Goal: Task Accomplishment & Management: Use online tool/utility

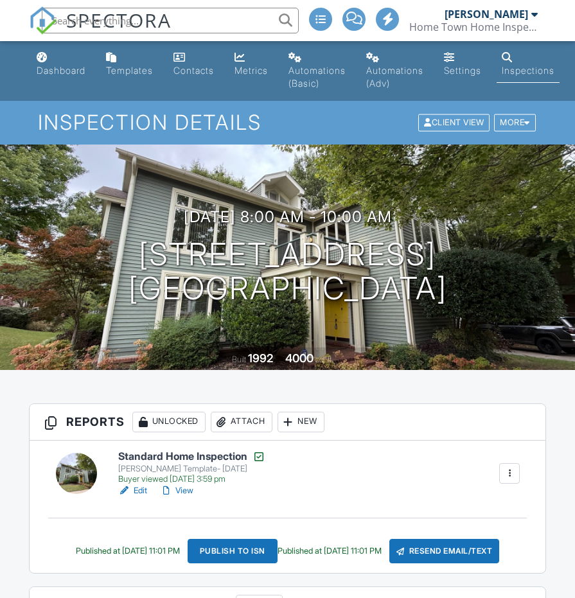
scroll to position [58, 0]
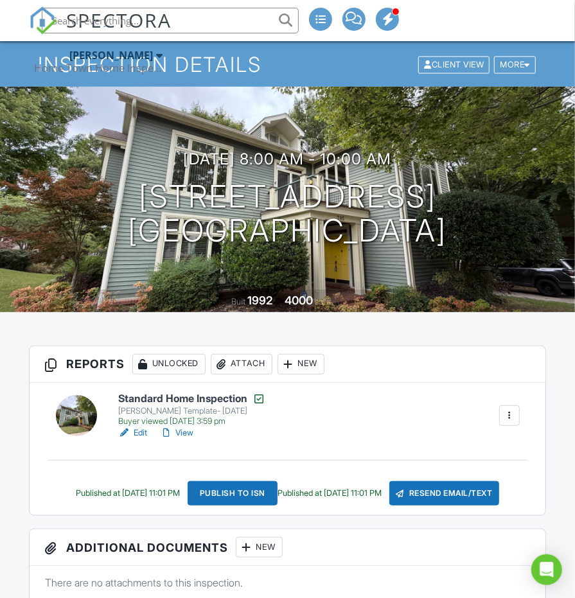
click at [92, 397] on link at bounding box center [76, 415] width 41 height 41
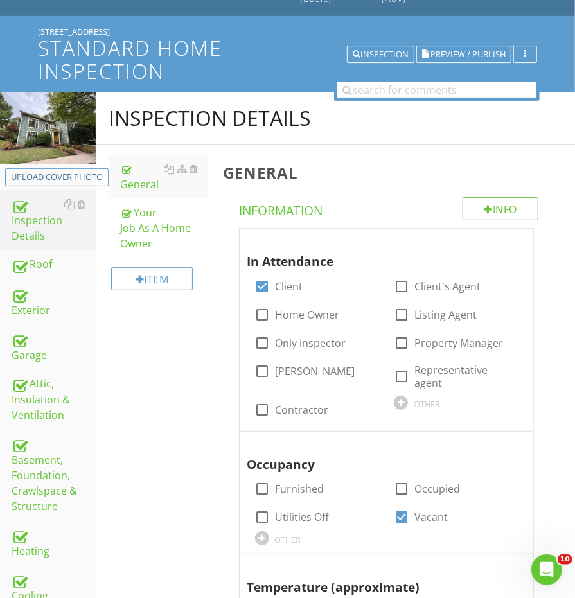
scroll to position [182, 0]
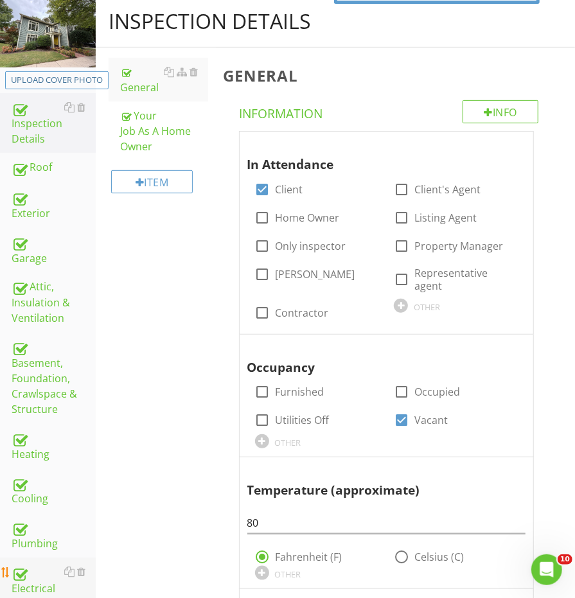
click at [29, 564] on div "Electrical" at bounding box center [54, 580] width 84 height 32
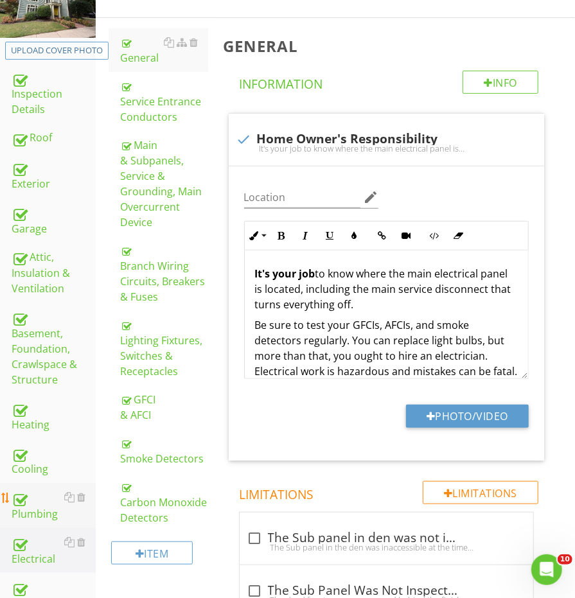
scroll to position [234, 0]
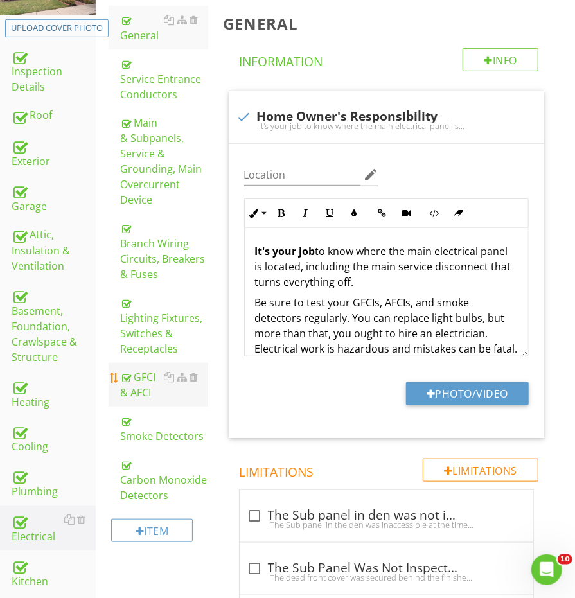
click at [143, 376] on div "GFCI & AFCI" at bounding box center [163, 384] width 87 height 31
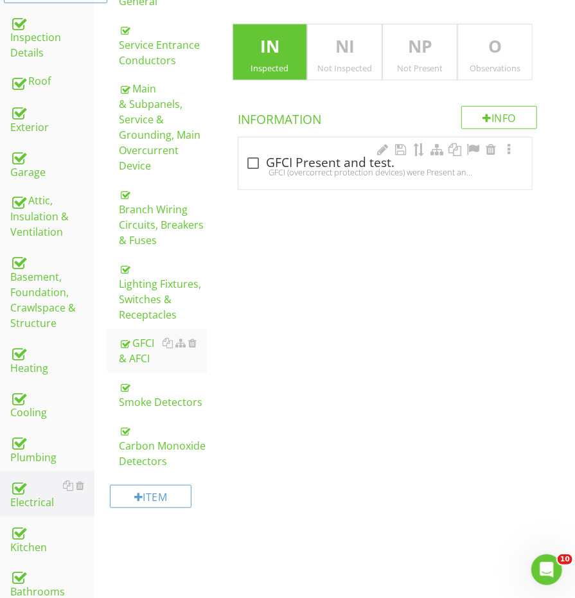
scroll to position [270, 1]
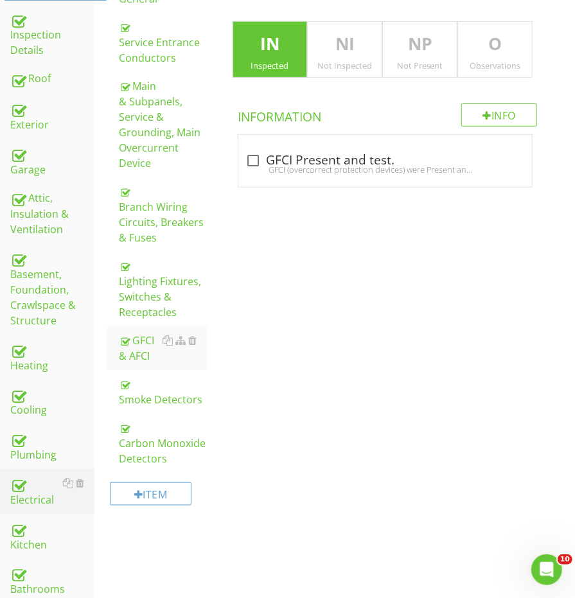
click at [478, 62] on div "Observations" at bounding box center [495, 65] width 74 height 10
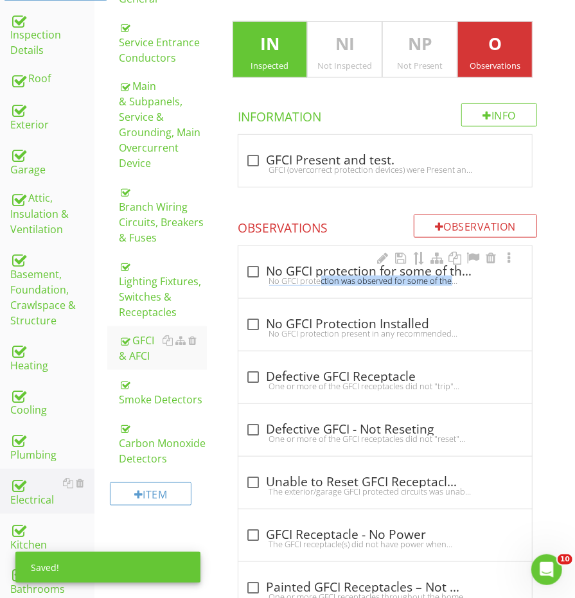
click at [277, 281] on div "check_box_outline_blank No GFCI protection for some of the required areas No GF…" at bounding box center [385, 275] width 278 height 28
checkbox input "true"
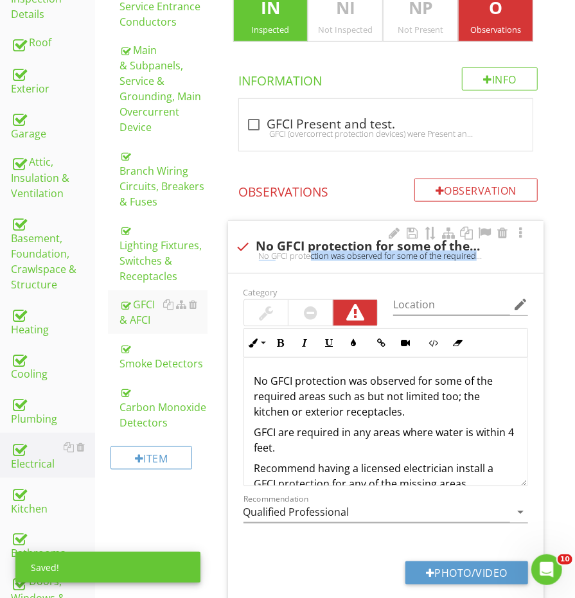
scroll to position [313, 1]
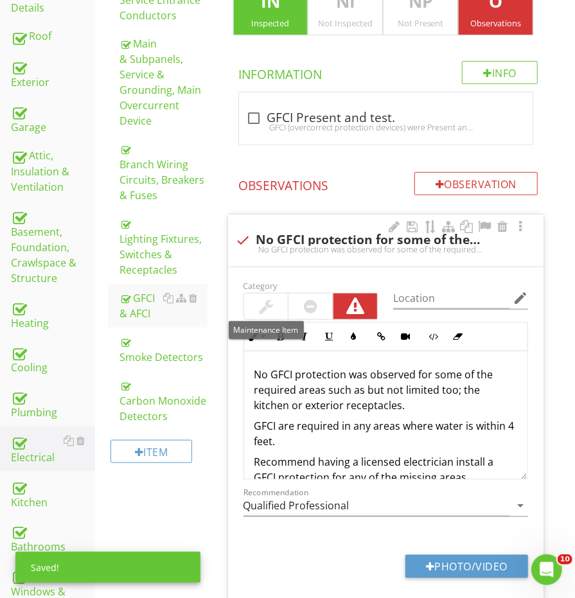
click at [252, 298] on div at bounding box center [266, 306] width 44 height 26
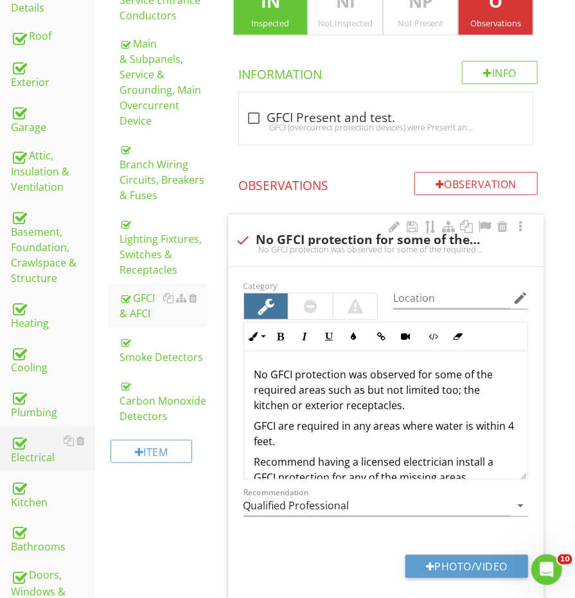
click at [410, 400] on p "No GFCI protection was observed for some of the required areas such as but not …" at bounding box center [385, 390] width 263 height 46
drag, startPoint x: 476, startPoint y: 403, endPoint x: 475, endPoint y: 392, distance: 10.5
click at [475, 392] on p "No GFCI protection was observed for some of the required areas such as but not …" at bounding box center [385, 390] width 263 height 46
click at [475, 391] on p "No GFCI protection was observed for some of the required areas such as but not …" at bounding box center [385, 390] width 263 height 46
click at [478, 391] on p "No GFCI protection was observed for some of the required areas such as but not …" at bounding box center [385, 390] width 263 height 46
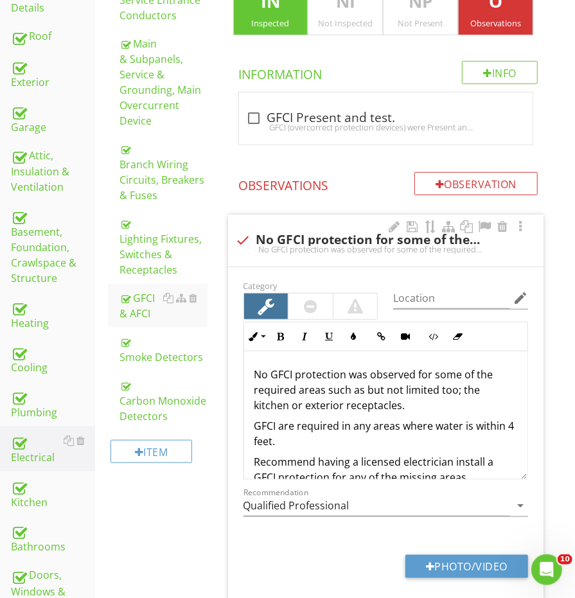
click at [493, 383] on p "No GFCI protection was observed for some of the required areas such as but not …" at bounding box center [385, 390] width 263 height 46
click at [508, 388] on p "No GFCI protection was observed for some of the required areas such as but not …" at bounding box center [385, 390] width 263 height 46
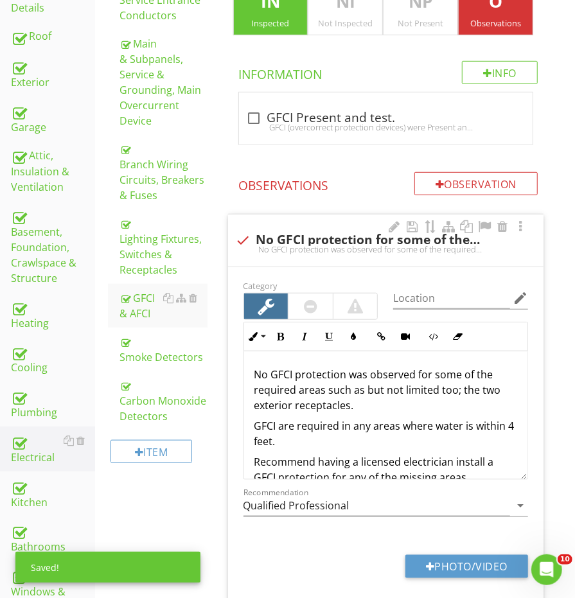
click at [480, 401] on p "No GFCI protection was observed for some of the required areas such as but not …" at bounding box center [385, 390] width 263 height 46
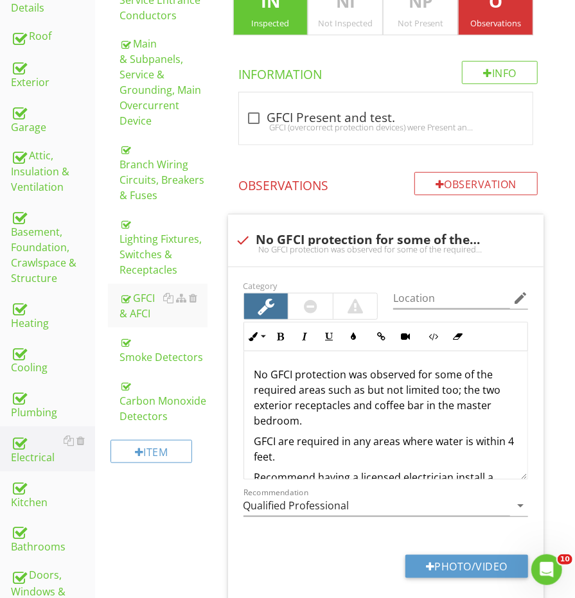
click at [177, 507] on div "Electrical General Service Entrance Conductors Main & Subpanels, Service & Grou…" at bounding box center [334, 473] width 479 height 1216
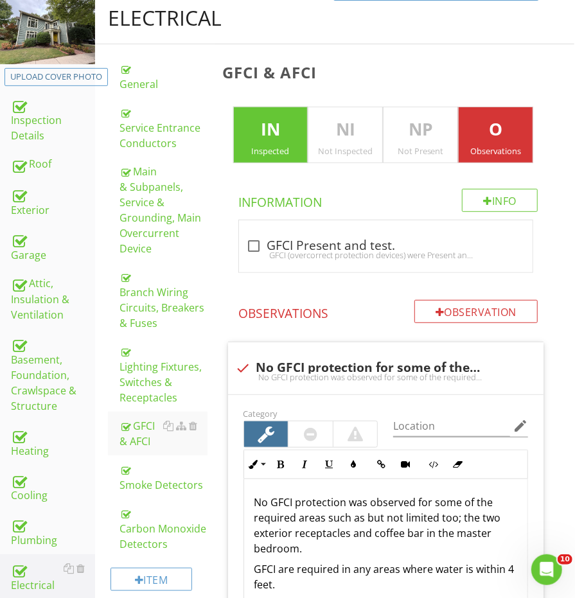
scroll to position [86, 1]
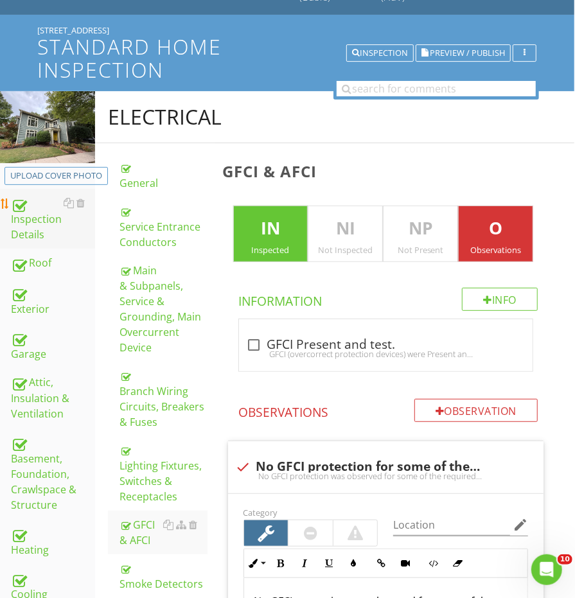
click at [37, 227] on div "Inspection Details" at bounding box center [53, 219] width 84 height 48
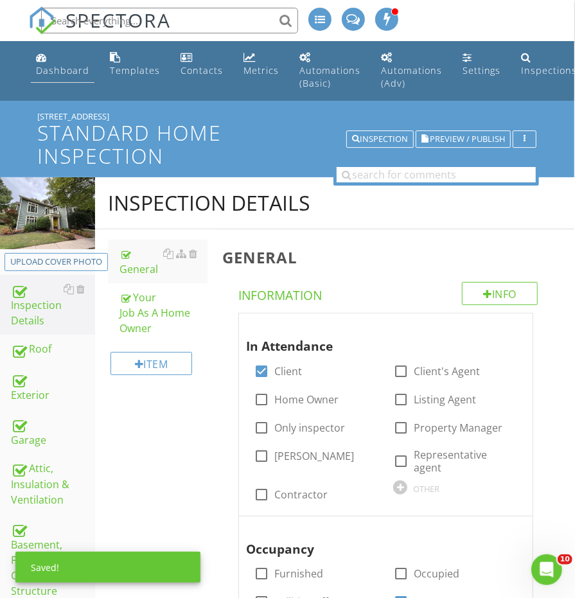
scroll to position [-1, 1]
click at [65, 80] on link "Dashboard" at bounding box center [63, 64] width 64 height 37
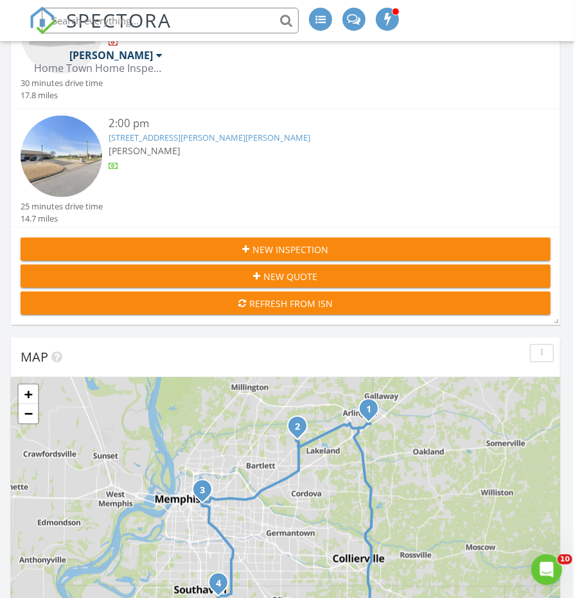
scroll to position [253, 3]
click at [284, 302] on div "Refresh from ISN" at bounding box center [284, 303] width 509 height 13
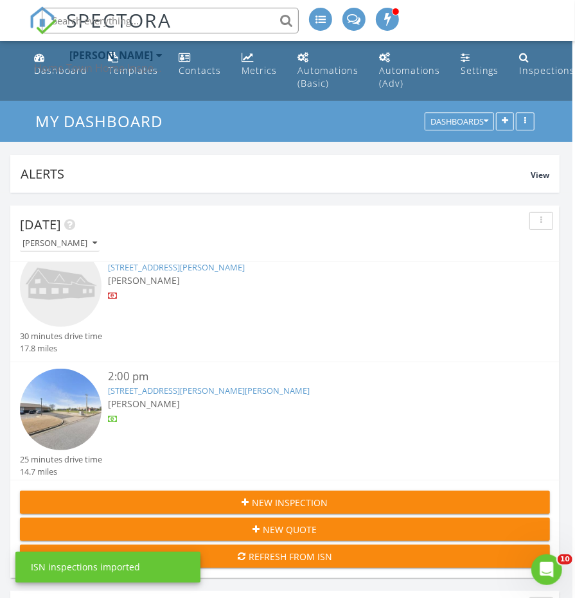
scroll to position [0, 3]
click at [58, 69] on div "Home Town Home Inspections" at bounding box center [98, 68] width 128 height 13
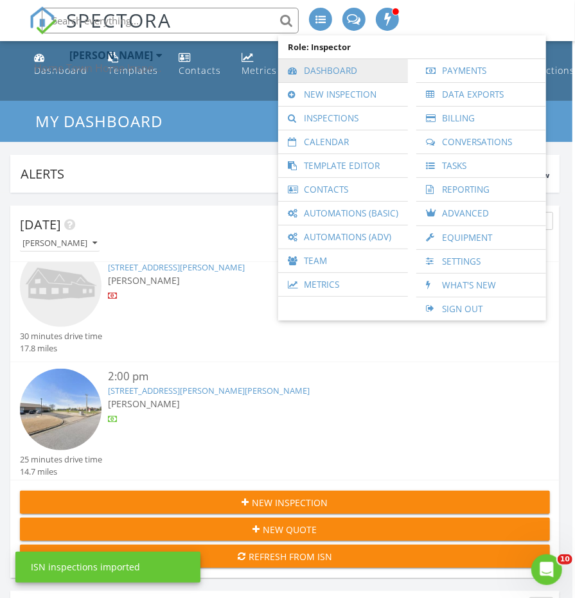
click at [333, 74] on link "Dashboard" at bounding box center [342, 70] width 117 height 23
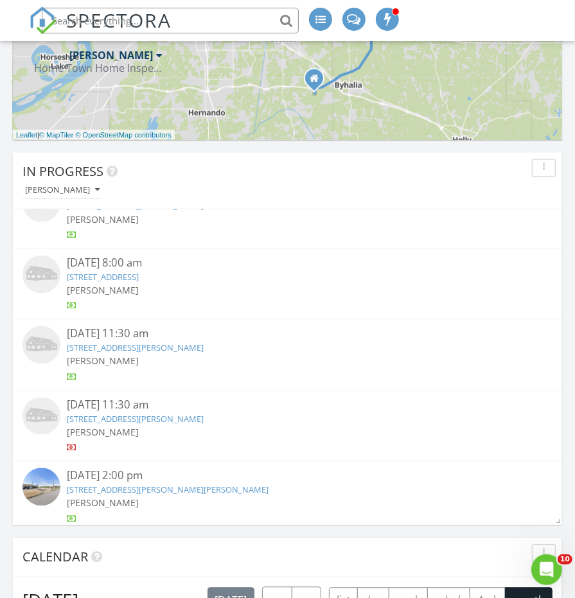
scroll to position [31, 0]
click at [133, 414] on link "15 S Barksdale st, Memphis, TN 38104" at bounding box center [135, 420] width 137 height 12
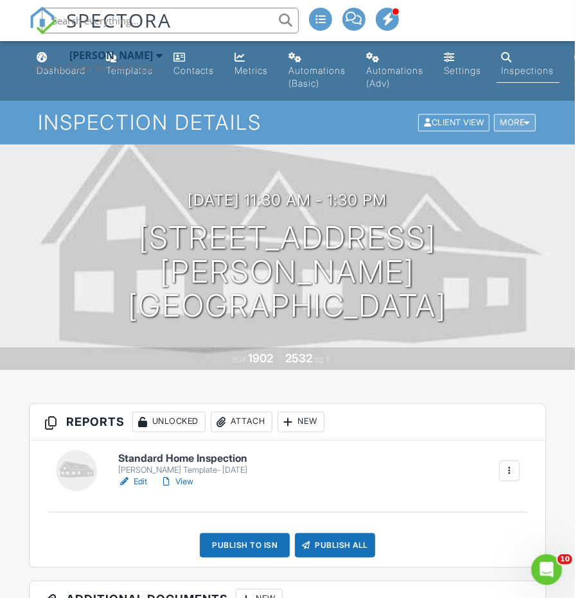
click at [519, 127] on div "More" at bounding box center [515, 122] width 42 height 17
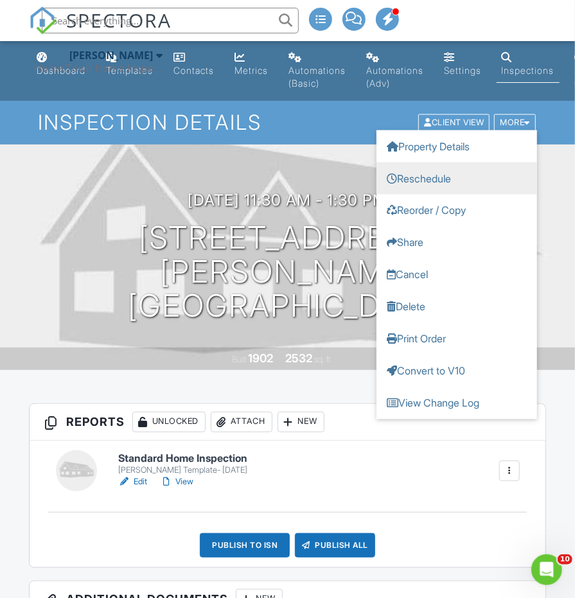
click at [462, 174] on link "Reschedule" at bounding box center [456, 178] width 161 height 32
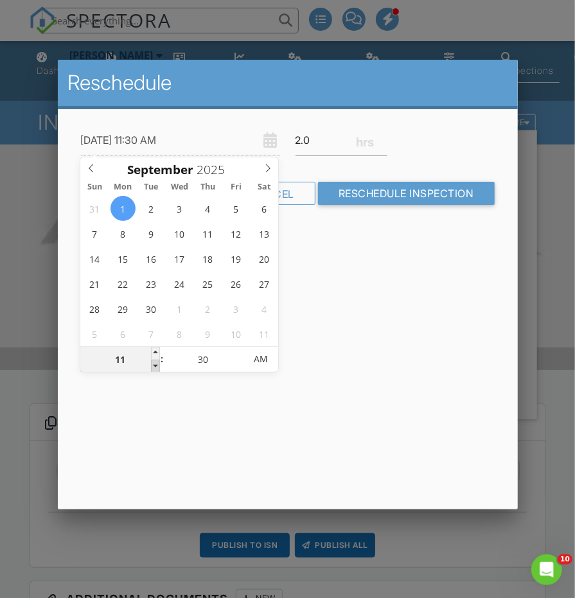
type input "09/01/2025 10:30 AM"
type input "10"
click at [155, 367] on span at bounding box center [155, 366] width 9 height 13
type input "09/01/2025 9:30 AM"
type input "09"
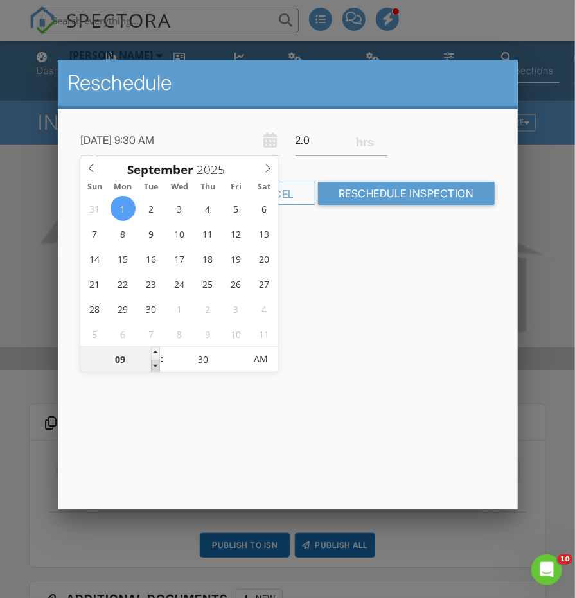
click at [155, 367] on span at bounding box center [155, 366] width 9 height 13
type input "09/01/2025 8:30 AM"
type input "08"
click at [155, 367] on span at bounding box center [155, 366] width 9 height 13
type input "09/01/2025 9:30 AM"
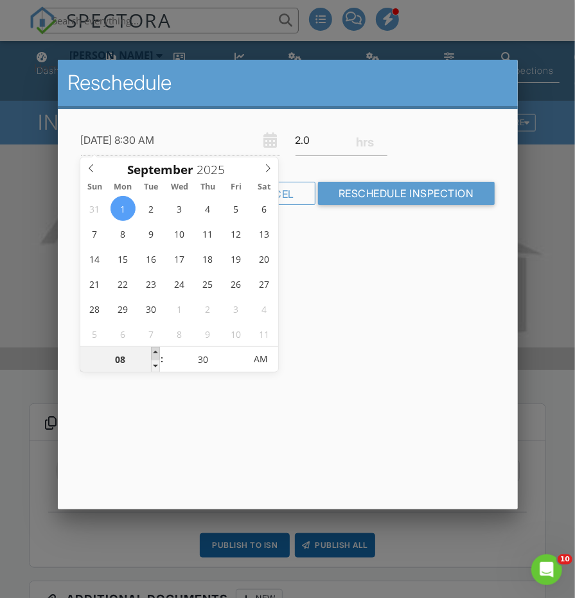
type input "09"
click at [155, 350] on span at bounding box center [155, 353] width 9 height 13
type input "09/01/2025 9:25 AM"
type input "25"
click at [236, 365] on span at bounding box center [238, 366] width 9 height 13
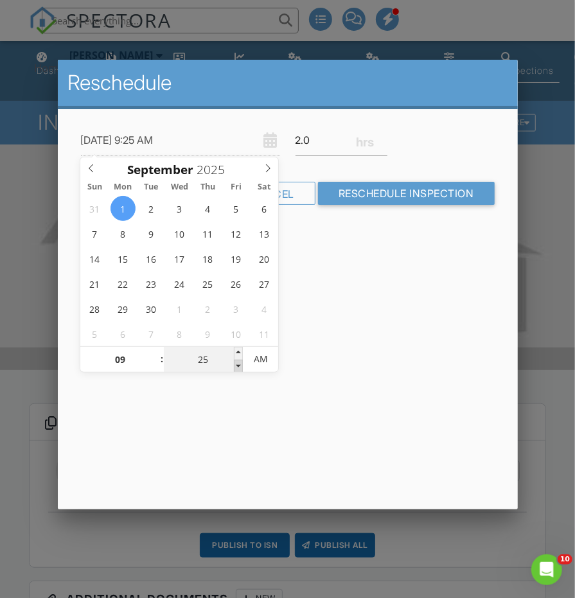
type input "09/01/2025 9:20 AM"
type input "20"
click at [236, 365] on span at bounding box center [238, 366] width 9 height 13
type input "09/01/2025 9:15 AM"
type input "15"
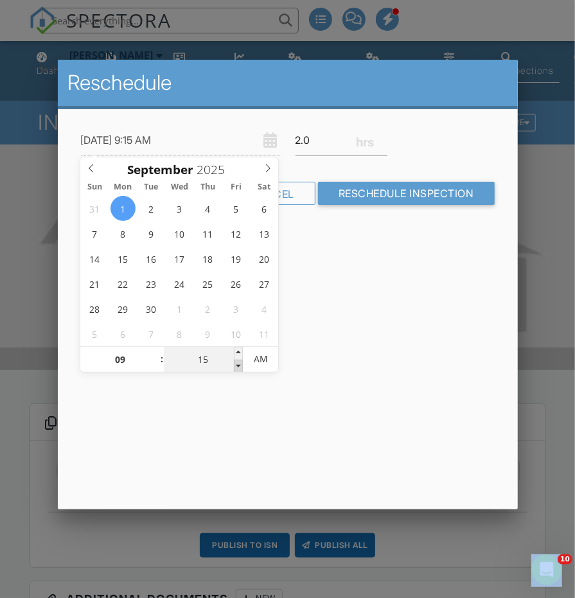
click at [236, 365] on span at bounding box center [238, 366] width 9 height 13
type input "09/01/2025 9:10 AM"
type input "10"
click at [236, 365] on span at bounding box center [238, 366] width 9 height 13
type input "09/01/2025 9:05 AM"
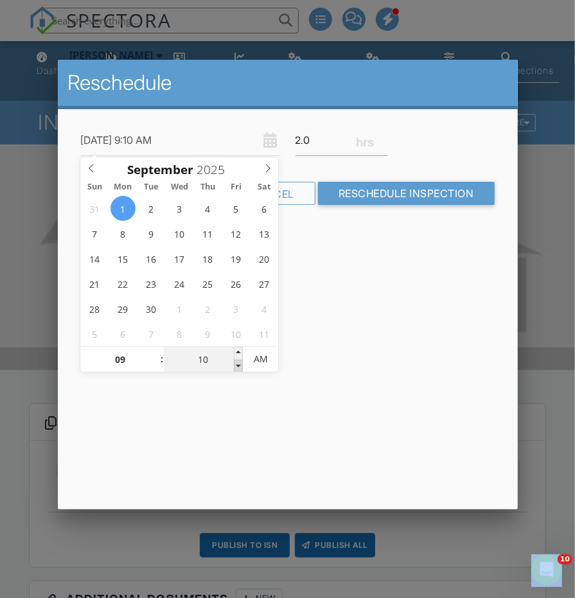
type input "05"
click at [236, 365] on span at bounding box center [238, 366] width 9 height 13
type input "09/01/2025 9:00 AM"
type input "00"
click at [236, 365] on span at bounding box center [238, 366] width 9 height 13
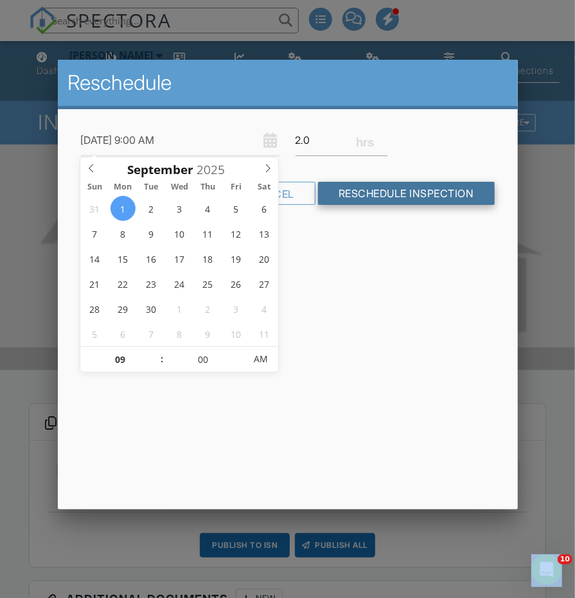
click at [371, 189] on input "Reschedule Inspection" at bounding box center [406, 193] width 177 height 23
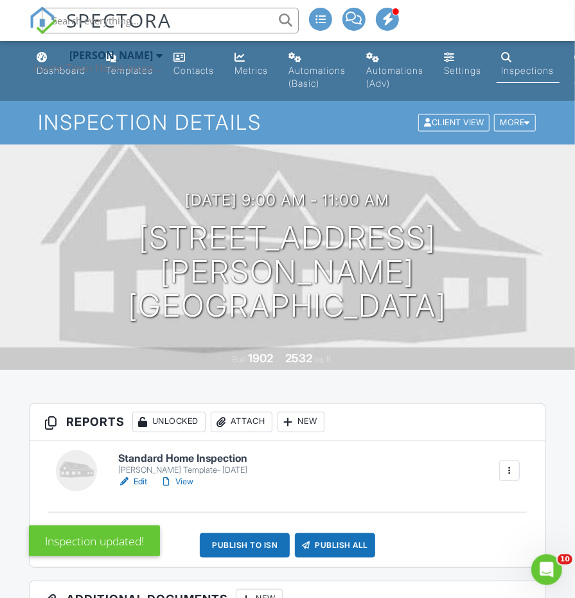
click at [62, 67] on div "Home Town Home Inspections" at bounding box center [98, 68] width 128 height 13
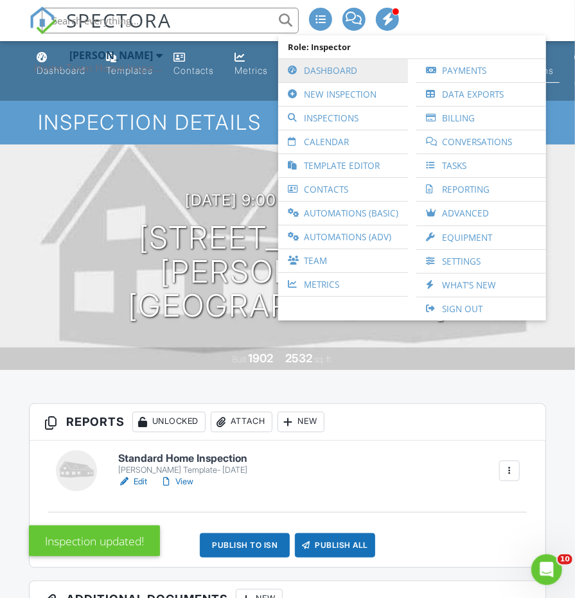
click at [315, 69] on link "Dashboard" at bounding box center [342, 70] width 117 height 23
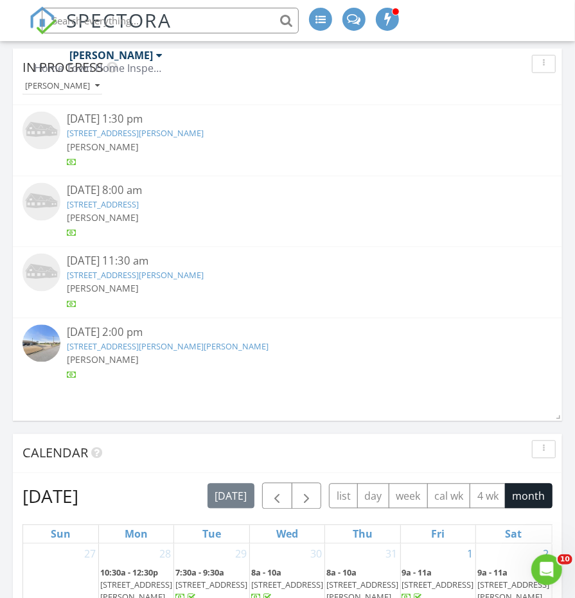
scroll to position [877, 0]
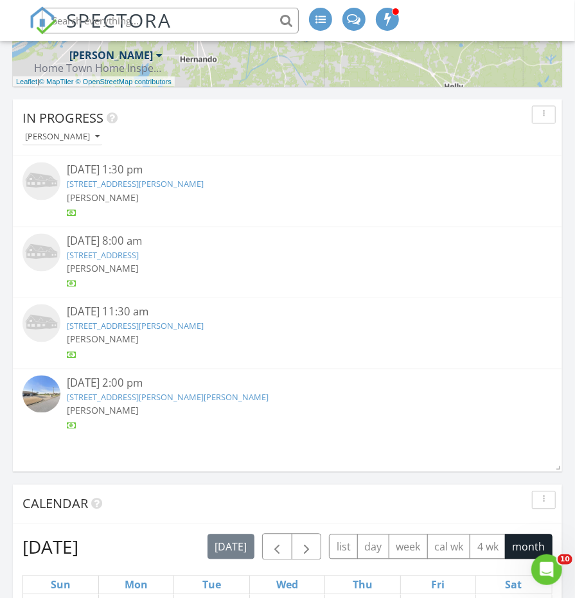
click at [56, 178] on img at bounding box center [41, 181] width 38 height 38
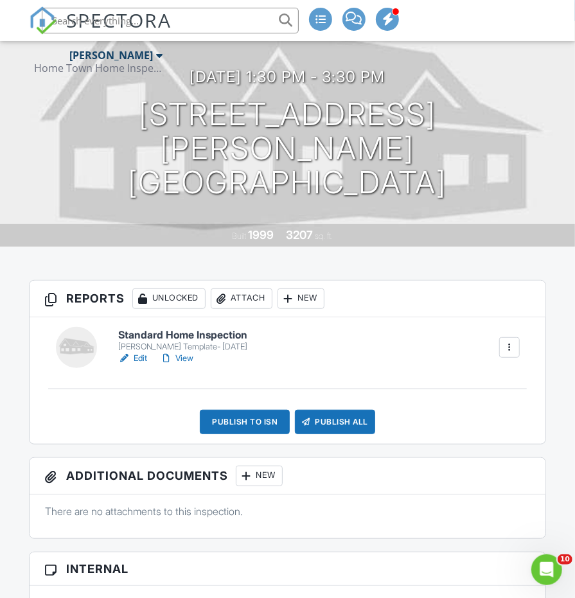
click at [197, 331] on h6 "Standard Home Inspection" at bounding box center [182, 335] width 129 height 12
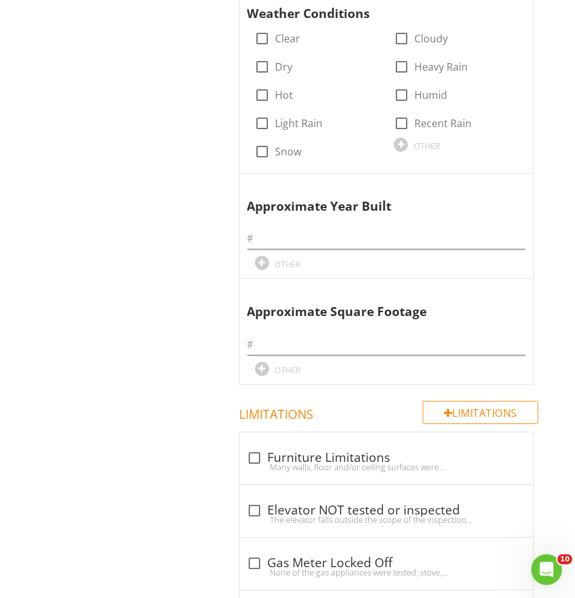
scroll to position [1198, 0]
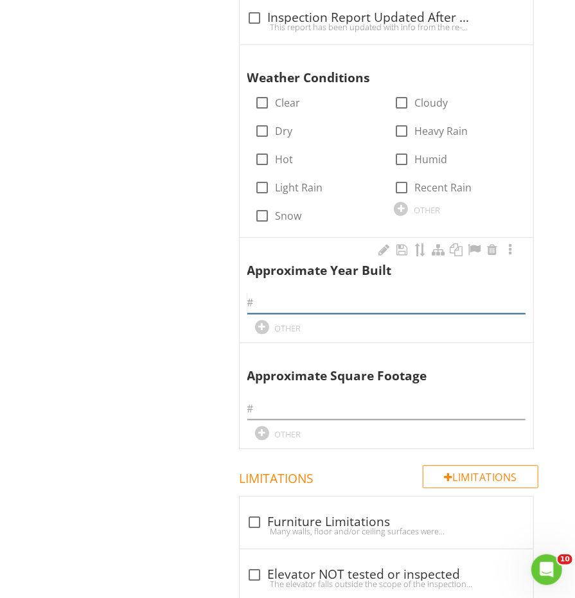
click at [302, 292] on input "text" at bounding box center [386, 302] width 278 height 21
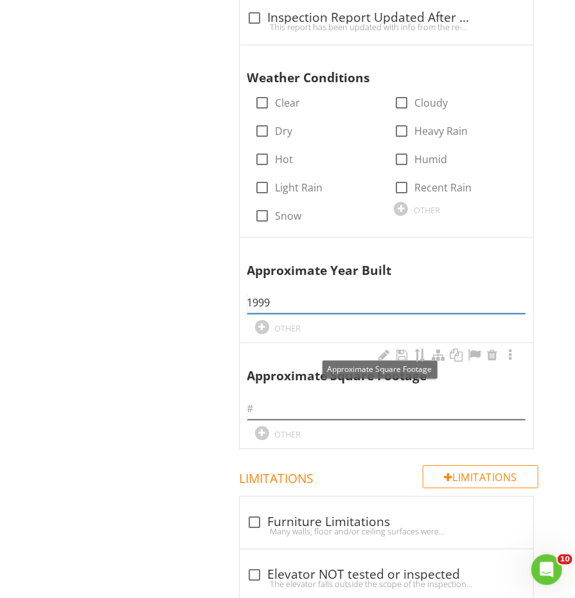
type input "1999"
click at [295, 398] on input "text" at bounding box center [386, 408] width 278 height 21
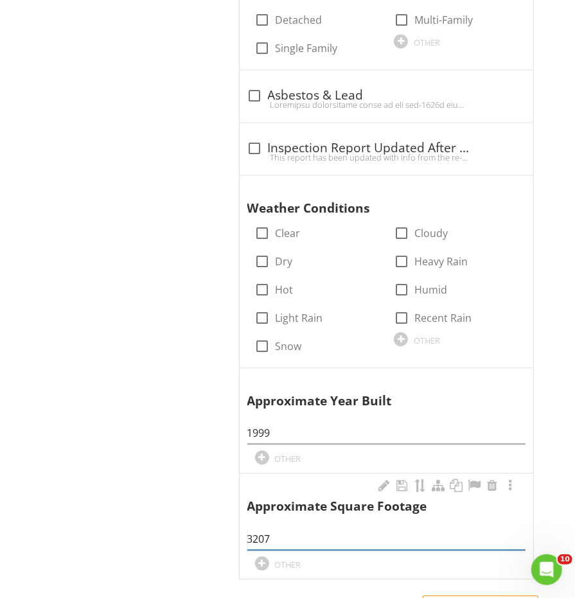
scroll to position [965, 0]
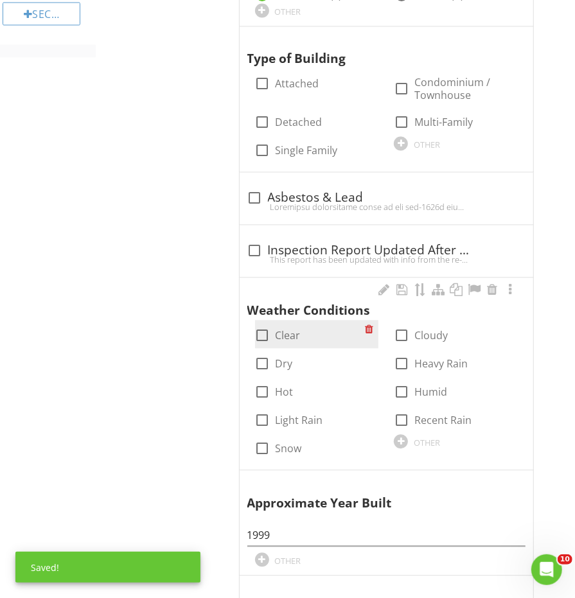
type input "3207"
click at [266, 325] on div at bounding box center [263, 336] width 22 height 22
checkbox input "true"
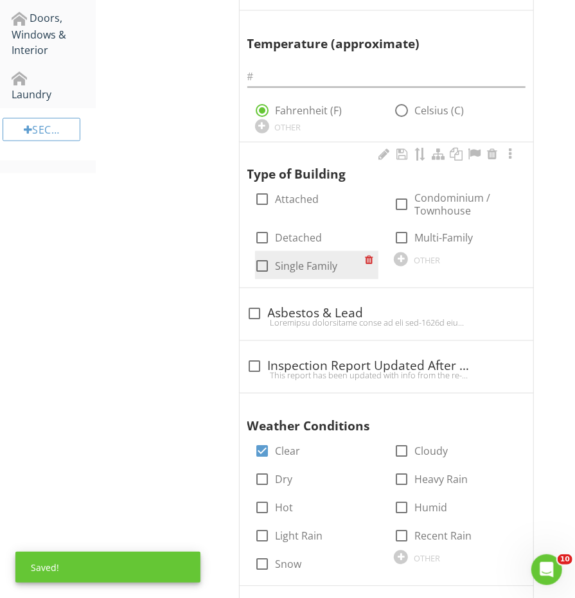
click at [266, 258] on div at bounding box center [263, 267] width 22 height 22
checkbox input "true"
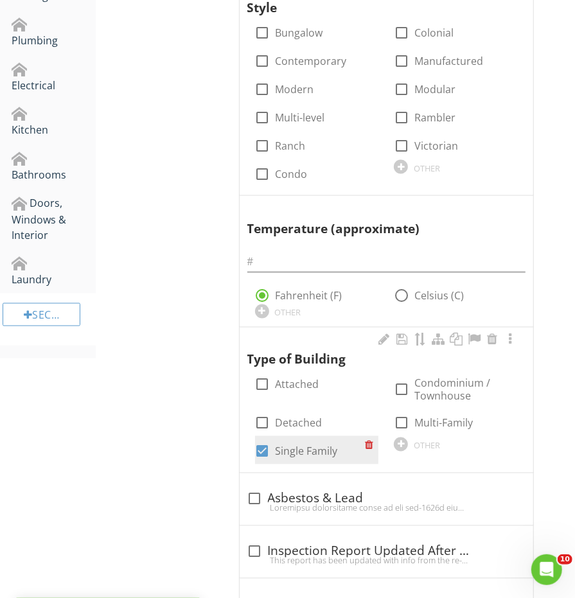
scroll to position [645, 0]
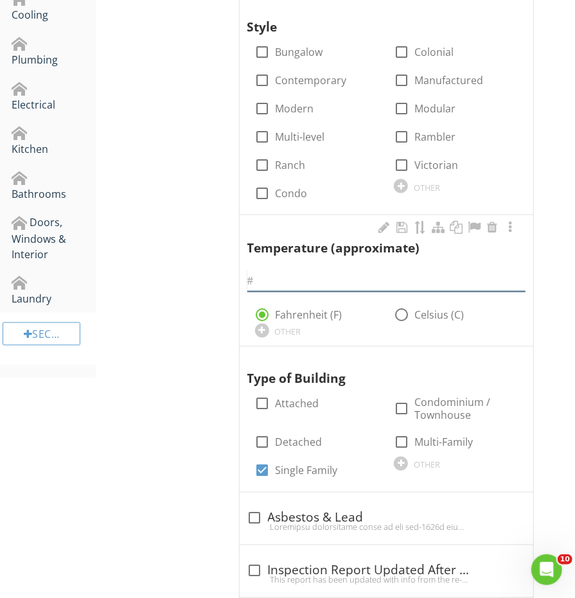
click at [281, 274] on div at bounding box center [386, 280] width 278 height 21
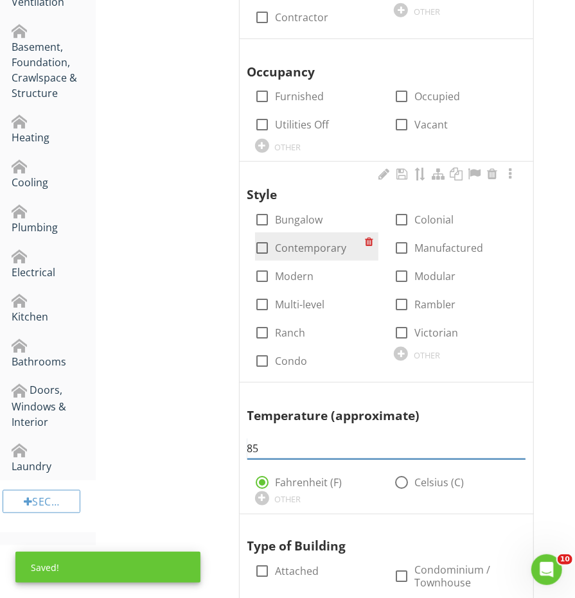
scroll to position [476, 0]
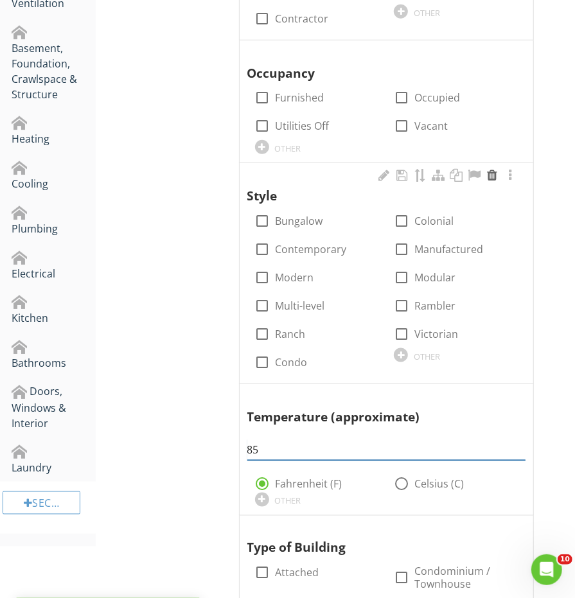
type input "85"
click at [490, 169] on div at bounding box center [491, 175] width 15 height 13
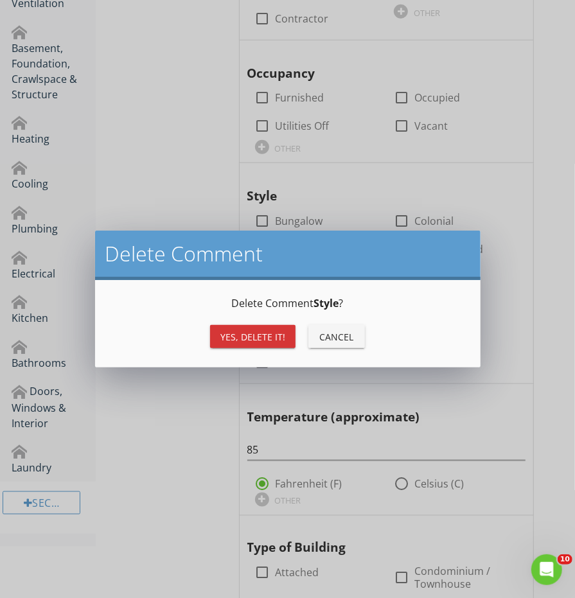
click at [256, 333] on div "Yes, Delete it!" at bounding box center [252, 336] width 65 height 13
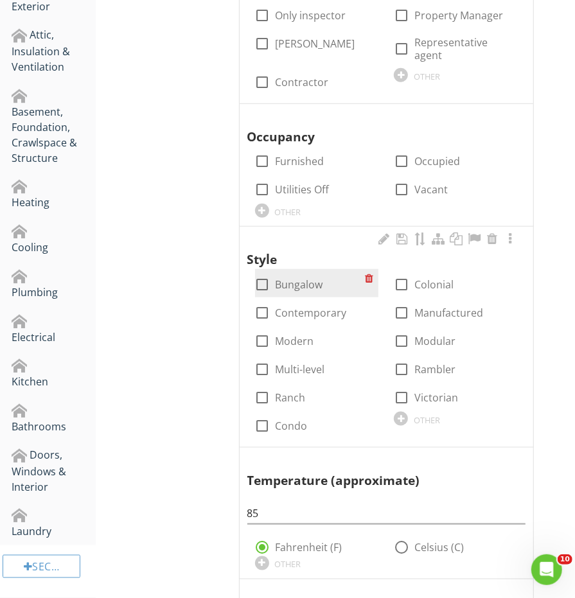
scroll to position [364, 0]
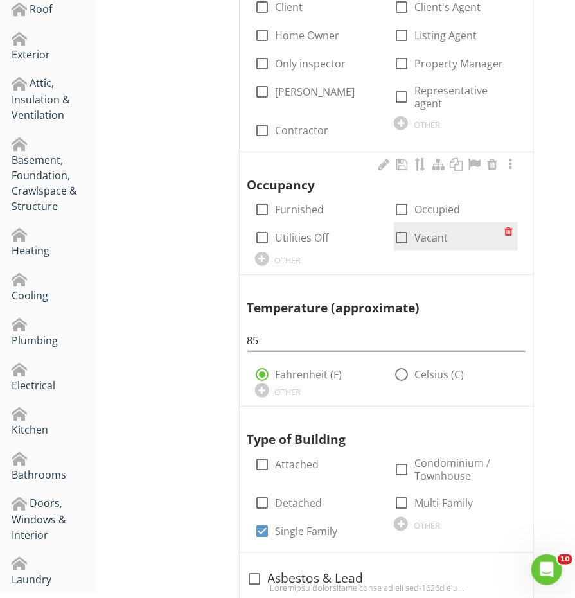
click at [394, 227] on div at bounding box center [401, 238] width 22 height 22
checkbox input "true"
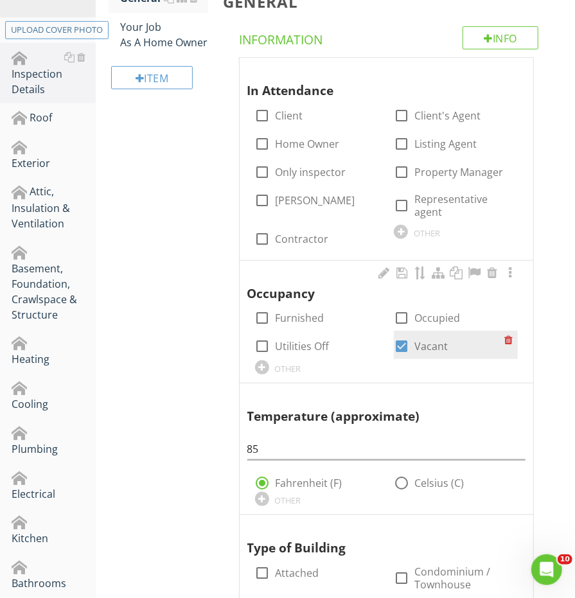
scroll to position [183, 0]
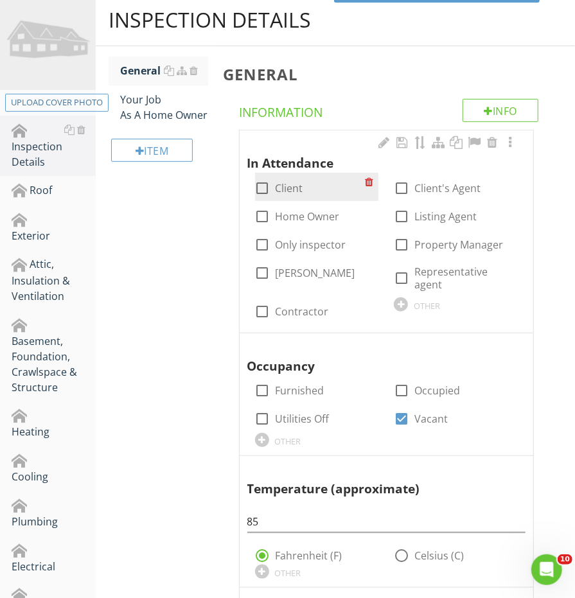
click at [266, 193] on div at bounding box center [263, 188] width 22 height 22
checkbox input "true"
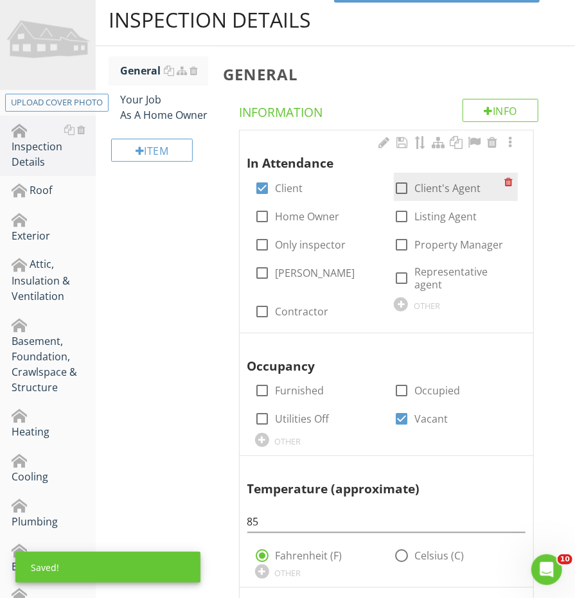
click at [410, 193] on div "check_box_outline_blank Client's Agent" at bounding box center [456, 187] width 124 height 28
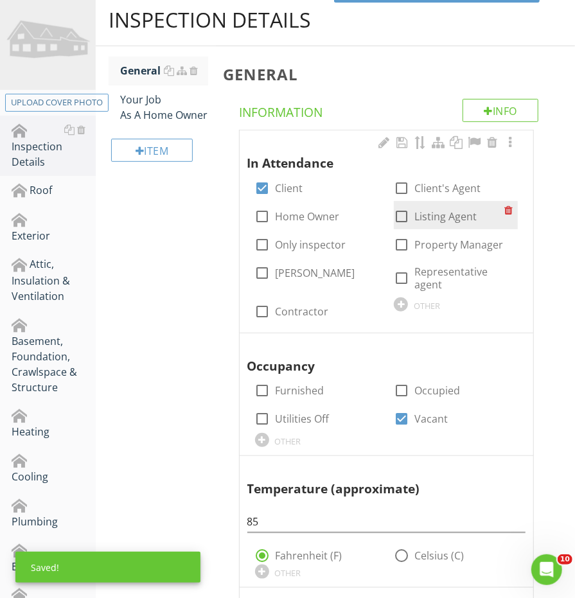
click at [413, 201] on div "check_box_outline_blank Listing Agent" at bounding box center [456, 215] width 124 height 28
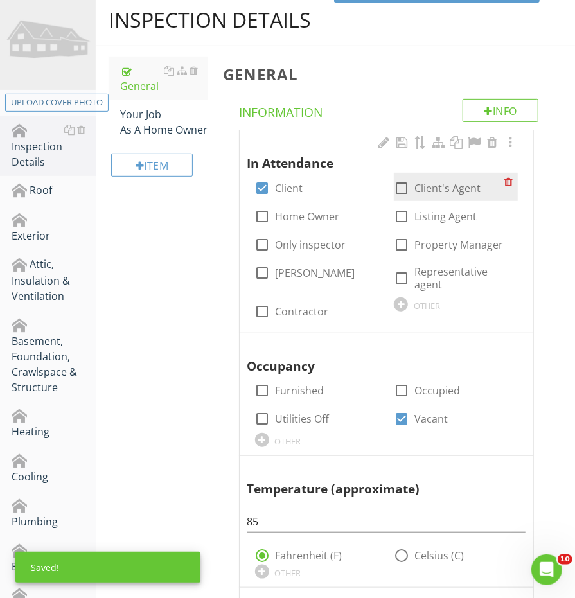
click at [412, 190] on div "check_box_outline_blank Client's Agent" at bounding box center [437, 187] width 87 height 15
click at [406, 190] on div at bounding box center [401, 188] width 22 height 22
checkbox input "true"
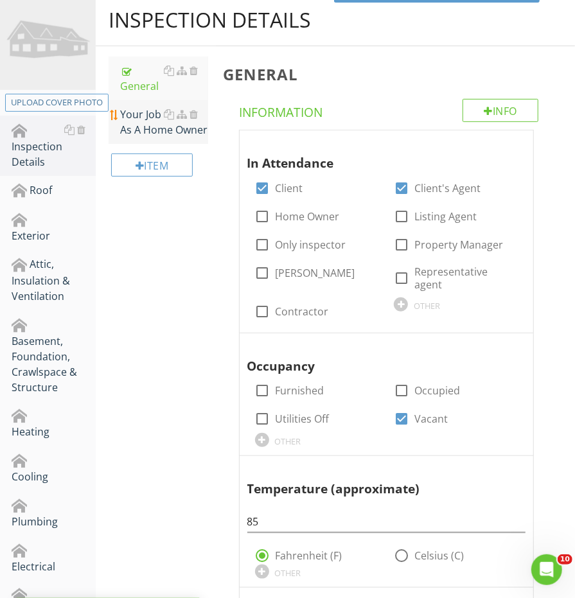
click at [139, 126] on div "Your Job As A Home Owner" at bounding box center [163, 122] width 87 height 31
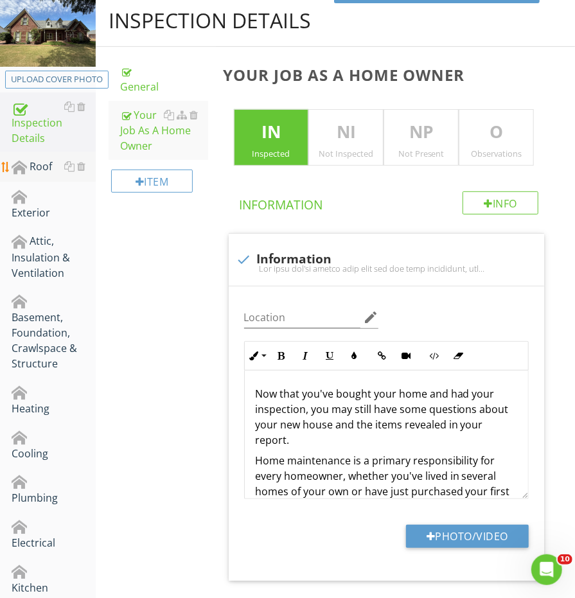
click at [46, 173] on link "Roof" at bounding box center [54, 167] width 84 height 30
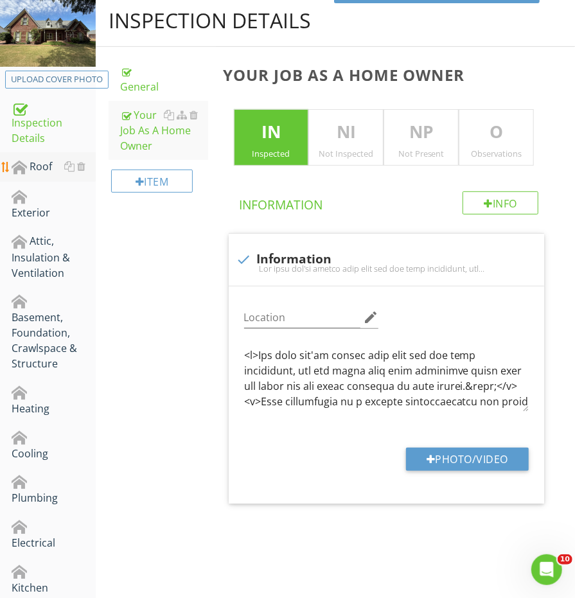
click at [46, 173] on link "Roof" at bounding box center [54, 167] width 84 height 30
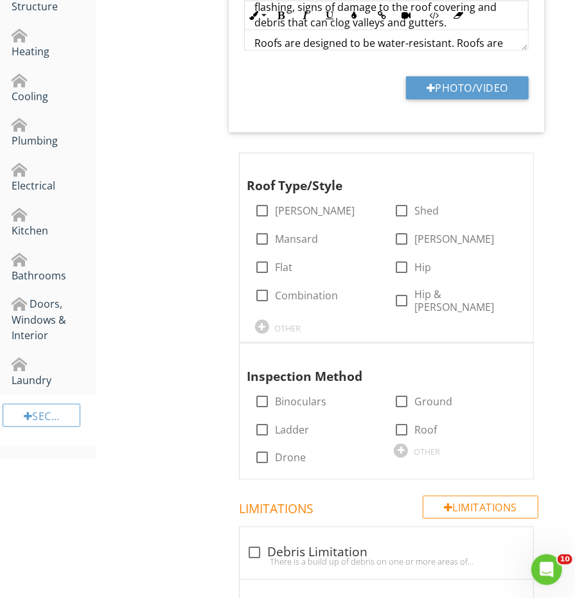
scroll to position [546, 0]
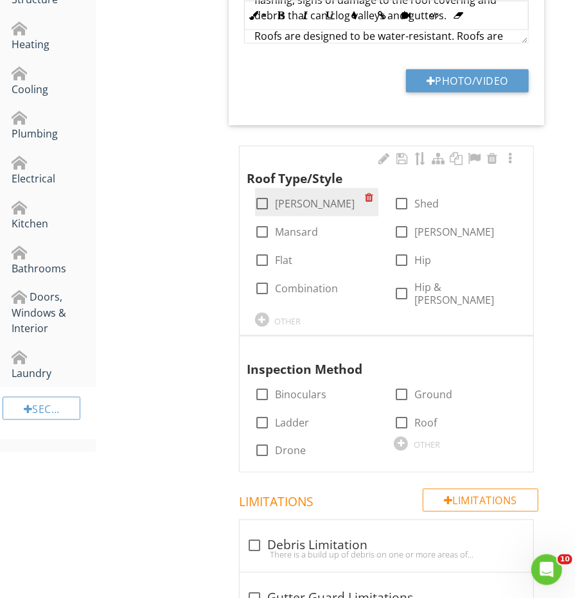
click at [266, 194] on div at bounding box center [263, 204] width 22 height 22
checkbox input "true"
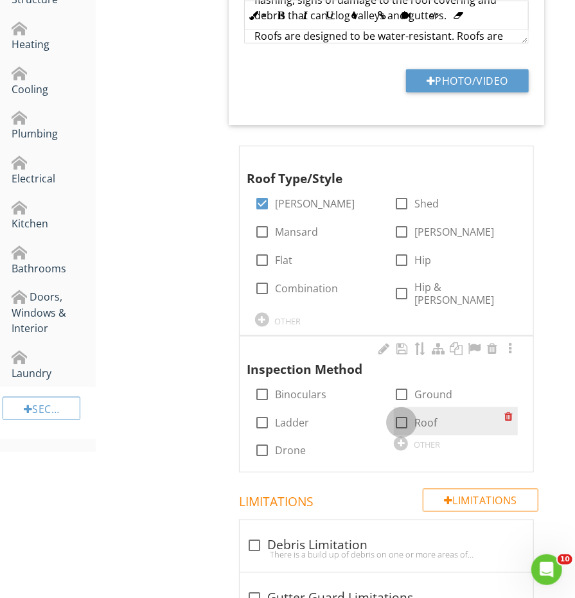
click at [400, 412] on div at bounding box center [401, 423] width 22 height 22
checkbox input "true"
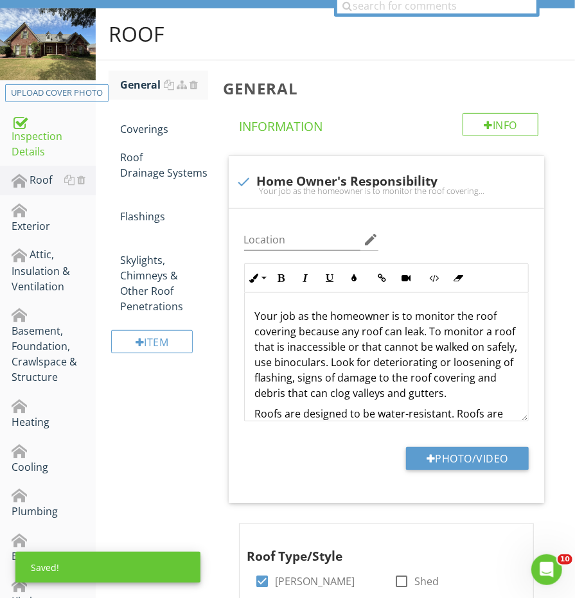
scroll to position [123, 0]
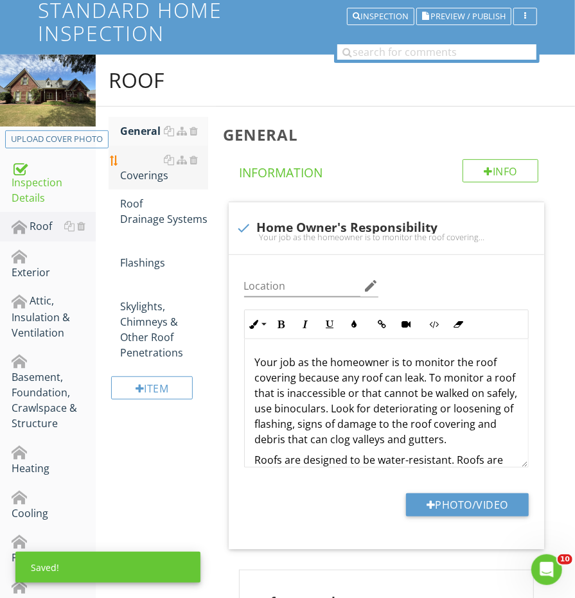
click at [157, 173] on div "Coverings" at bounding box center [163, 167] width 87 height 31
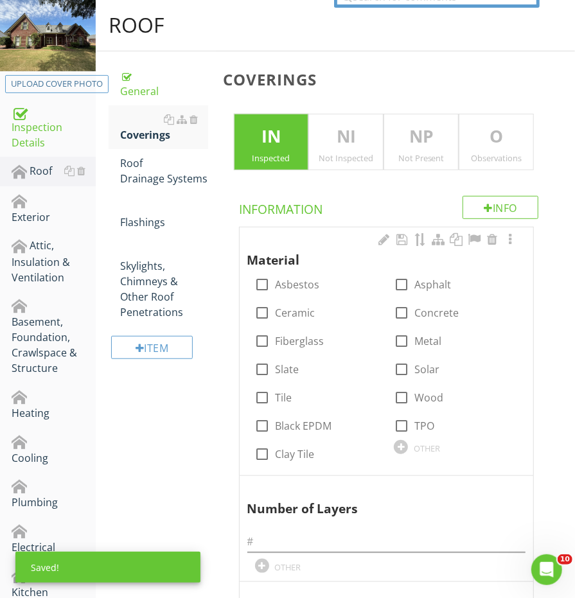
scroll to position [219, 0]
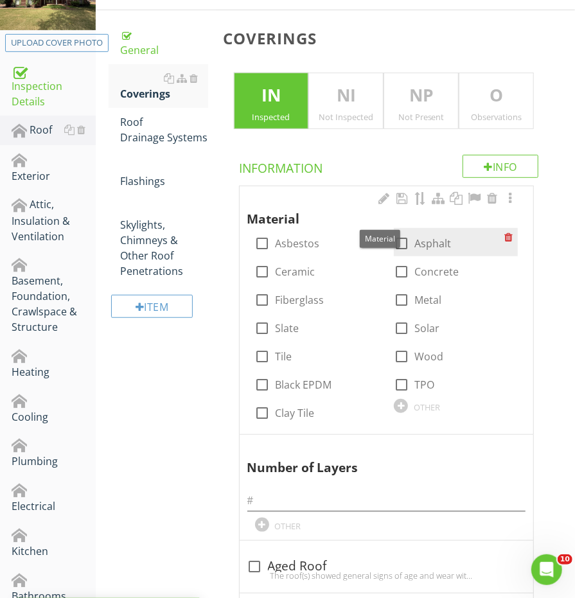
click at [406, 236] on div at bounding box center [401, 243] width 22 height 22
checkbox input "true"
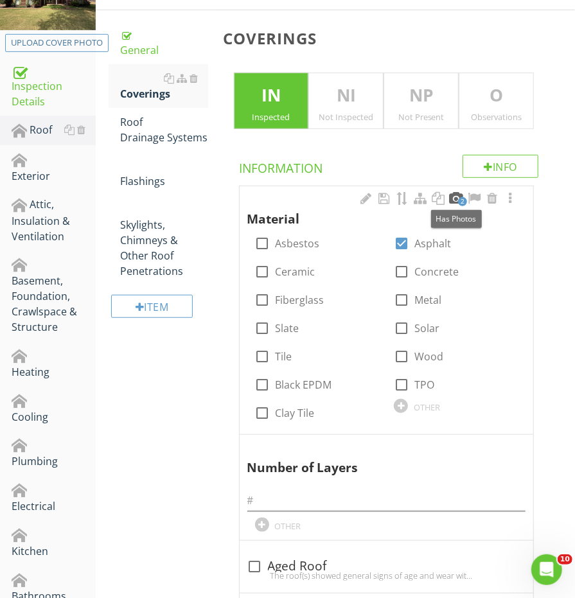
click at [457, 194] on div at bounding box center [455, 198] width 15 height 13
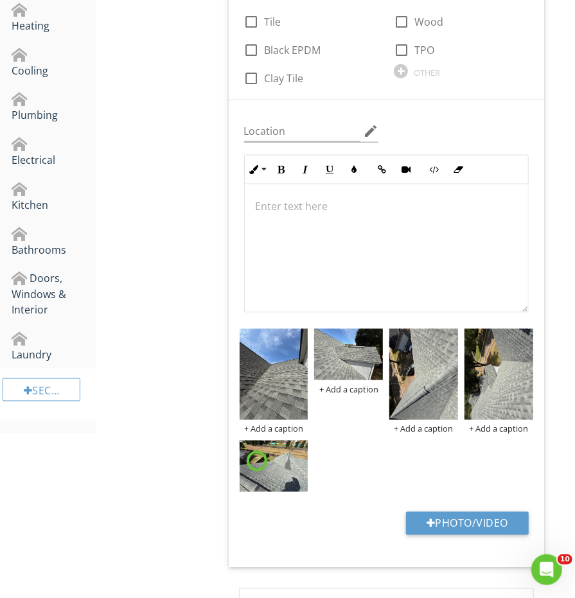
scroll to position [657, 0]
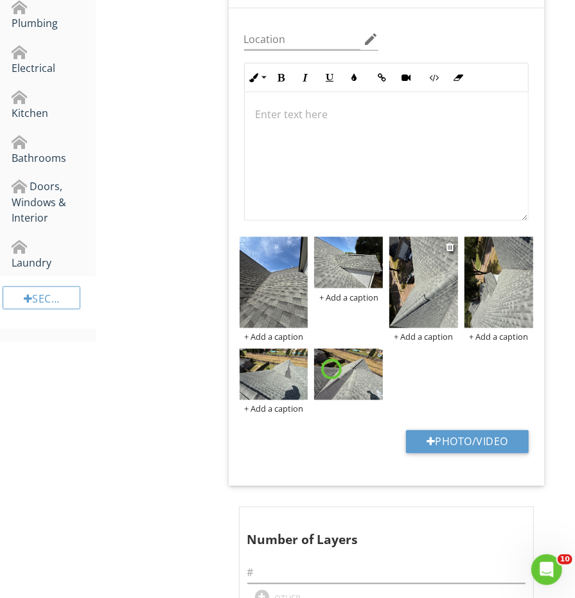
click at [419, 282] on img at bounding box center [423, 282] width 69 height 91
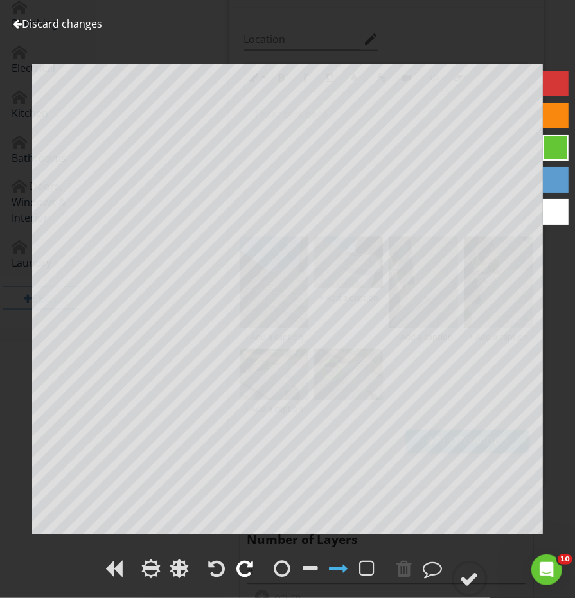
click at [243, 562] on div at bounding box center [245, 568] width 17 height 19
click at [476, 588] on div at bounding box center [469, 578] width 19 height 19
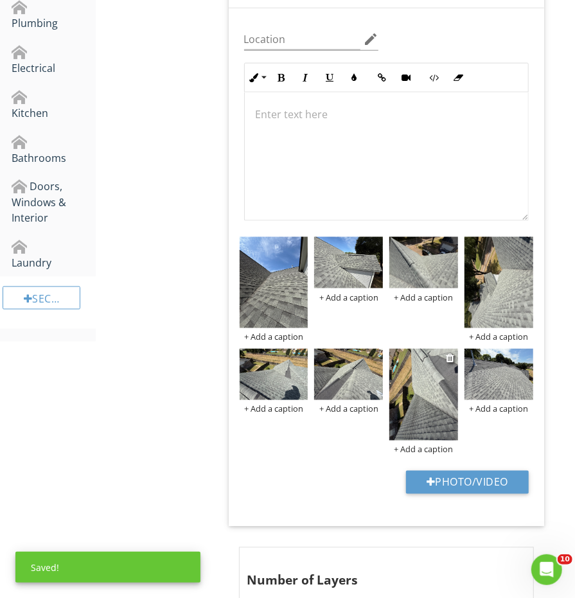
click at [432, 408] on img at bounding box center [423, 394] width 69 height 91
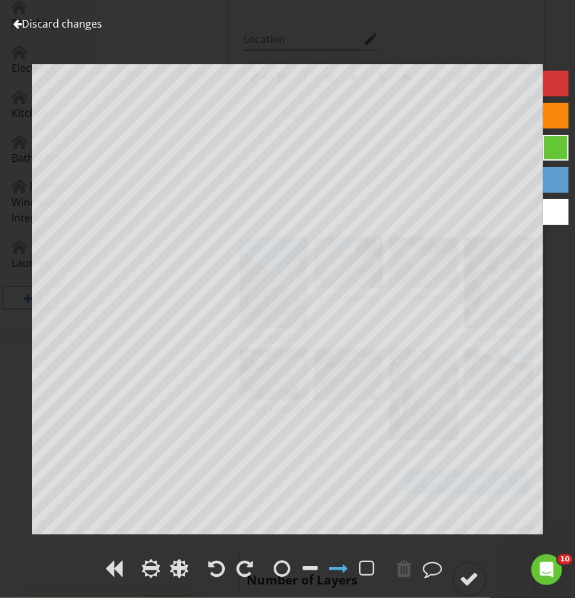
click at [255, 560] on div at bounding box center [231, 570] width 54 height 30
click at [246, 564] on div at bounding box center [245, 568] width 17 height 19
click at [457, 575] on circle at bounding box center [469, 578] width 33 height 33
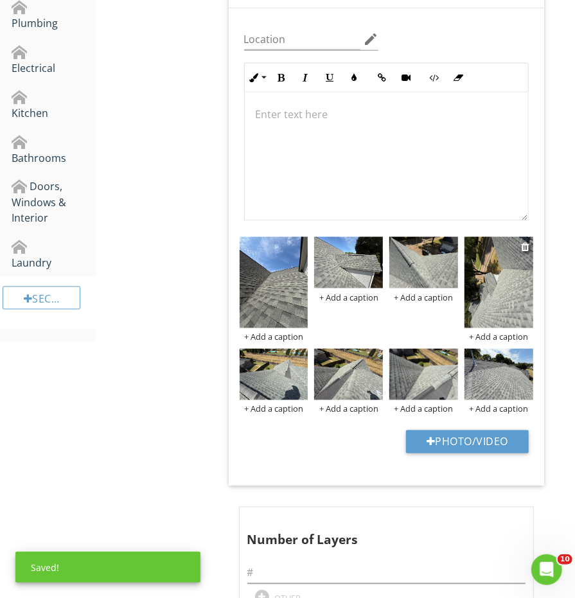
click at [511, 292] on img at bounding box center [498, 282] width 69 height 91
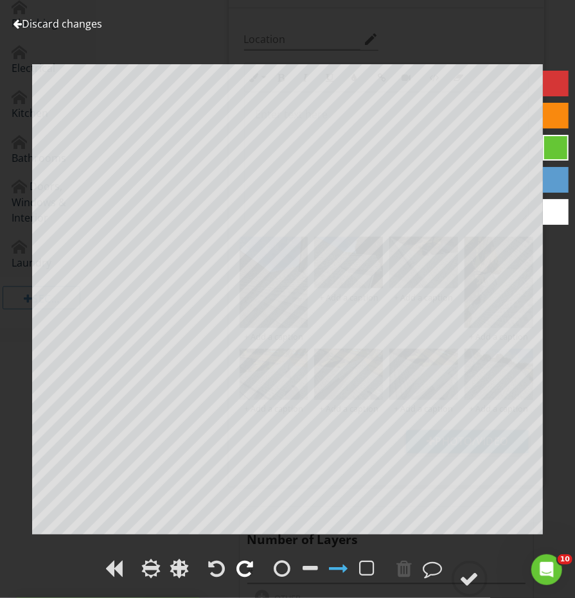
click at [238, 567] on div at bounding box center [245, 568] width 17 height 19
click at [465, 572] on div at bounding box center [469, 578] width 19 height 19
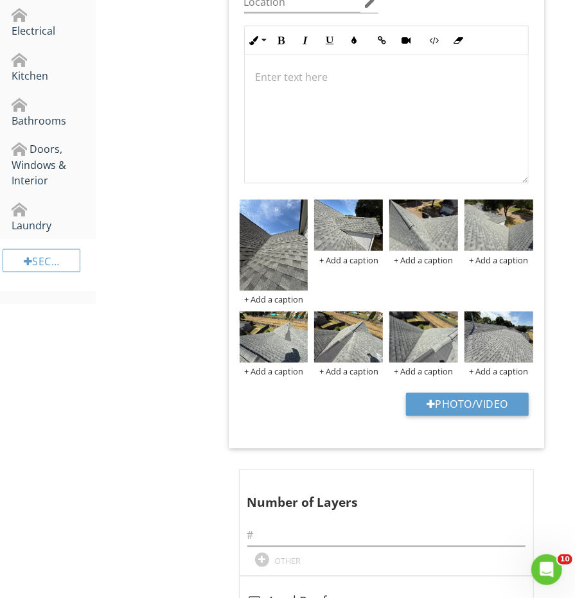
scroll to position [854, 0]
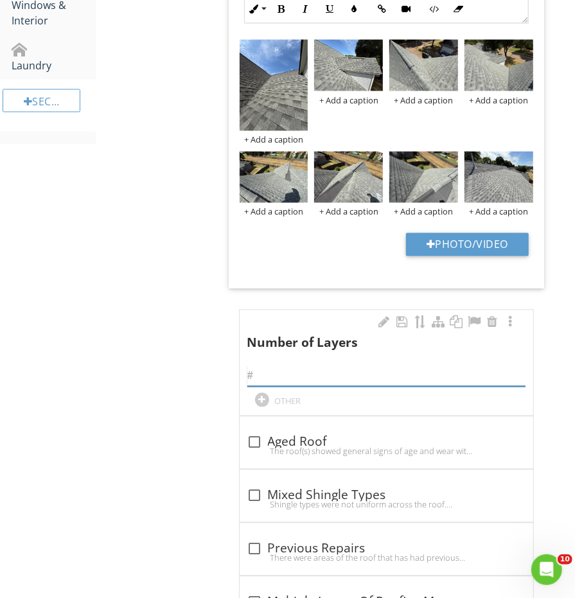
click at [268, 365] on input "text" at bounding box center [386, 375] width 278 height 21
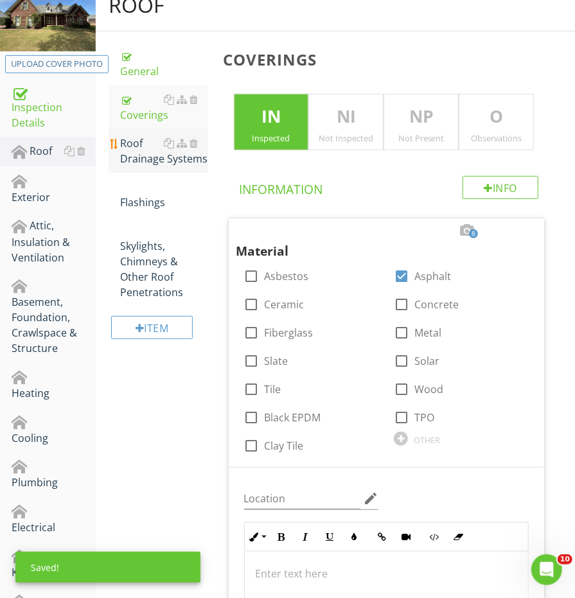
type input "1"
click at [155, 153] on div "Roof Drainage Systems" at bounding box center [163, 150] width 87 height 31
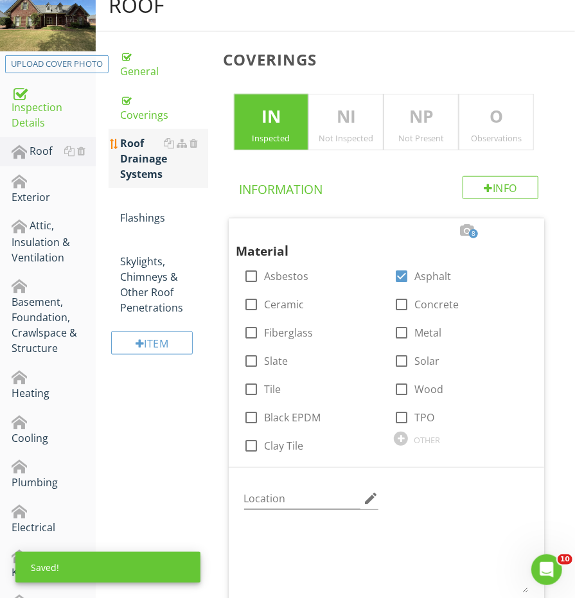
scroll to position [207, 0]
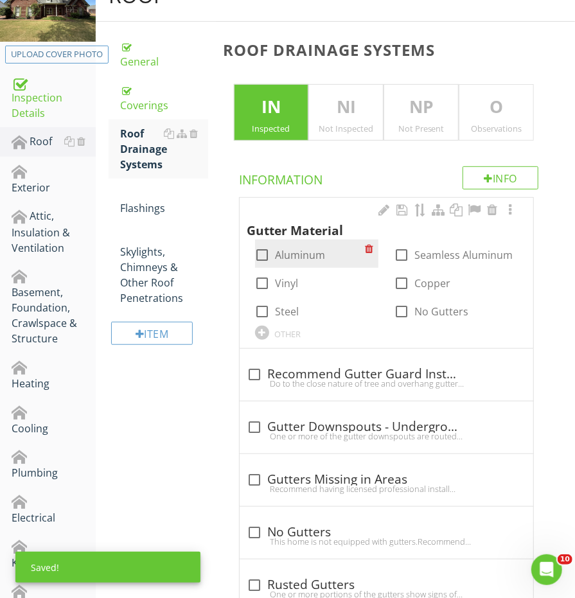
click at [256, 252] on div at bounding box center [263, 255] width 22 height 22
checkbox input "true"
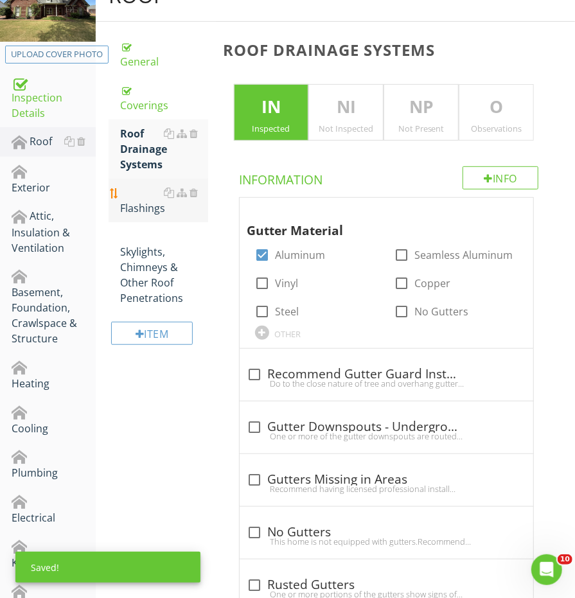
click at [141, 198] on div "Flashings" at bounding box center [163, 200] width 87 height 31
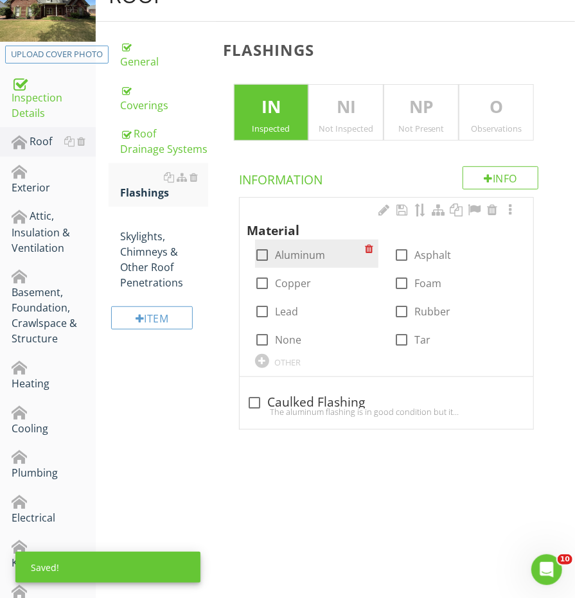
click at [271, 250] on div at bounding box center [263, 255] width 22 height 22
checkbox input "true"
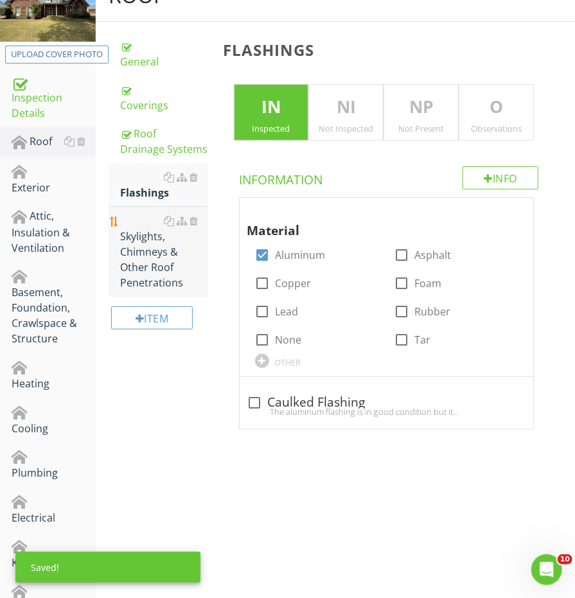
click at [152, 273] on div "Skylights, Chimneys & Other Roof Penetrations" at bounding box center [163, 251] width 87 height 77
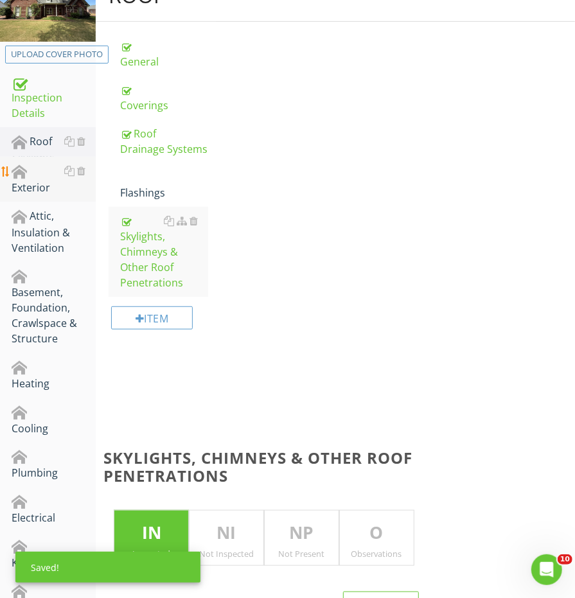
click at [22, 177] on div "Exterior" at bounding box center [54, 179] width 84 height 32
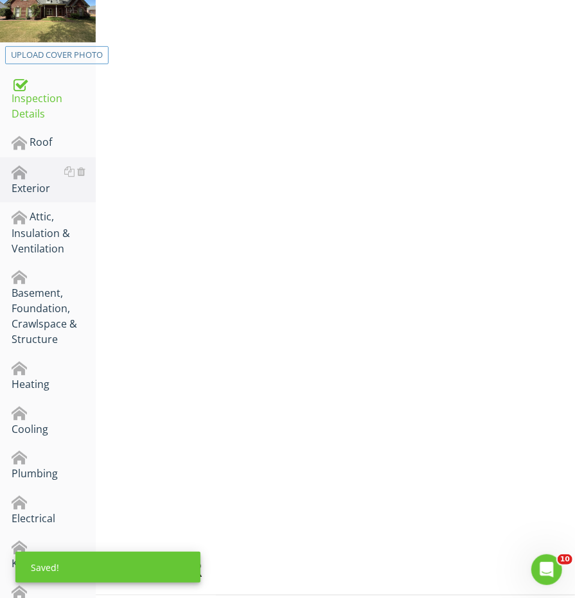
scroll to position [200, 0]
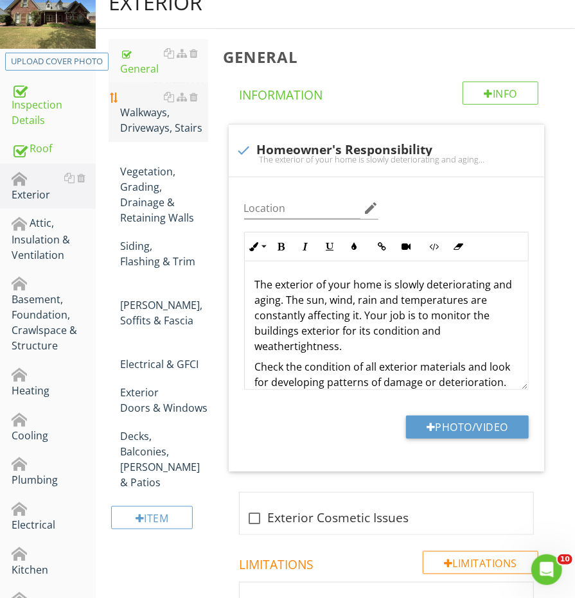
click at [129, 89] on div "Walkways, Driveways, Stairs" at bounding box center [163, 112] width 87 height 46
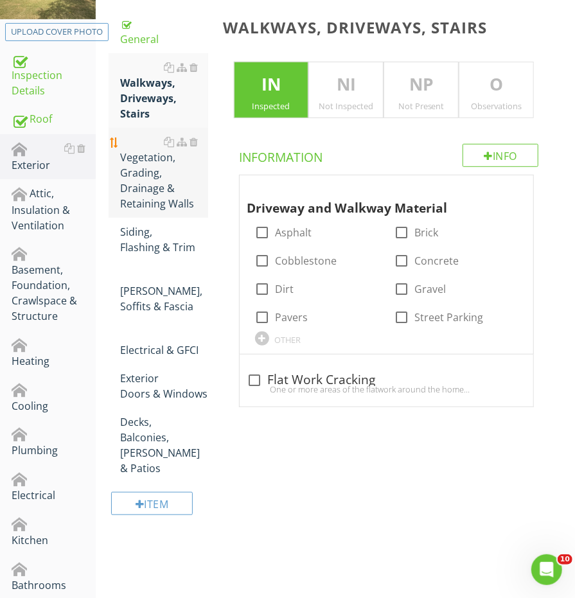
scroll to position [258, 0]
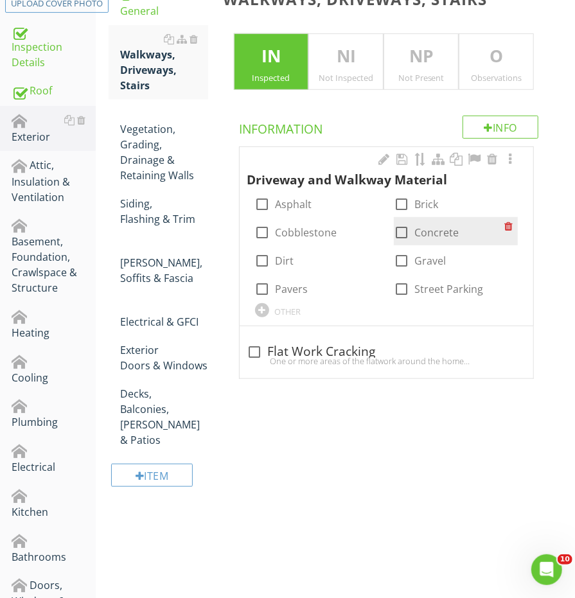
click at [392, 225] on div at bounding box center [401, 233] width 22 height 22
checkbox input "true"
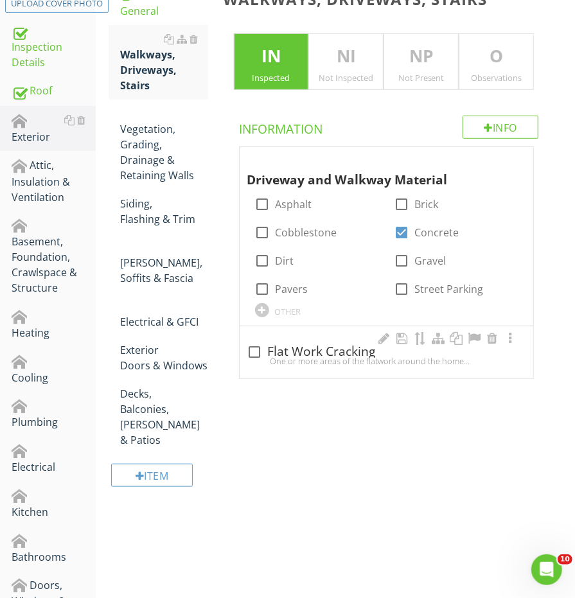
click at [266, 333] on div "check_box_outline_blank Flat Work Cracking One or more areas of the flatwork ar…" at bounding box center [386, 352] width 293 height 52
checkbox input "true"
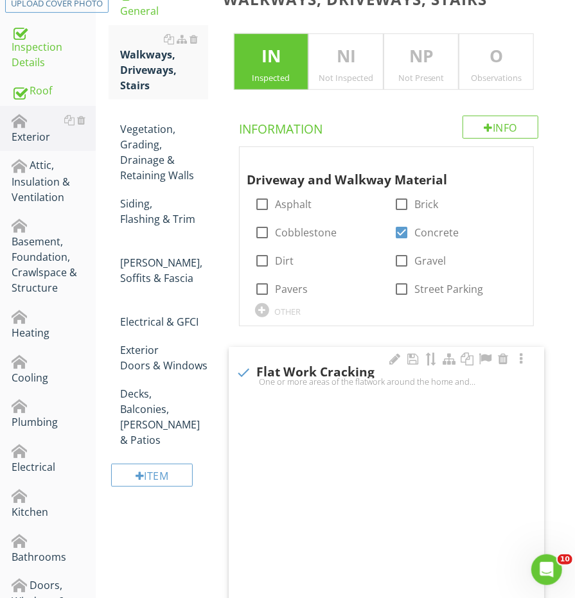
scroll to position [258, 0]
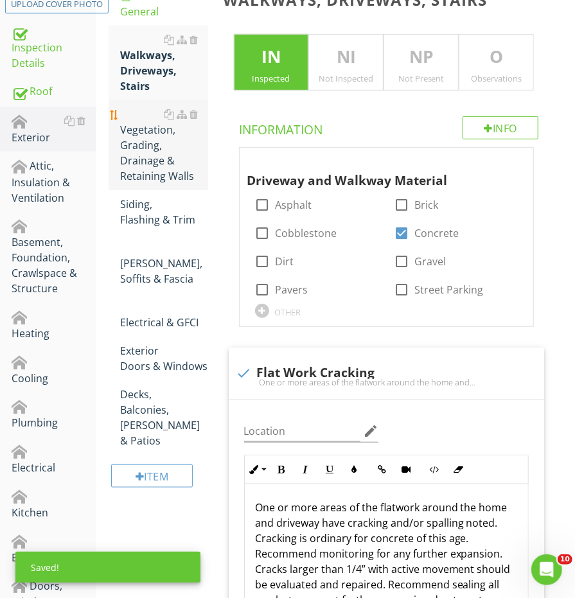
click at [168, 127] on div "Vegetation, Grading, Drainage & Retaining Walls" at bounding box center [163, 145] width 87 height 77
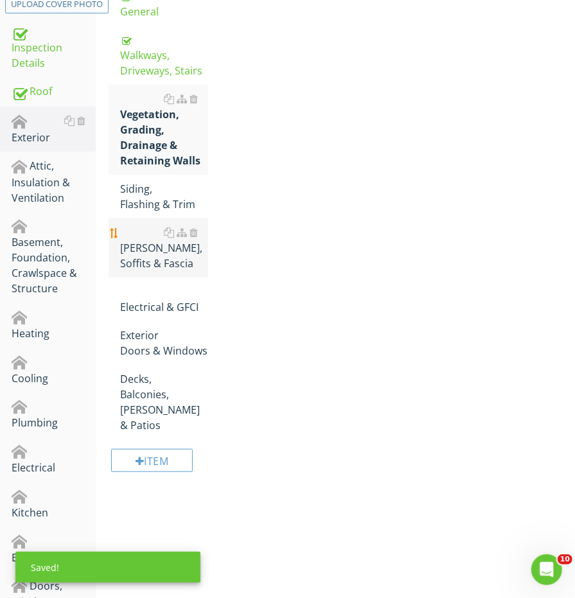
click at [146, 225] on div "Eaves, Soffits & Fascia" at bounding box center [163, 248] width 87 height 46
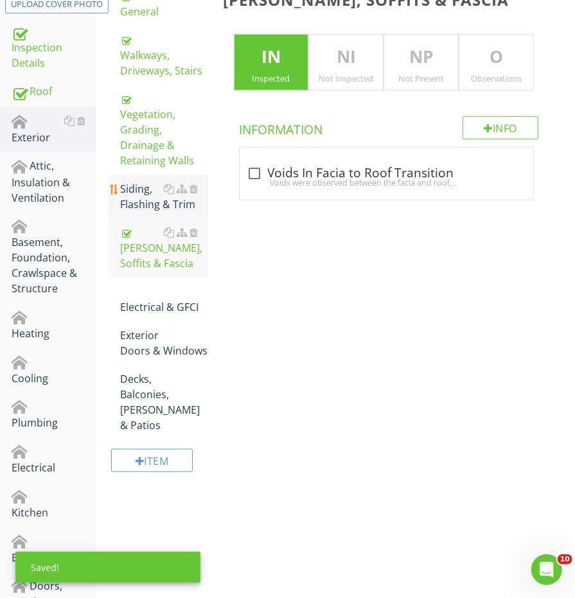
click at [144, 187] on div "Siding, Flashing & Trim" at bounding box center [163, 196] width 87 height 31
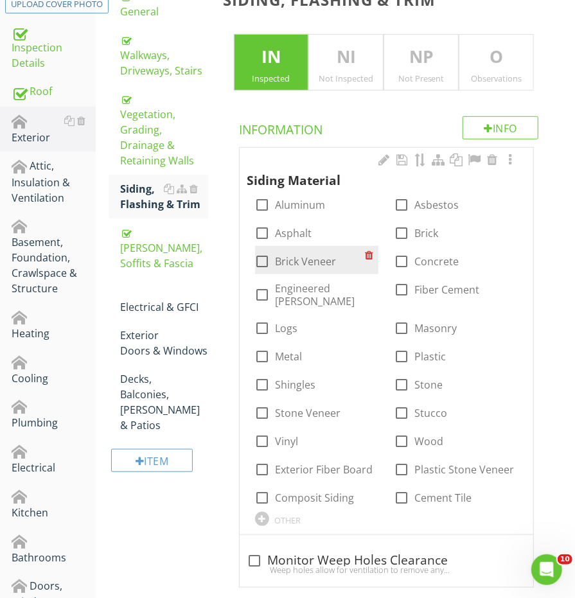
click at [265, 250] on div at bounding box center [263, 261] width 22 height 22
checkbox input "true"
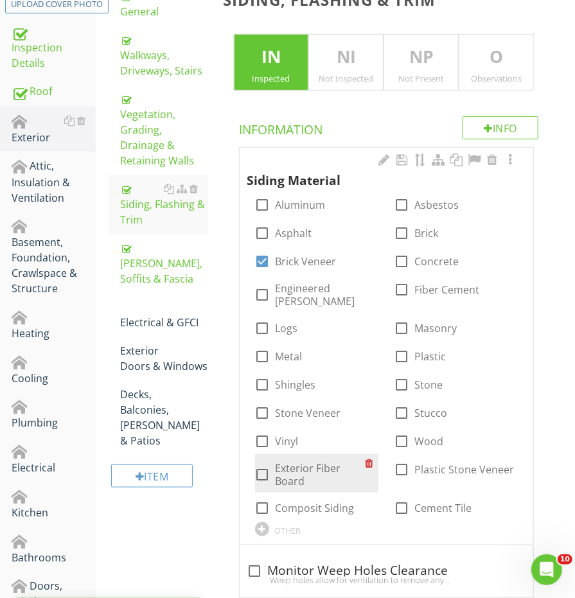
click at [274, 462] on div "check_box_outline_blank Exterior Fiber Board" at bounding box center [310, 475] width 110 height 26
click at [262, 464] on div at bounding box center [263, 475] width 22 height 22
checkbox input "true"
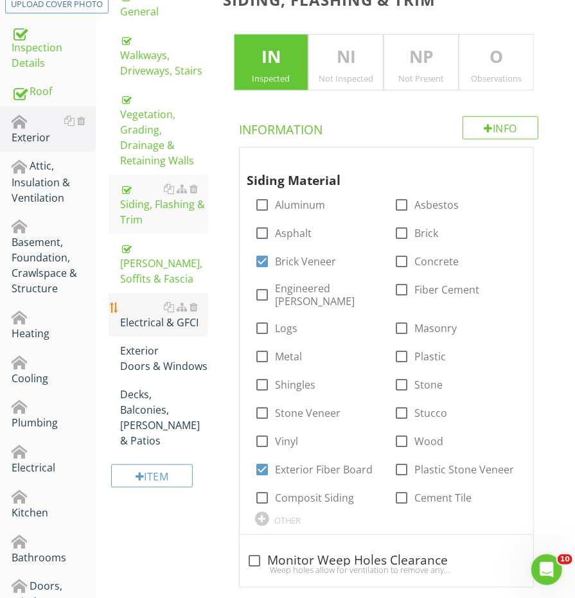
click at [141, 299] on div "Electrical & GFCI" at bounding box center [163, 314] width 87 height 31
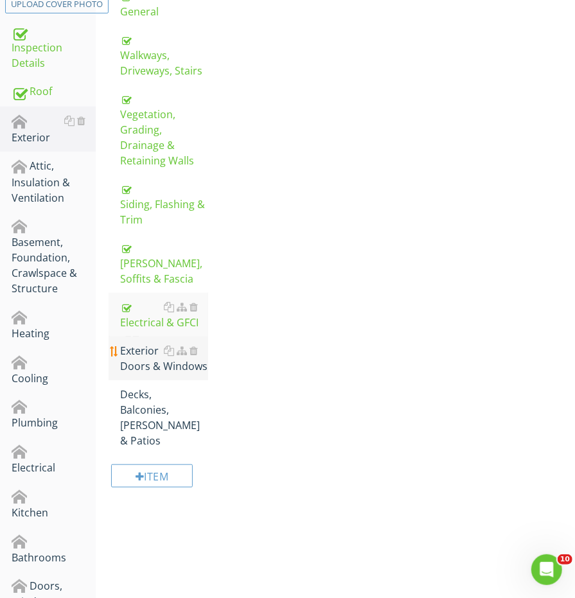
click at [136, 343] on div "Exterior Doors & Windows" at bounding box center [163, 358] width 87 height 31
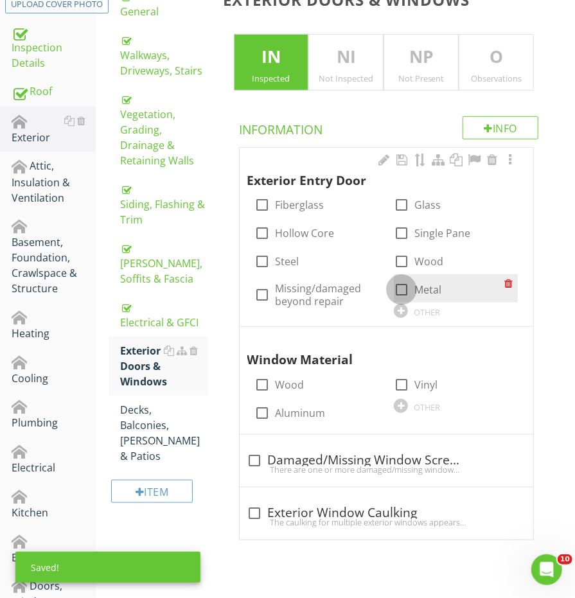
click at [401, 288] on div at bounding box center [401, 290] width 22 height 22
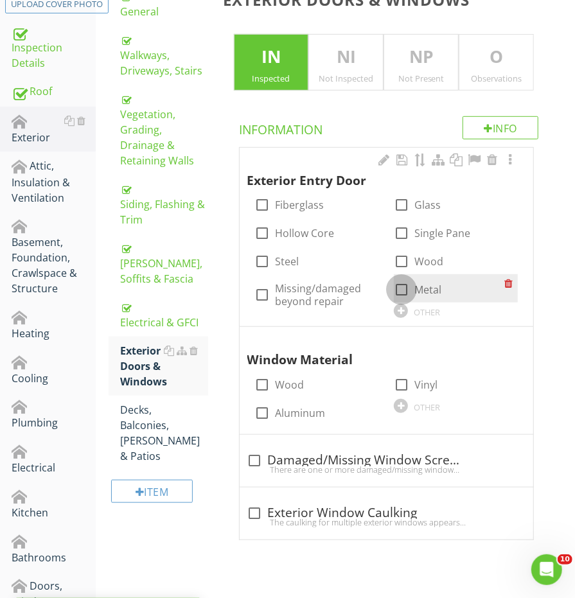
click at [401, 288] on div at bounding box center [401, 290] width 22 height 22
checkbox input "true"
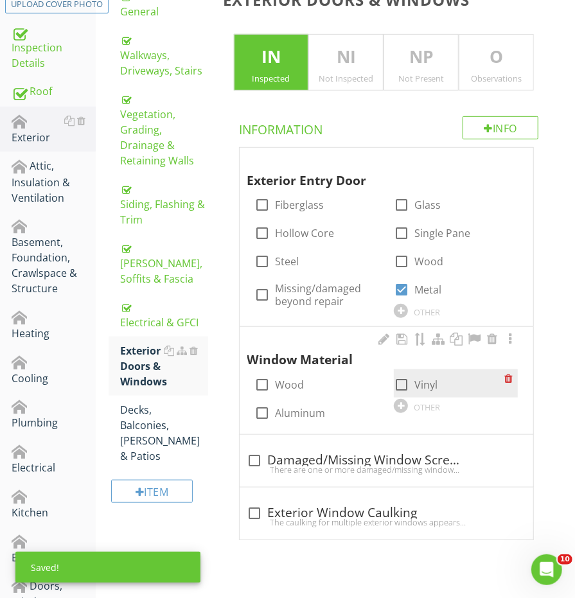
click at [400, 376] on div at bounding box center [401, 385] width 22 height 22
checkbox input "true"
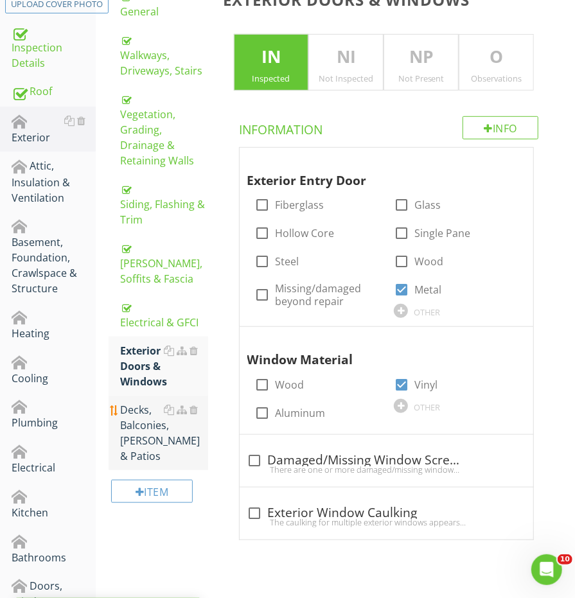
click at [121, 402] on div "Decks, Balconies, Porches & Patios" at bounding box center [163, 433] width 87 height 62
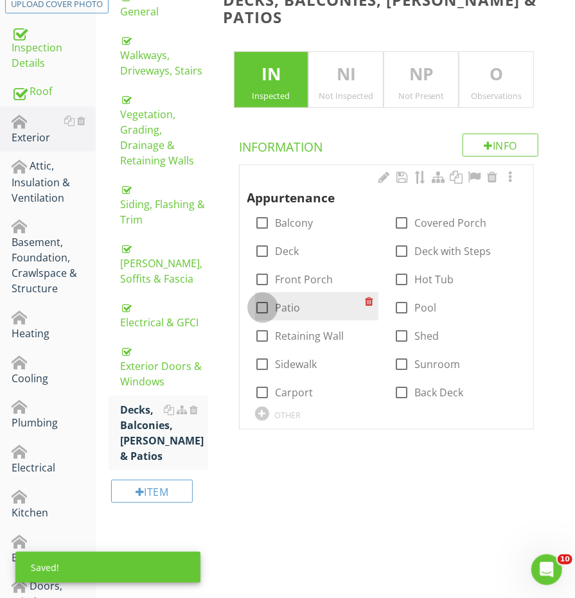
click at [265, 297] on div at bounding box center [263, 308] width 22 height 22
checkbox input "true"
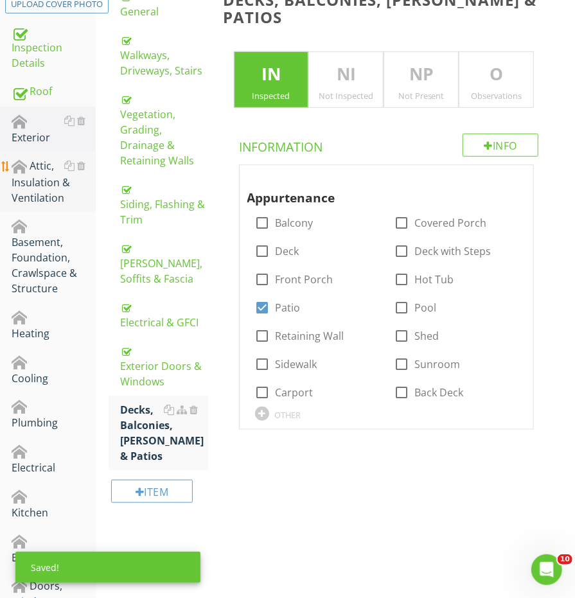
click at [62, 200] on link "Attic, Insulation & Ventilation" at bounding box center [54, 182] width 84 height 60
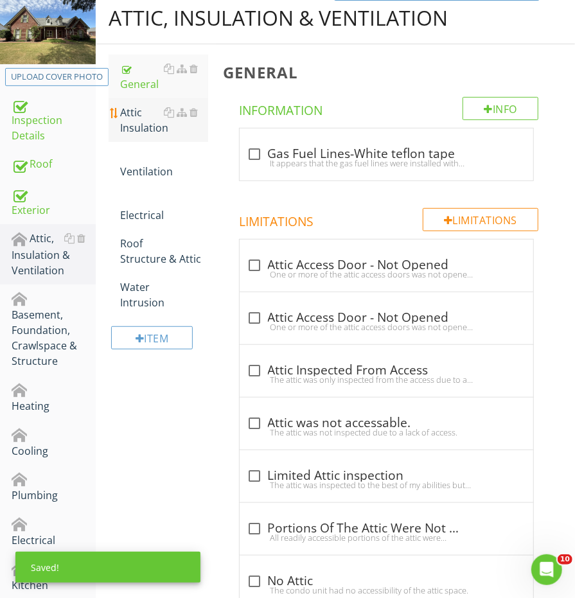
click at [140, 126] on div "Attic Insulation" at bounding box center [163, 120] width 87 height 31
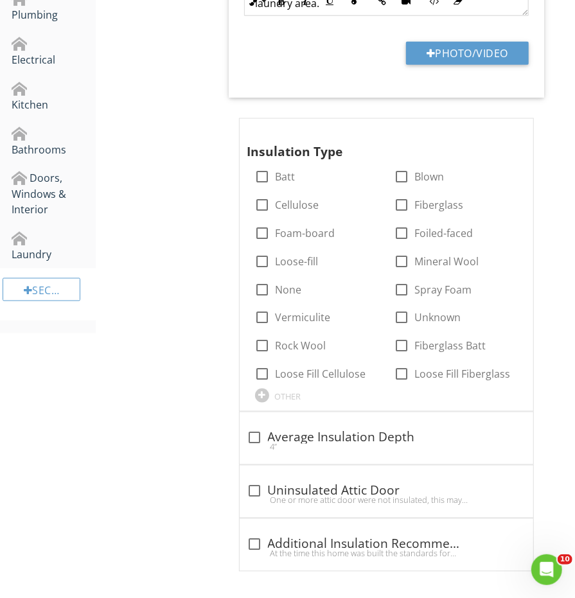
scroll to position [665, 0]
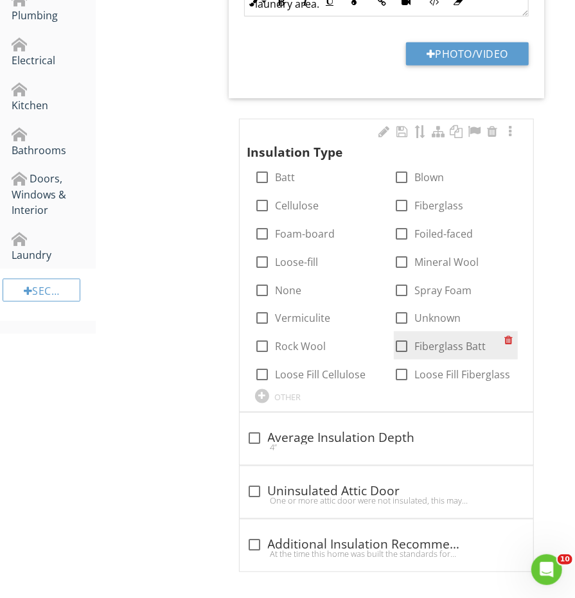
click at [412, 349] on div "check_box_outline_blank Fiberglass Batt" at bounding box center [440, 346] width 92 height 15
click at [403, 344] on div at bounding box center [401, 347] width 22 height 22
checkbox input "true"
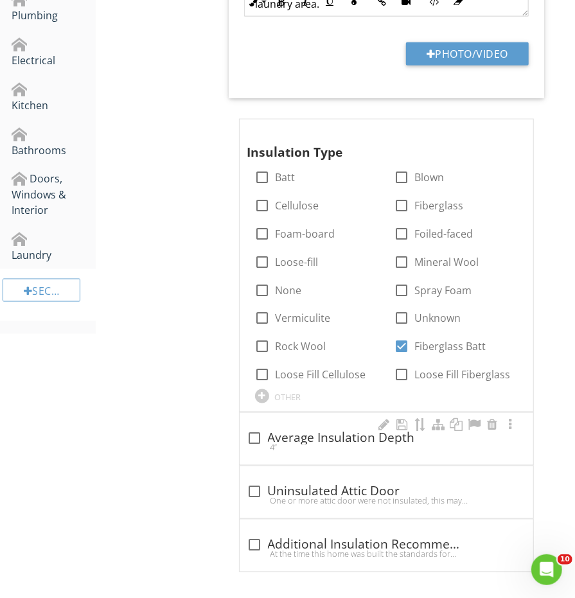
click at [254, 428] on div at bounding box center [255, 439] width 22 height 22
checkbox input "true"
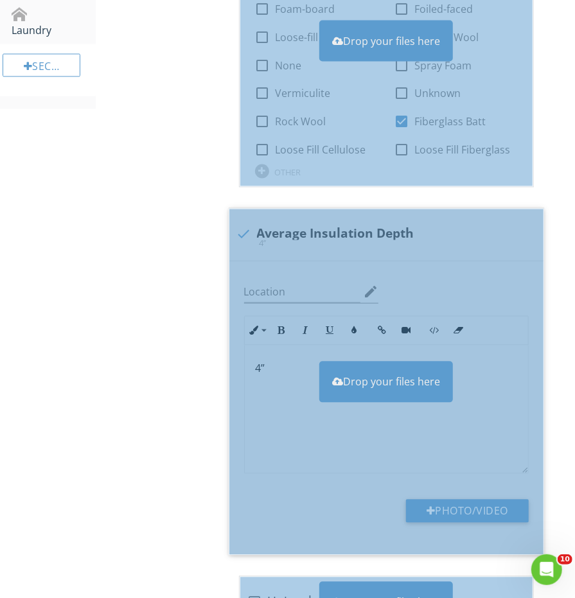
scroll to position [891, 0]
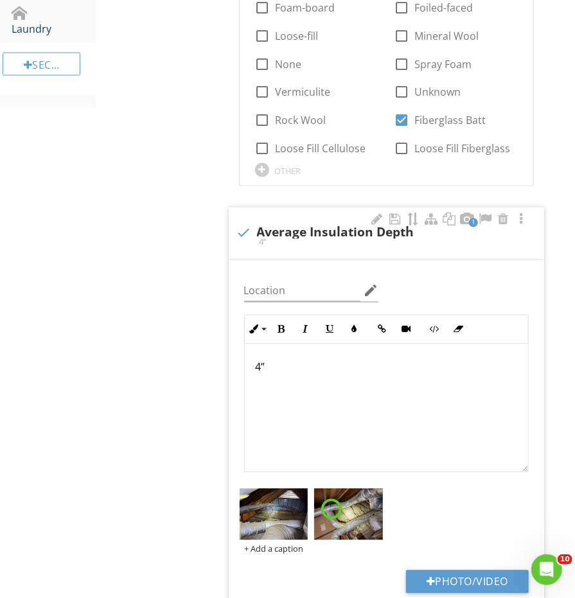
click at [256, 361] on p "4”" at bounding box center [386, 367] width 263 height 15
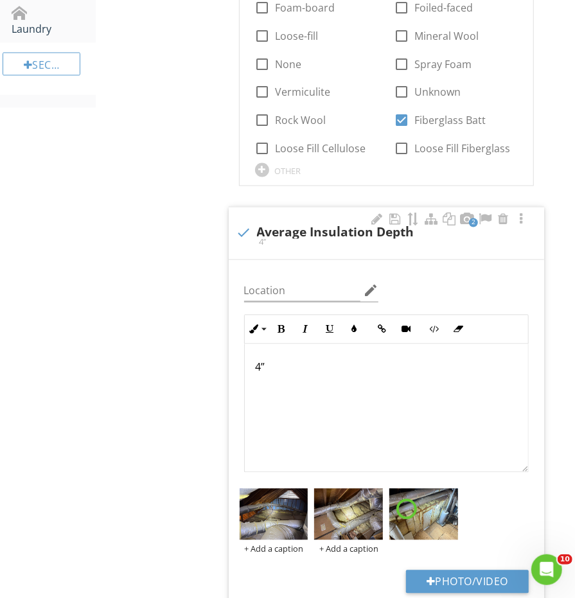
click at [259, 362] on p "4”" at bounding box center [386, 367] width 263 height 15
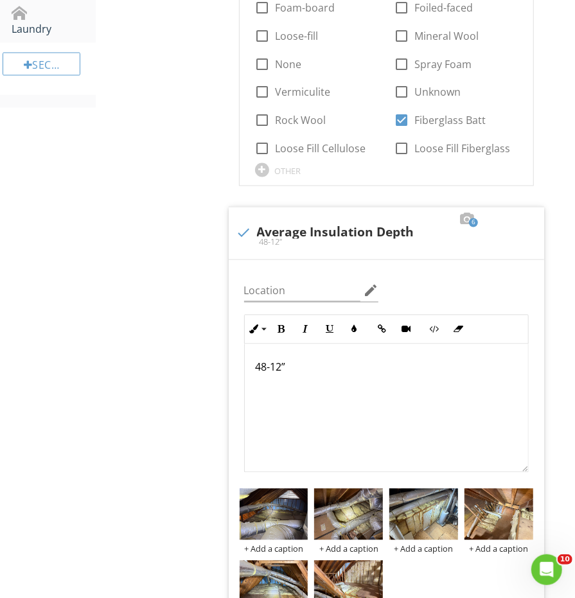
scroll to position [868, 0]
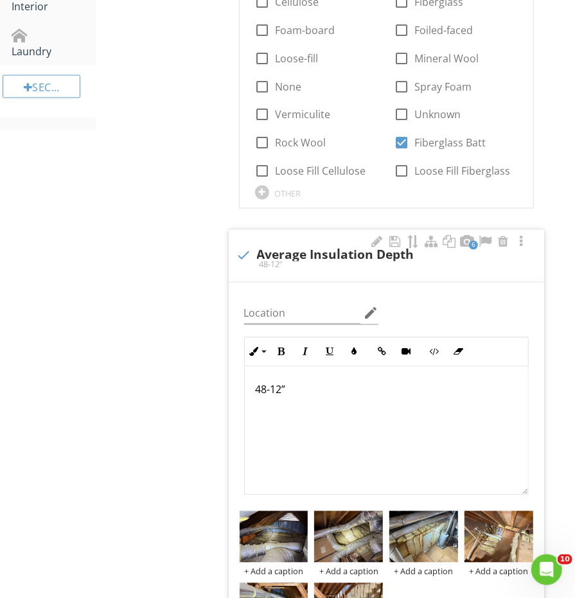
click at [263, 387] on p "48-12”" at bounding box center [386, 389] width 263 height 15
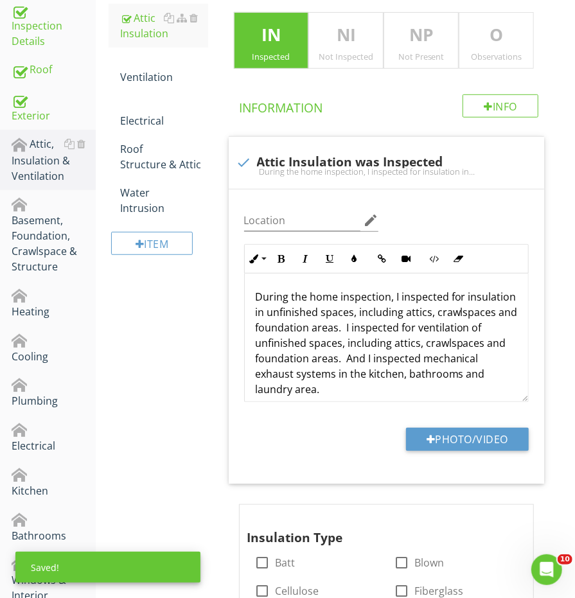
scroll to position [258, 0]
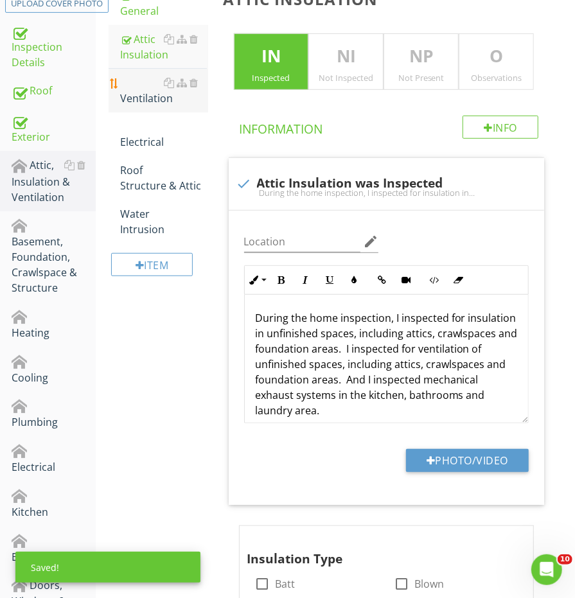
click at [144, 95] on div "Ventilation" at bounding box center [163, 90] width 87 height 31
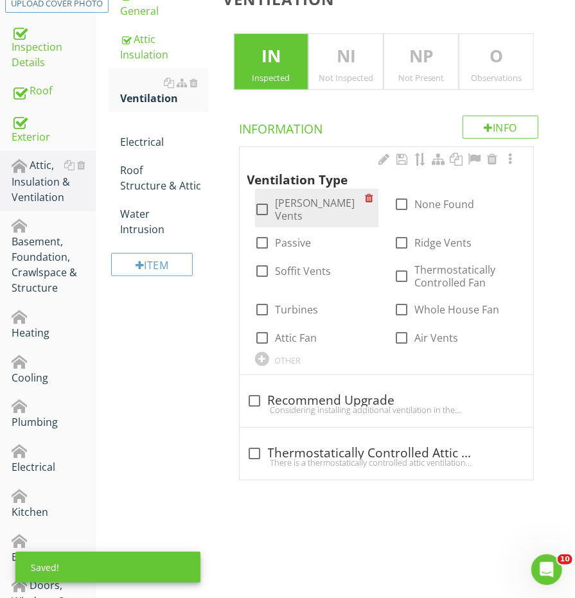
click at [265, 198] on div at bounding box center [263, 209] width 22 height 22
checkbox input "true"
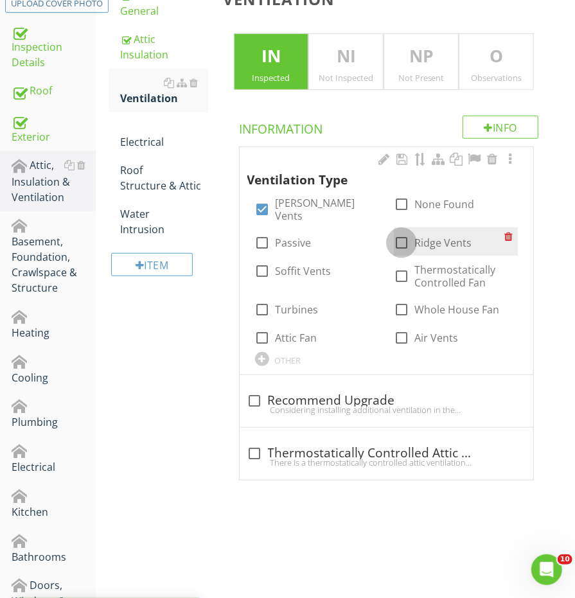
click at [397, 232] on div at bounding box center [401, 243] width 22 height 22
checkbox input "true"
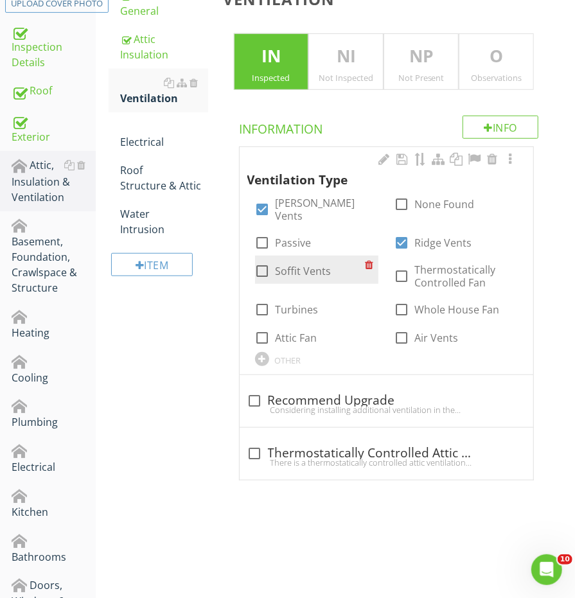
click at [262, 260] on div at bounding box center [263, 271] width 22 height 22
checkbox input "true"
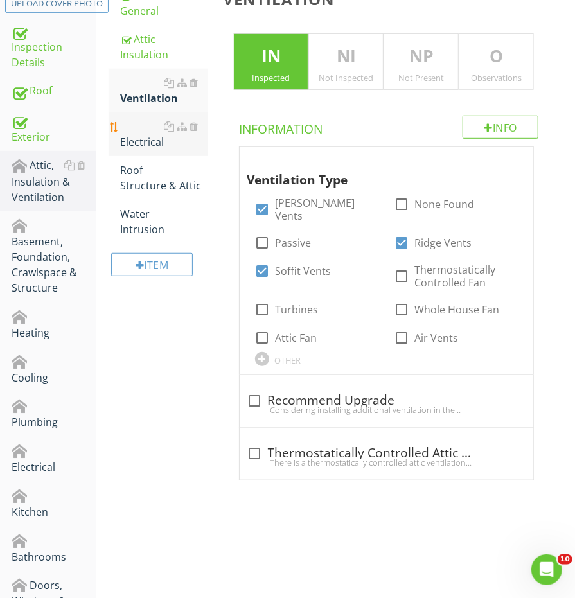
click at [139, 130] on link "Electrical" at bounding box center [163, 134] width 87 height 44
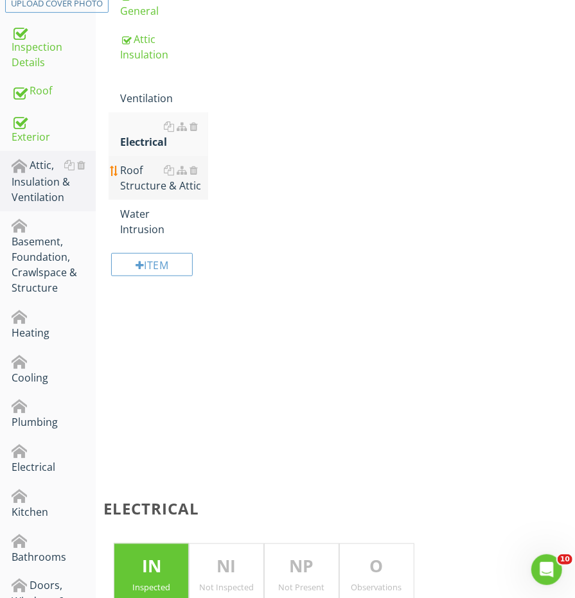
click at [139, 173] on div "Roof Structure & Attic" at bounding box center [163, 177] width 87 height 31
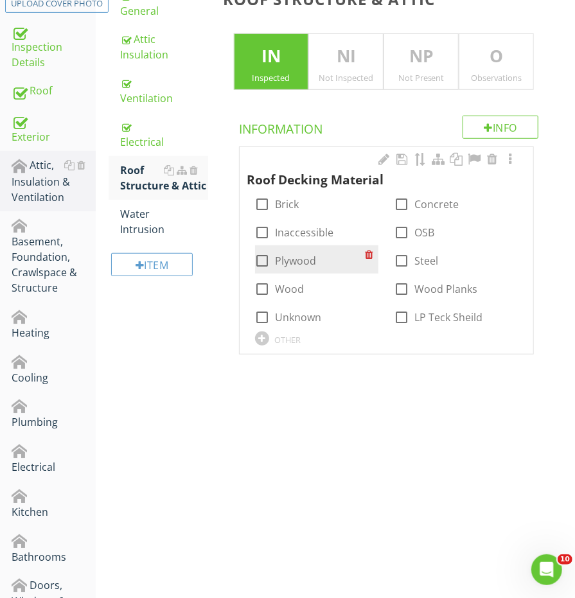
click at [259, 252] on div at bounding box center [263, 261] width 22 height 22
checkbox input "true"
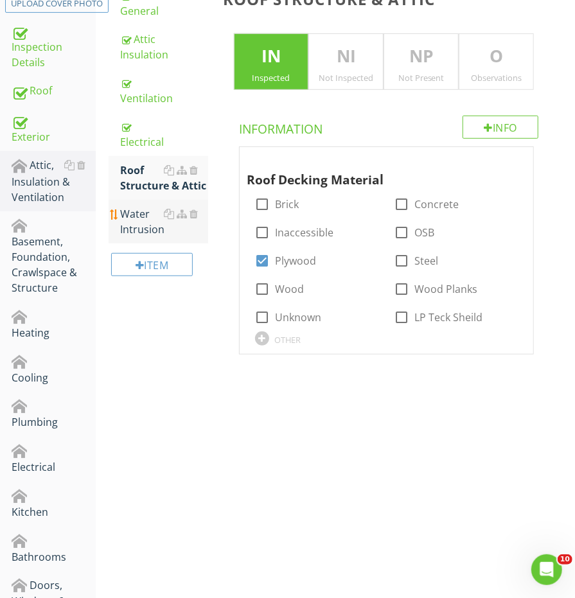
click at [143, 211] on div "Water Intrusion" at bounding box center [163, 221] width 87 height 31
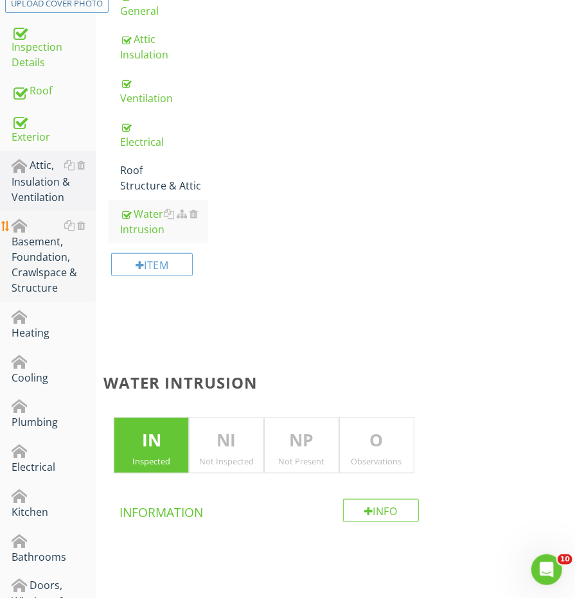
click at [28, 269] on div "Basement, Foundation, Crawlspace & Structure" at bounding box center [54, 257] width 84 height 78
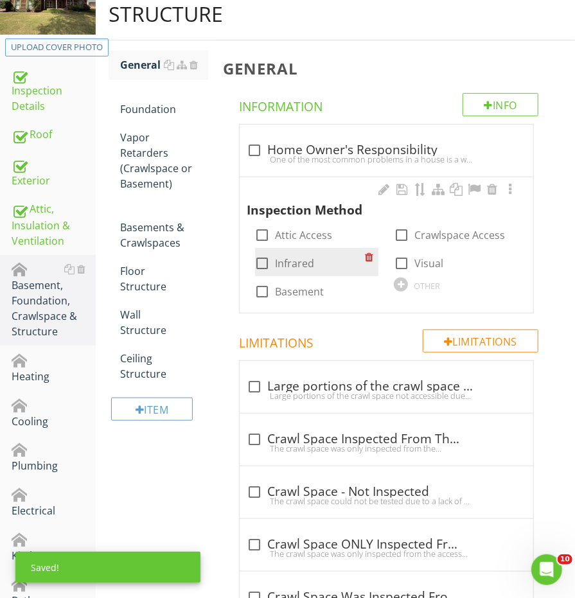
scroll to position [210, 0]
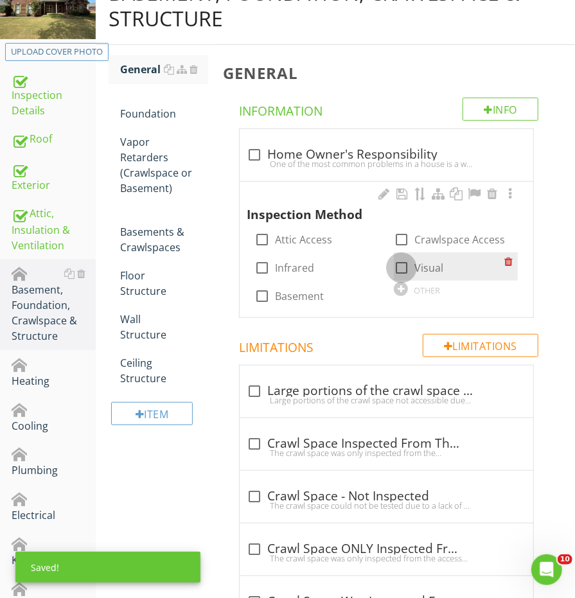
click at [397, 268] on div at bounding box center [401, 268] width 22 height 22
checkbox input "true"
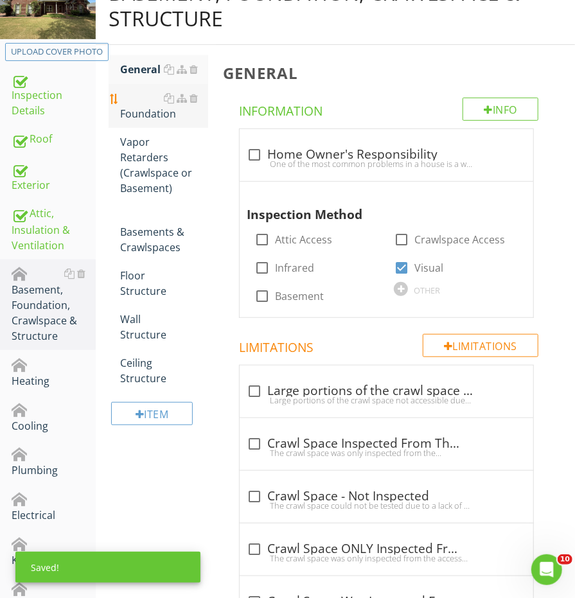
click at [148, 116] on div "Foundation" at bounding box center [163, 106] width 87 height 31
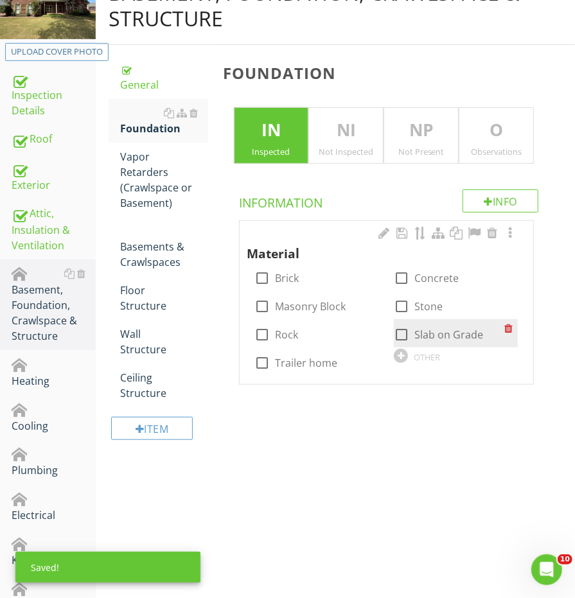
click at [396, 327] on div at bounding box center [401, 335] width 22 height 22
checkbox input "true"
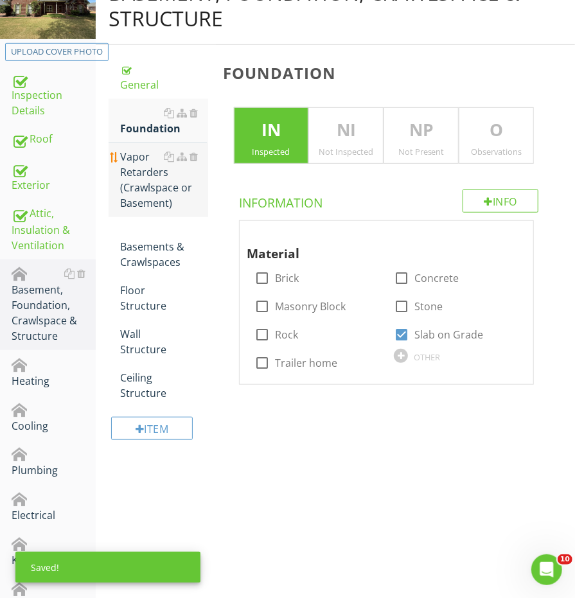
click at [181, 192] on div "Vapor Retarders (Crawlspace or Basement)" at bounding box center [163, 180] width 87 height 62
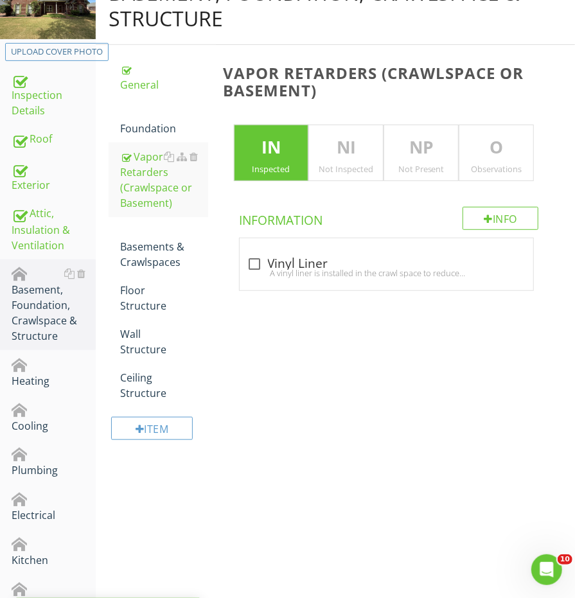
click at [422, 125] on div "NP Not Present" at bounding box center [420, 153] width 75 height 57
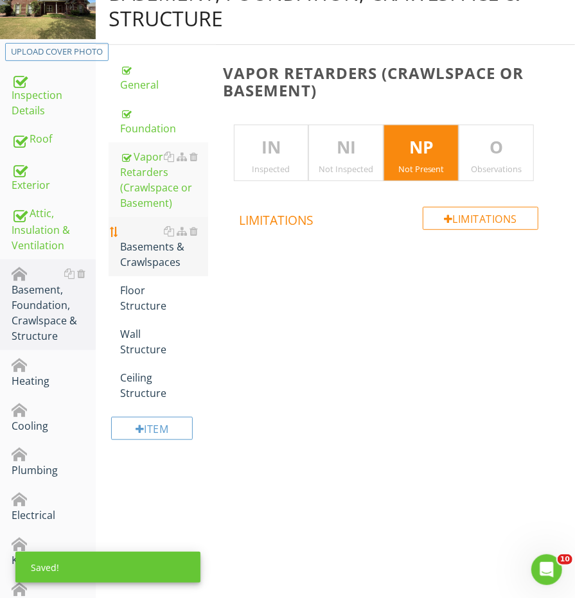
click at [152, 249] on div "Basements & Crawlspaces" at bounding box center [163, 246] width 87 height 46
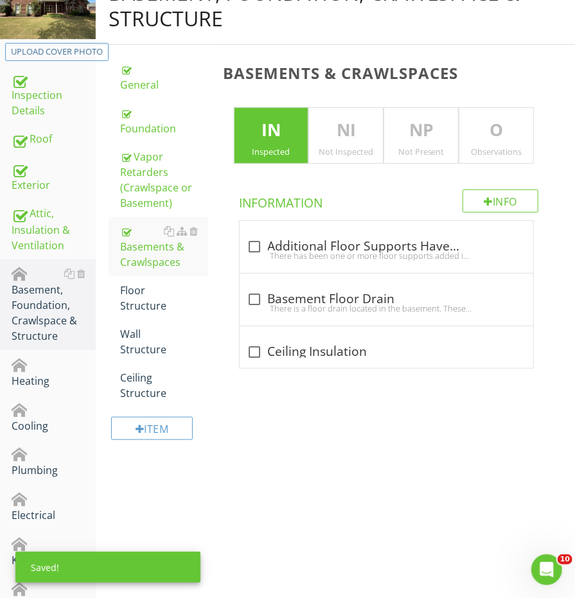
click at [404, 149] on div "Not Present" at bounding box center [421, 151] width 74 height 10
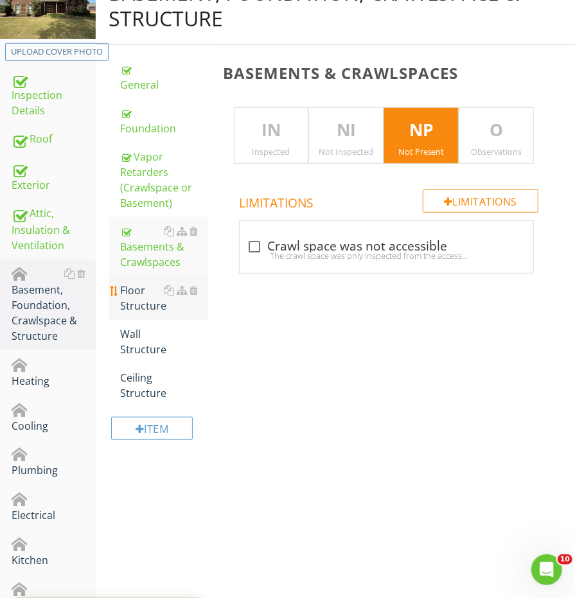
click at [137, 296] on div "Floor Structure" at bounding box center [163, 298] width 87 height 31
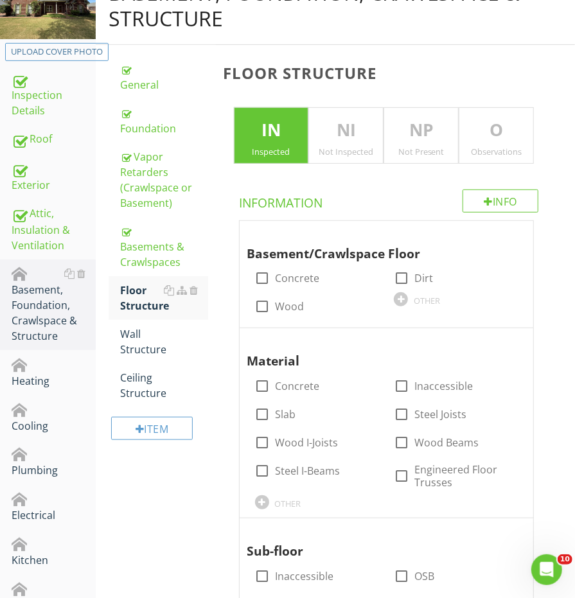
click at [387, 147] on div "Not Present" at bounding box center [421, 151] width 74 height 10
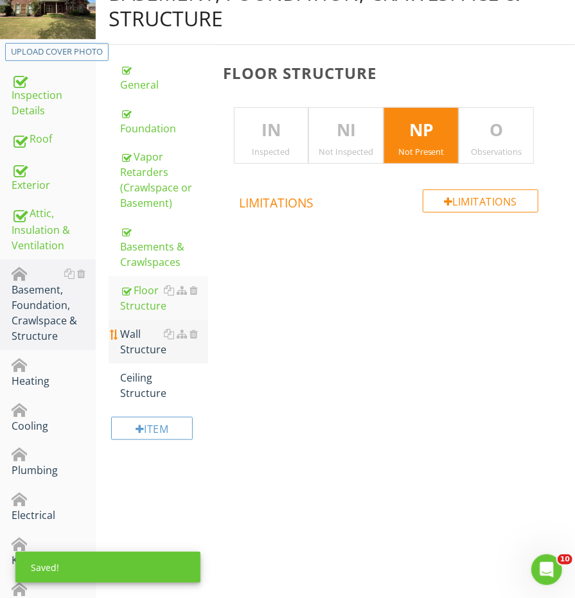
click at [130, 335] on div "Wall Structure" at bounding box center [163, 341] width 87 height 31
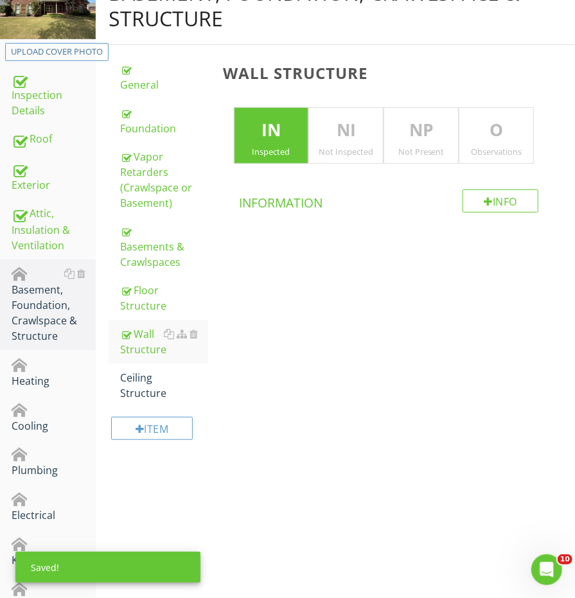
click at [380, 146] on div "Not Inspected" at bounding box center [346, 151] width 74 height 10
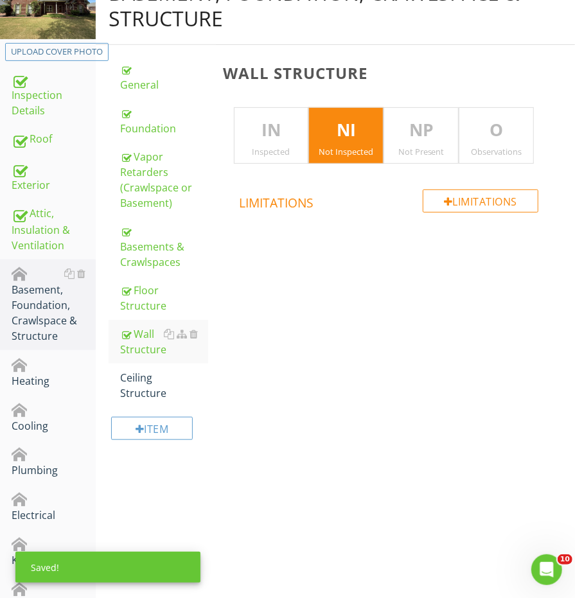
click at [401, 141] on div "NP Not Present" at bounding box center [420, 135] width 75 height 57
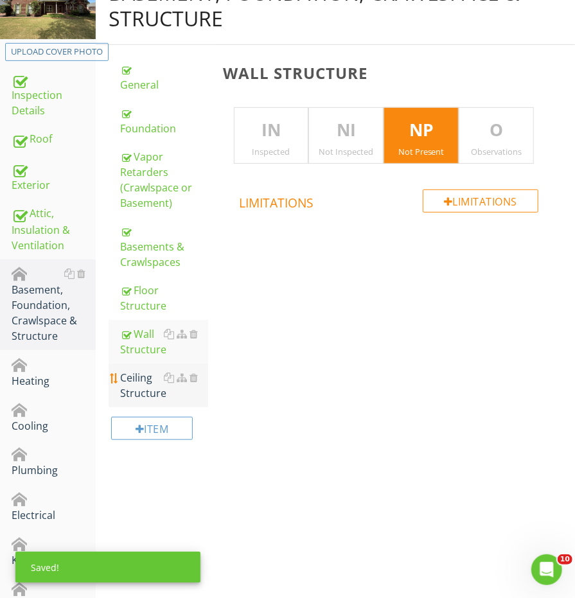
click at [159, 370] on div "Ceiling Structure" at bounding box center [163, 385] width 87 height 31
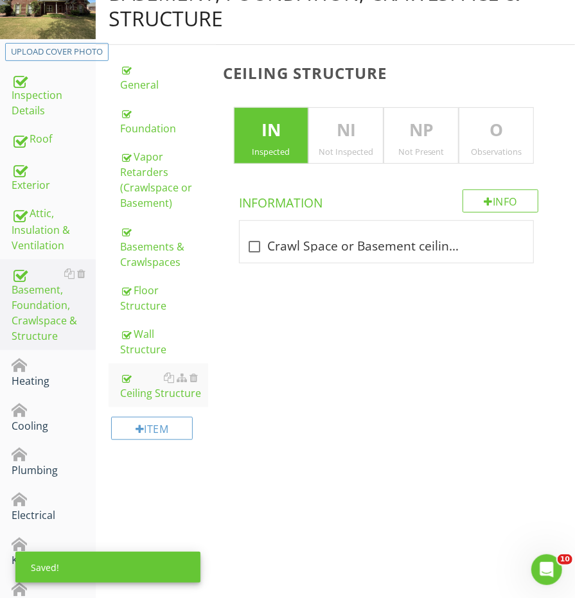
click at [441, 140] on p "NP" at bounding box center [421, 131] width 74 height 26
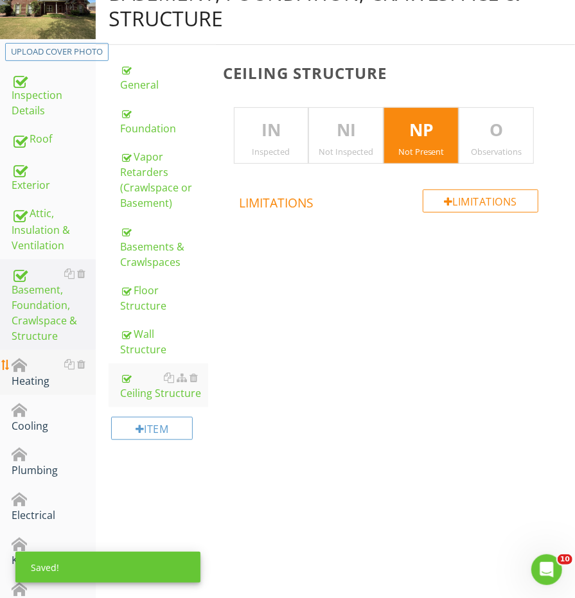
click at [21, 377] on div "Heating" at bounding box center [54, 372] width 84 height 32
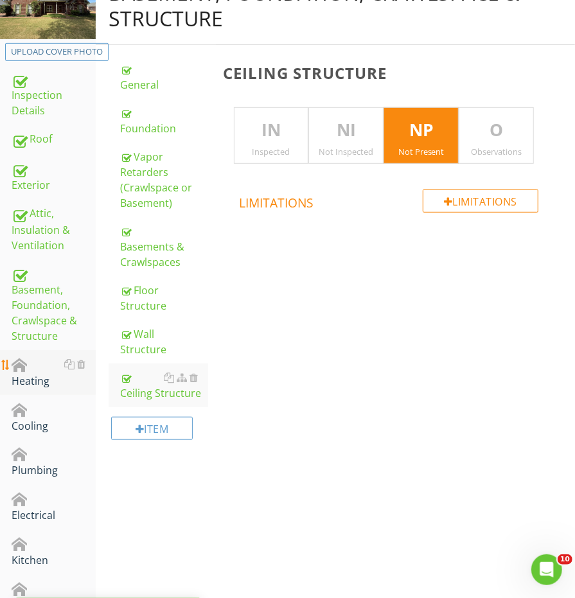
scroll to position [209, 0]
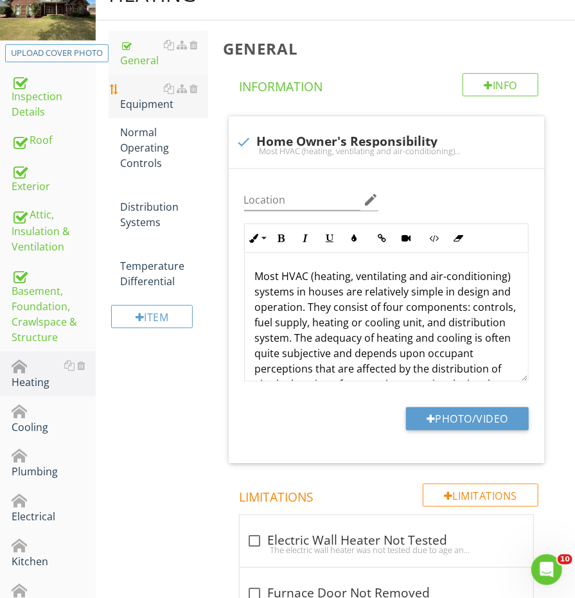
click at [153, 92] on div "Equipment" at bounding box center [163, 96] width 87 height 31
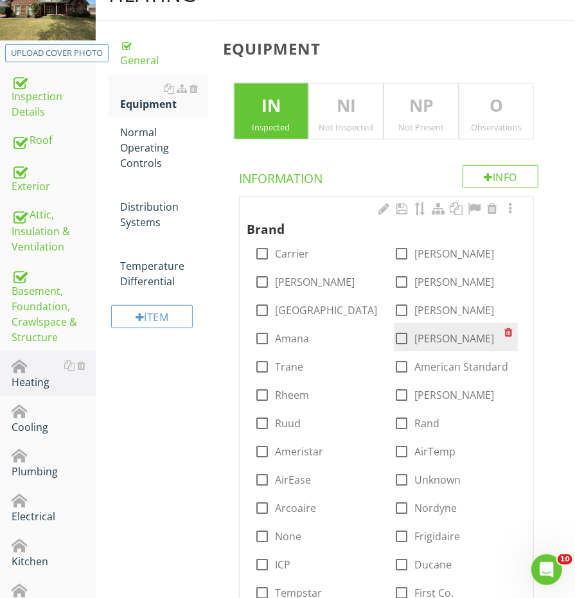
click at [413, 339] on div "check_box_outline_blank Goodman" at bounding box center [444, 338] width 100 height 15
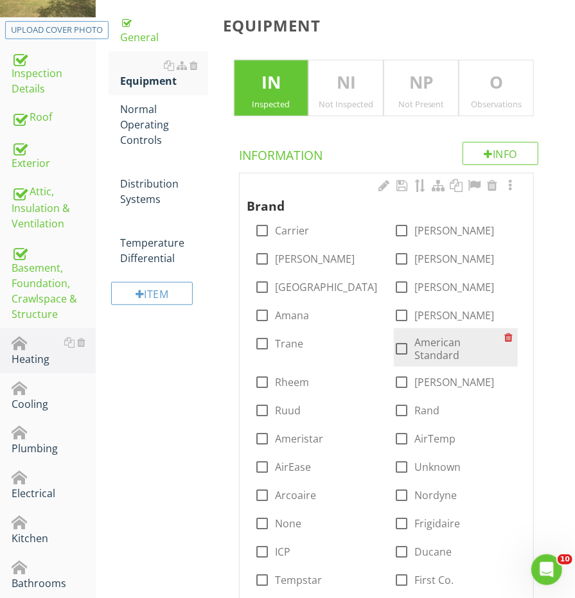
scroll to position [242, 0]
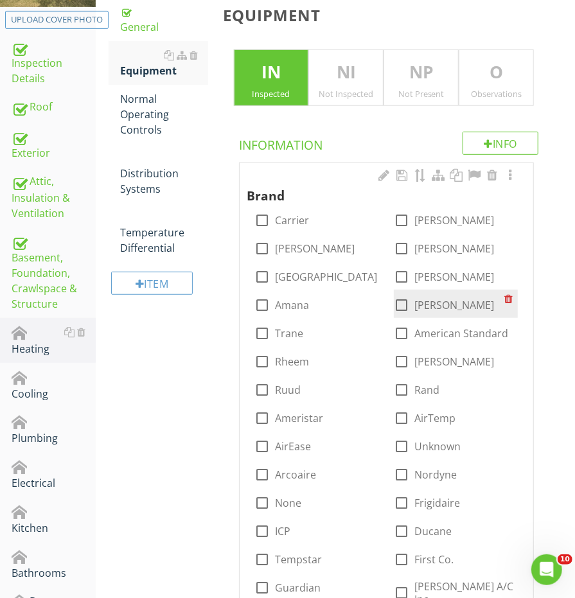
click at [395, 290] on div "check_box_outline_blank Goodman" at bounding box center [456, 304] width 124 height 28
click at [394, 302] on div at bounding box center [401, 305] width 22 height 22
checkbox input "true"
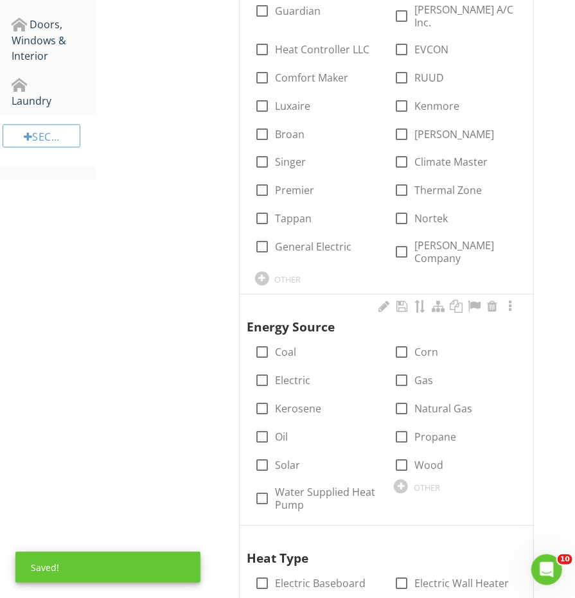
click at [390, 396] on div "check_box_outline_blank Natural Gas" at bounding box center [455, 408] width 139 height 28
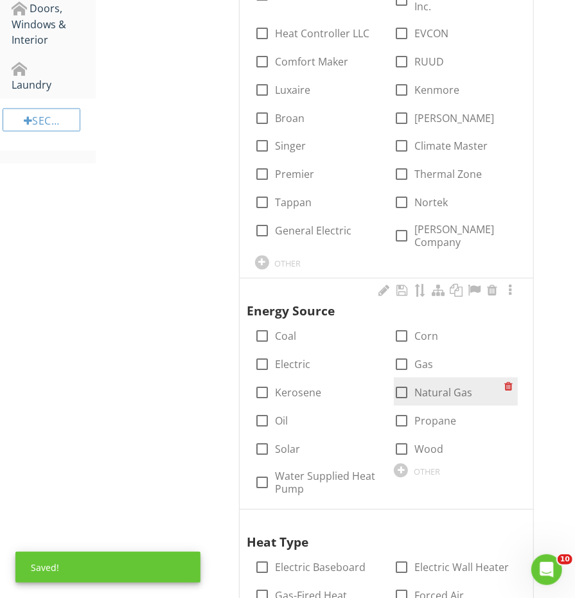
click at [394, 383] on div at bounding box center [401, 393] width 22 height 22
checkbox input "true"
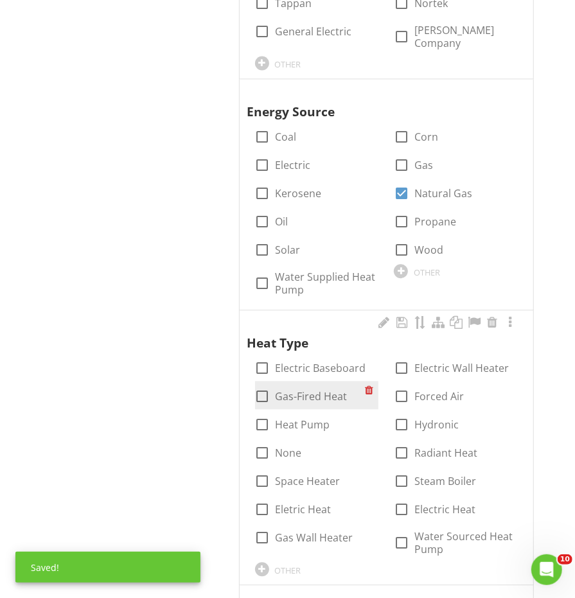
click at [263, 385] on div at bounding box center [263, 396] width 22 height 22
checkbox input "true"
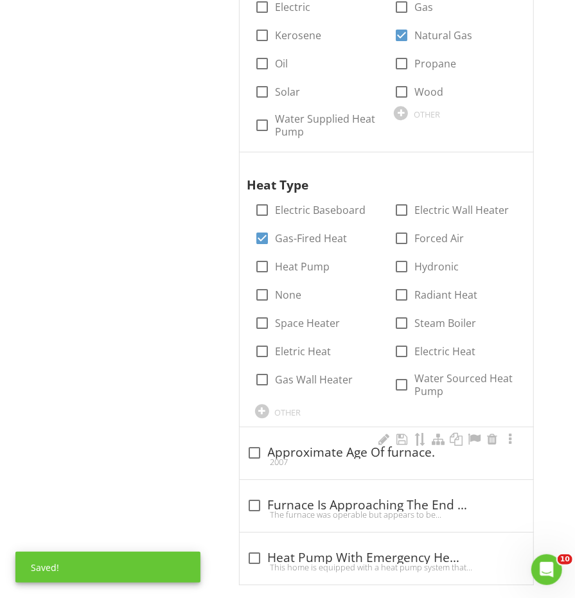
click at [258, 442] on div at bounding box center [255, 453] width 22 height 22
checkbox input "true"
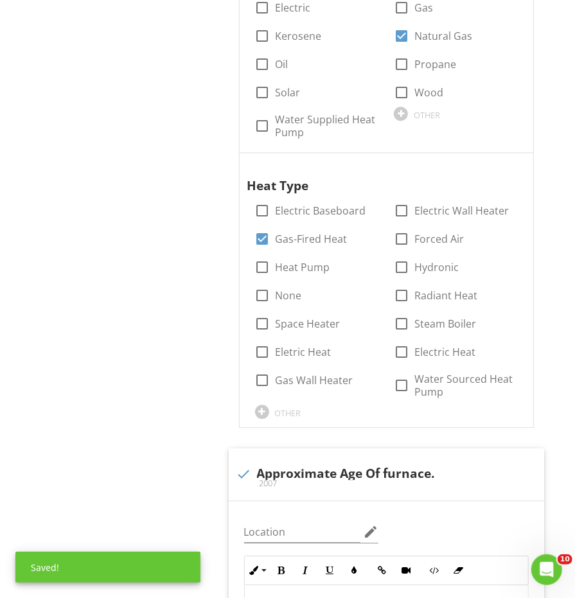
scroll to position [1384, 0]
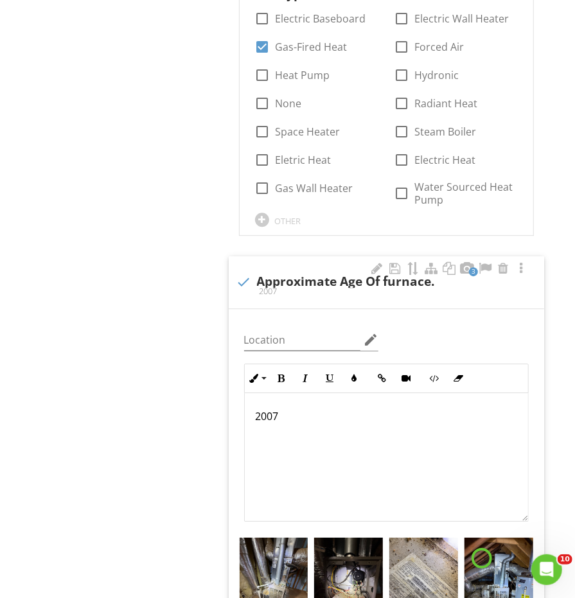
click at [276, 408] on p "2007" at bounding box center [386, 415] width 263 height 15
click at [358, 408] on p "1st Floor Unit - 2nd Floor Unit -" at bounding box center [386, 423] width 263 height 31
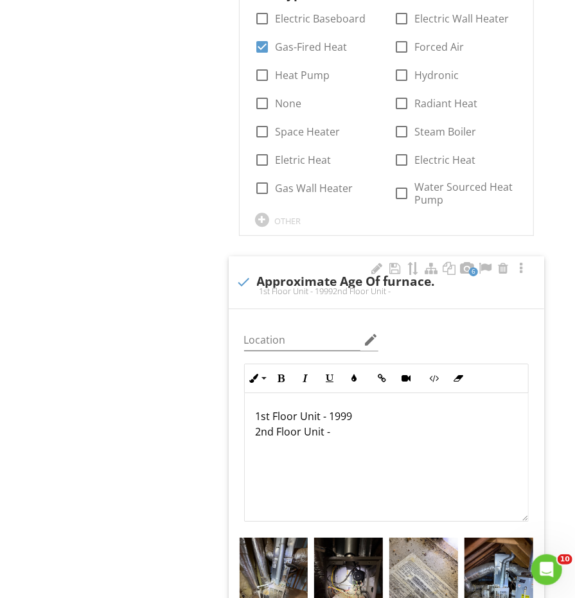
click at [362, 418] on p "1st Floor Unit - 1999 2nd Floor Unit -" at bounding box center [386, 423] width 263 height 31
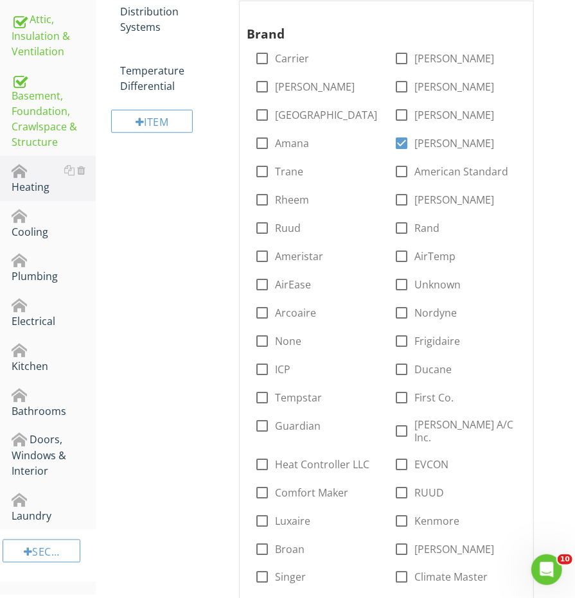
scroll to position [234, 0]
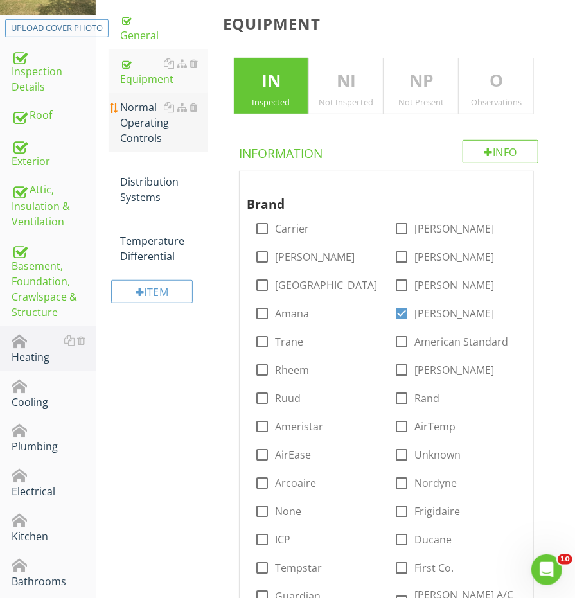
click at [146, 100] on div "Normal Operating Controls" at bounding box center [163, 123] width 87 height 46
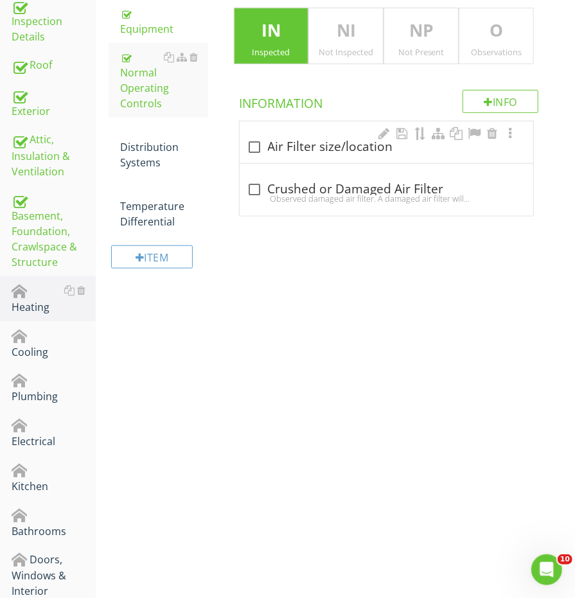
click at [256, 147] on div at bounding box center [255, 147] width 22 height 22
checkbox input "true"
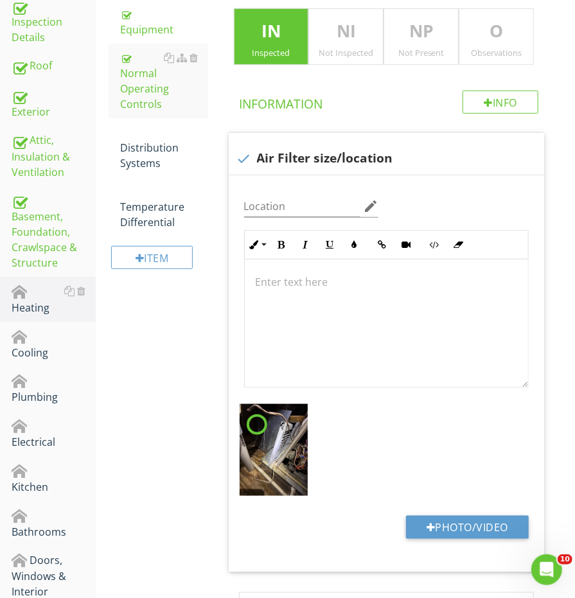
scroll to position [175, 0]
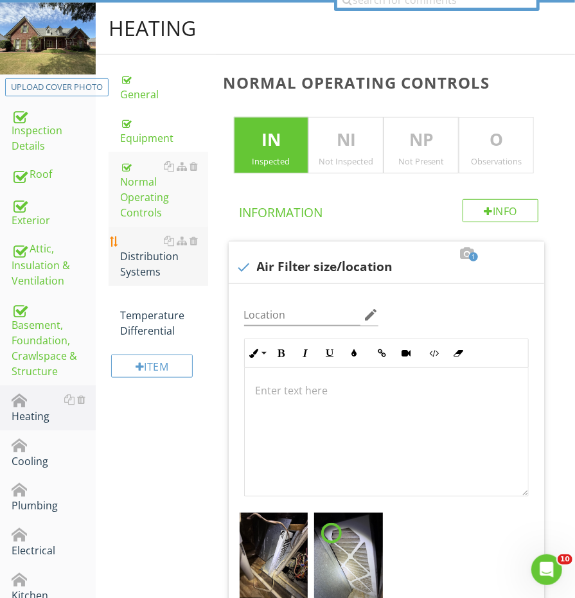
click at [139, 254] on div "Distribution Systems" at bounding box center [163, 256] width 87 height 46
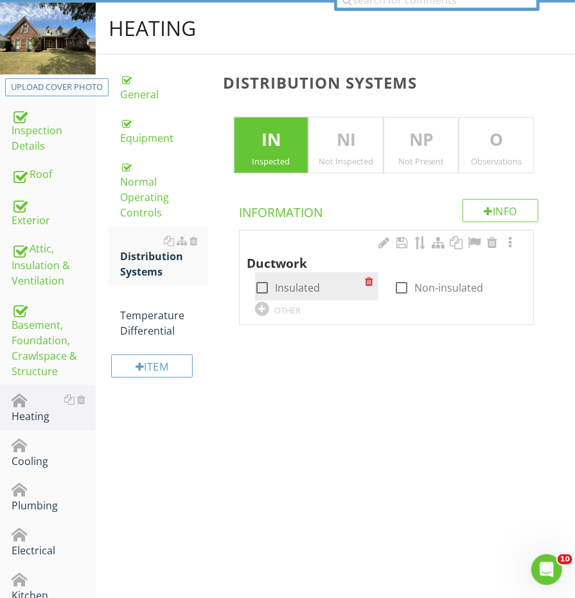
click at [261, 282] on div at bounding box center [263, 288] width 22 height 22
checkbox input "true"
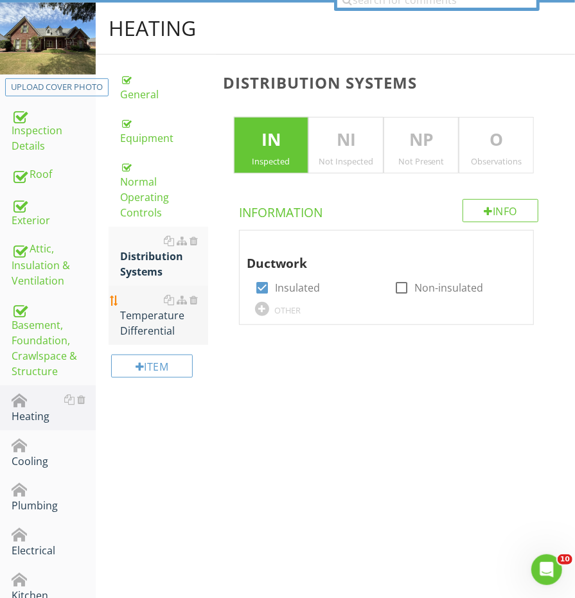
click at [135, 296] on div "Temperature Differential" at bounding box center [163, 315] width 87 height 46
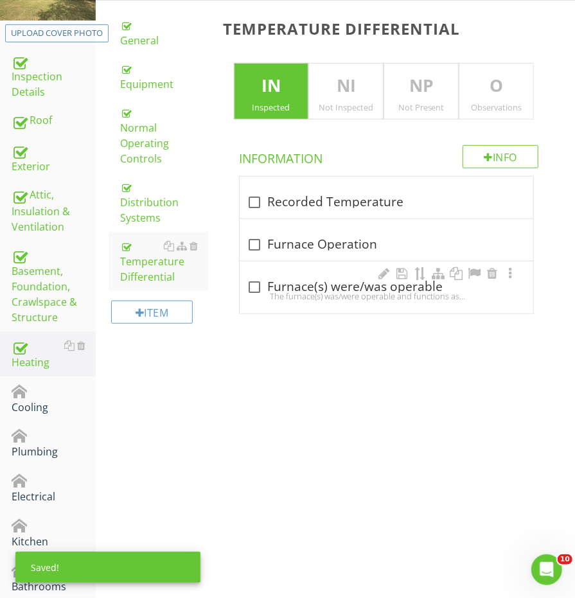
click at [262, 291] on div "The furnace(s) was/were operable and functions as intended at the time of the i…" at bounding box center [386, 296] width 278 height 10
checkbox input "true"
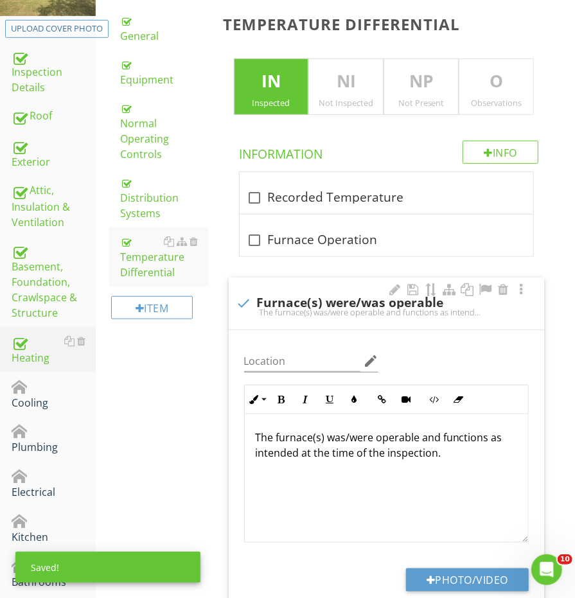
scroll to position [303, 0]
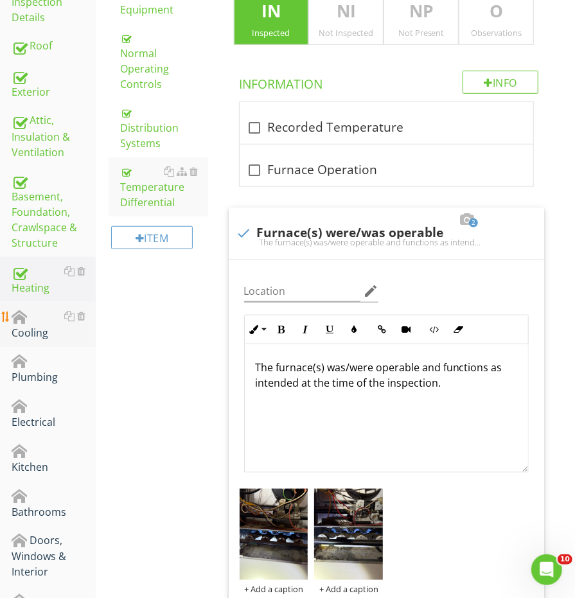
click at [35, 330] on div "Cooling" at bounding box center [54, 324] width 84 height 32
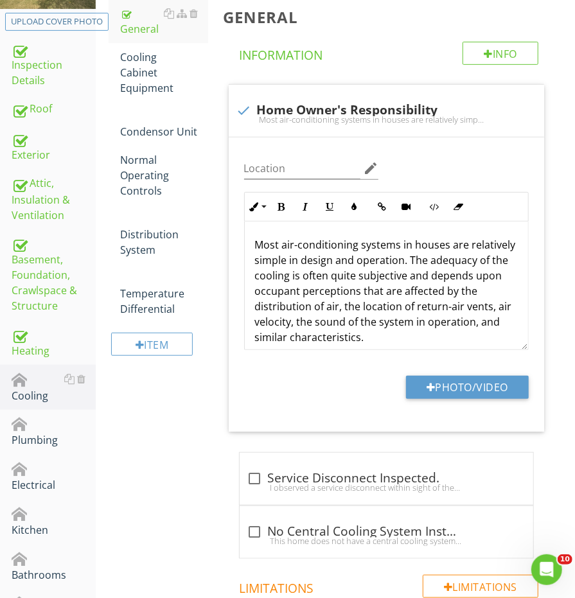
scroll to position [175, 0]
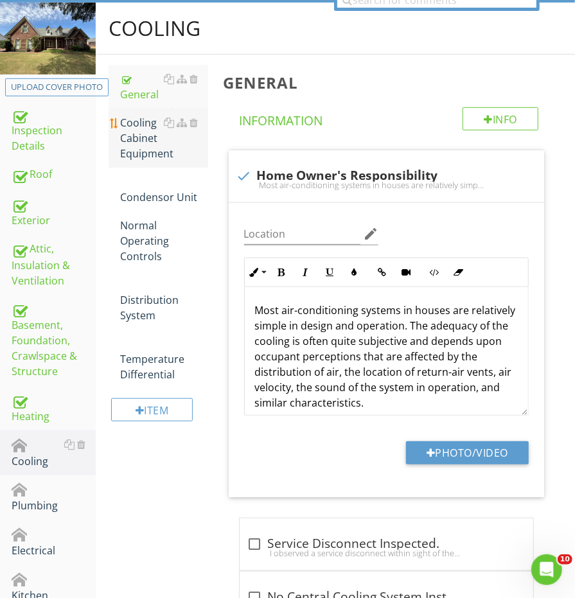
click at [144, 134] on div "Cooling Cabinet Equipment" at bounding box center [163, 138] width 87 height 46
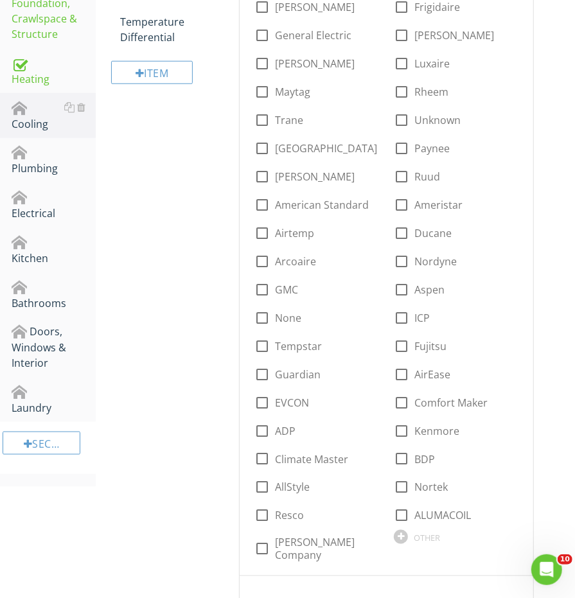
scroll to position [476, 0]
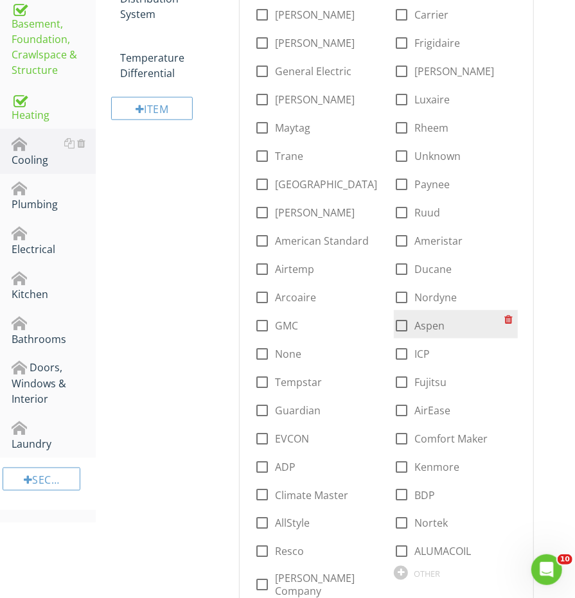
click at [403, 320] on div at bounding box center [401, 326] width 22 height 22
checkbox input "true"
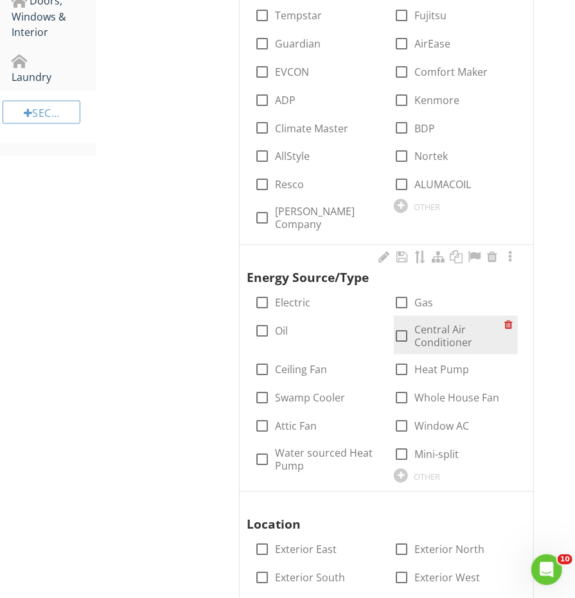
click at [399, 340] on div "check_box_outline_blank" at bounding box center [401, 336] width 15 height 15
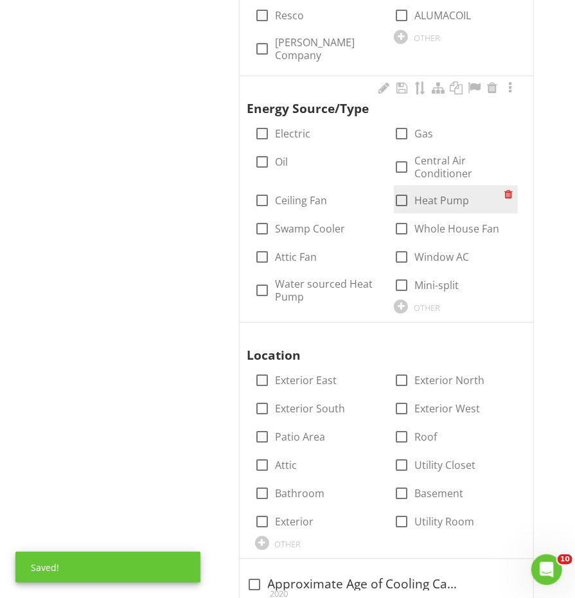
scroll to position [1046, 0]
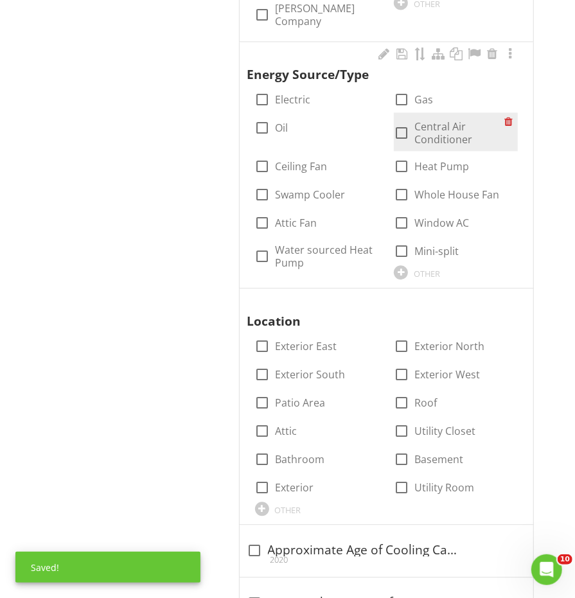
click at [399, 129] on div at bounding box center [401, 133] width 22 height 22
checkbox input "true"
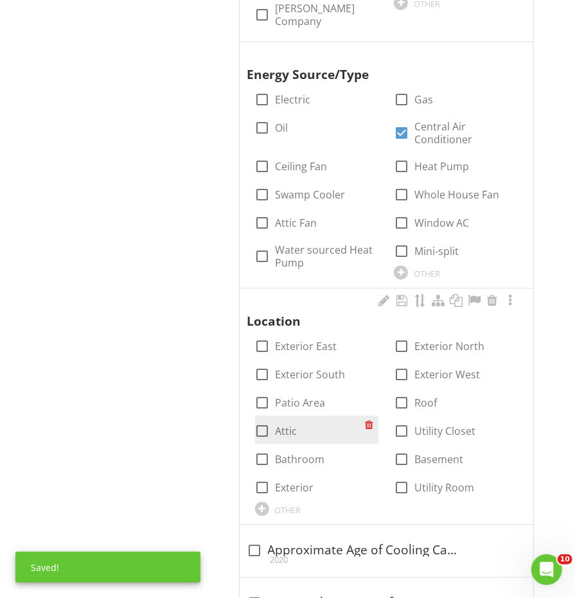
click at [262, 421] on div at bounding box center [263, 431] width 22 height 22
checkbox input "true"
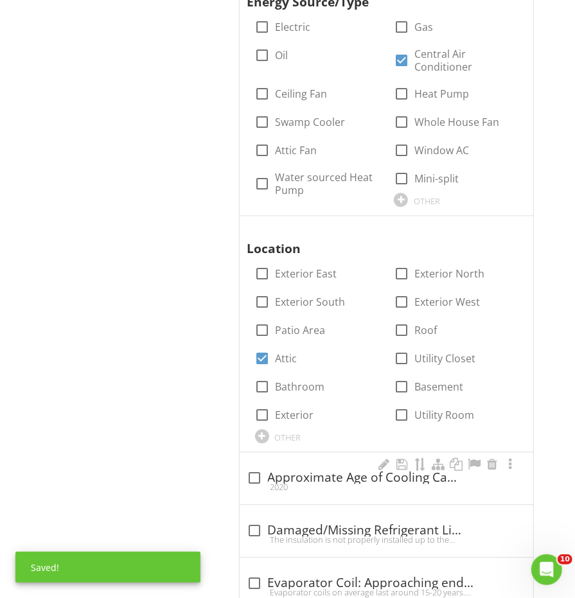
click at [268, 484] on div "check_box_outline_blank Approximate Age of Cooling Cabinet 2020" at bounding box center [386, 481] width 278 height 28
checkbox input "true"
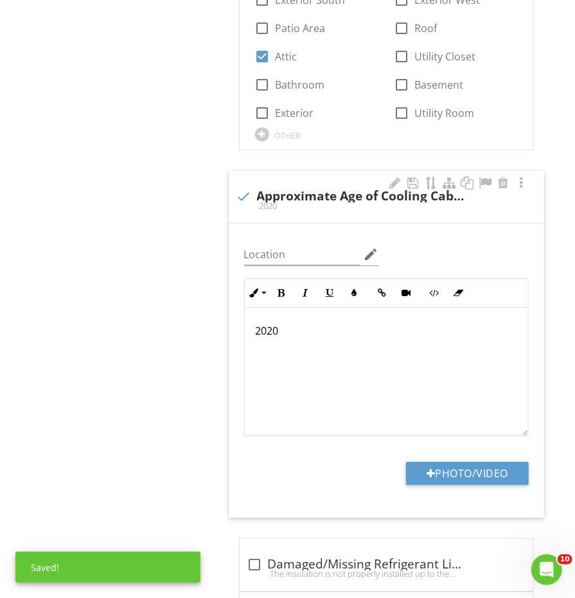
scroll to position [1539, 0]
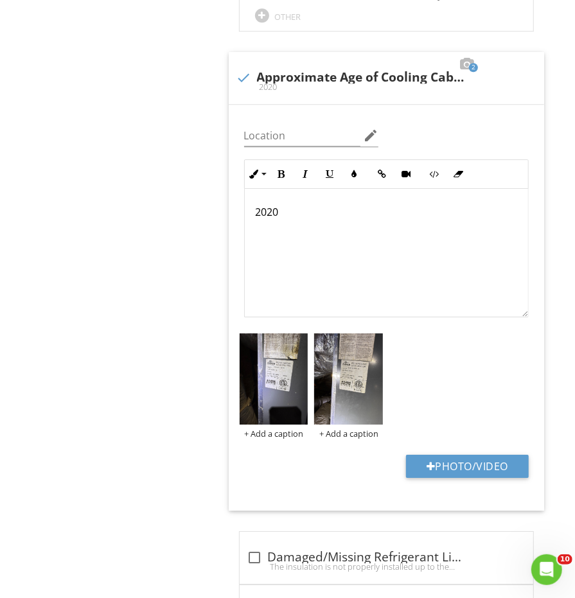
click at [281, 204] on p "2020" at bounding box center [386, 211] width 263 height 15
click at [410, 204] on p "1st Floor Unit - 2nd Floor Unit -" at bounding box center [386, 219] width 263 height 31
click at [404, 228] on div "1st Floor Unit - 2016 2nd Floor Unit -" at bounding box center [386, 253] width 283 height 128
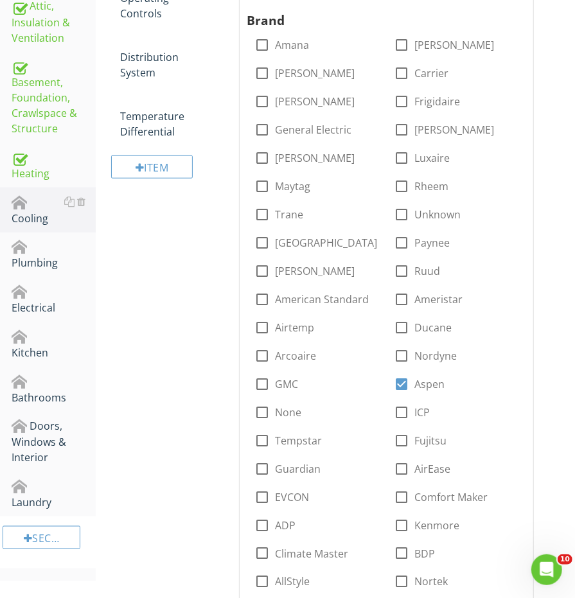
scroll to position [48, 0]
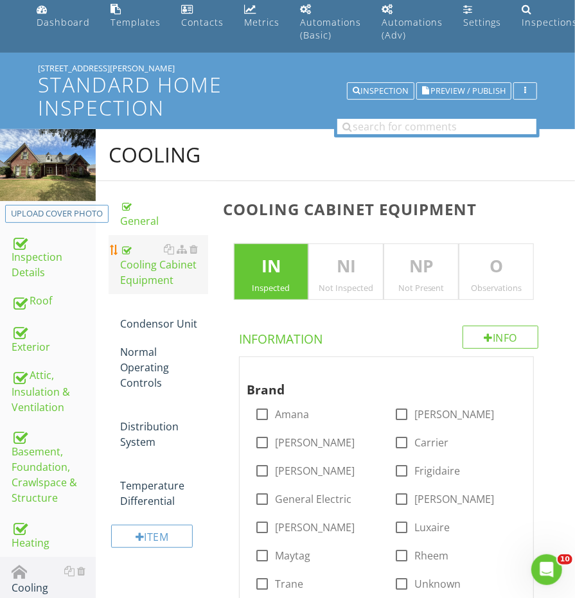
click at [157, 289] on link "Cooling Cabinet Equipment" at bounding box center [163, 264] width 87 height 59
click at [152, 308] on div "Condensor Unit" at bounding box center [163, 316] width 87 height 31
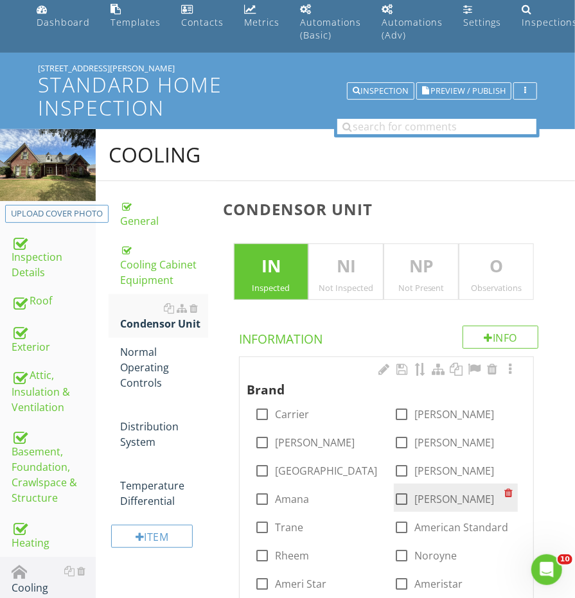
click at [405, 489] on div at bounding box center [401, 499] width 22 height 22
checkbox input "true"
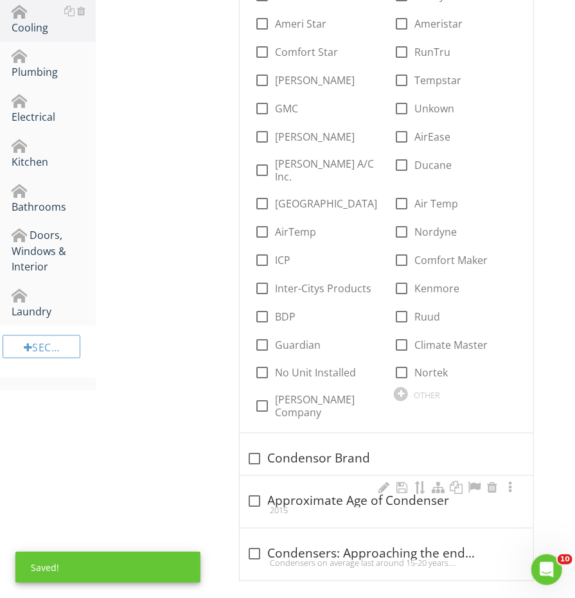
click at [352, 494] on div "check_box_outline_blank Approximate Age of Condenser" at bounding box center [386, 501] width 278 height 15
checkbox input "true"
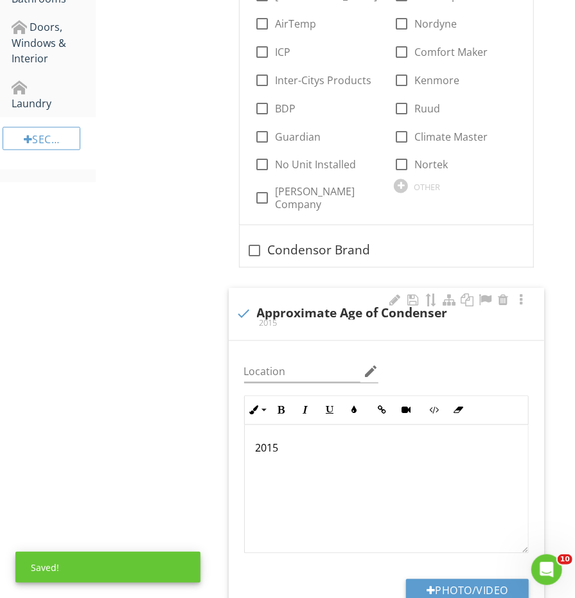
scroll to position [828, 0]
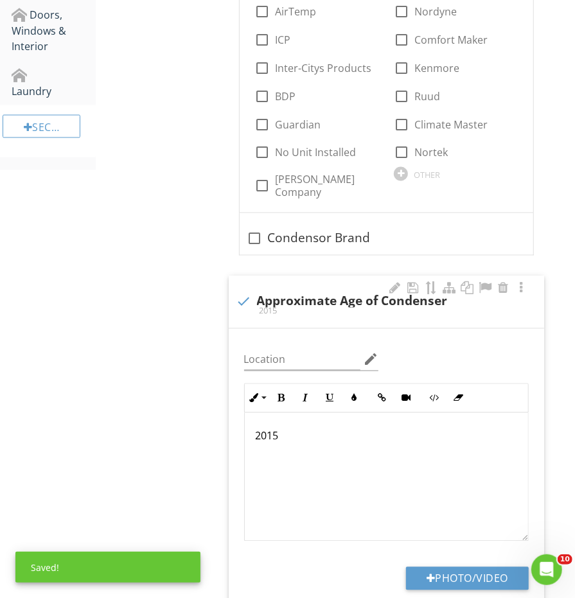
click at [356, 458] on div "2015" at bounding box center [386, 477] width 283 height 128
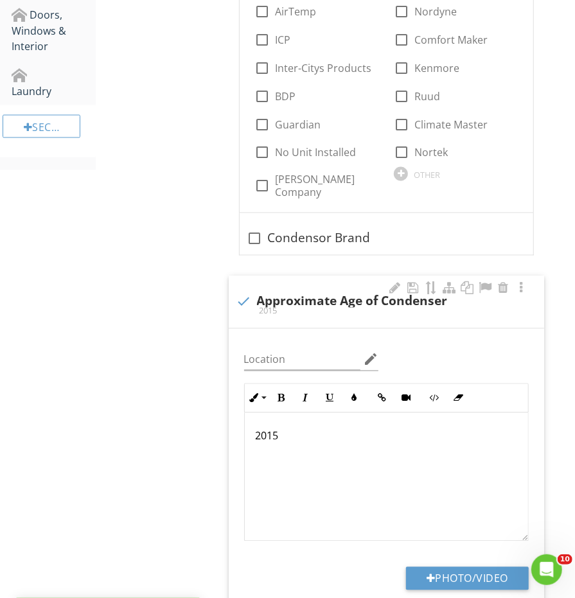
click at [356, 458] on div "2015" at bounding box center [386, 477] width 283 height 128
click at [365, 428] on p "1st Floor Unit - 2nd Floor Unit -" at bounding box center [386, 443] width 263 height 31
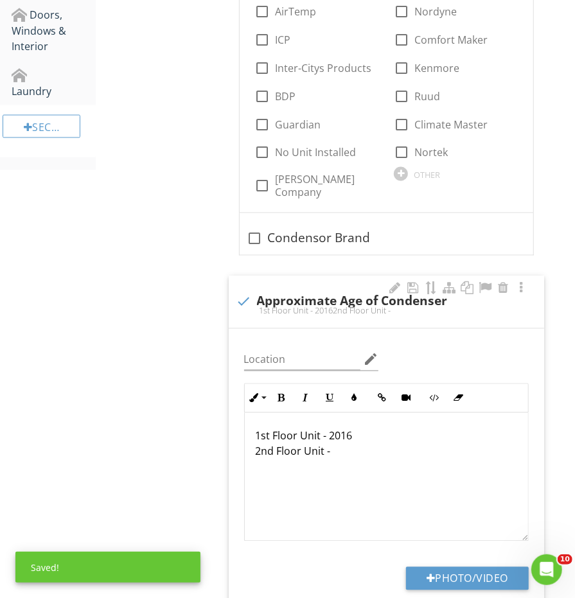
click at [370, 435] on p "1st Floor Unit - 2016 2nd Floor Unit -" at bounding box center [386, 443] width 263 height 31
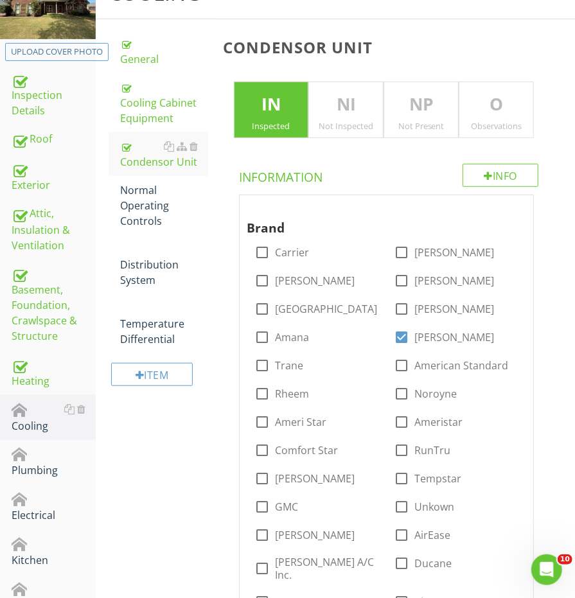
scroll to position [181, 0]
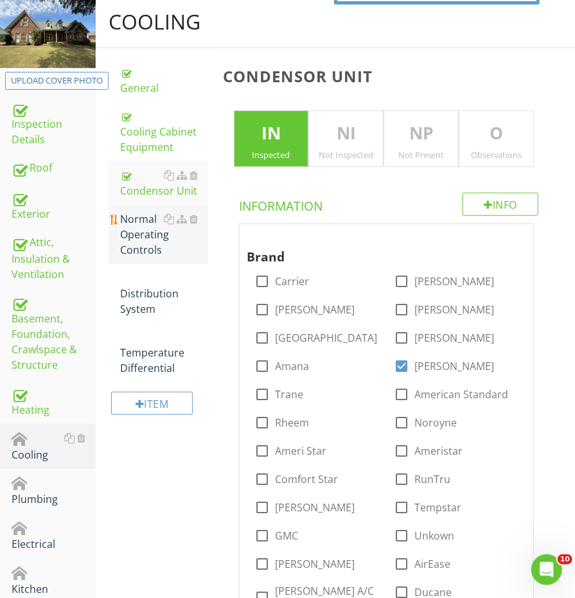
click at [146, 231] on div "Normal Operating Controls" at bounding box center [163, 234] width 87 height 46
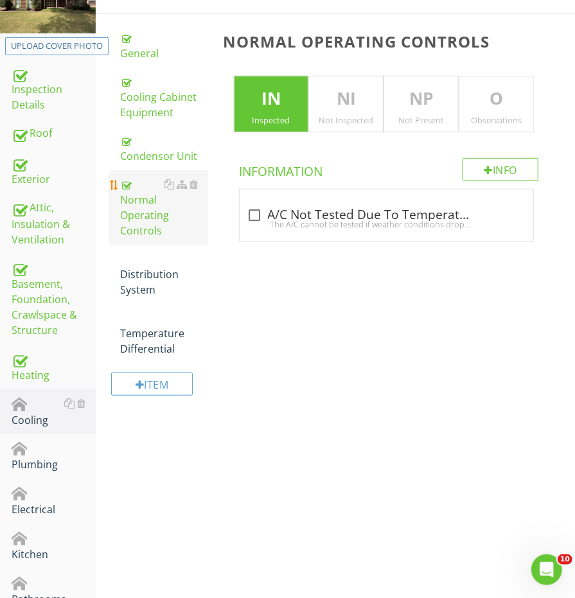
scroll to position [250, 0]
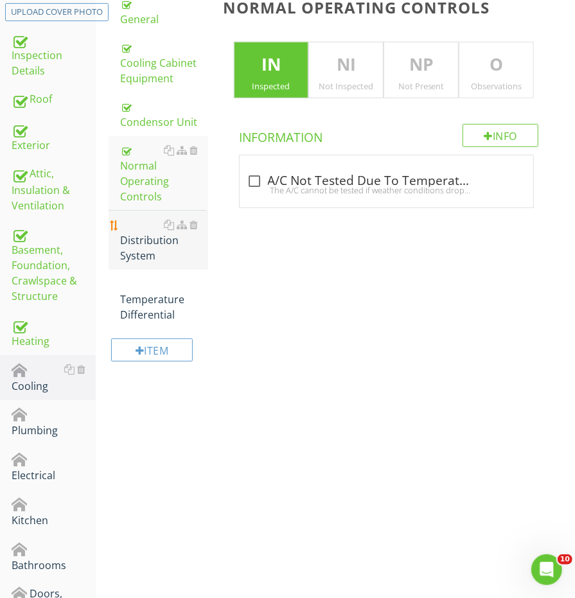
click at [155, 229] on div "Distribution System" at bounding box center [163, 240] width 87 height 46
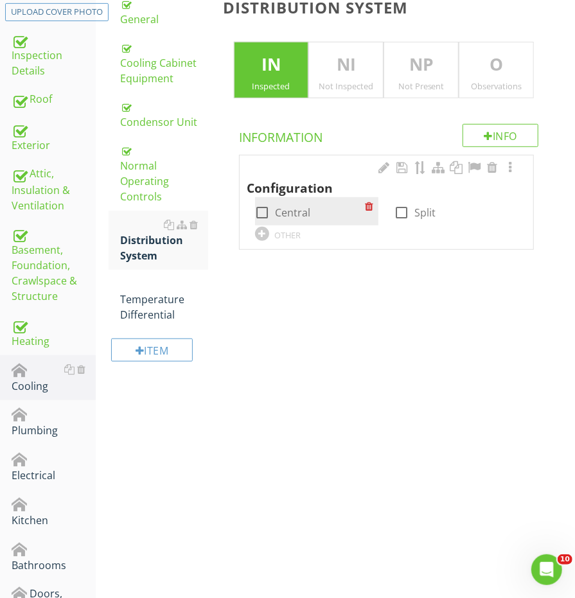
click at [264, 211] on div at bounding box center [263, 213] width 22 height 22
checkbox input "true"
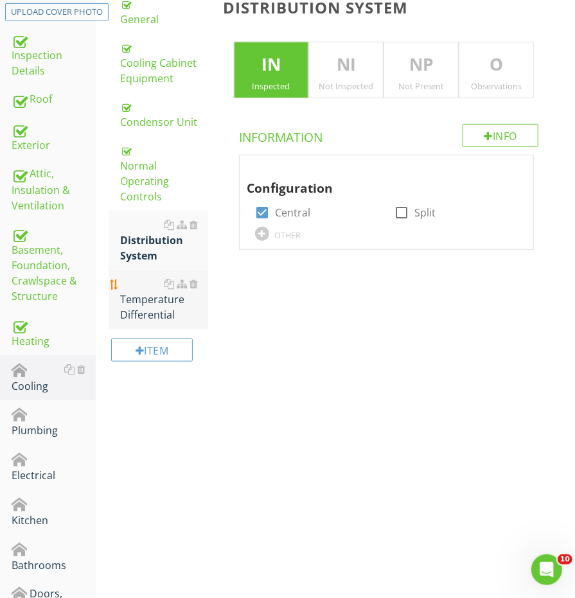
click at [150, 295] on div "Temperature Differential" at bounding box center [163, 299] width 87 height 46
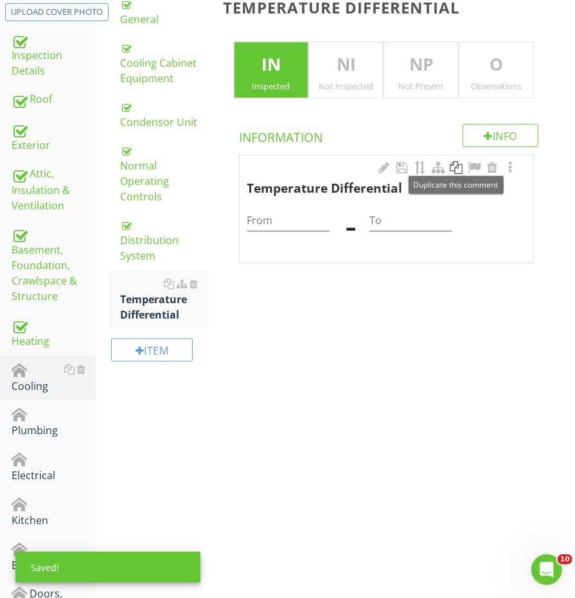
click at [452, 164] on div at bounding box center [455, 167] width 15 height 13
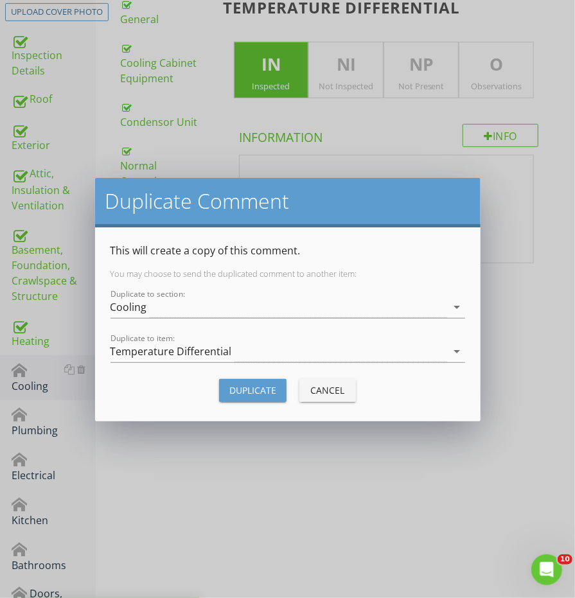
click at [255, 399] on button "Duplicate" at bounding box center [252, 390] width 67 height 23
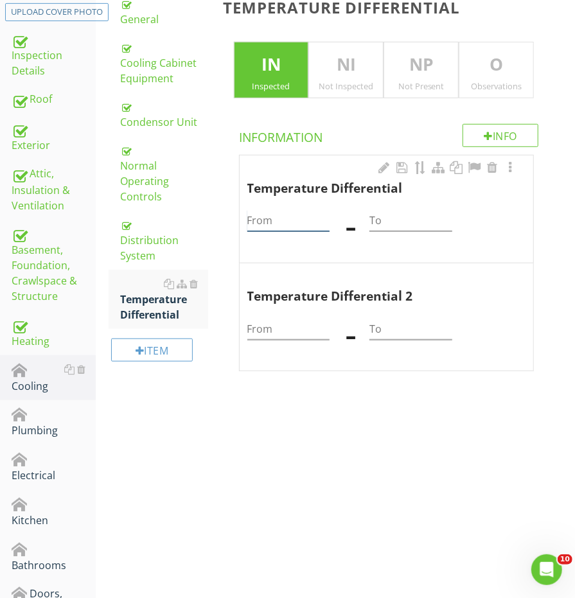
click at [283, 210] on input "From" at bounding box center [288, 220] width 82 height 21
type input "73"
click at [425, 220] on input "To" at bounding box center [410, 220] width 82 height 21
type input "54"
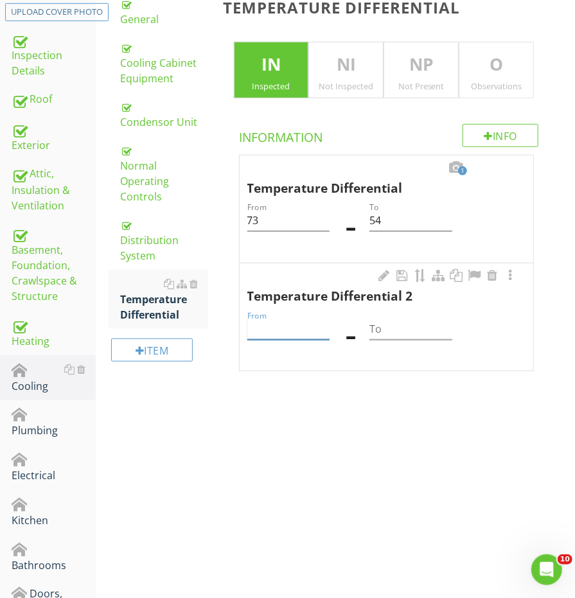
click at [273, 329] on input "From" at bounding box center [288, 329] width 82 height 21
click at [269, 327] on input "69" at bounding box center [288, 329] width 82 height 21
type input "70"
click at [410, 324] on input "To" at bounding box center [410, 329] width 82 height 21
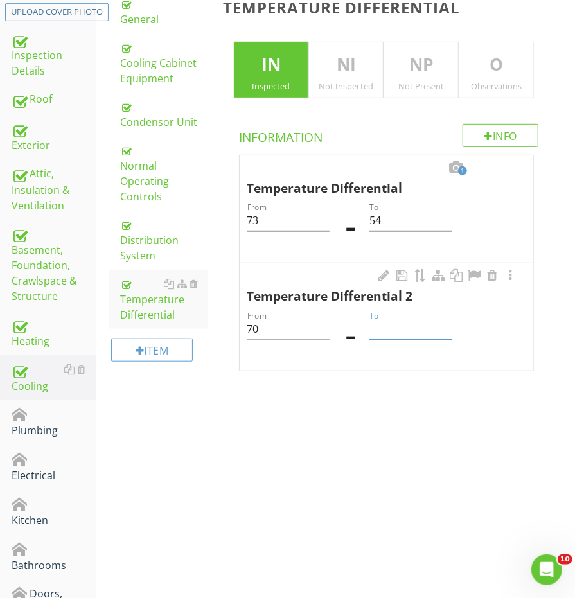
click at [410, 324] on input "To" at bounding box center [410, 329] width 82 height 21
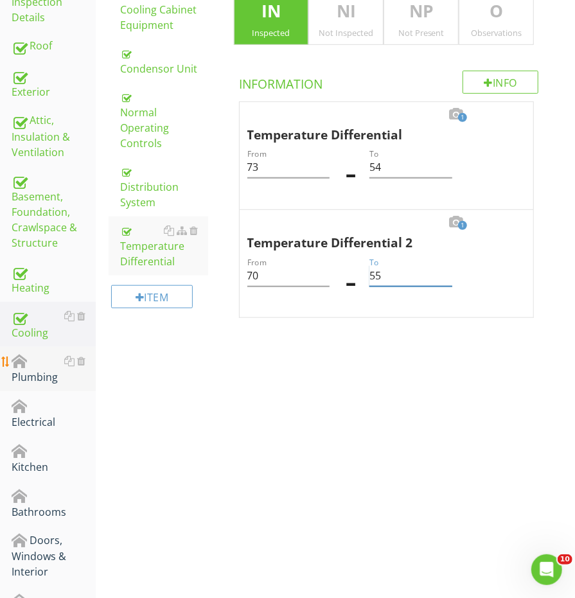
type input "55"
click at [37, 374] on div "Plumbing" at bounding box center [54, 369] width 84 height 32
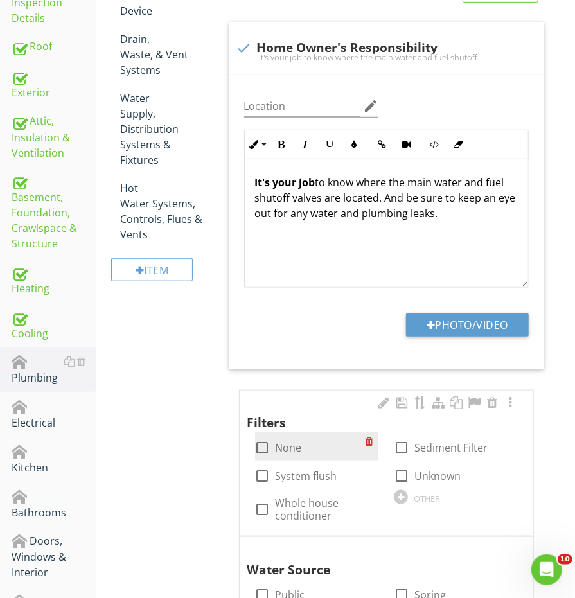
click at [266, 437] on div at bounding box center [263, 448] width 22 height 22
checkbox input "true"
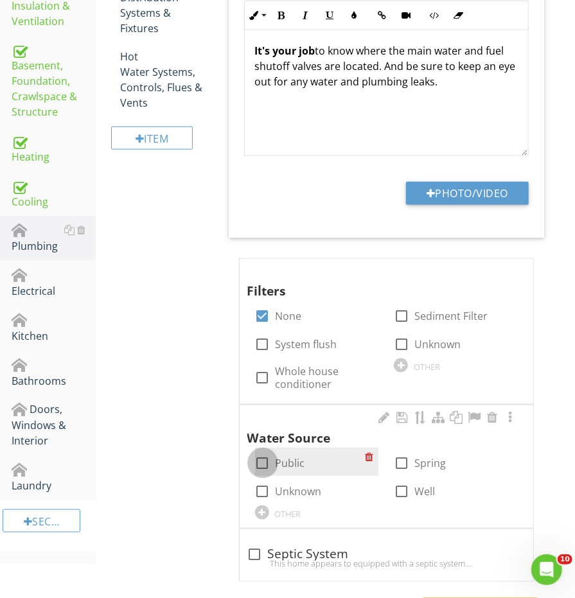
click at [264, 455] on div at bounding box center [263, 463] width 22 height 22
checkbox input "true"
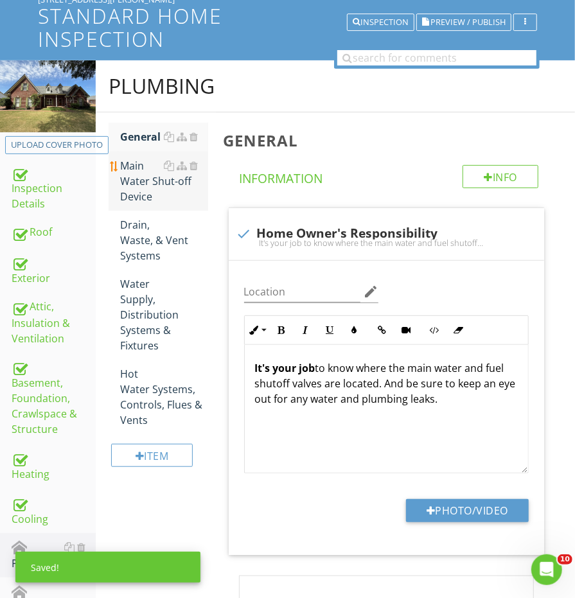
click at [149, 185] on div "Main Water Shut-off Device" at bounding box center [163, 181] width 87 height 46
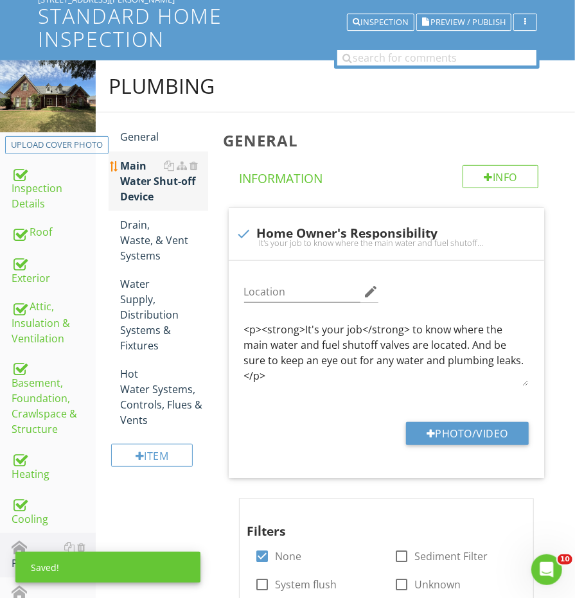
scroll to position [121, 0]
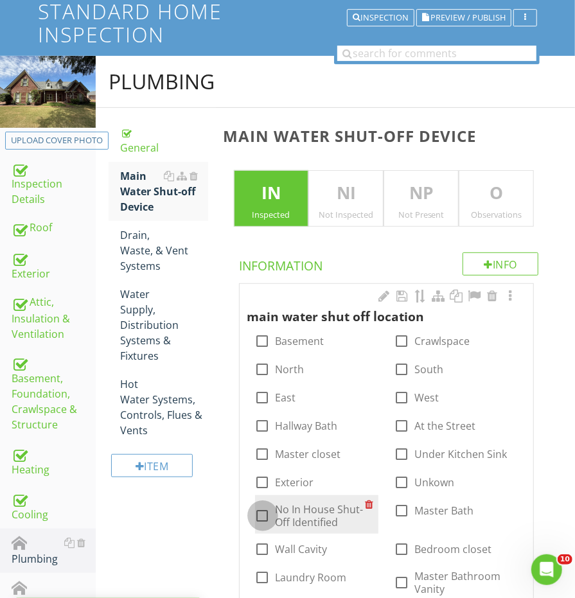
click at [262, 520] on div at bounding box center [263, 516] width 22 height 22
checkbox input "true"
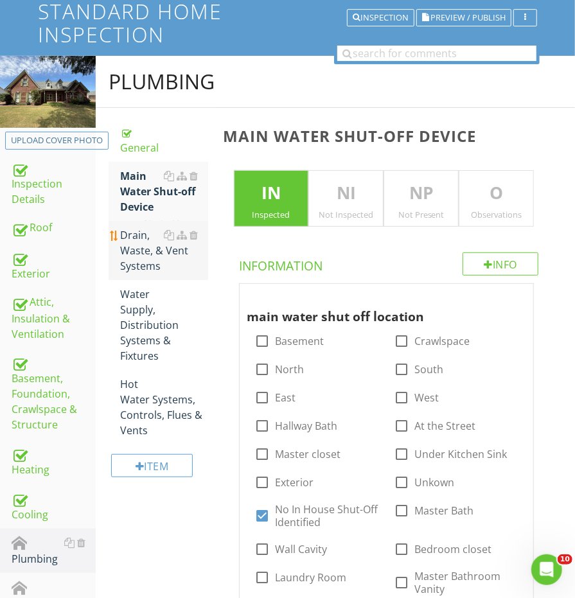
click at [156, 241] on div "Drain, Waste, & Vent Systems" at bounding box center [163, 250] width 87 height 46
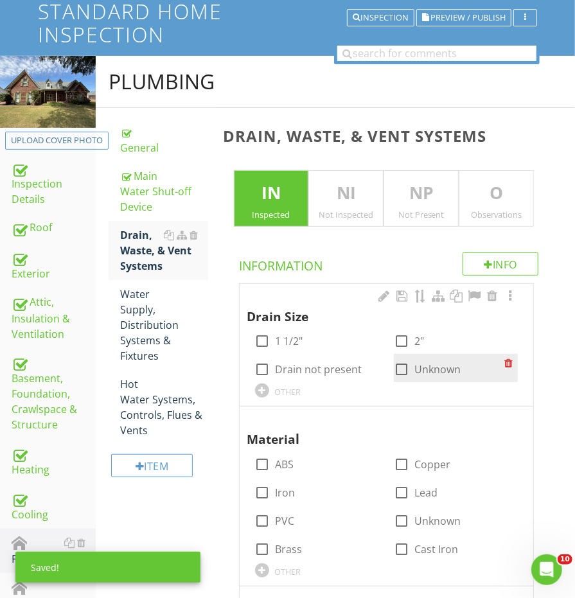
click at [407, 363] on div at bounding box center [401, 369] width 22 height 22
checkbox input "true"
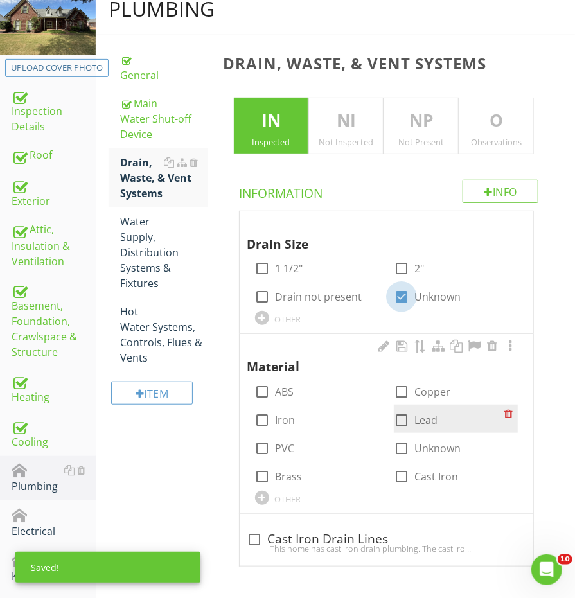
scroll to position [229, 0]
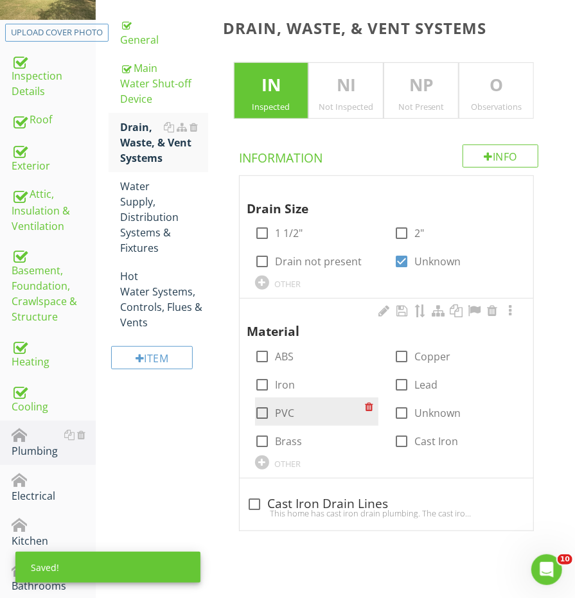
click at [272, 409] on div "check_box_outline_blank PVC" at bounding box center [275, 412] width 40 height 15
click at [270, 409] on div at bounding box center [263, 413] width 22 height 22
checkbox input "true"
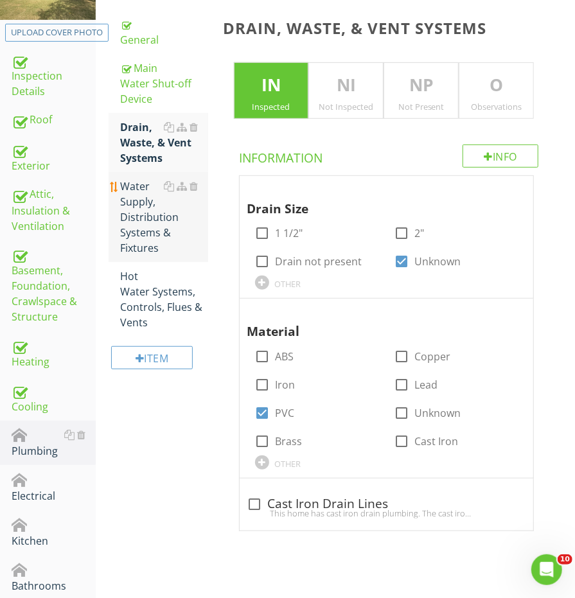
click at [163, 232] on div "Water Supply, Distribution Systems & Fixtures" at bounding box center [163, 217] width 87 height 77
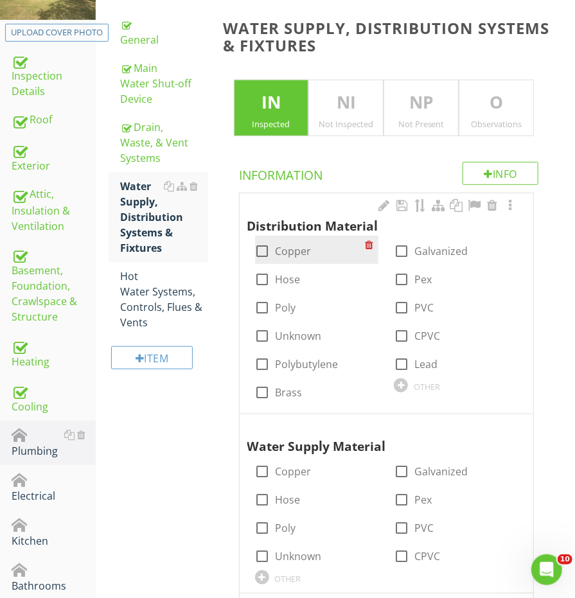
click at [263, 243] on div at bounding box center [263, 251] width 22 height 22
checkbox input "true"
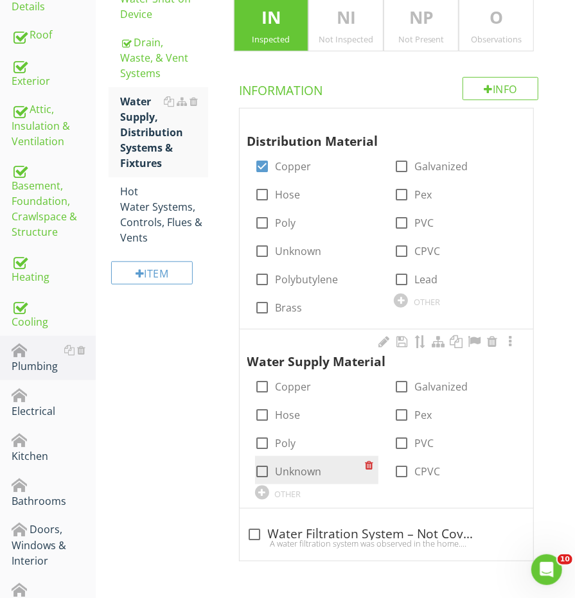
click at [259, 470] on div at bounding box center [263, 471] width 22 height 22
checkbox input "true"
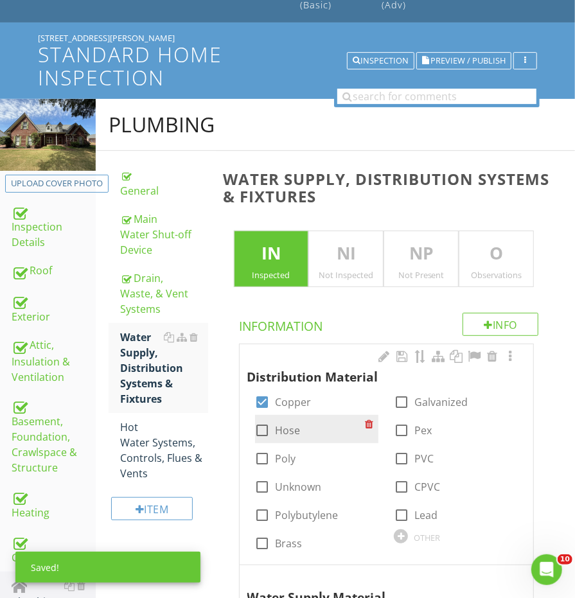
scroll to position [35, 0]
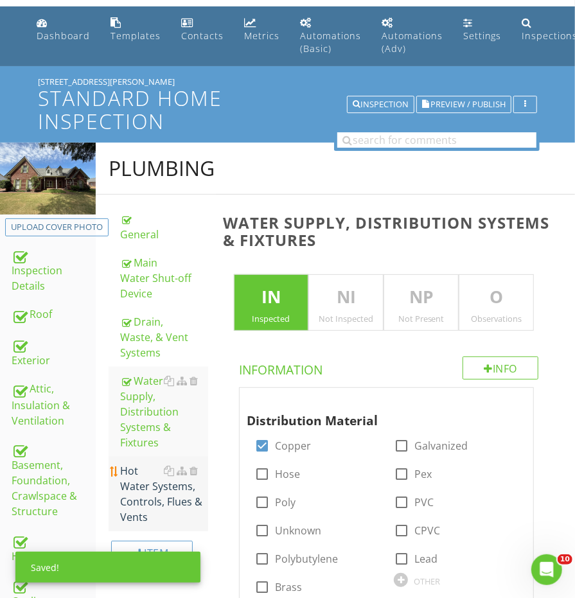
click at [141, 516] on div "Hot Water Systems, Controls, Flues & Vents" at bounding box center [163, 494] width 87 height 62
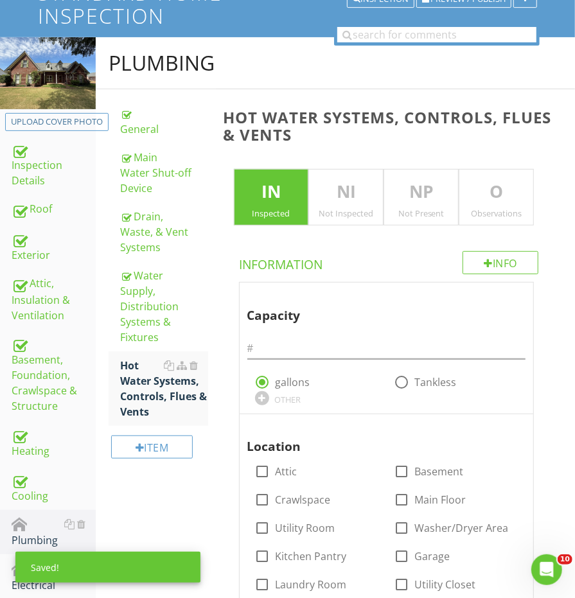
scroll to position [150, 0]
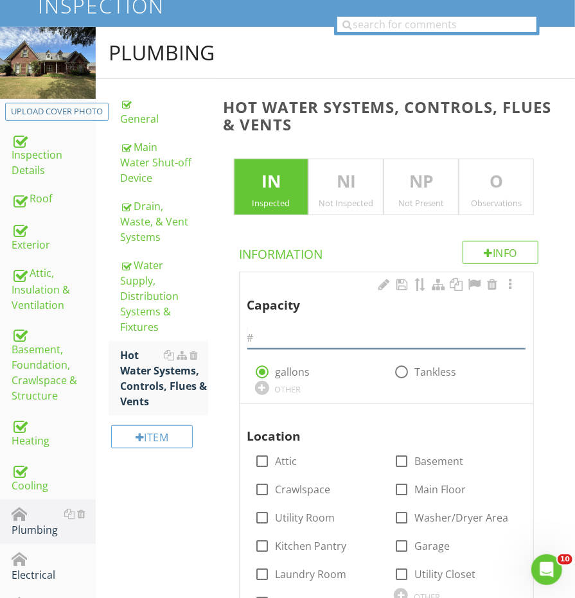
click at [307, 327] on input "text" at bounding box center [386, 337] width 278 height 21
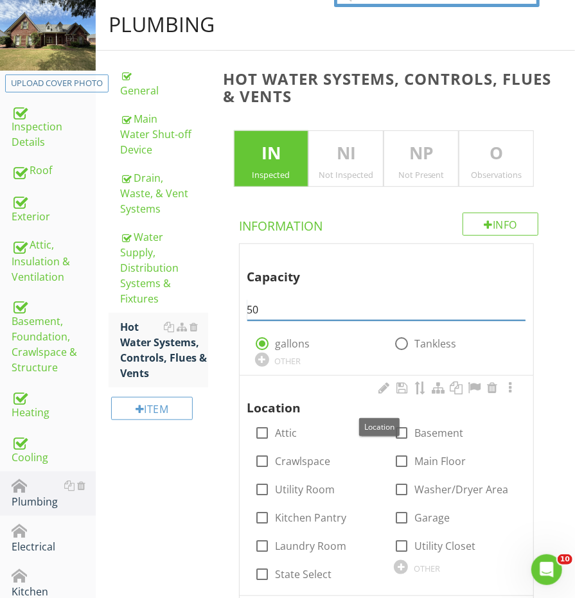
scroll to position [198, 0]
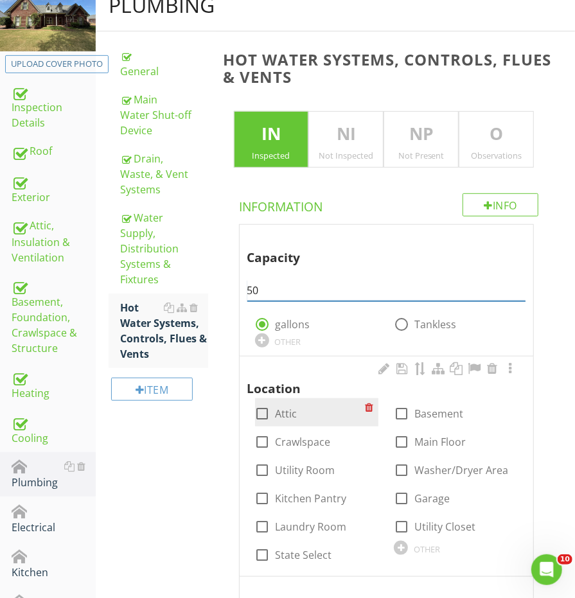
type input "50"
click at [264, 415] on div at bounding box center [263, 414] width 22 height 22
checkbox input "true"
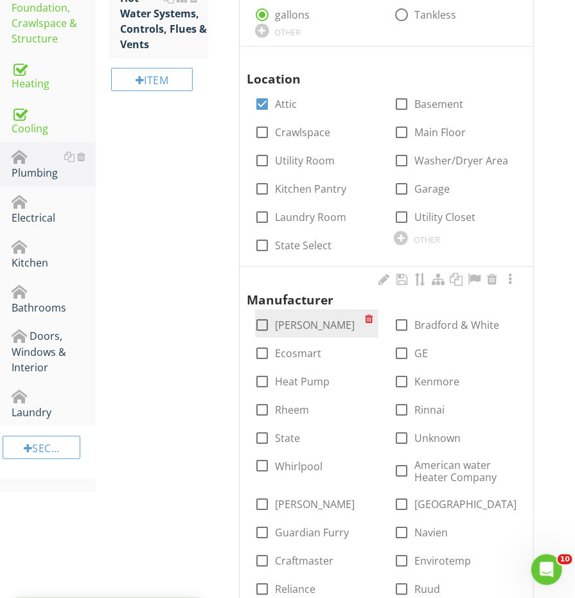
click at [260, 318] on div at bounding box center [263, 325] width 22 height 22
checkbox input "true"
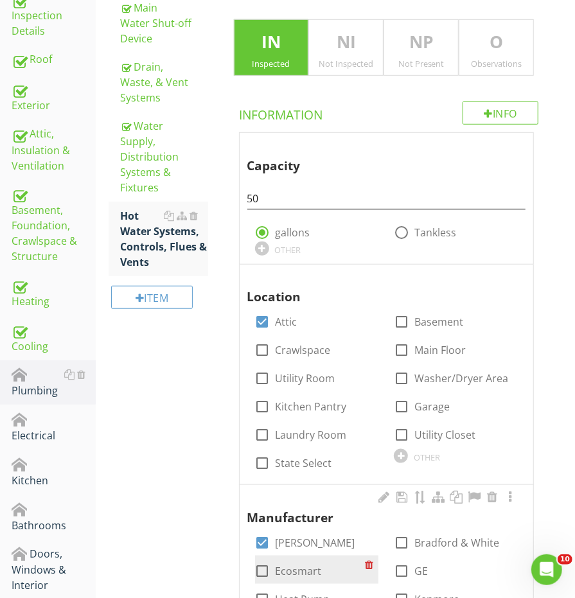
scroll to position [250, 0]
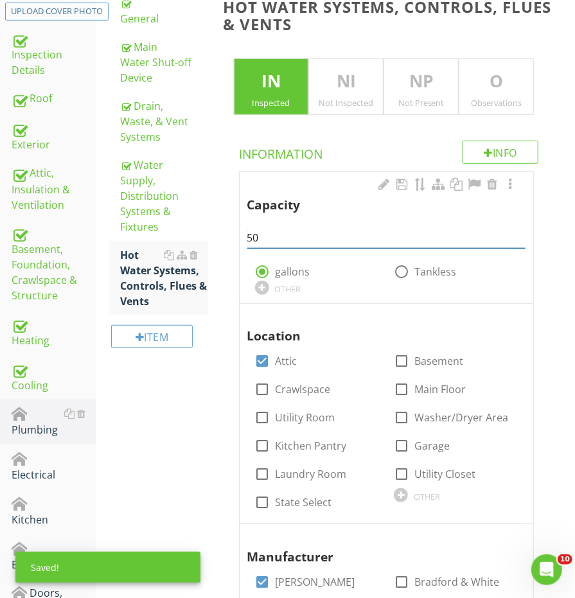
click at [357, 233] on input "50" at bounding box center [386, 237] width 278 height 21
click at [362, 236] on input "50 -" at bounding box center [386, 237] width 278 height 21
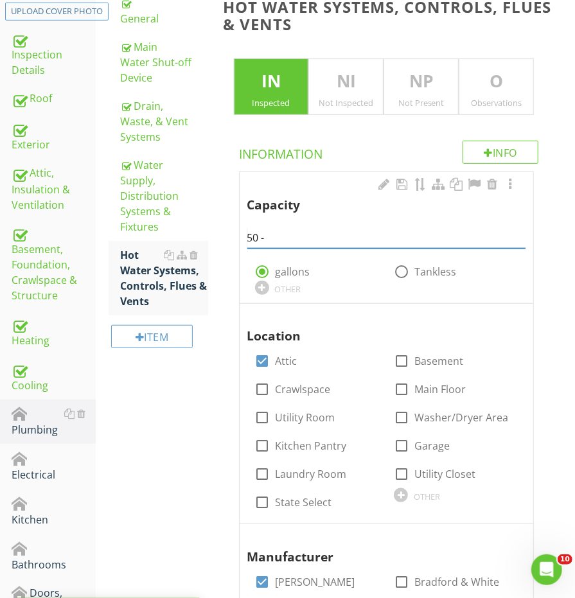
click at [362, 236] on input "50 -" at bounding box center [386, 237] width 278 height 21
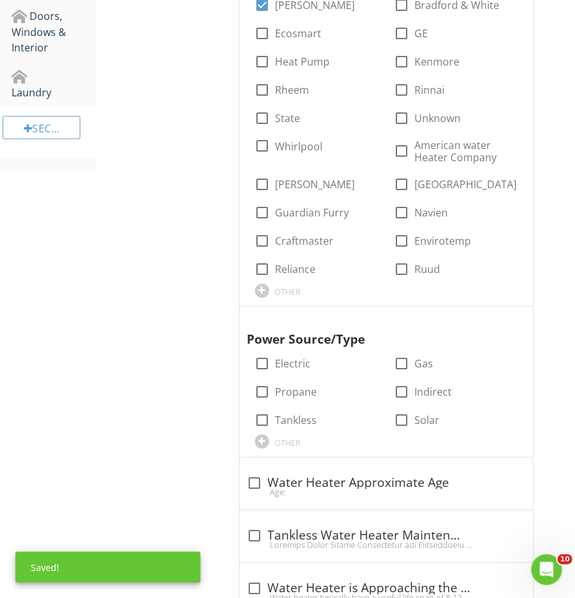
scroll to position [839, 0]
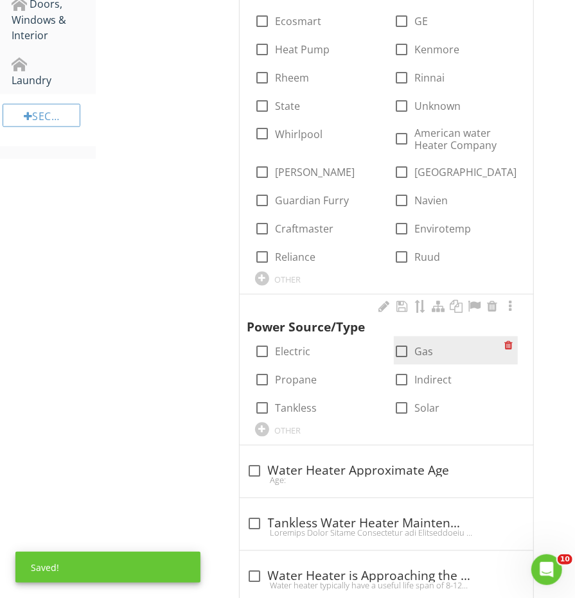
type input "50 - 50"
click at [403, 348] on div at bounding box center [401, 352] width 22 height 22
checkbox input "true"
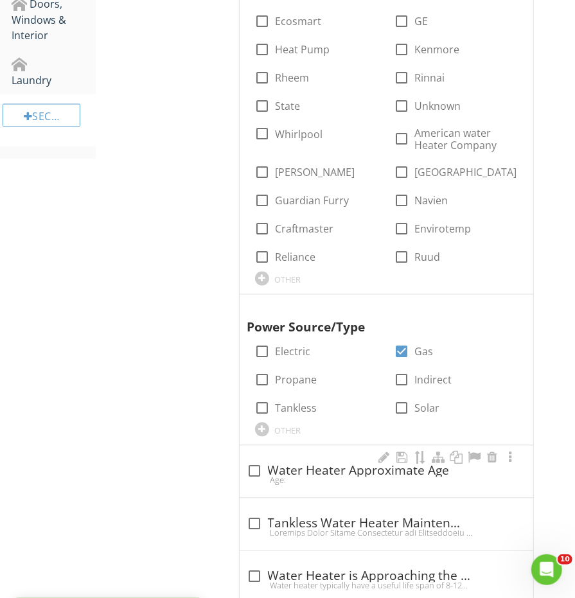
click at [276, 464] on div "check_box_outline_blank Water Heater Approximate Age" at bounding box center [386, 471] width 278 height 15
checkbox input "true"
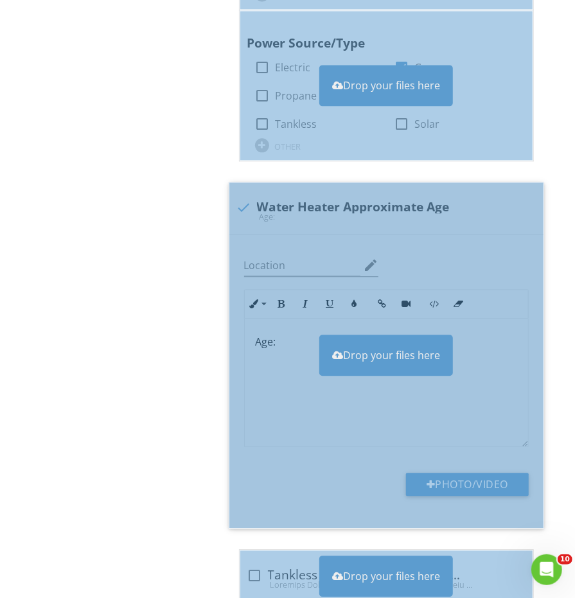
scroll to position [1163, 0]
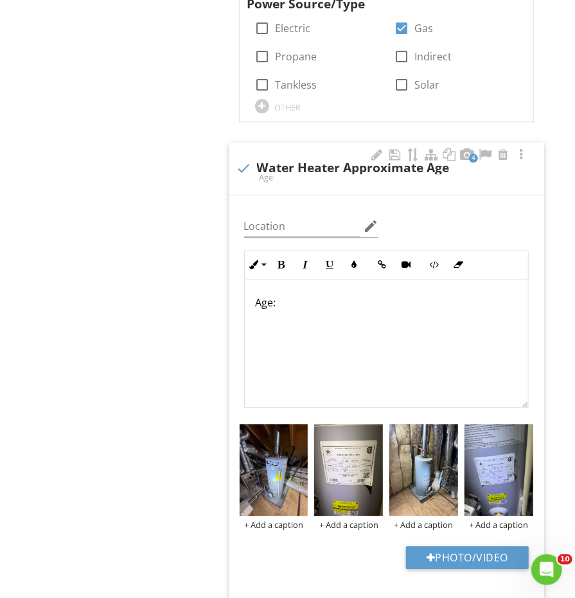
click at [361, 295] on p "Age:" at bounding box center [386, 302] width 263 height 15
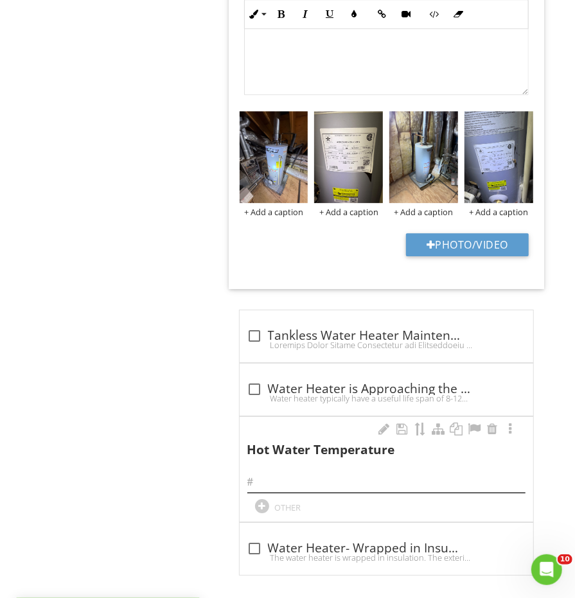
scroll to position [1475, 0]
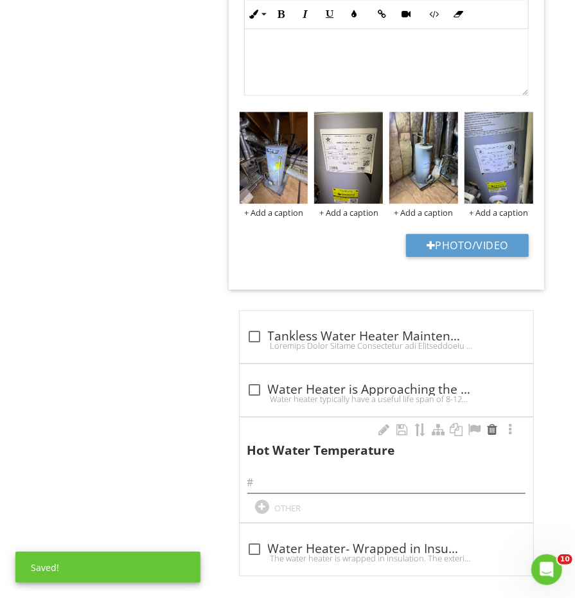
click at [493, 423] on div at bounding box center [491, 429] width 15 height 13
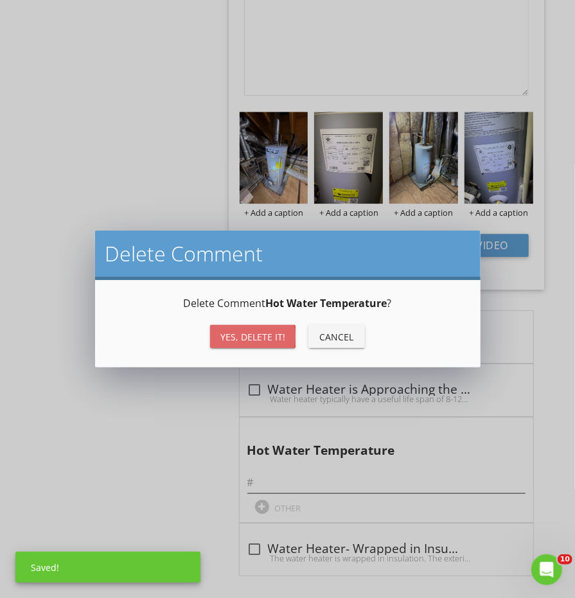
click at [263, 345] on button "Yes, Delete it!" at bounding box center [252, 336] width 85 height 23
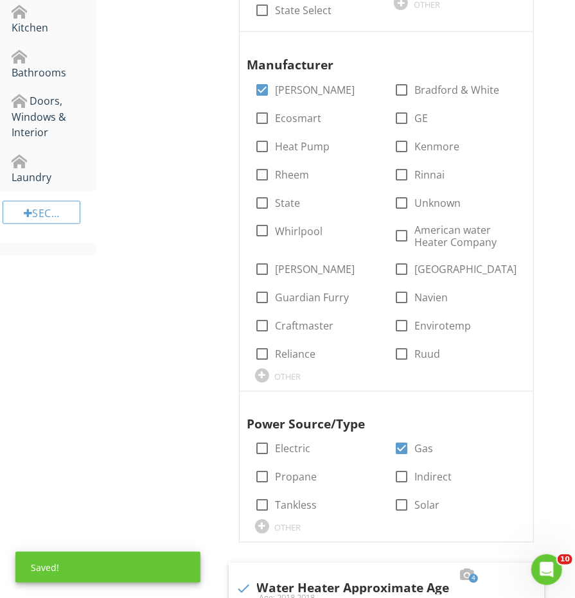
scroll to position [532, 0]
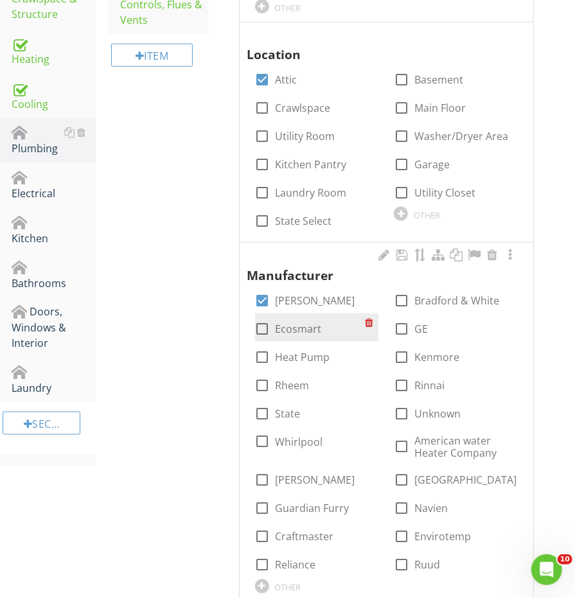
click at [263, 327] on div at bounding box center [263, 329] width 22 height 22
checkbox input "false"
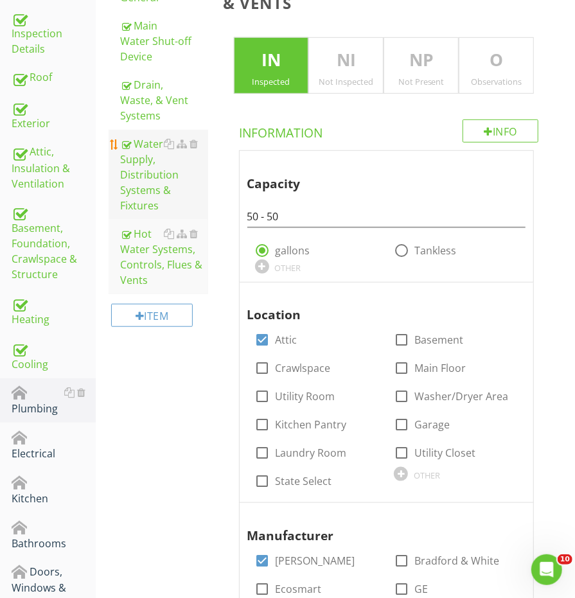
click at [138, 180] on div "Water Supply, Distribution Systems & Fixtures" at bounding box center [163, 174] width 87 height 77
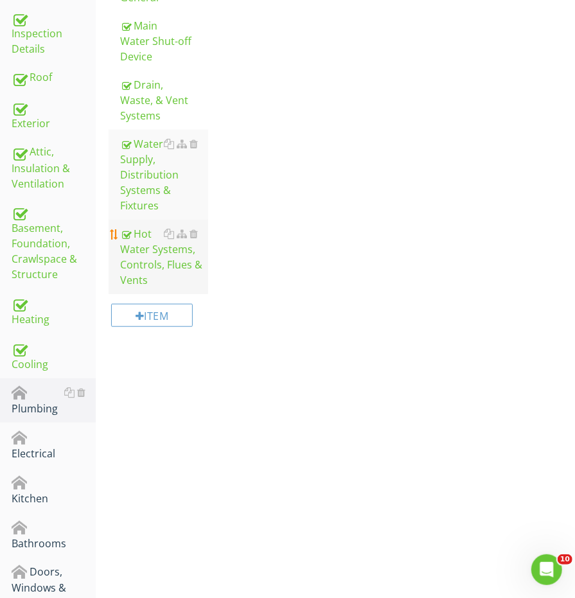
click at [138, 249] on div "Hot Water Systems, Controls, Flues & Vents" at bounding box center [163, 257] width 87 height 62
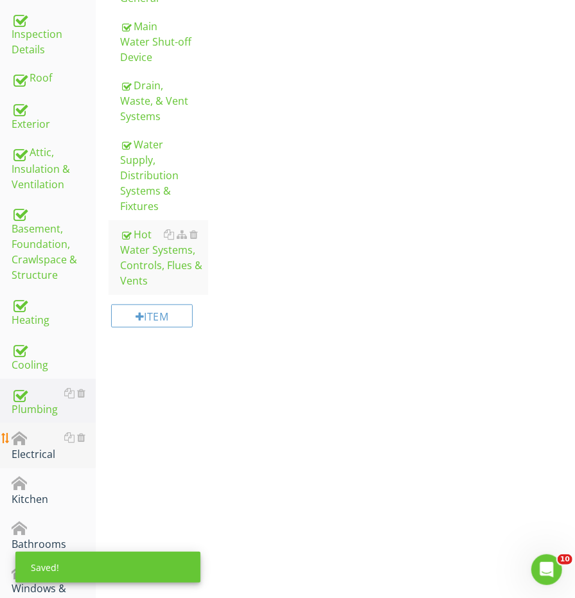
click at [23, 433] on div at bounding box center [19, 438] width 15 height 15
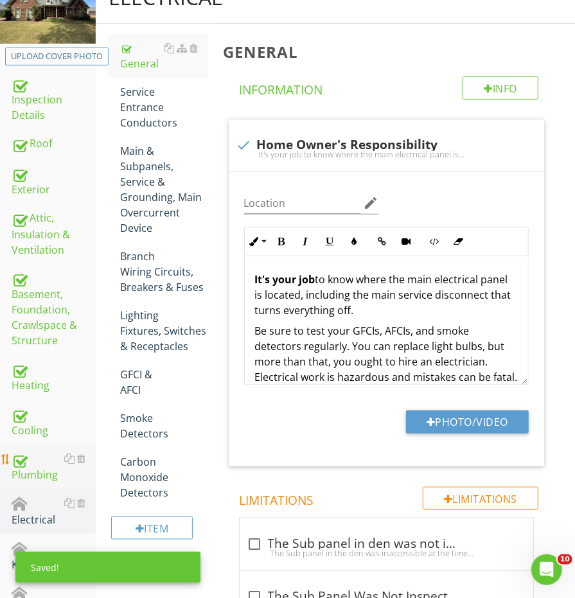
scroll to position [151, 0]
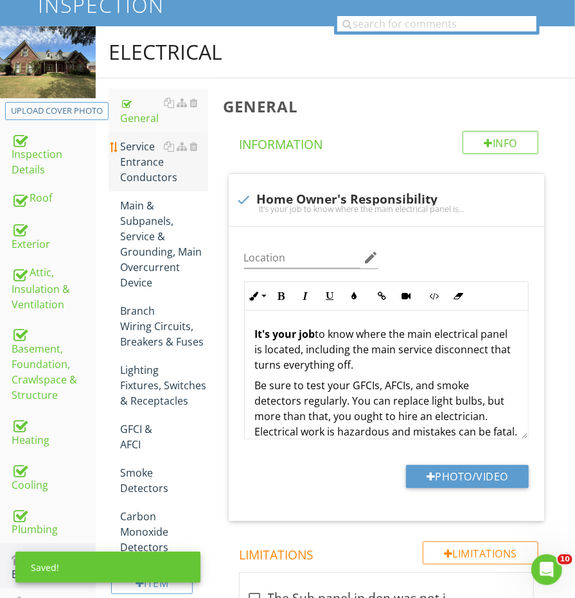
click at [138, 175] on div "Service Entrance Conductors" at bounding box center [163, 162] width 87 height 46
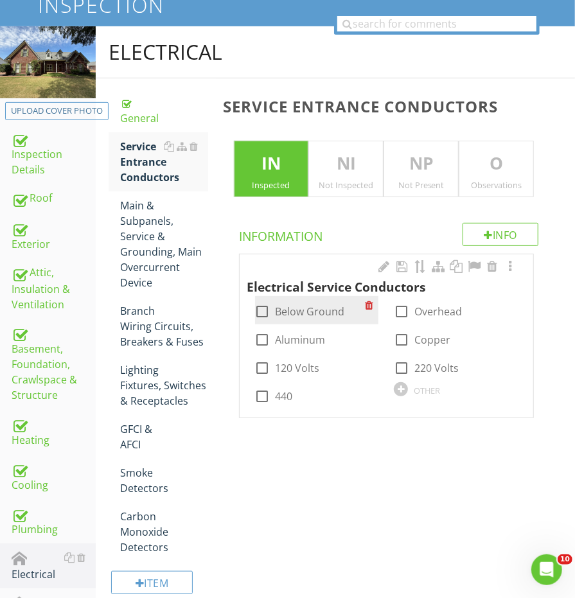
click at [254, 313] on div at bounding box center [263, 312] width 22 height 22
checkbox input "true"
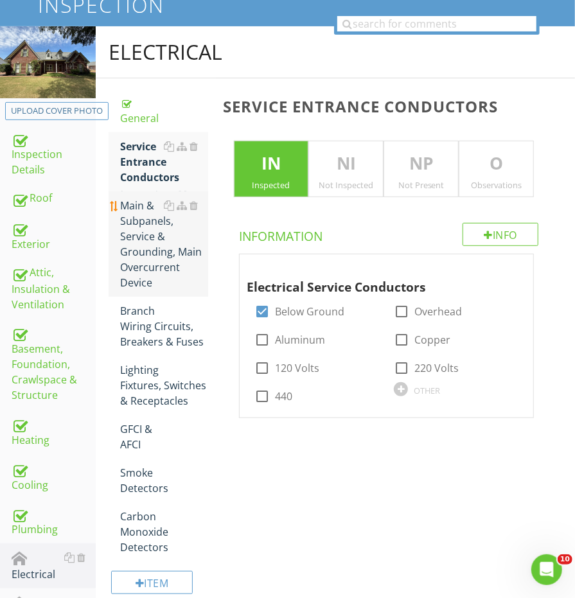
click at [157, 256] on div "Main & Subpanels, Service & Grounding, Main Overcurrent Device" at bounding box center [163, 244] width 87 height 92
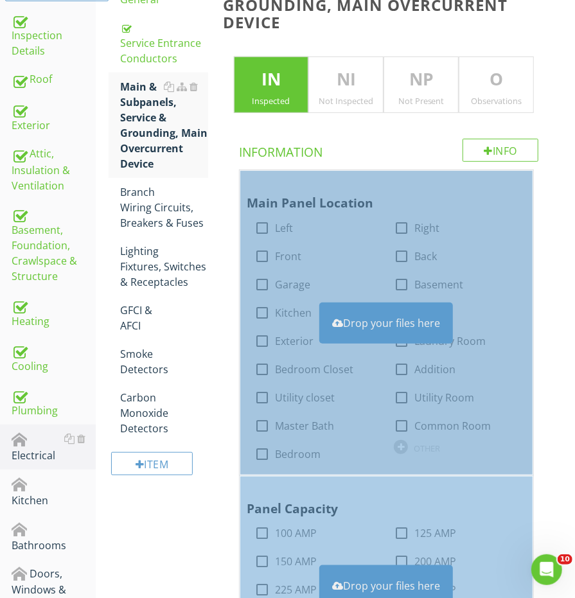
scroll to position [281, 0]
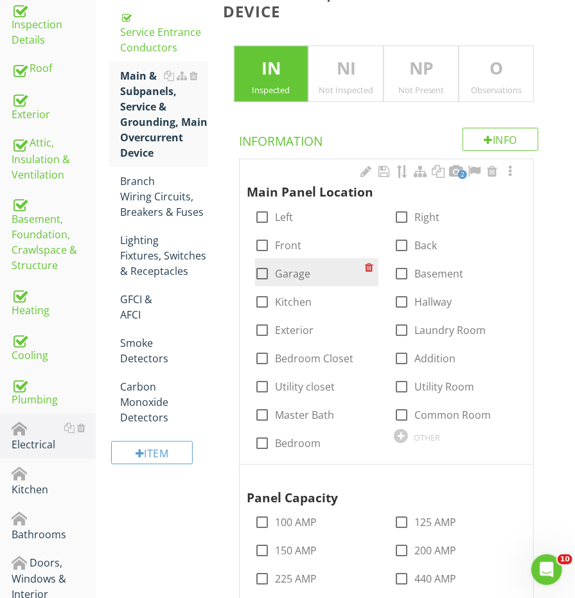
click at [270, 269] on div at bounding box center [263, 274] width 22 height 22
checkbox input "true"
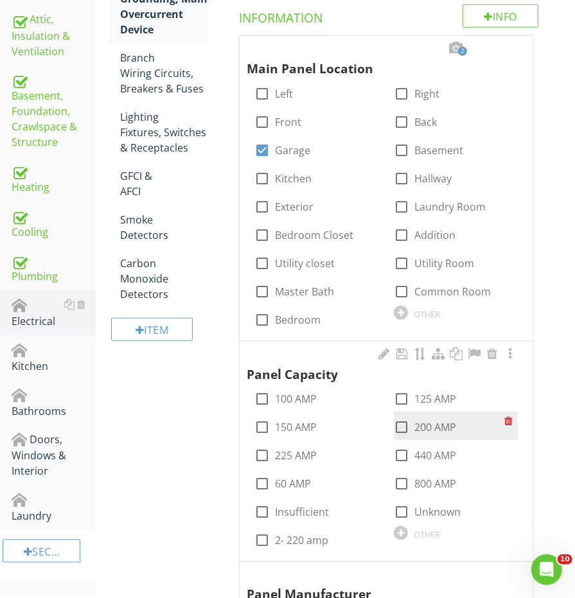
click at [405, 417] on div at bounding box center [401, 427] width 22 height 22
checkbox input "true"
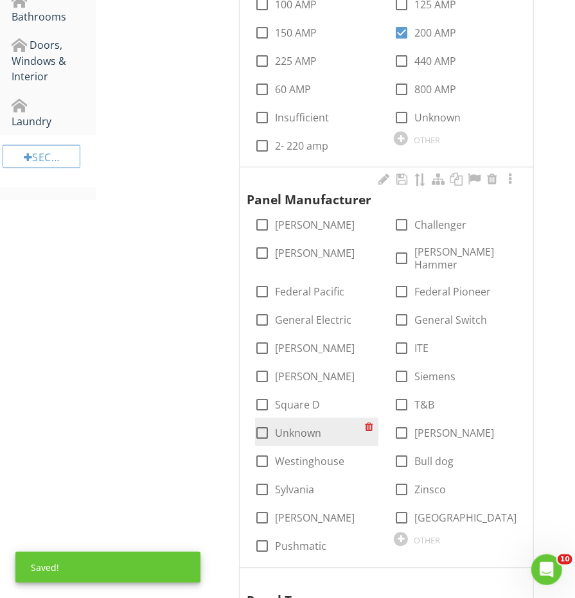
scroll to position [824, 0]
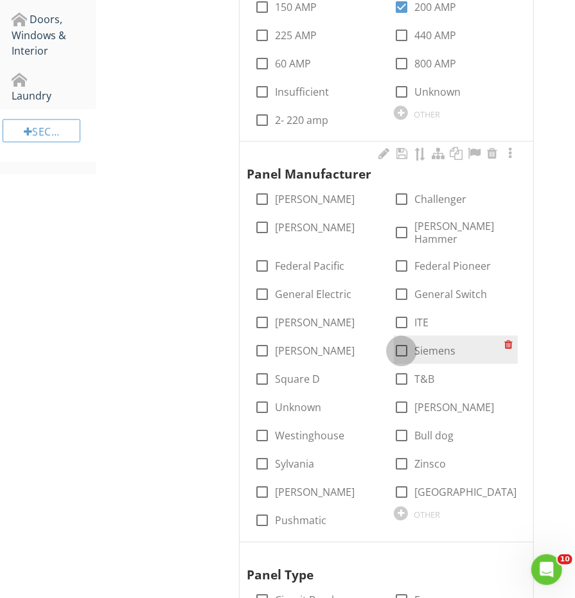
click at [399, 340] on div at bounding box center [401, 351] width 22 height 22
checkbox input "true"
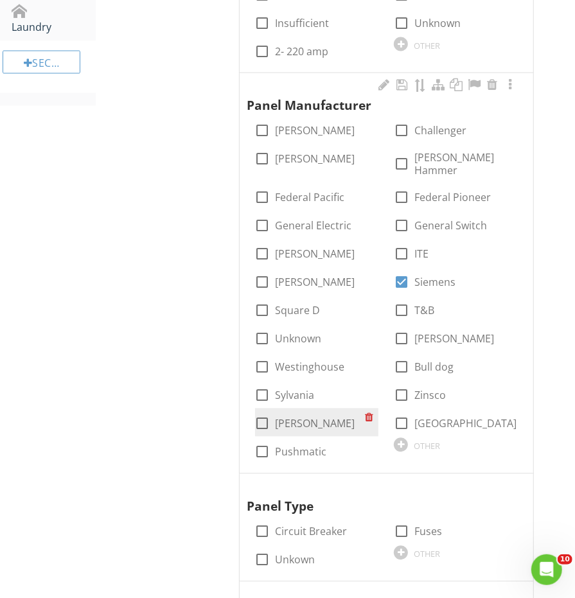
scroll to position [911, 0]
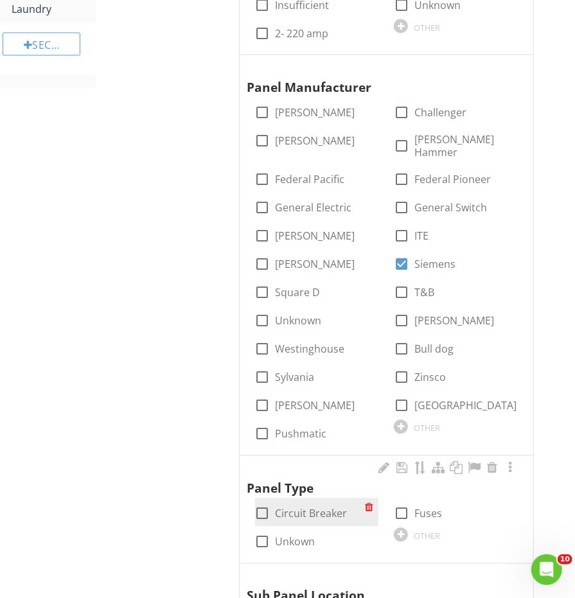
click at [273, 506] on div "check_box_outline_blank Circuit Breaker" at bounding box center [301, 513] width 92 height 15
click at [268, 503] on div at bounding box center [263, 514] width 22 height 22
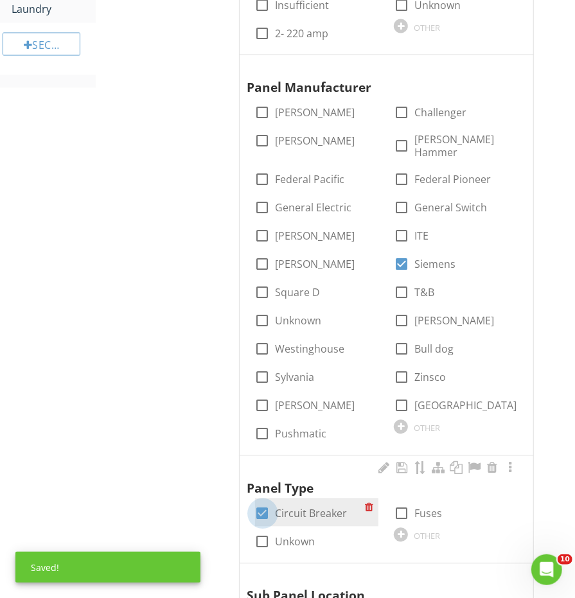
checkbox input "true"
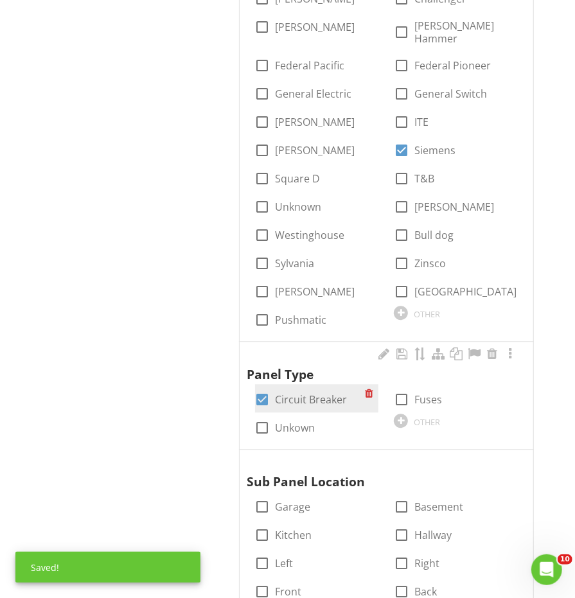
scroll to position [1093, 0]
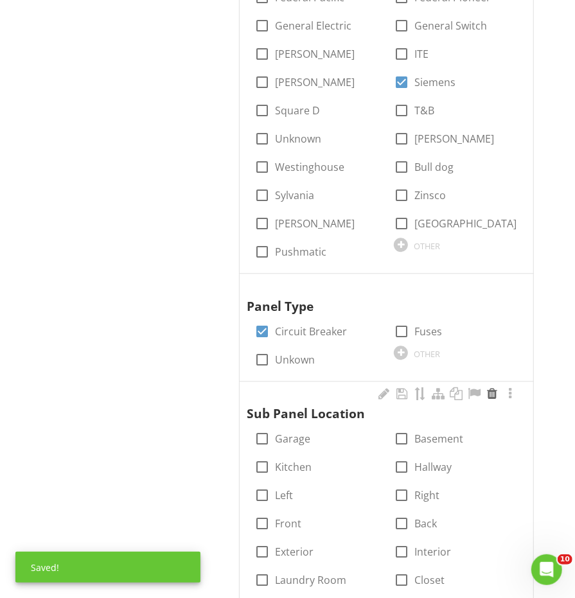
click at [486, 387] on div at bounding box center [491, 393] width 15 height 13
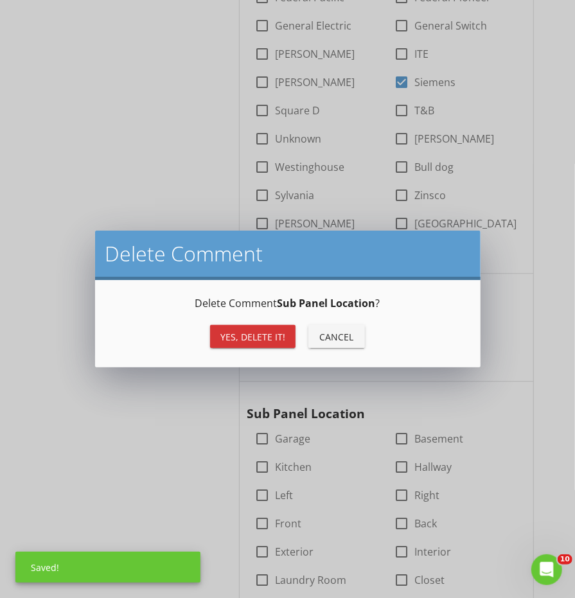
click at [263, 348] on div "Yes, Delete it! Cancel" at bounding box center [287, 336] width 354 height 31
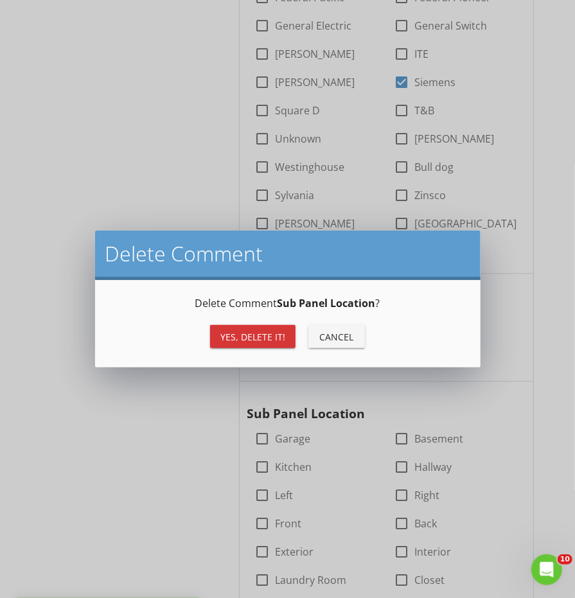
click at [261, 343] on button "Yes, Delete it!" at bounding box center [252, 336] width 85 height 23
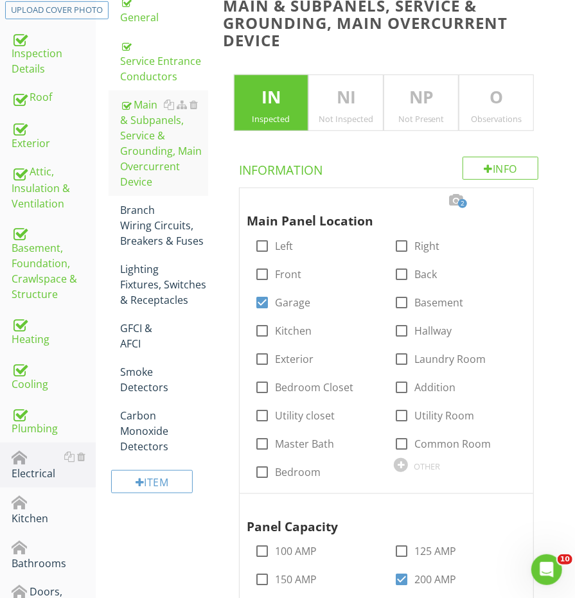
scroll to position [220, 0]
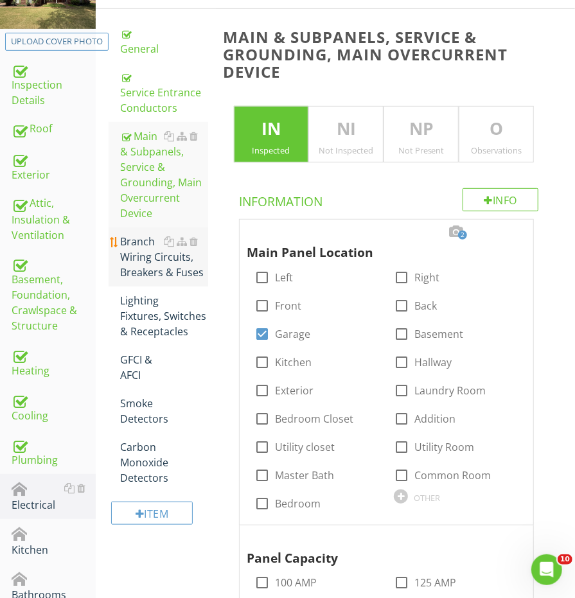
click at [168, 274] on link "Branch Wiring Circuits, Breakers & Fuses" at bounding box center [163, 256] width 87 height 59
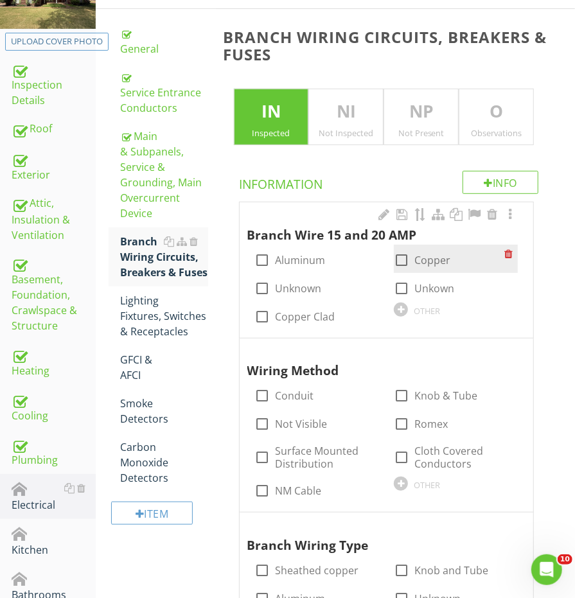
click at [401, 259] on div at bounding box center [401, 260] width 22 height 22
checkbox input "true"
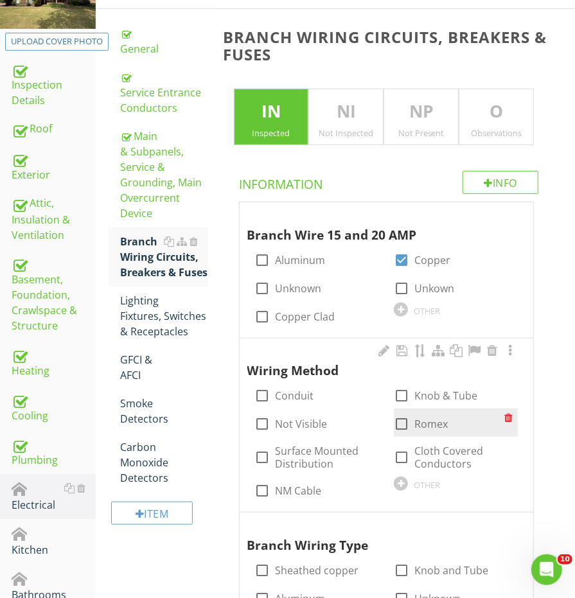
click at [405, 413] on div at bounding box center [401, 424] width 22 height 22
checkbox input "true"
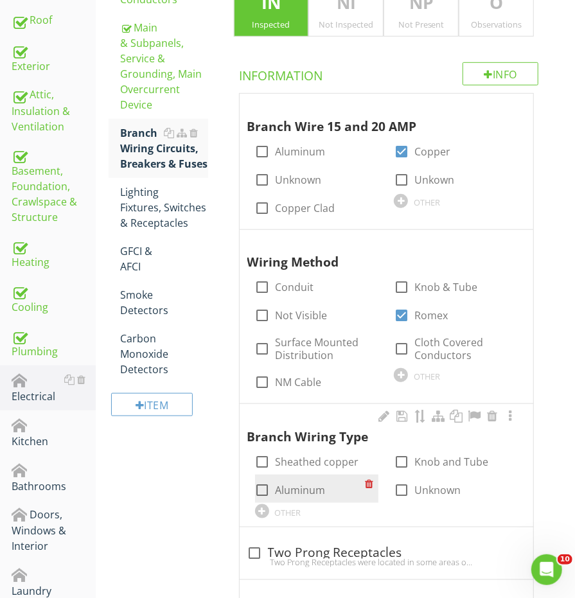
scroll to position [339, 0]
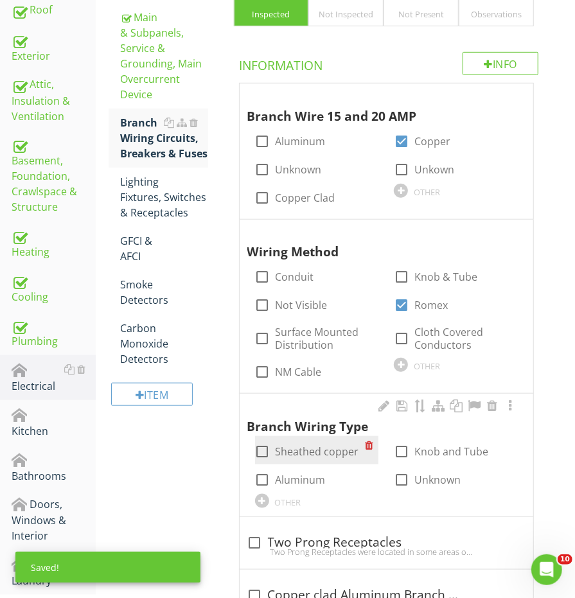
click at [265, 441] on div at bounding box center [263, 452] width 22 height 22
checkbox input "true"
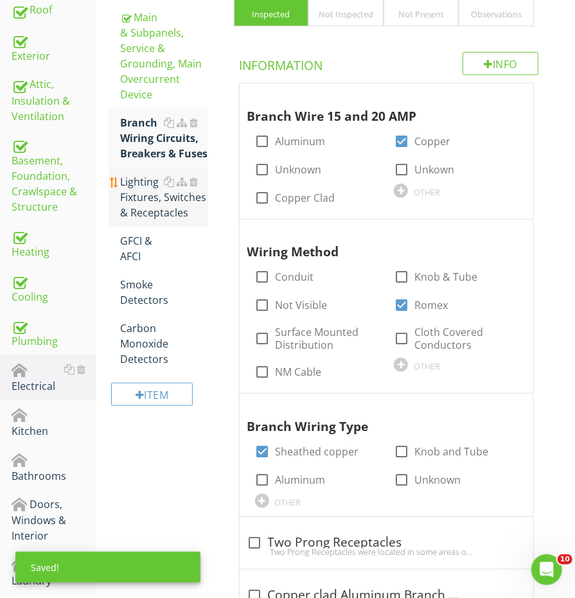
click at [144, 216] on div "Lighting Fixtures, Switches & Receptacles" at bounding box center [163, 197] width 87 height 46
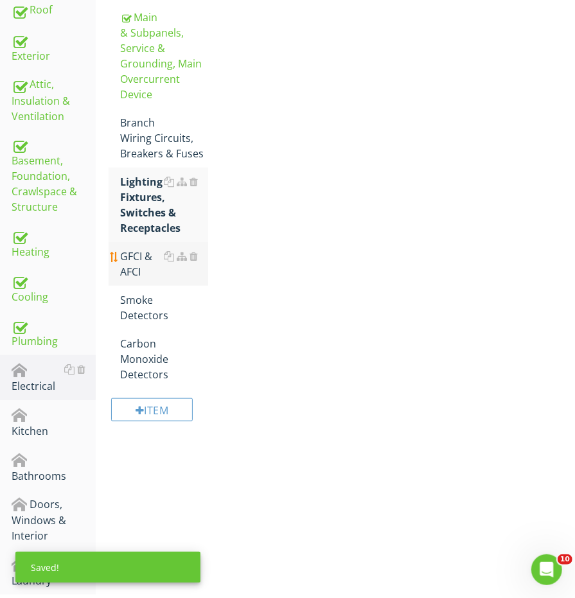
click at [127, 271] on link "GFCI & AFCI" at bounding box center [163, 264] width 87 height 44
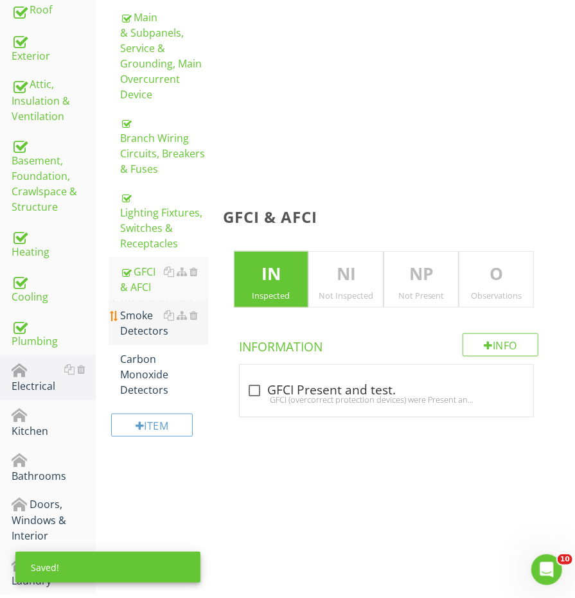
click at [128, 310] on div "Smoke Detectors" at bounding box center [163, 323] width 87 height 31
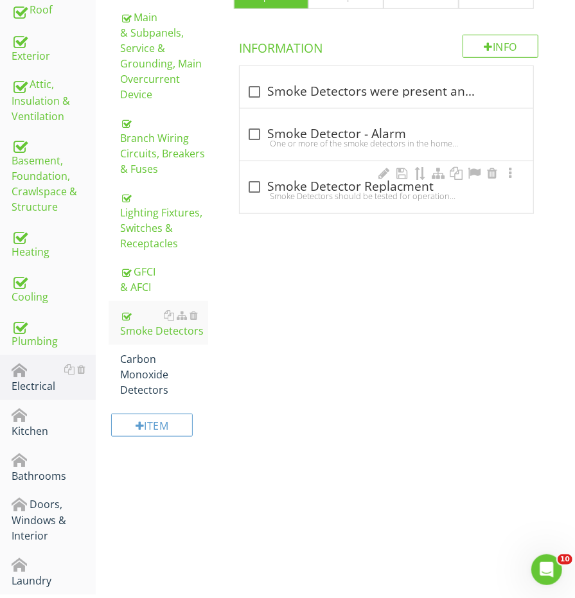
click at [254, 191] on div "Smoke Detectors should be tested for operation annually and replaced per manufa…" at bounding box center [386, 196] width 278 height 10
checkbox input "true"
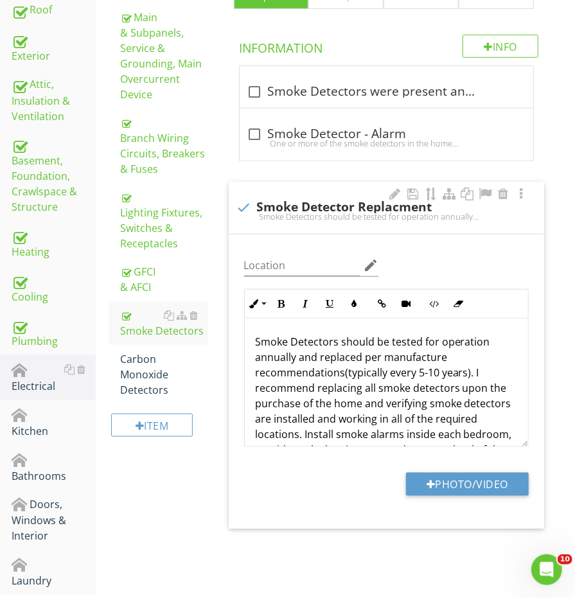
scroll to position [338, 0]
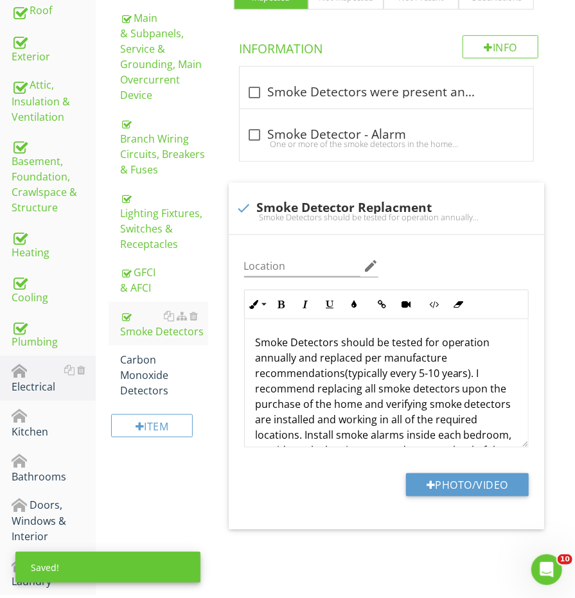
click at [139, 405] on div "Item" at bounding box center [158, 431] width 99 height 52
click at [139, 378] on div "Carbon Monoxide Detectors" at bounding box center [163, 375] width 87 height 46
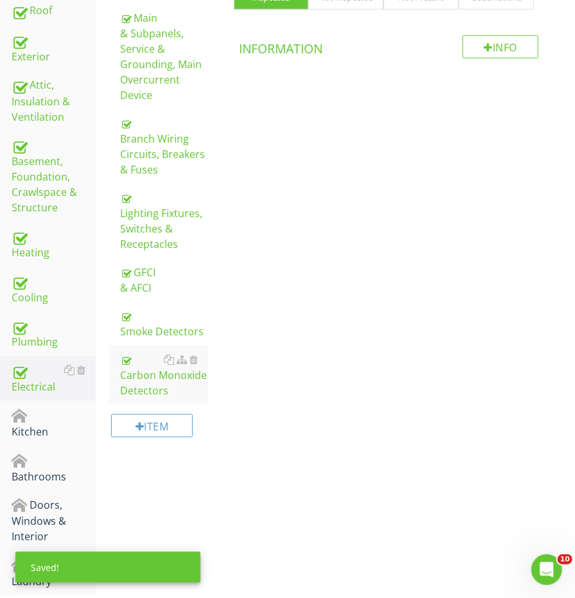
scroll to position [227, 0]
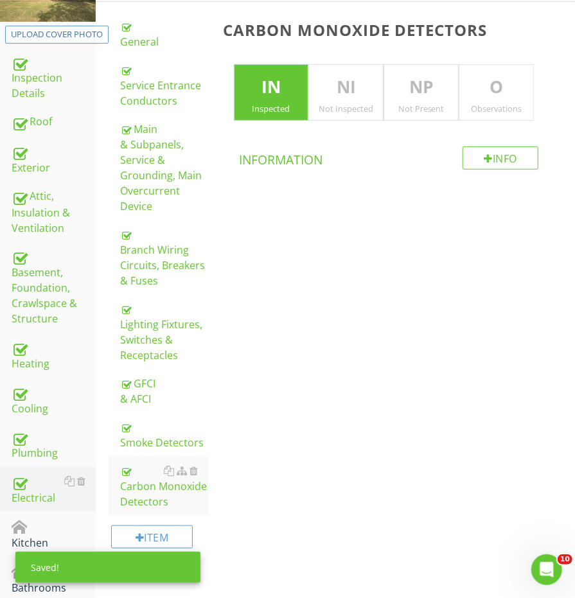
click at [490, 87] on p "O" at bounding box center [496, 87] width 74 height 26
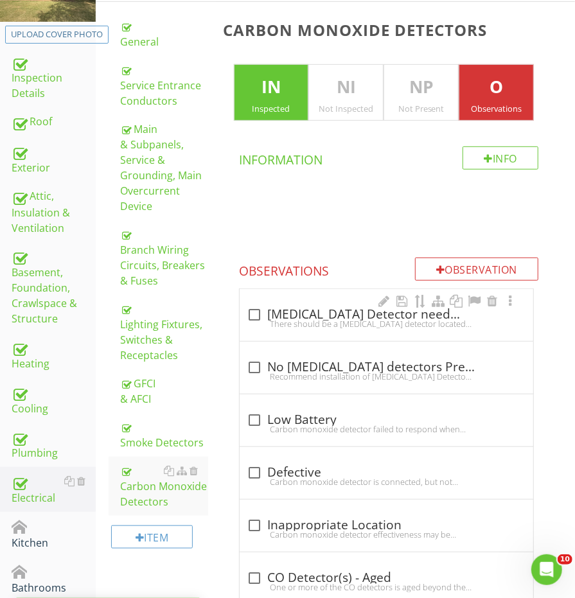
click at [281, 289] on div "check_box_outline_blank Carbon-Monoxide Detector needed There should be a Carbo…" at bounding box center [386, 315] width 293 height 52
checkbox input "true"
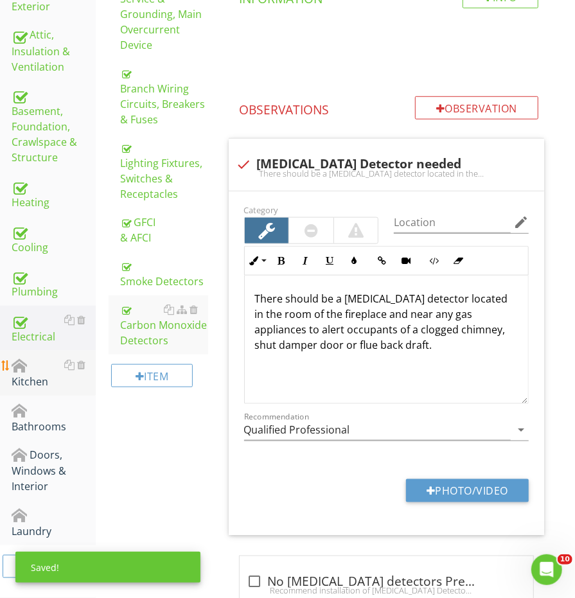
click at [27, 372] on div "Kitchen" at bounding box center [54, 373] width 84 height 32
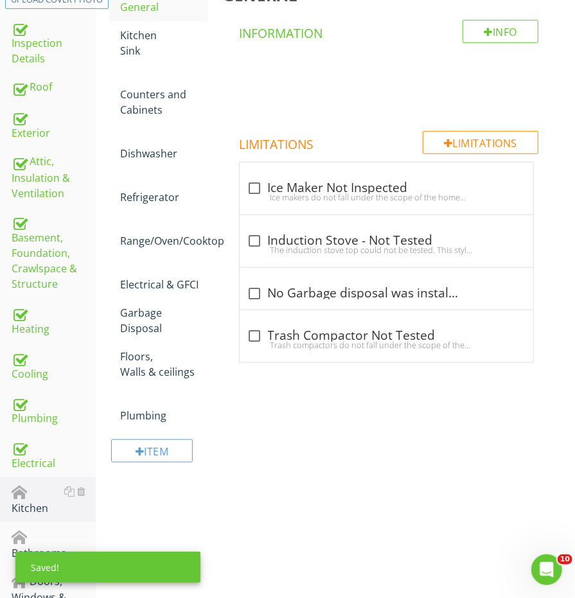
scroll to position [187, 0]
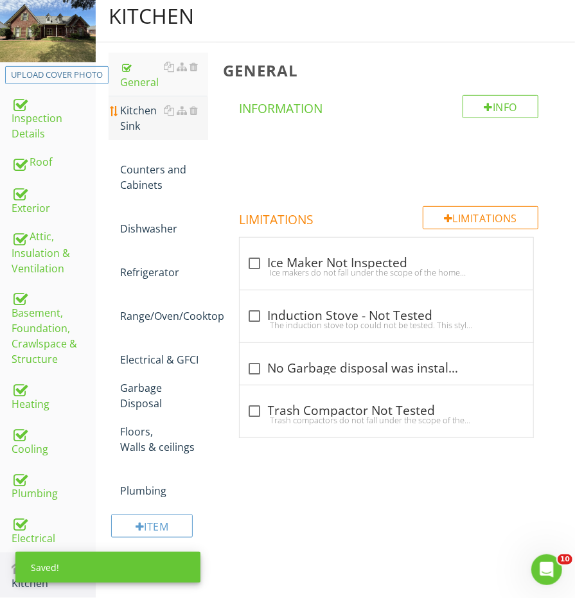
click at [133, 103] on div "Kitchen Sink" at bounding box center [163, 118] width 87 height 31
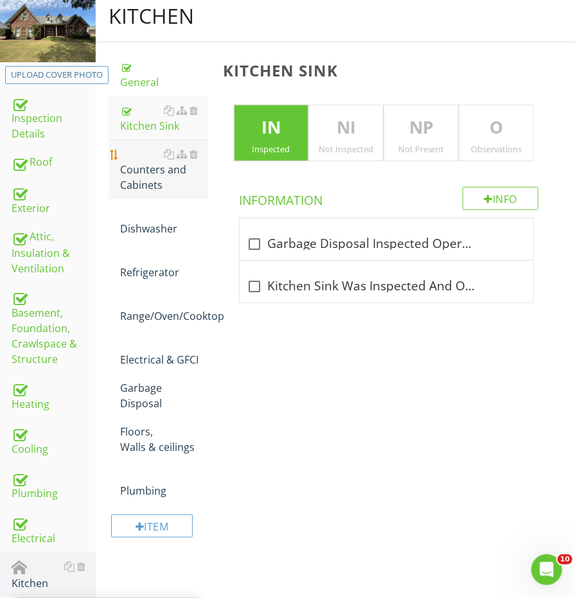
click at [131, 155] on div "Counters and Cabinets" at bounding box center [163, 169] width 87 height 46
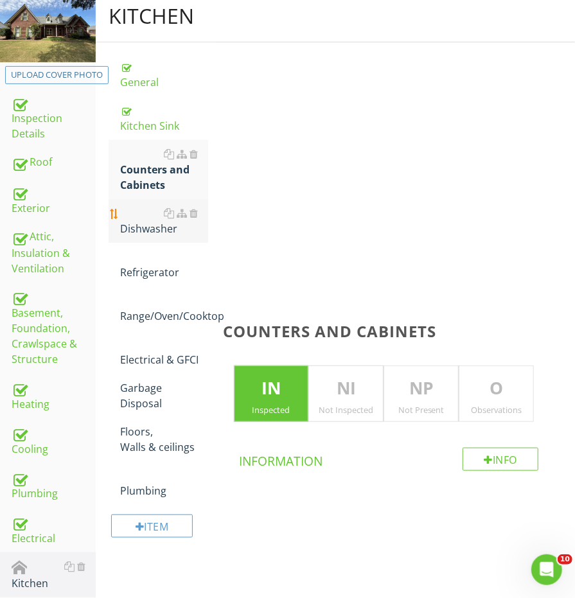
click at [132, 214] on div "Dishwasher" at bounding box center [163, 220] width 87 height 31
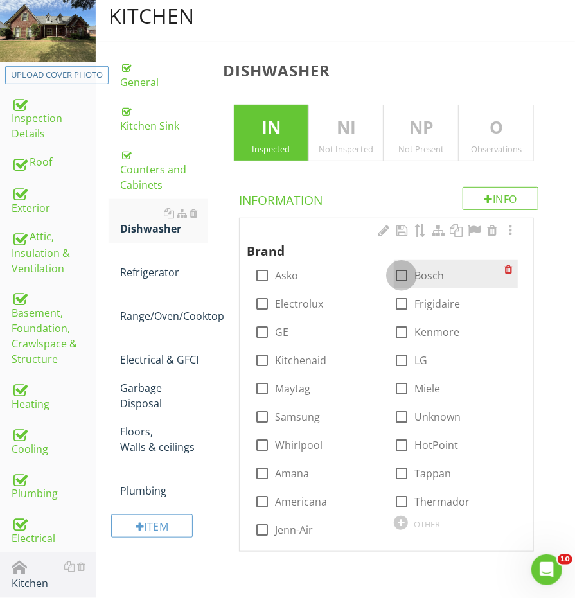
click at [410, 276] on div at bounding box center [401, 276] width 22 height 22
checkbox input "true"
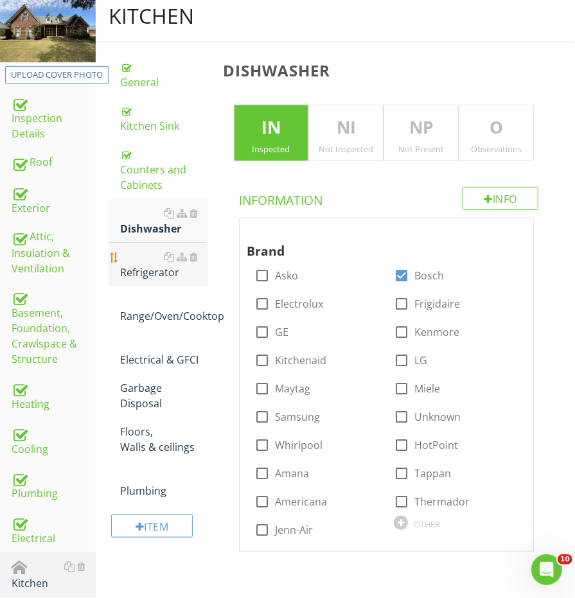
click at [148, 277] on link "Refrigerator" at bounding box center [163, 265] width 87 height 44
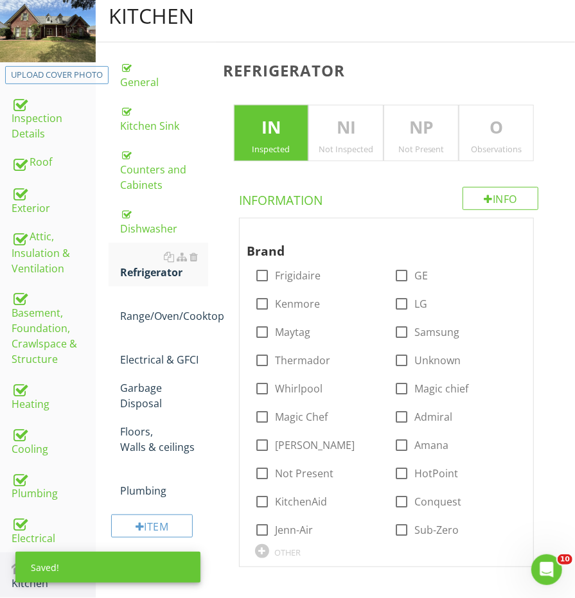
click at [414, 147] on div "Not Present" at bounding box center [421, 149] width 74 height 10
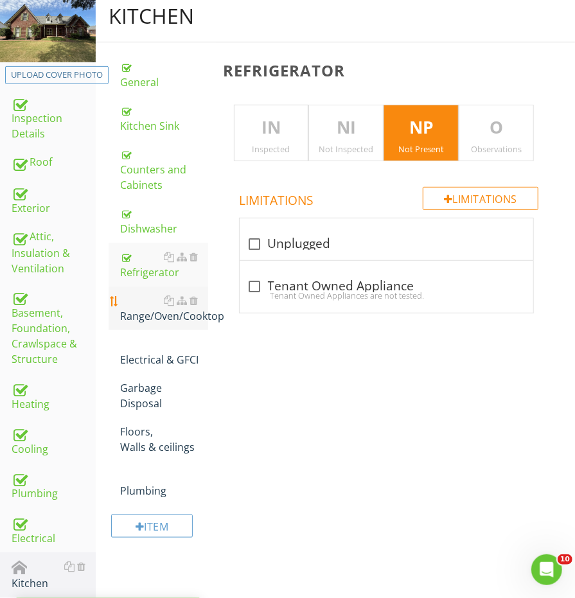
click at [159, 319] on link "Range/Oven/Cooktop" at bounding box center [163, 308] width 87 height 44
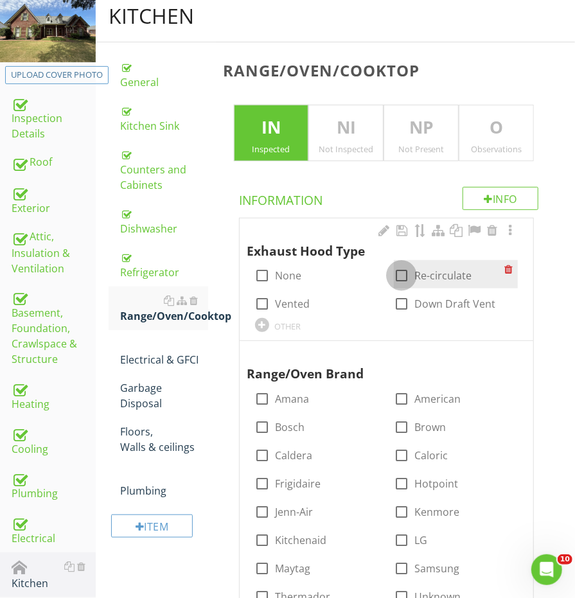
click at [405, 275] on div at bounding box center [401, 276] width 22 height 22
checkbox input "true"
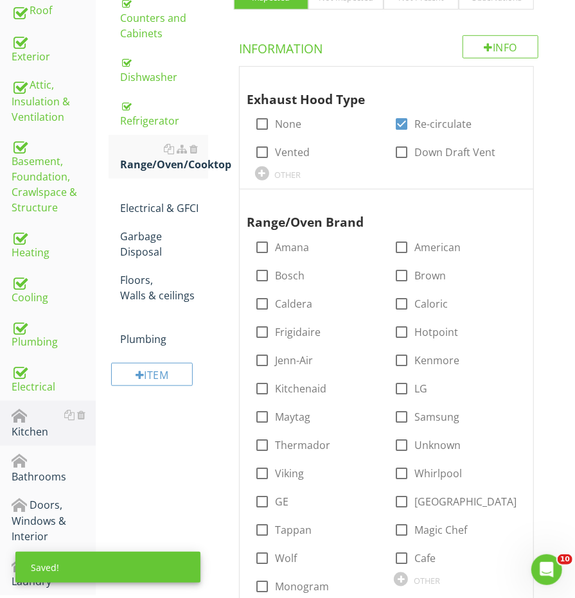
scroll to position [365, 0]
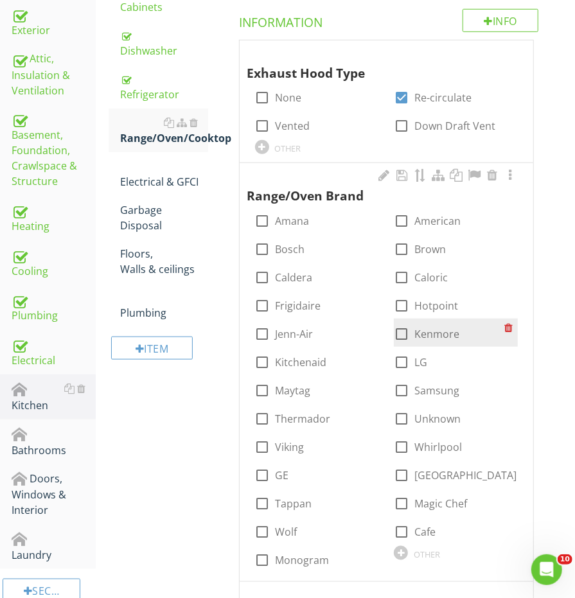
click at [405, 324] on div at bounding box center [401, 334] width 22 height 22
checkbox input "true"
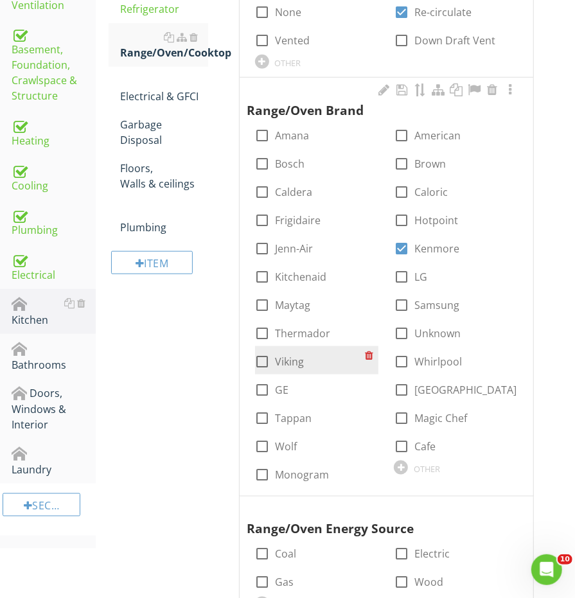
scroll to position [516, 0]
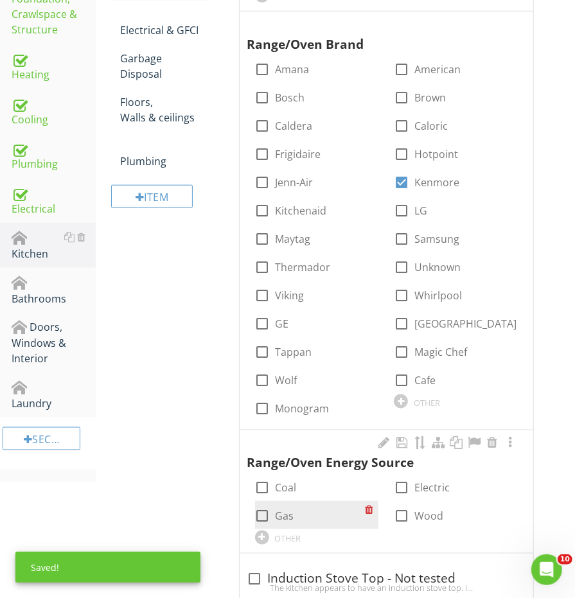
click at [259, 505] on div at bounding box center [263, 516] width 22 height 22
checkbox input "true"
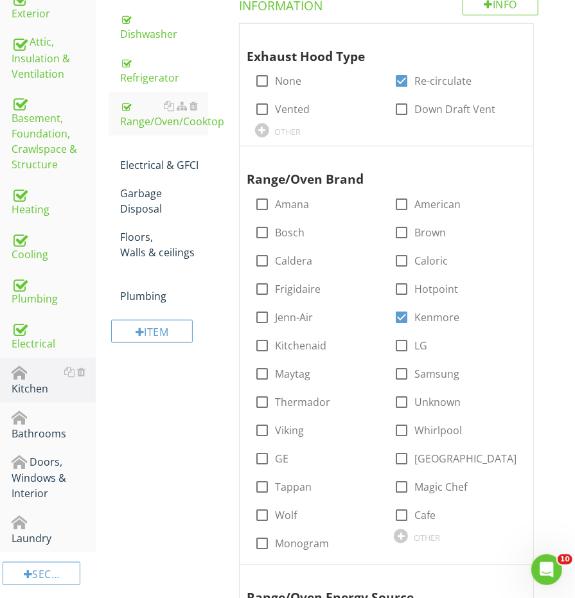
scroll to position [360, 0]
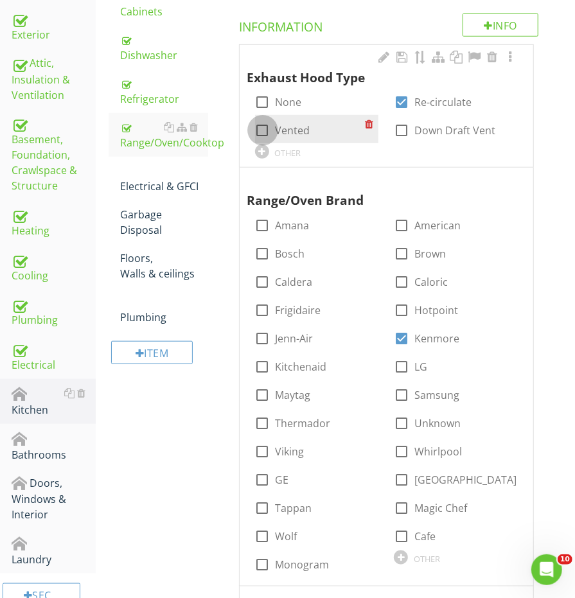
click at [265, 132] on div at bounding box center [263, 130] width 22 height 22
checkbox input "true"
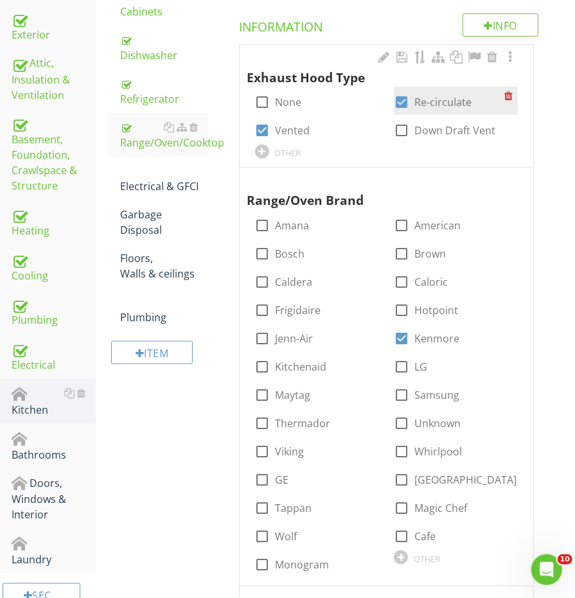
click at [405, 96] on div at bounding box center [401, 102] width 22 height 22
checkbox input "false"
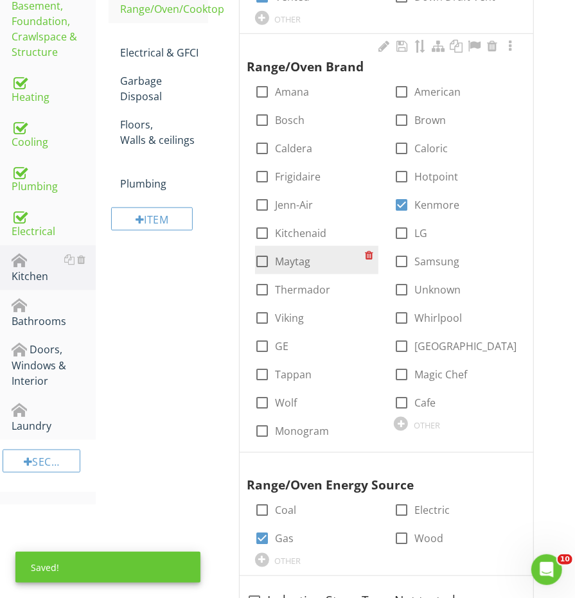
scroll to position [259, 0]
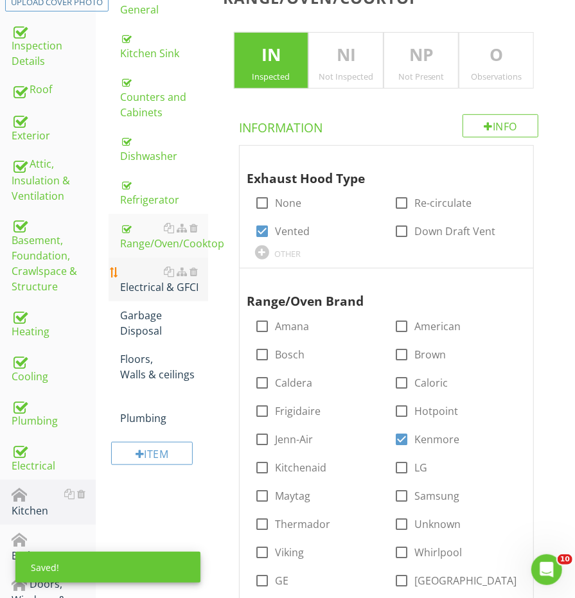
click at [140, 292] on link "Electrical & GFCI" at bounding box center [163, 280] width 87 height 44
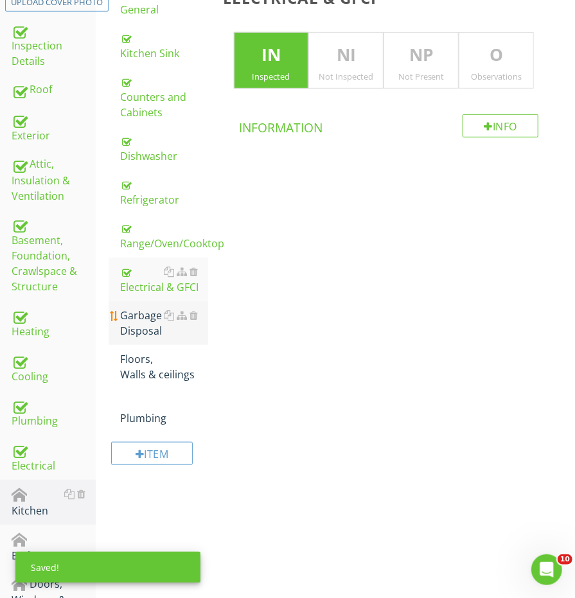
click at [135, 315] on div "Garbage Disposal" at bounding box center [163, 323] width 87 height 31
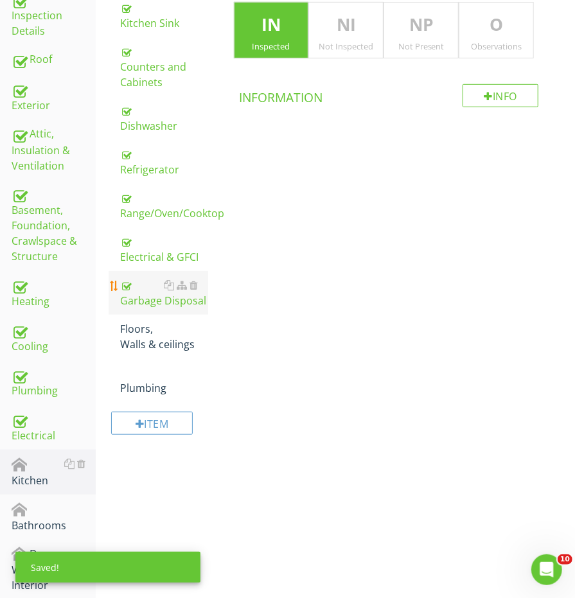
scroll to position [316, 0]
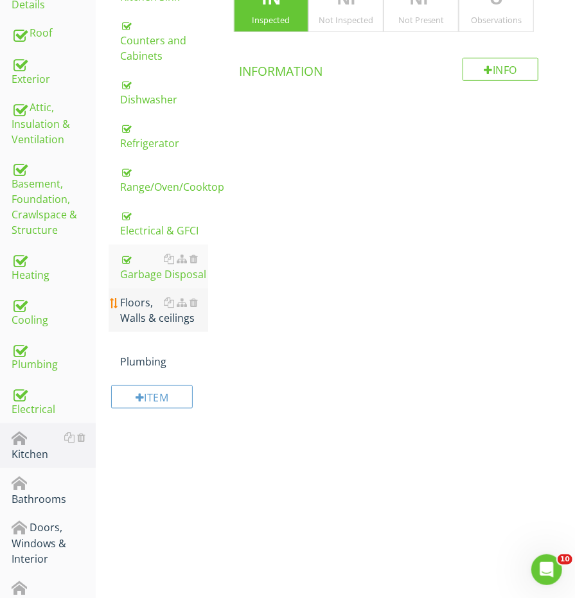
click at [146, 299] on div "Floors, Walls & ceilings" at bounding box center [163, 310] width 87 height 31
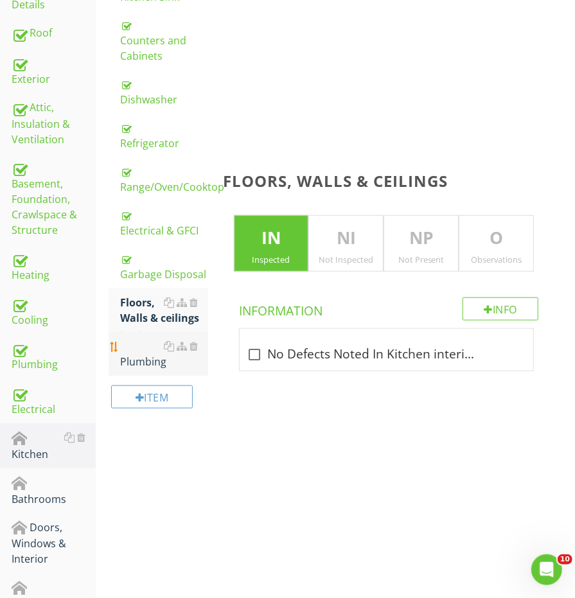
click at [139, 346] on div "Plumbing" at bounding box center [163, 353] width 87 height 31
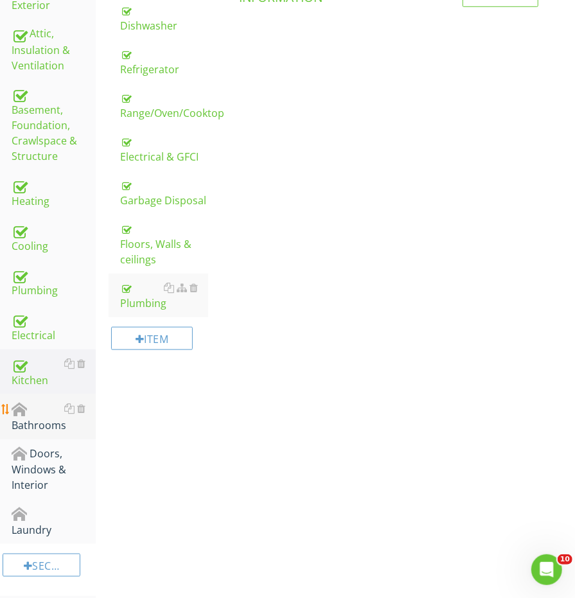
click at [28, 407] on div "Bathrooms" at bounding box center [54, 417] width 84 height 32
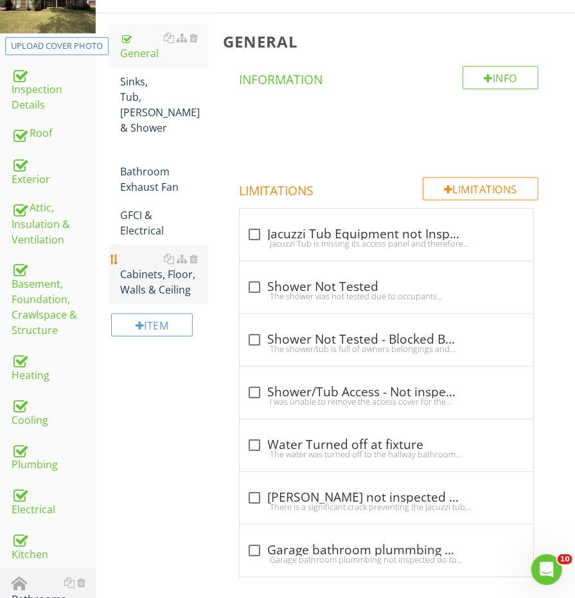
scroll to position [210, 0]
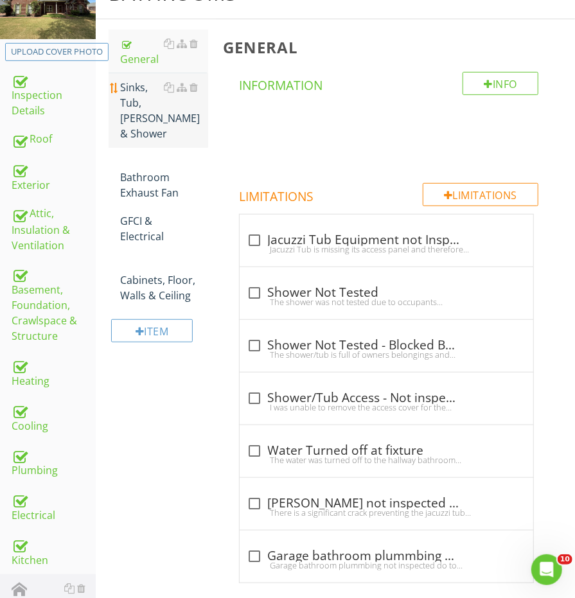
click at [144, 101] on div "Sinks, Tub, [PERSON_NAME] & Shower" at bounding box center [163, 111] width 87 height 62
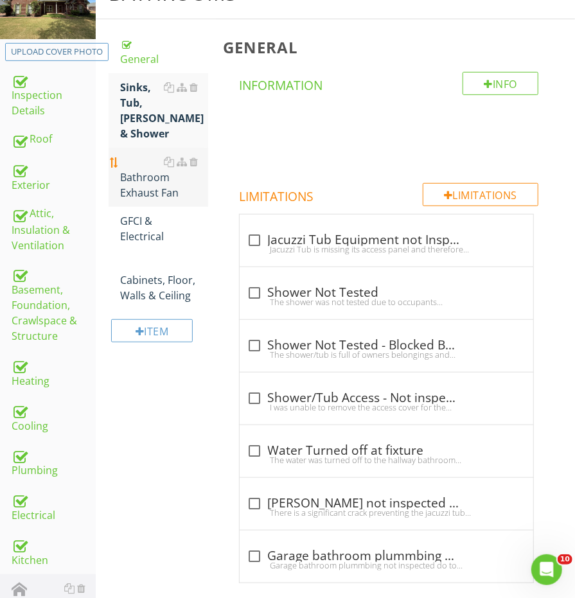
click at [144, 162] on div "Bathroom Exhaust Fan" at bounding box center [163, 177] width 87 height 46
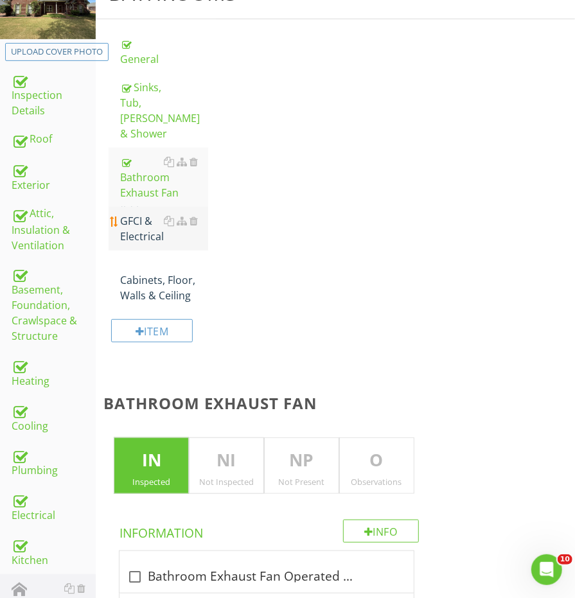
click at [139, 216] on div "GFCI & Electrical" at bounding box center [163, 228] width 87 height 31
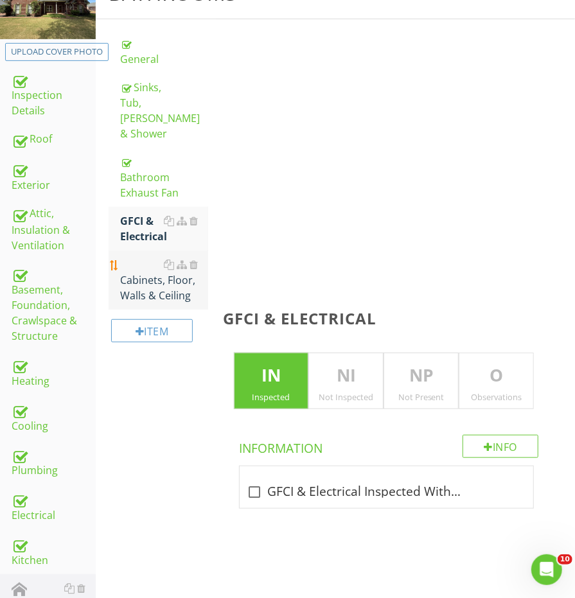
click at [139, 277] on div "Cabinets, Floor, Walls & Ceiling" at bounding box center [163, 280] width 87 height 46
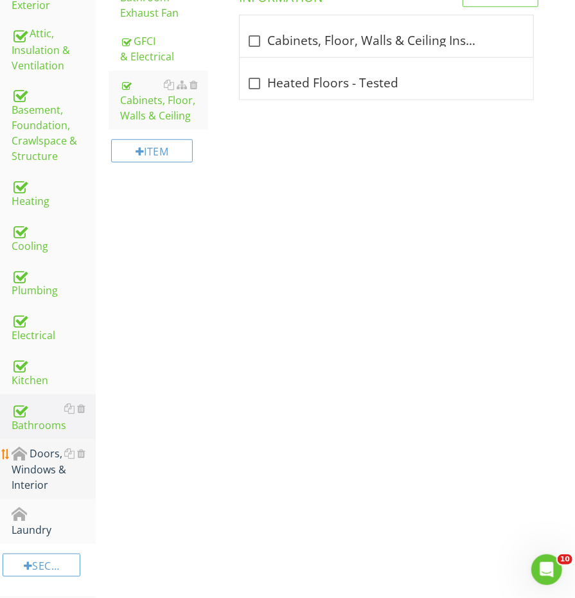
click at [43, 457] on div "Doors, Windows & Interior" at bounding box center [54, 470] width 84 height 48
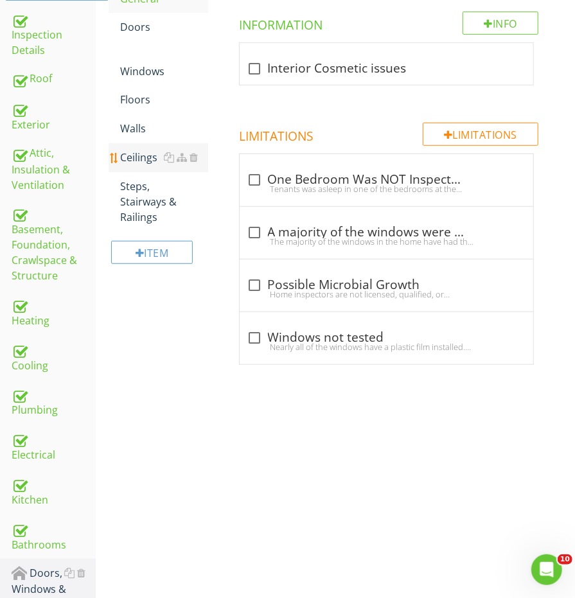
scroll to position [148, 0]
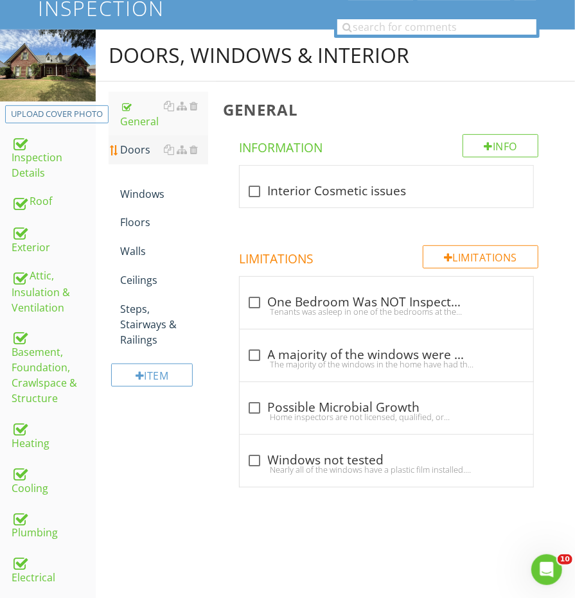
click at [125, 147] on div "Doors" at bounding box center [163, 149] width 87 height 15
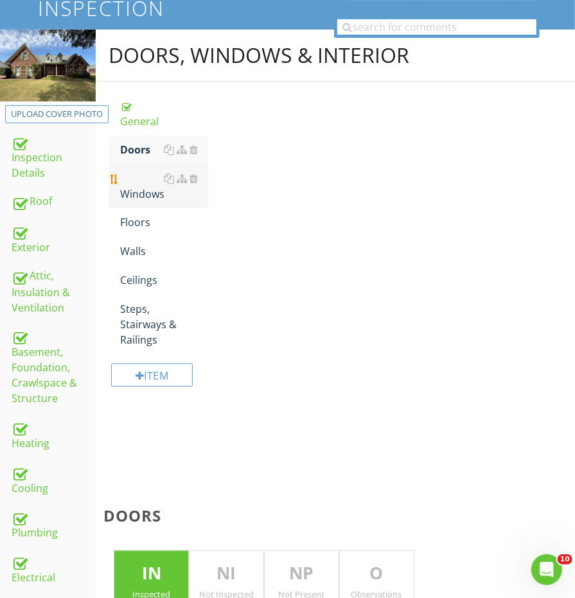
click at [131, 194] on div "Windows" at bounding box center [163, 186] width 87 height 31
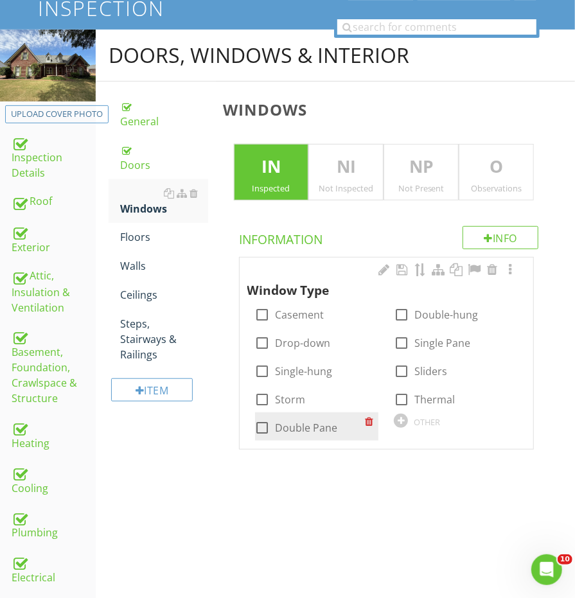
click at [268, 428] on div at bounding box center [263, 428] width 22 height 22
checkbox input "true"
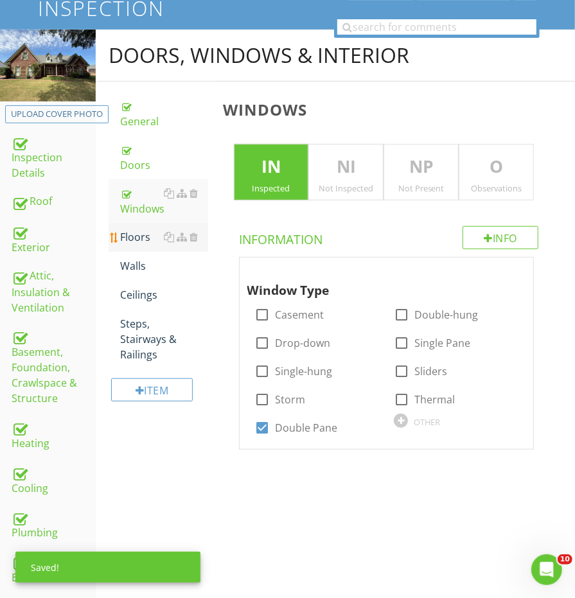
click at [135, 229] on div "Floors" at bounding box center [163, 236] width 87 height 15
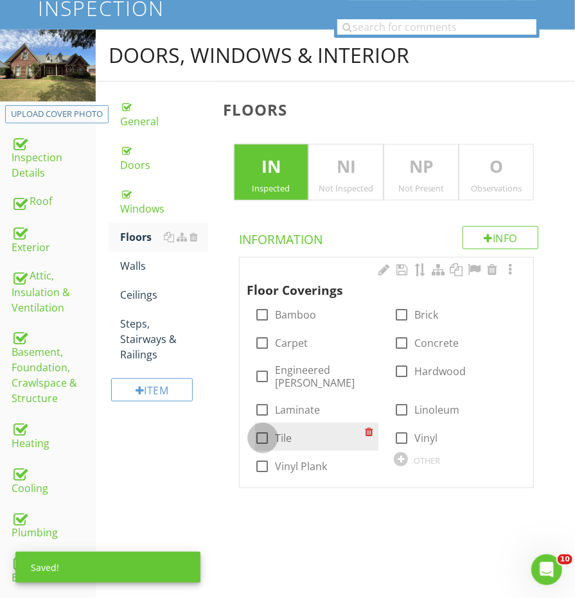
click at [266, 427] on div at bounding box center [263, 438] width 22 height 22
checkbox input "true"
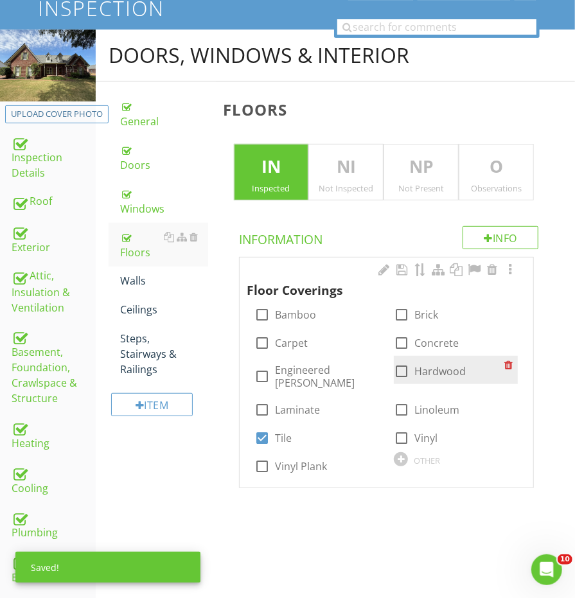
click at [399, 373] on div at bounding box center [401, 371] width 22 height 22
checkbox input "true"
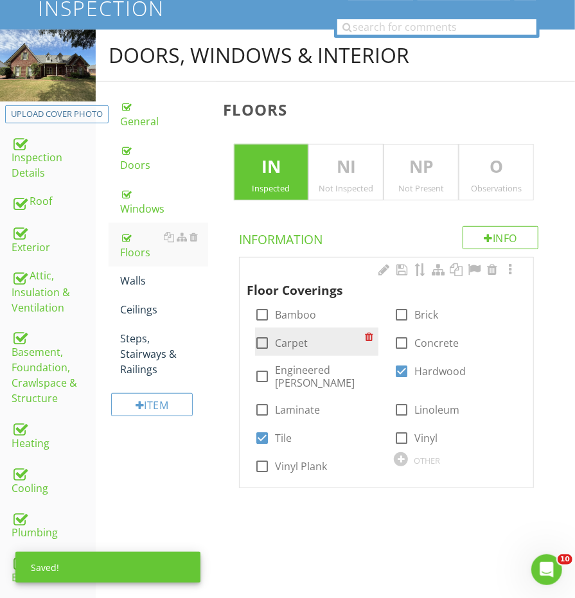
click at [267, 349] on input "Carpet" at bounding box center [262, 347] width 15 height 15
checkbox input "true"
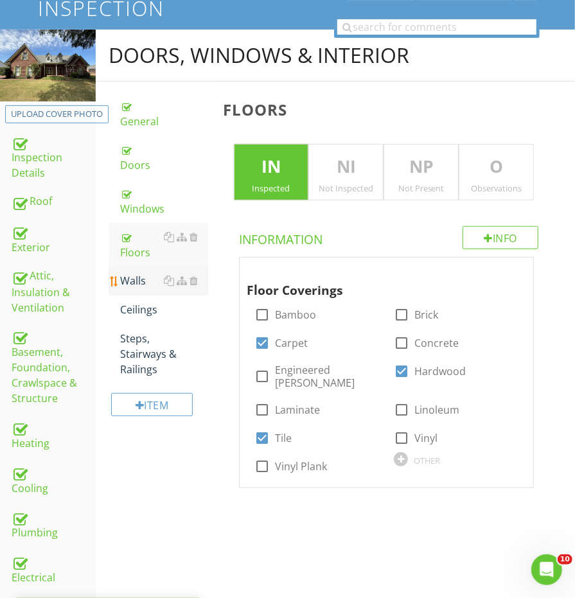
click at [138, 273] on div "Walls" at bounding box center [163, 280] width 87 height 15
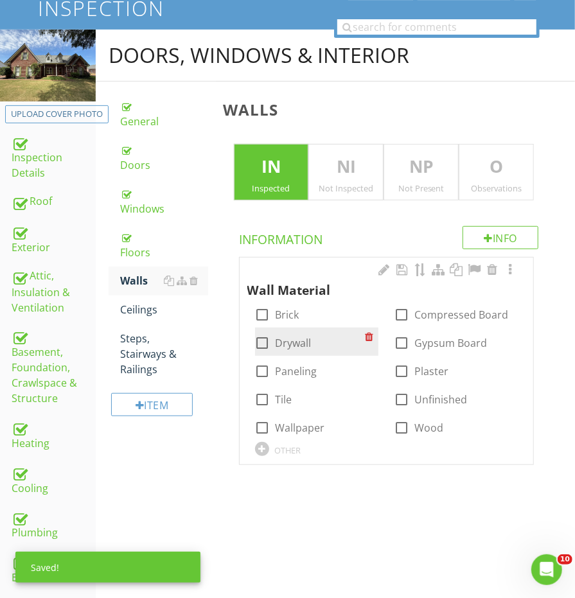
click at [258, 332] on div at bounding box center [263, 343] width 22 height 22
checkbox input "true"
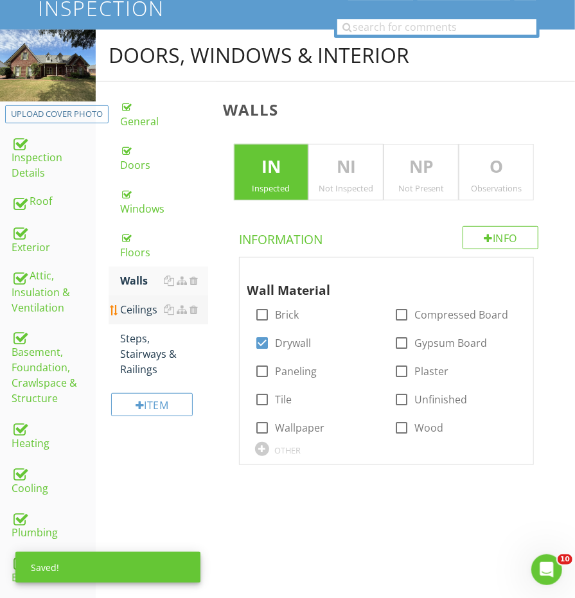
click at [135, 302] on div "Ceilings" at bounding box center [163, 309] width 87 height 15
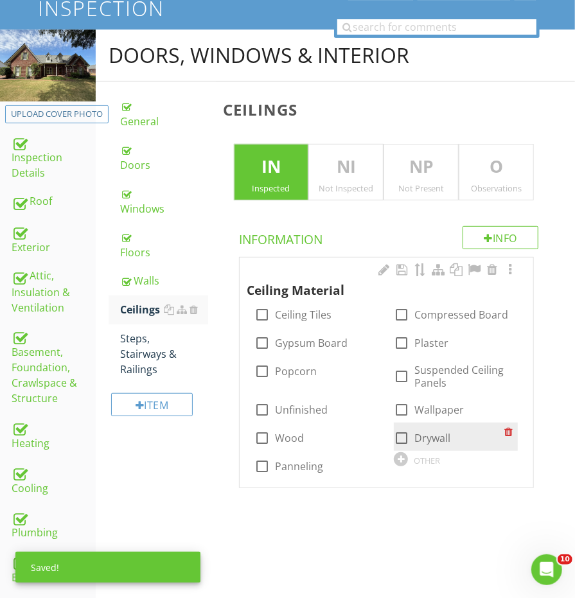
click at [403, 428] on div at bounding box center [401, 438] width 22 height 22
checkbox input "true"
click at [160, 383] on div "Item" at bounding box center [158, 409] width 99 height 52
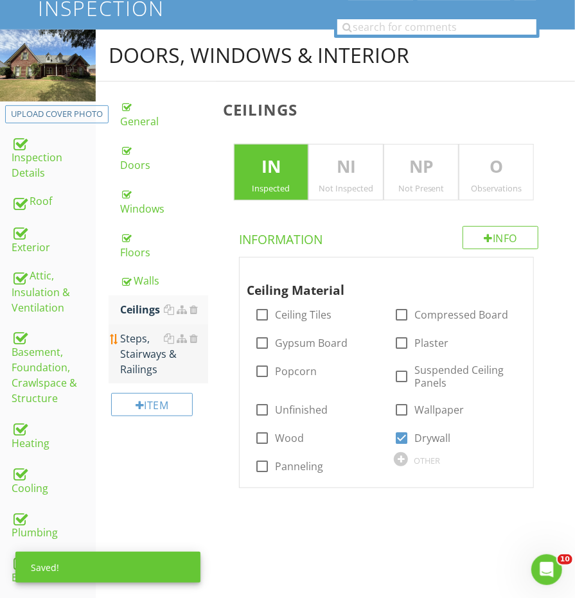
click at [160, 346] on link "Steps, Stairways & Railings" at bounding box center [163, 353] width 87 height 59
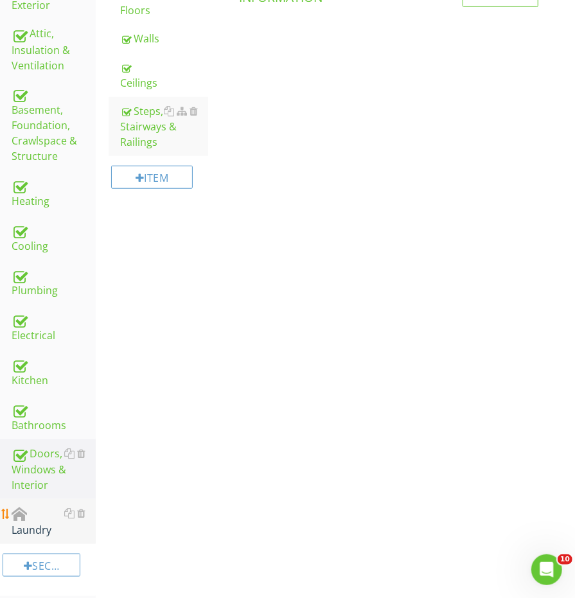
click at [39, 528] on link "Laundry" at bounding box center [54, 521] width 84 height 45
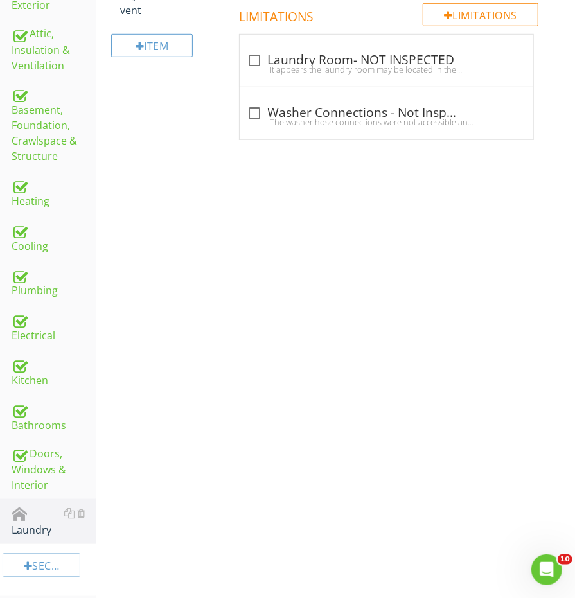
scroll to position [78, 0]
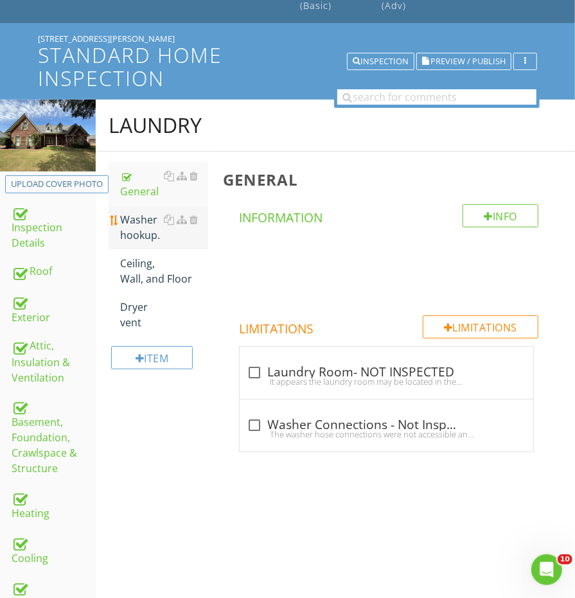
click at [132, 233] on div "Washer hookup." at bounding box center [163, 227] width 87 height 31
click at [132, 267] on div "Ceiling, Wall, and Floor" at bounding box center [163, 271] width 87 height 31
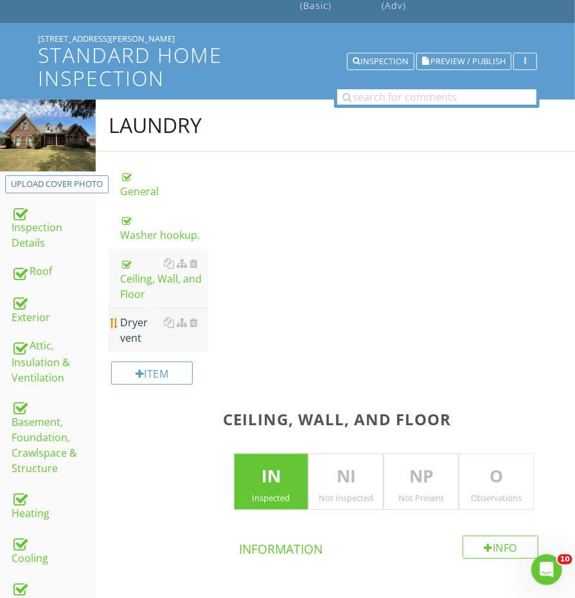
click at [130, 315] on div "Dryer vent" at bounding box center [163, 330] width 87 height 31
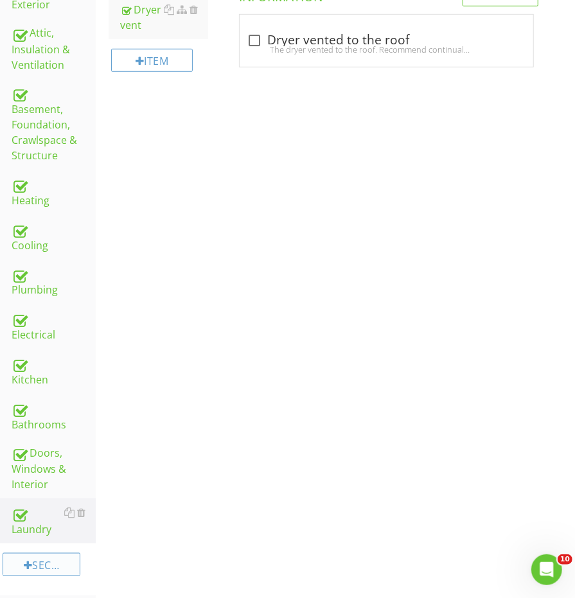
scroll to position [390, 0]
click at [30, 561] on div at bounding box center [28, 566] width 9 height 10
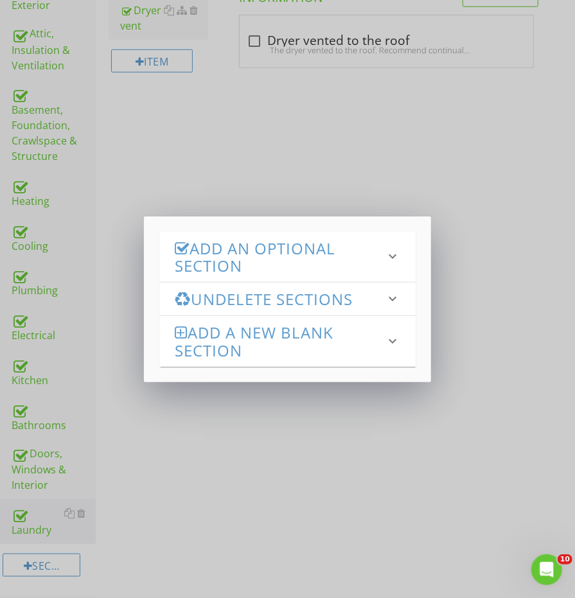
click at [226, 261] on h3 "Add an Optional Section" at bounding box center [280, 257] width 211 height 35
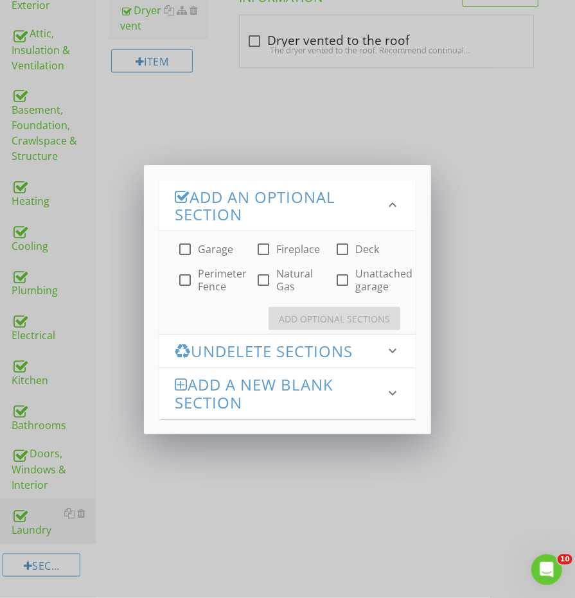
click at [194, 247] on div at bounding box center [185, 249] width 22 height 22
checkbox input "true"
click at [284, 247] on label "Fireplace" at bounding box center [298, 249] width 44 height 13
checkbox input "true"
click at [318, 326] on button "Add Optional Sections" at bounding box center [334, 318] width 132 height 23
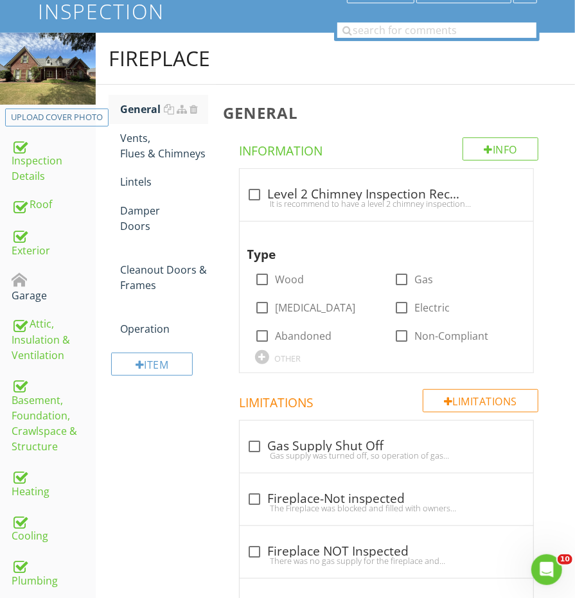
scroll to position [143, 0]
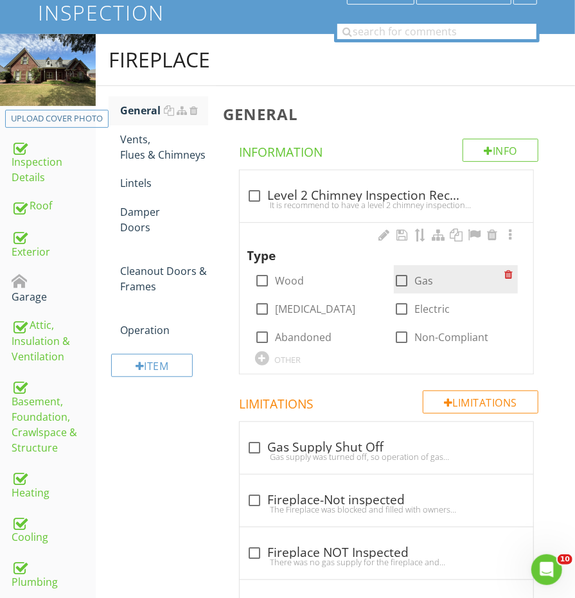
click at [405, 277] on div at bounding box center [401, 281] width 22 height 22
checkbox input "true"
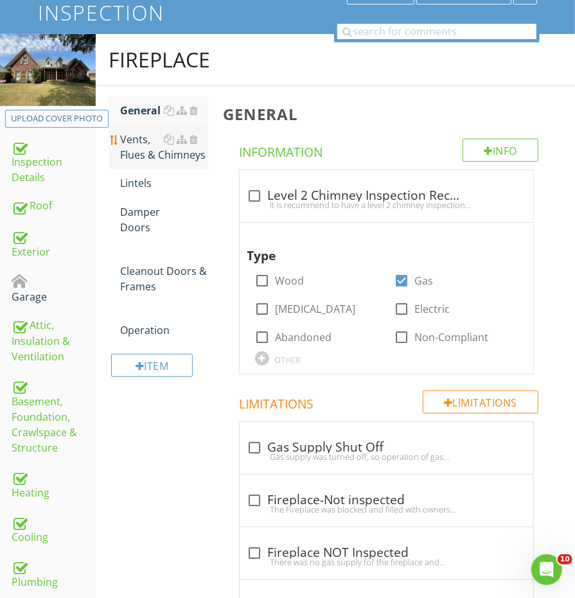
click at [142, 153] on div "Vents, Flues & Chimneys" at bounding box center [163, 147] width 87 height 31
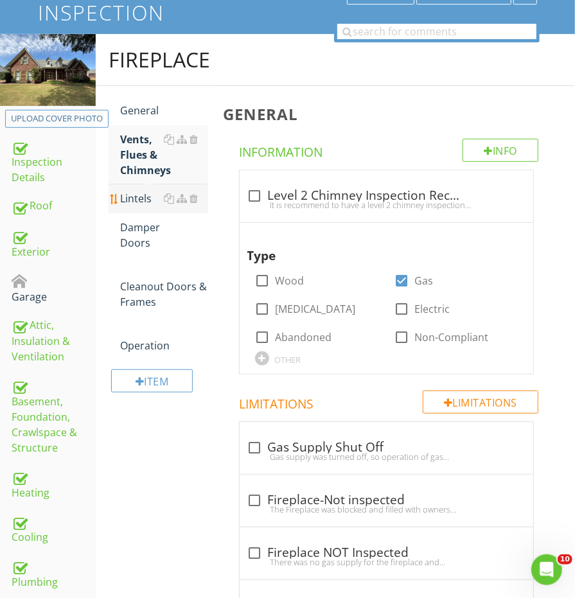
click at [137, 191] on div "Lintels" at bounding box center [163, 198] width 87 height 15
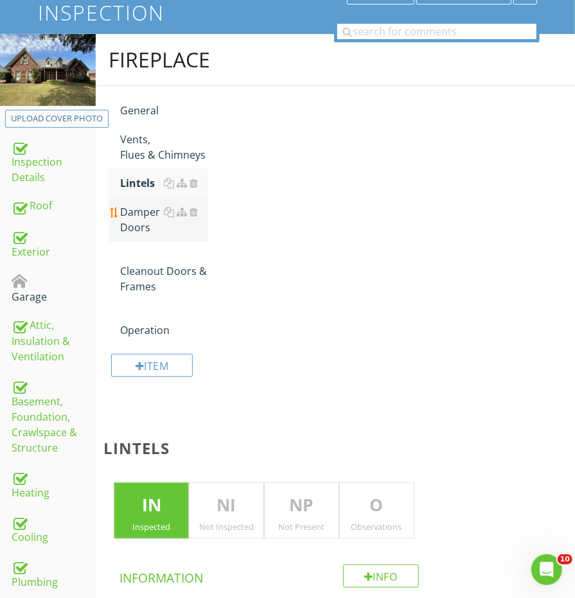
click at [133, 234] on link "Damper Doors" at bounding box center [163, 220] width 87 height 44
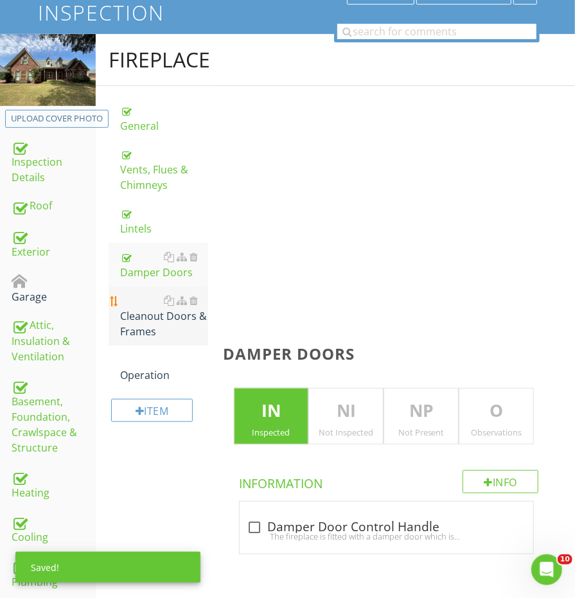
click at [134, 293] on div "Cleanout Doors & Frames" at bounding box center [163, 316] width 87 height 46
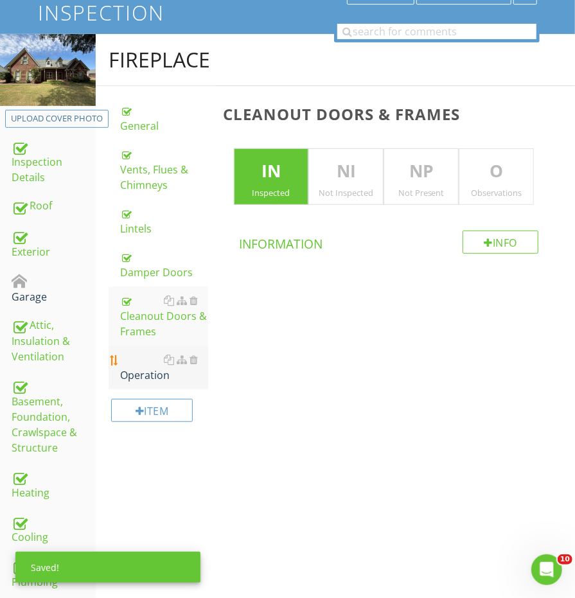
click at [134, 352] on div "Operation" at bounding box center [163, 367] width 87 height 31
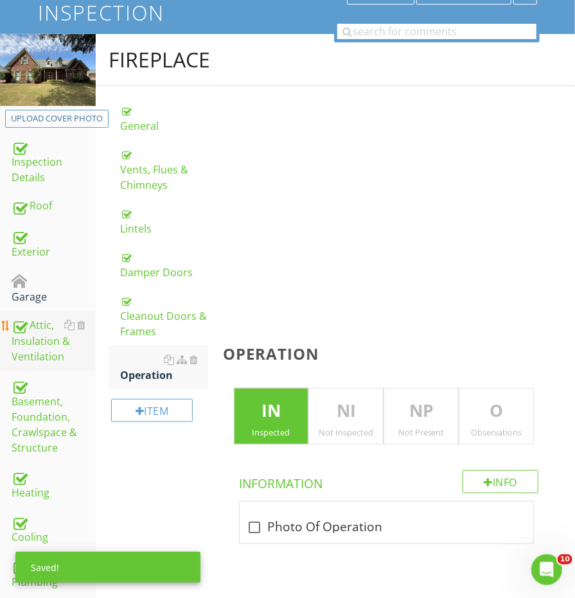
click at [33, 311] on link "Attic, Insulation & Ventilation" at bounding box center [54, 341] width 84 height 60
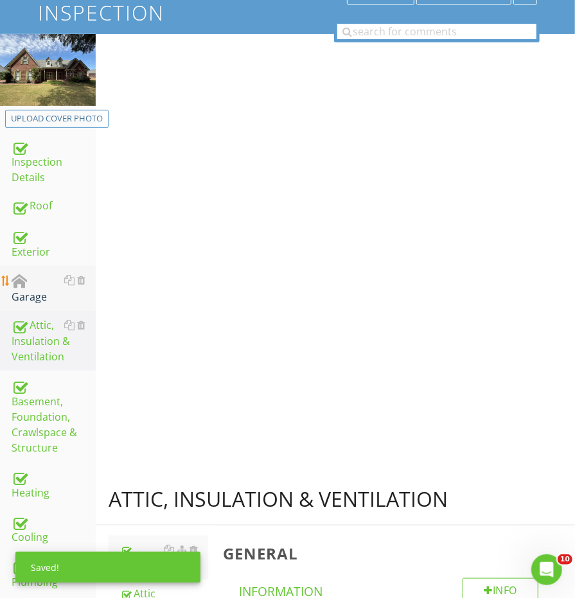
click at [33, 284] on link "Garage" at bounding box center [54, 288] width 84 height 45
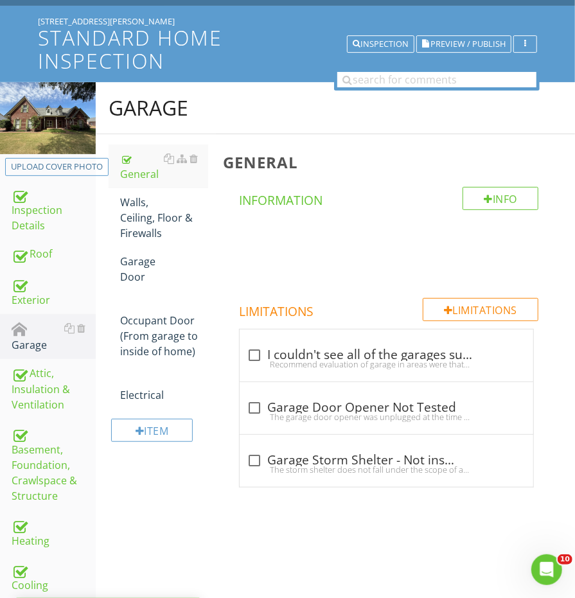
scroll to position [103, 0]
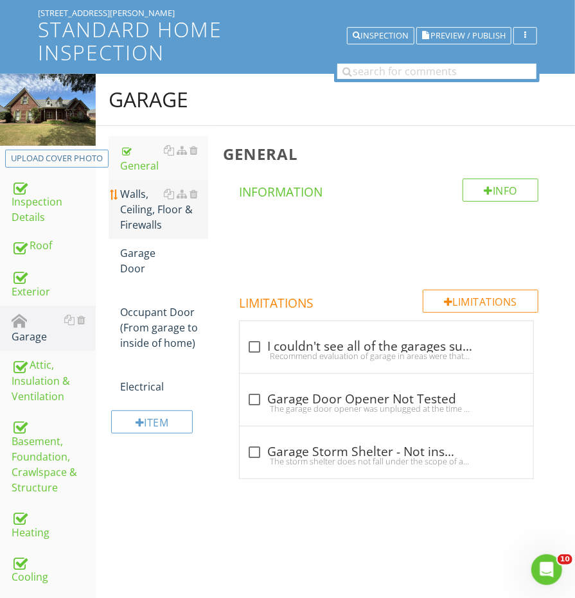
click at [155, 223] on div "Walls, Ceiling, Floor & Firewalls" at bounding box center [163, 209] width 87 height 46
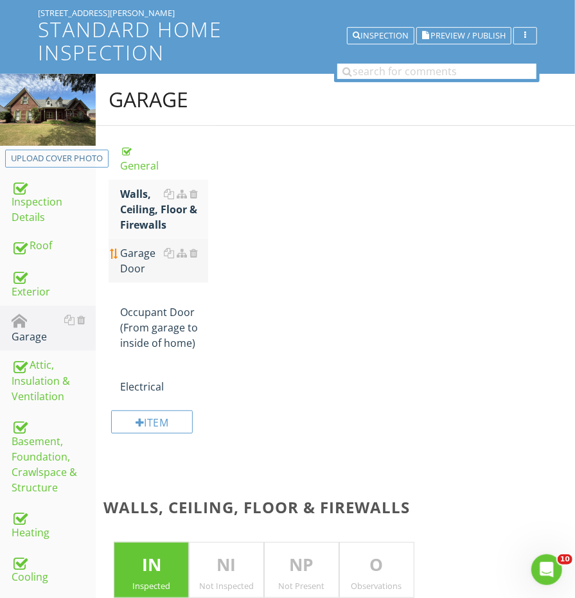
click at [142, 256] on div "Garage Door" at bounding box center [163, 260] width 87 height 31
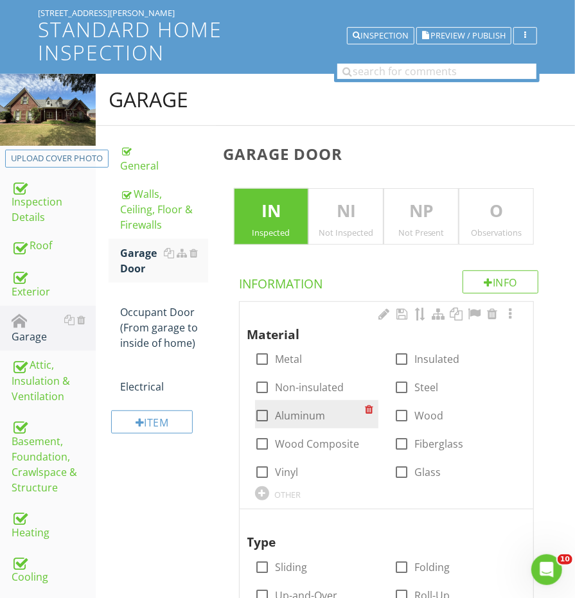
click at [262, 412] on div at bounding box center [263, 416] width 22 height 22
checkbox input "true"
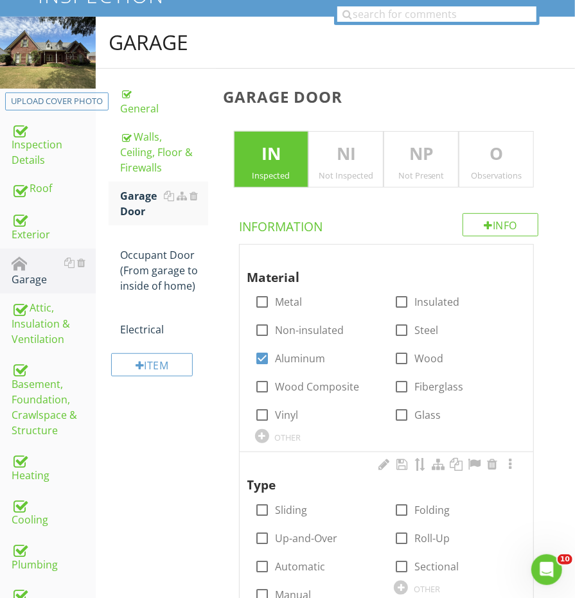
scroll to position [177, 0]
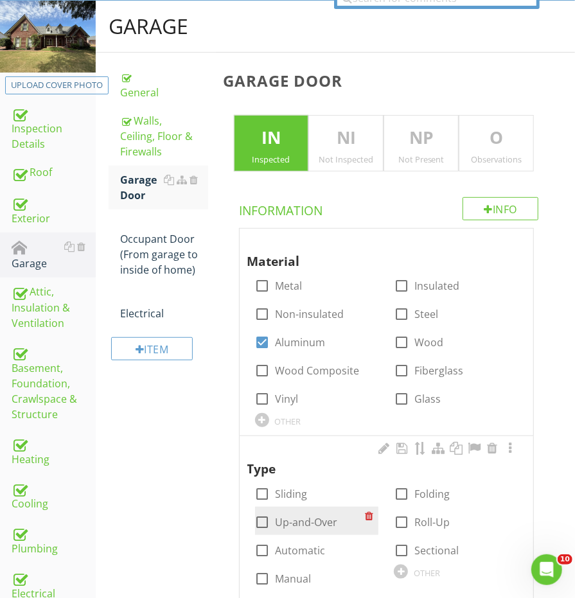
click at [260, 518] on div at bounding box center [263, 522] width 22 height 22
checkbox input "true"
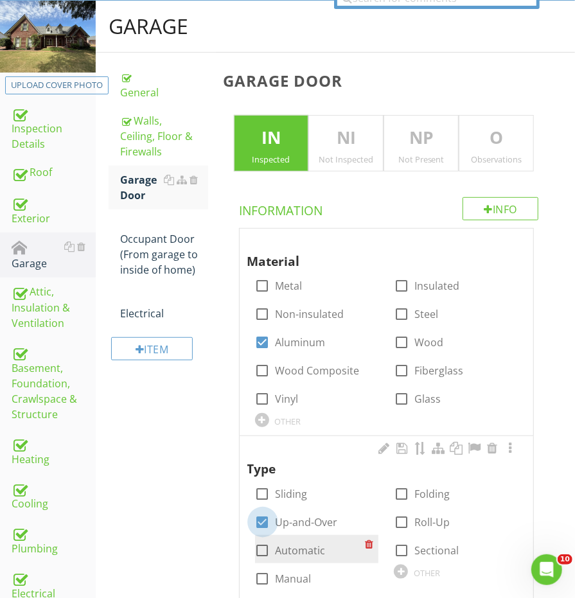
click at [260, 546] on div at bounding box center [263, 550] width 22 height 22
checkbox input "true"
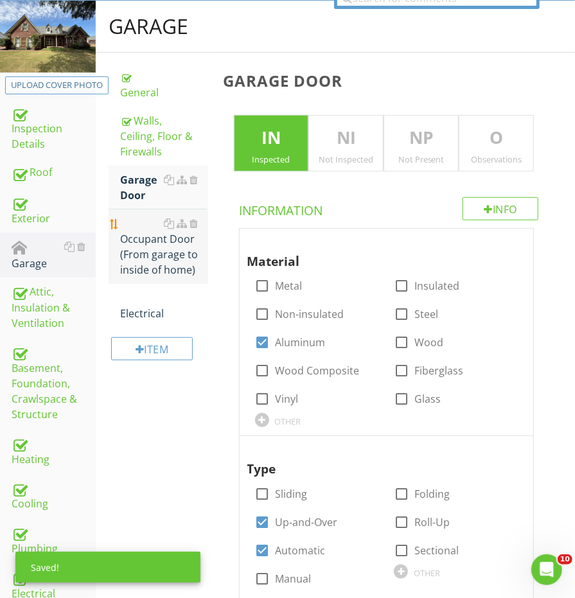
click at [148, 263] on div "Occupant Door (From garage to inside of home)" at bounding box center [163, 247] width 87 height 62
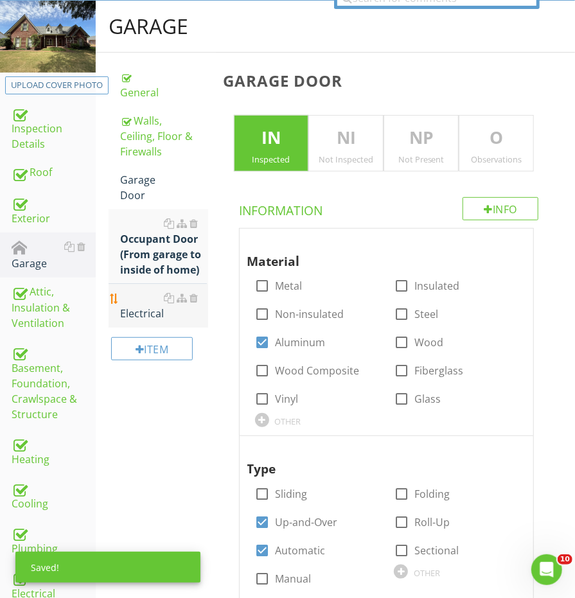
click at [143, 290] on div "Electrical" at bounding box center [163, 305] width 87 height 31
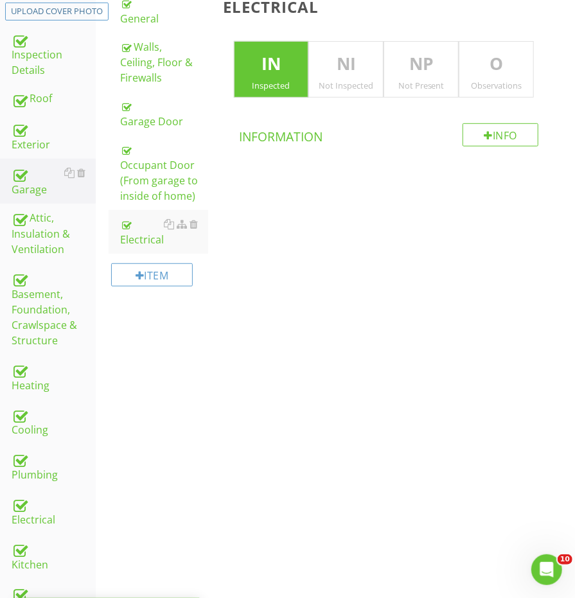
scroll to position [67, 0]
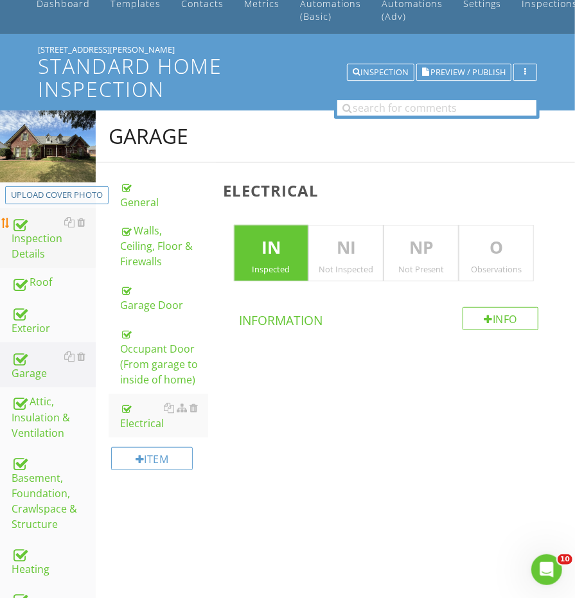
click at [40, 232] on div "Inspection Details" at bounding box center [54, 238] width 84 height 48
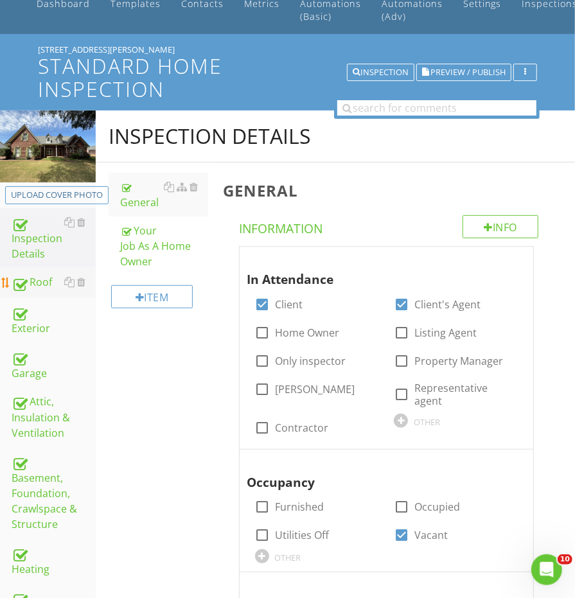
click at [31, 285] on div "Roof" at bounding box center [54, 282] width 84 height 17
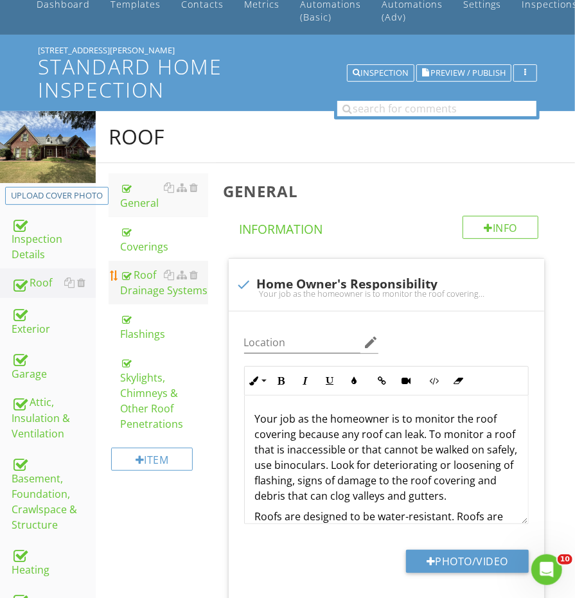
click at [130, 292] on div "Roof Drainage Systems" at bounding box center [163, 282] width 87 height 31
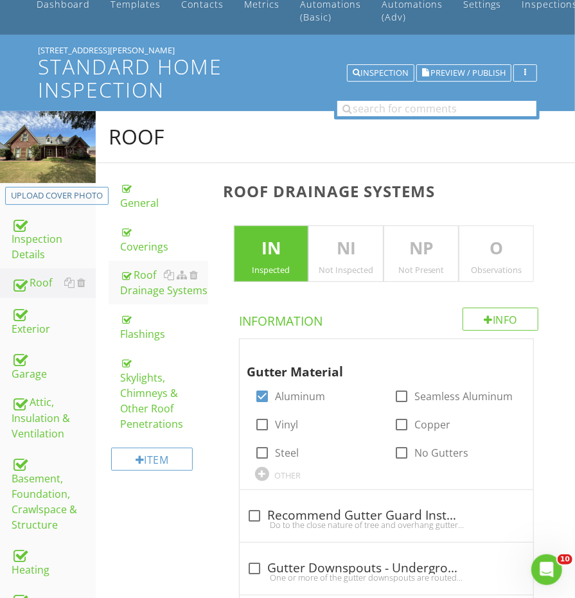
click at [475, 243] on p "O" at bounding box center [496, 249] width 74 height 26
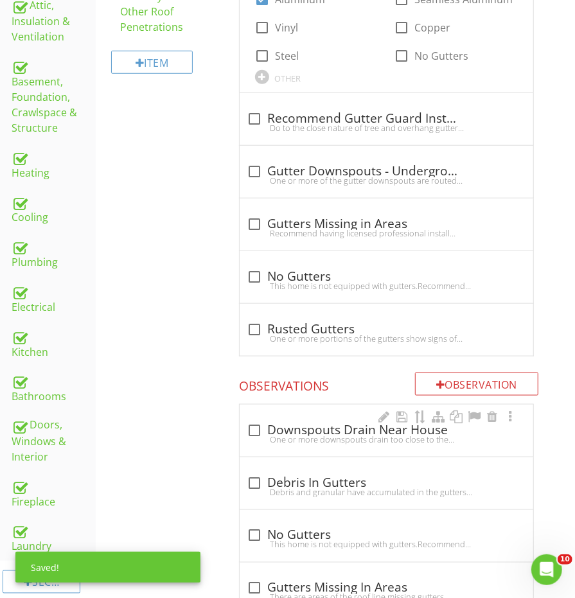
click at [290, 412] on div "check_box_outline_blank Downspouts Drain Near House One or more downspouts drai…" at bounding box center [386, 431] width 293 height 52
checkbox input "true"
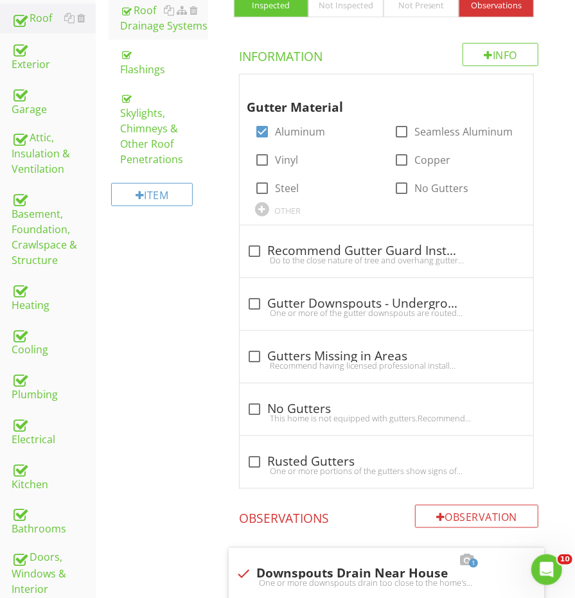
scroll to position [85, 0]
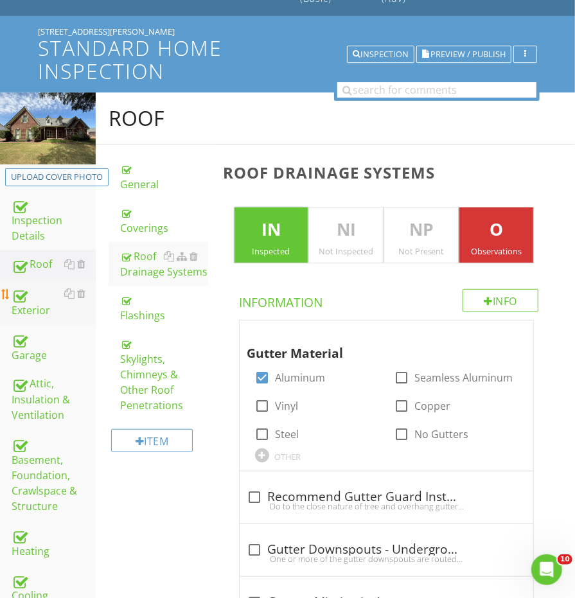
click at [48, 310] on div "Exterior" at bounding box center [54, 302] width 84 height 32
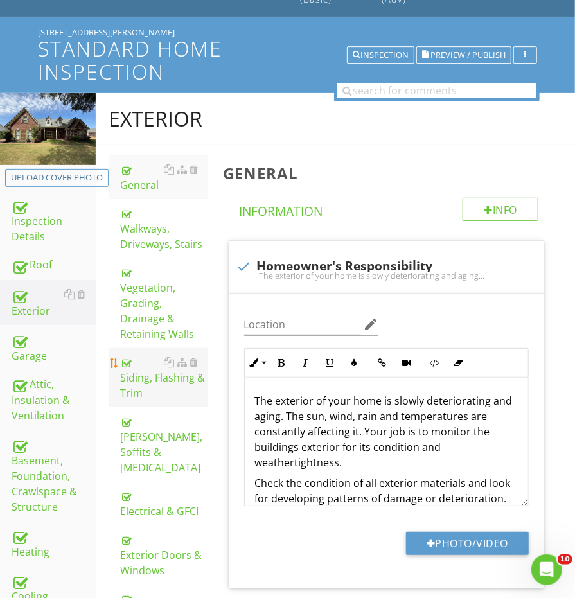
click at [142, 357] on div "Siding, Flashing & Trim" at bounding box center [163, 377] width 87 height 46
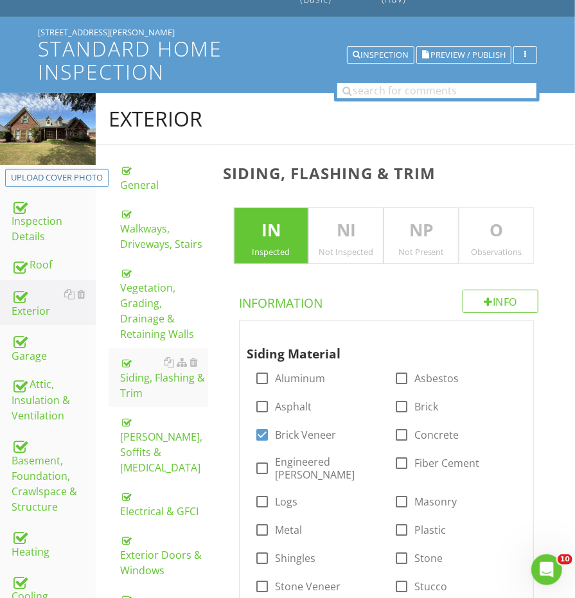
click at [528, 225] on p "O" at bounding box center [496, 231] width 74 height 26
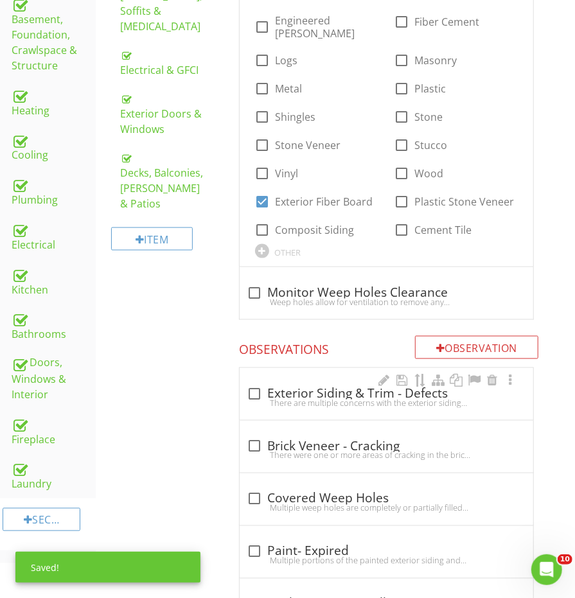
click at [290, 397] on div "There are multiple concerns with the exterior siding that should be evaluate an…" at bounding box center [386, 402] width 278 height 10
checkbox input "true"
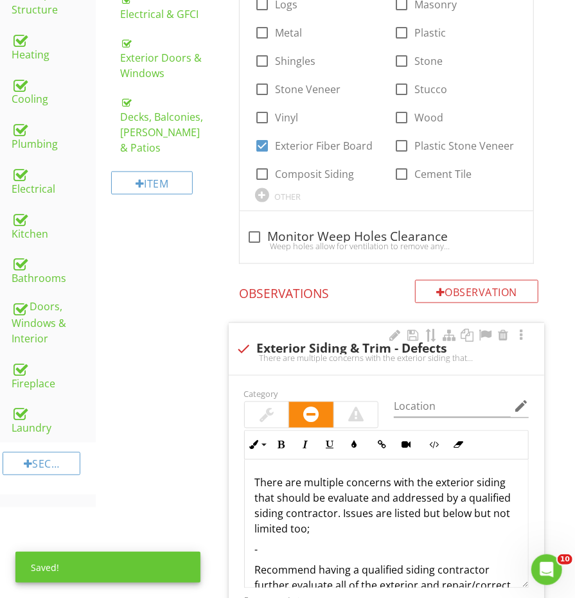
scroll to position [655, 0]
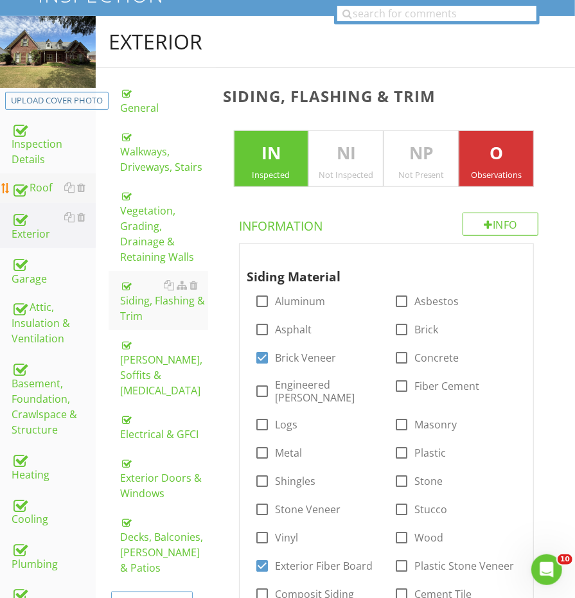
click at [35, 180] on div "Roof" at bounding box center [54, 188] width 84 height 17
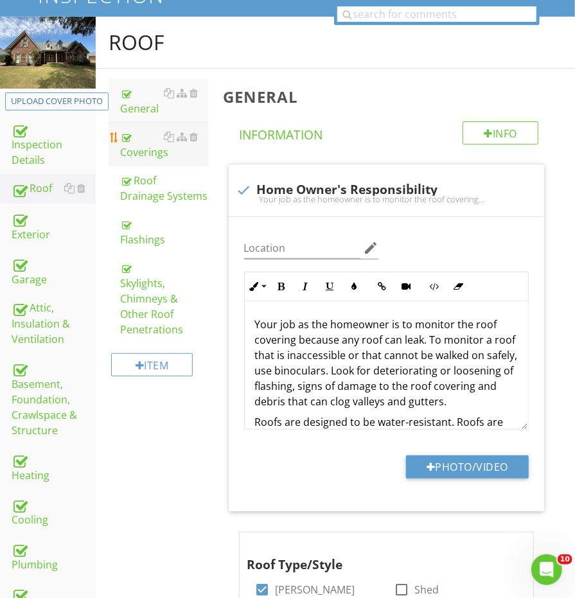
click at [152, 155] on div "Coverings" at bounding box center [163, 144] width 87 height 31
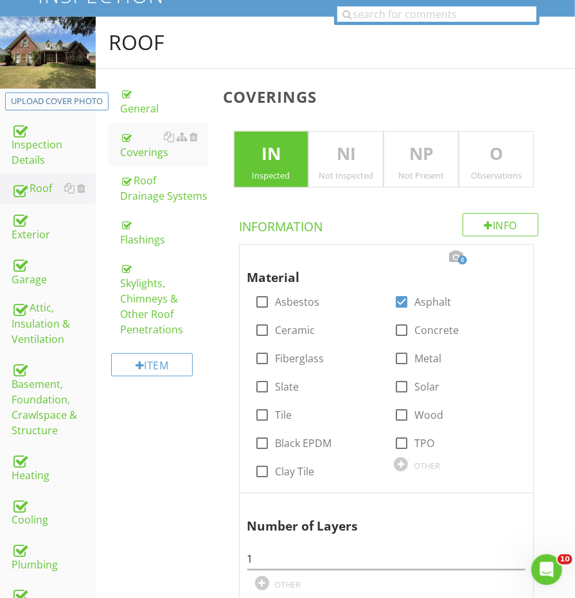
click at [470, 149] on p "O" at bounding box center [496, 154] width 74 height 26
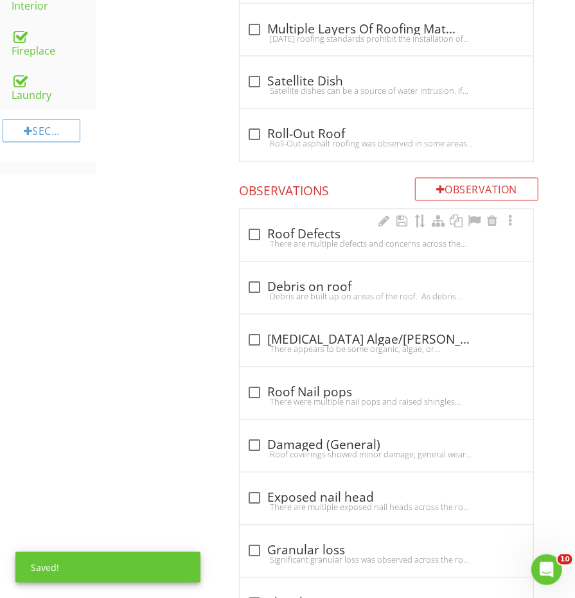
click at [266, 243] on div "check_box_outline_blank Roof Defects There are multiple defects and concerns ac…" at bounding box center [386, 239] width 278 height 28
checkbox input "true"
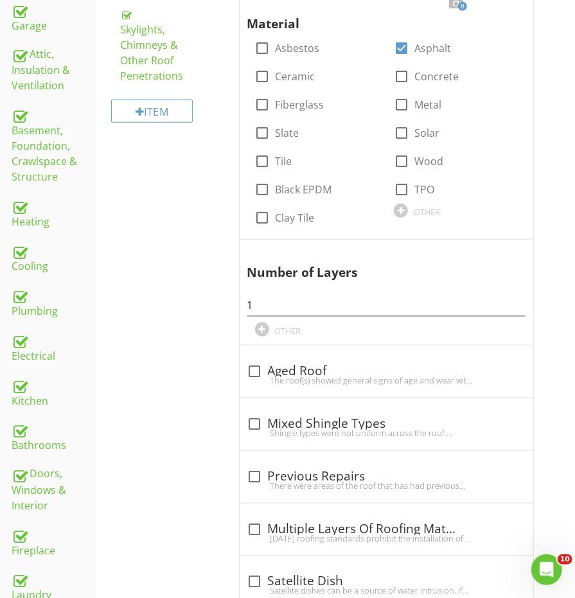
scroll to position [386, 0]
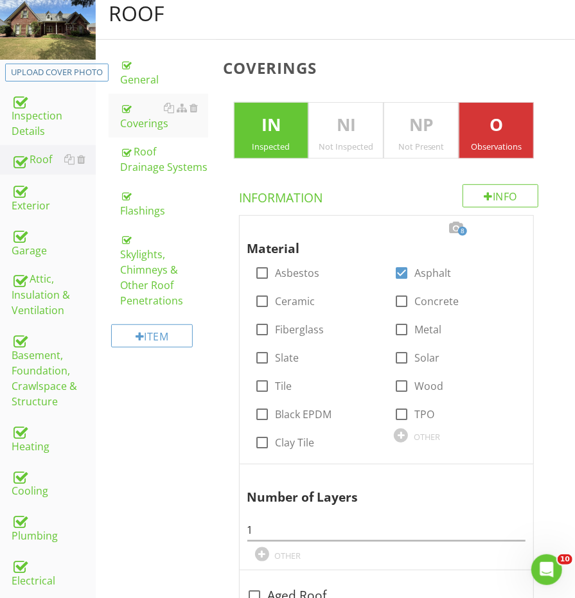
scroll to position [173, 0]
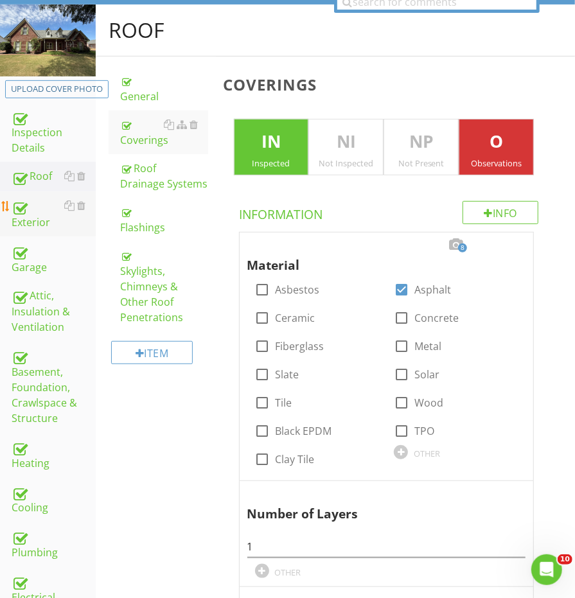
click at [18, 220] on div "Exterior" at bounding box center [54, 214] width 84 height 32
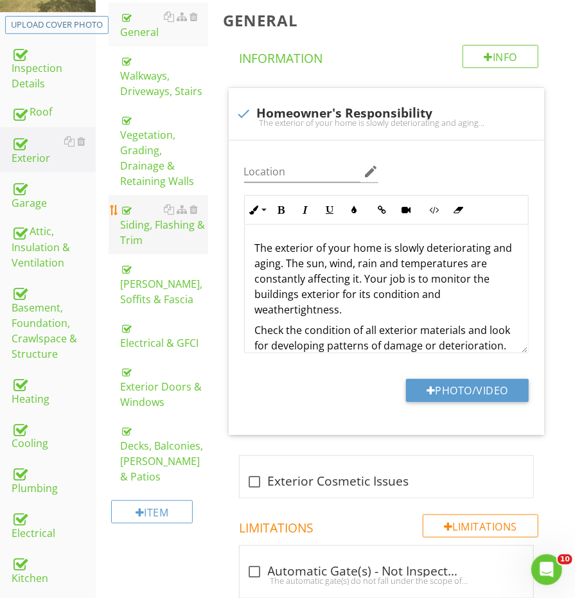
click at [143, 210] on div "Siding, Flashing & Trim" at bounding box center [163, 225] width 87 height 46
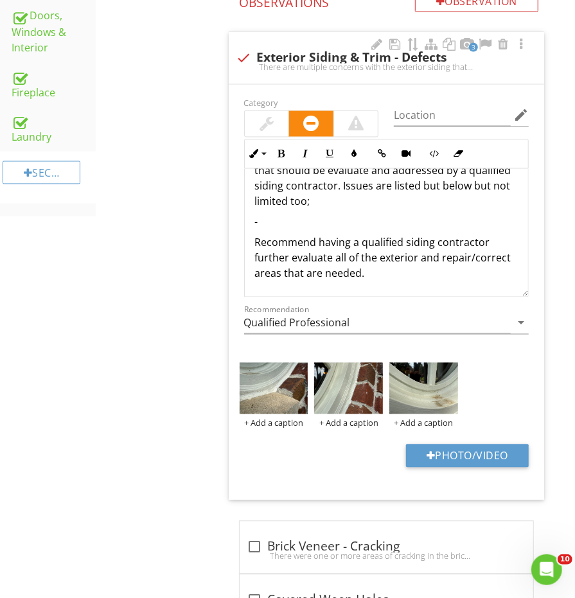
scroll to position [33, 0]
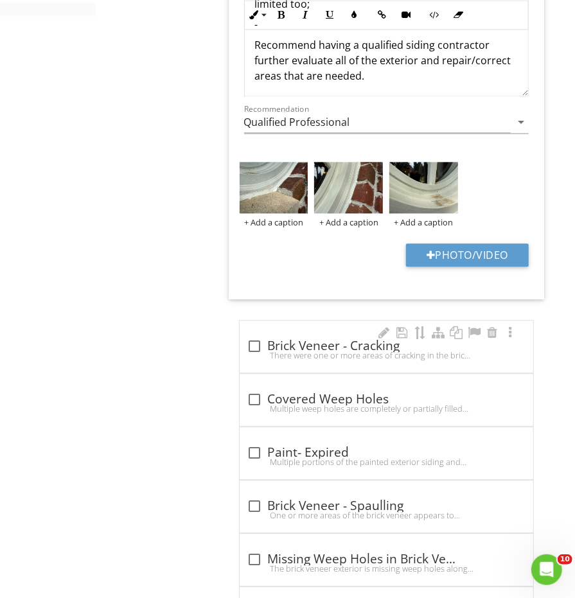
click at [281, 338] on div "check_box_outline_blank Brick Veneer - Cracking" at bounding box center [386, 345] width 278 height 15
checkbox input "true"
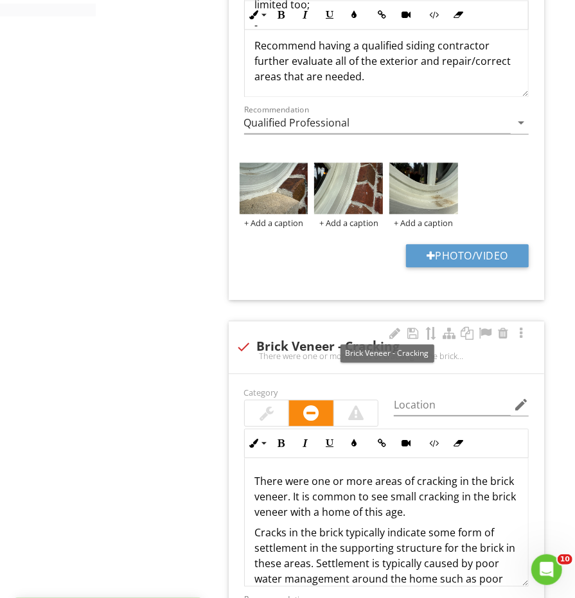
scroll to position [1175, 0]
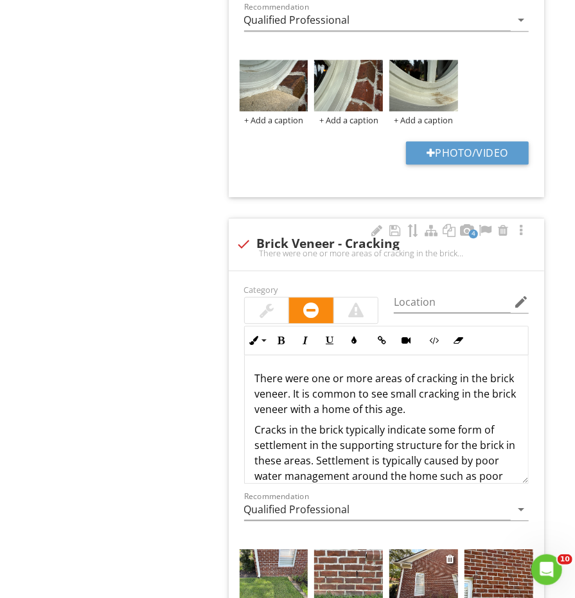
click at [424, 550] on img at bounding box center [423, 574] width 69 height 51
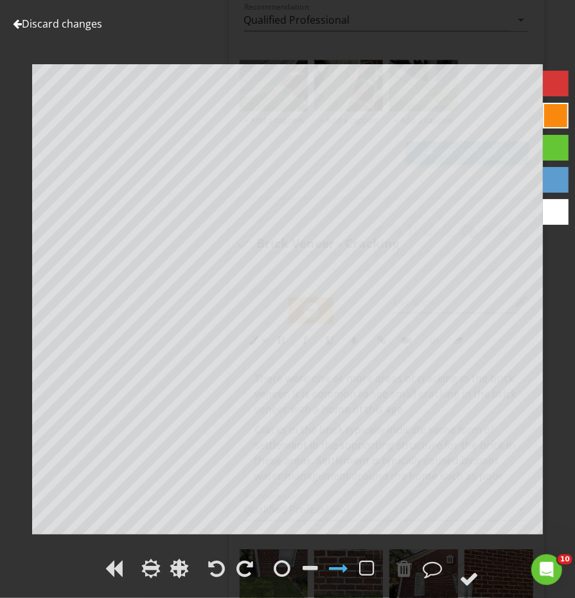
click at [424, 550] on div "Discard changes Add Location" at bounding box center [287, 299] width 575 height 598
click at [315, 570] on div at bounding box center [310, 568] width 15 height 19
click at [473, 577] on div at bounding box center [469, 578] width 19 height 19
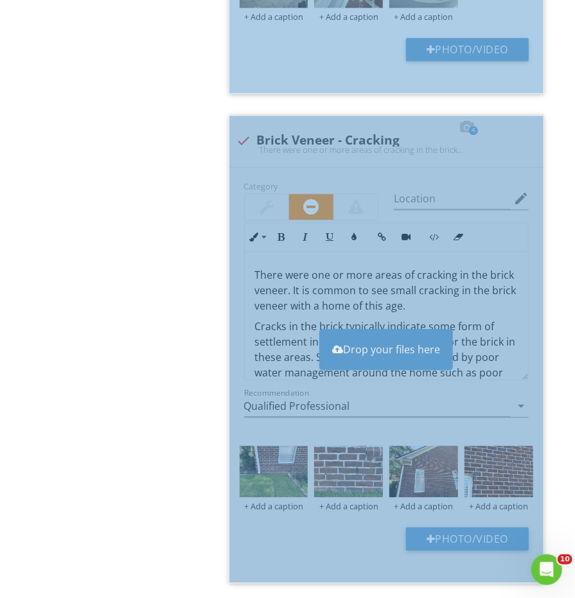
scroll to position [1283, 0]
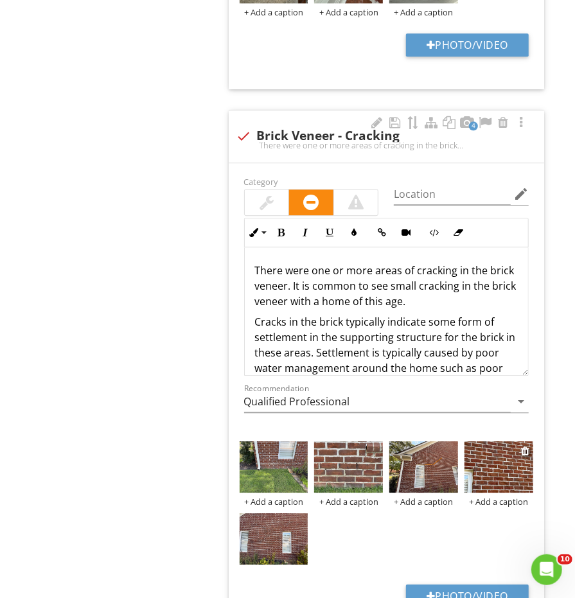
click at [481, 454] on img at bounding box center [498, 466] width 69 height 51
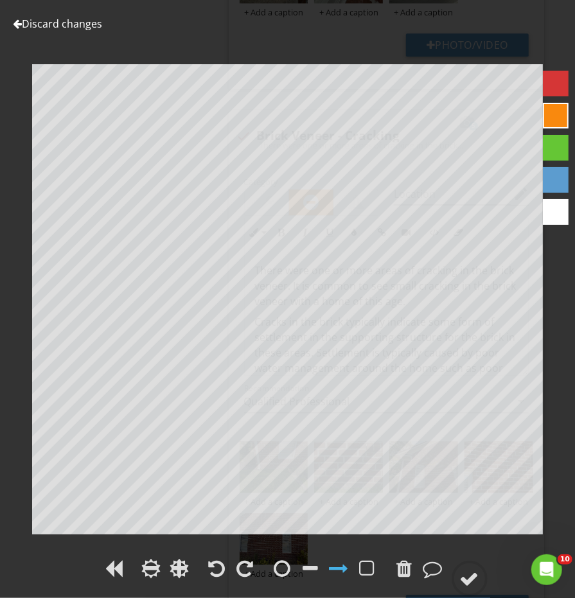
click at [464, 557] on div at bounding box center [287, 570] width 575 height 30
click at [467, 566] on circle at bounding box center [469, 578] width 33 height 33
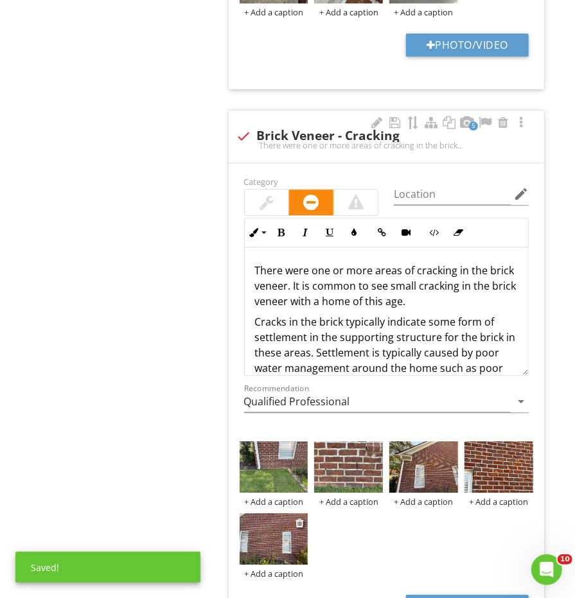
click at [288, 515] on img at bounding box center [274, 538] width 69 height 51
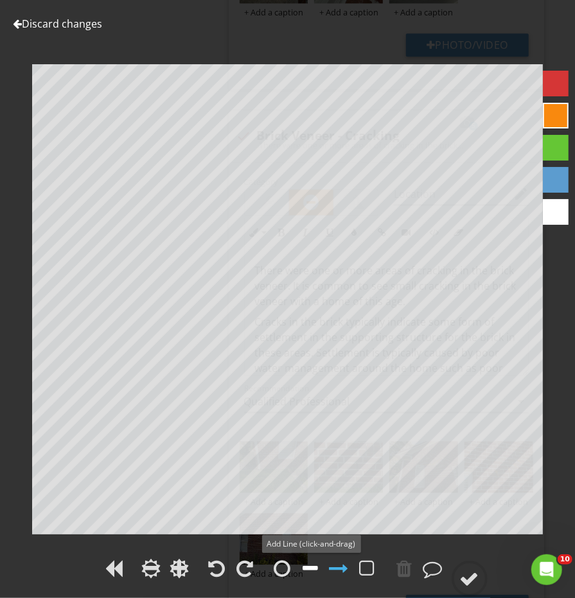
click at [304, 560] on div at bounding box center [310, 568] width 15 height 19
click at [456, 566] on icon at bounding box center [469, 579] width 36 height 36
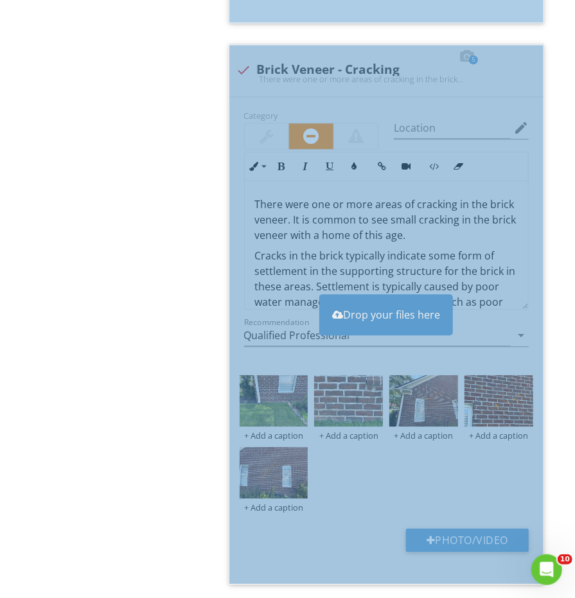
scroll to position [1374, 0]
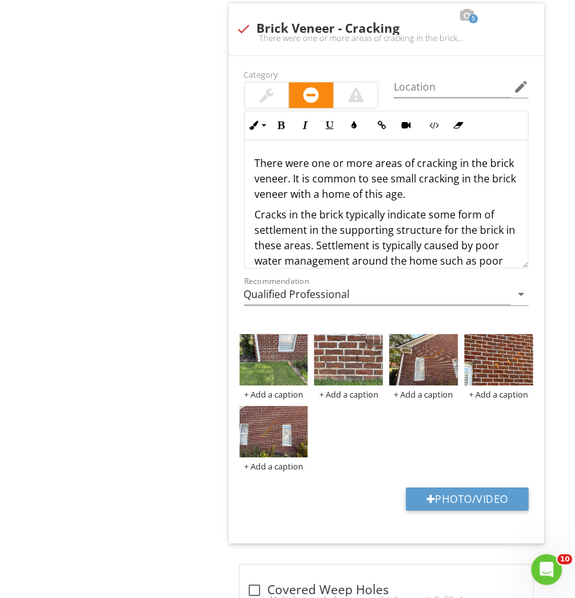
scroll to position [1407, 0]
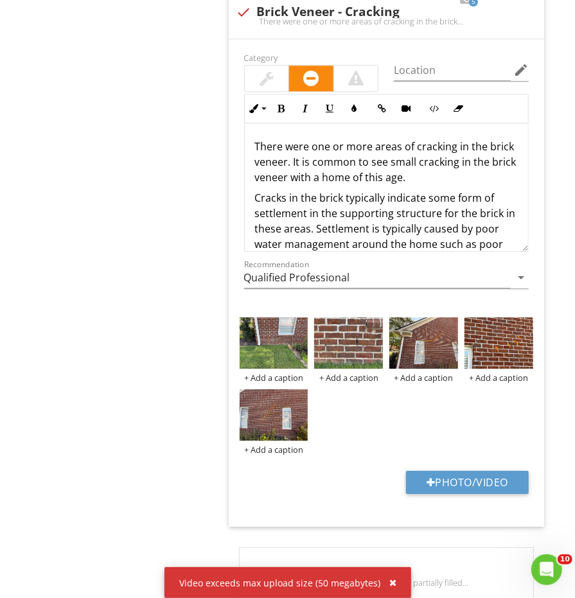
click at [390, 577] on button "button" at bounding box center [388, 582] width 15 height 17
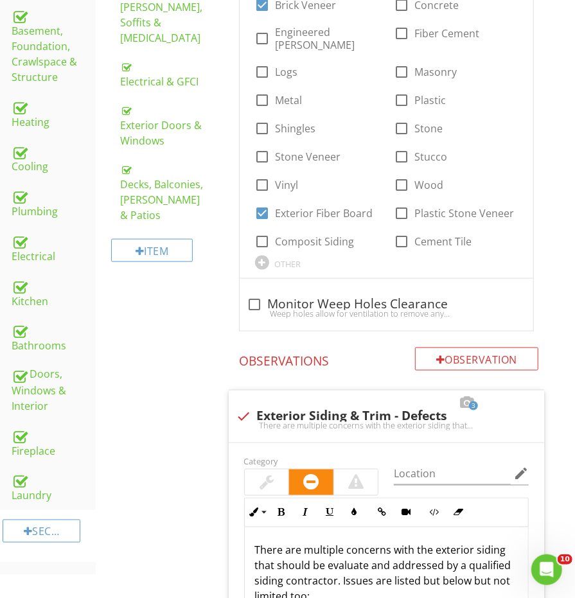
scroll to position [482, 0]
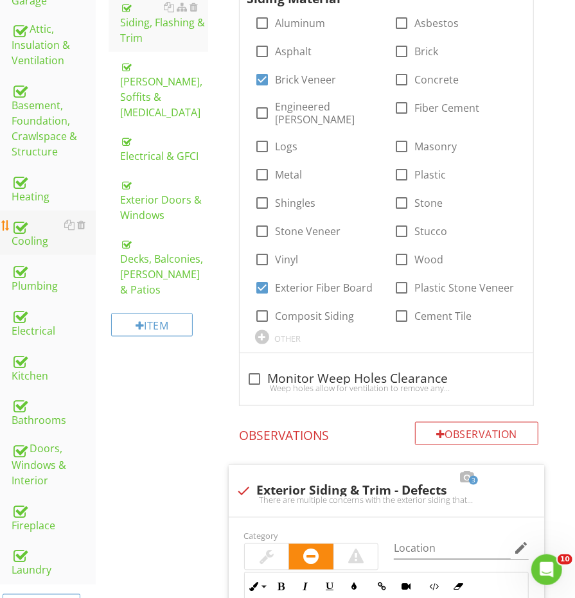
click at [32, 223] on div "Cooling" at bounding box center [54, 233] width 84 height 32
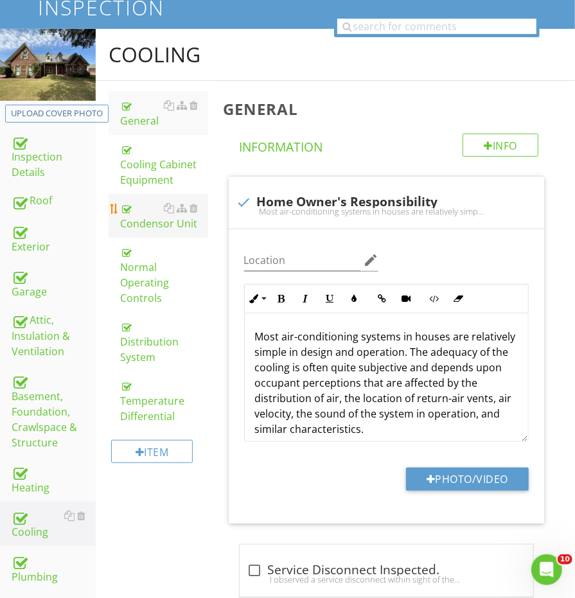
click at [144, 221] on div "Condensor Unit" at bounding box center [163, 215] width 87 height 31
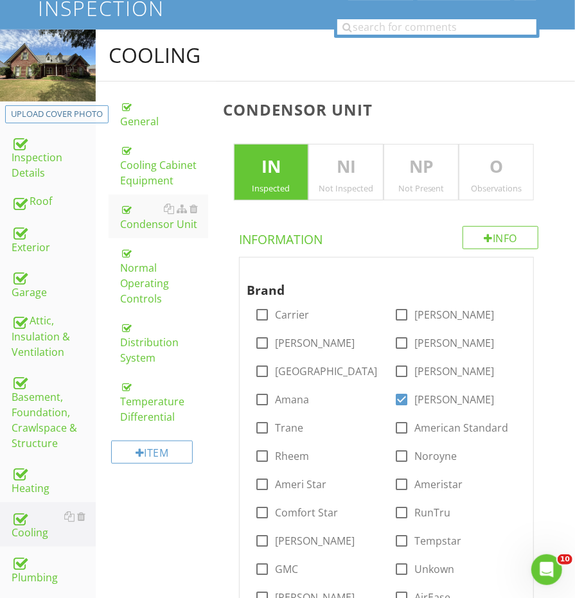
click at [487, 166] on p "O" at bounding box center [496, 167] width 74 height 26
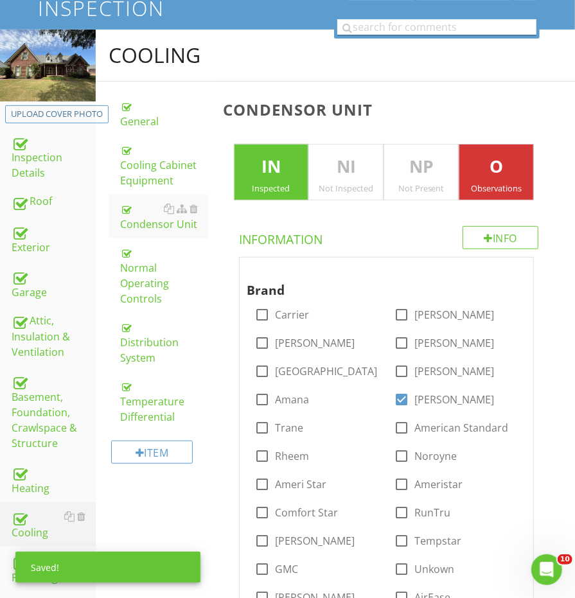
click at [408, 28] on input "text" at bounding box center [436, 27] width 199 height 16
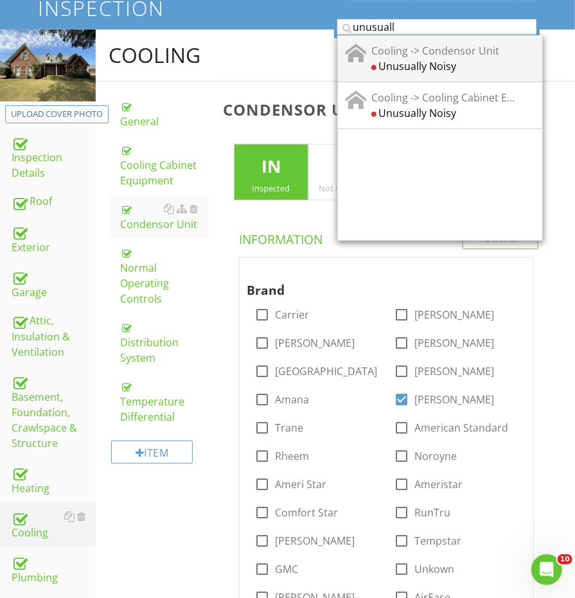
type input "unusual"
drag, startPoint x: 409, startPoint y: 40, endPoint x: 435, endPoint y: 64, distance: 35.0
click at [435, 64] on div "Unusually Noisy" at bounding box center [444, 65] width 146 height 15
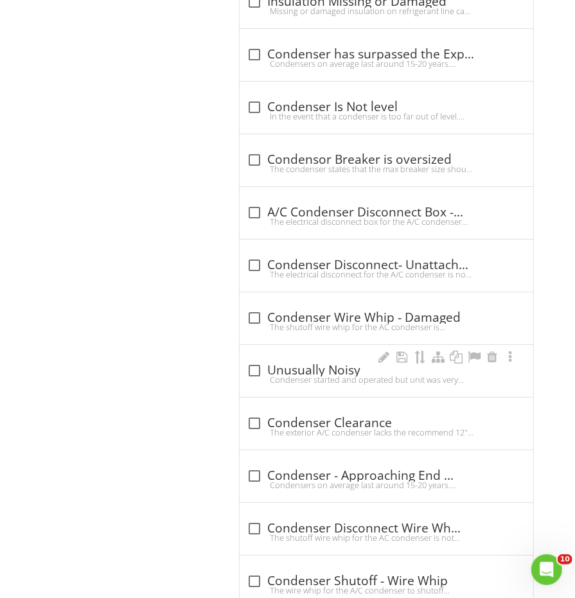
click at [304, 360] on div "check_box_outline_blank Unusually Noisy" at bounding box center [386, 369] width 278 height 18
checkbox input "true"
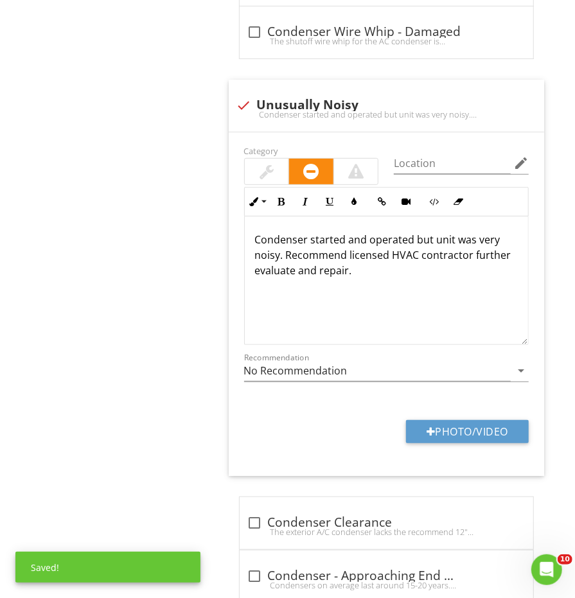
scroll to position [2048, 0]
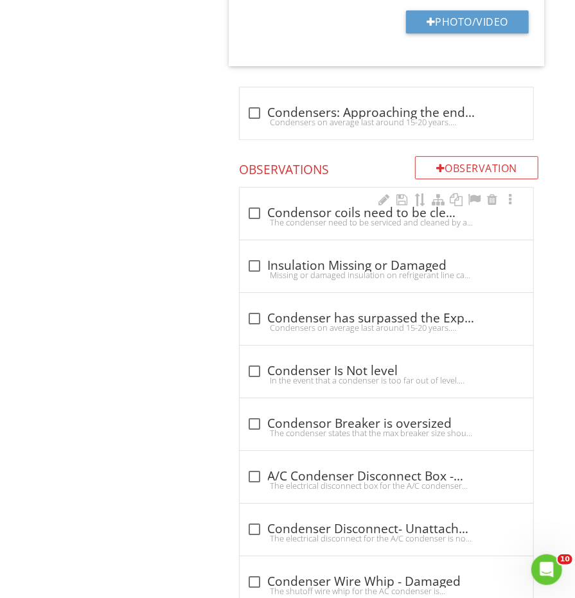
click at [262, 217] on div "The condenser need to be serviced and cleaned by a HVAC professional to optimiz…" at bounding box center [386, 222] width 278 height 10
checkbox input "true"
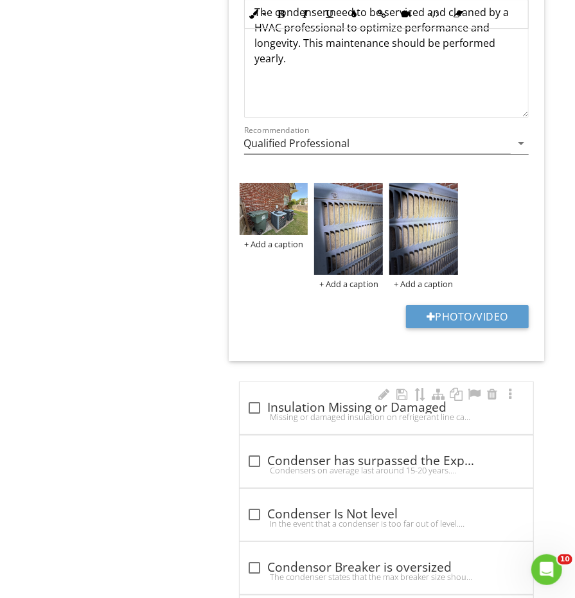
click at [288, 397] on div "check_box_outline_blank Insulation Missing or Damaged" at bounding box center [386, 406] width 278 height 18
checkbox input "true"
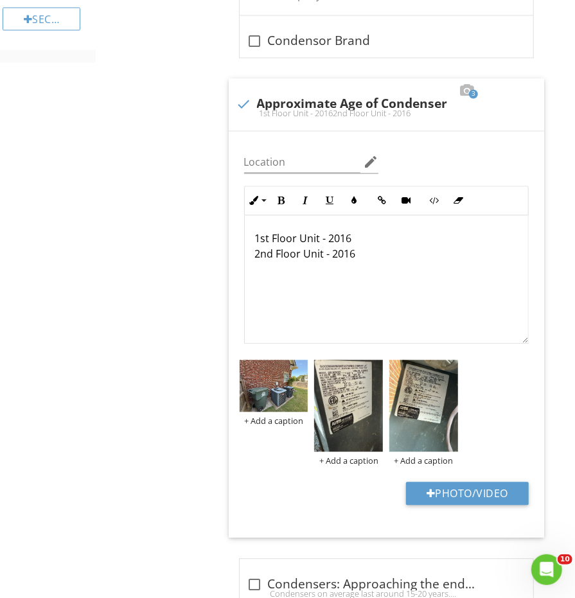
scroll to position [1018, 0]
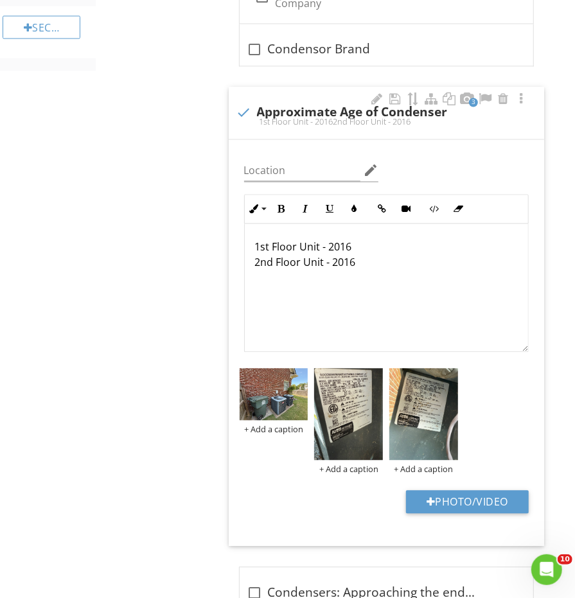
click at [354, 239] on p "1st Floor Unit - 2016 2nd Floor Unit - 2016" at bounding box center [386, 254] width 263 height 31
click at [381, 239] on p "1st Floor Unit - 2016 2nd Floor Unit - 2016" at bounding box center [386, 254] width 263 height 31
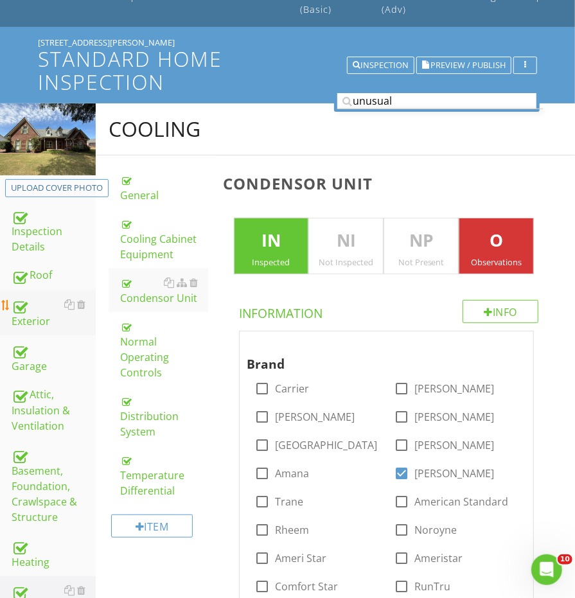
click at [33, 323] on div "Exterior" at bounding box center [54, 313] width 84 height 32
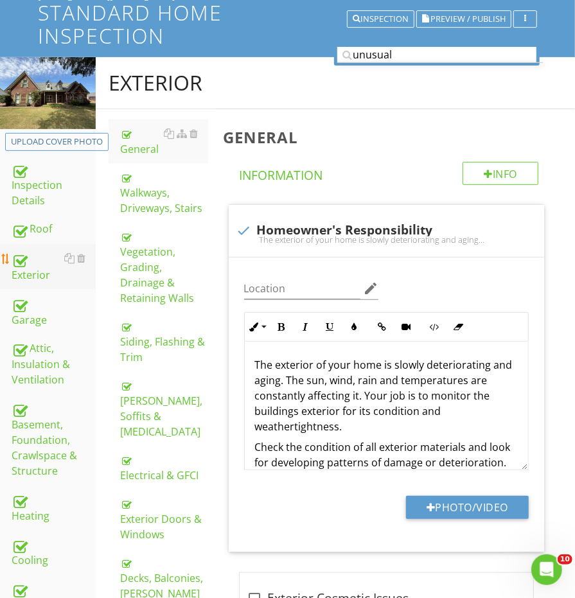
scroll to position [134, 0]
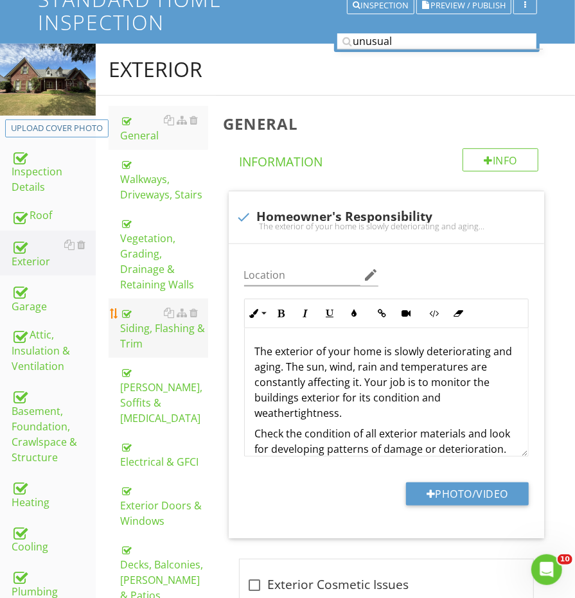
click at [153, 330] on link "Siding, Flashing & Trim" at bounding box center [163, 328] width 87 height 59
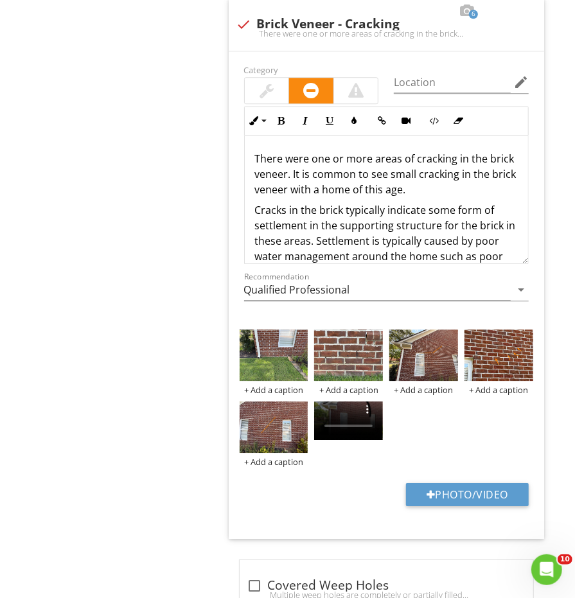
scroll to position [1405, 0]
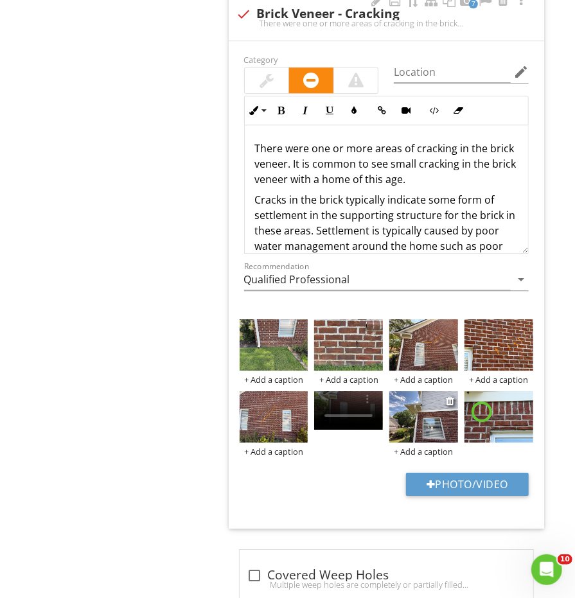
click at [427, 410] on img at bounding box center [423, 416] width 69 height 51
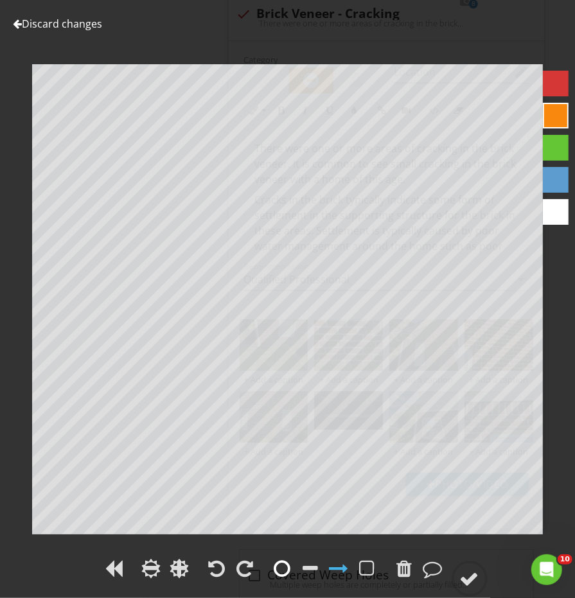
click at [290, 570] on div at bounding box center [282, 568] width 19 height 19
click at [473, 566] on circle at bounding box center [469, 578] width 33 height 33
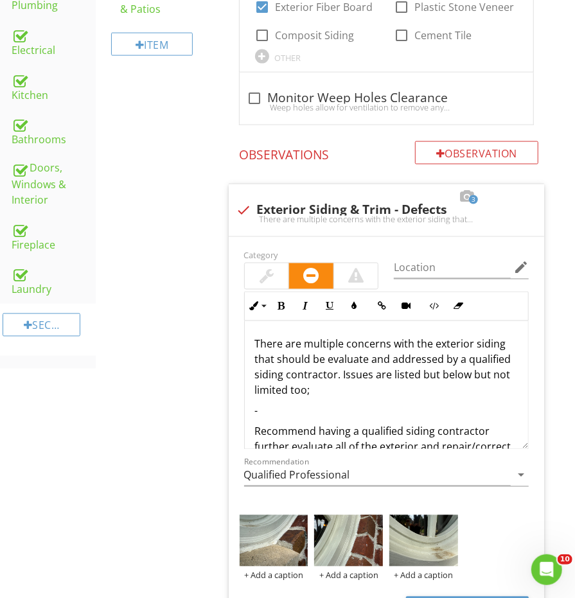
scroll to position [942, 0]
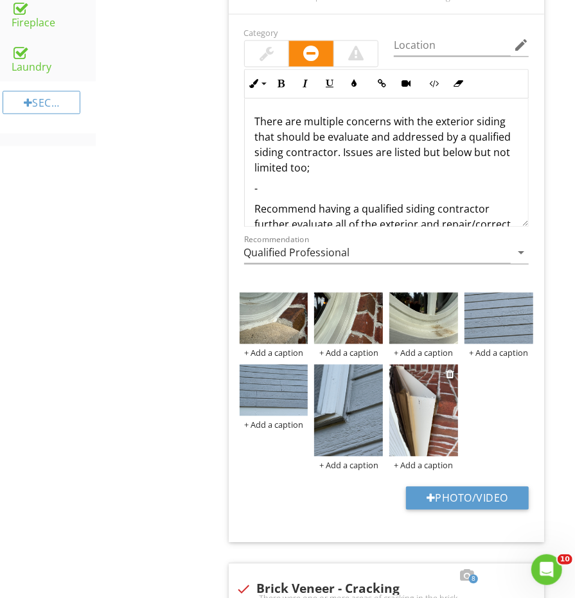
click at [429, 417] on img at bounding box center [423, 410] width 69 height 91
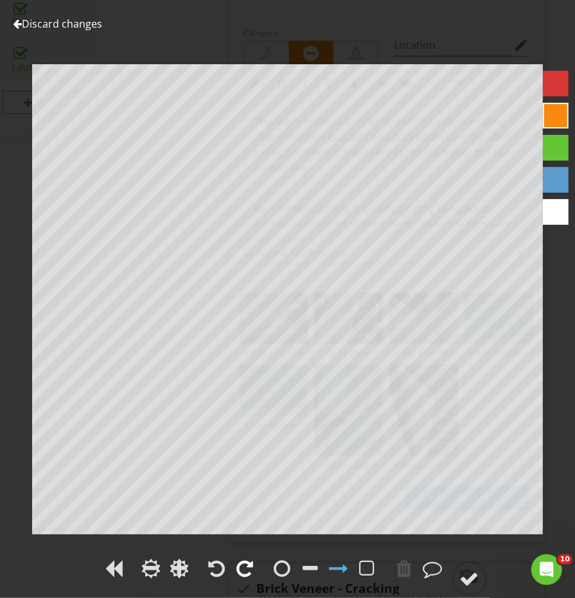
click at [251, 563] on div at bounding box center [245, 568] width 17 height 19
click at [292, 563] on div at bounding box center [282, 568] width 19 height 19
click at [474, 583] on div at bounding box center [469, 578] width 19 height 19
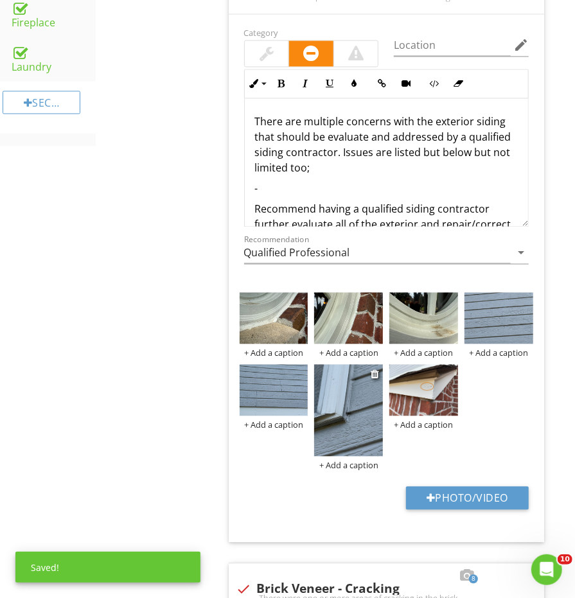
click at [354, 403] on img at bounding box center [348, 410] width 69 height 91
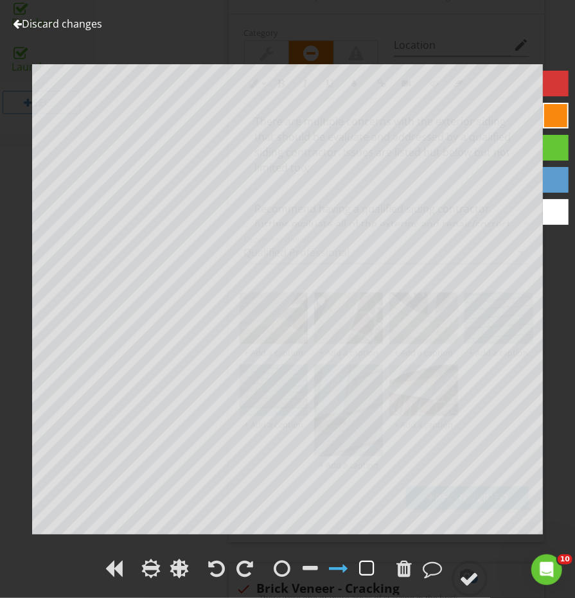
click at [367, 575] on div at bounding box center [367, 568] width 15 height 19
click at [474, 566] on circle at bounding box center [469, 578] width 33 height 33
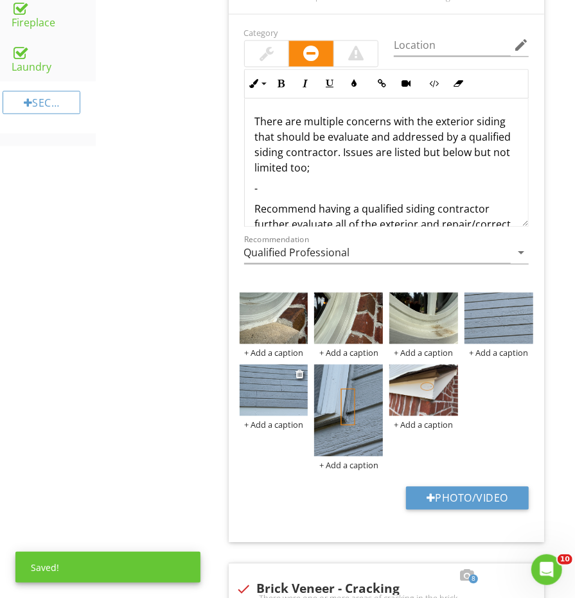
click at [301, 383] on img at bounding box center [274, 390] width 69 height 51
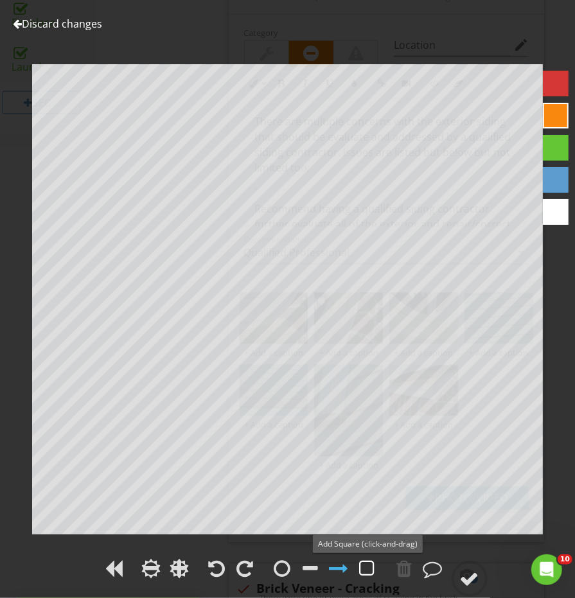
click at [363, 564] on div at bounding box center [367, 568] width 15 height 19
click at [462, 589] on circle at bounding box center [469, 578] width 33 height 33
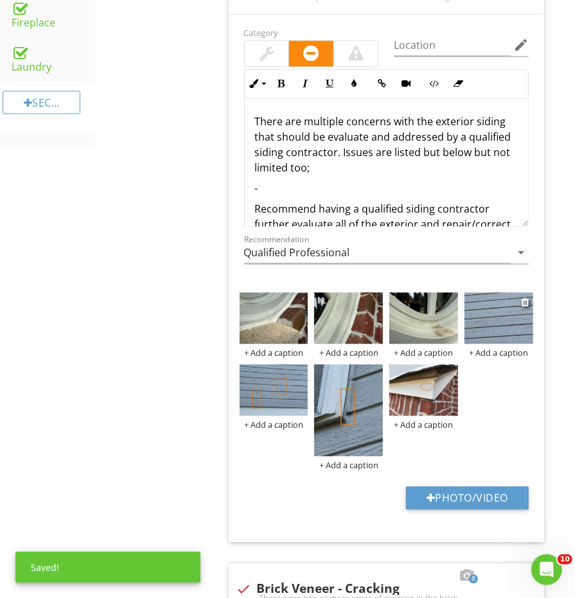
click at [484, 324] on img at bounding box center [498, 318] width 69 height 51
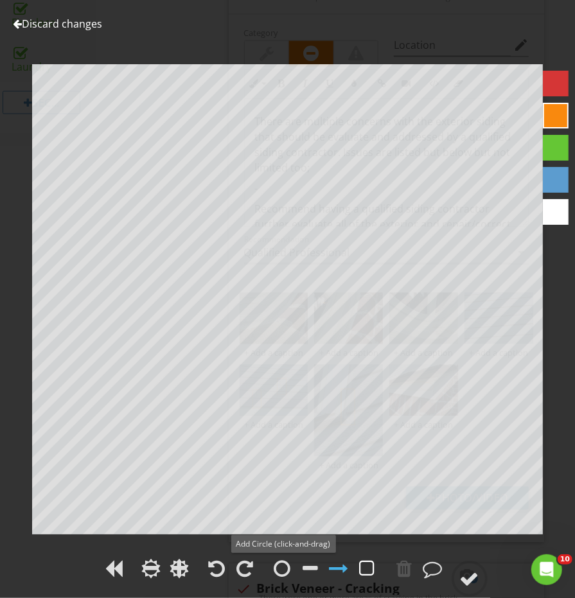
click at [366, 561] on div at bounding box center [367, 568] width 15 height 19
click at [478, 582] on div at bounding box center [469, 578] width 19 height 19
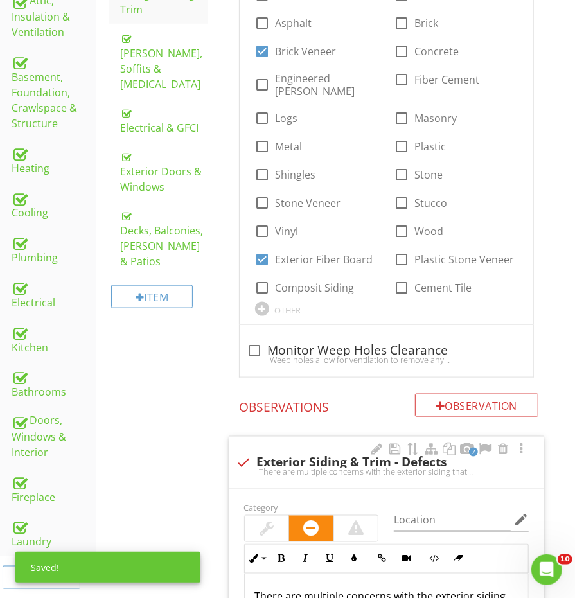
scroll to position [392, 0]
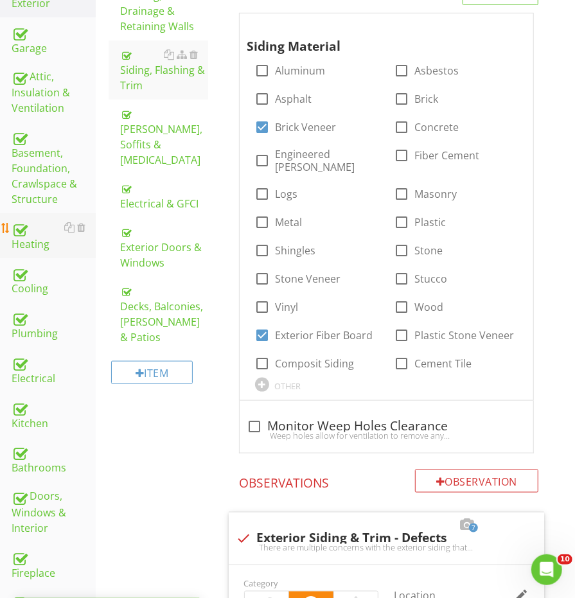
click at [40, 222] on div "Heating" at bounding box center [54, 236] width 84 height 32
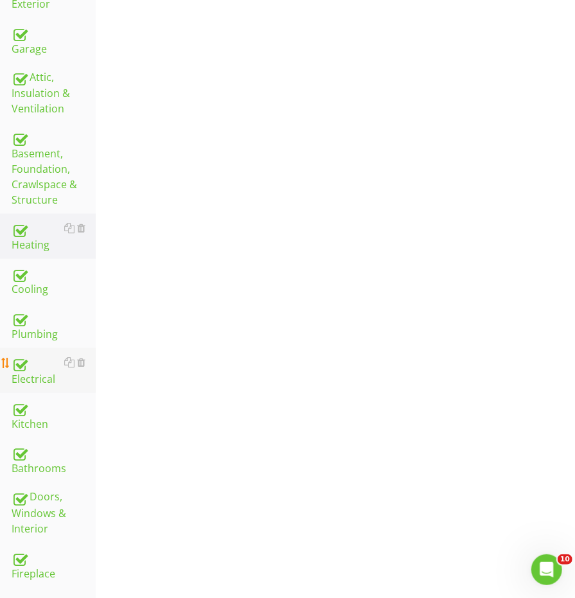
click at [40, 354] on div "Electrical" at bounding box center [54, 370] width 84 height 32
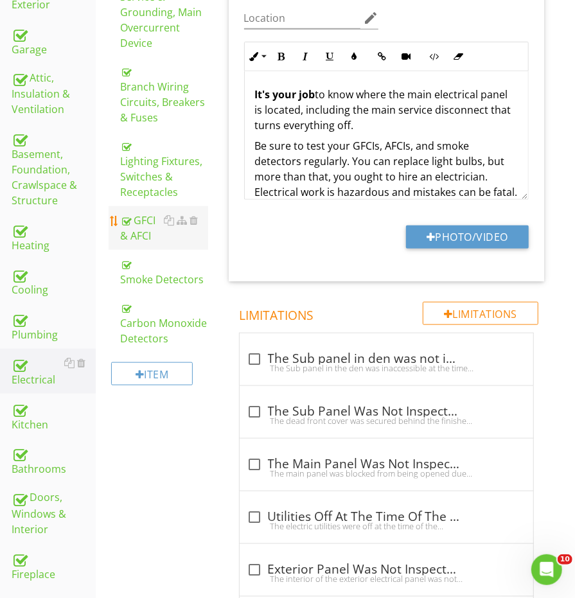
click at [153, 223] on div "GFCI & AFCI" at bounding box center [163, 228] width 87 height 31
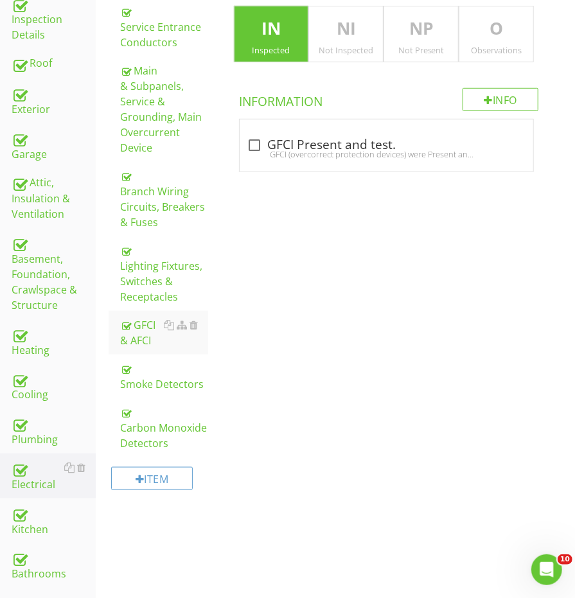
click at [486, 37] on p "O" at bounding box center [496, 29] width 74 height 26
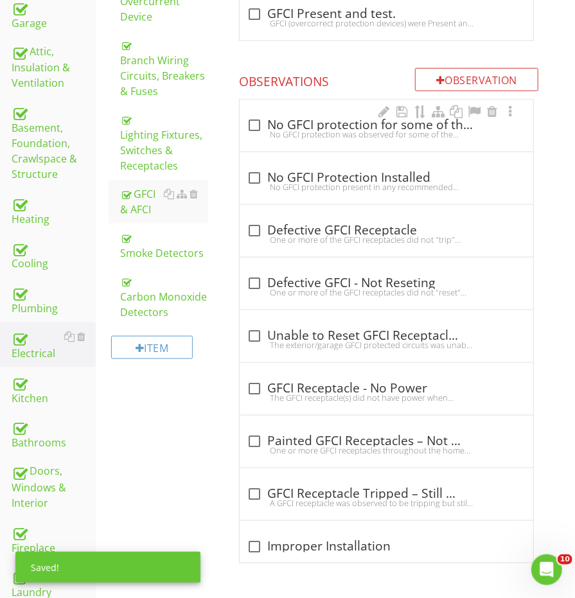
scroll to position [422, 0]
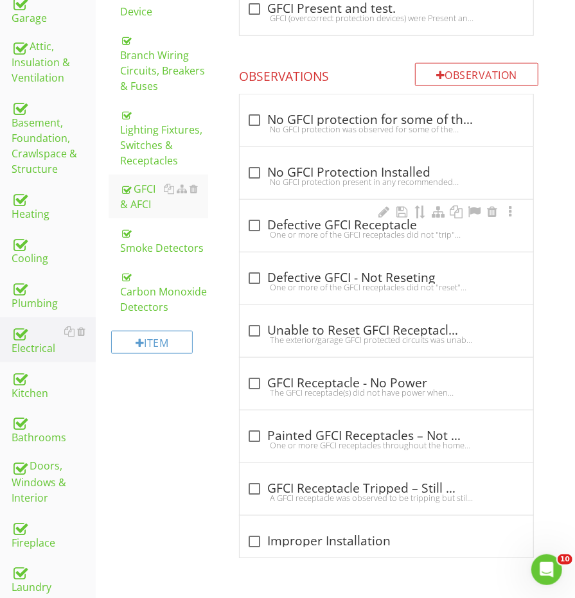
click at [319, 218] on div "check_box_outline_blank Defective GFCI Receptacle" at bounding box center [386, 225] width 278 height 15
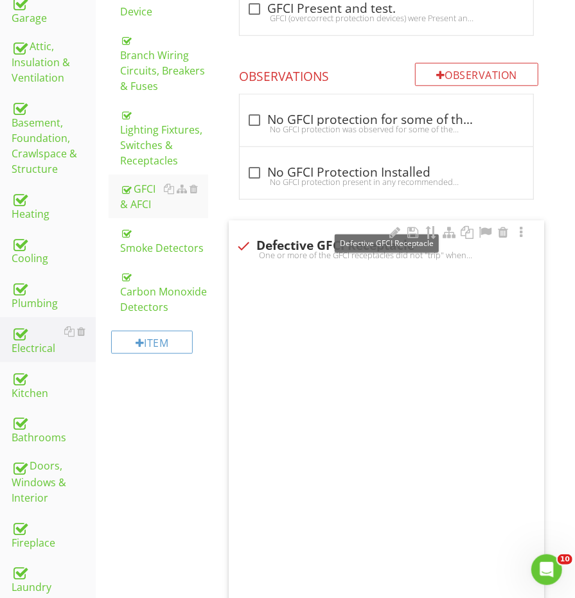
checkbox input "true"
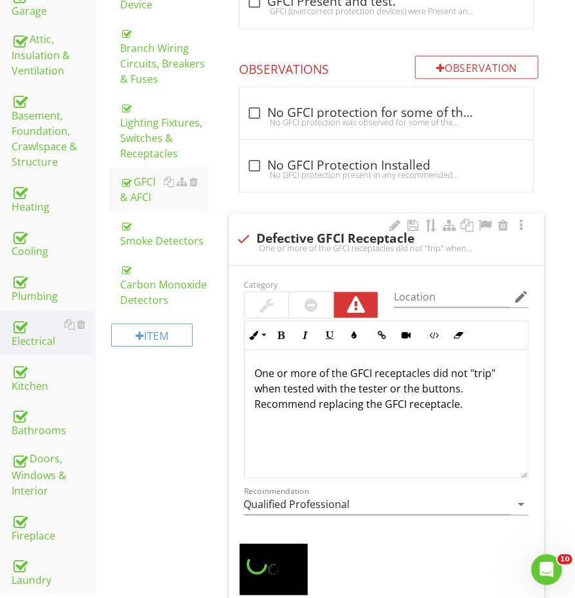
scroll to position [365, 0]
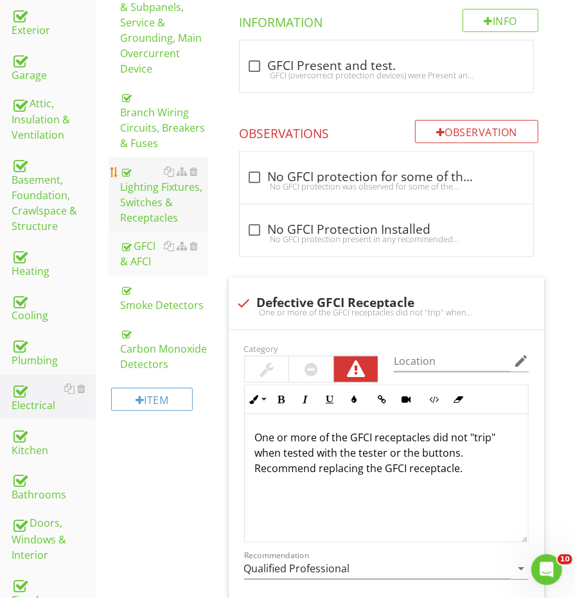
click at [156, 185] on div "Lighting Fixtures, Switches & Receptacles" at bounding box center [163, 195] width 87 height 62
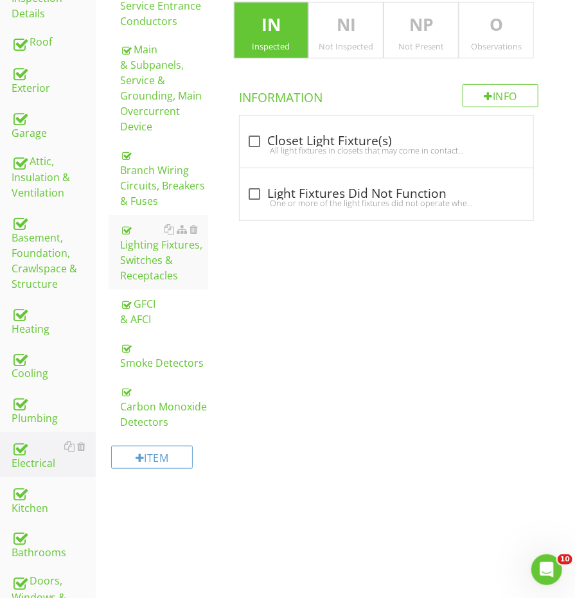
click at [485, 41] on div "Observations" at bounding box center [496, 46] width 74 height 10
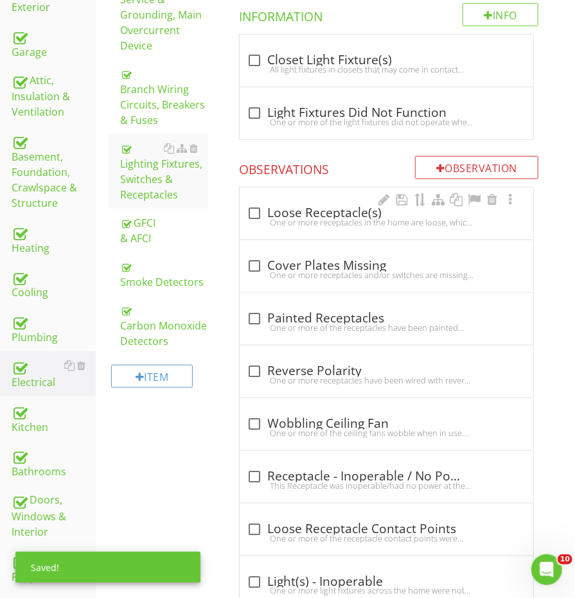
click at [305, 196] on div "check_box_outline_blank Loose Receptacle(s) One or more receptacles in the home…" at bounding box center [386, 214] width 293 height 52
checkbox input "true"
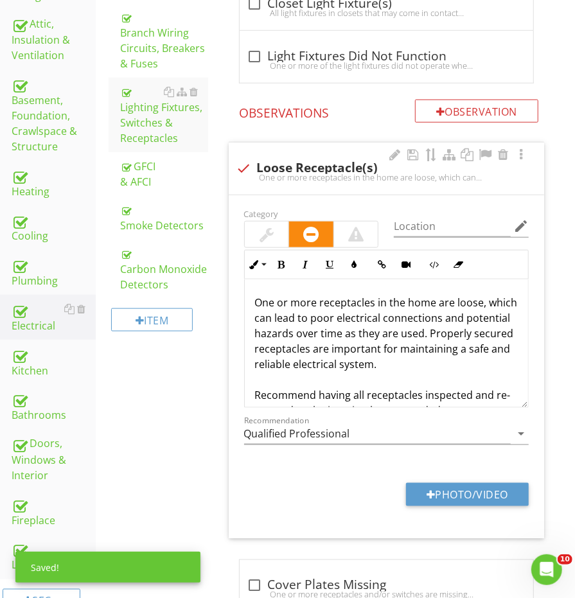
scroll to position [455, 0]
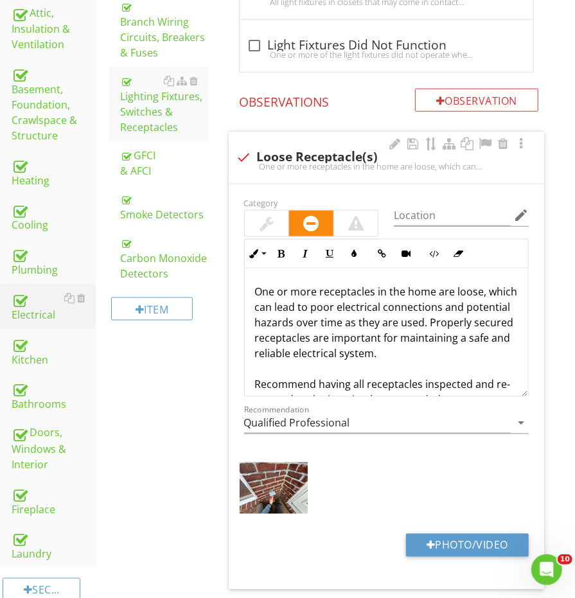
click at [268, 216] on div at bounding box center [266, 223] width 14 height 15
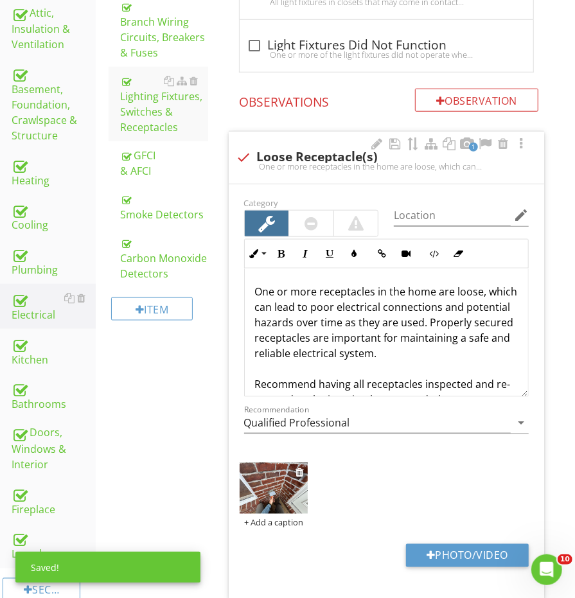
click at [267, 478] on img at bounding box center [274, 487] width 69 height 51
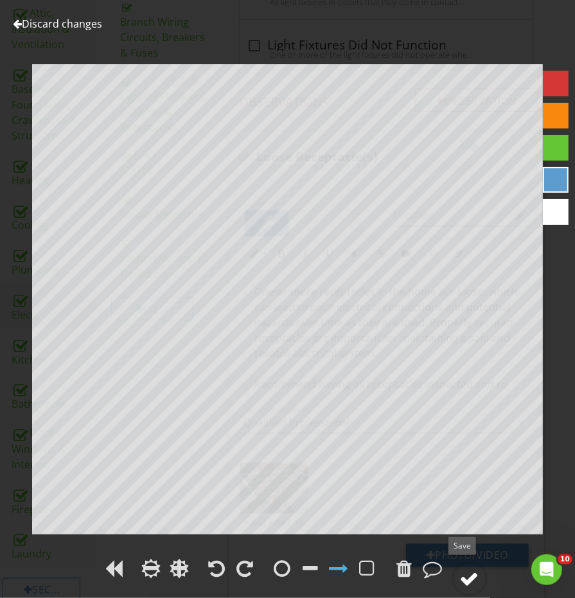
click at [469, 576] on div at bounding box center [469, 578] width 19 height 19
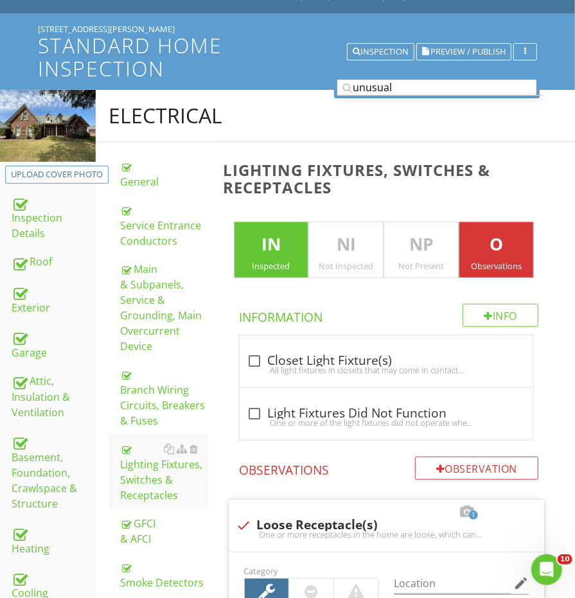
scroll to position [49, 0]
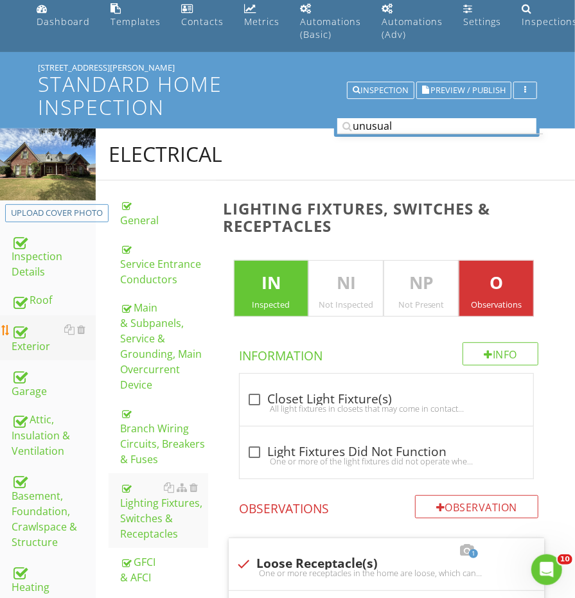
click at [55, 315] on link "Exterior" at bounding box center [54, 337] width 84 height 45
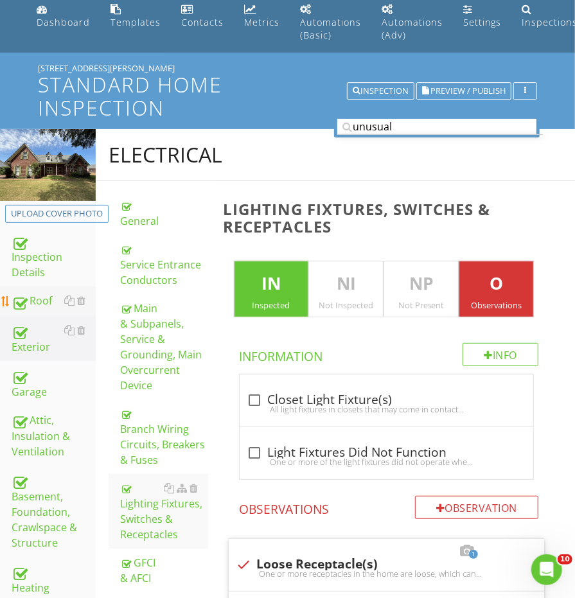
click at [49, 294] on div "Roof" at bounding box center [54, 301] width 84 height 17
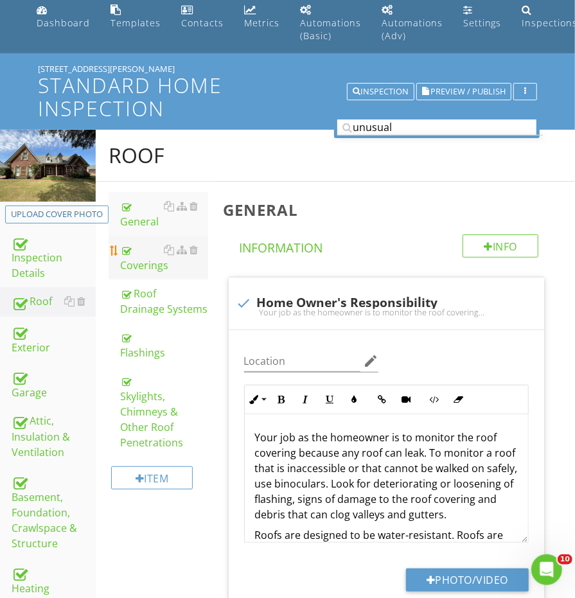
click at [156, 264] on div "Coverings" at bounding box center [163, 257] width 87 height 31
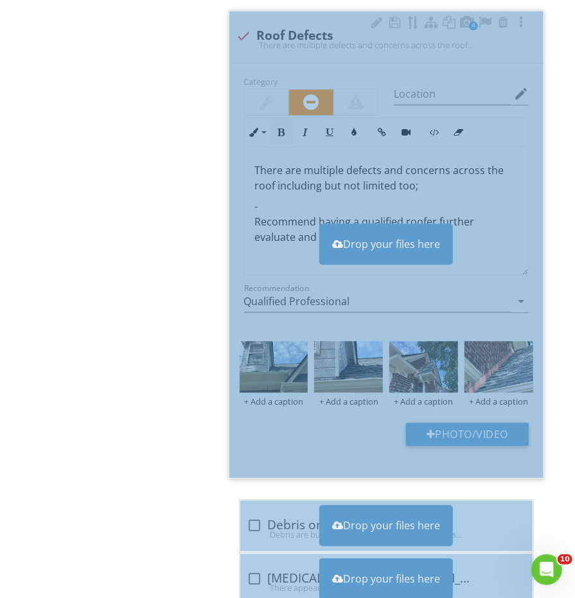
scroll to position [1137, 0]
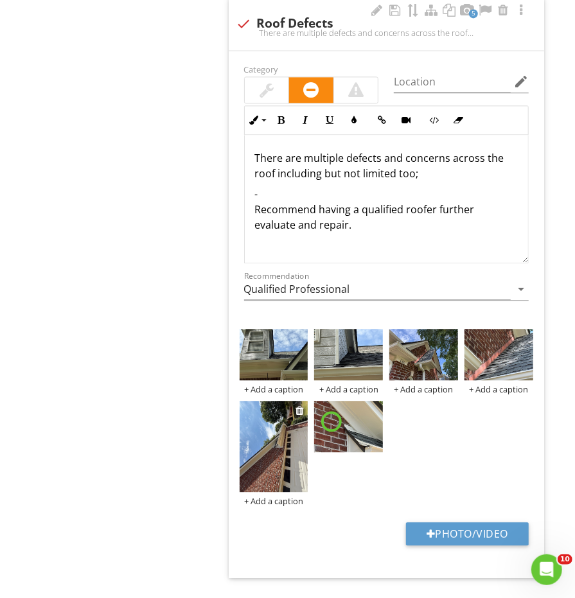
click at [285, 442] on img at bounding box center [274, 446] width 69 height 91
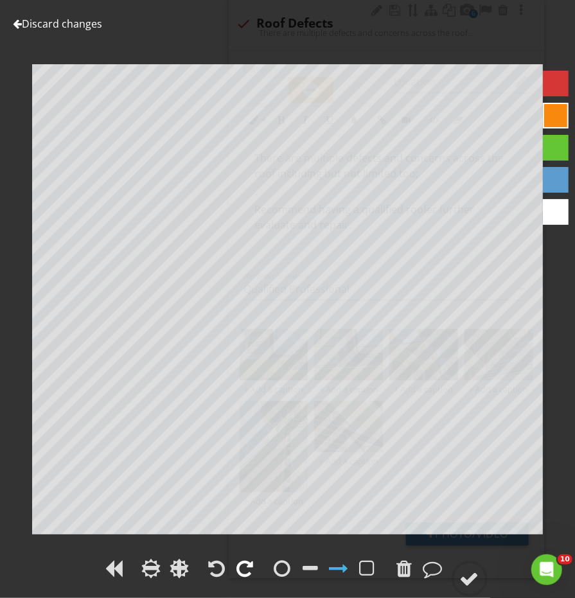
click at [241, 564] on div at bounding box center [245, 568] width 17 height 19
click at [277, 564] on div at bounding box center [282, 568] width 17 height 19
click at [469, 572] on div at bounding box center [469, 578] width 19 height 19
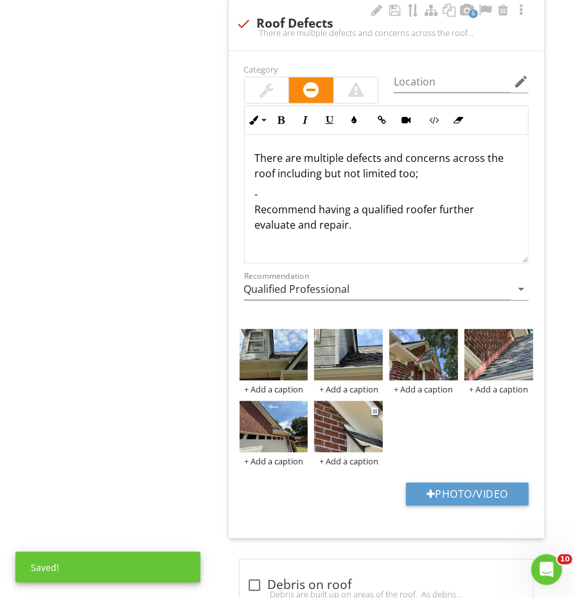
click at [353, 418] on img at bounding box center [348, 426] width 69 height 51
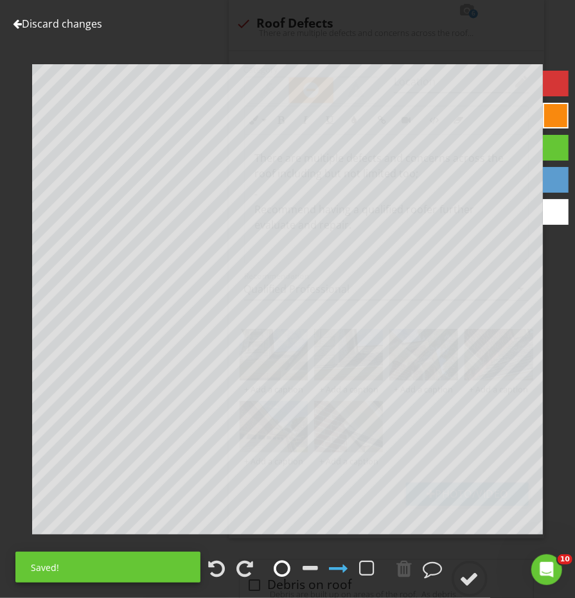
click at [281, 572] on div at bounding box center [282, 568] width 17 height 19
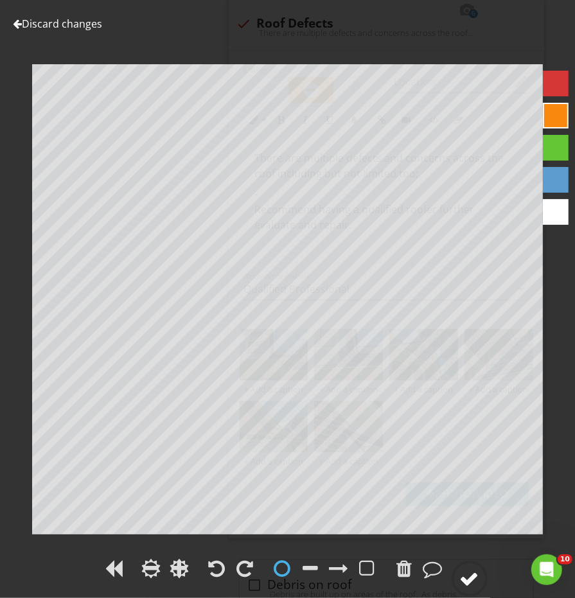
click at [466, 566] on circle at bounding box center [469, 578] width 33 height 33
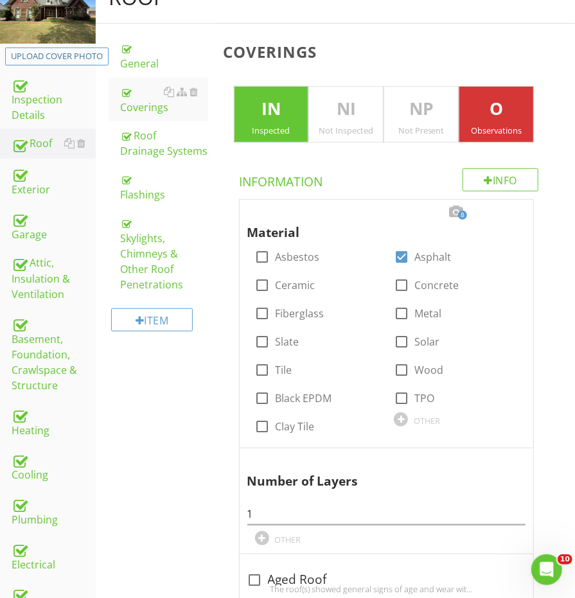
scroll to position [309, 0]
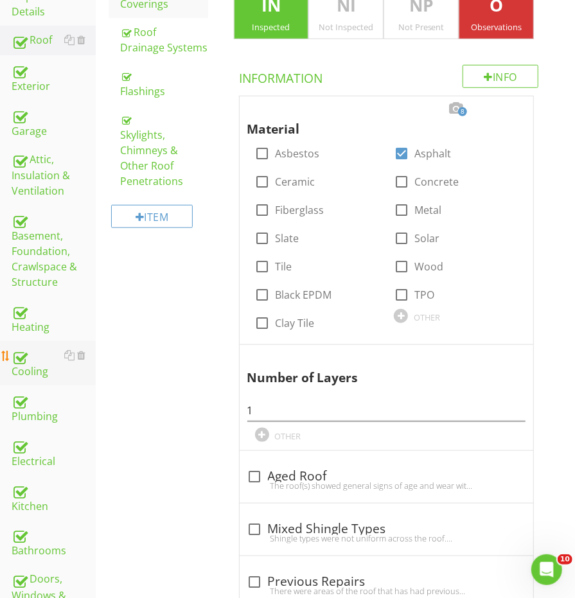
click at [32, 347] on div "Cooling" at bounding box center [54, 363] width 84 height 32
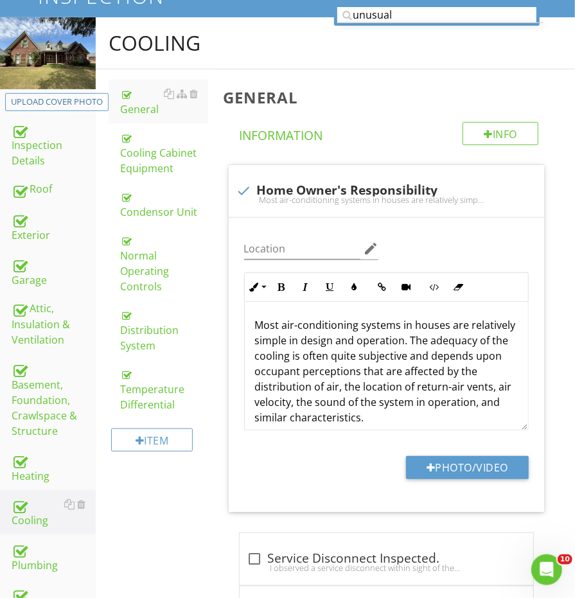
scroll to position [119, 0]
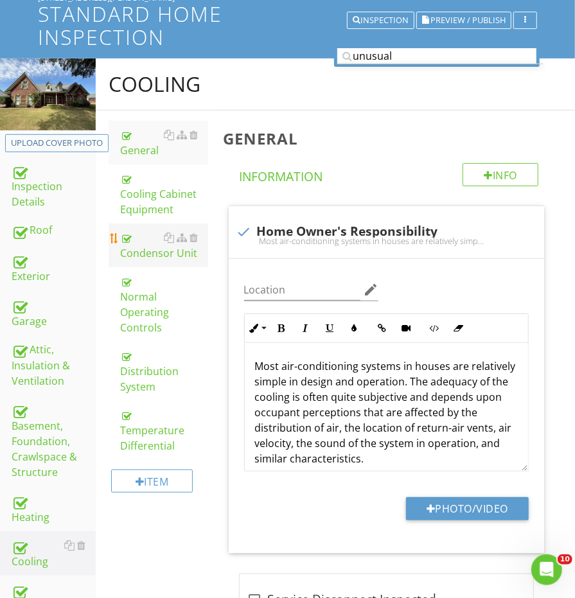
click at [134, 230] on div "Condensor Unit" at bounding box center [163, 245] width 87 height 31
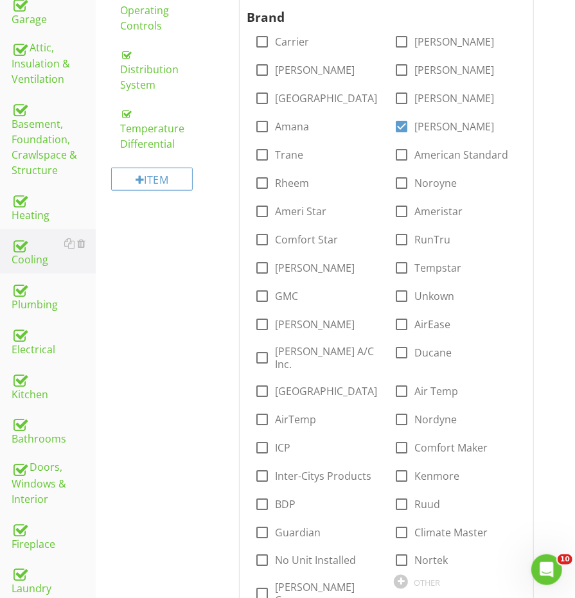
scroll to position [144, 0]
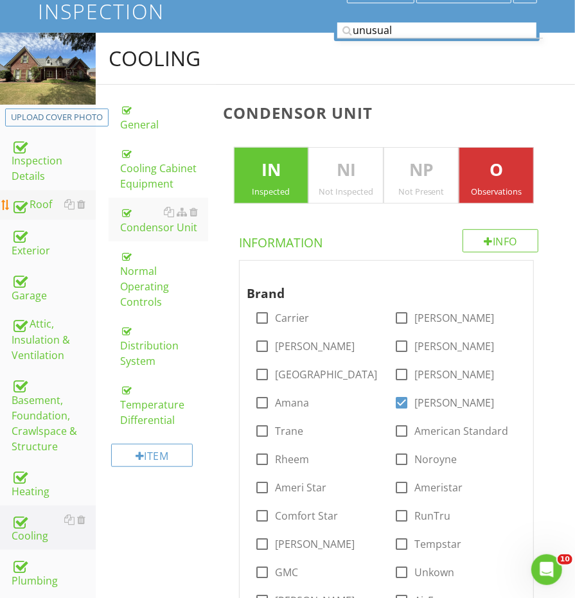
click at [37, 198] on div "Roof" at bounding box center [54, 204] width 84 height 17
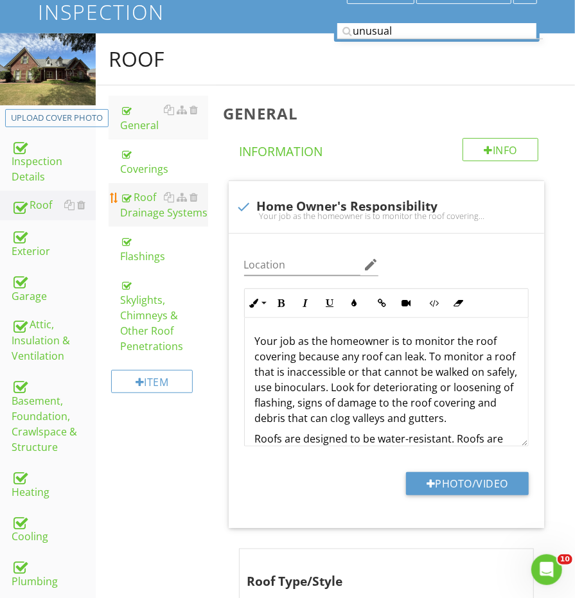
click at [139, 213] on div "Roof Drainage Systems" at bounding box center [163, 204] width 87 height 31
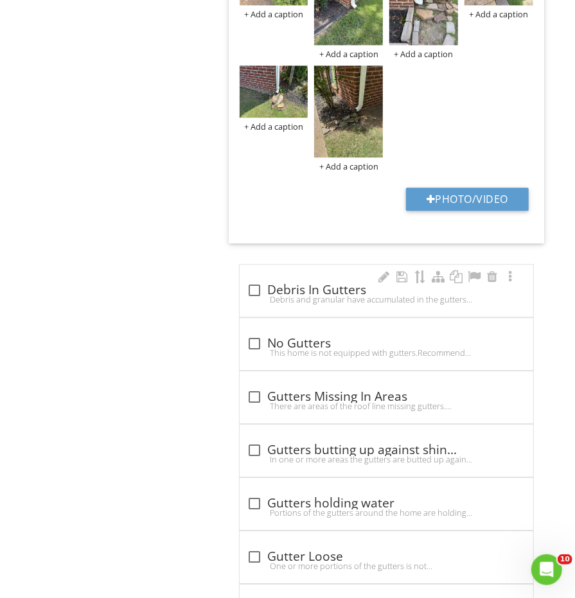
click at [258, 279] on div at bounding box center [255, 290] width 22 height 22
checkbox input "true"
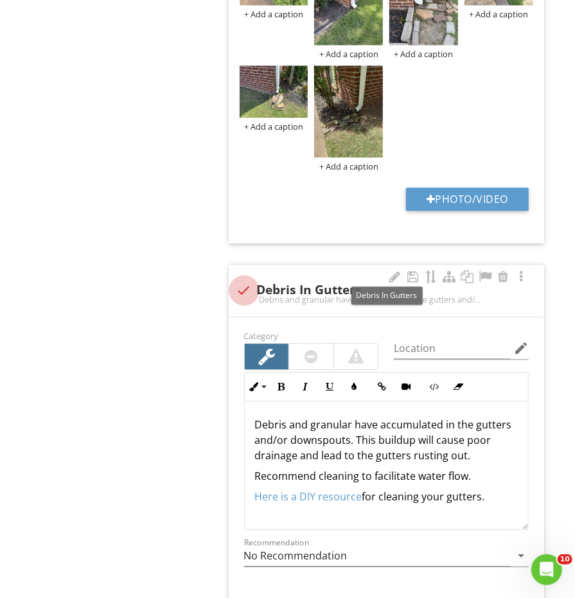
scroll to position [1255, 0]
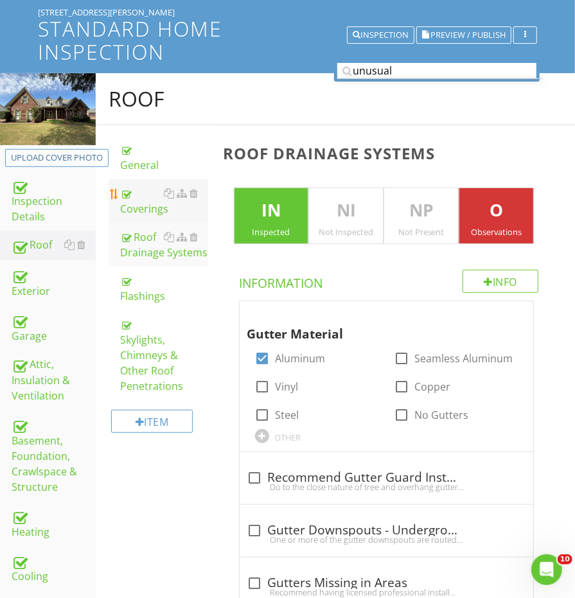
click at [136, 193] on div "Coverings" at bounding box center [163, 201] width 87 height 31
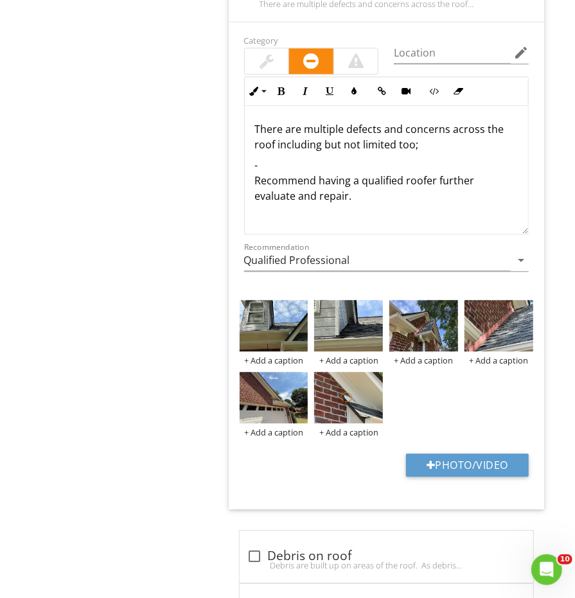
scroll to position [1268, 0]
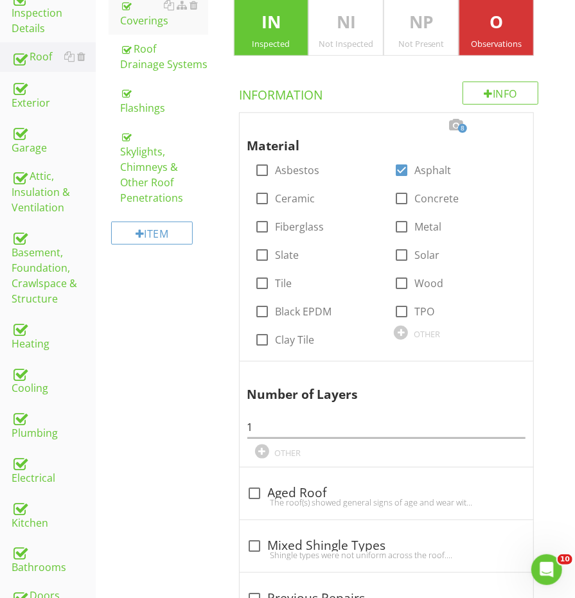
scroll to position [177, 0]
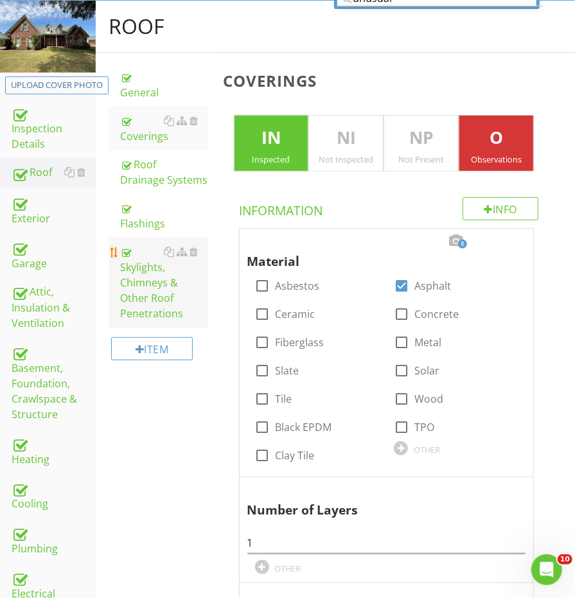
click at [155, 302] on div "Skylights, Chimneys & Other Roof Penetrations" at bounding box center [163, 282] width 87 height 77
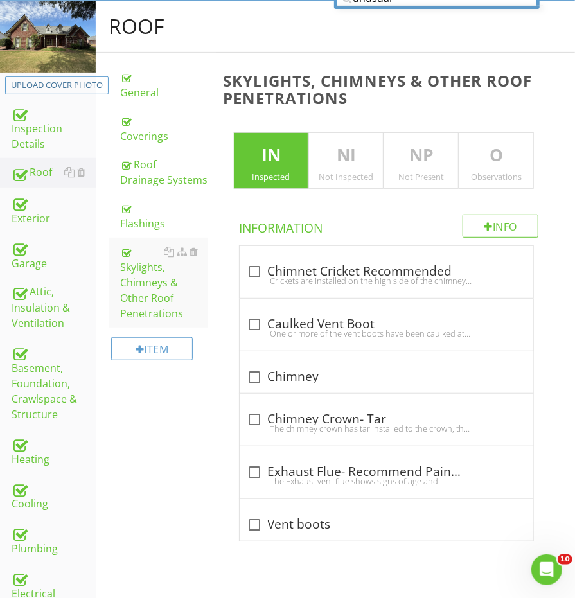
click at [482, 159] on p "O" at bounding box center [496, 156] width 74 height 26
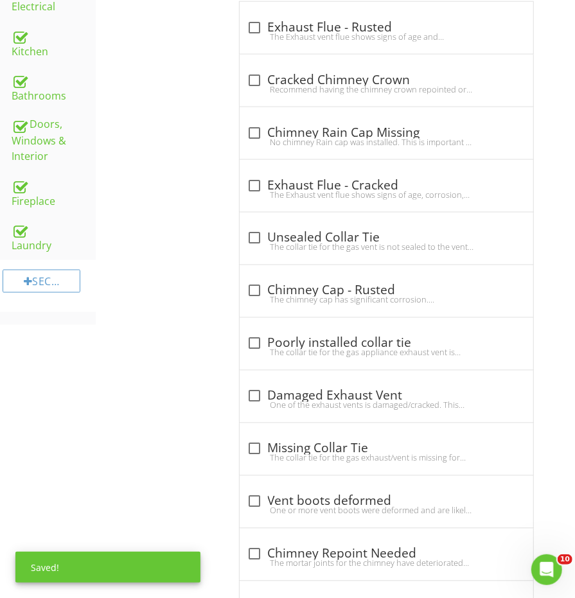
scroll to position [780, 0]
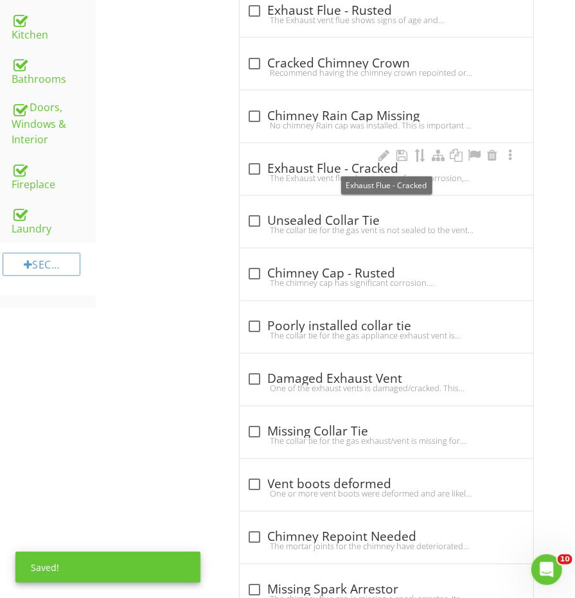
click at [288, 161] on div "check_box_outline_blank Exhaust Flue - Cracked" at bounding box center [386, 168] width 278 height 15
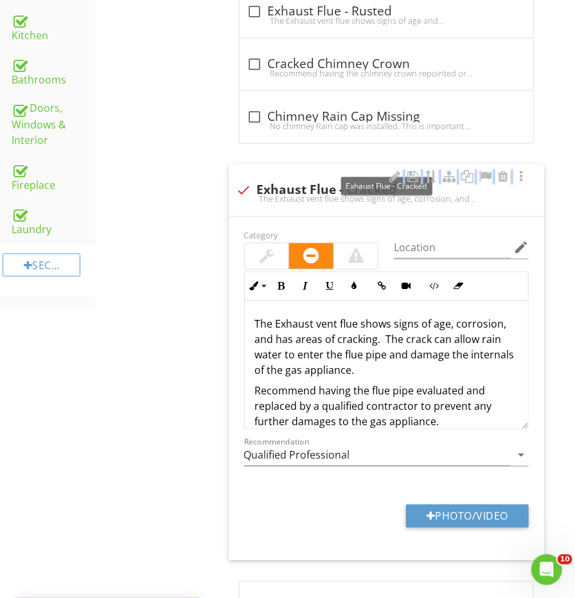
click at [288, 164] on div "check Exhaust Flue - Cracked The Exhaust vent flue shows signs of age, corrosio…" at bounding box center [386, 190] width 315 height 52
checkbox input "true"
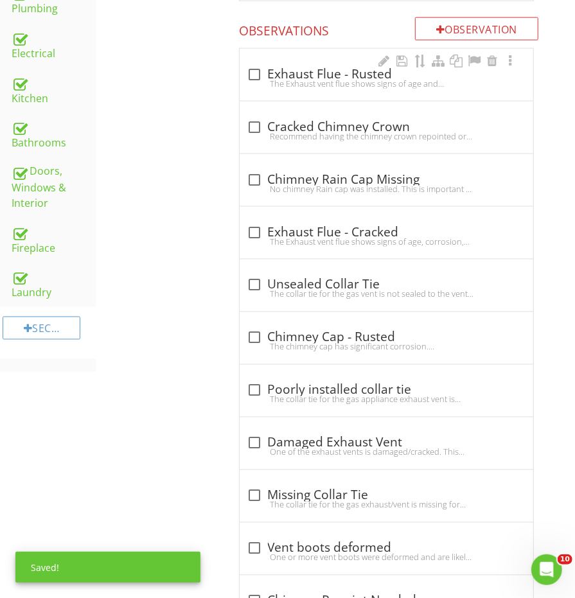
click at [285, 78] on div "The Exhaust vent flue shows signs of age and corrosion. As the corrosion progre…" at bounding box center [386, 83] width 278 height 10
checkbox input "true"
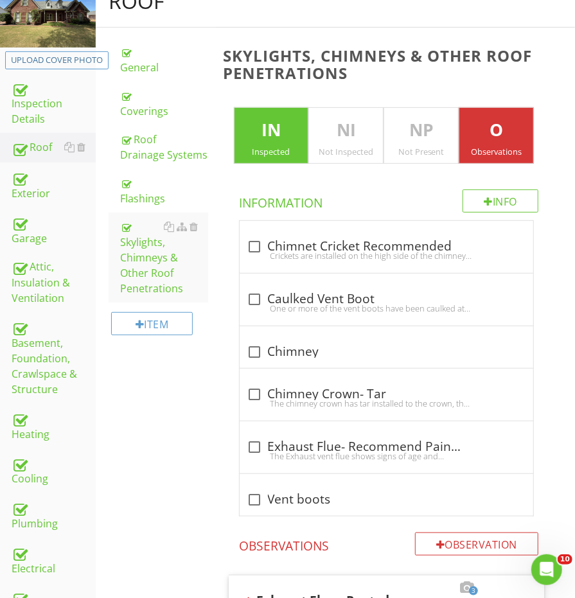
scroll to position [172, 0]
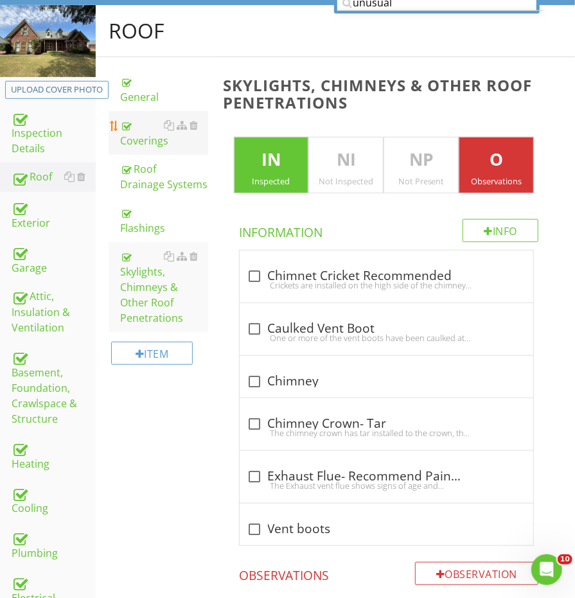
click at [143, 144] on link "Coverings" at bounding box center [163, 133] width 87 height 44
click at [143, 144] on div "Coverings" at bounding box center [163, 133] width 87 height 31
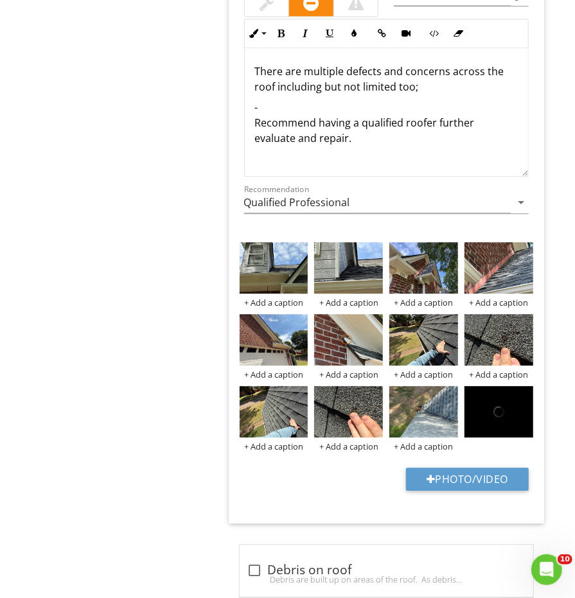
scroll to position [1264, 0]
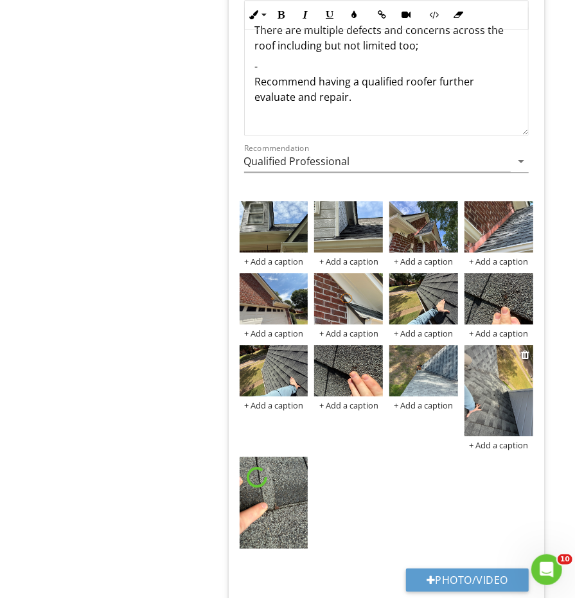
click at [491, 371] on img at bounding box center [498, 390] width 69 height 91
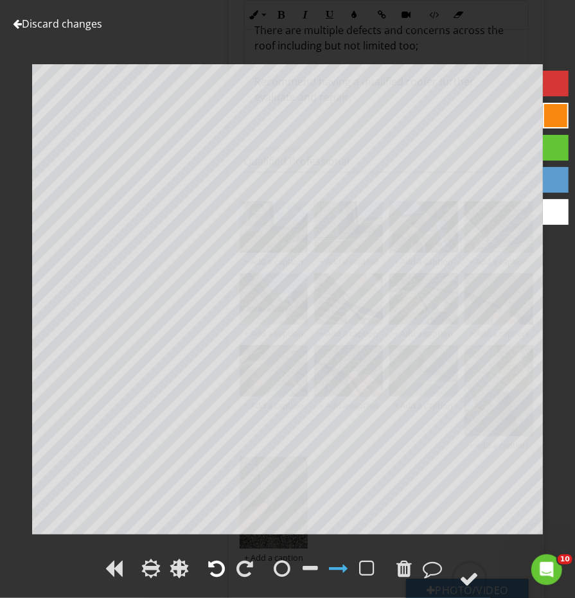
click at [222, 574] on div at bounding box center [217, 568] width 17 height 19
click at [271, 574] on span at bounding box center [283, 577] width 26 height 14
click at [274, 572] on div at bounding box center [282, 568] width 19 height 19
click at [469, 577] on div at bounding box center [469, 578] width 19 height 19
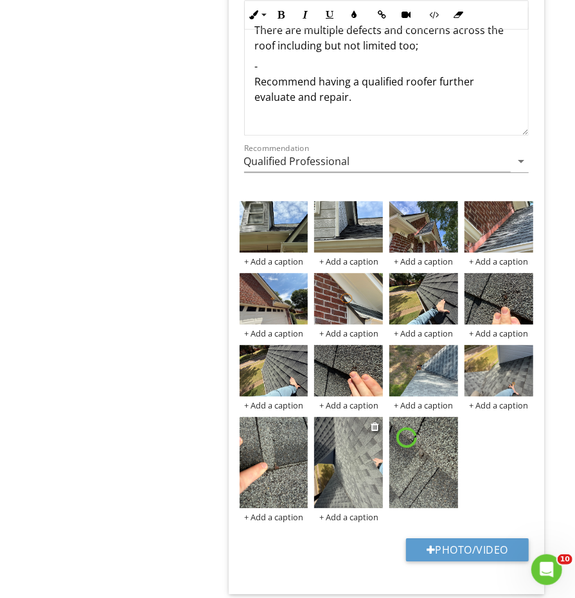
click at [354, 451] on img at bounding box center [348, 462] width 69 height 91
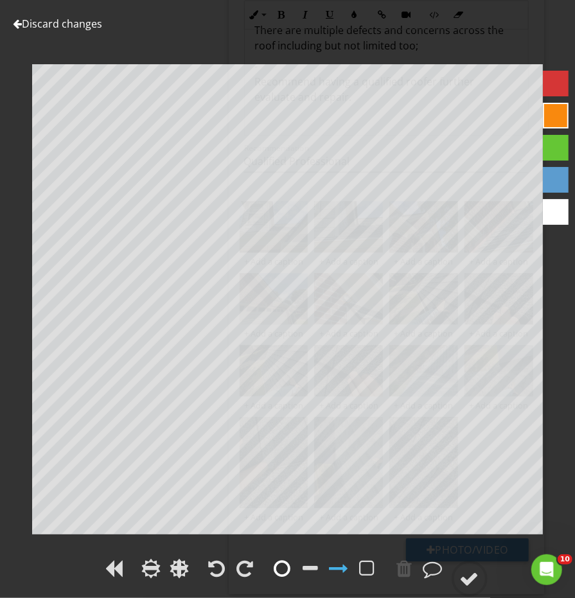
click at [287, 563] on div at bounding box center [282, 568] width 17 height 19
click at [249, 566] on div at bounding box center [245, 568] width 17 height 19
click at [458, 582] on circle at bounding box center [469, 578] width 33 height 33
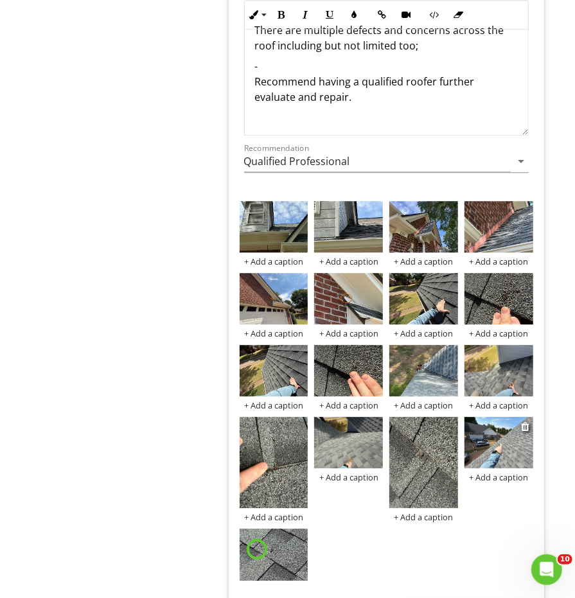
click at [503, 442] on img at bounding box center [498, 442] width 69 height 51
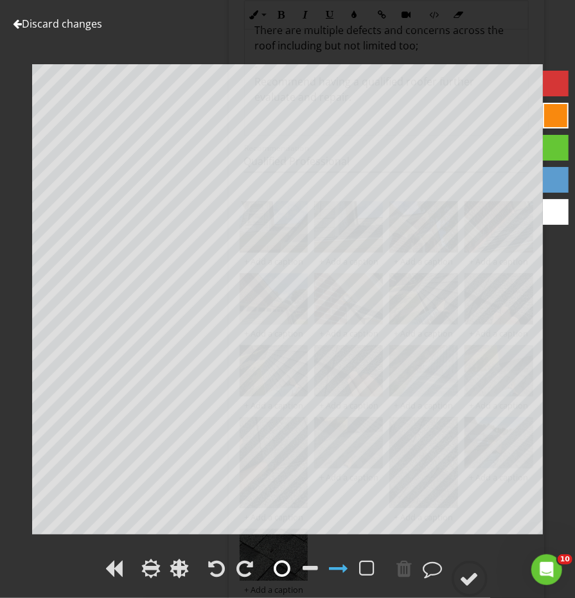
click at [284, 572] on div at bounding box center [282, 568] width 17 height 19
click at [463, 559] on div at bounding box center [287, 570] width 575 height 30
click at [468, 572] on div at bounding box center [469, 578] width 19 height 19
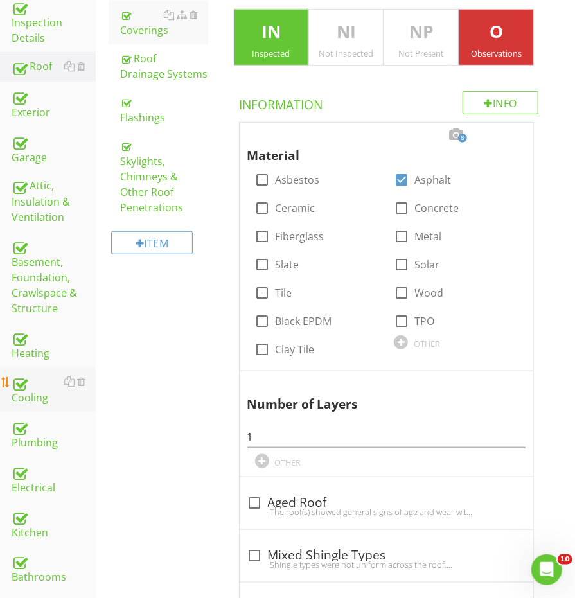
scroll to position [272, 0]
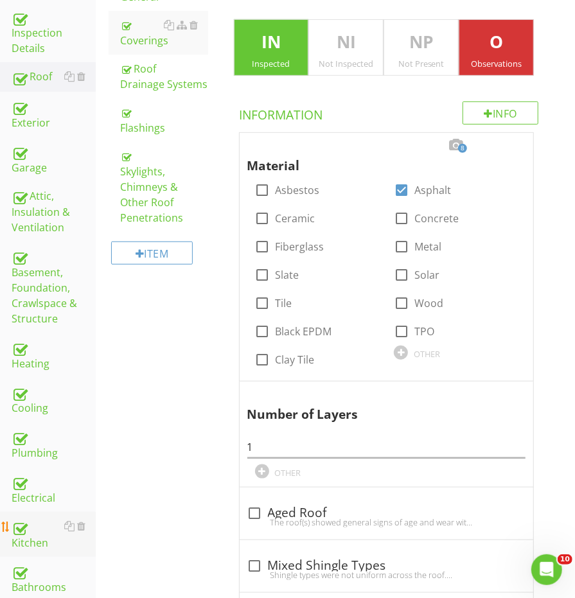
click at [31, 518] on div "Kitchen" at bounding box center [54, 534] width 84 height 32
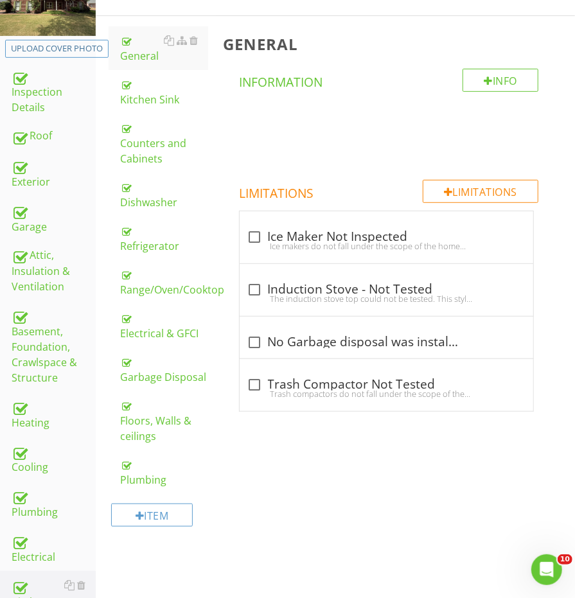
scroll to position [161, 0]
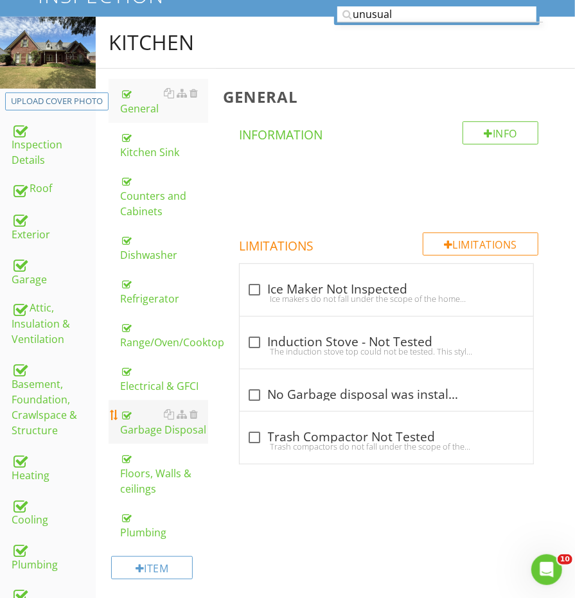
click at [164, 423] on div "Garbage Disposal" at bounding box center [163, 421] width 87 height 31
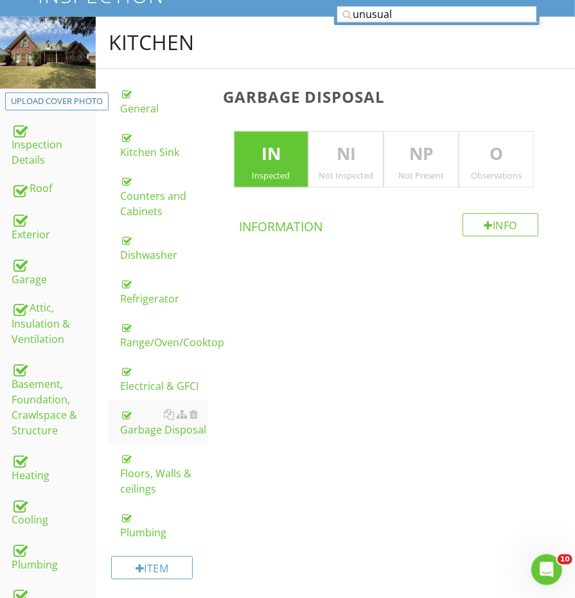
click at [489, 174] on div "Observations" at bounding box center [496, 175] width 74 height 10
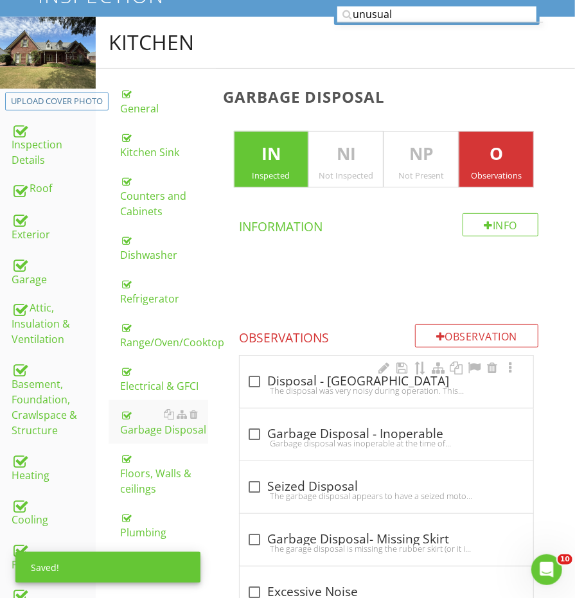
click at [286, 364] on div "check_box_outline_blank Disposal - [GEOGRAPHIC_DATA] The disposal was very nois…" at bounding box center [386, 382] width 293 height 52
checkbox input "true"
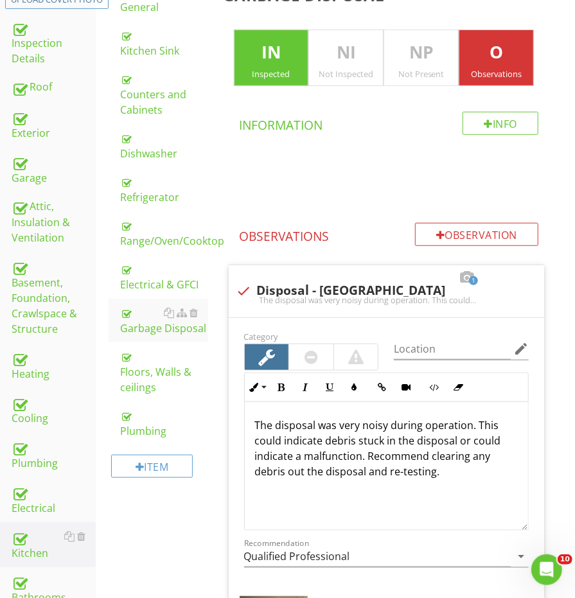
scroll to position [351, 0]
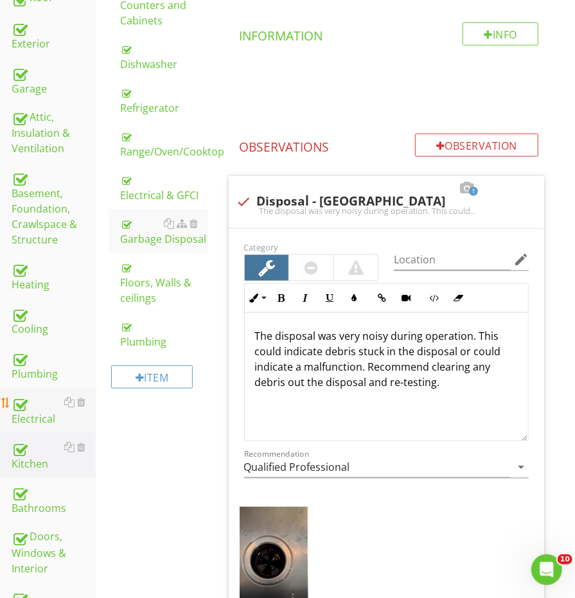
click at [49, 396] on div "Electrical" at bounding box center [54, 410] width 84 height 32
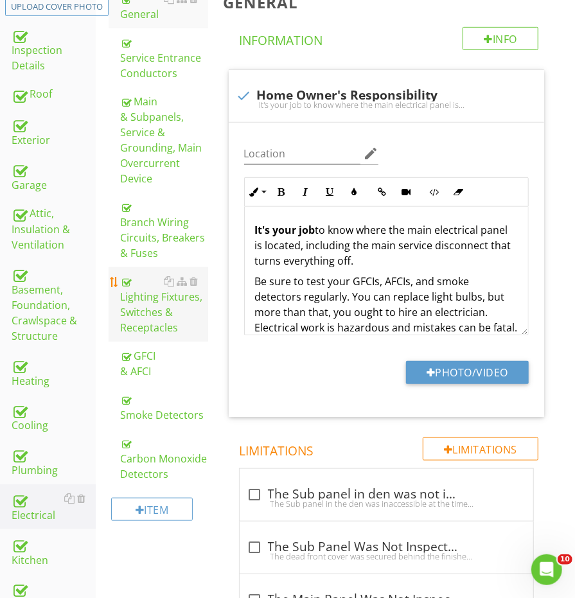
click at [152, 319] on div "Lighting Fixtures, Switches & Receptacles" at bounding box center [163, 305] width 87 height 62
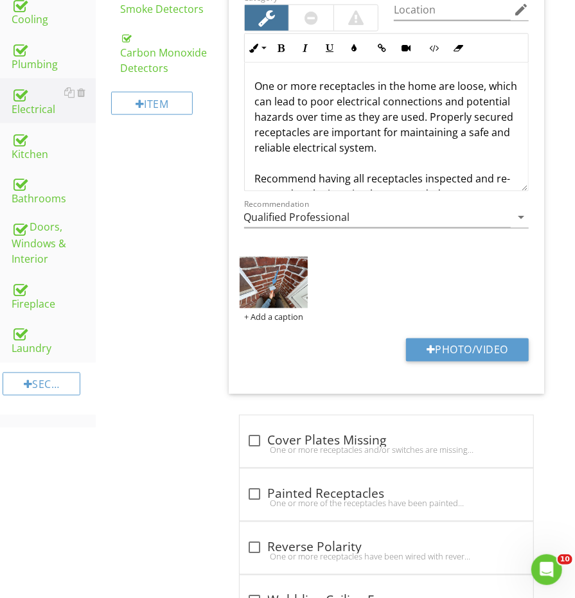
scroll to position [711, 0]
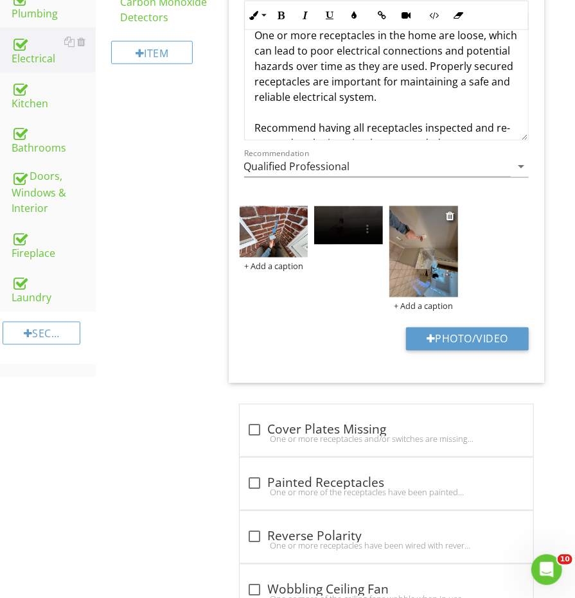
click at [422, 256] on img at bounding box center [423, 251] width 69 height 91
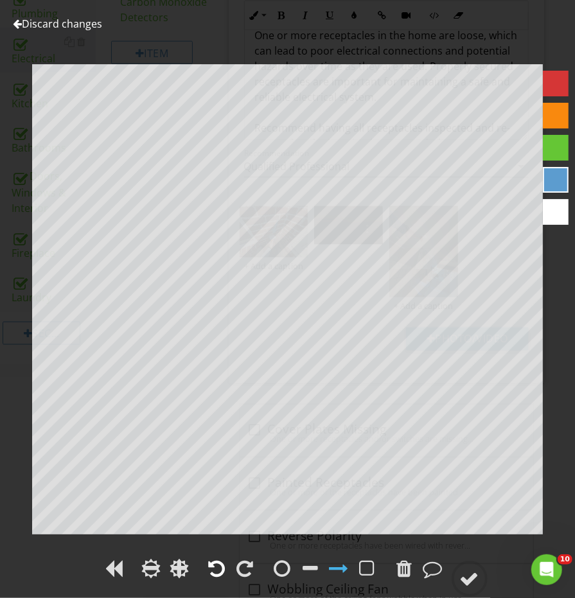
click at [218, 564] on div at bounding box center [217, 568] width 17 height 19
click at [457, 576] on circle at bounding box center [469, 578] width 33 height 33
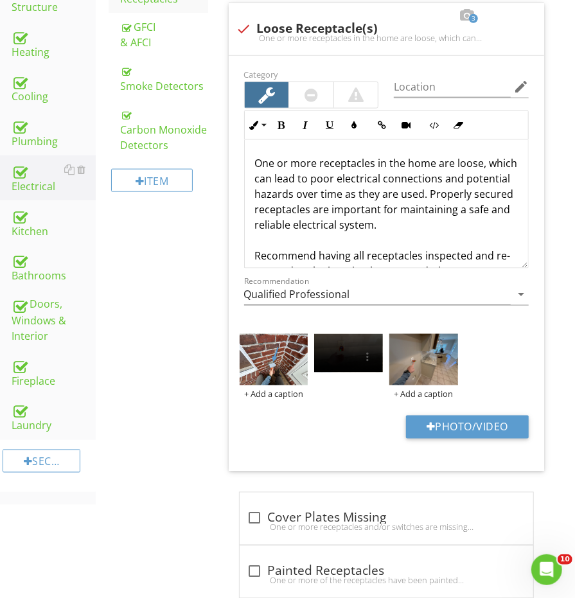
scroll to position [476, 0]
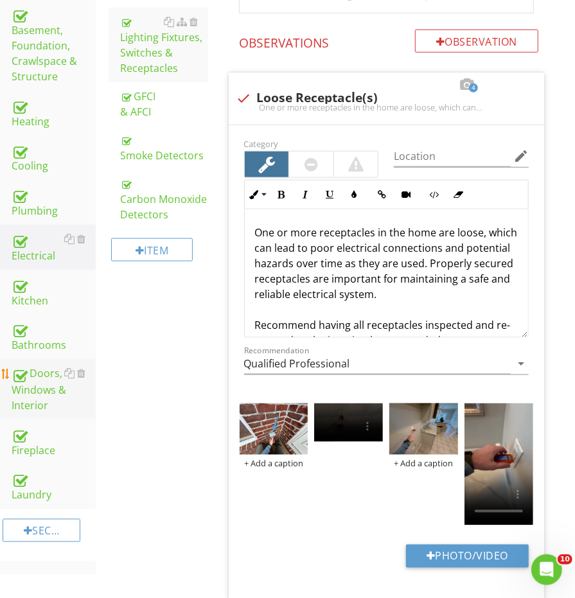
click at [48, 365] on div "Doors, Windows & Interior" at bounding box center [54, 389] width 84 height 48
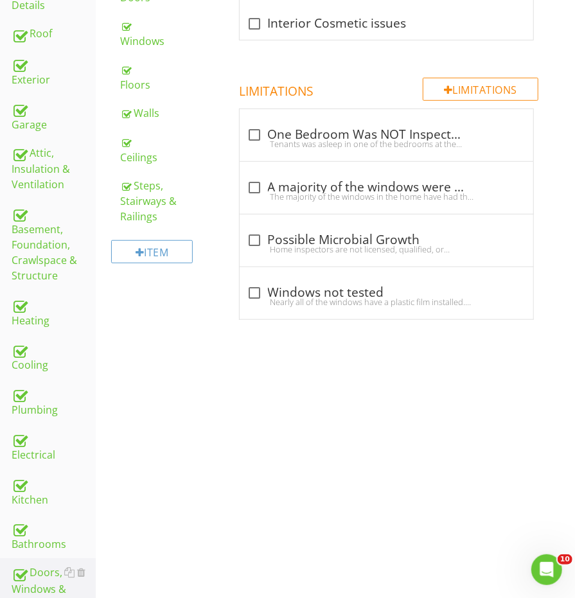
scroll to position [258, 0]
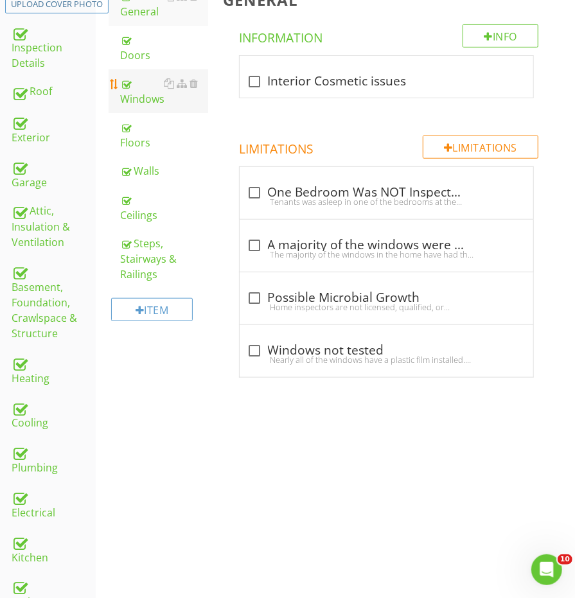
click at [152, 87] on div "Windows" at bounding box center [163, 91] width 87 height 31
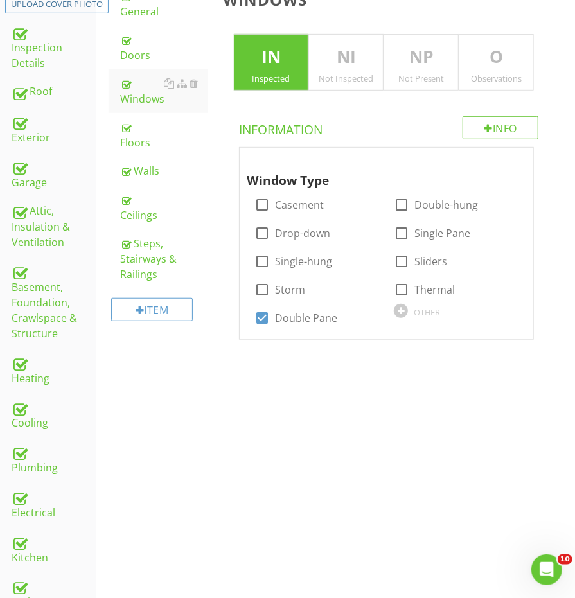
click at [511, 57] on p "O" at bounding box center [496, 57] width 74 height 26
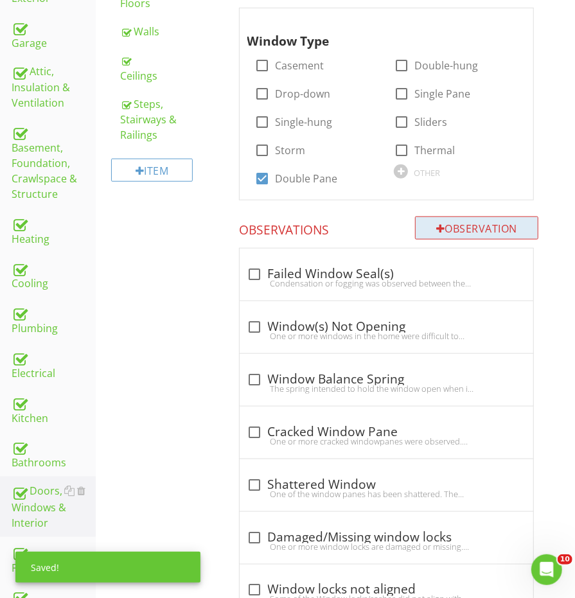
click at [451, 219] on div "Observation" at bounding box center [476, 227] width 123 height 23
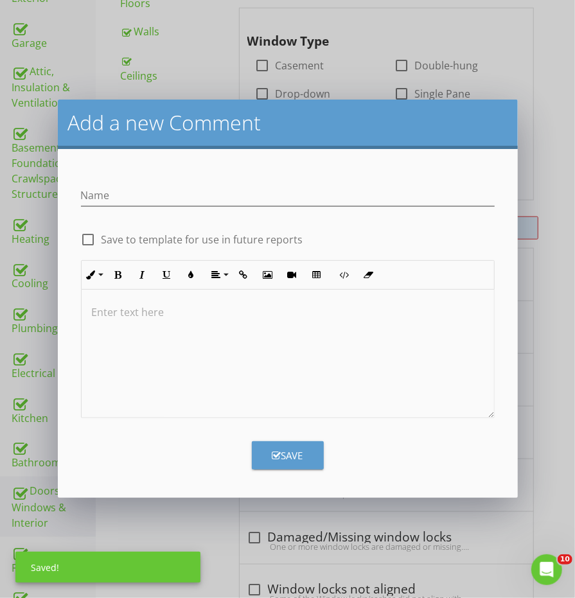
scroll to position [396, 0]
click at [200, 331] on div at bounding box center [288, 354] width 412 height 128
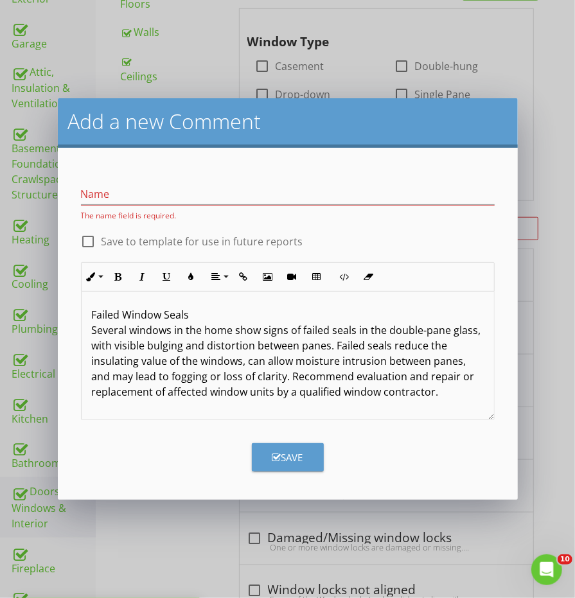
click at [173, 311] on p "Failed Window Seals Several windows in the home show signs of failed seals in t…" at bounding box center [288, 353] width 392 height 92
click at [139, 186] on input "Name" at bounding box center [288, 194] width 414 height 21
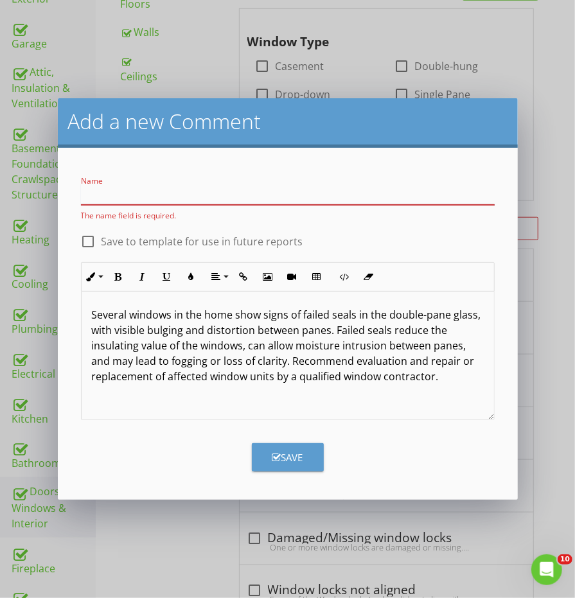
paste input "Failed Window Seals"
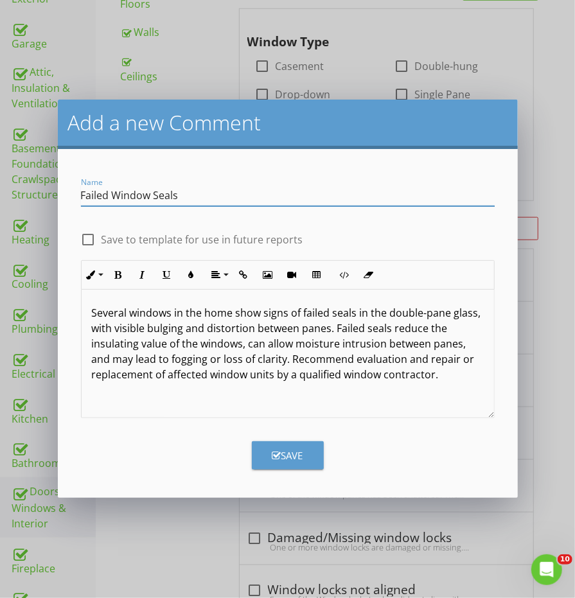
type input "Failed Window Seals"
click at [300, 451] on div "Save" at bounding box center [287, 455] width 31 height 15
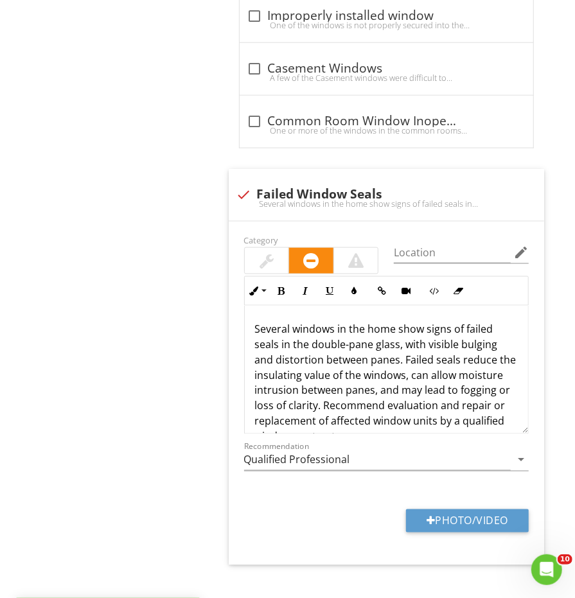
scroll to position [2540, 0]
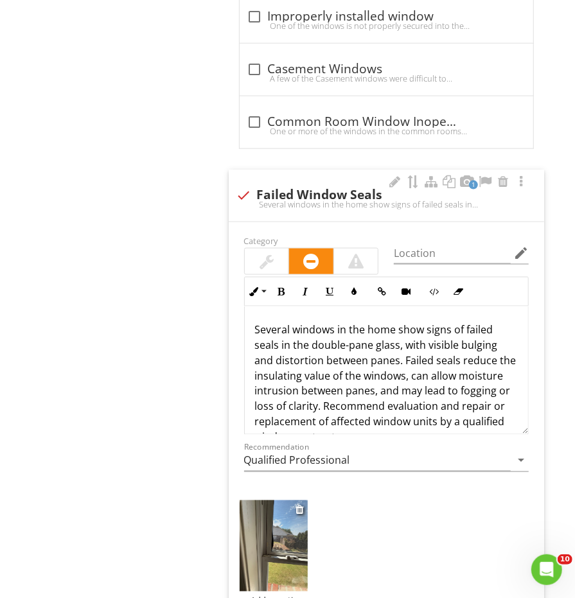
click at [282, 511] on img at bounding box center [274, 545] width 69 height 91
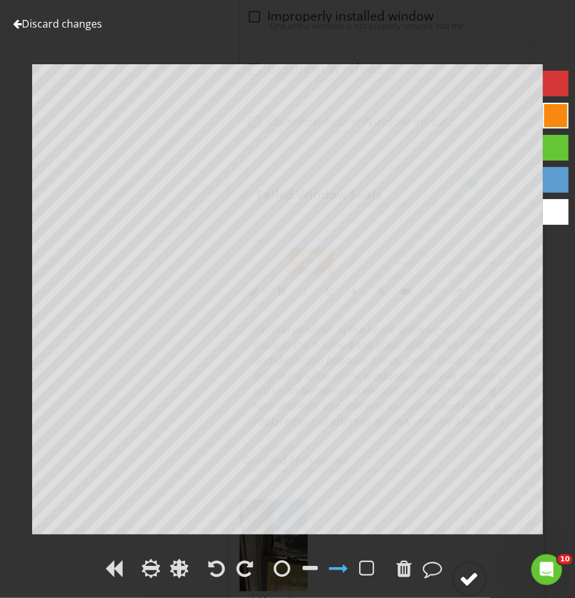
click at [460, 568] on circle at bounding box center [469, 578] width 33 height 33
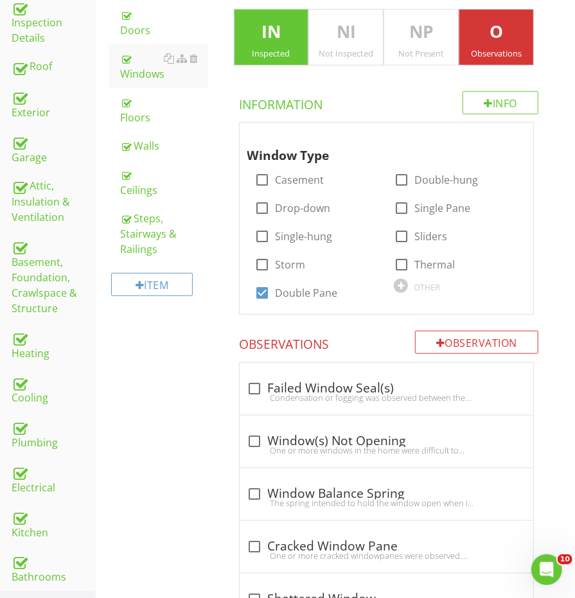
scroll to position [292, 0]
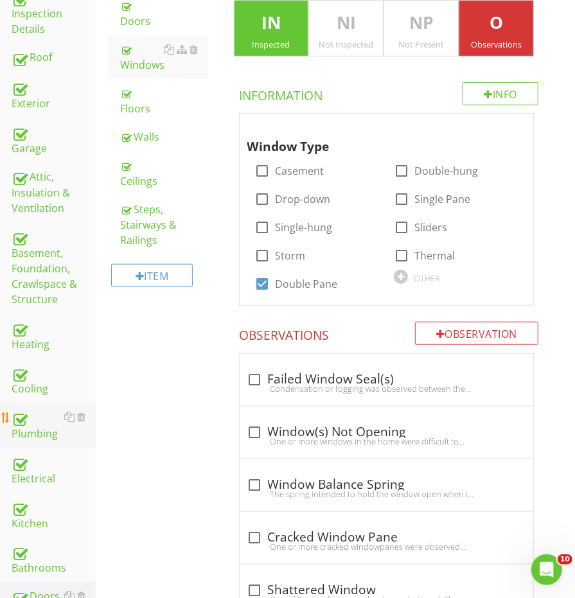
click at [49, 410] on div "Plumbing" at bounding box center [54, 425] width 84 height 32
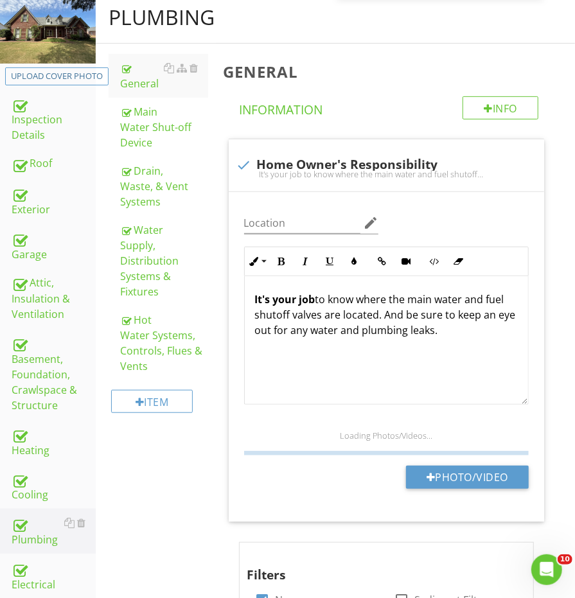
scroll to position [159, 0]
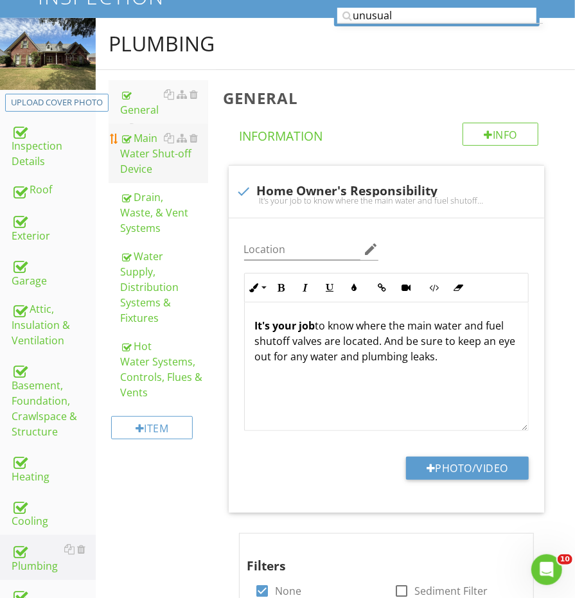
click at [144, 156] on div "Main Water Shut-off Device" at bounding box center [163, 153] width 87 height 46
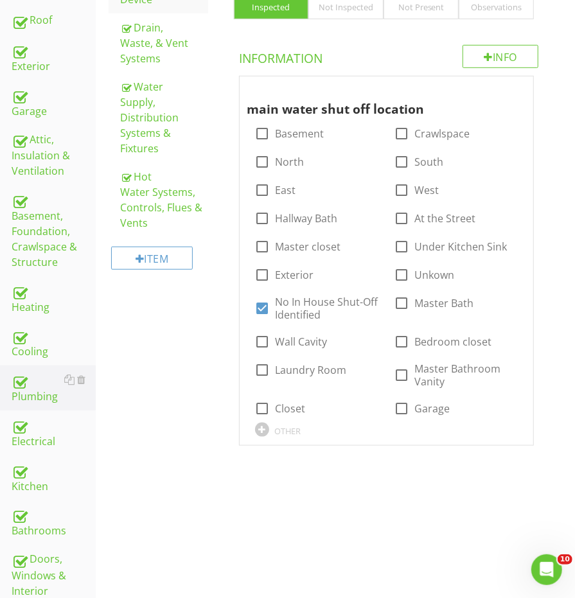
scroll to position [333, 0]
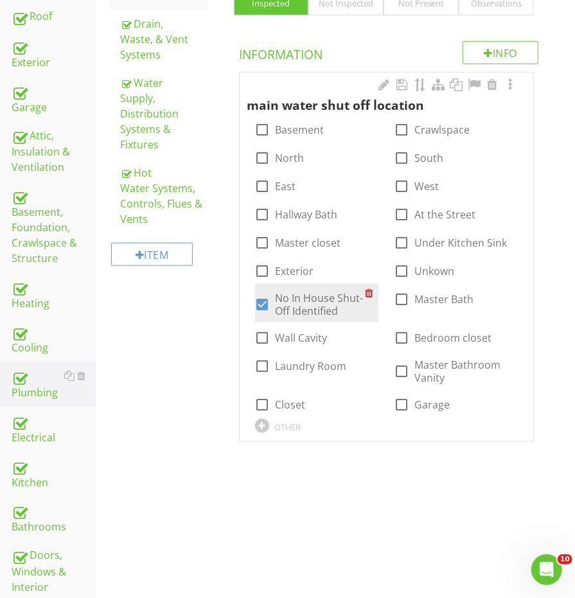
click at [267, 302] on div at bounding box center [263, 304] width 22 height 22
checkbox input "false"
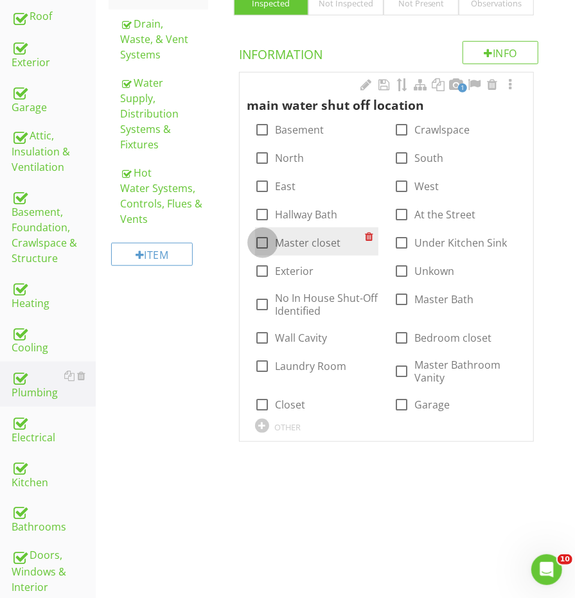
click at [267, 238] on div at bounding box center [263, 243] width 22 height 22
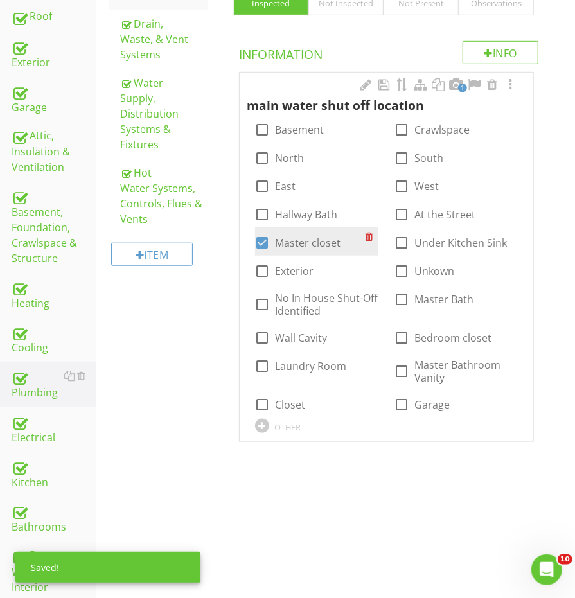
click at [267, 238] on div at bounding box center [263, 243] width 22 height 22
checkbox input "false"
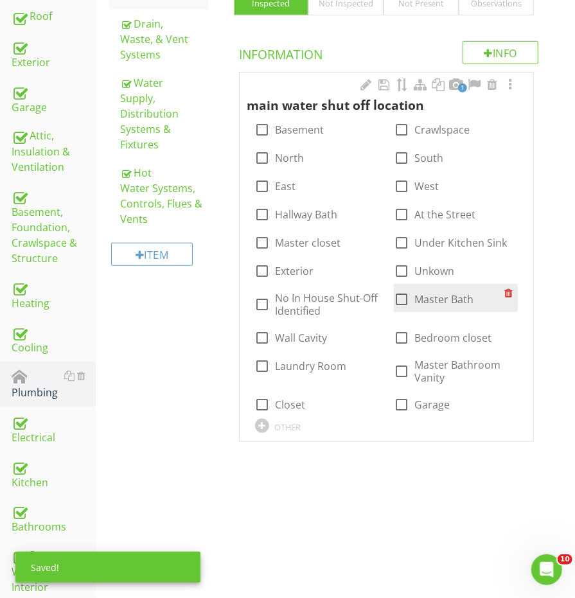
click at [409, 294] on div at bounding box center [401, 299] width 22 height 22
checkbox input "true"
click at [453, 80] on div at bounding box center [455, 84] width 15 height 13
click at [453, 80] on div "1 main water shut off location check_box_outline_blank Basement check_box_outli…" at bounding box center [386, 257] width 293 height 369
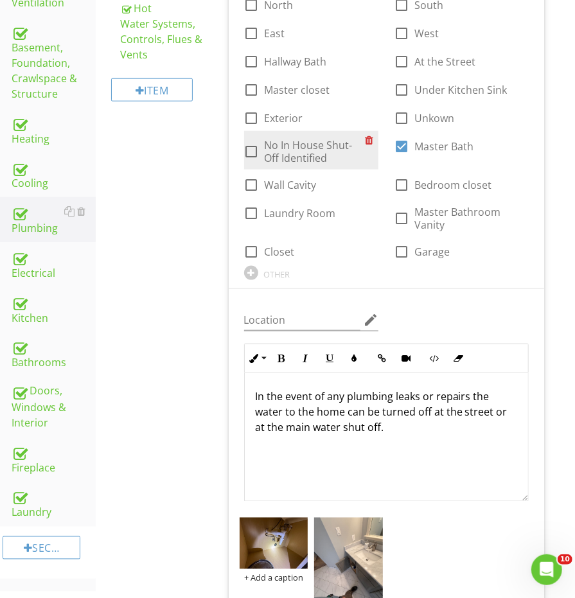
scroll to position [579, 0]
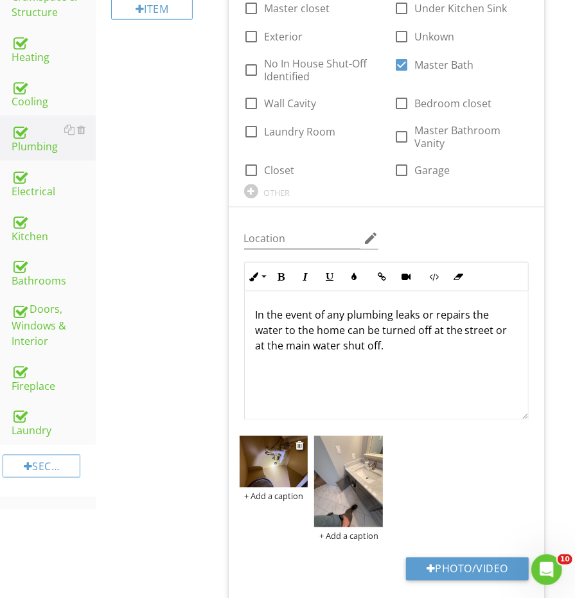
click at [270, 469] on img at bounding box center [274, 461] width 69 height 51
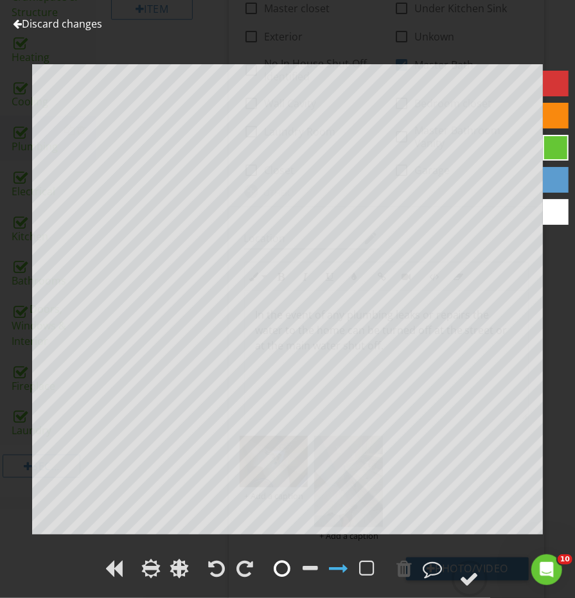
click at [283, 576] on div at bounding box center [282, 568] width 17 height 19
click at [480, 574] on circle at bounding box center [469, 578] width 33 height 33
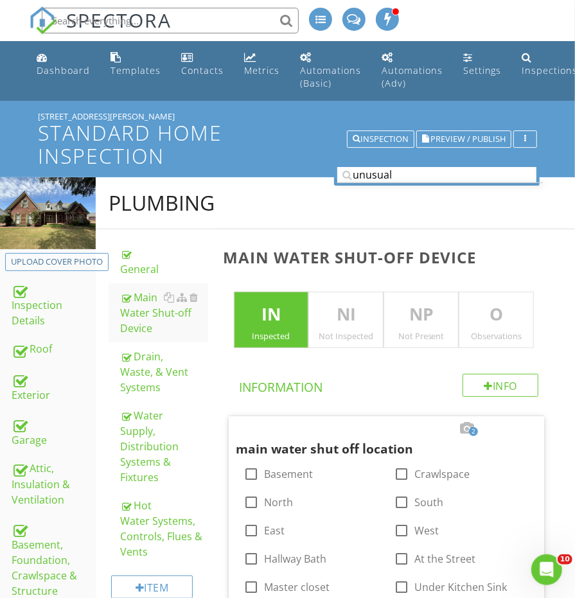
scroll to position [0, 0]
click at [397, 170] on input "unusual" at bounding box center [436, 175] width 199 height 16
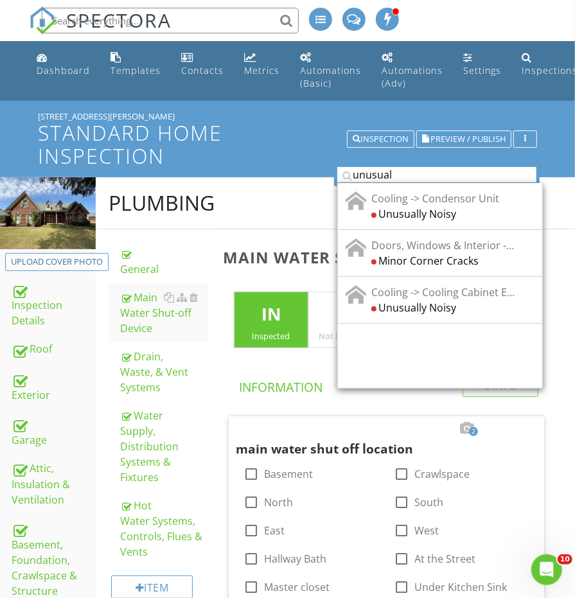
click at [397, 170] on input "unusual" at bounding box center [436, 175] width 199 height 16
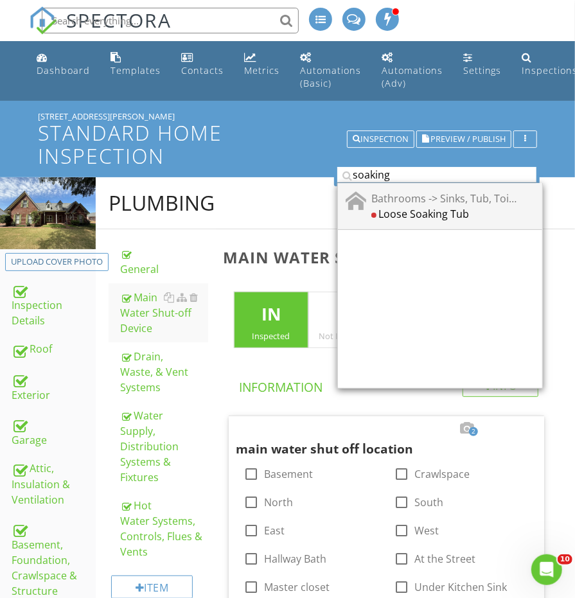
type input "soaking"
click at [452, 209] on div "Loose Soaking Tub" at bounding box center [444, 212] width 146 height 15
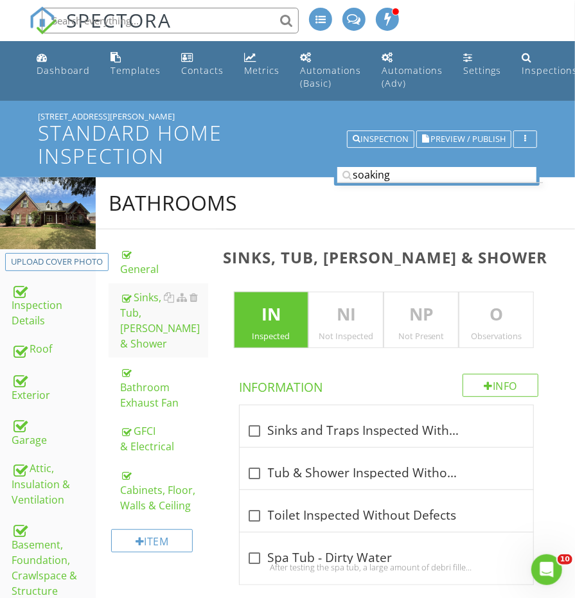
click at [473, 318] on p "O" at bounding box center [496, 315] width 74 height 26
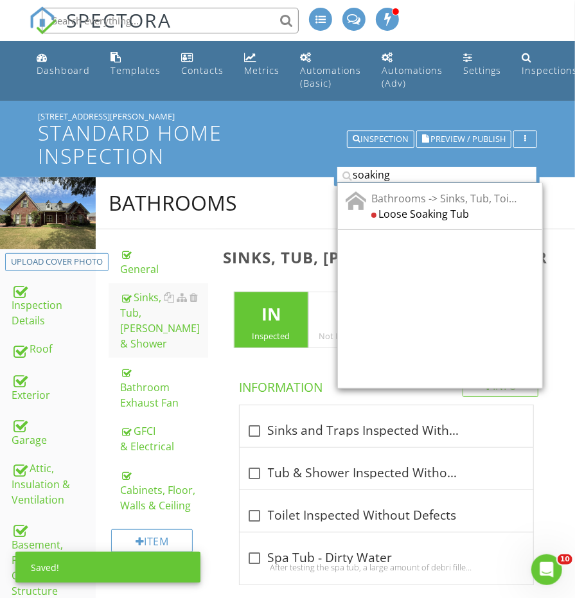
click at [397, 168] on input "soaking" at bounding box center [436, 175] width 199 height 16
click at [403, 219] on div "Bathrooms -> Sinks, Tub, Toilet & Shower Loose Soaking Tub" at bounding box center [440, 205] width 204 height 47
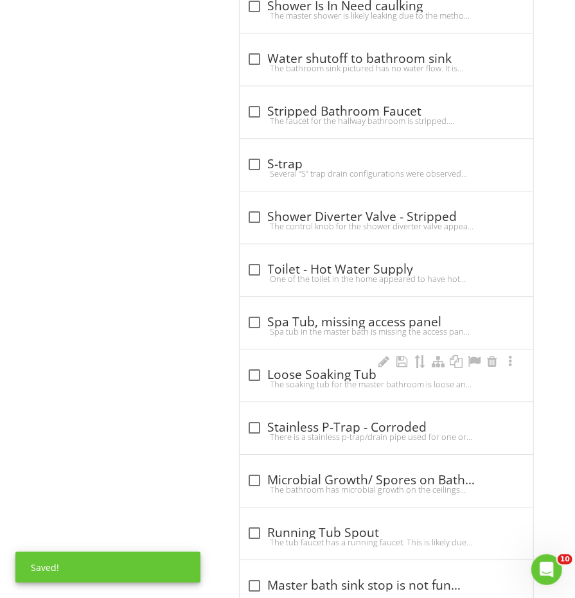
click at [307, 349] on div "check_box_outline_blank Loose Soaking Tub The soaking tub for the master bathro…" at bounding box center [386, 375] width 293 height 52
checkbox input "true"
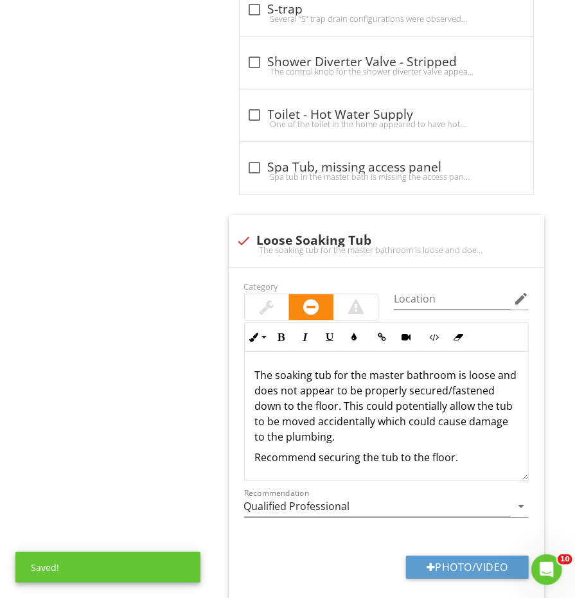
scroll to position [3393, 0]
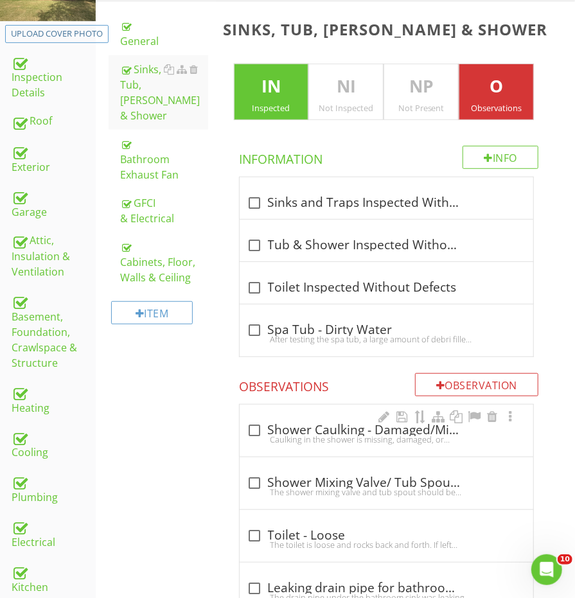
click at [250, 434] on div "Caulking in the shower is missing, damaged, or improperly applied in some areas…" at bounding box center [386, 439] width 278 height 10
checkbox input "true"
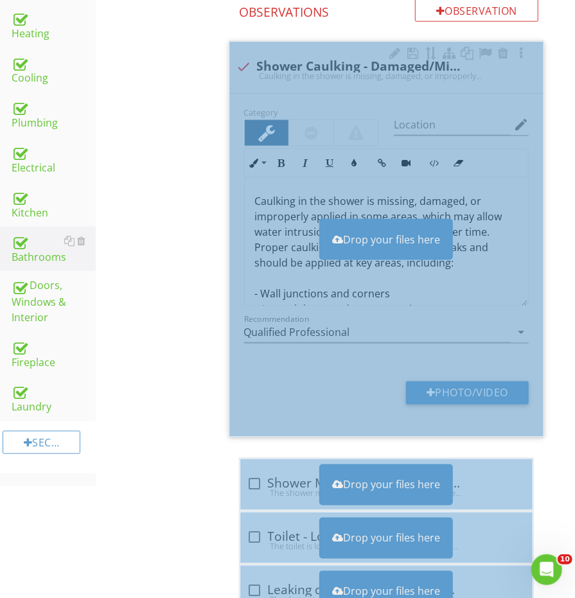
scroll to position [620, 0]
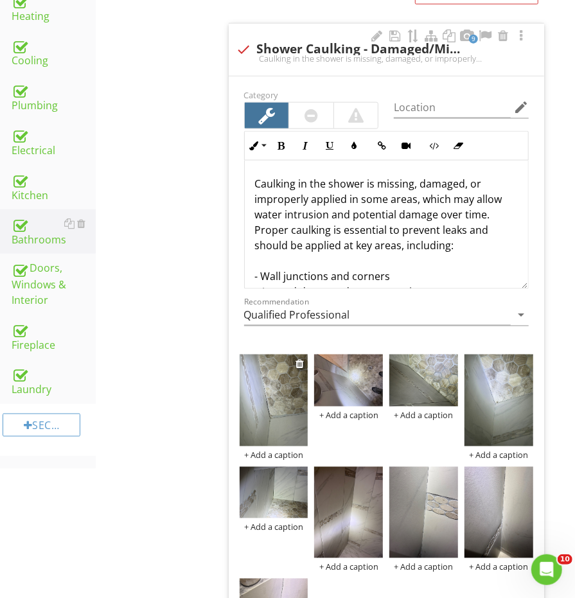
click at [279, 419] on img at bounding box center [274, 399] width 69 height 91
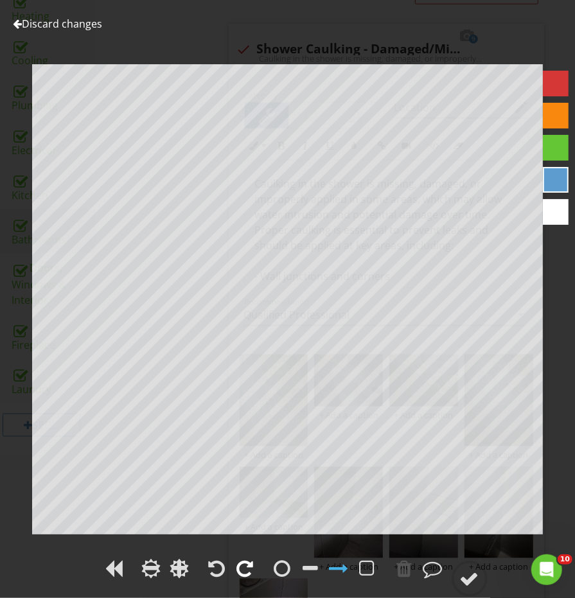
click at [247, 572] on div at bounding box center [245, 568] width 17 height 19
click at [214, 570] on div at bounding box center [217, 568] width 17 height 19
click at [473, 581] on div at bounding box center [469, 578] width 19 height 19
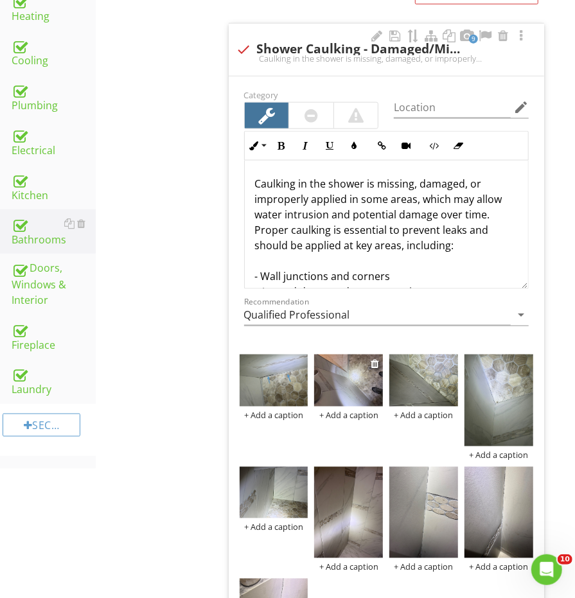
click at [345, 370] on img at bounding box center [348, 379] width 69 height 51
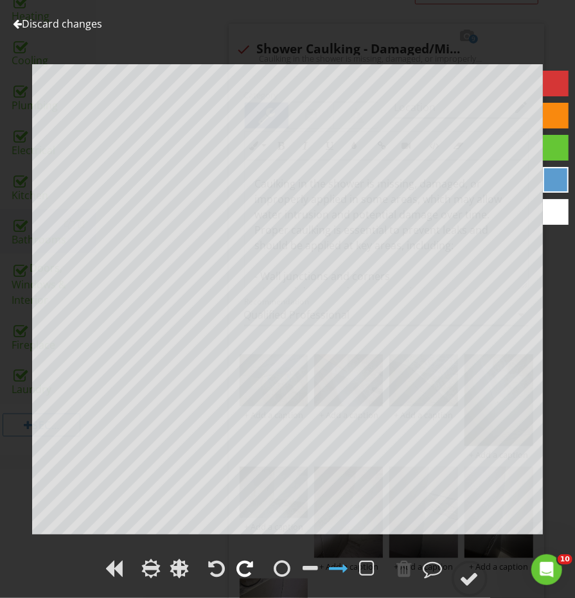
click at [241, 568] on div at bounding box center [245, 568] width 17 height 19
click at [461, 586] on div at bounding box center [469, 578] width 19 height 19
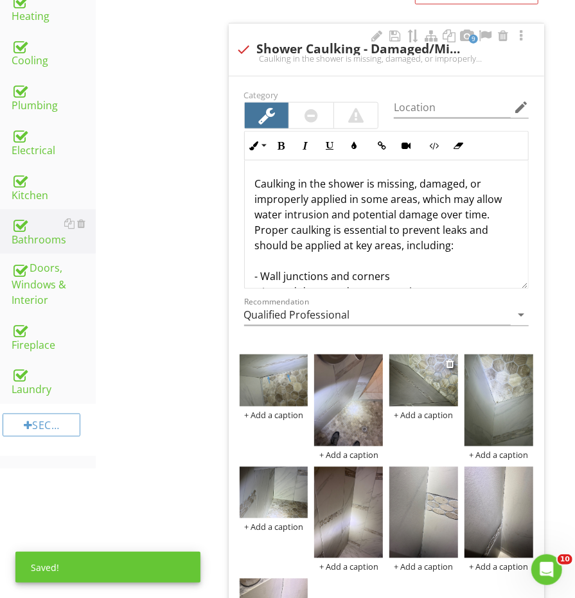
click at [426, 378] on img at bounding box center [423, 379] width 69 height 51
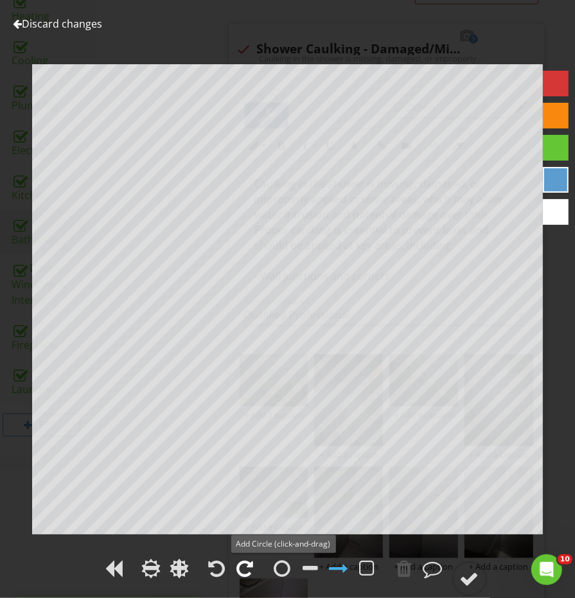
click at [249, 563] on div at bounding box center [245, 568] width 17 height 19
click at [467, 568] on circle at bounding box center [469, 578] width 33 height 33
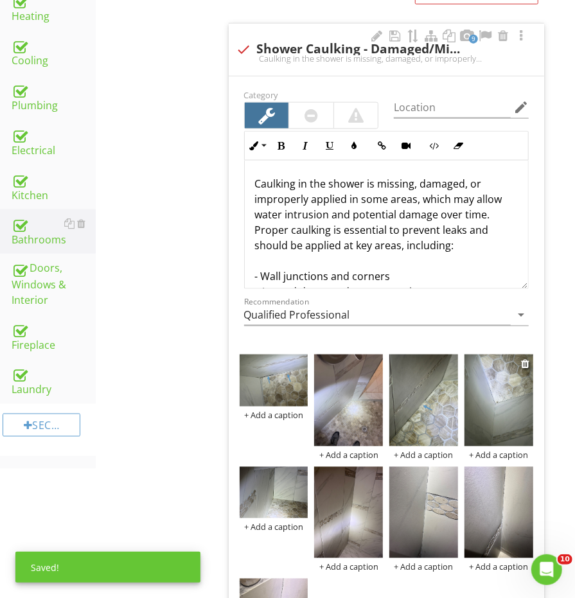
click at [496, 387] on img at bounding box center [498, 399] width 69 height 91
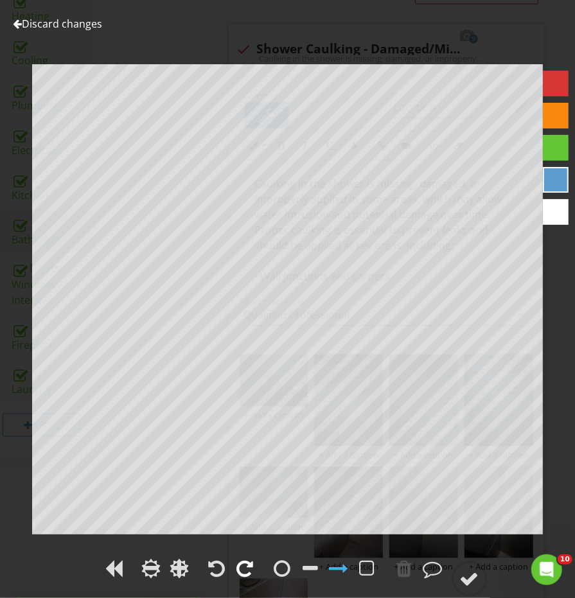
click at [247, 564] on div at bounding box center [245, 568] width 17 height 19
click at [247, 566] on div at bounding box center [245, 568] width 17 height 19
click at [460, 567] on circle at bounding box center [469, 578] width 33 height 33
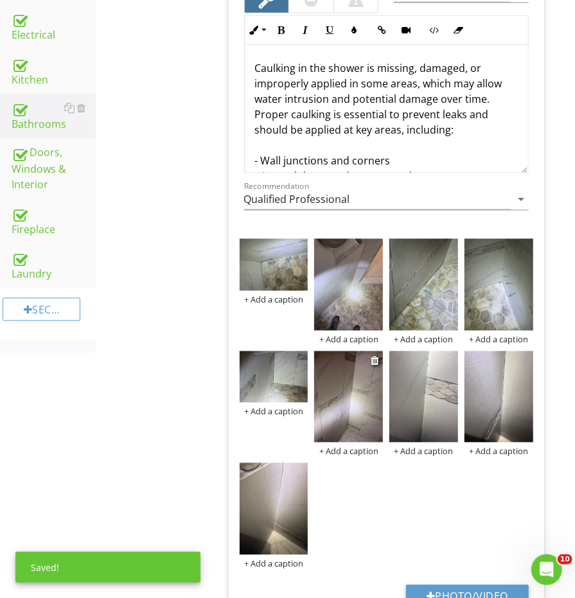
scroll to position [739, 0]
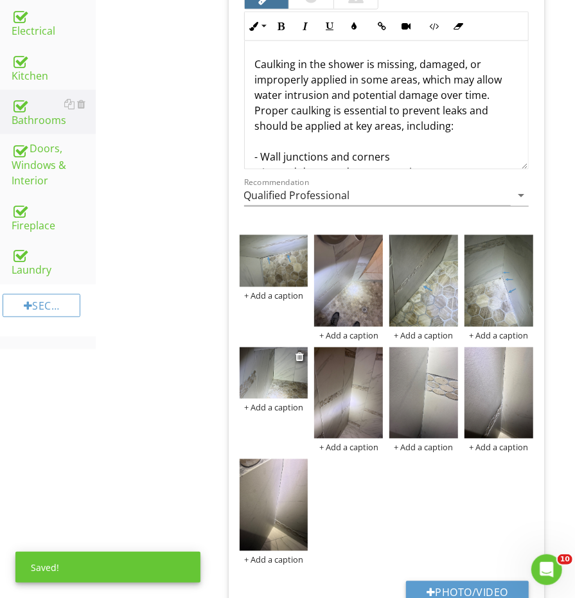
click at [276, 367] on img at bounding box center [274, 372] width 69 height 51
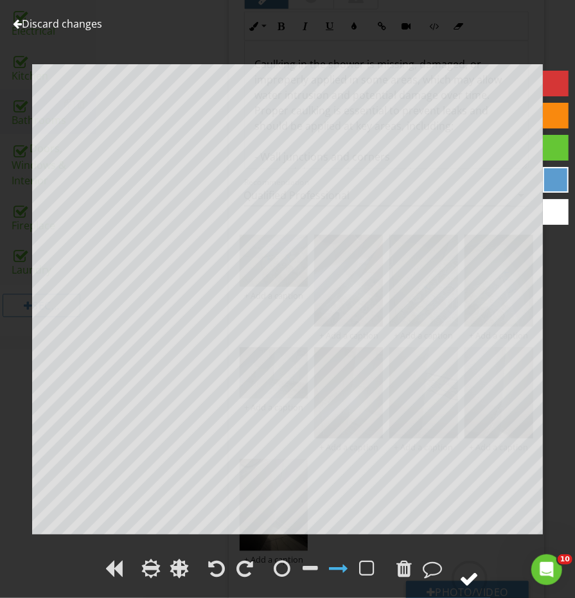
click at [471, 581] on div at bounding box center [469, 578] width 19 height 19
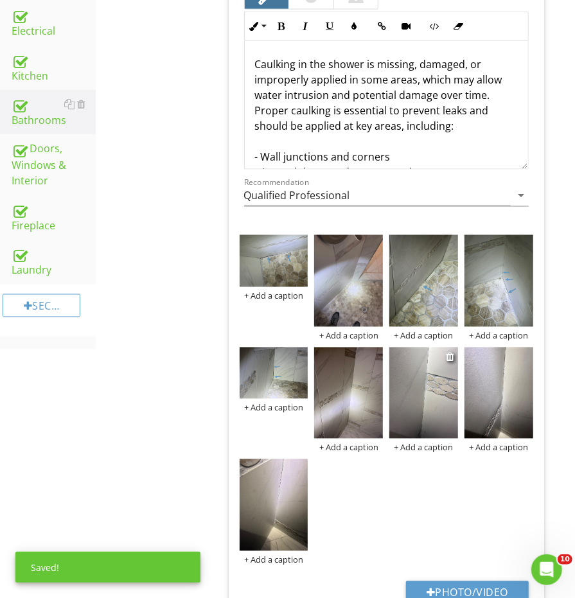
click at [435, 421] on img at bounding box center [423, 392] width 69 height 91
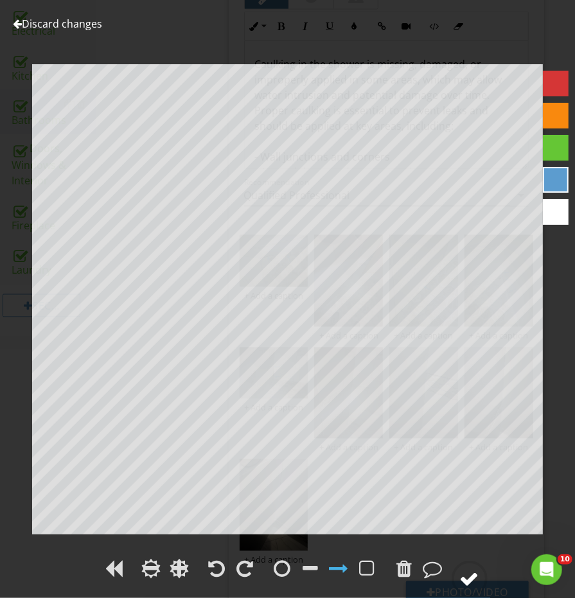
click at [470, 572] on div at bounding box center [469, 578] width 19 height 19
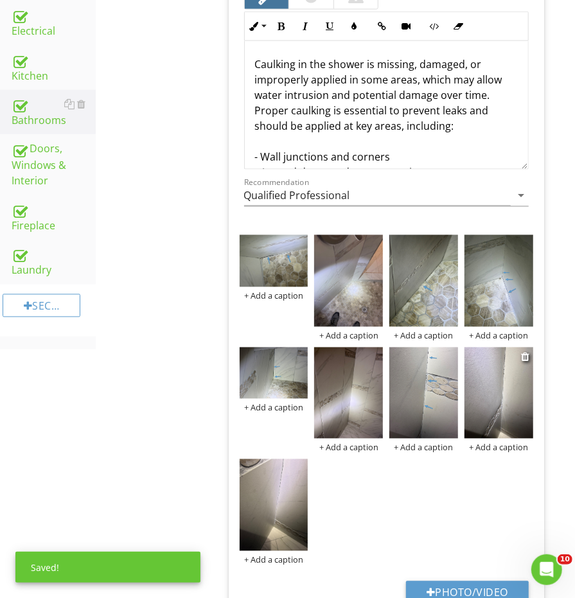
click at [498, 403] on img at bounding box center [498, 392] width 69 height 91
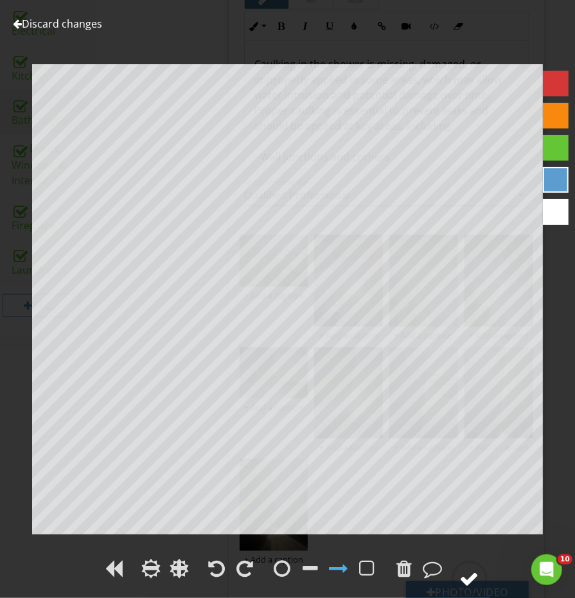
click at [466, 572] on div at bounding box center [469, 578] width 19 height 19
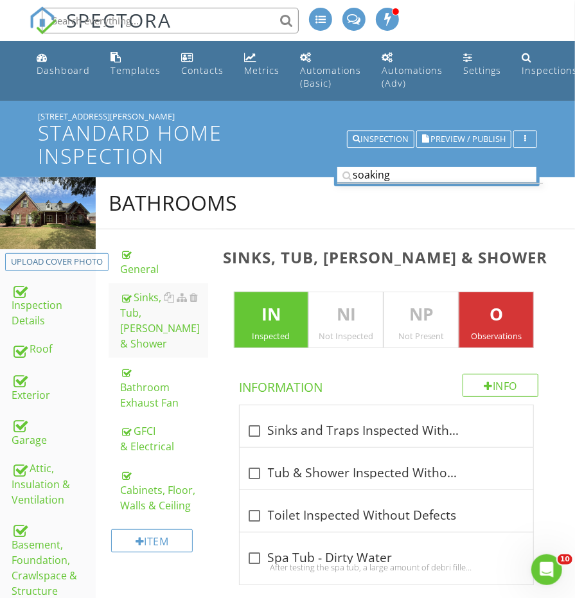
click at [384, 168] on input "soaking" at bounding box center [436, 175] width 199 height 16
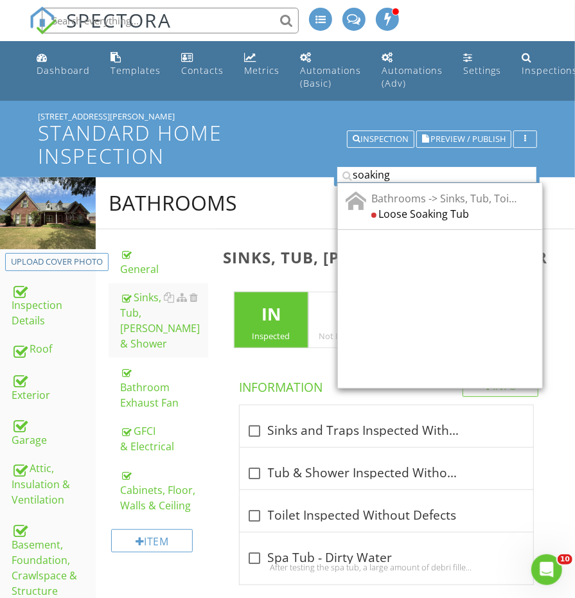
click at [384, 168] on input "soaking" at bounding box center [436, 175] width 199 height 16
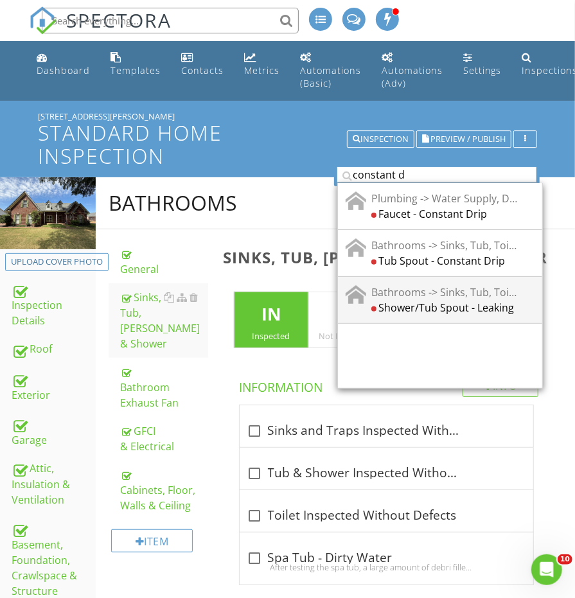
type input "constant d"
click at [414, 299] on div "Shower/Tub Spout - Leaking" at bounding box center [444, 306] width 146 height 15
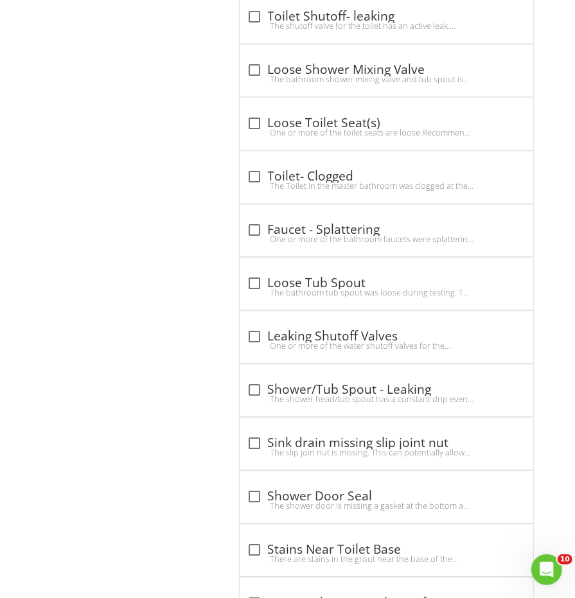
scroll to position [3080, 0]
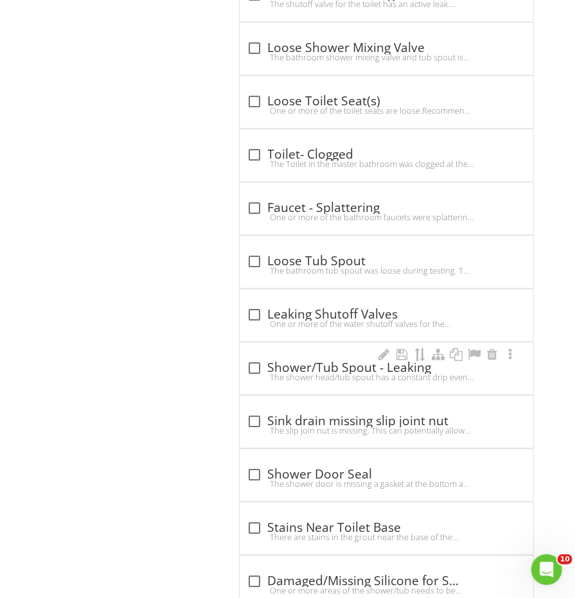
click at [310, 360] on div "check_box_outline_blank Shower/Tub Spout - Leaking" at bounding box center [386, 367] width 278 height 15
checkbox input "true"
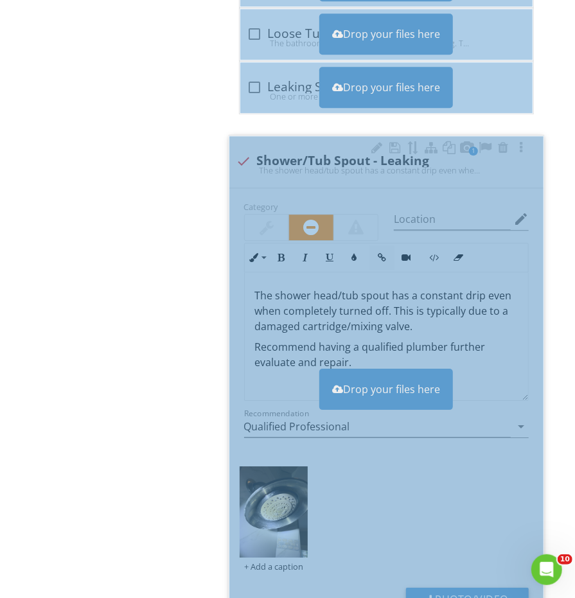
scroll to position [3401, 0]
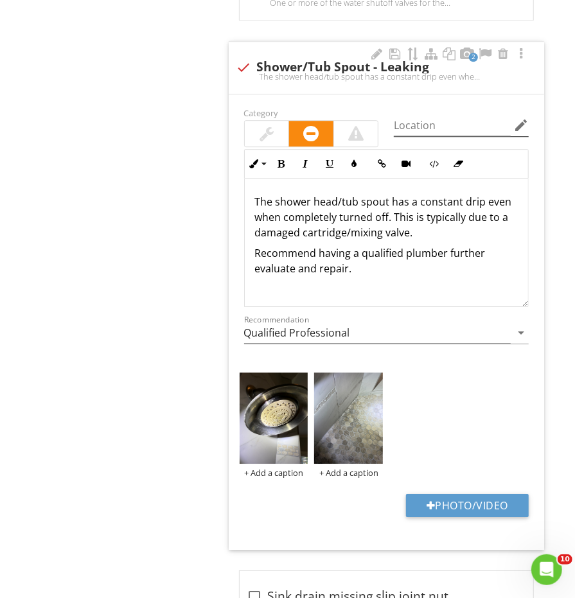
click at [520, 118] on icon "edit" at bounding box center [520, 125] width 15 height 15
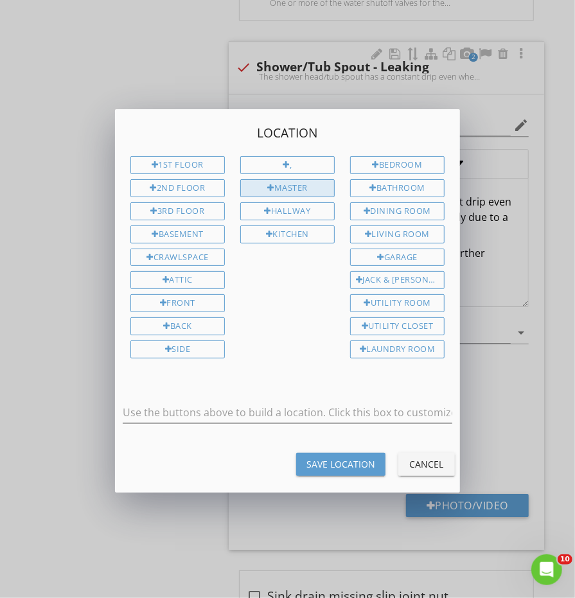
click at [272, 187] on div "Master" at bounding box center [287, 188] width 94 height 18
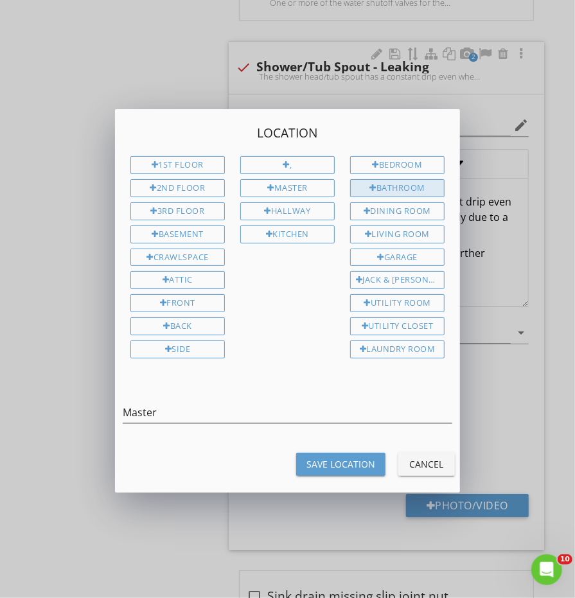
click at [439, 189] on div "Bathroom" at bounding box center [397, 188] width 94 height 18
type input "Master Bathroom"
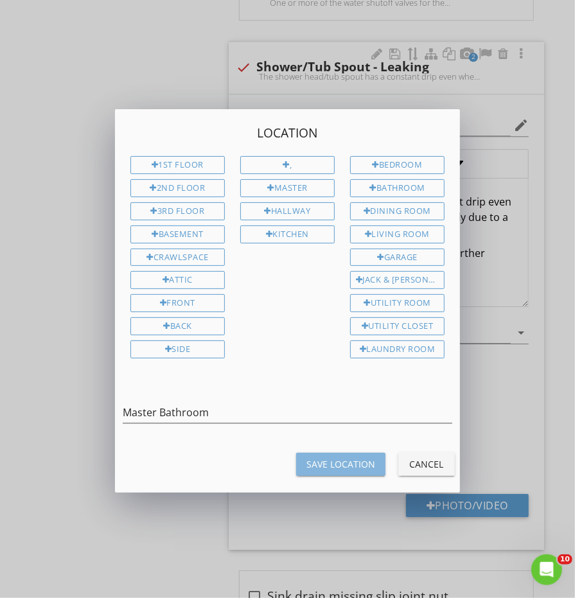
click at [336, 457] on div "Save Location" at bounding box center [340, 463] width 69 height 13
type input "Master Bathroom"
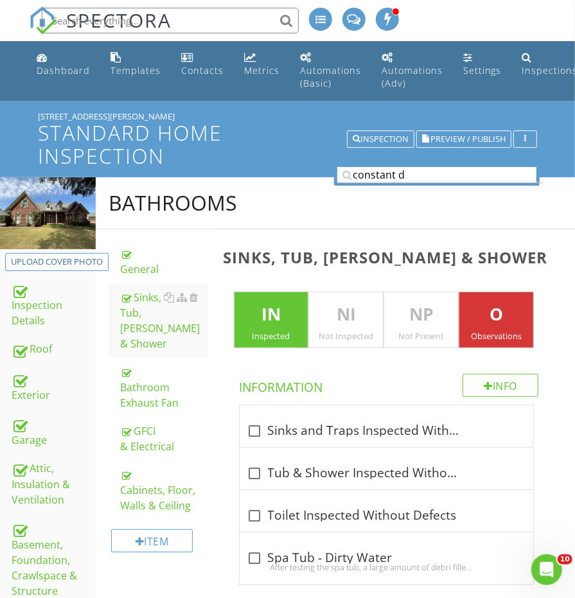
scroll to position [0, 0]
click at [392, 171] on input "constant d" at bounding box center [436, 175] width 199 height 16
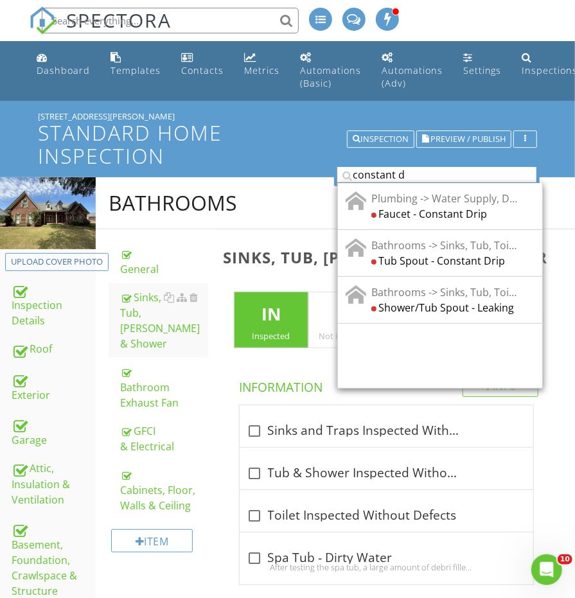
click at [392, 171] on input "constant d" at bounding box center [436, 175] width 199 height 16
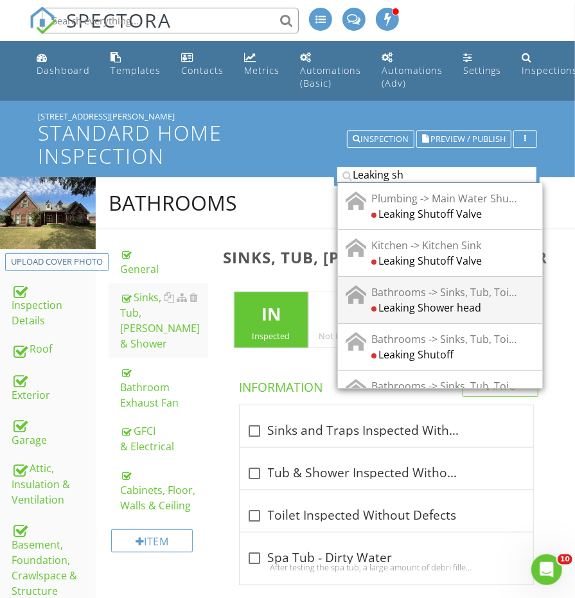
type input "Leaking sh"
click at [455, 293] on div "Bathrooms -> Sinks, Tub, Toilet & Shower" at bounding box center [444, 291] width 146 height 15
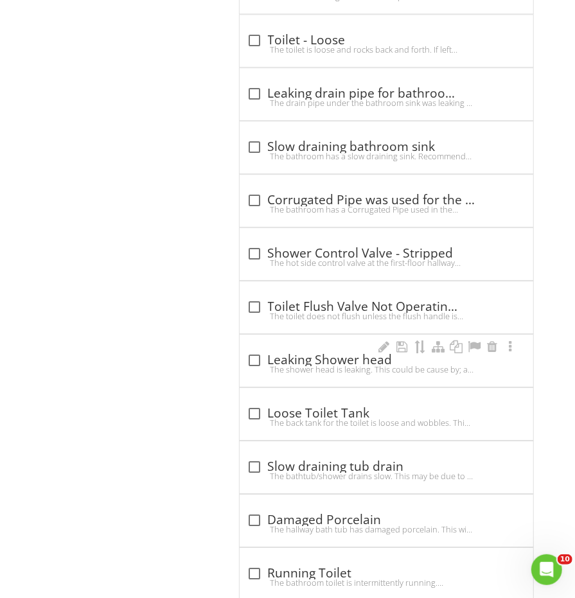
click at [304, 365] on div "The shower head is leaking. This could be cause by; a damaged shower head, over…" at bounding box center [386, 369] width 278 height 10
checkbox input "true"
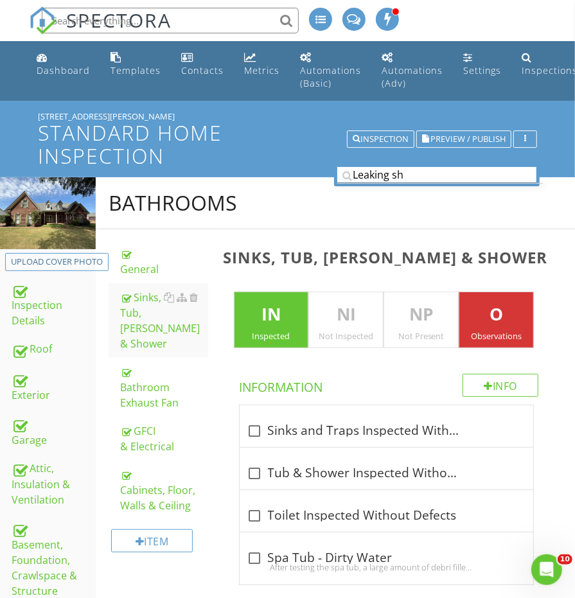
click at [374, 173] on input "Leaking sh" at bounding box center [436, 175] width 199 height 16
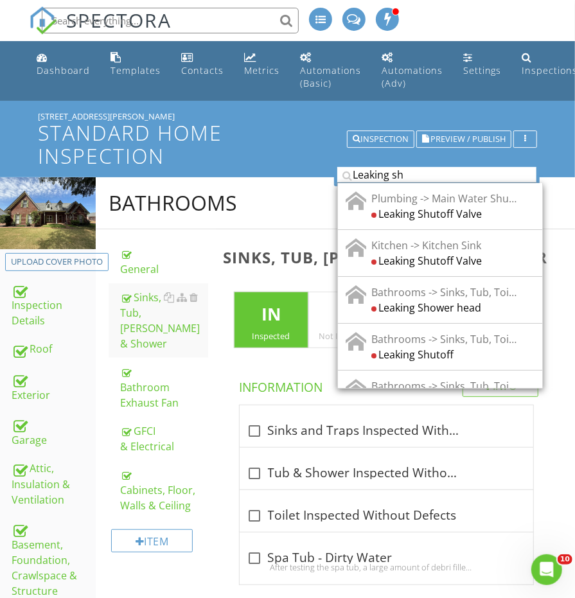
click at [374, 173] on input "Leaking sh" at bounding box center [436, 175] width 199 height 16
type input "w"
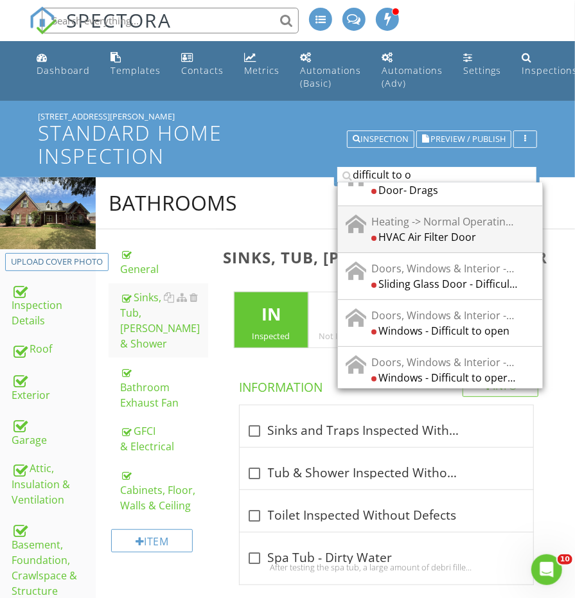
scroll to position [143, 0]
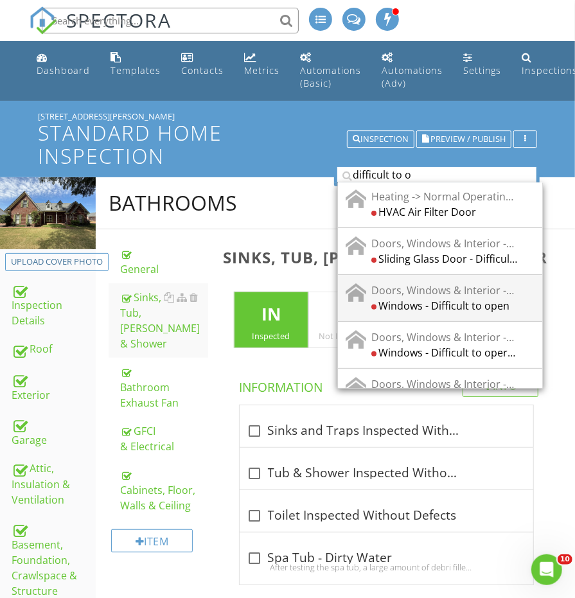
type input "difficult to o"
click at [431, 298] on div "Windows - Difficult to open" at bounding box center [444, 304] width 146 height 15
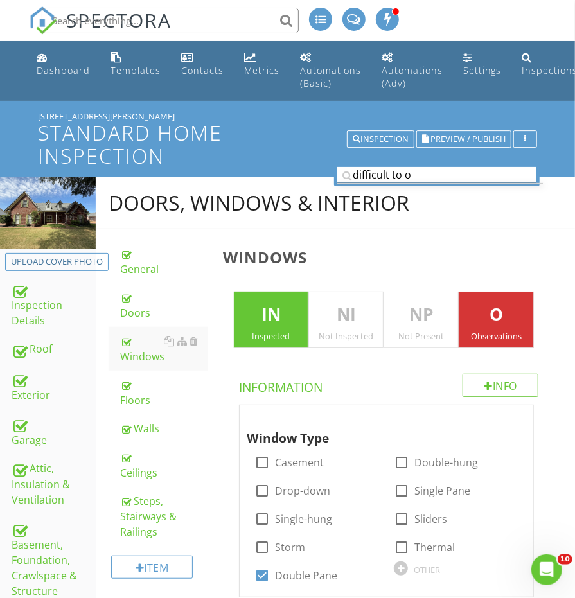
click at [419, 173] on input "difficult to o" at bounding box center [436, 175] width 199 height 16
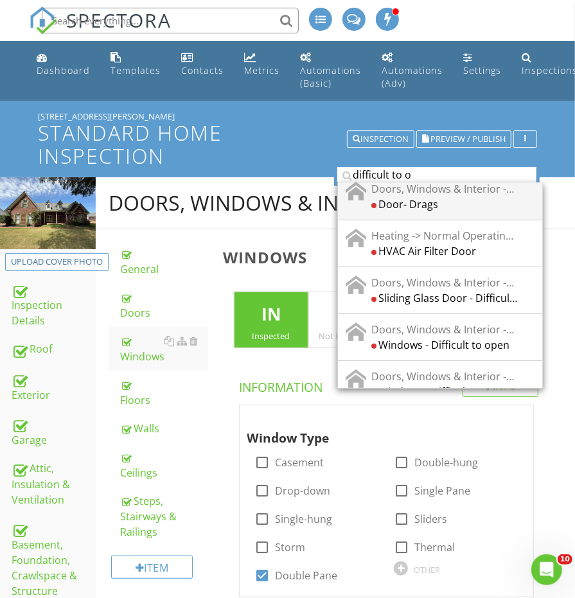
scroll to position [110, 0]
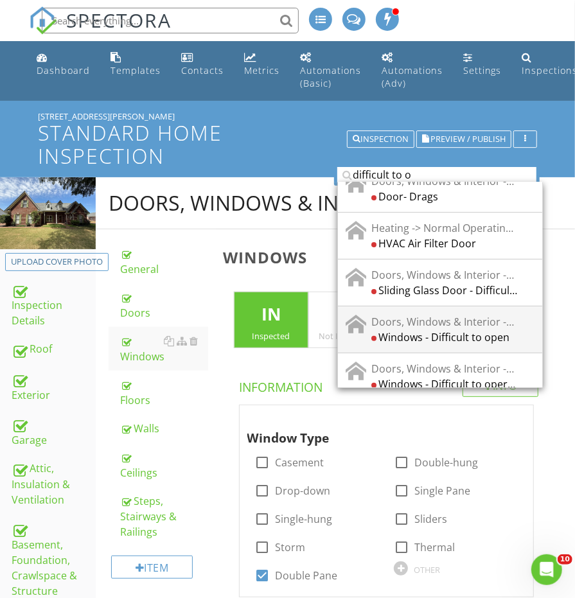
click at [448, 318] on div "Doors, Windows & Interior -> Windows" at bounding box center [444, 321] width 146 height 15
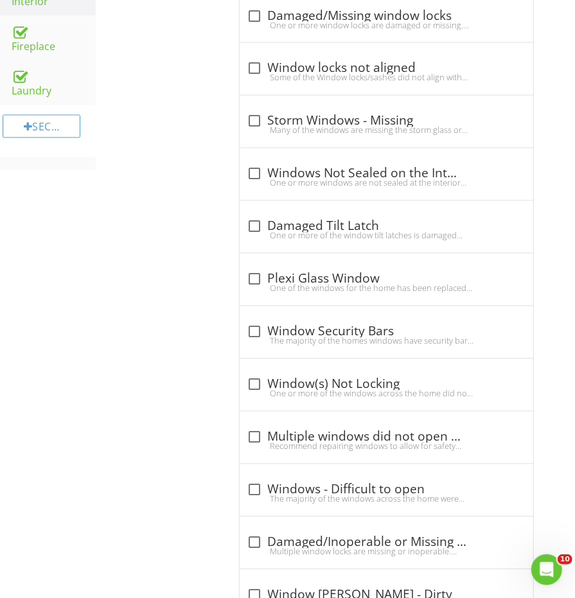
scroll to position [1047, 0]
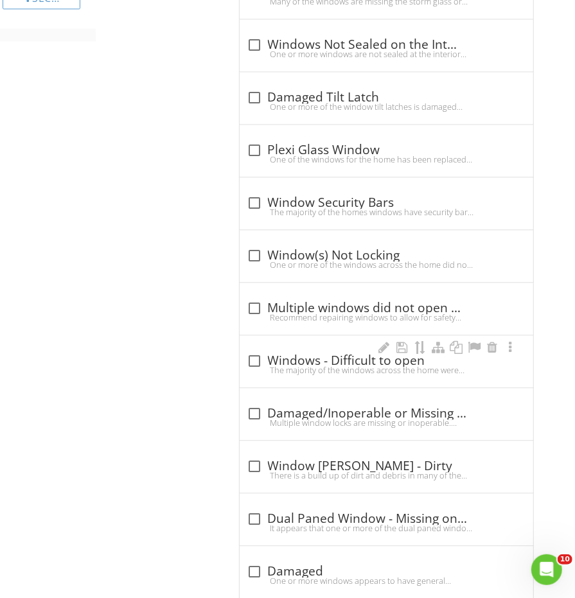
click at [315, 365] on div "The majority of the windows across the home were difficult to open/close.This i…" at bounding box center [386, 370] width 278 height 10
checkbox input "true"
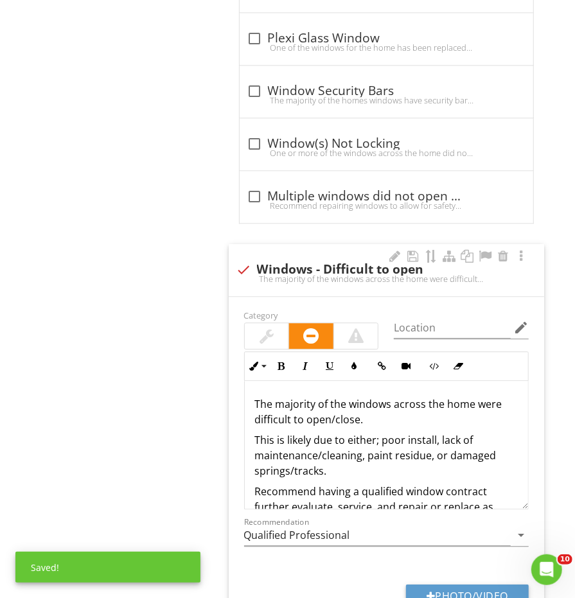
scroll to position [1218, 0]
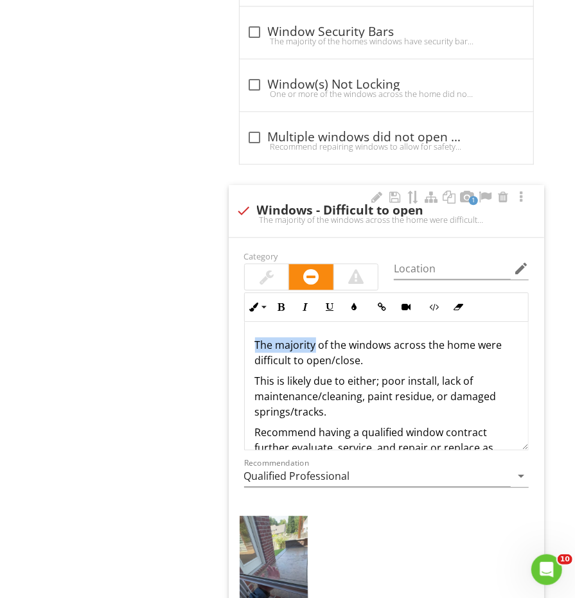
drag, startPoint x: 315, startPoint y: 335, endPoint x: 242, endPoint y: 335, distance: 73.2
click at [242, 335] on div "Inline Style XLarge Large Normal Small Light Small/Light Bold Italic Underline …" at bounding box center [386, 371] width 300 height 158
click at [270, 269] on div at bounding box center [266, 276] width 14 height 15
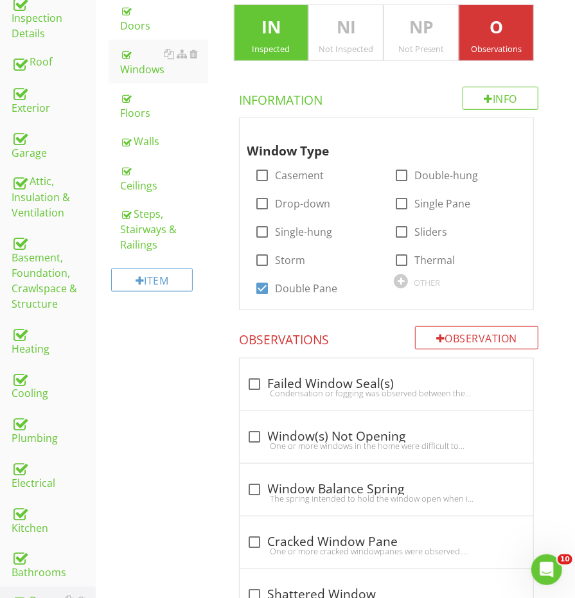
scroll to position [0, 0]
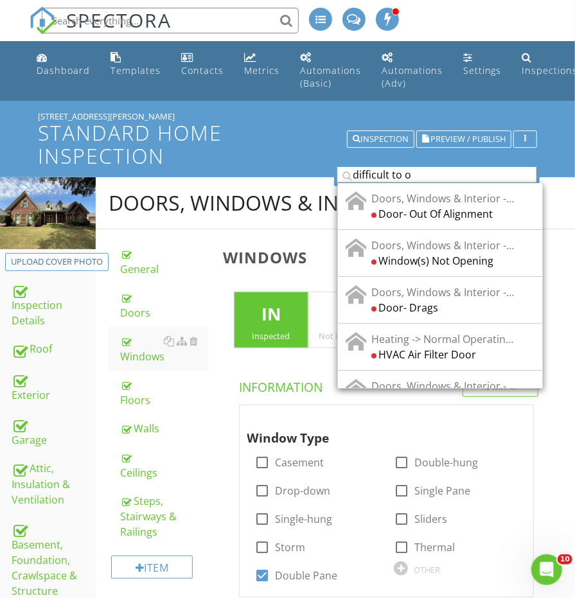
click at [448, 174] on input "difficult to o" at bounding box center [436, 175] width 199 height 16
type input "f"
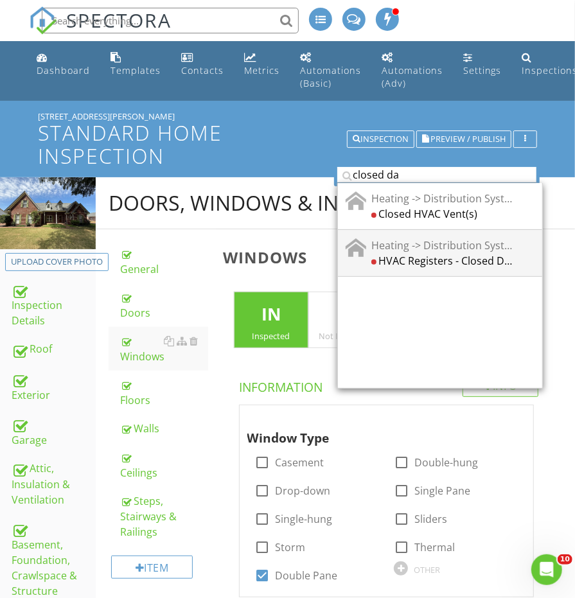
type input "closed da"
click at [480, 256] on div "HVAC Registers - Closed Dampers" at bounding box center [444, 259] width 146 height 15
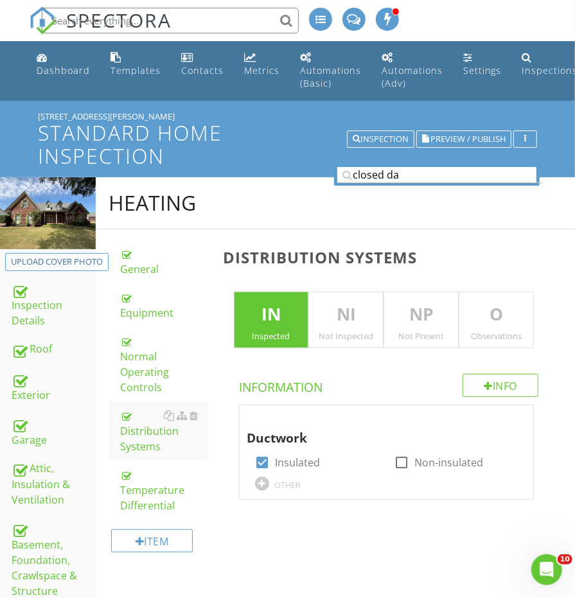
click at [499, 304] on p "O" at bounding box center [496, 315] width 74 height 26
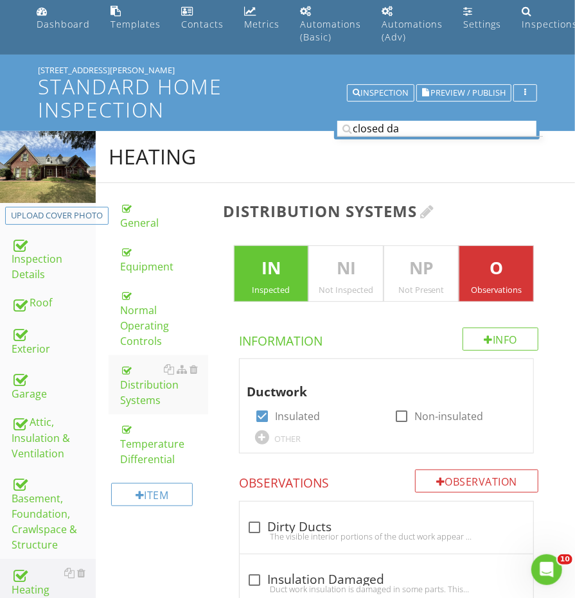
scroll to position [39, 0]
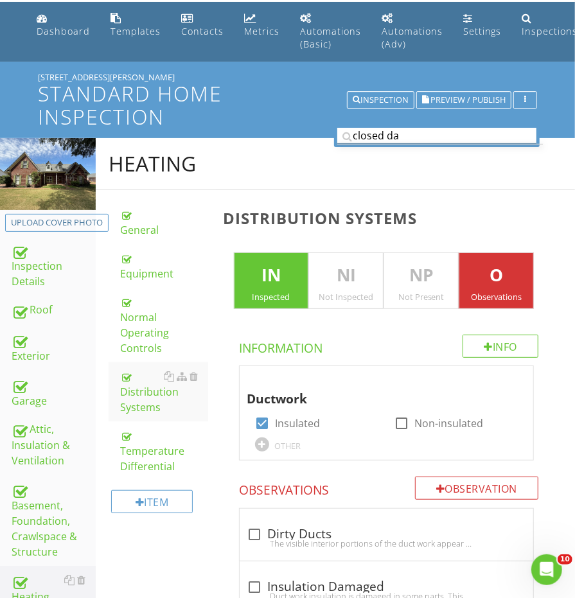
click at [405, 133] on input "closed da" at bounding box center [436, 136] width 199 height 16
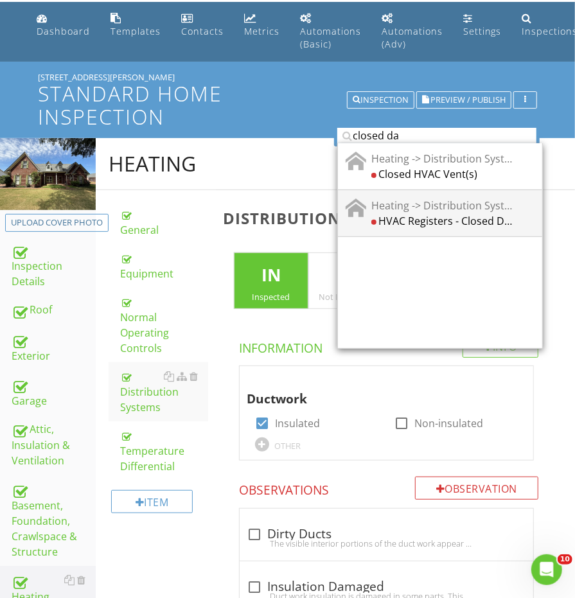
click at [421, 213] on div "HVAC Registers - Closed Dampers" at bounding box center [444, 220] width 146 height 15
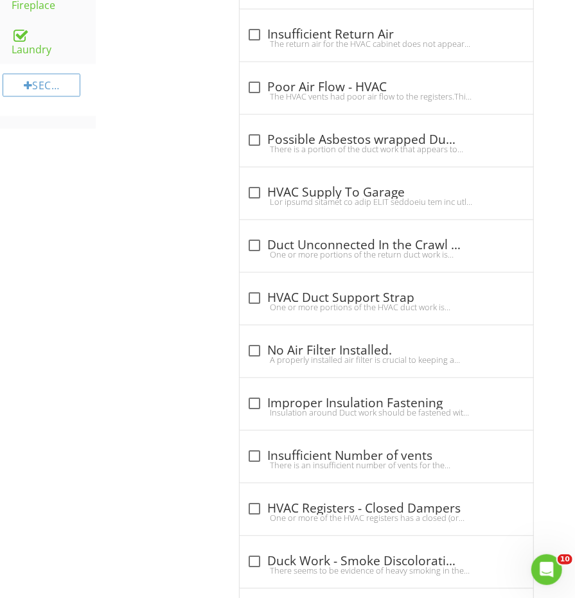
scroll to position [1106, 0]
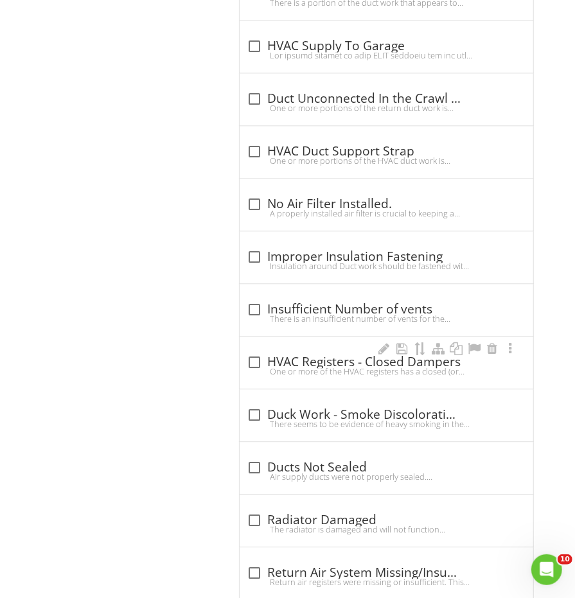
click at [331, 366] on div "One or more of the HVAC registers has a closed (or partially closed) dampers do…" at bounding box center [386, 371] width 278 height 10
checkbox input "true"
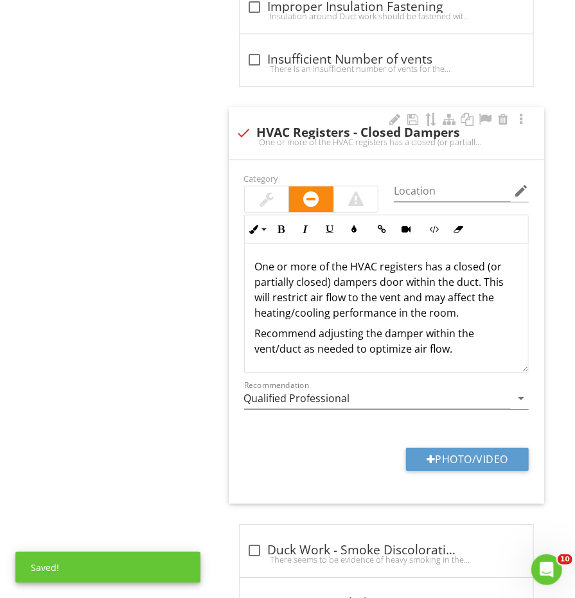
scroll to position [1, 0]
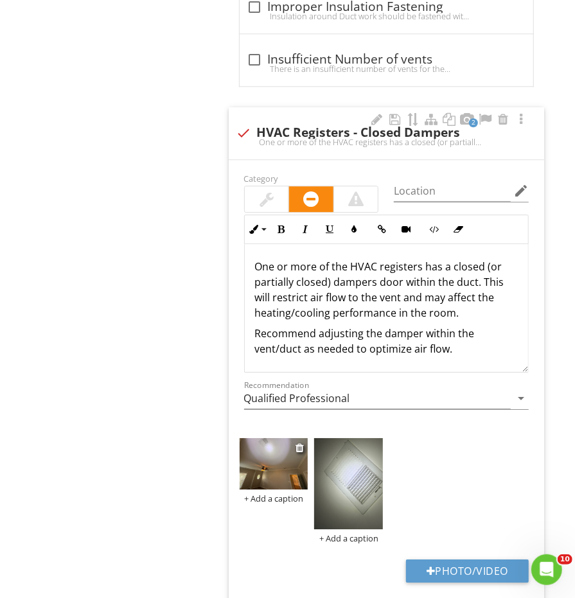
click at [275, 454] on img at bounding box center [274, 463] width 69 height 51
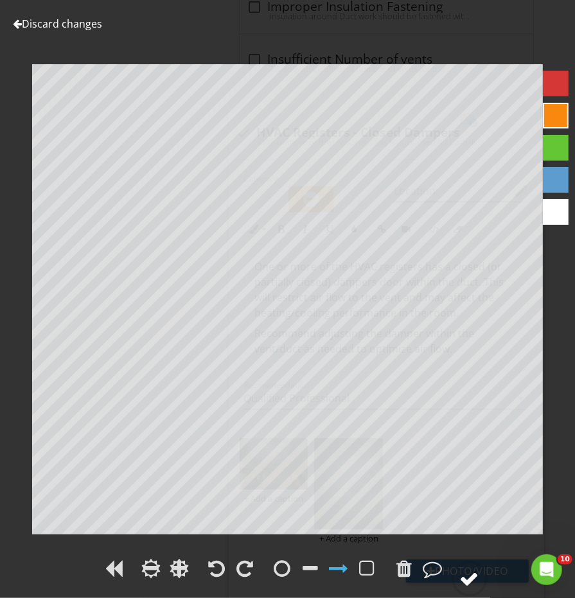
click at [458, 566] on icon at bounding box center [469, 579] width 36 height 36
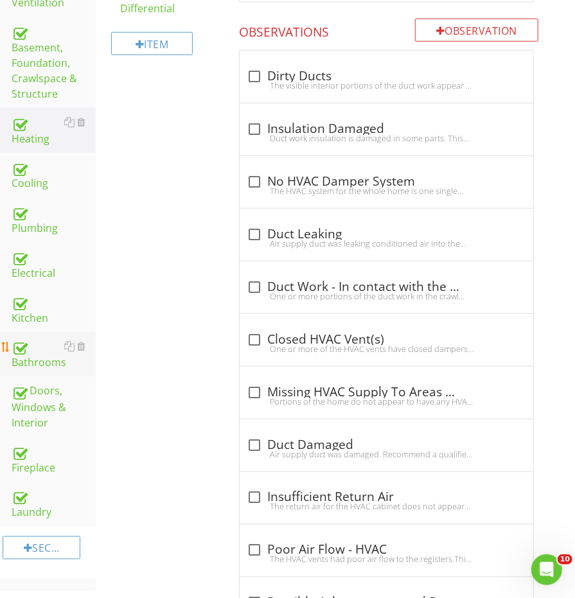
scroll to position [495, 0]
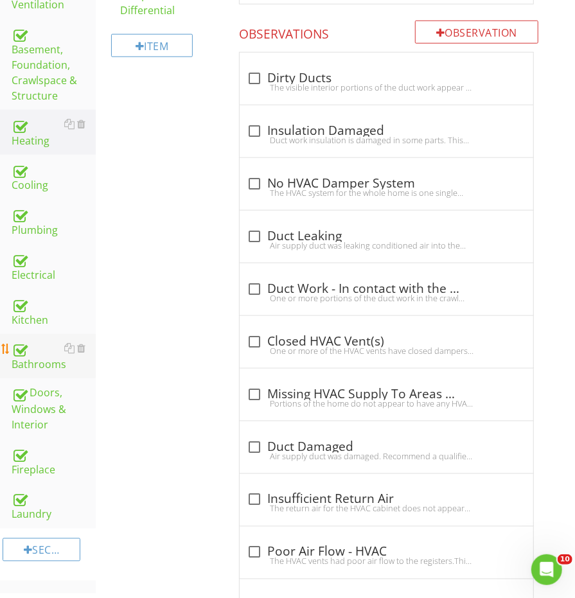
click at [33, 340] on div "Bathrooms" at bounding box center [54, 356] width 84 height 32
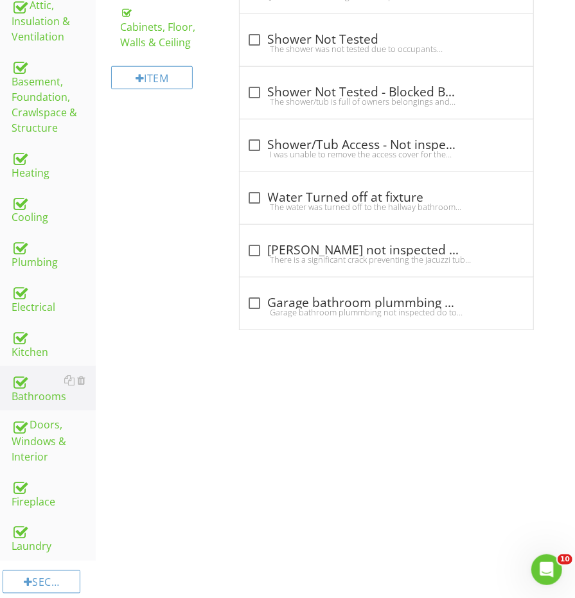
scroll to position [53, 0]
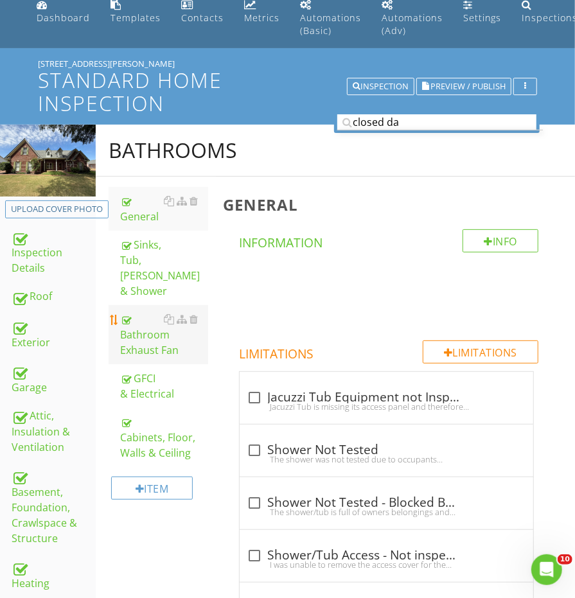
click at [153, 340] on link "Bathroom Exhaust Fan" at bounding box center [163, 334] width 87 height 59
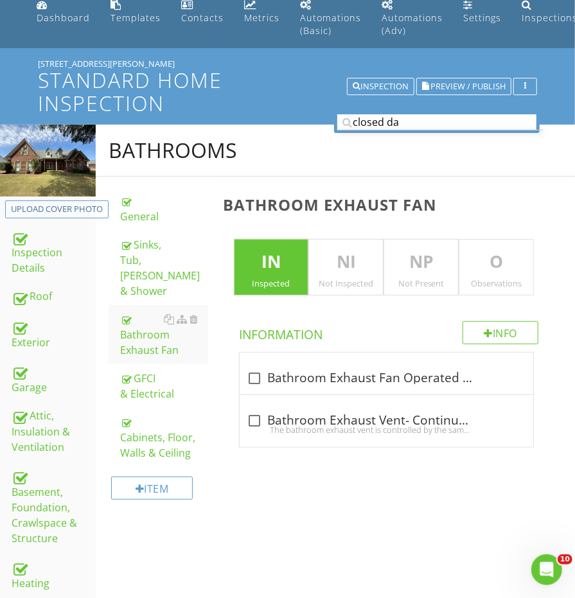
click at [509, 273] on div "O Observations" at bounding box center [495, 267] width 75 height 57
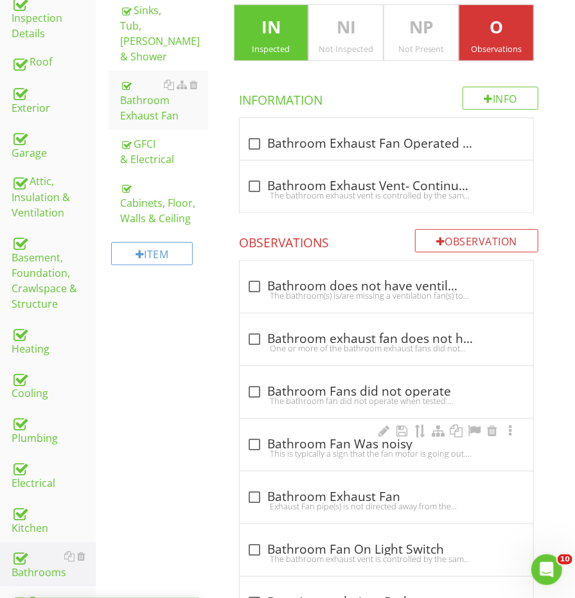
click at [341, 422] on div "check_box_outline_blank Bathroom Fan Was noisy This is typically a sign that th…" at bounding box center [386, 445] width 293 height 52
checkbox input "true"
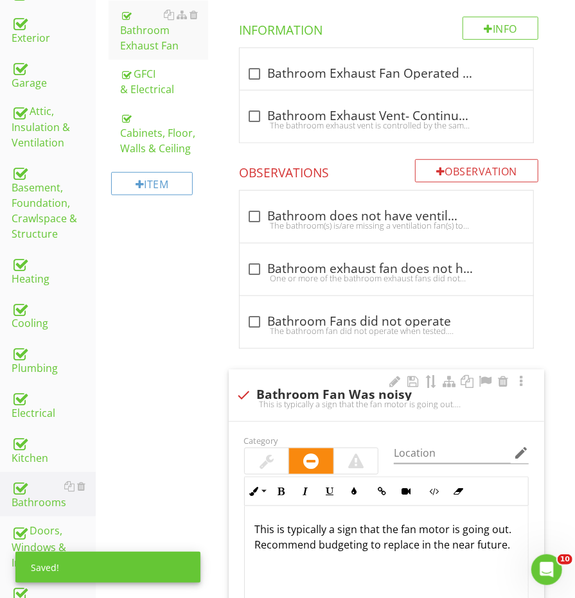
scroll to position [365, 0]
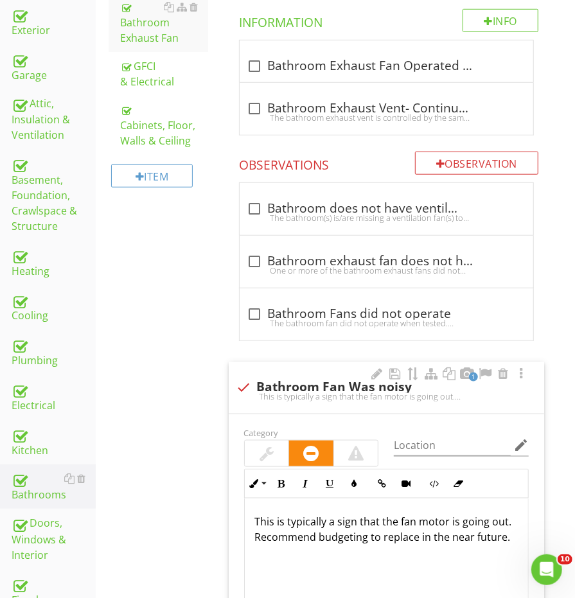
click at [271, 446] on div at bounding box center [266, 453] width 14 height 15
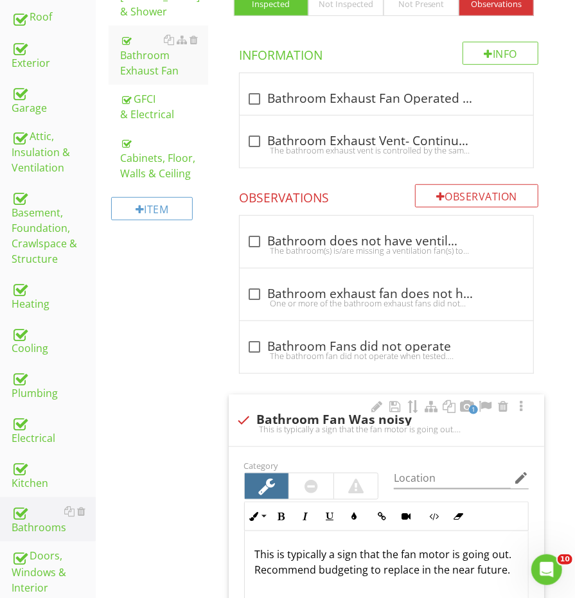
scroll to position [379, 0]
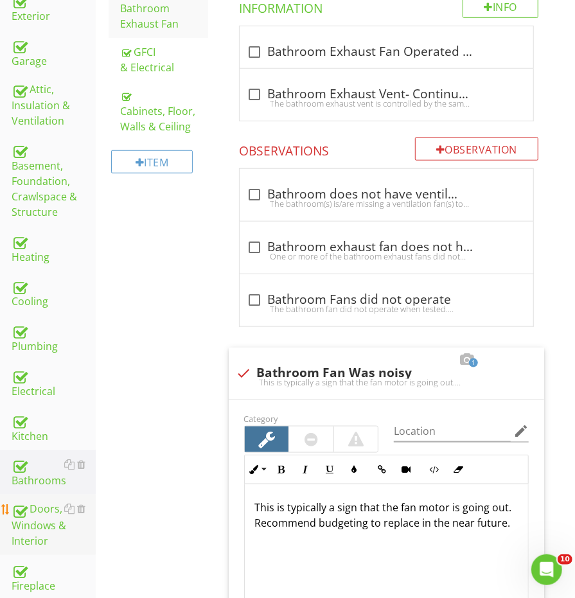
click at [39, 501] on div "Doors, Windows & Interior" at bounding box center [54, 525] width 84 height 48
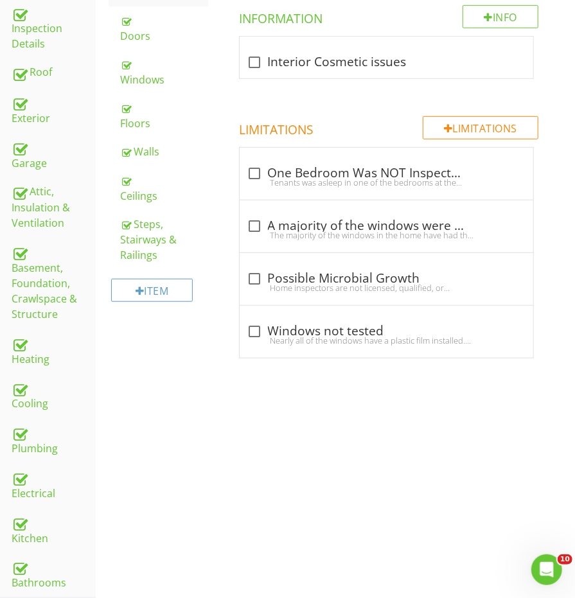
scroll to position [218, 0]
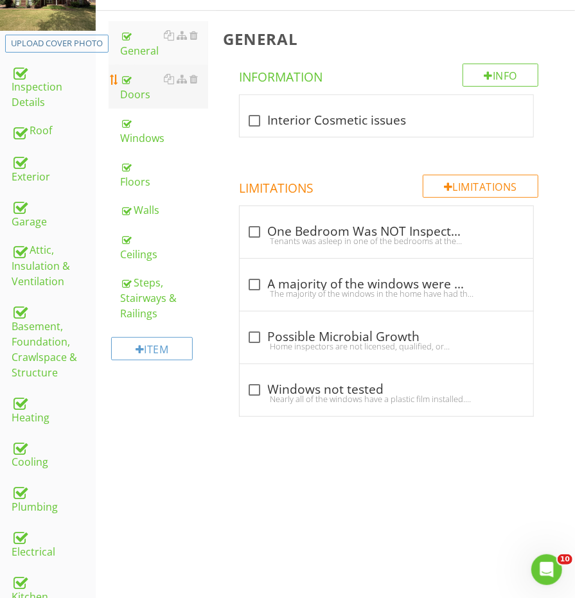
click at [142, 82] on div "Doors" at bounding box center [163, 86] width 87 height 31
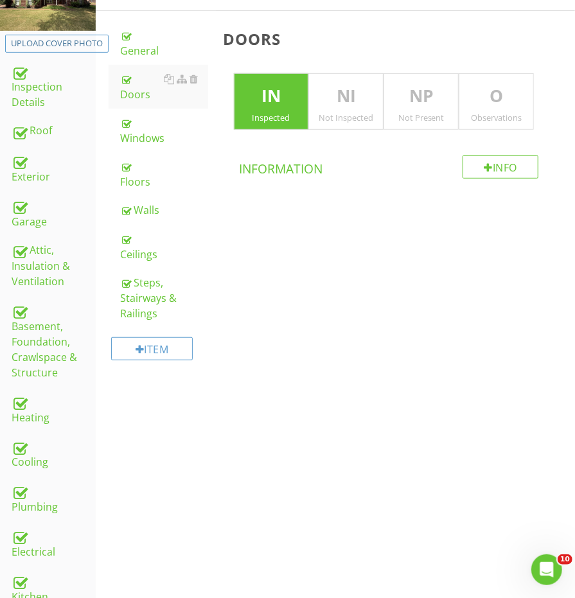
click at [495, 123] on div "O Observations" at bounding box center [495, 101] width 75 height 57
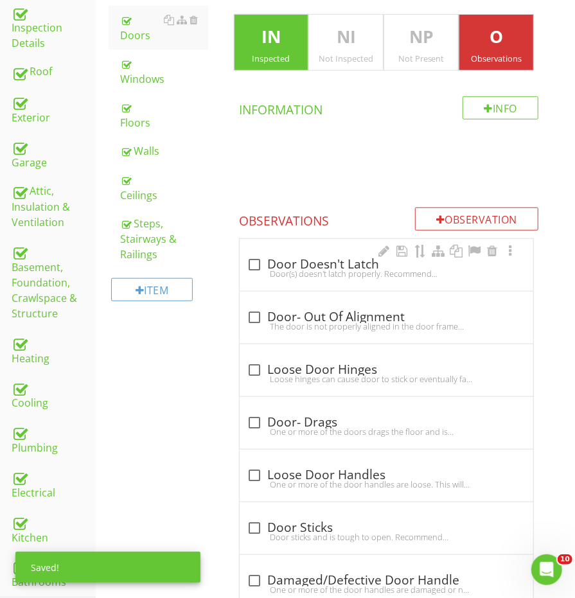
click at [314, 257] on div "check_box_outline_blank Door Doesn't Latch" at bounding box center [386, 264] width 278 height 15
checkbox input "true"
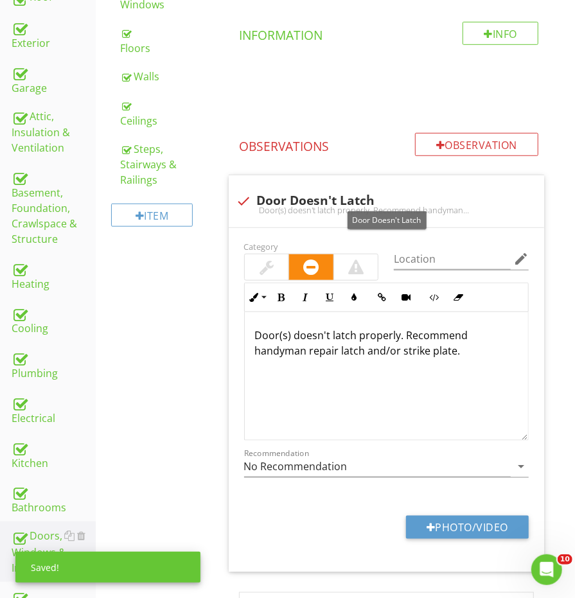
scroll to position [388, 0]
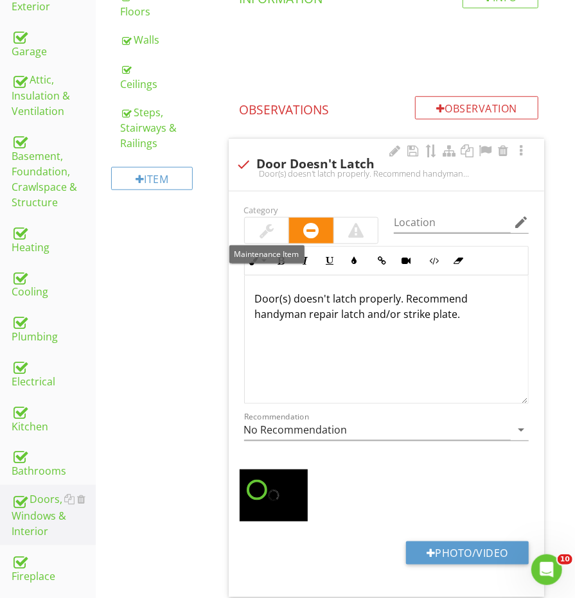
click at [276, 226] on div at bounding box center [267, 231] width 44 height 26
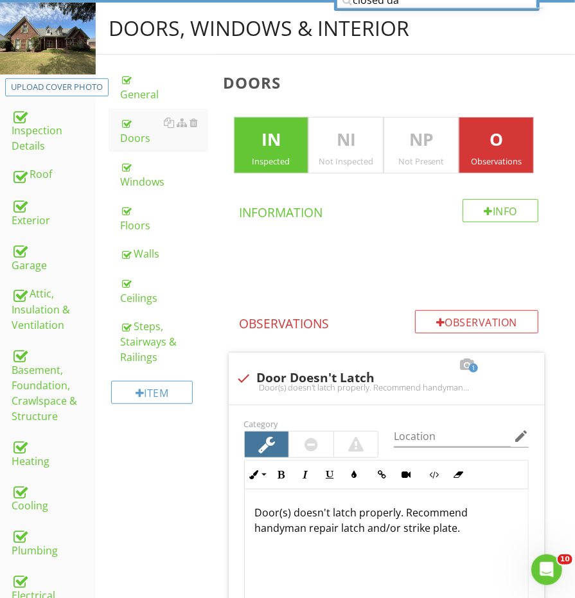
scroll to position [161, 0]
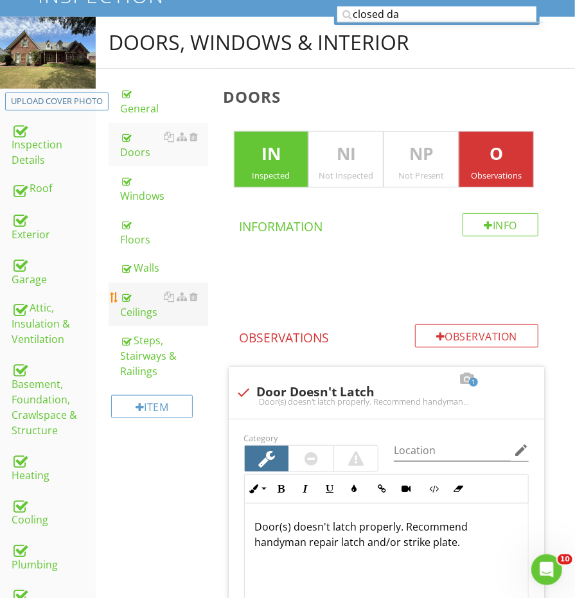
click at [141, 289] on div "Ceilings" at bounding box center [163, 304] width 87 height 31
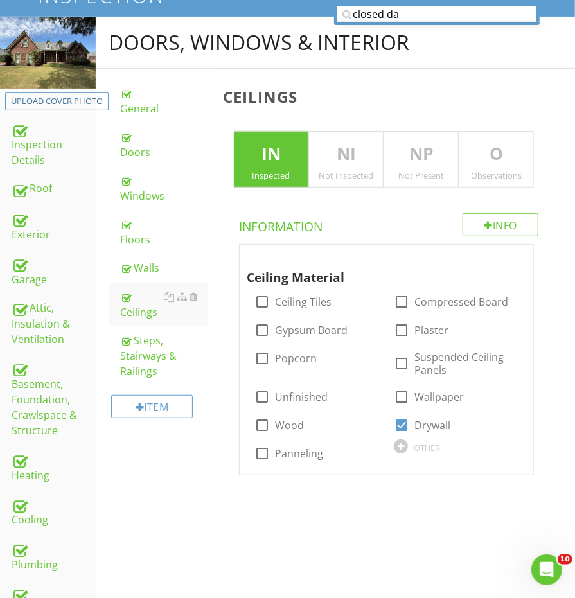
click at [497, 173] on div "Observations" at bounding box center [496, 175] width 74 height 10
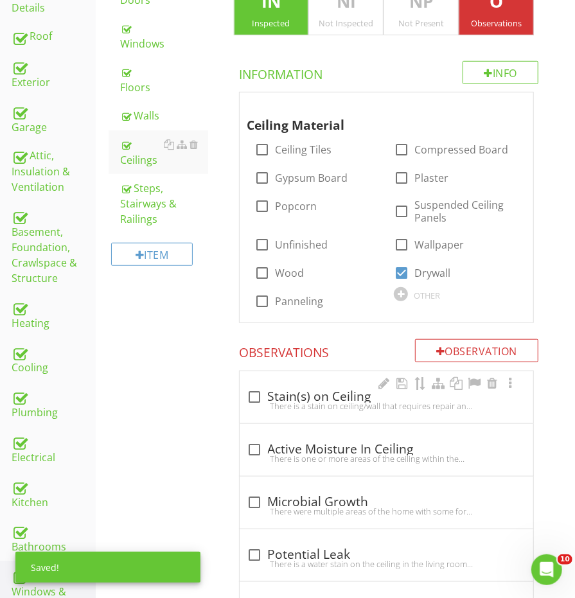
click at [298, 401] on div "There is a stain on ceiling/wall that requires repair and paint. Source of stai…" at bounding box center [386, 406] width 278 height 10
checkbox input "true"
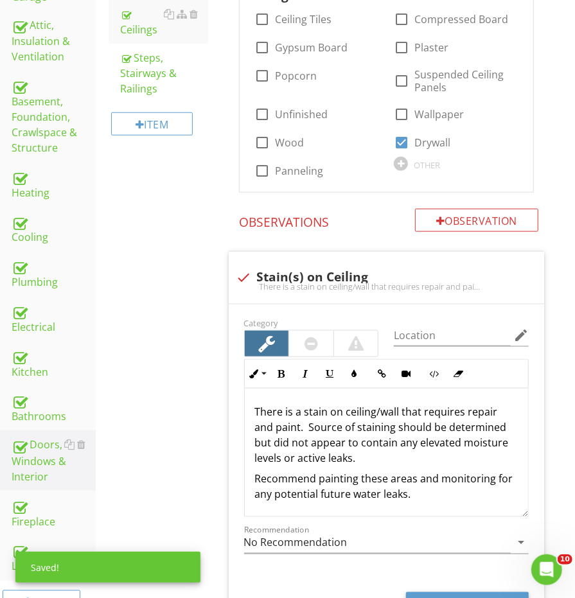
scroll to position [447, 0]
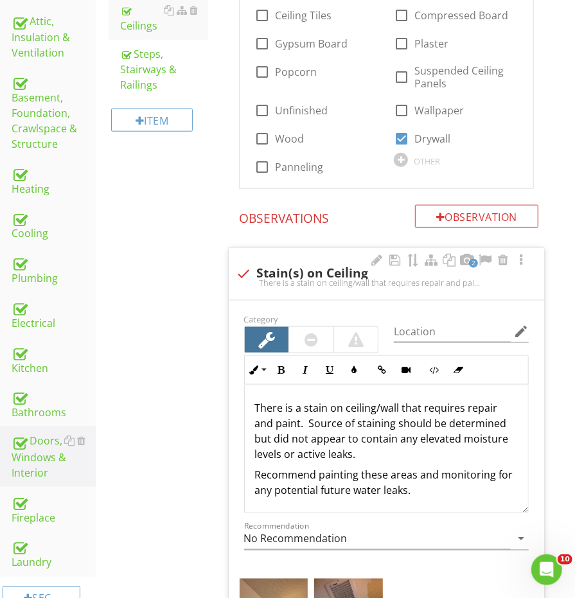
click at [328, 401] on p "There is a stain on ceiling/wall that requires repair and paint. Source of stai…" at bounding box center [386, 431] width 263 height 62
click at [393, 254] on div at bounding box center [394, 260] width 15 height 13
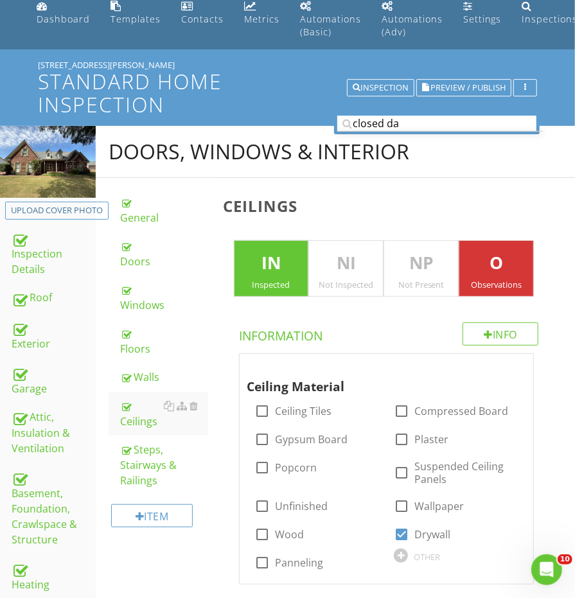
scroll to position [37, 0]
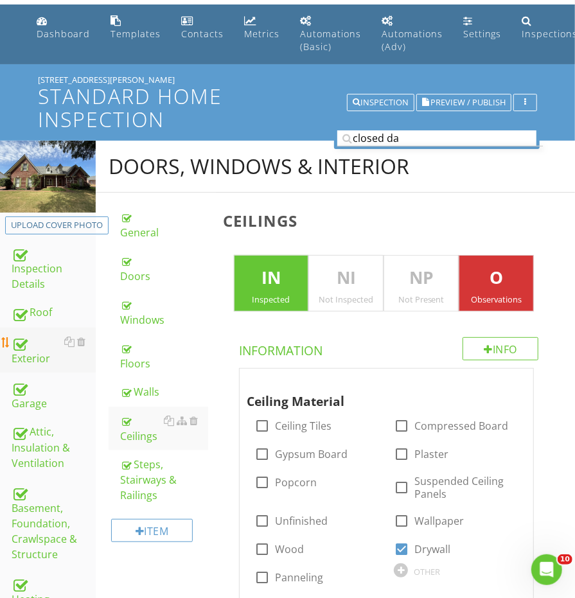
click at [33, 347] on div "Exterior" at bounding box center [54, 350] width 84 height 32
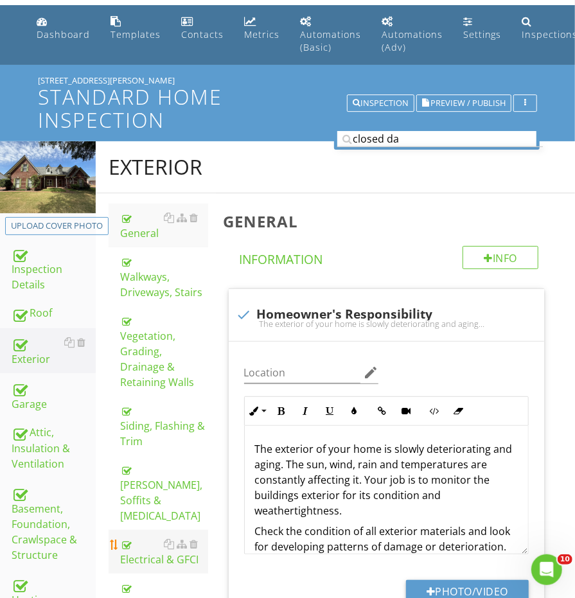
scroll to position [170, 0]
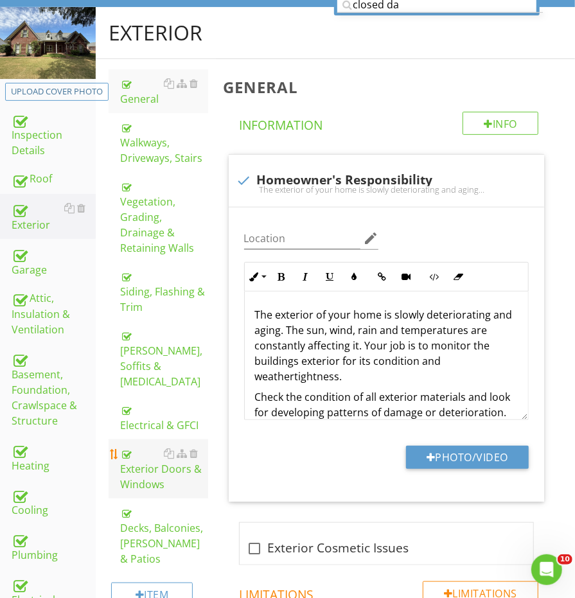
click at [146, 442] on link "Exterior Doors & Windows" at bounding box center [163, 468] width 87 height 59
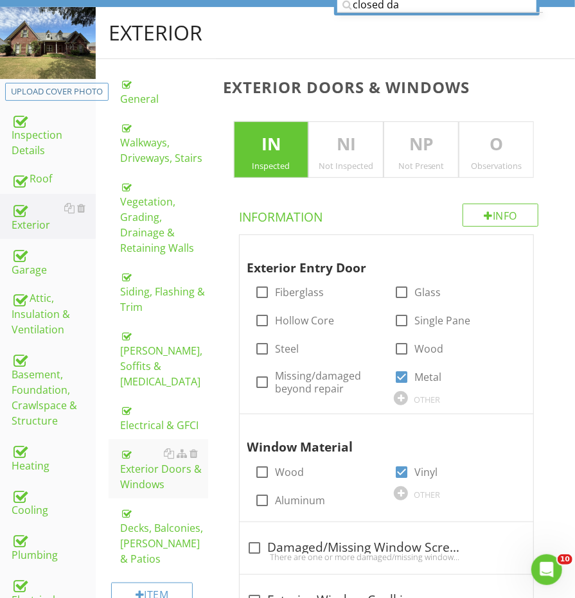
click at [486, 155] on div "O Observations" at bounding box center [495, 149] width 75 height 57
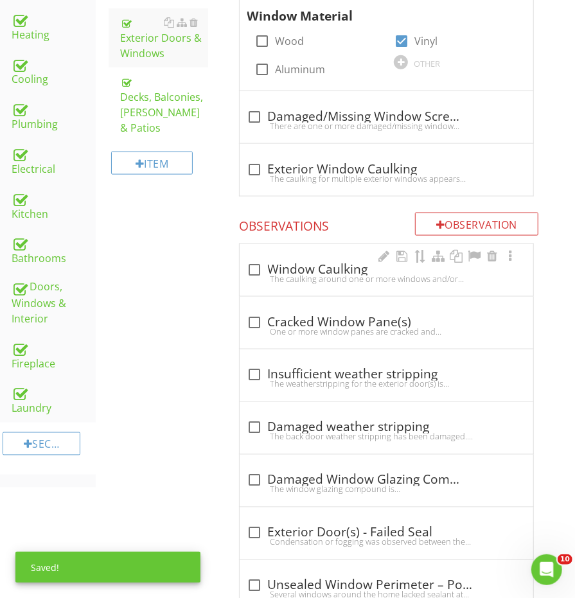
click at [301, 262] on div "check_box_outline_blank Window Caulking" at bounding box center [386, 269] width 278 height 15
checkbox input "true"
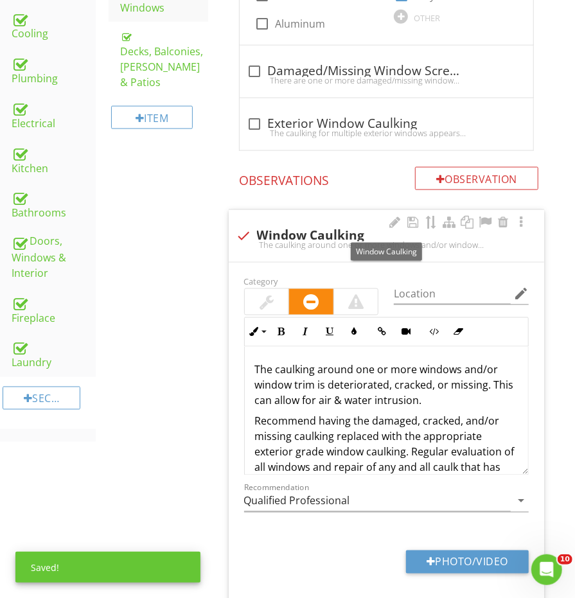
scroll to position [686, 0]
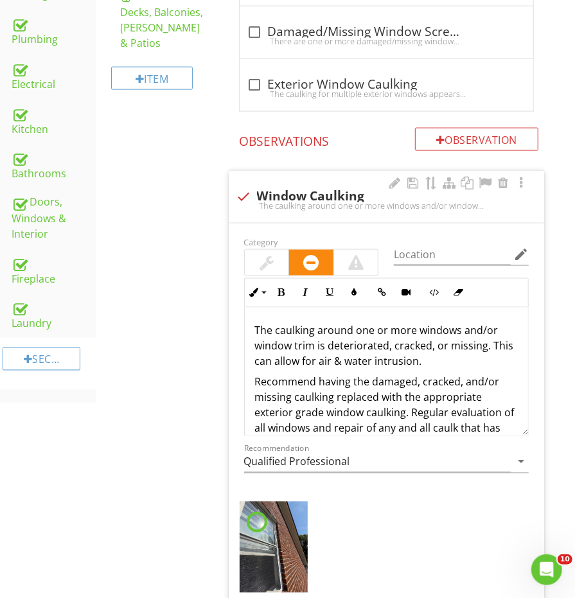
click at [266, 256] on div at bounding box center [266, 262] width 14 height 15
click at [266, 256] on div at bounding box center [266, 263] width 17 height 18
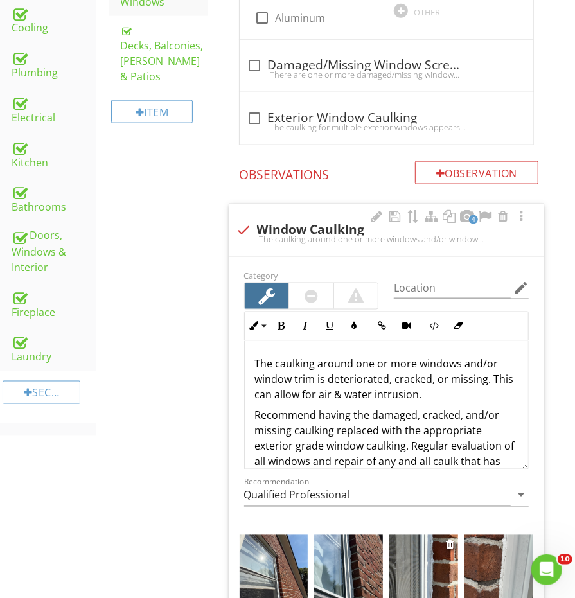
scroll to position [377, 0]
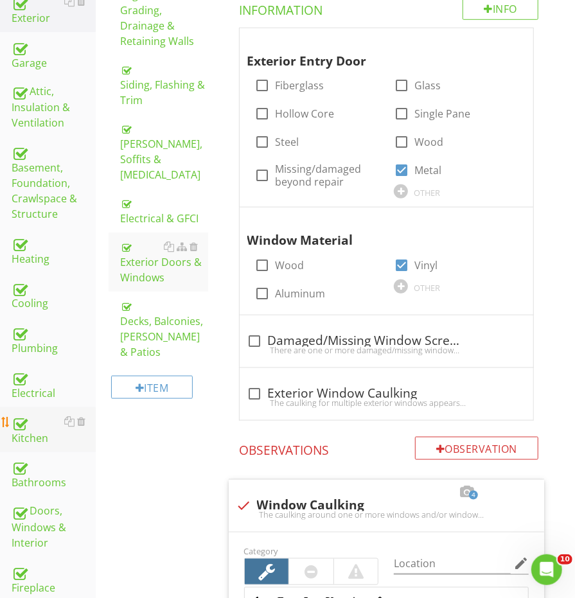
click at [26, 415] on div "Kitchen" at bounding box center [54, 430] width 84 height 32
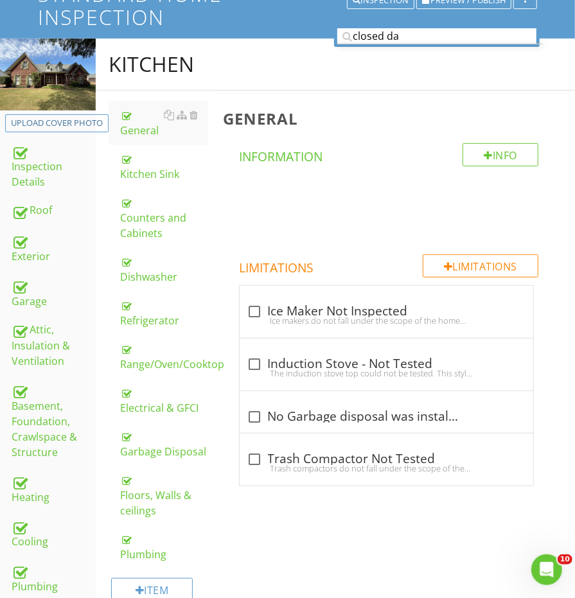
scroll to position [130, 0]
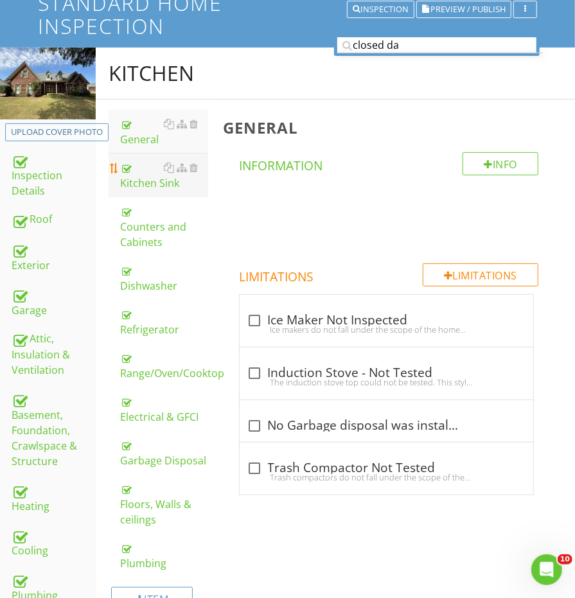
click at [144, 178] on div "Kitchen Sink" at bounding box center [163, 175] width 87 height 31
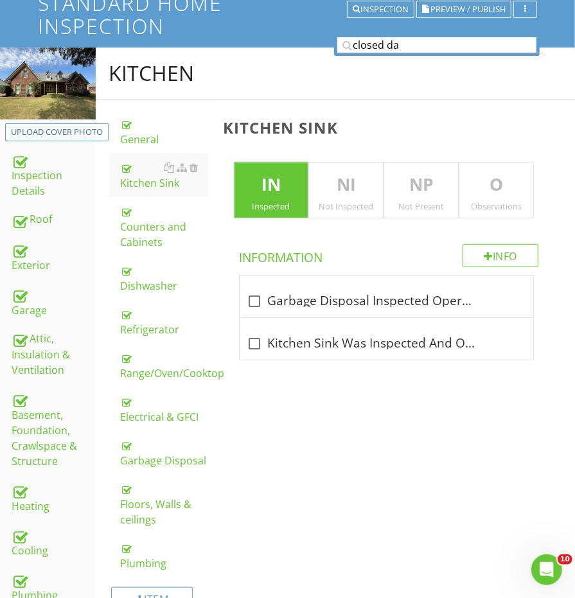
click at [457, 185] on p "NP" at bounding box center [421, 185] width 74 height 26
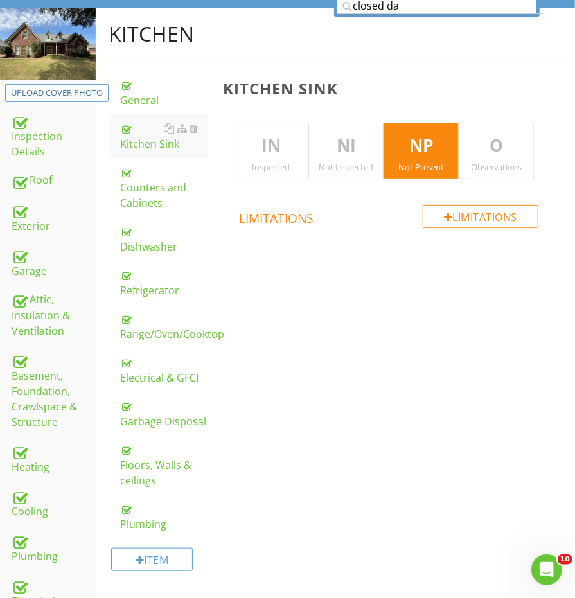
scroll to position [213, 0]
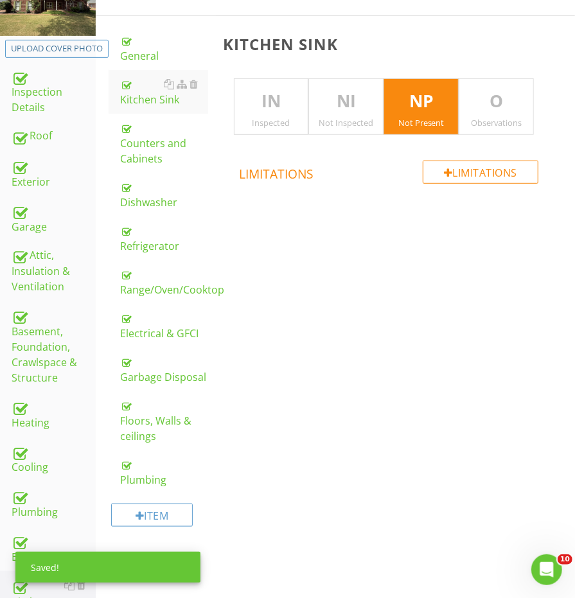
click at [500, 71] on div "Kitchen Sink IN Inspected NI Not Inspected NP Not Present O Observations Limita…" at bounding box center [395, 136] width 359 height 240
click at [499, 95] on p "O" at bounding box center [496, 102] width 74 height 26
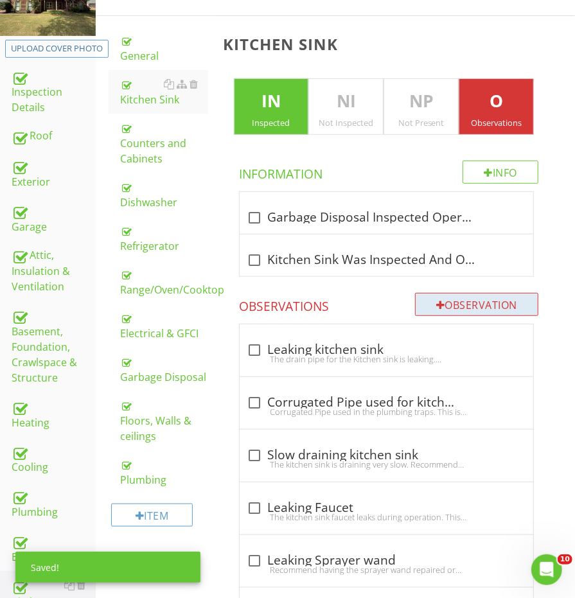
click at [464, 304] on div "Observation" at bounding box center [476, 304] width 123 height 23
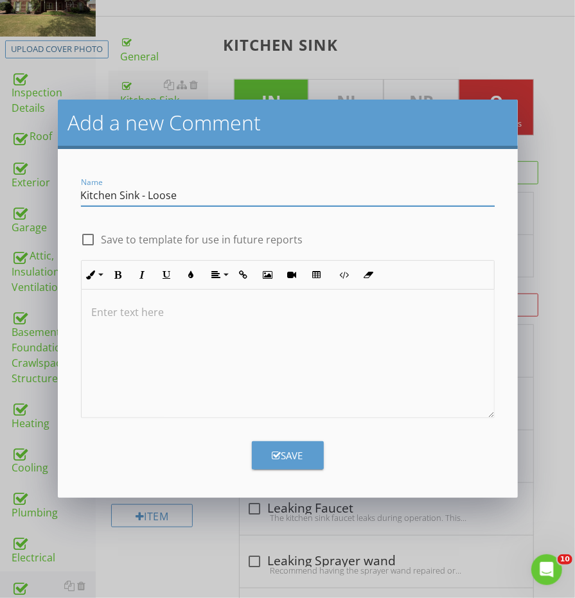
type input "Kitchen Sink - Loose"
click at [399, 385] on div at bounding box center [288, 354] width 412 height 128
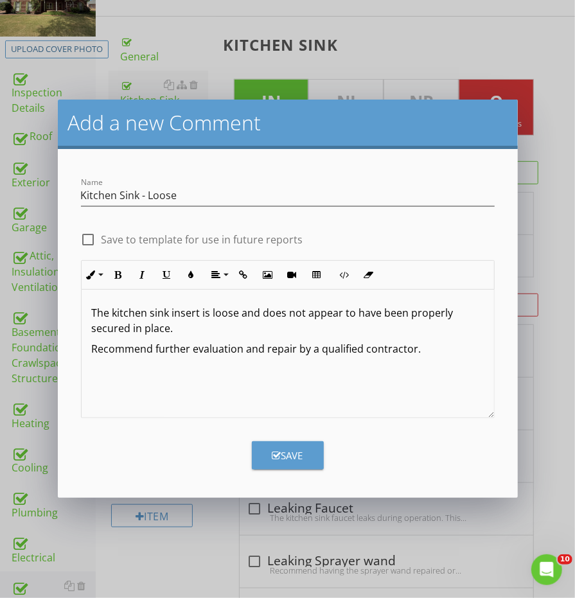
click at [292, 462] on div "Save" at bounding box center [287, 455] width 31 height 15
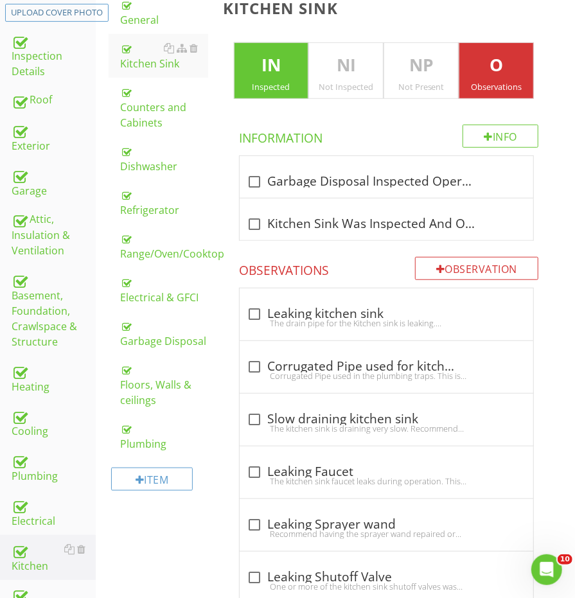
scroll to position [200, 0]
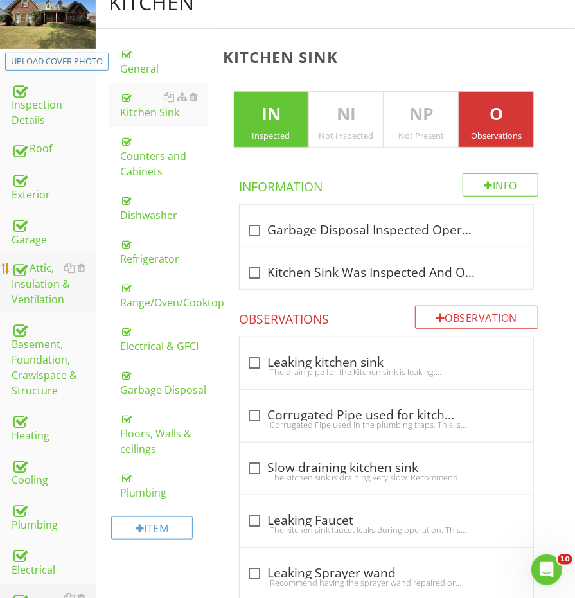
click at [53, 272] on div "Attic, Insulation & Ventilation" at bounding box center [54, 284] width 84 height 48
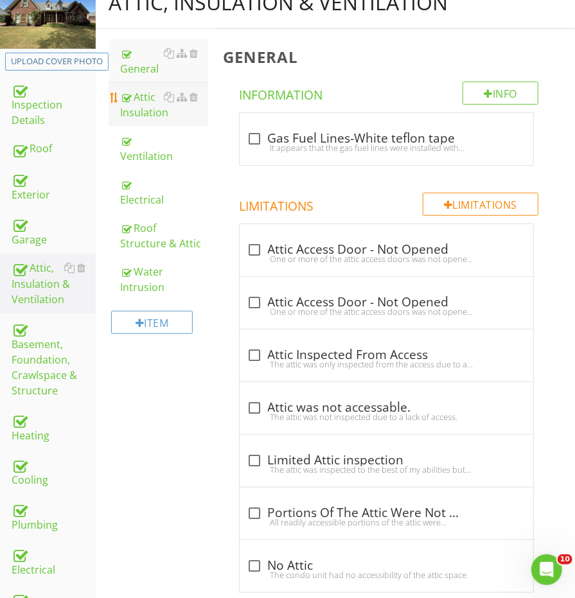
click at [146, 101] on div "Attic Insulation" at bounding box center [163, 104] width 87 height 31
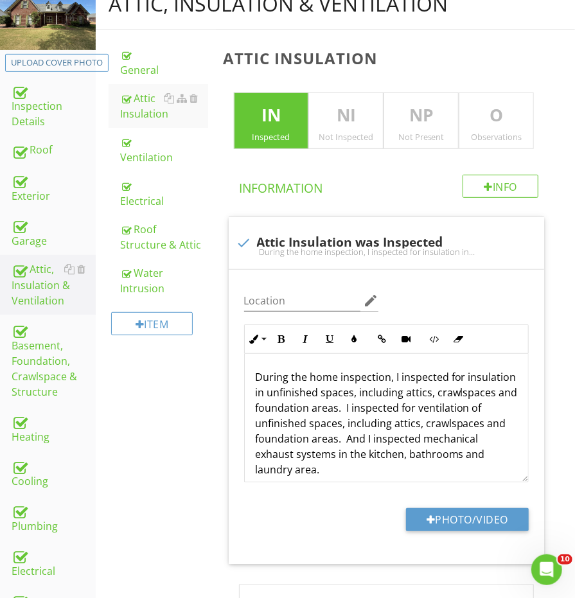
click at [489, 135] on div "Observations" at bounding box center [496, 137] width 74 height 10
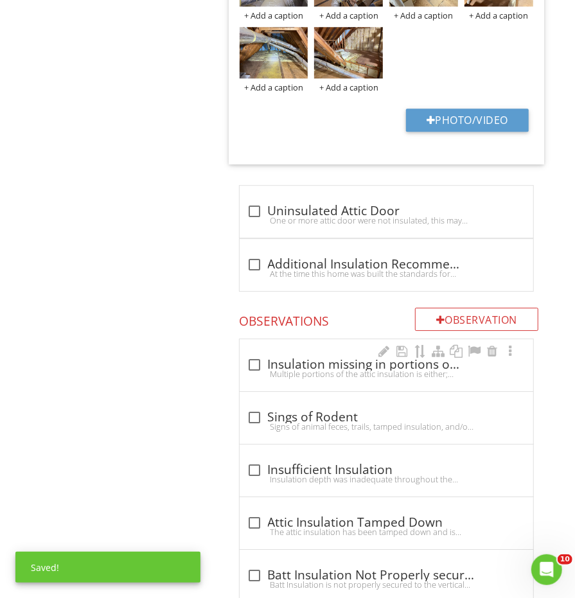
click at [286, 357] on div "check_box_outline_blank Insulation missing in portions of the attic" at bounding box center [386, 364] width 278 height 15
checkbox input "true"
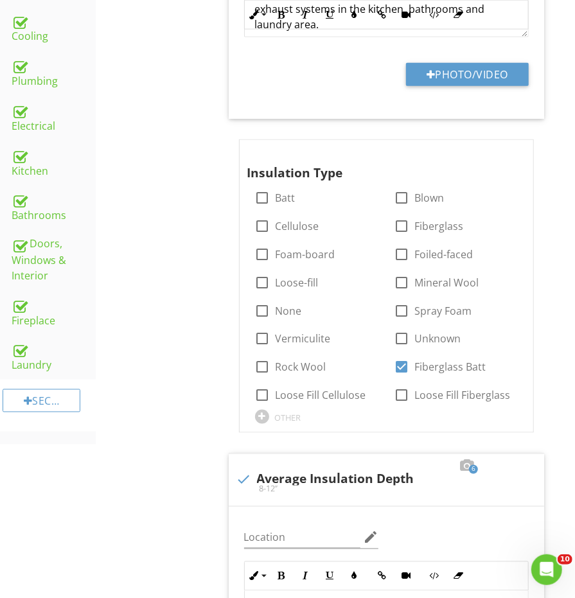
scroll to position [505, 0]
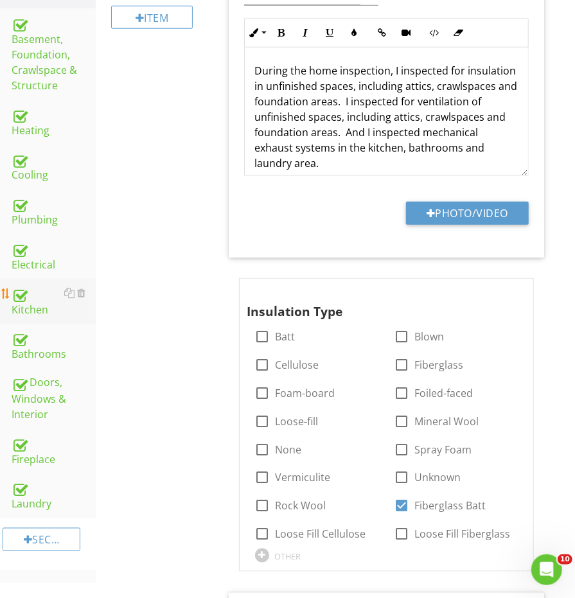
click at [38, 285] on div "Kitchen" at bounding box center [54, 301] width 84 height 32
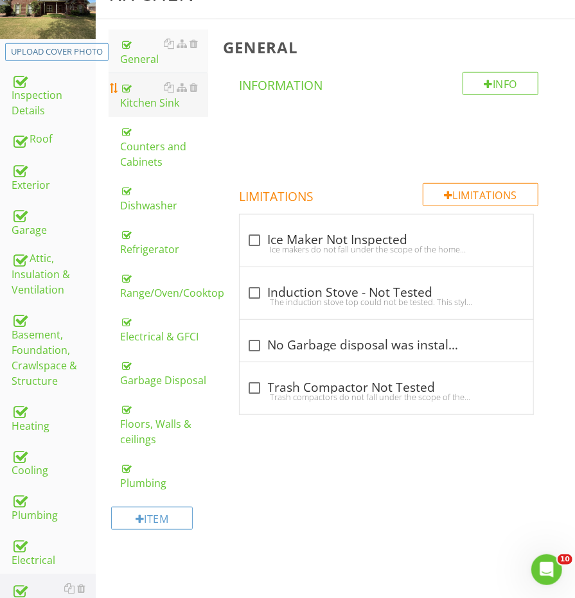
click at [146, 100] on div "Kitchen Sink" at bounding box center [163, 95] width 87 height 31
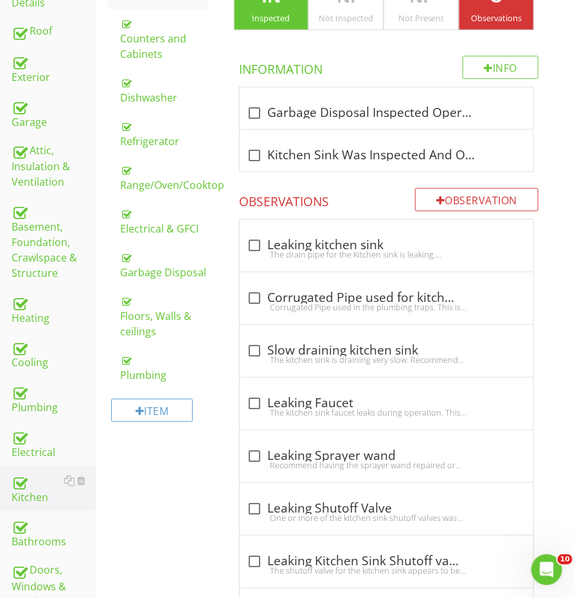
scroll to position [337, 0]
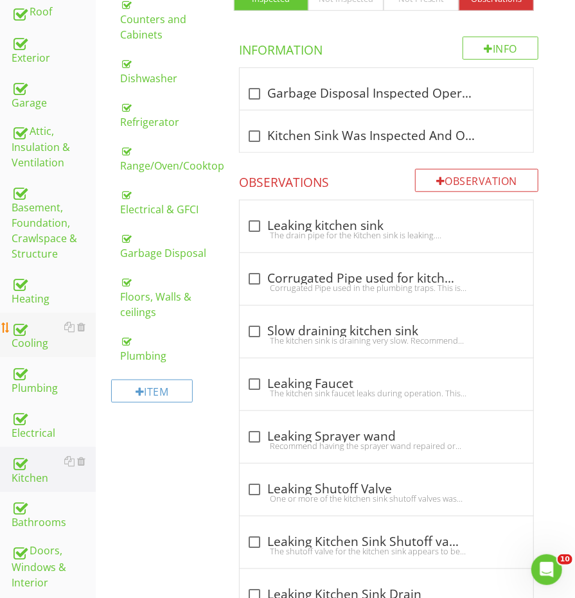
click at [31, 319] on div "Cooling" at bounding box center [54, 335] width 84 height 32
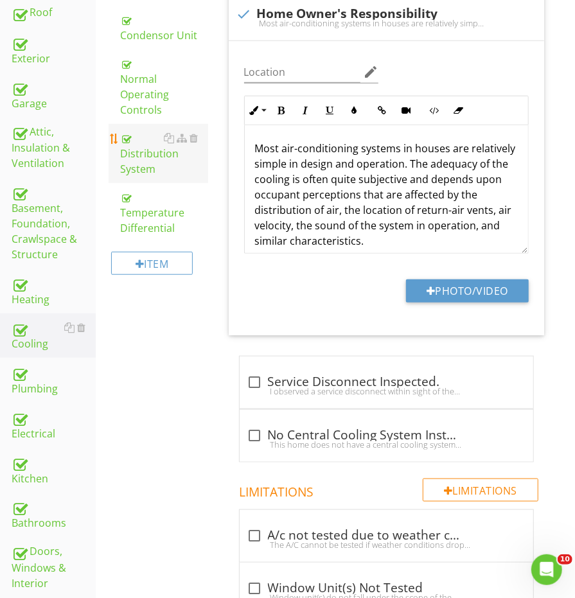
click at [146, 139] on div "Distribution System" at bounding box center [163, 153] width 87 height 46
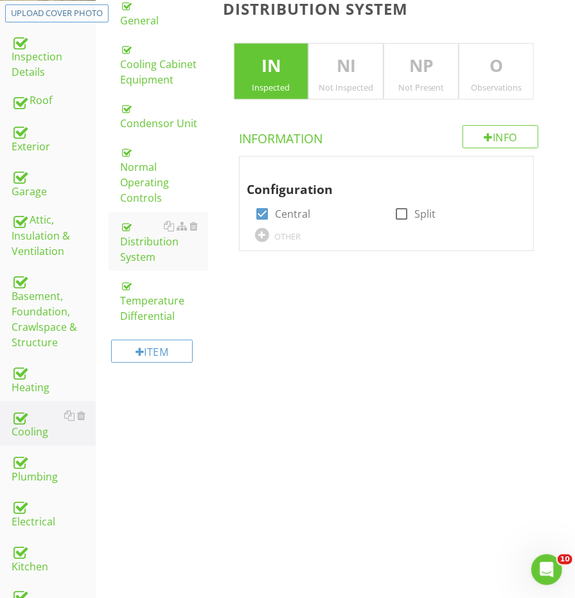
click at [476, 58] on p "O" at bounding box center [496, 66] width 74 height 26
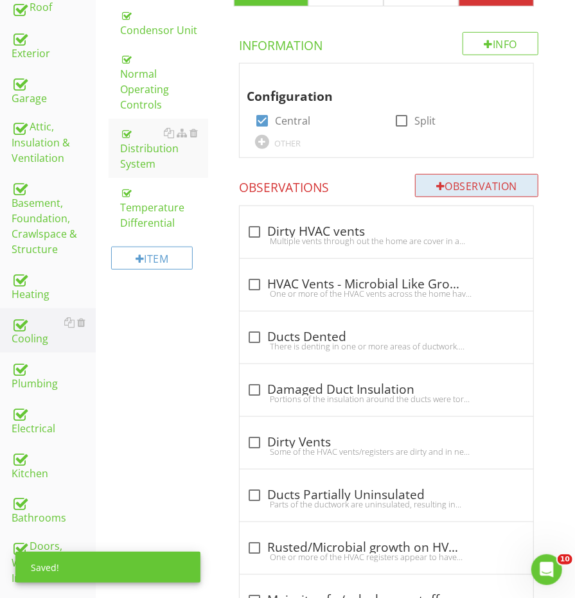
click at [463, 175] on div "Observation" at bounding box center [476, 185] width 123 height 23
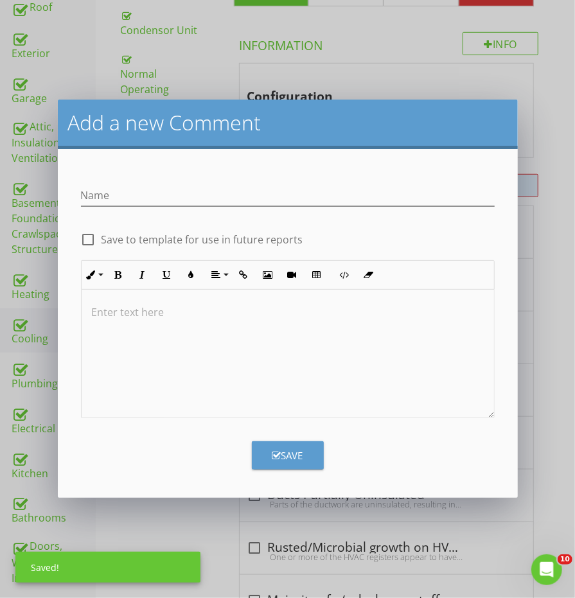
scroll to position [341, 0]
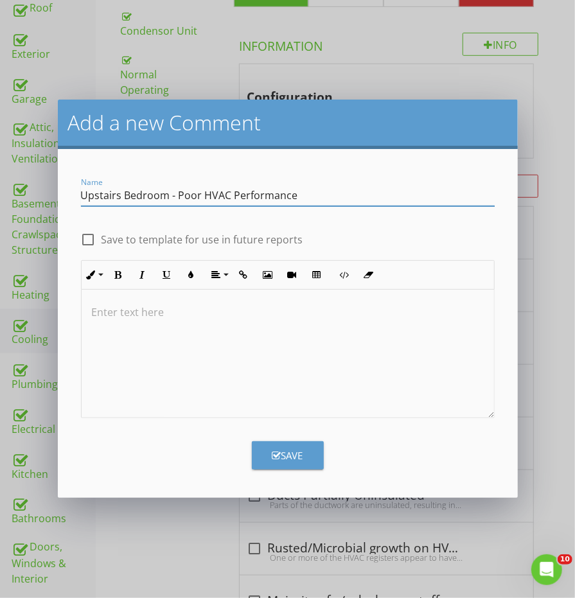
type input "Upstairs Bedroom - Poor HVAC Performance"
click at [351, 341] on div at bounding box center [288, 354] width 412 height 128
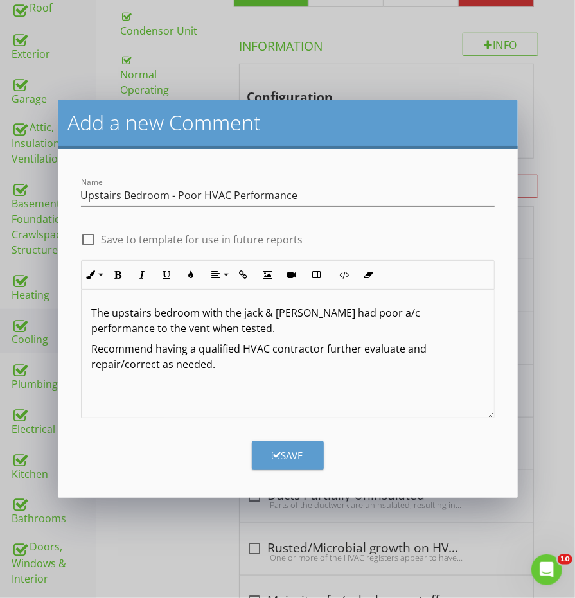
type textarea "<p>The upstairs bedroom with the jack &amp; jill bath had poor a/c performance …"
click at [297, 473] on form "Name Upstairs Bedroom - Poor HVAC Performance check_box_outline_blank Save to t…" at bounding box center [288, 323] width 460 height 349
click at [297, 461] on div "Save" at bounding box center [287, 455] width 31 height 15
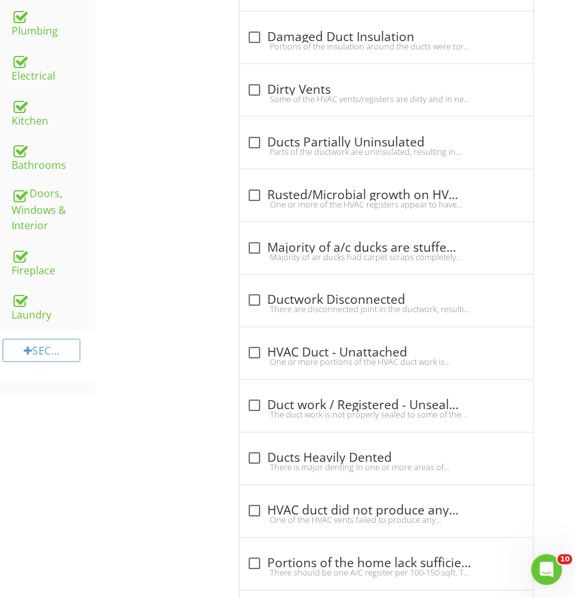
scroll to position [330, 0]
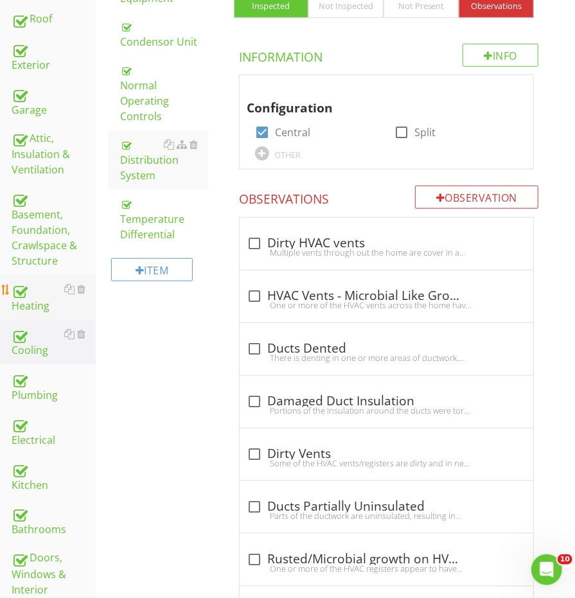
click at [33, 281] on div "Heating" at bounding box center [54, 297] width 84 height 32
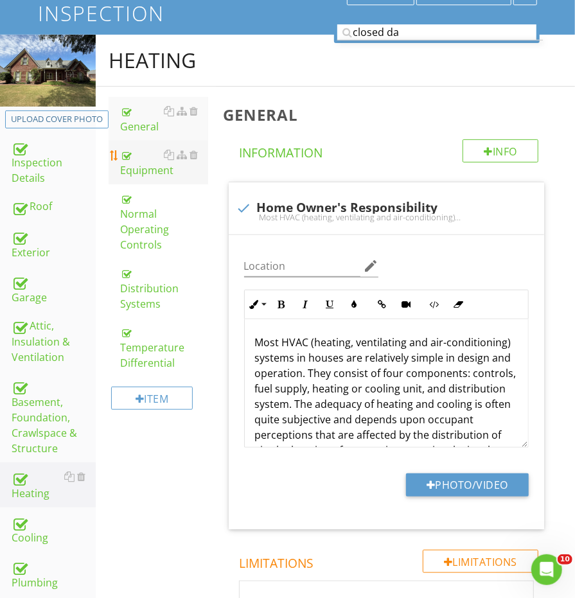
click at [134, 173] on div "Equipment" at bounding box center [163, 162] width 87 height 31
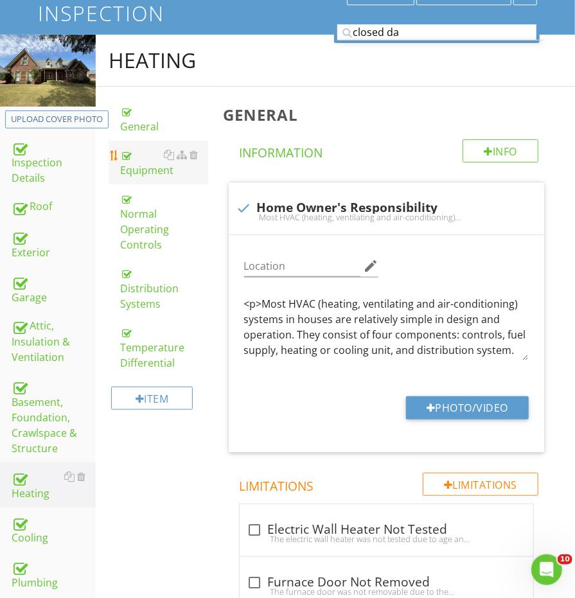
scroll to position [142, 0]
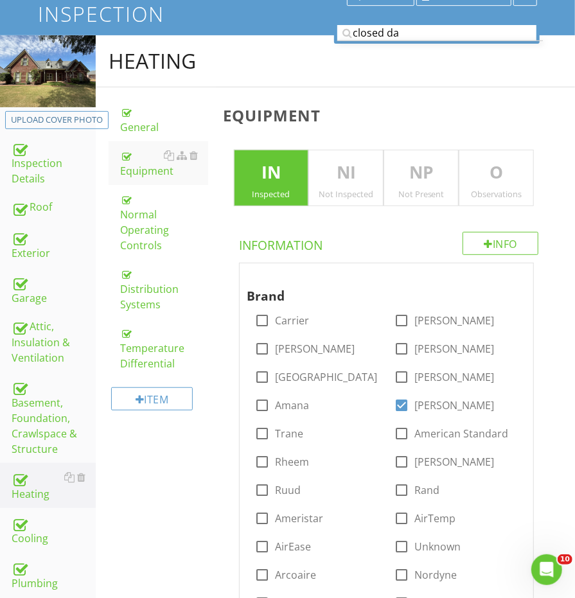
click at [498, 189] on div "Observations" at bounding box center [496, 194] width 74 height 10
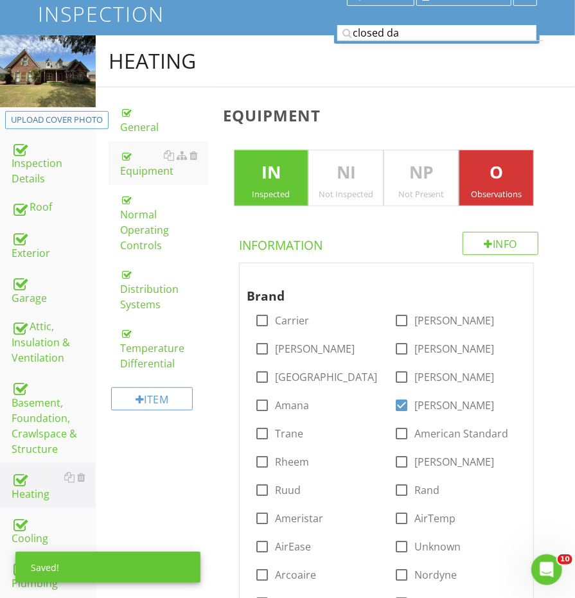
scroll to position [62, 0]
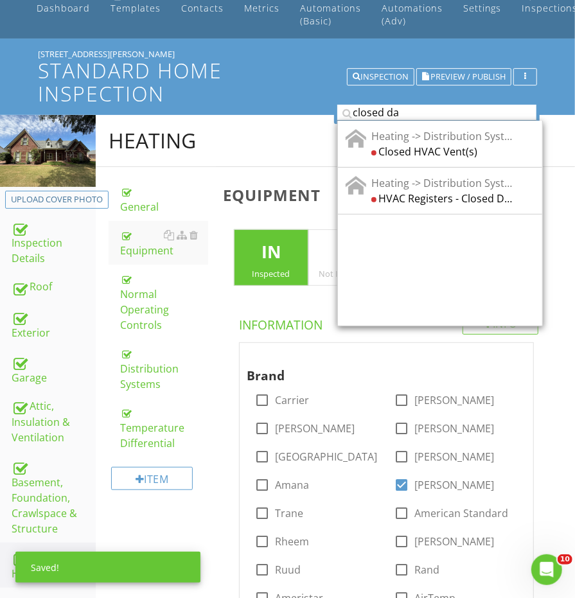
click at [400, 108] on input "closed da" at bounding box center [436, 113] width 199 height 16
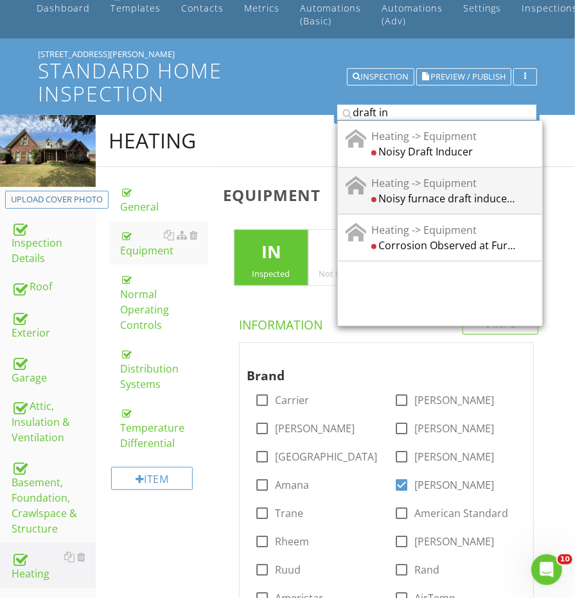
type input "draft in"
click at [432, 190] on div "Noisy furnace draft inducer blower" at bounding box center [444, 197] width 146 height 15
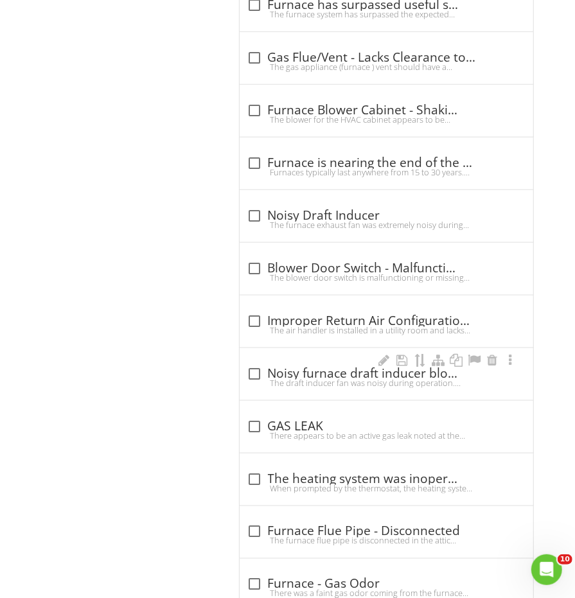
click at [306, 367] on div "check_box_outline_blank Noisy furnace draft inducer blower The draft inducer fa…" at bounding box center [386, 377] width 278 height 28
checkbox input "true"
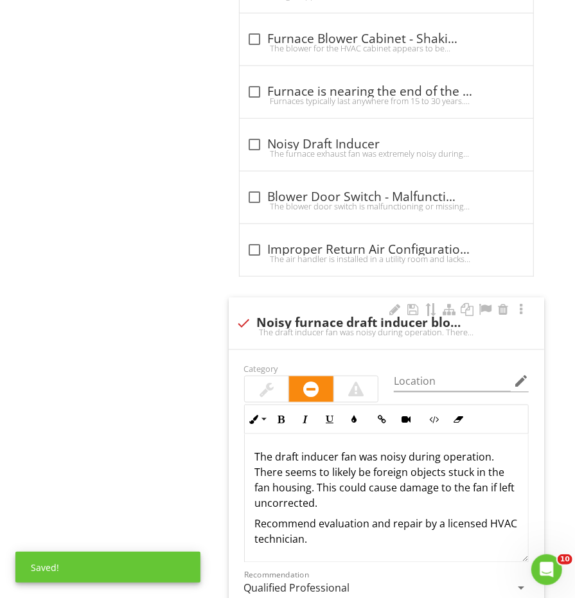
scroll to position [2561, 0]
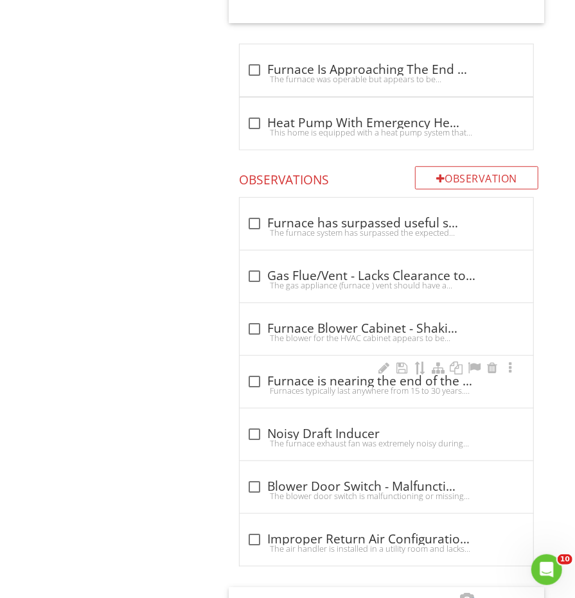
click at [277, 356] on div "check_box_outline_blank Furnace is nearing the end of the useful service life F…" at bounding box center [386, 382] width 293 height 52
checkbox input "true"
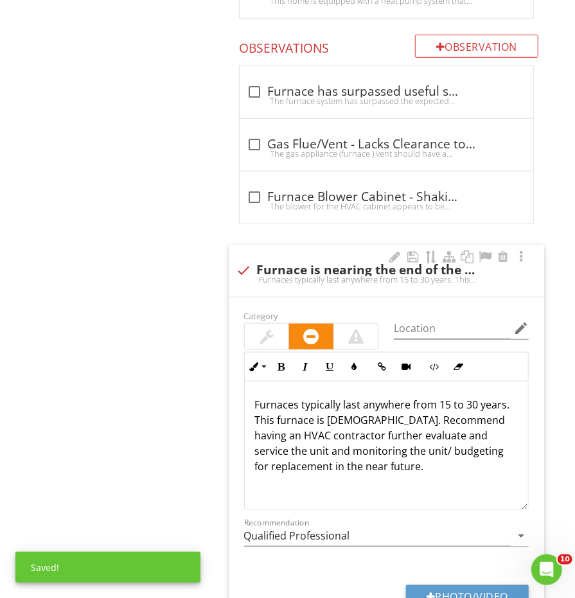
scroll to position [2327, 0]
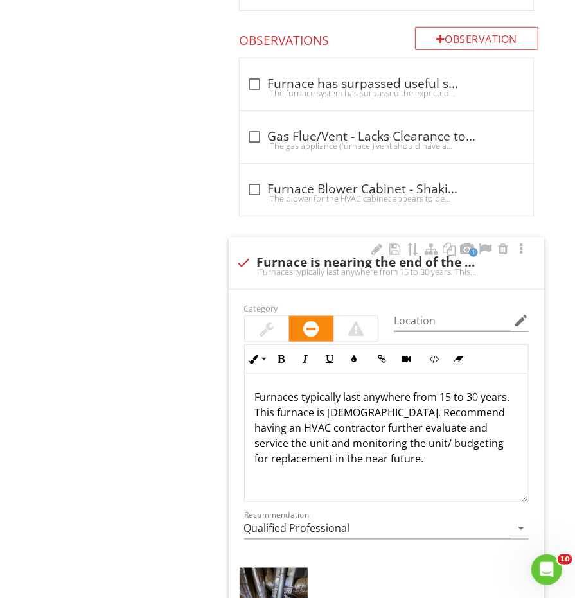
click at [392, 391] on p "Furnaces typically last anywhere from 15 to 30 years. This furnace is 25 years …" at bounding box center [386, 427] width 263 height 77
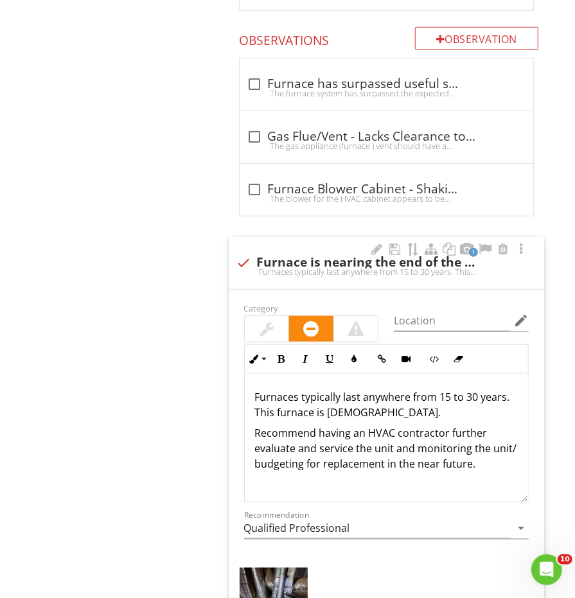
click at [275, 389] on p "Furnaces typically last anywhere from 15 to 30 years. This furnace is 25 years …" at bounding box center [386, 404] width 263 height 31
click at [323, 392] on p "Furnaces typically last anywhere from 15 to 30 years. These furnace is 25 years…" at bounding box center [386, 404] width 263 height 31
click at [332, 393] on p "Furnaces typically last anywhere from 15 to 30 years. These furnaces is 25 year…" at bounding box center [386, 404] width 263 height 31
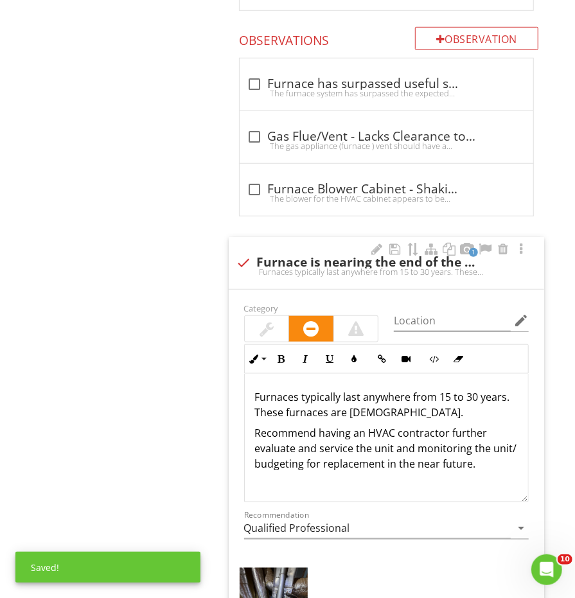
click at [358, 396] on p "Furnaces typically last anywhere from 15 to 30 years. These furnaces are 25 yea…" at bounding box center [386, 404] width 263 height 31
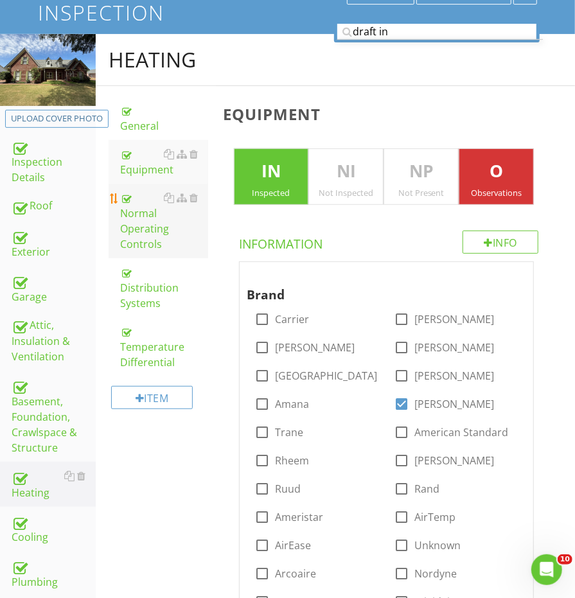
click at [144, 229] on div "Normal Operating Controls" at bounding box center [163, 221] width 87 height 62
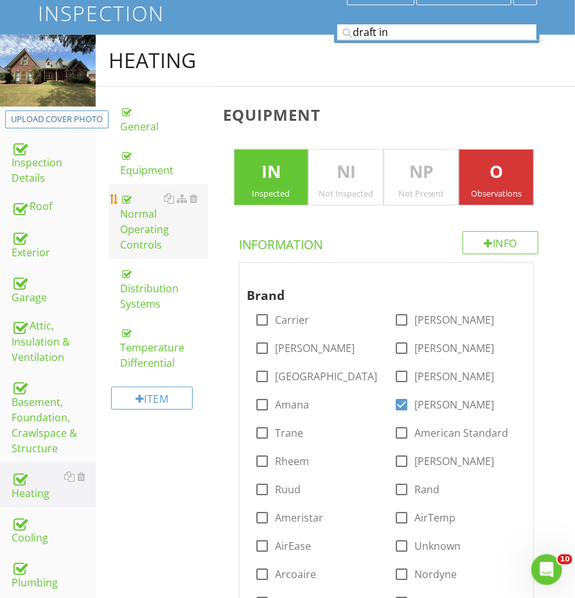
click at [144, 229] on div "Normal Operating Controls" at bounding box center [163, 222] width 87 height 62
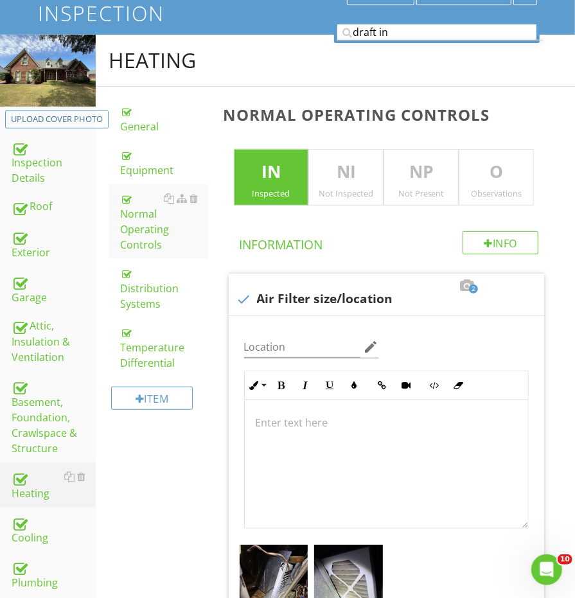
click at [505, 188] on div "Observations" at bounding box center [496, 193] width 74 height 10
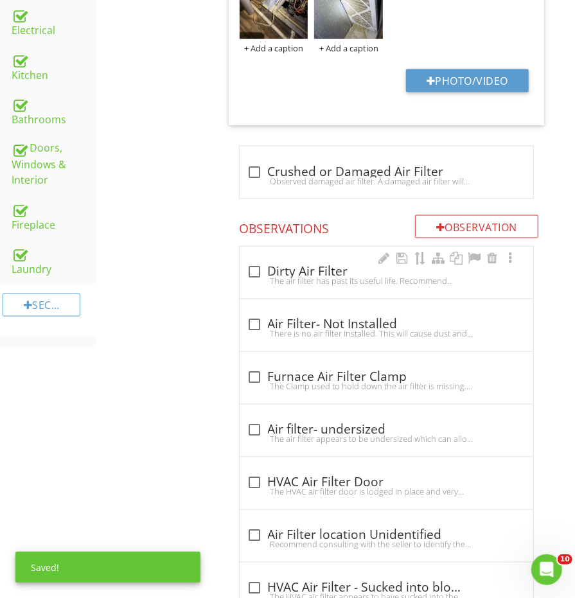
click at [311, 265] on div "check_box_outline_blank Dirty Air Filter" at bounding box center [386, 272] width 278 height 15
checkbox input "true"
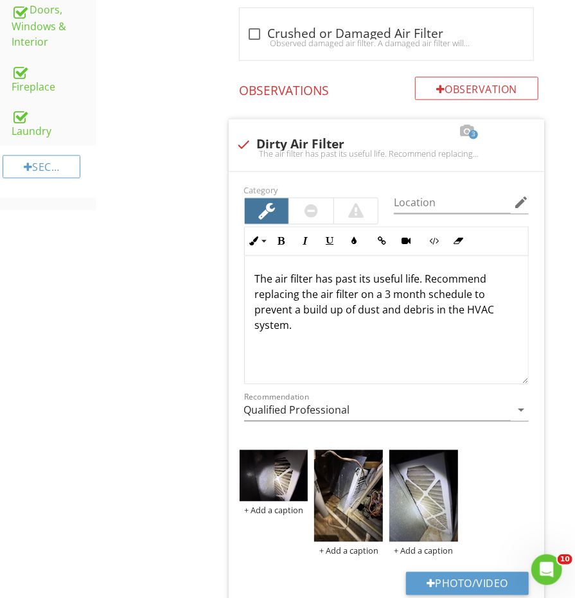
scroll to position [204, 0]
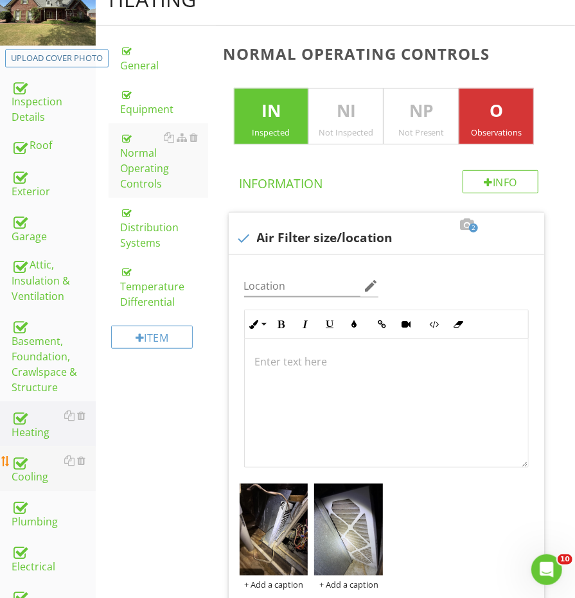
click at [24, 453] on div at bounding box center [19, 460] width 15 height 15
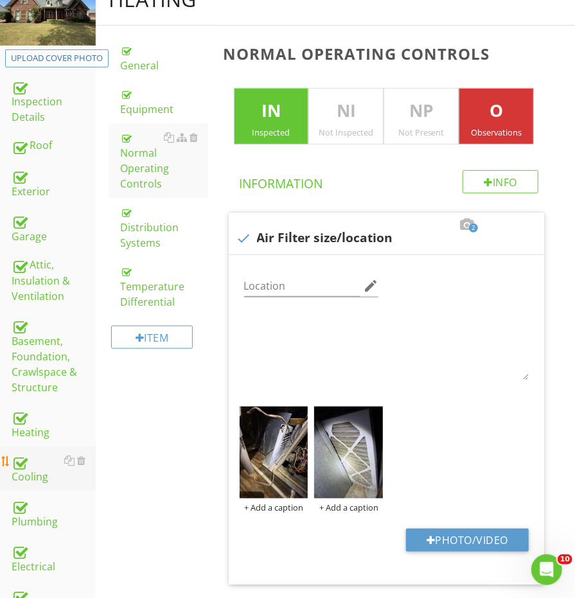
click at [24, 453] on div at bounding box center [19, 460] width 15 height 15
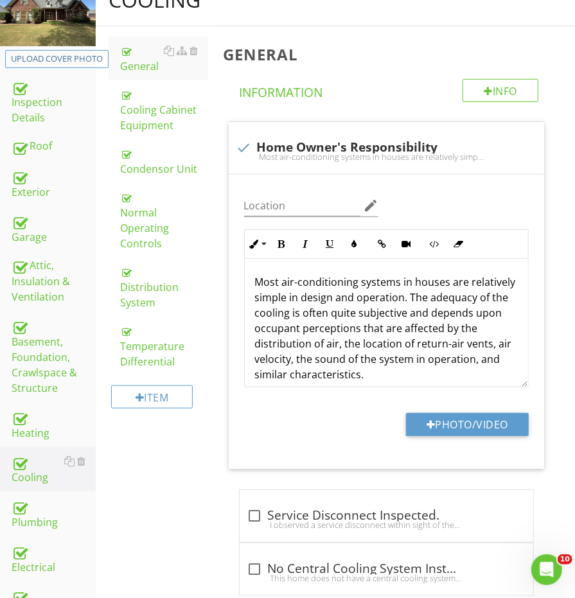
scroll to position [153, 0]
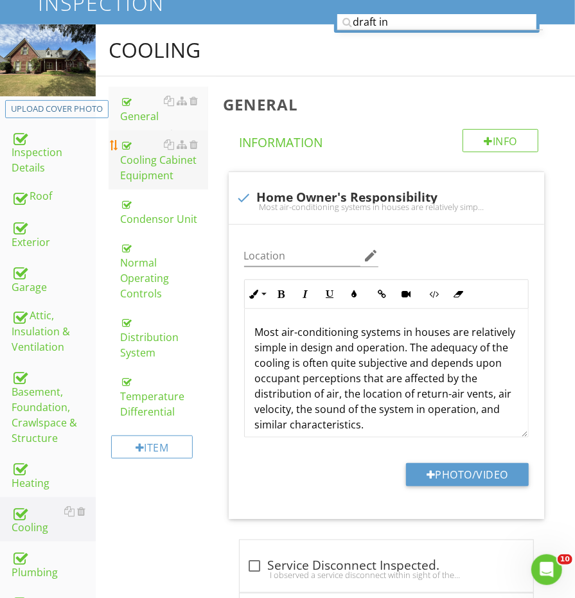
click at [143, 166] on div "Cooling Cabinet Equipment" at bounding box center [163, 160] width 87 height 46
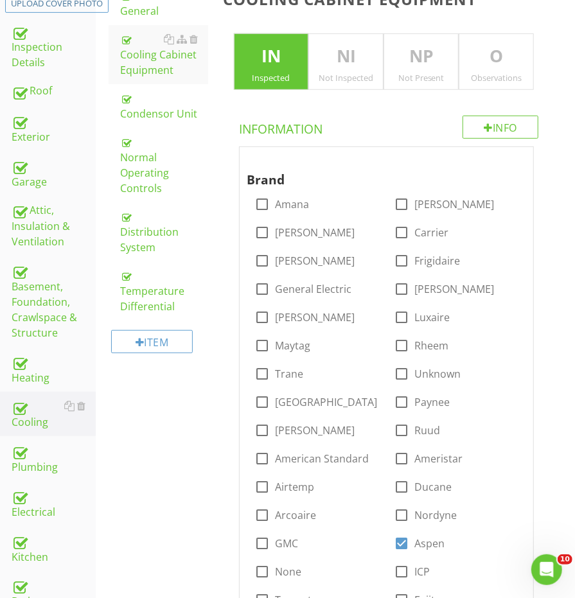
scroll to position [281, 0]
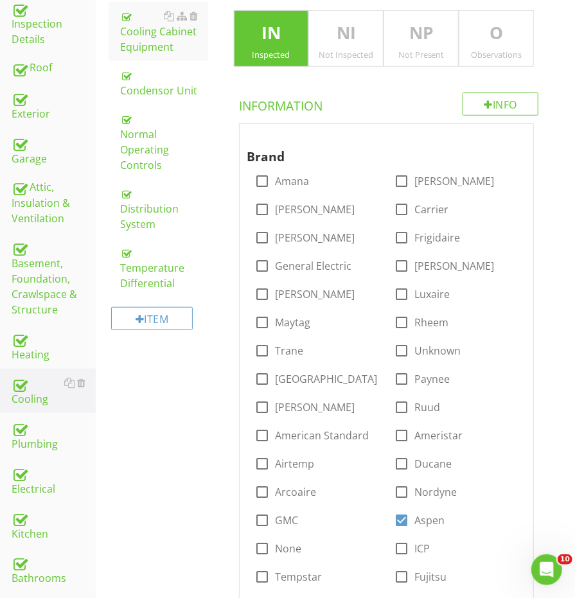
click at [502, 24] on p "O" at bounding box center [496, 34] width 74 height 26
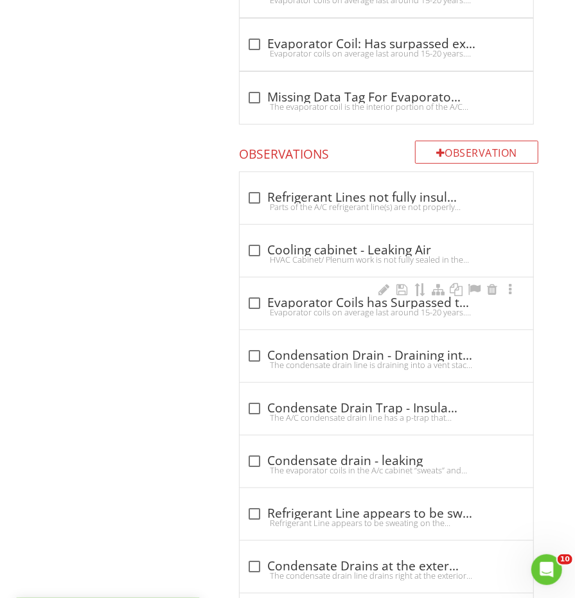
scroll to position [2132, 0]
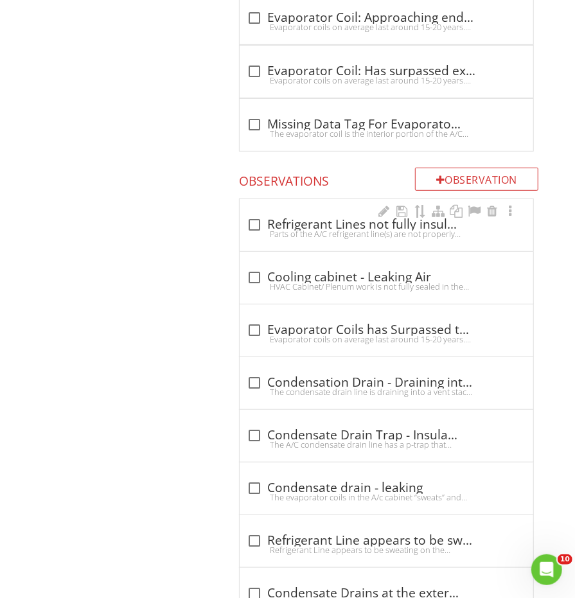
click at [280, 217] on div "check_box_outline_blank Refrigerant Lines not fully insulated" at bounding box center [386, 224] width 278 height 15
checkbox input "true"
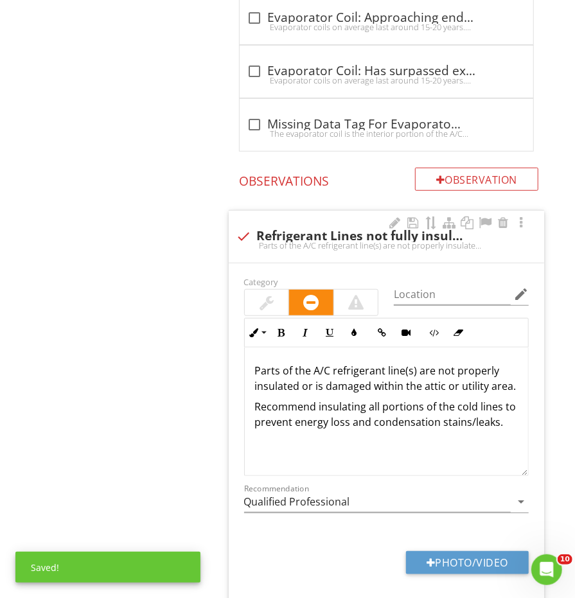
click at [275, 297] on div at bounding box center [267, 303] width 44 height 26
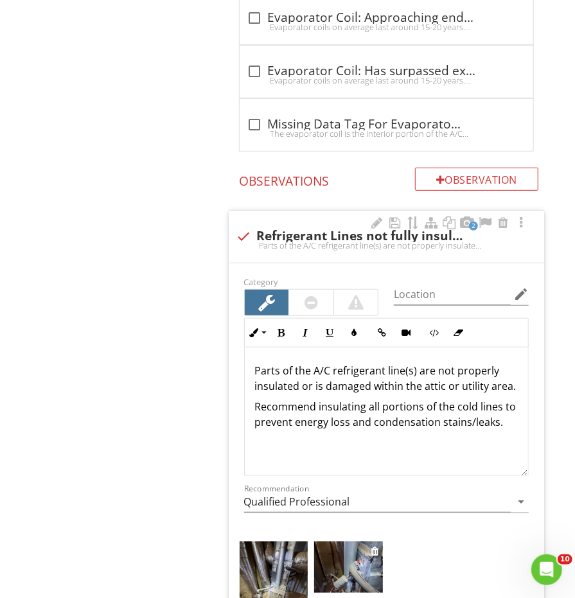
click at [349, 563] on img at bounding box center [348, 566] width 69 height 51
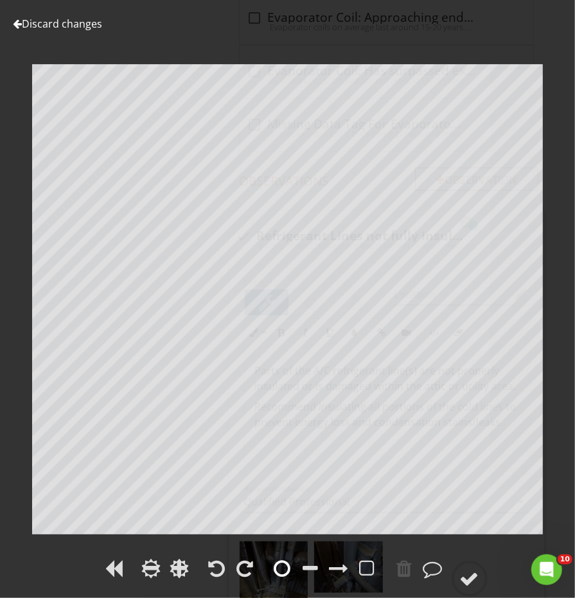
click at [285, 572] on div at bounding box center [282, 568] width 17 height 19
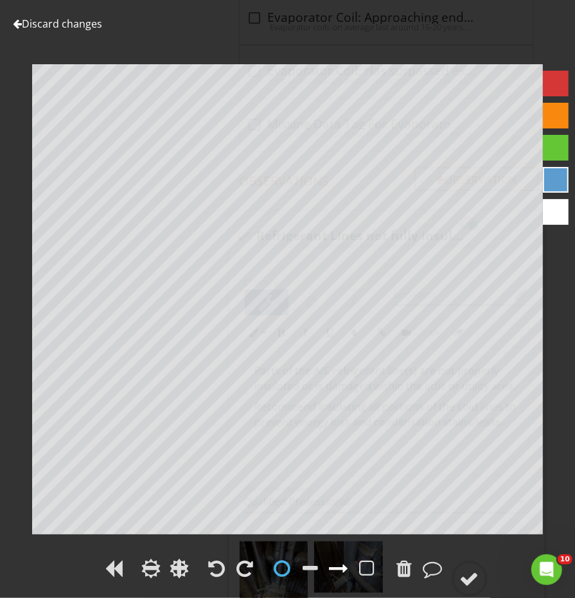
click at [338, 566] on div at bounding box center [338, 568] width 19 height 19
click at [460, 555] on div at bounding box center [287, 570] width 575 height 30
click at [469, 568] on circle at bounding box center [469, 578] width 33 height 33
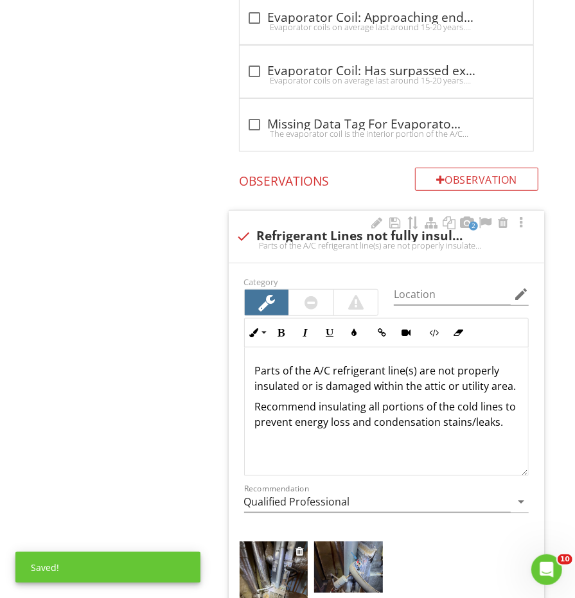
click at [282, 570] on img at bounding box center [274, 586] width 69 height 91
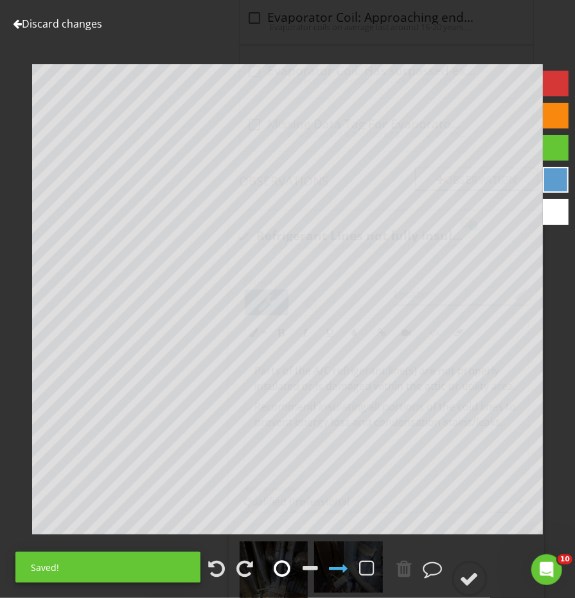
click at [284, 572] on div at bounding box center [282, 568] width 17 height 19
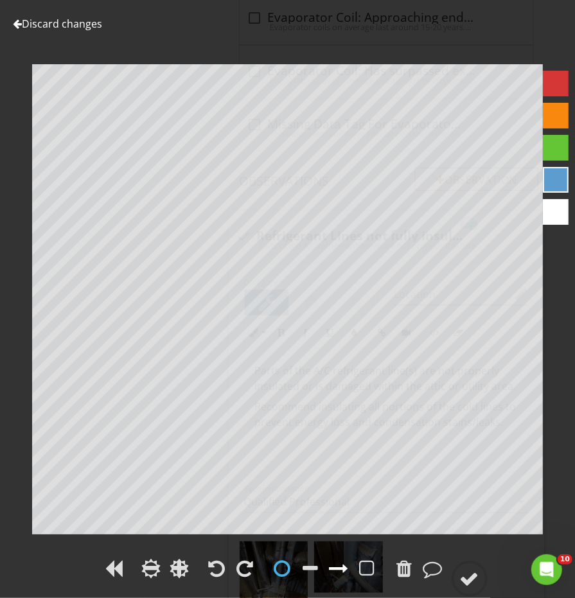
click at [336, 567] on div at bounding box center [338, 568] width 19 height 19
click at [479, 584] on div at bounding box center [469, 578] width 19 height 19
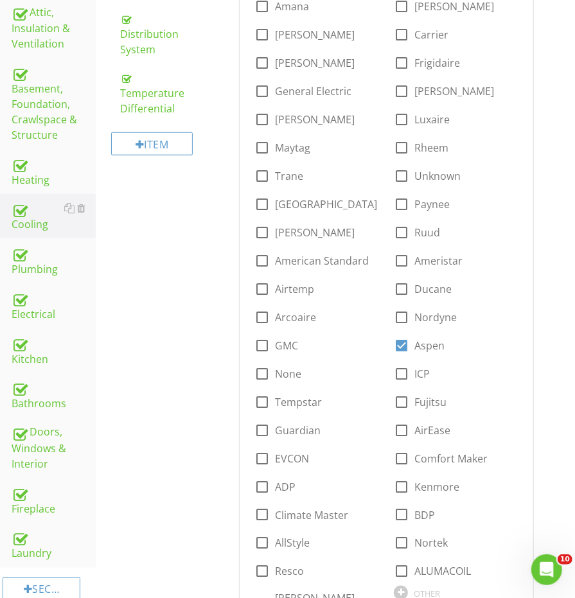
scroll to position [386, 0]
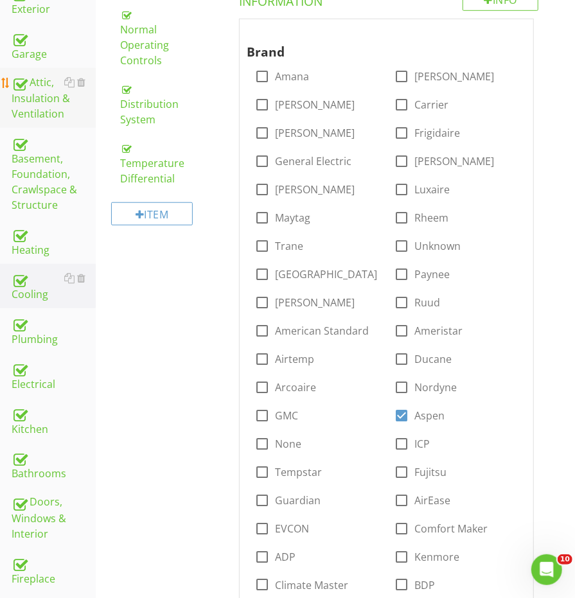
click at [40, 102] on link "Attic, Insulation & Ventilation" at bounding box center [54, 98] width 84 height 60
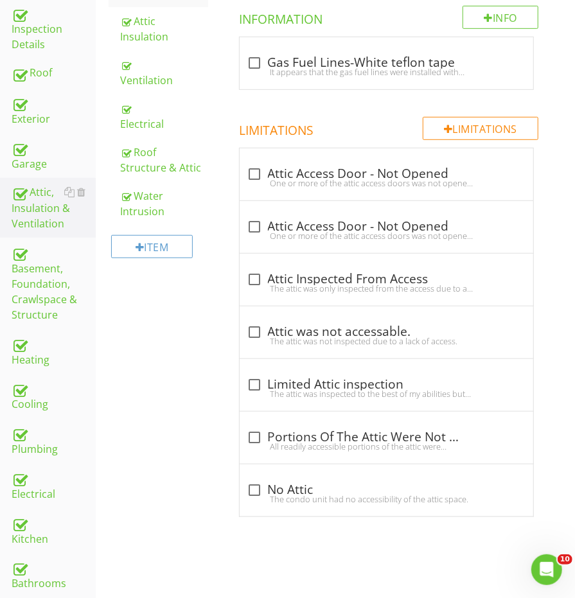
scroll to position [258, 0]
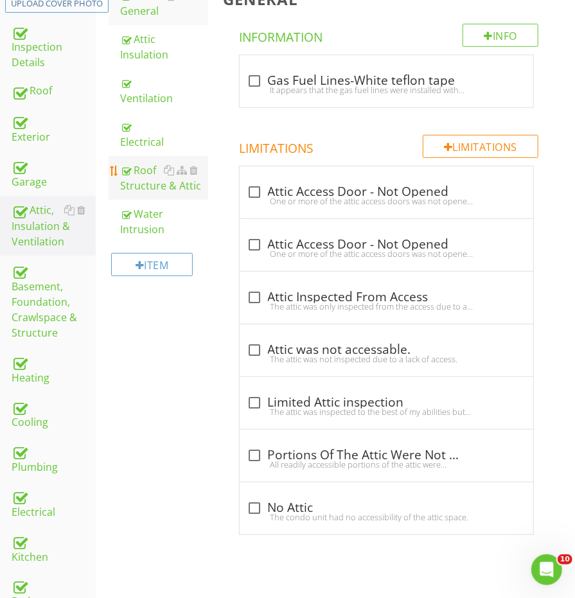
click at [143, 179] on div "Roof Structure & Attic" at bounding box center [163, 177] width 87 height 31
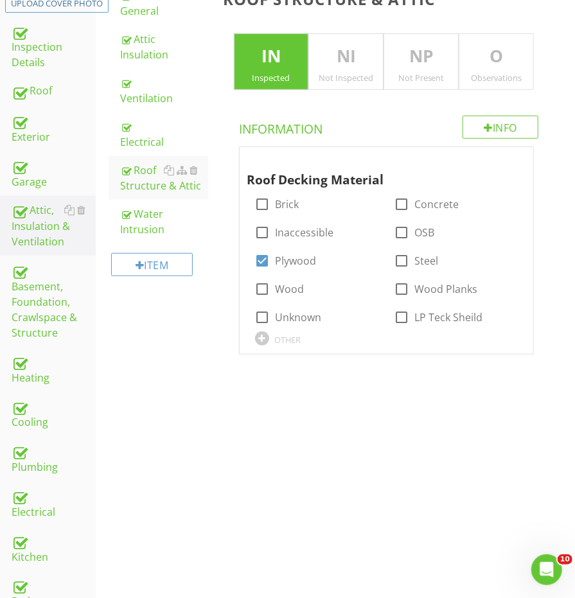
click at [493, 58] on p "O" at bounding box center [496, 57] width 74 height 26
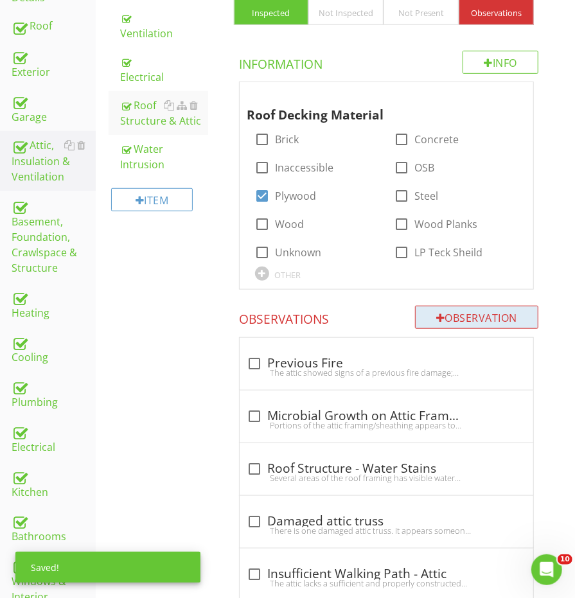
click at [427, 310] on div "Observation" at bounding box center [476, 317] width 123 height 23
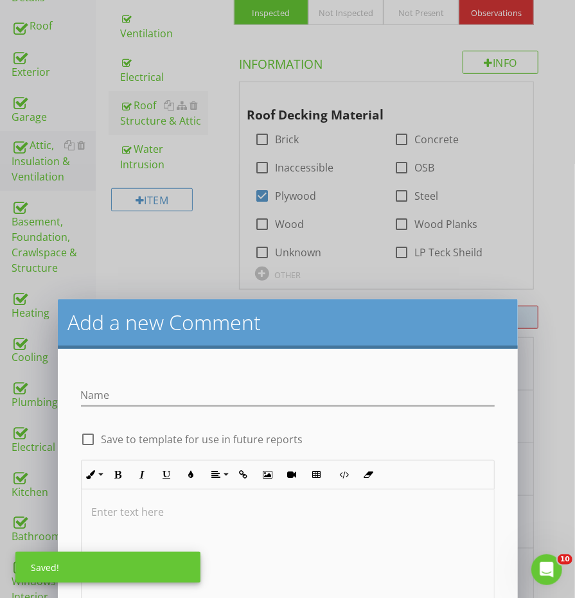
scroll to position [322, 0]
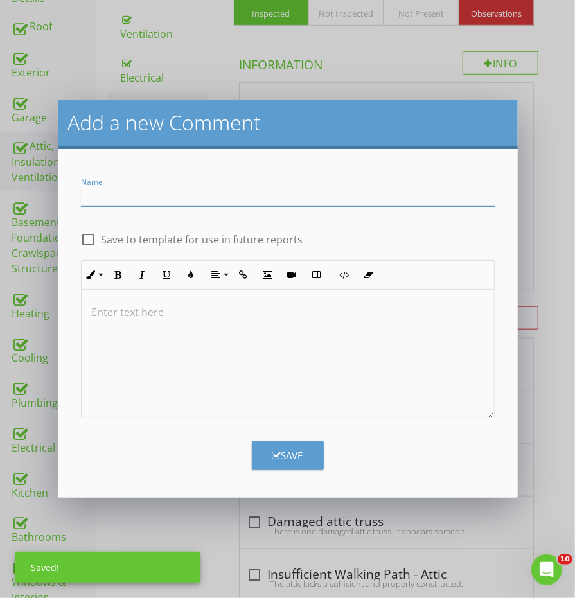
click at [168, 359] on div at bounding box center [288, 354] width 412 height 128
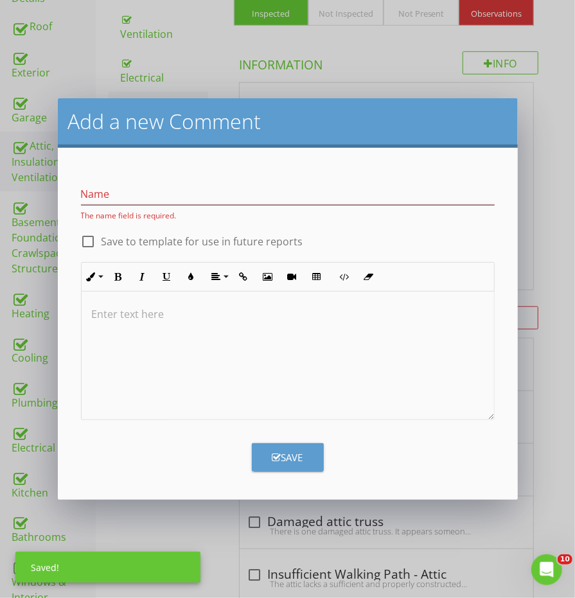
click at [168, 343] on div at bounding box center [288, 356] width 412 height 128
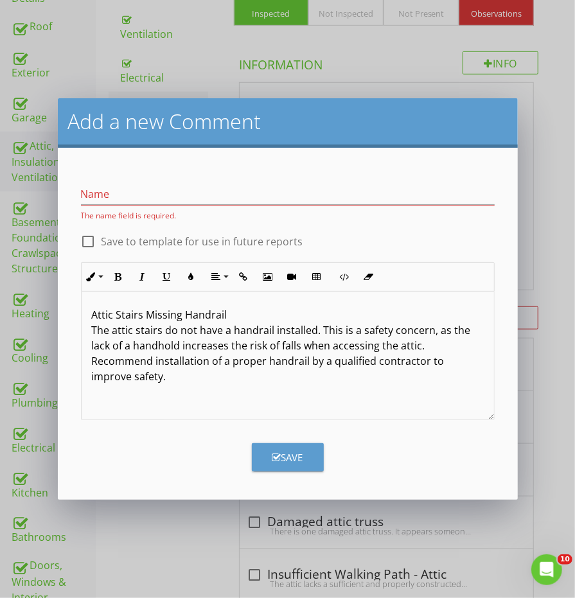
click at [130, 319] on p "Attic Stairs Missing Handrail The attic stairs do not have a handrail installed…" at bounding box center [288, 345] width 392 height 77
click at [127, 211] on div "The name field is required." at bounding box center [288, 215] width 414 height 11
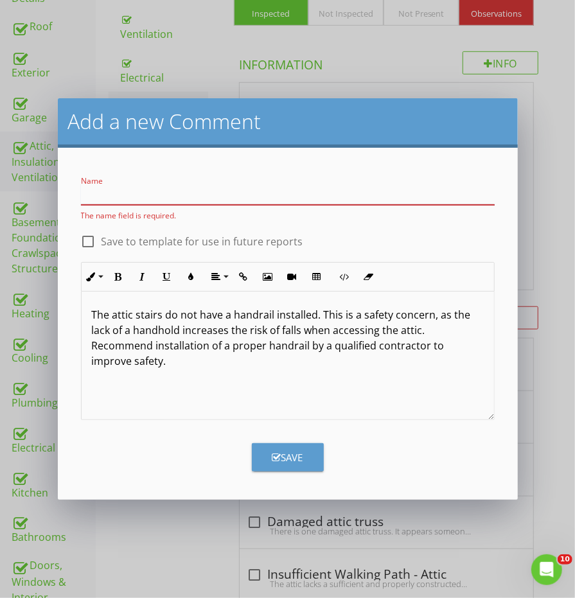
click at [127, 204] on input "Name" at bounding box center [288, 194] width 414 height 21
paste input "Attic Stairs Missing Handrail"
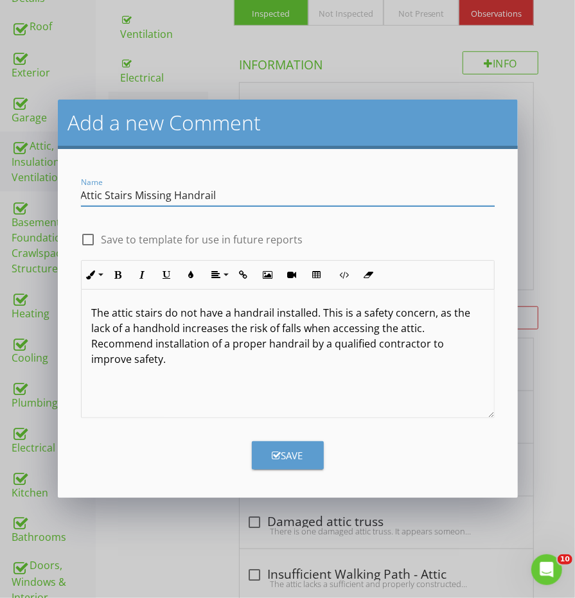
type input "Attic Stairs Missing Handrail"
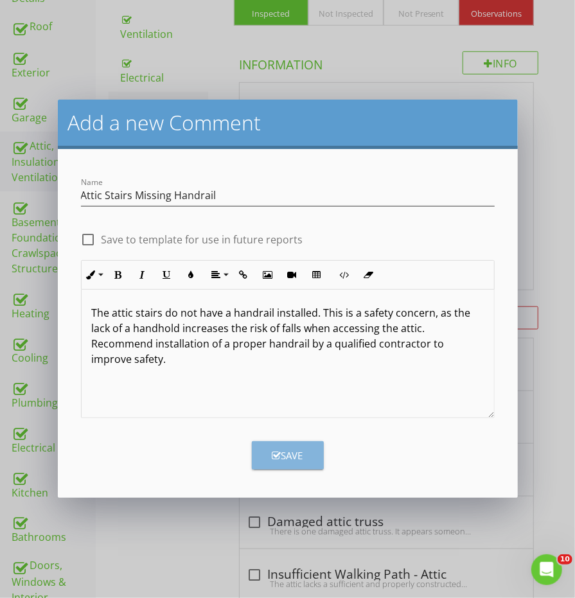
click at [292, 458] on div "Save" at bounding box center [287, 455] width 31 height 15
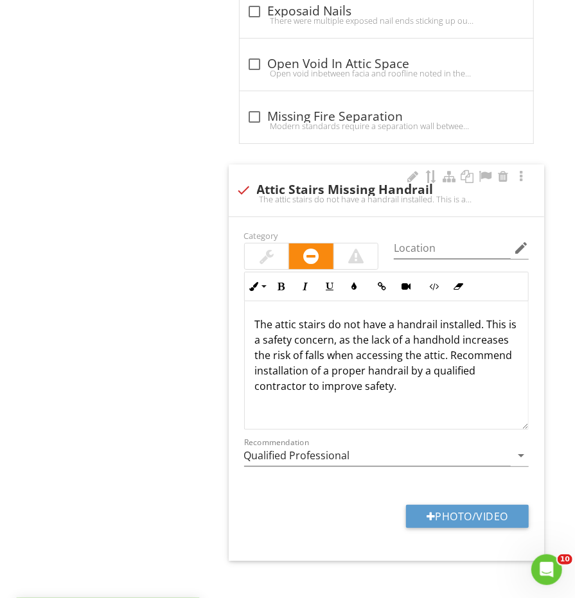
scroll to position [1833, 0]
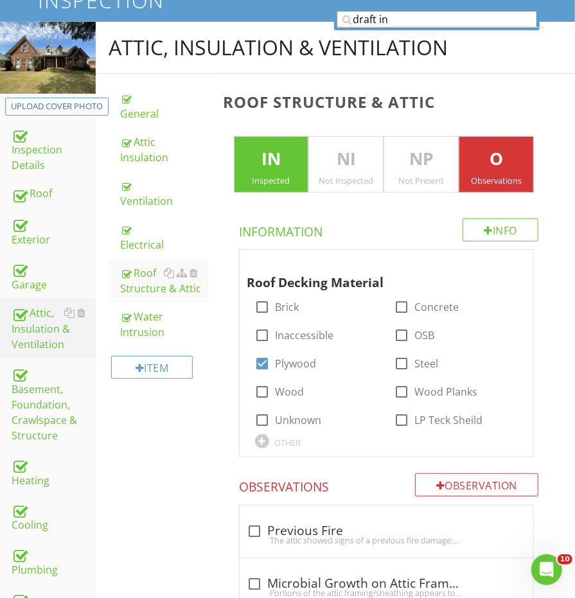
scroll to position [19, 0]
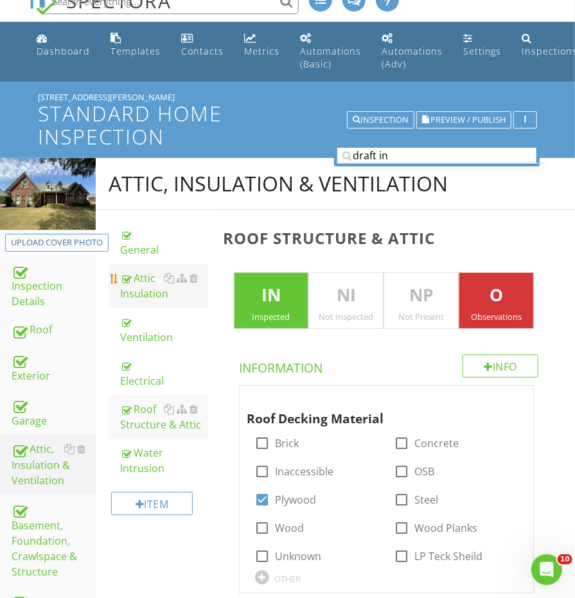
click at [133, 288] on div "Attic Insulation" at bounding box center [163, 285] width 87 height 31
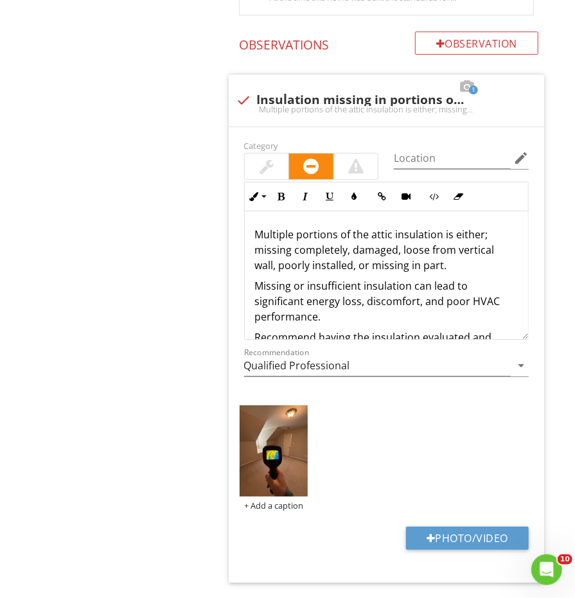
scroll to position [1843, 0]
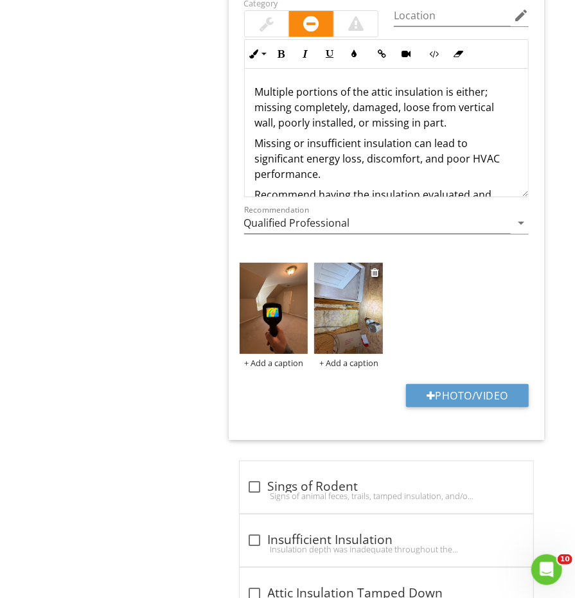
click at [339, 311] on img at bounding box center [348, 308] width 69 height 91
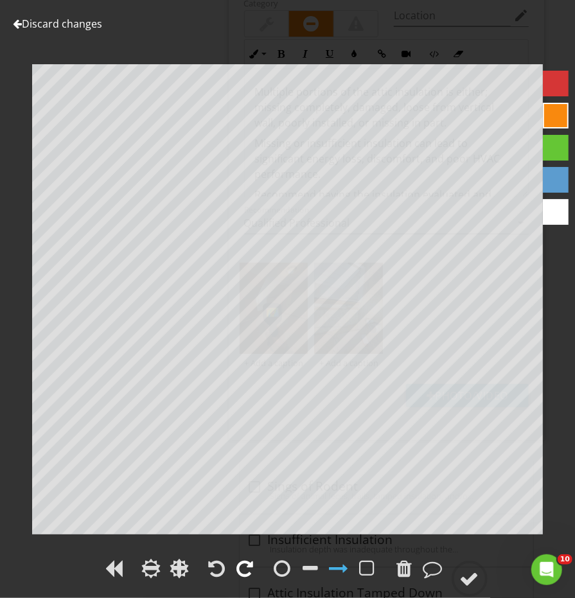
click at [245, 563] on div at bounding box center [245, 568] width 17 height 19
click at [290, 563] on div at bounding box center [282, 568] width 17 height 19
click at [485, 591] on icon at bounding box center [469, 579] width 36 height 36
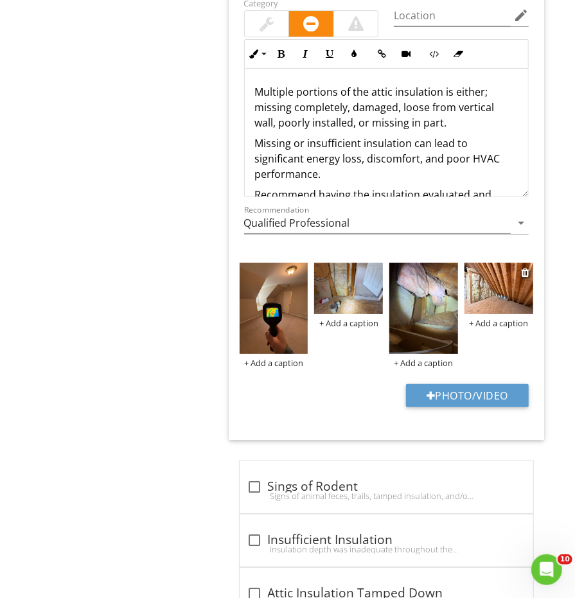
click at [491, 290] on img at bounding box center [498, 288] width 69 height 51
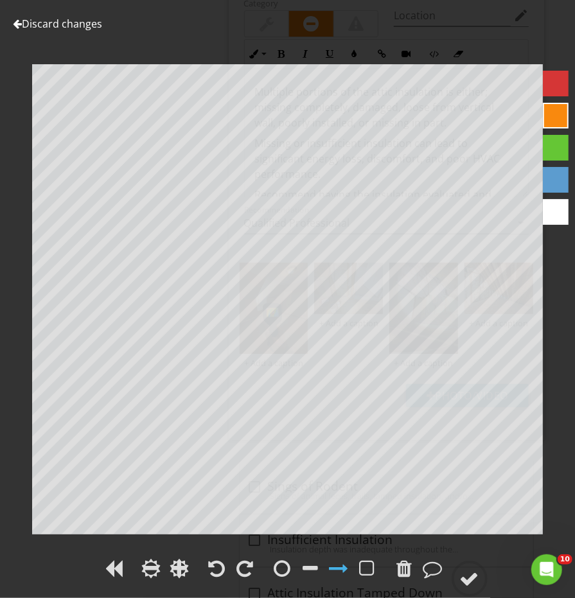
click at [473, 559] on div at bounding box center [287, 570] width 575 height 30
click at [473, 568] on circle at bounding box center [469, 578] width 33 height 33
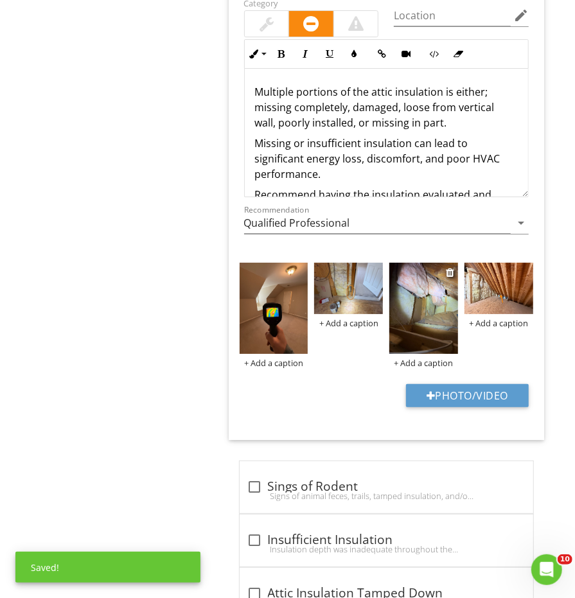
click at [421, 276] on img at bounding box center [423, 308] width 69 height 91
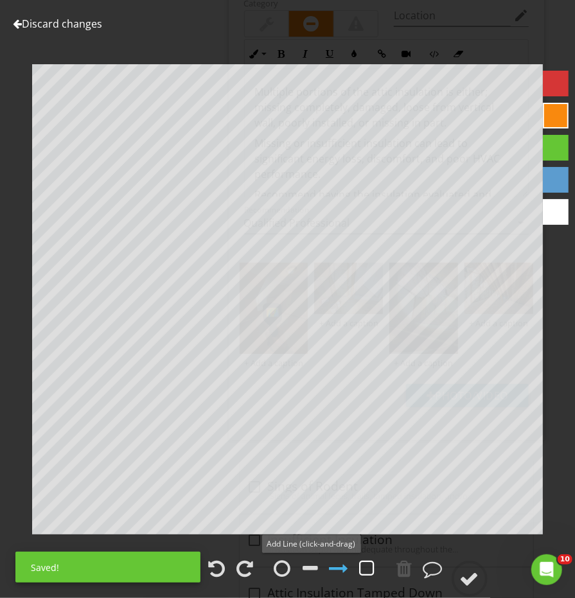
click at [361, 568] on div at bounding box center [367, 568] width 15 height 19
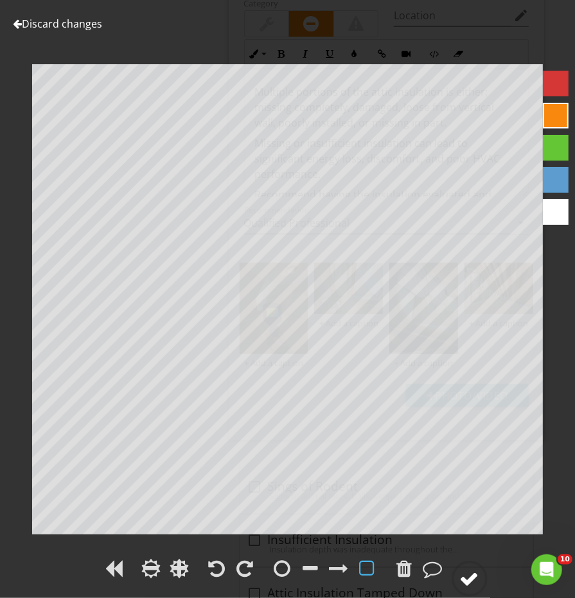
click at [477, 583] on div at bounding box center [469, 578] width 19 height 19
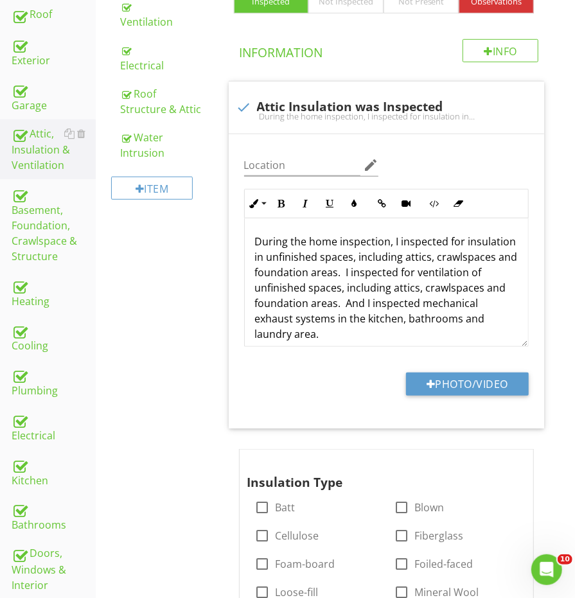
scroll to position [27, 0]
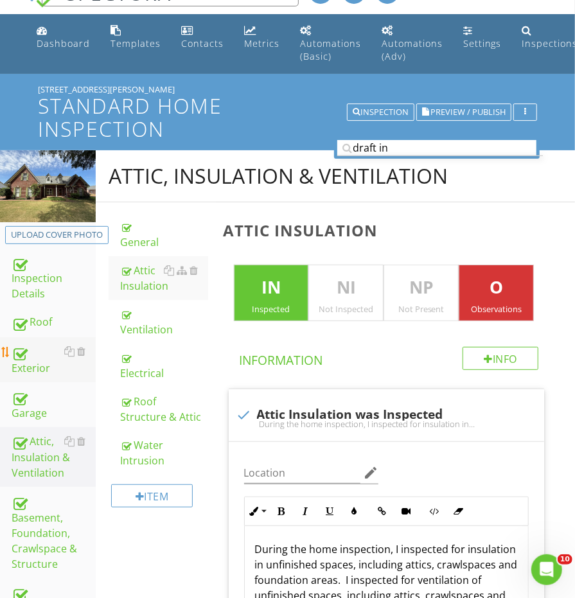
click at [36, 346] on div "Exterior" at bounding box center [54, 360] width 84 height 32
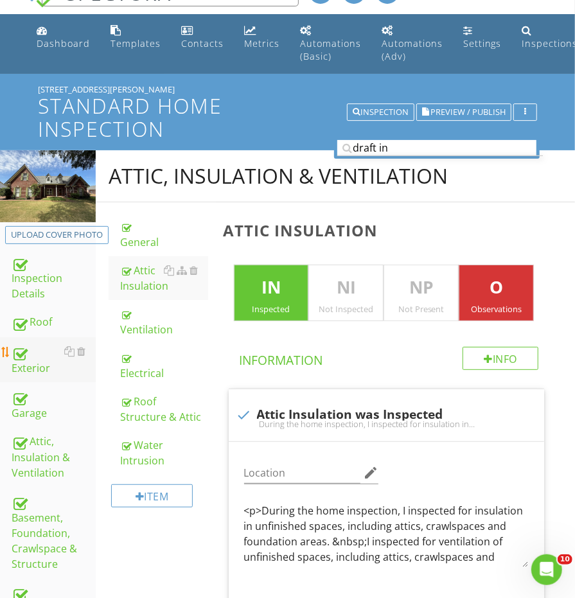
click at [36, 346] on div "Exterior" at bounding box center [54, 360] width 84 height 32
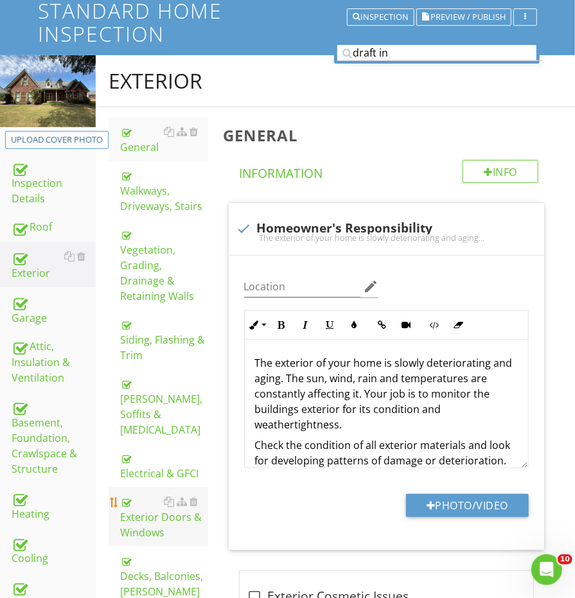
click at [146, 494] on div "Exterior Doors & Windows" at bounding box center [163, 517] width 87 height 46
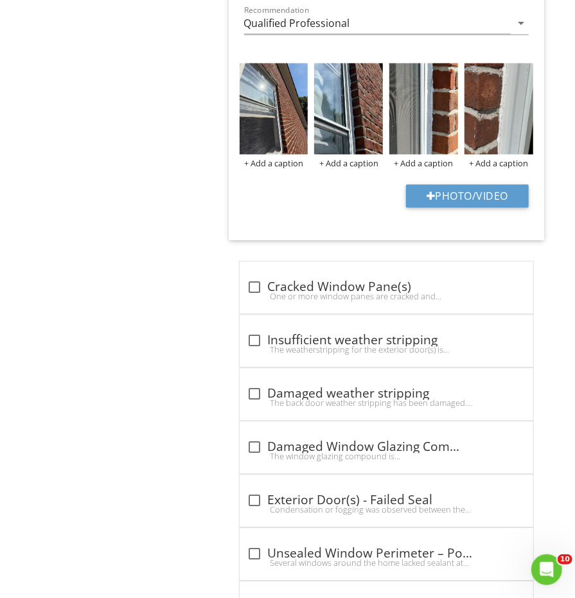
scroll to position [1189, 0]
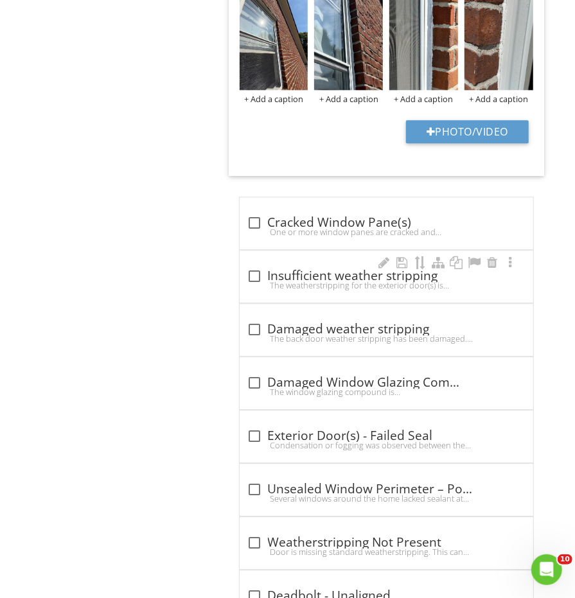
click at [266, 268] on div "check_box_outline_blank Insufficient weather stripping" at bounding box center [386, 275] width 278 height 15
checkbox input "true"
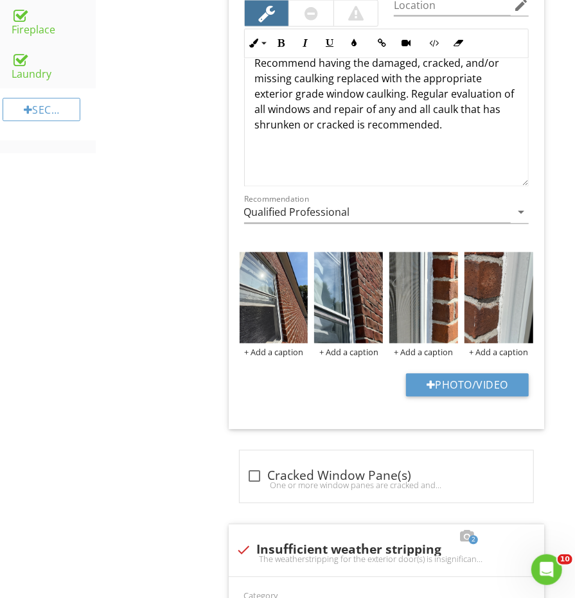
scroll to position [867, 0]
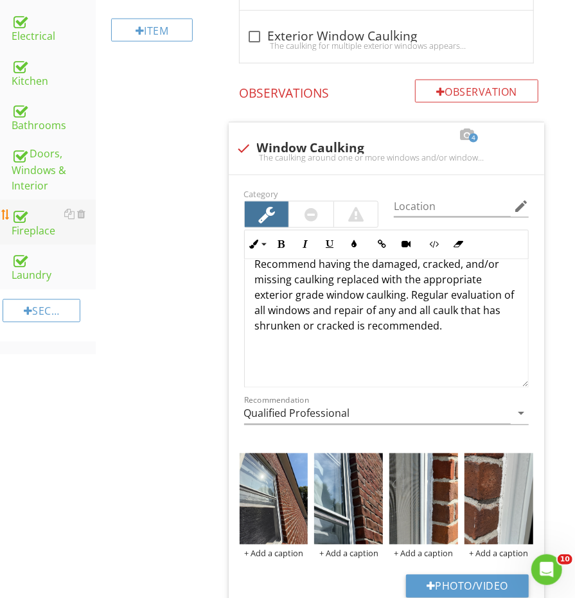
click at [30, 206] on div "Fireplace" at bounding box center [54, 222] width 84 height 32
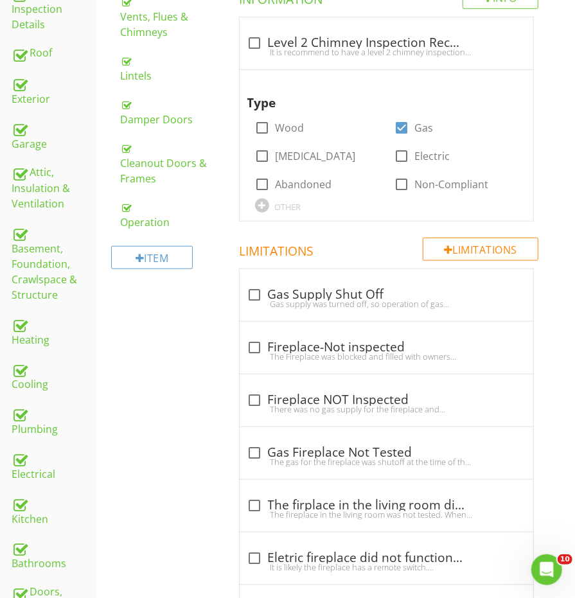
scroll to position [254, 0]
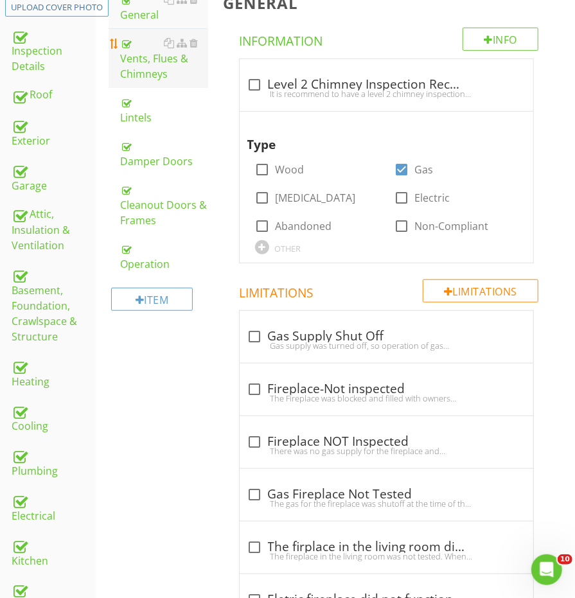
click at [146, 53] on div "Vents, Flues & Chimneys" at bounding box center [163, 58] width 87 height 46
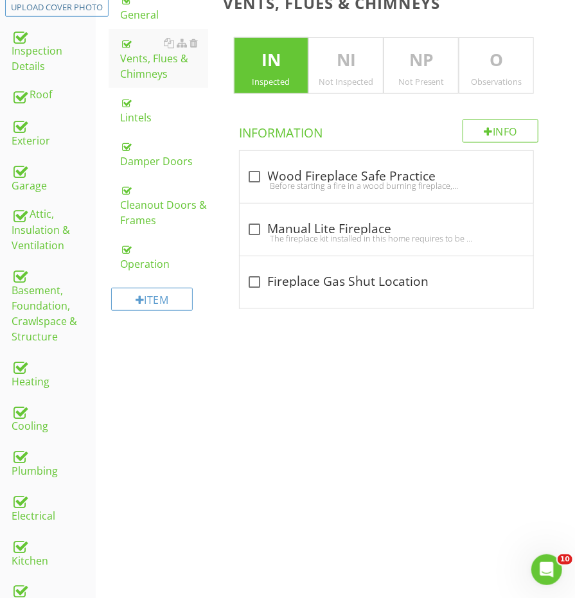
click at [491, 64] on p "O" at bounding box center [496, 61] width 74 height 26
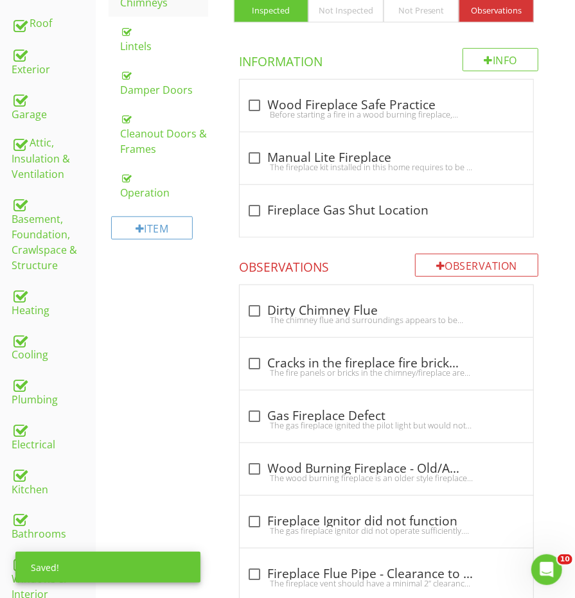
scroll to position [372, 0]
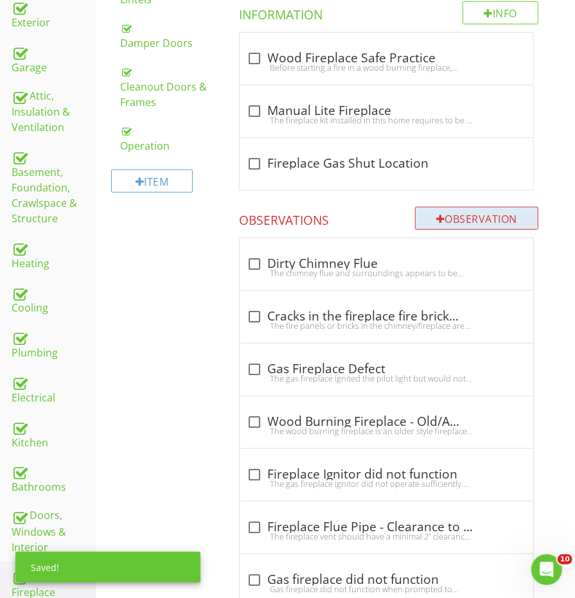
click at [452, 210] on div "Observation" at bounding box center [476, 218] width 123 height 23
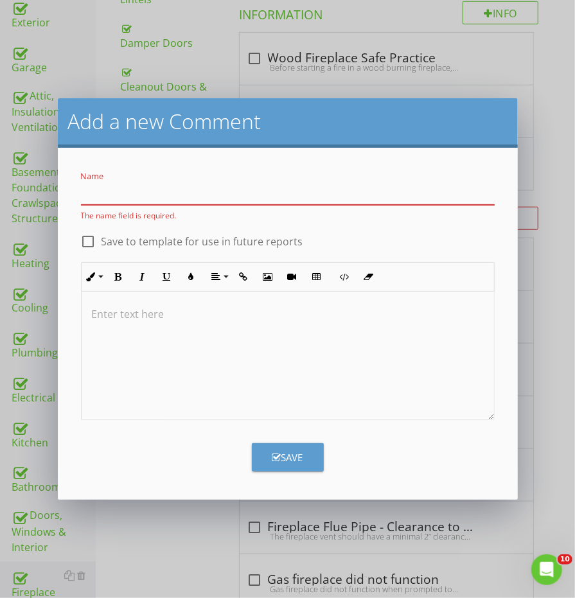
click at [202, 356] on div at bounding box center [288, 356] width 412 height 128
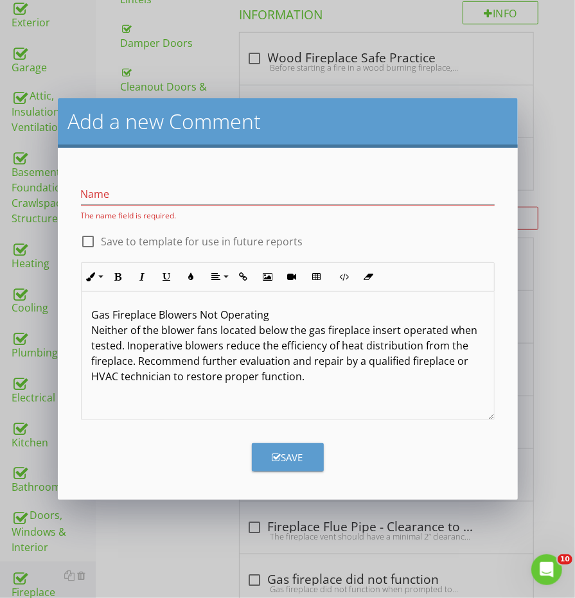
click at [168, 315] on p "Gas Fireplace Blowers Not Operating Neither of the blower fans located below th…" at bounding box center [288, 345] width 392 height 77
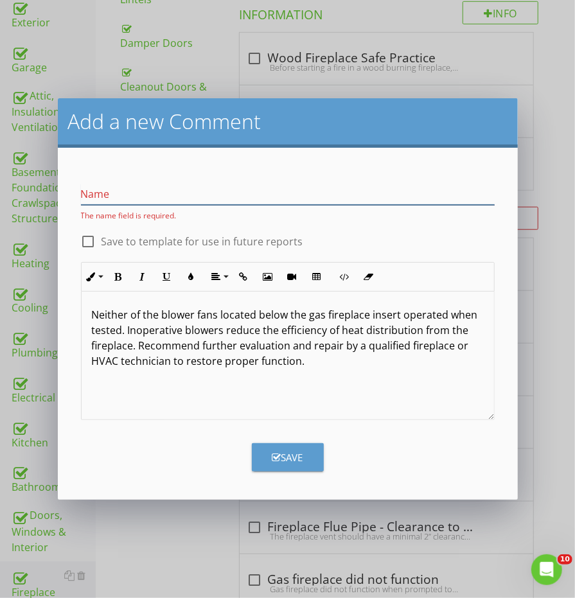
click at [162, 205] on div "Name" at bounding box center [288, 194] width 414 height 21
paste input "Gas Fireplace Blowers Not Operating"
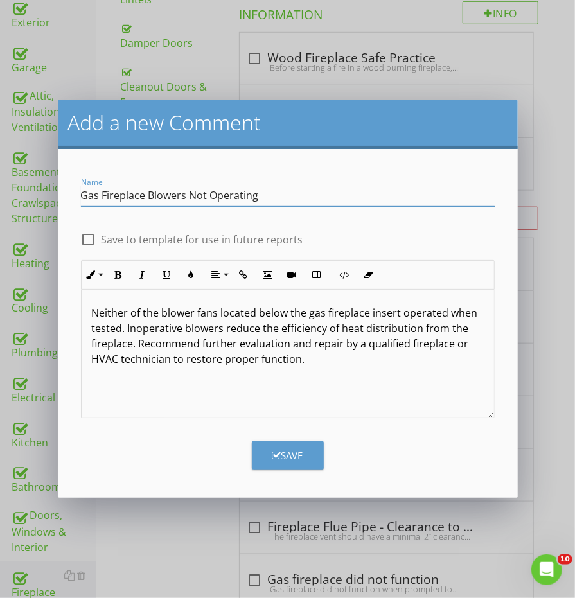
type input "Gas Fireplace Blowers Not Operating"
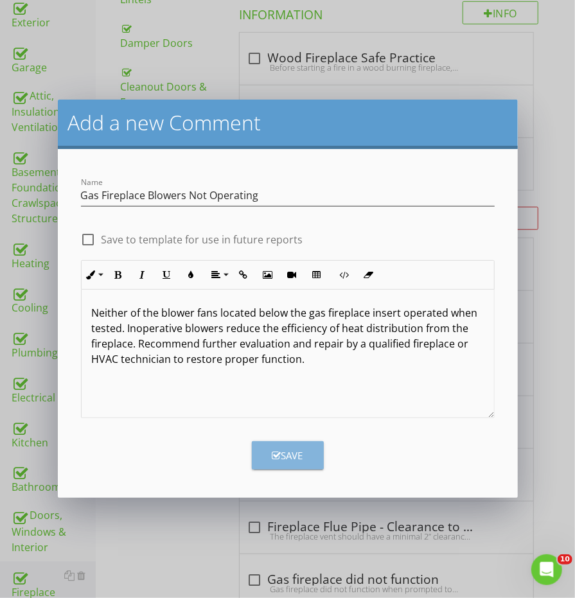
click at [311, 465] on button "Save" at bounding box center [288, 455] width 72 height 28
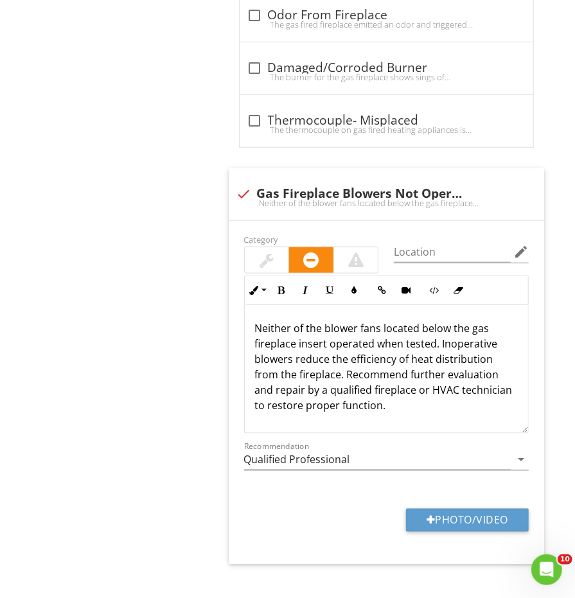
scroll to position [2411, 0]
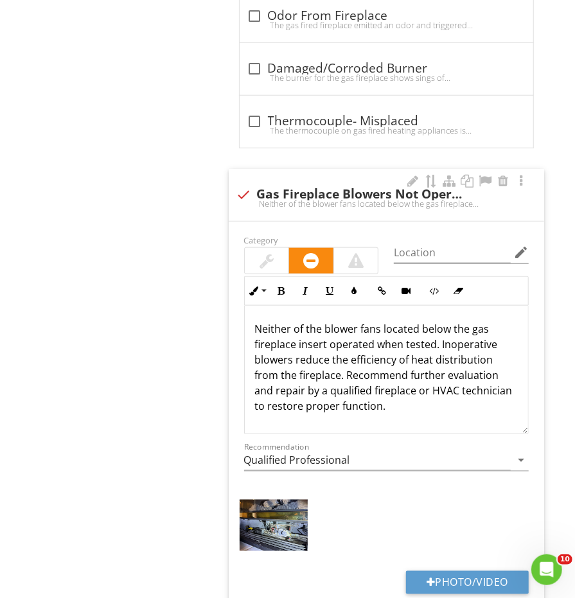
click at [270, 253] on div at bounding box center [266, 260] width 14 height 15
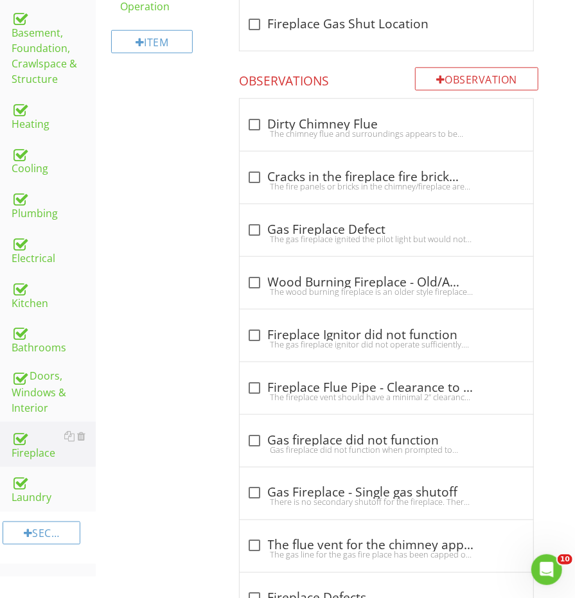
scroll to position [666, 0]
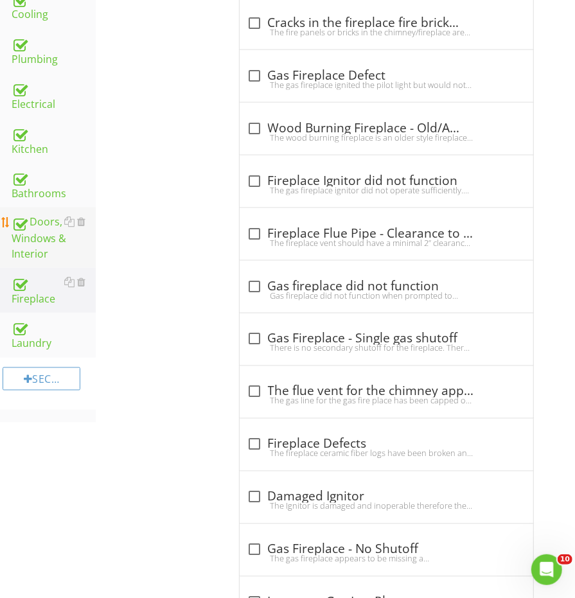
click at [53, 234] on div "Doors, Windows & Interior" at bounding box center [54, 238] width 84 height 48
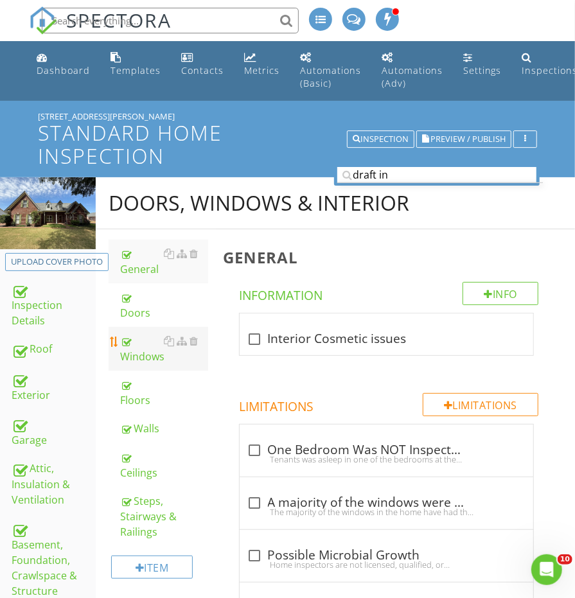
click at [138, 336] on div "Windows" at bounding box center [163, 348] width 87 height 31
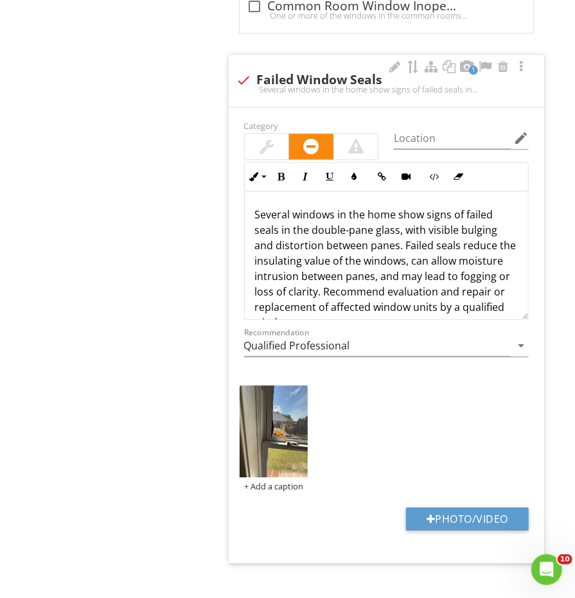
scroll to position [3186, 0]
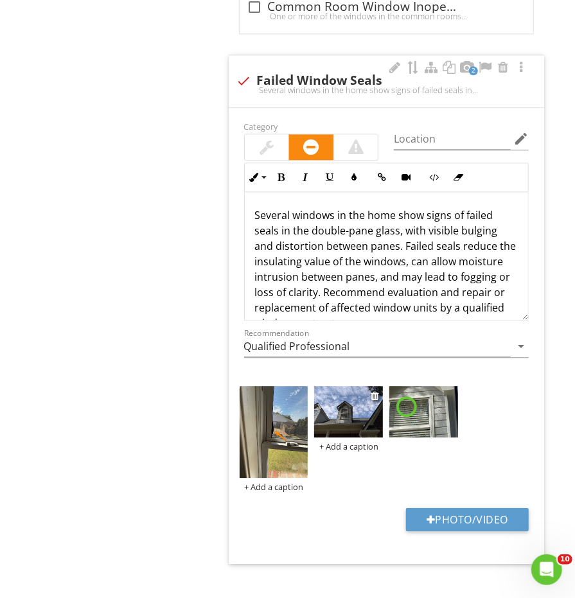
click at [344, 403] on img at bounding box center [348, 411] width 69 height 51
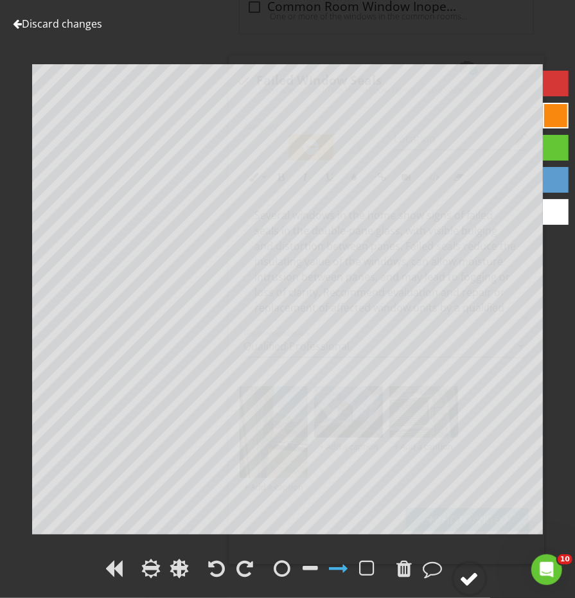
click at [468, 577] on div at bounding box center [469, 578] width 19 height 19
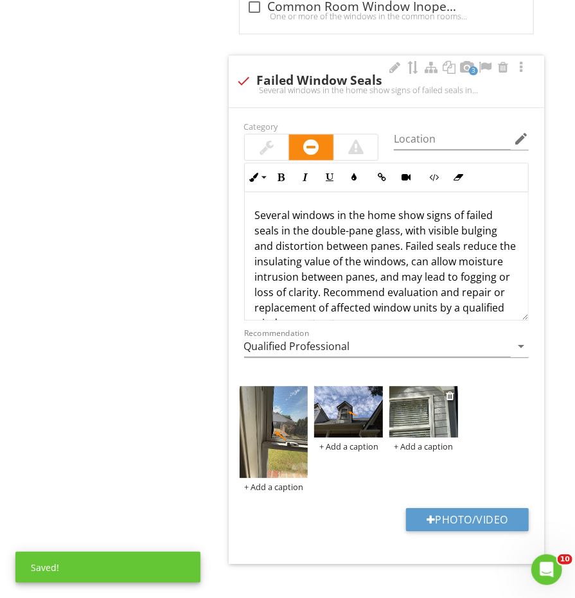
click at [417, 399] on img at bounding box center [423, 411] width 69 height 51
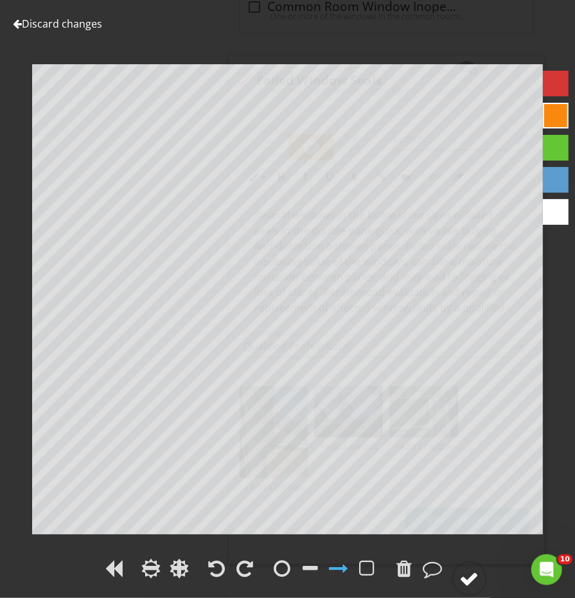
click at [470, 572] on div at bounding box center [469, 578] width 19 height 19
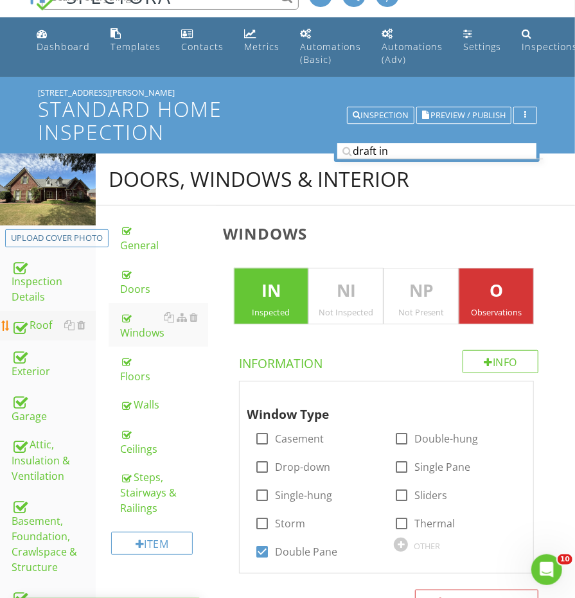
click at [37, 311] on link "Roof" at bounding box center [54, 326] width 84 height 30
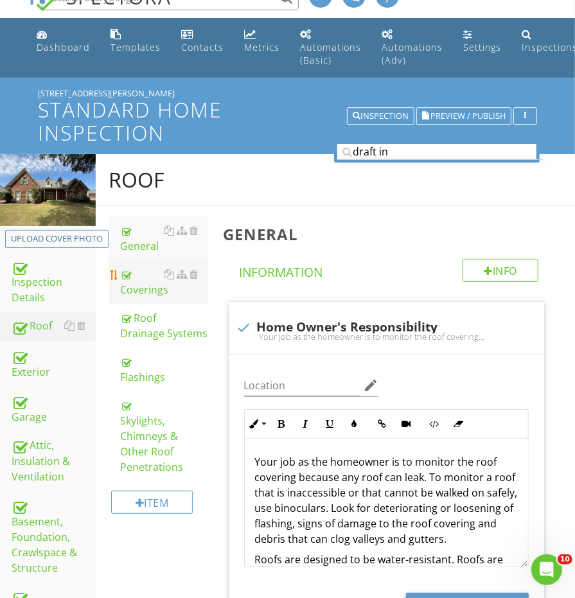
click at [123, 287] on div "Coverings" at bounding box center [163, 281] width 87 height 31
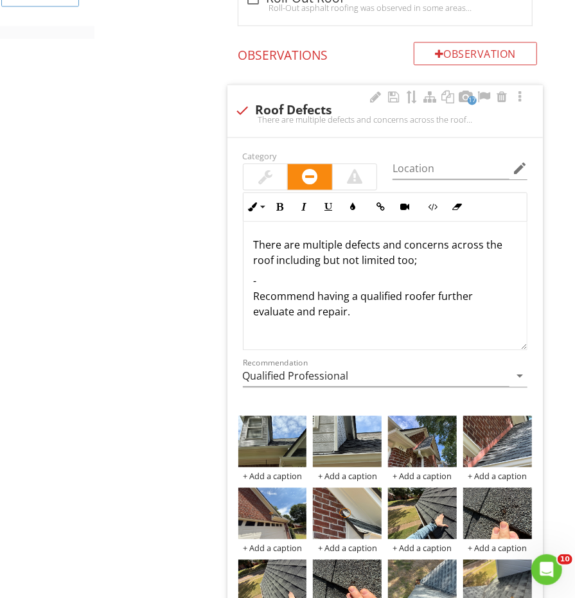
scroll to position [1048, 1]
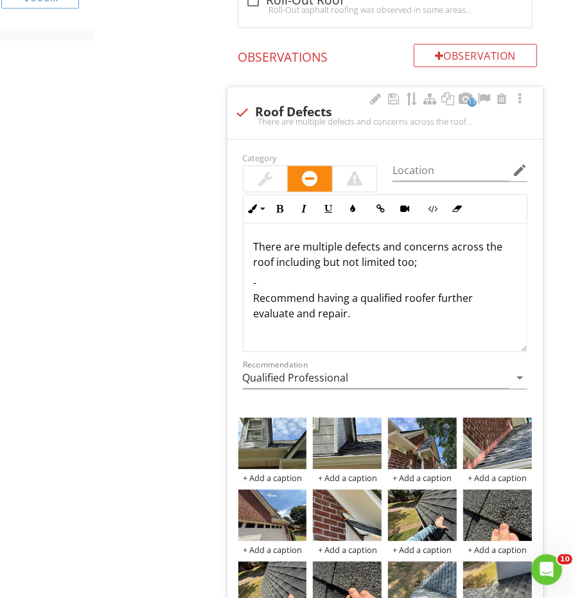
click at [292, 275] on p "- Recommend having a qualified roofer further evaluate and repair." at bounding box center [385, 298] width 263 height 46
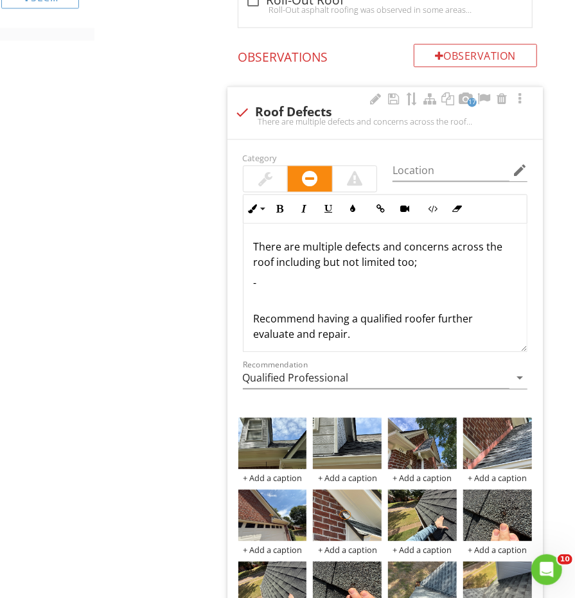
click at [292, 275] on p "-" at bounding box center [385, 282] width 263 height 15
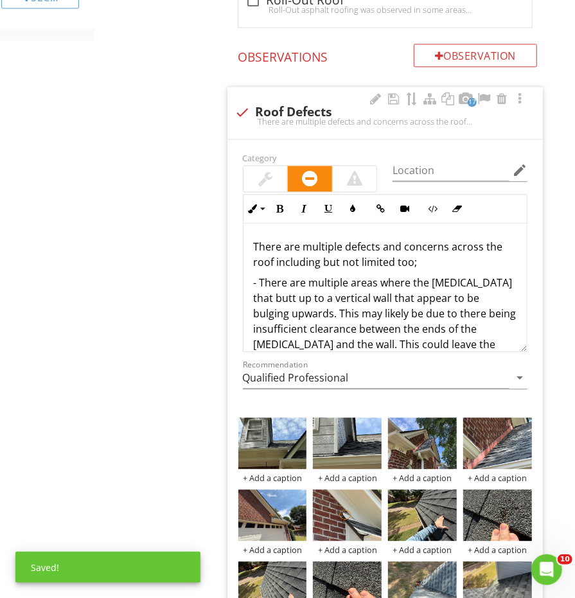
scroll to position [13, 0]
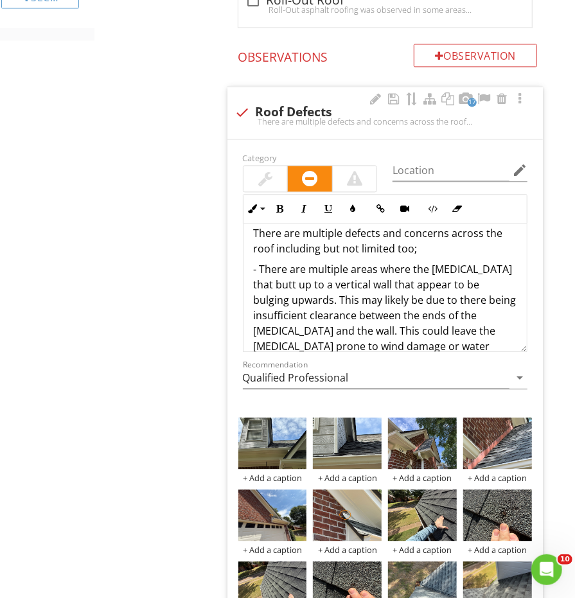
click at [367, 322] on p "- There are multiple areas where the shingles that butt up to a vertical wall t…" at bounding box center [385, 315] width 263 height 108
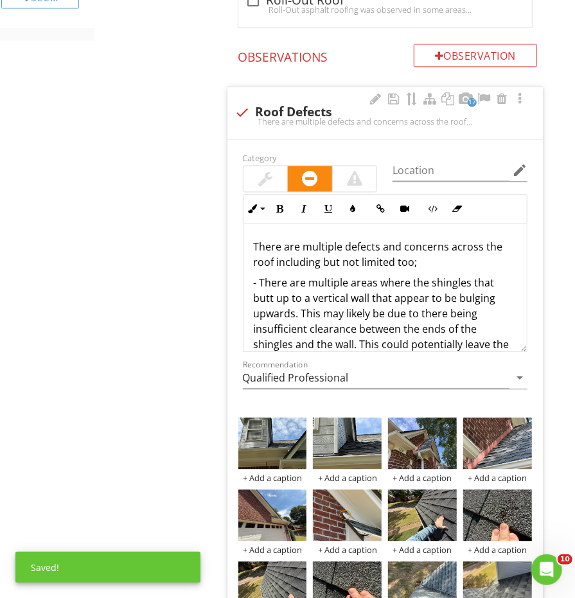
scroll to position [0, 0]
click at [469, 254] on p "There are multiple defects and concerns across the roof including but not limit…" at bounding box center [385, 254] width 263 height 31
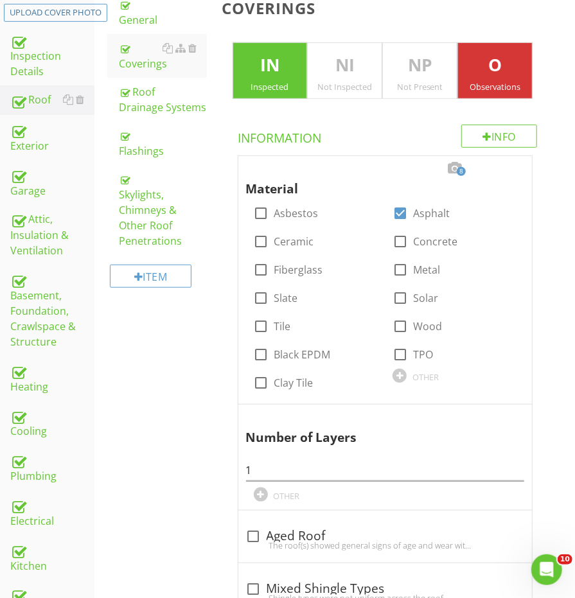
scroll to position [174, 1]
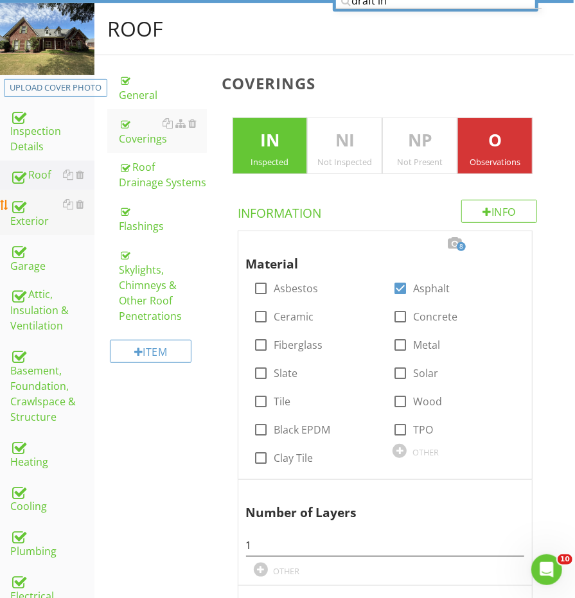
click at [29, 216] on div "Exterior" at bounding box center [52, 212] width 84 height 32
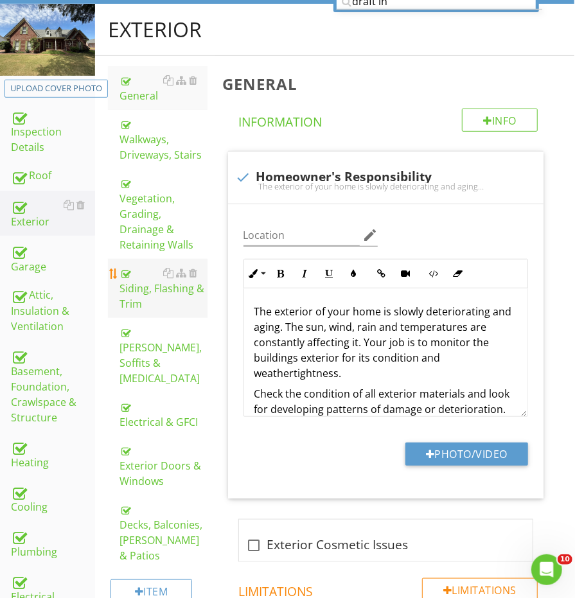
click at [142, 281] on div "Siding, Flashing & Trim" at bounding box center [162, 288] width 87 height 46
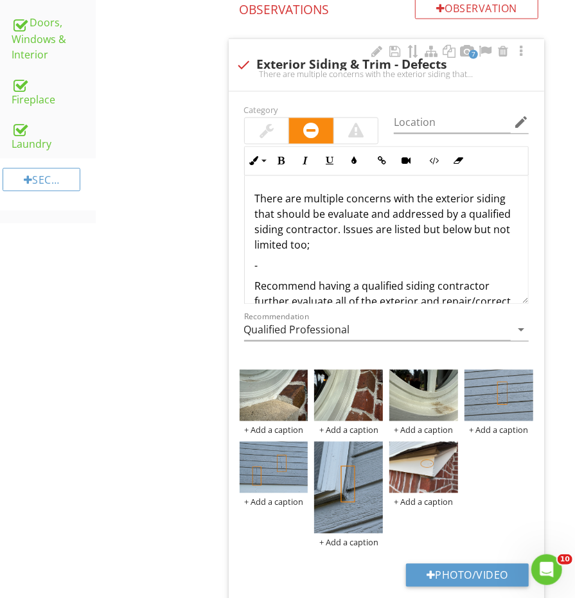
scroll to position [879, 0]
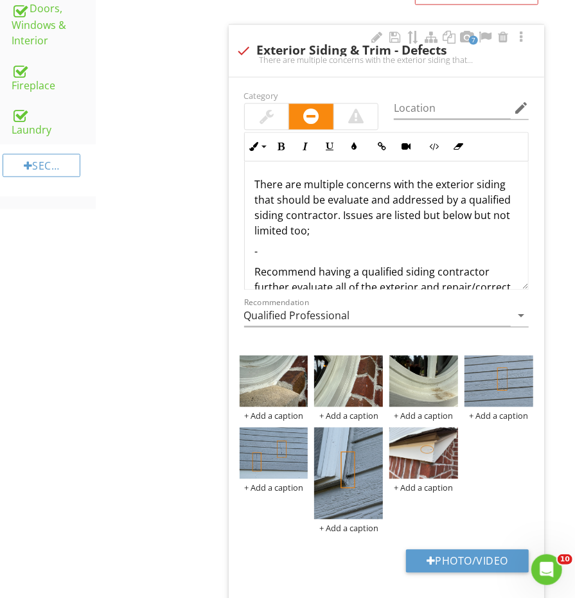
click at [279, 244] on p "-" at bounding box center [386, 251] width 263 height 15
click at [311, 244] on p "-" at bounding box center [386, 251] width 263 height 15
drag, startPoint x: 326, startPoint y: 229, endPoint x: 226, endPoint y: 232, distance: 99.6
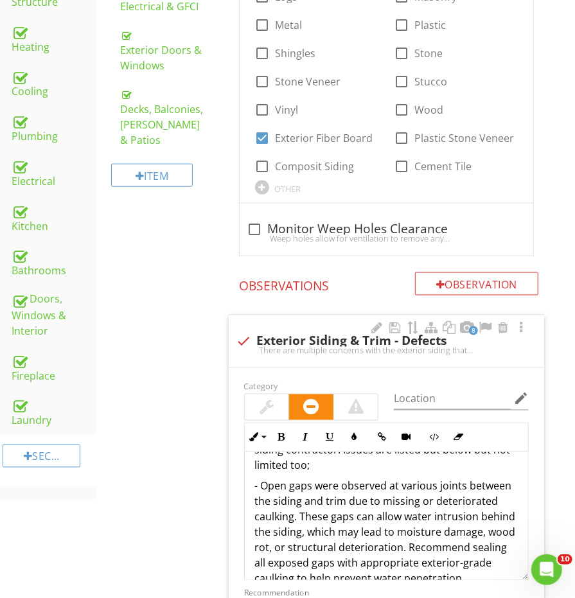
scroll to position [463, 0]
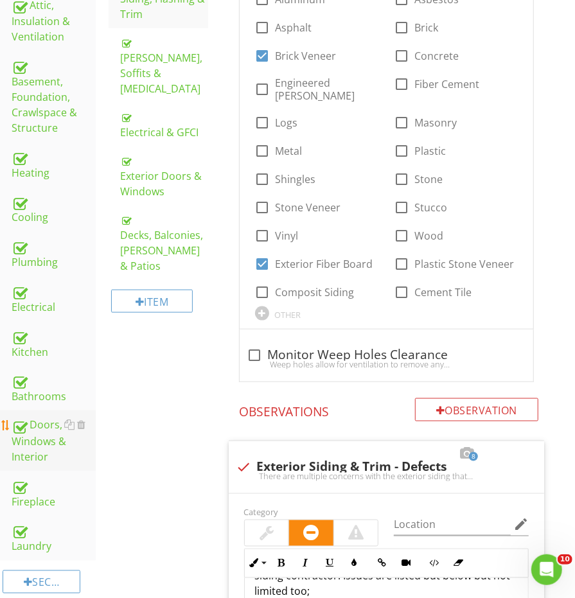
click at [38, 417] on div "Doors, Windows & Interior" at bounding box center [54, 441] width 84 height 48
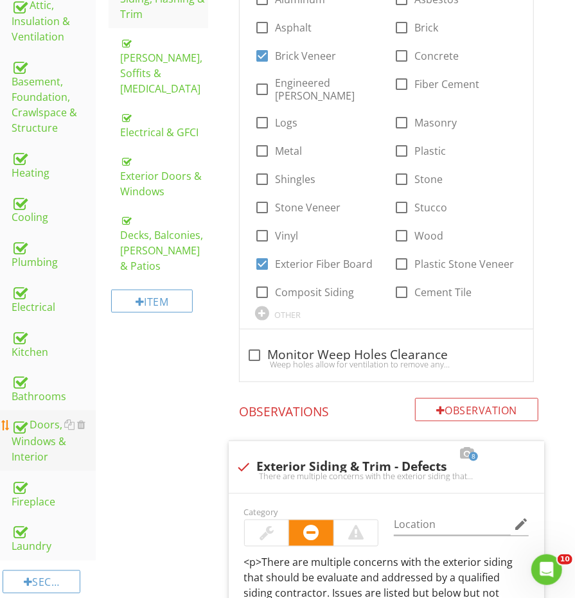
click at [38, 417] on div "Doors, Windows & Interior" at bounding box center [54, 441] width 84 height 48
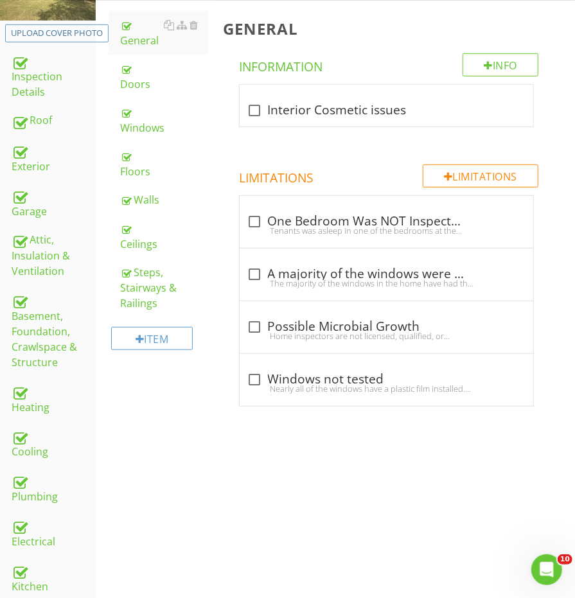
scroll to position [170, 0]
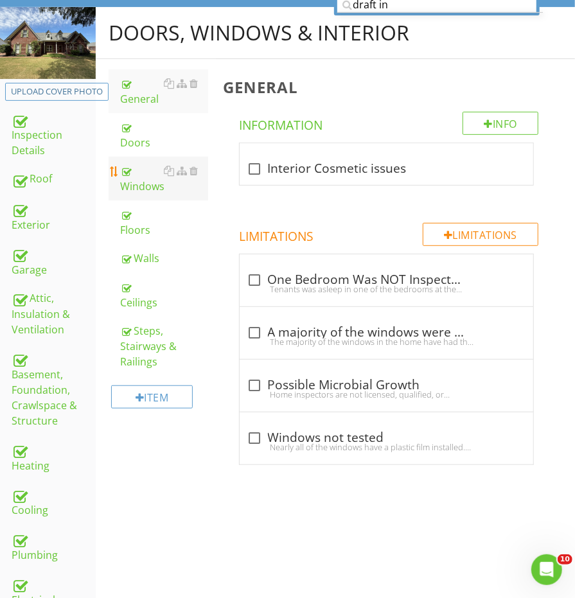
click at [146, 168] on div "Windows" at bounding box center [163, 178] width 87 height 31
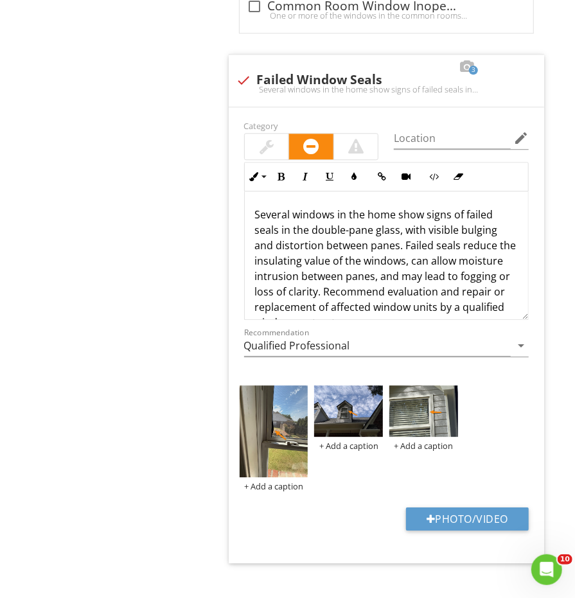
scroll to position [3186, 0]
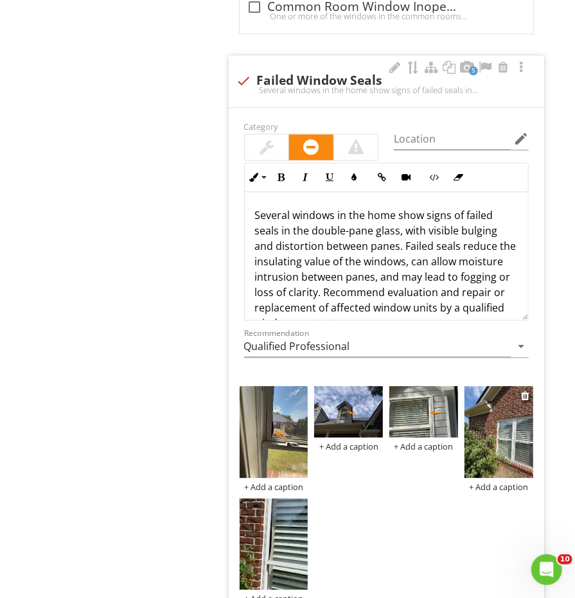
click at [493, 417] on img at bounding box center [498, 431] width 69 height 91
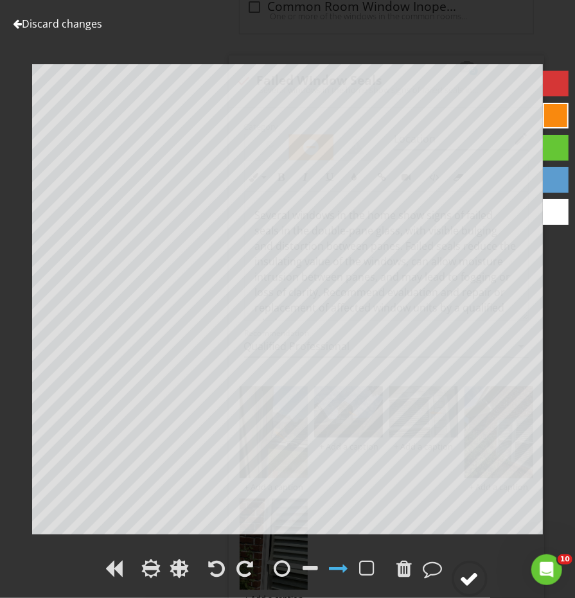
click at [479, 573] on div at bounding box center [469, 578] width 19 height 19
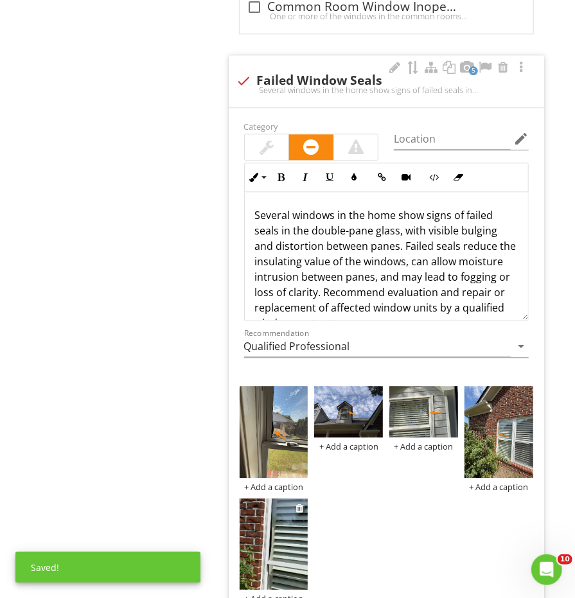
click at [263, 527] on img at bounding box center [274, 543] width 69 height 91
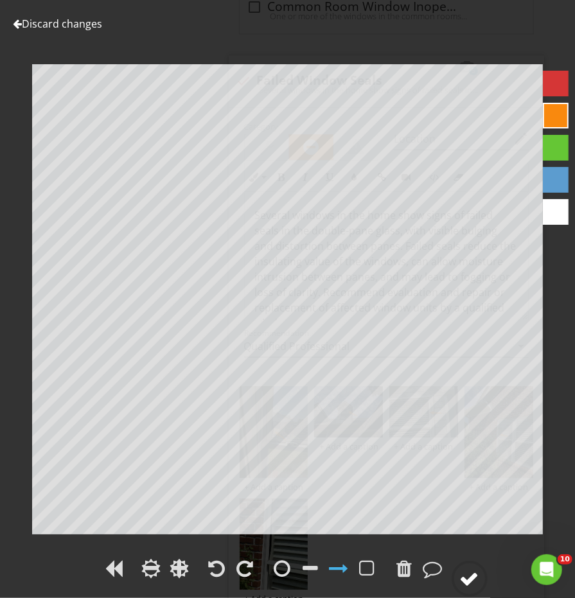
click at [464, 574] on div at bounding box center [469, 578] width 19 height 19
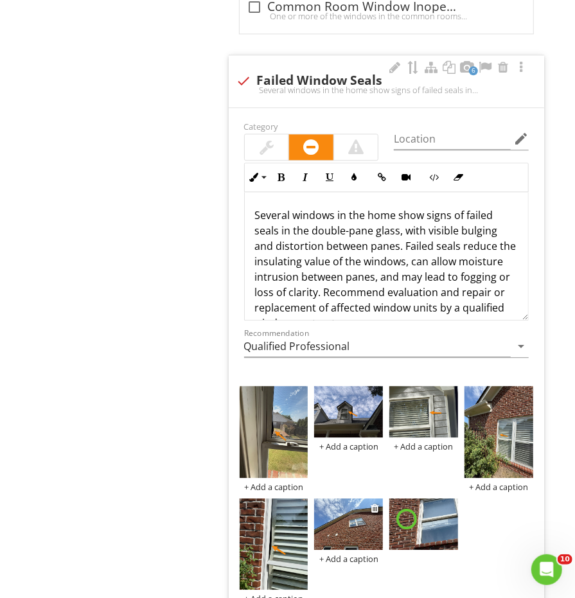
click at [354, 507] on img at bounding box center [348, 523] width 69 height 51
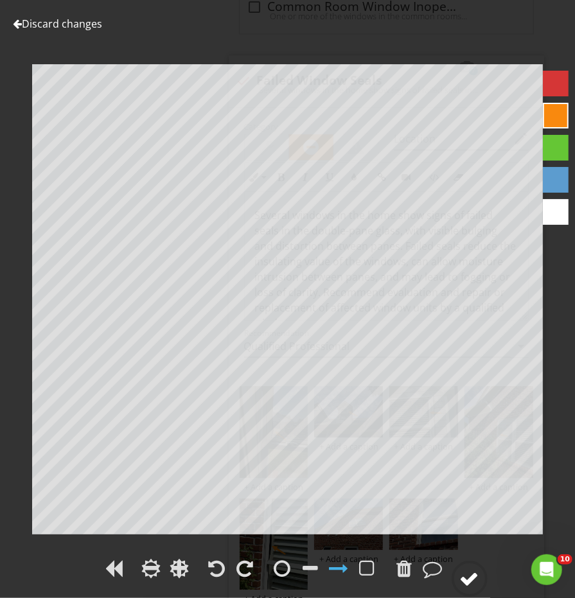
click at [463, 564] on circle at bounding box center [469, 578] width 33 height 33
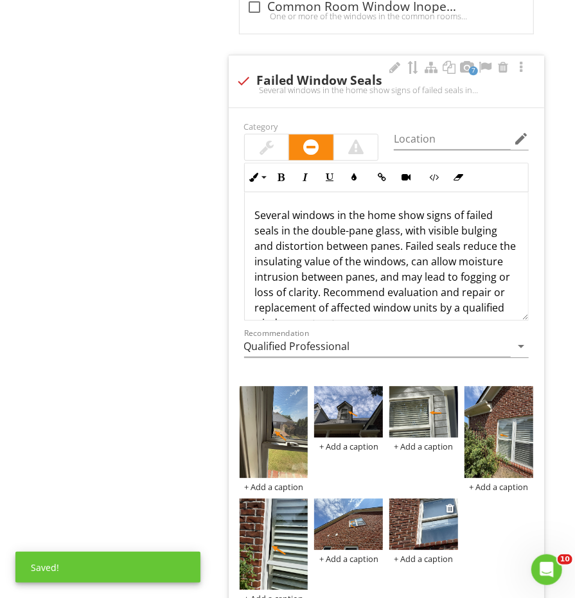
click at [401, 507] on img at bounding box center [423, 523] width 69 height 51
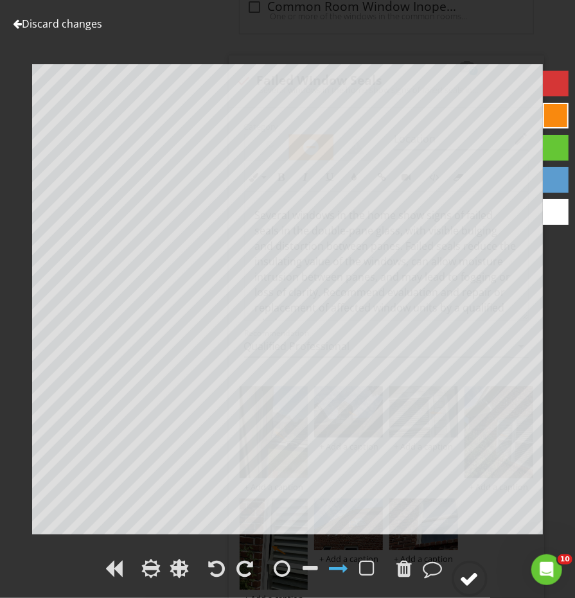
click at [469, 563] on icon at bounding box center [469, 579] width 36 height 36
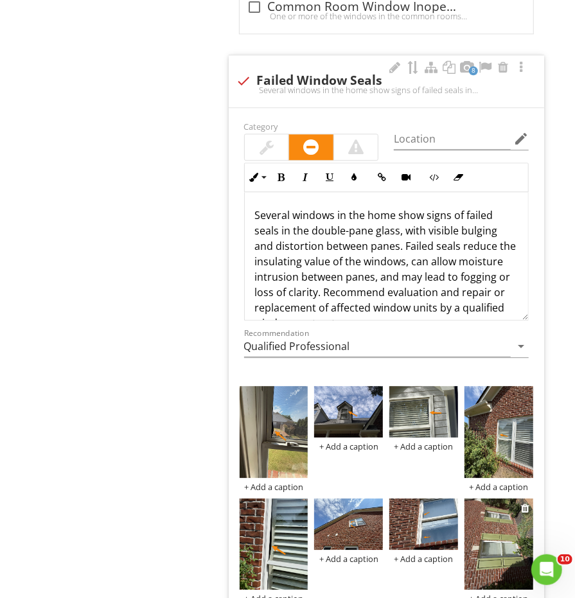
click at [494, 512] on img at bounding box center [498, 543] width 69 height 91
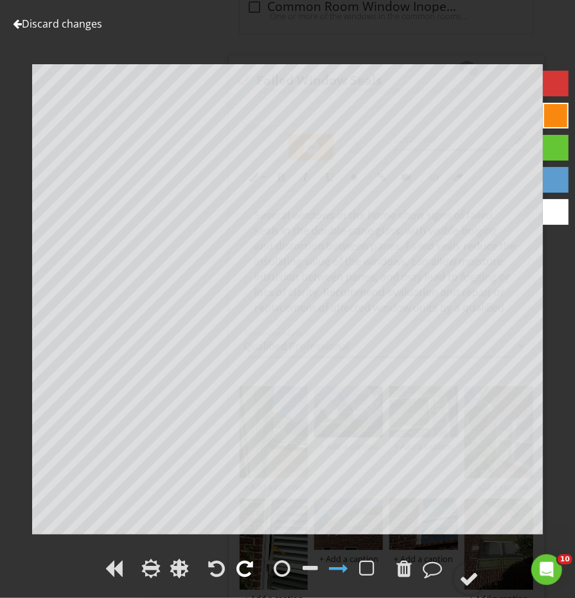
click at [238, 564] on div at bounding box center [245, 568] width 17 height 19
click at [460, 567] on circle at bounding box center [469, 578] width 33 height 33
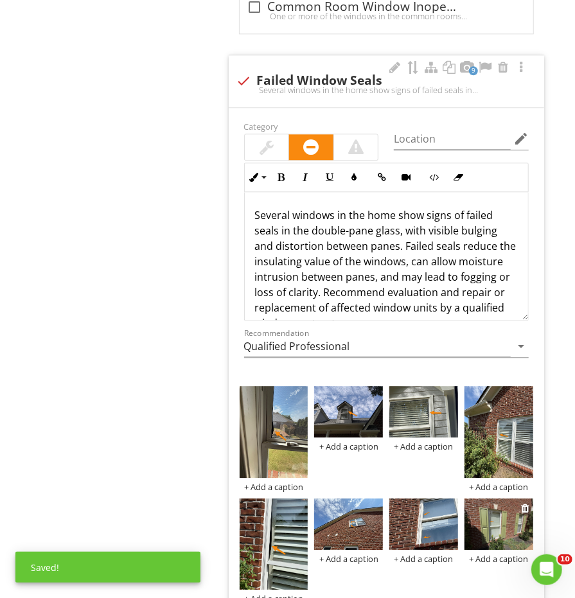
click at [500, 518] on img at bounding box center [498, 523] width 69 height 51
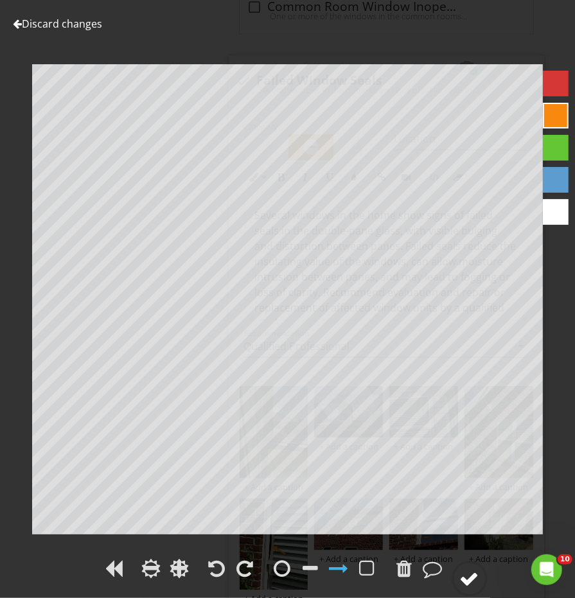
click at [469, 570] on div at bounding box center [469, 578] width 19 height 19
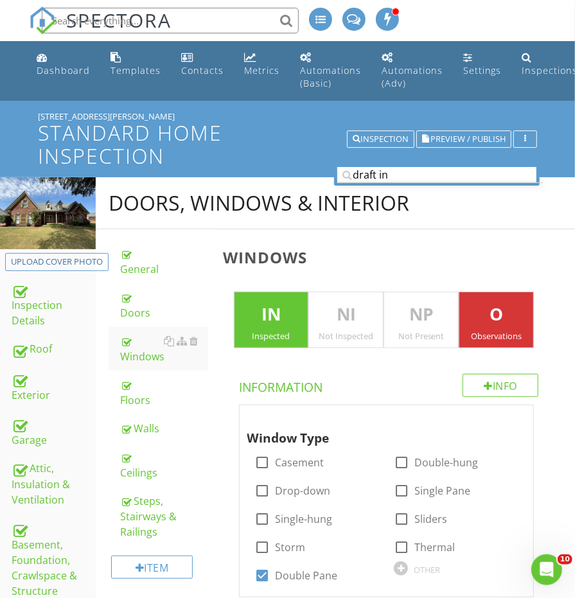
scroll to position [0, 0]
drag, startPoint x: 469, startPoint y: 570, endPoint x: 36, endPoint y: 335, distance: 493.4
click at [36, 335] on link "Roof" at bounding box center [54, 350] width 84 height 30
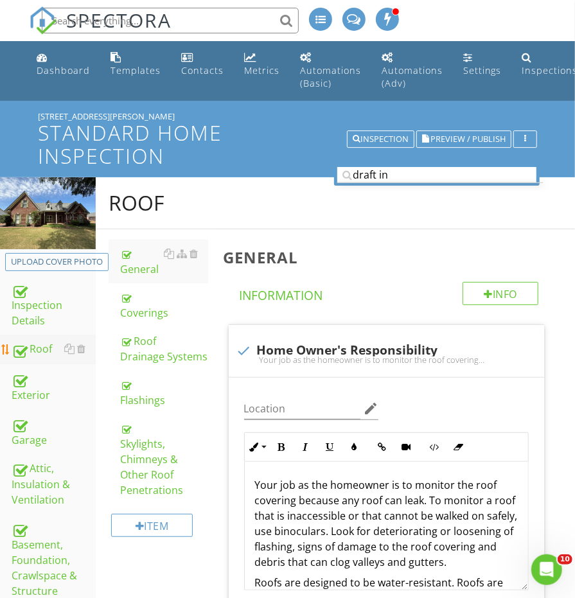
click at [137, 306] on div "Coverings" at bounding box center [163, 305] width 87 height 31
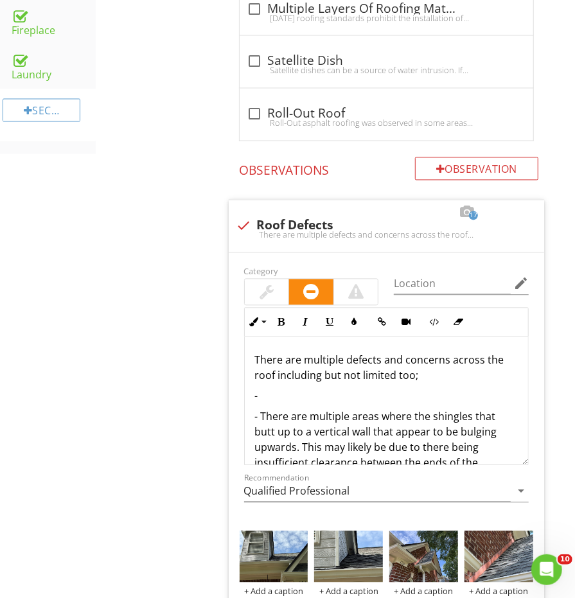
scroll to position [1141, 0]
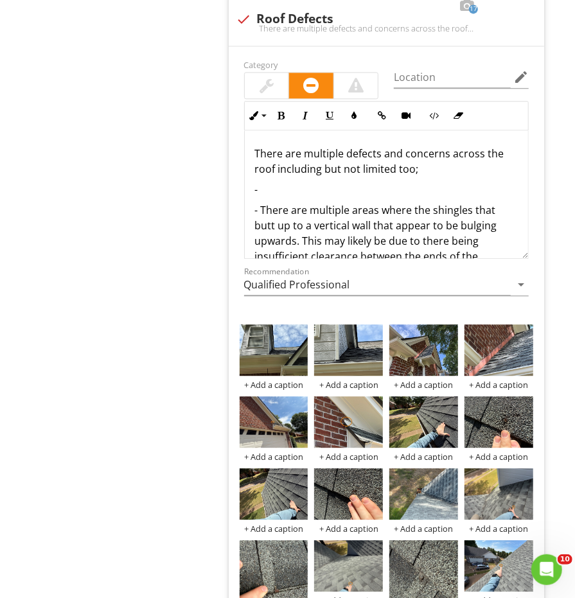
click at [297, 182] on p "-" at bounding box center [386, 189] width 263 height 15
click at [295, 182] on p "-" at bounding box center [386, 189] width 263 height 15
drag, startPoint x: 36, startPoint y: 335, endPoint x: 273, endPoint y: 178, distance: 284.1
click at [273, 182] on p "-" at bounding box center [386, 189] width 263 height 15
click at [277, 182] on p "-" at bounding box center [386, 189] width 263 height 15
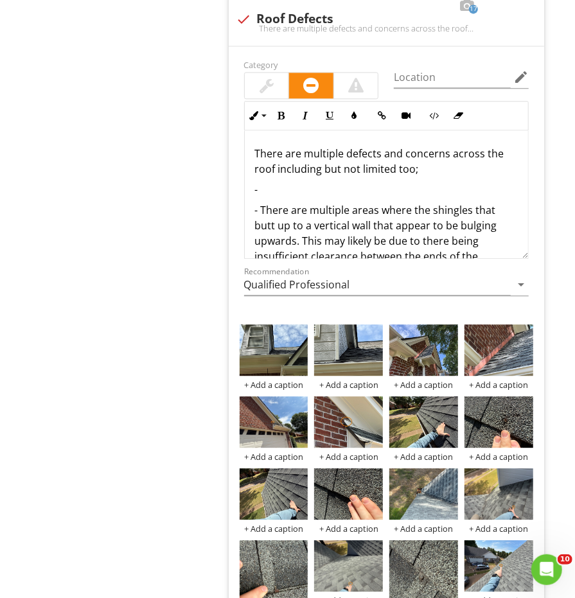
drag, startPoint x: 277, startPoint y: 176, endPoint x: 183, endPoint y: 196, distance: 95.8
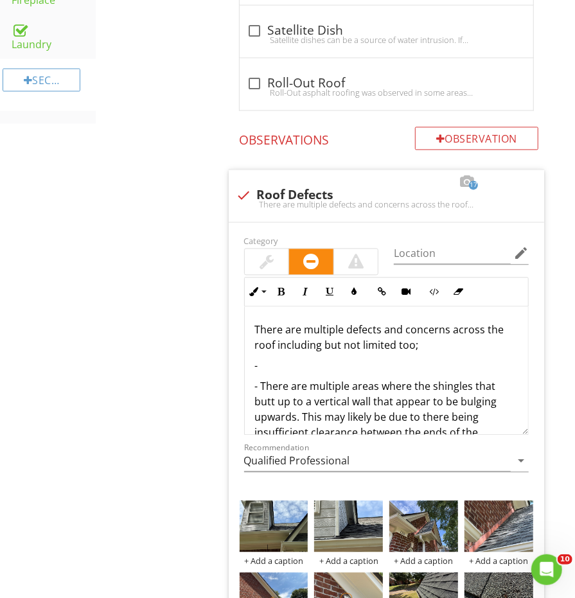
scroll to position [973, 0]
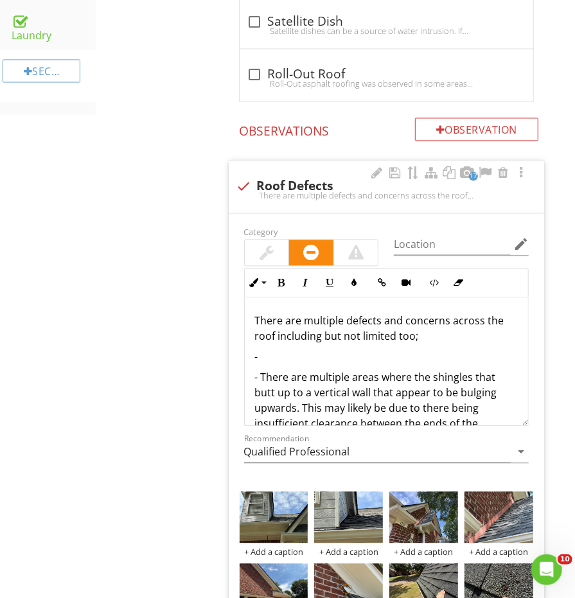
drag, startPoint x: 183, startPoint y: 196, endPoint x: 285, endPoint y: 340, distance: 176.9
click at [285, 349] on p "-" at bounding box center [386, 356] width 263 height 15
drag, startPoint x: 285, startPoint y: 340, endPoint x: 279, endPoint y: 349, distance: 10.5
click at [279, 349] on p "-" at bounding box center [386, 356] width 263 height 15
drag, startPoint x: 279, startPoint y: 349, endPoint x: 259, endPoint y: 345, distance: 20.2
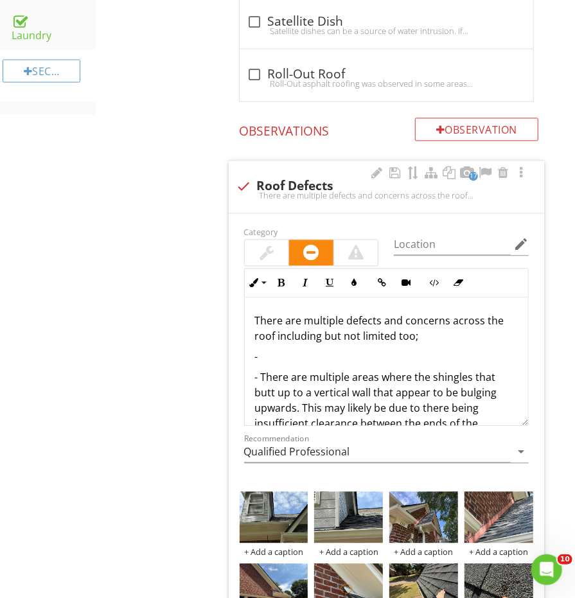
click at [259, 349] on p "-" at bounding box center [386, 356] width 263 height 15
drag, startPoint x: 259, startPoint y: 345, endPoint x: 304, endPoint y: 346, distance: 45.6
click at [304, 349] on p "-" at bounding box center [386, 356] width 263 height 15
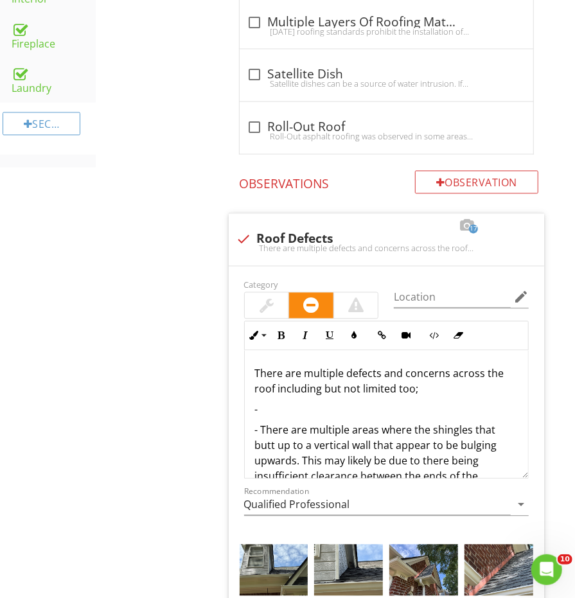
scroll to position [-1, 0]
drag, startPoint x: 0, startPoint y: 0, endPoint x: 290, endPoint y: 399, distance: 493.2
click at [290, 402] on p "-" at bounding box center [386, 409] width 263 height 15
click at [279, 402] on p "-" at bounding box center [386, 409] width 263 height 15
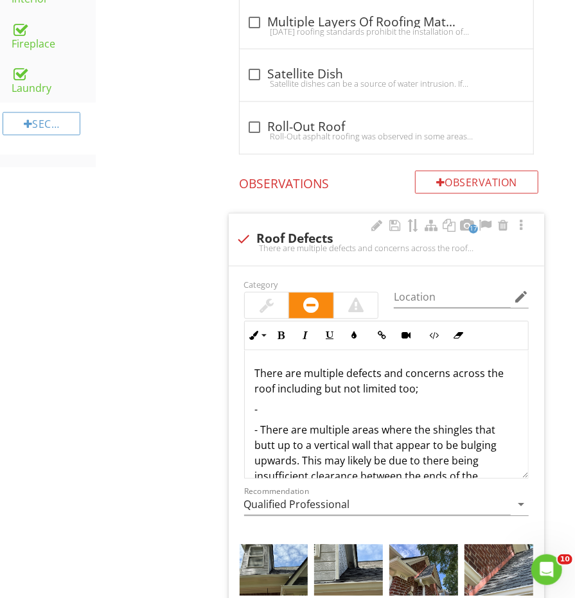
drag, startPoint x: 290, startPoint y: 399, endPoint x: 261, endPoint y: 408, distance: 30.5
click at [261, 408] on div "There are multiple defects and concerns across the roof including but not limit…" at bounding box center [386, 474] width 283 height 247
click at [272, 402] on p "-" at bounding box center [386, 409] width 263 height 15
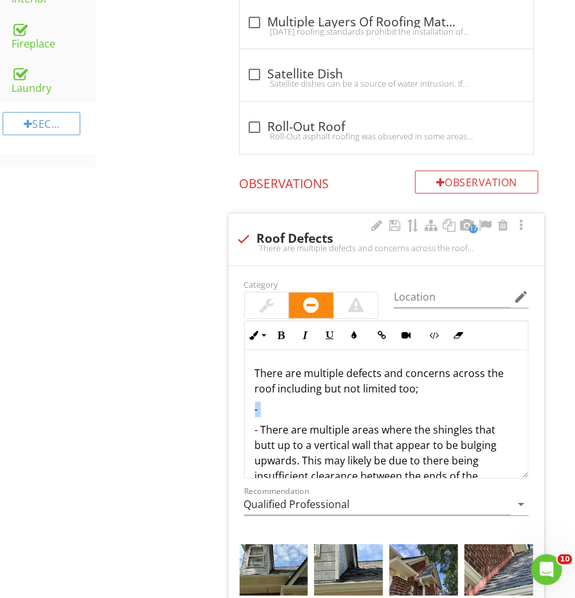
click at [272, 402] on p "-" at bounding box center [386, 409] width 263 height 15
drag, startPoint x: 261, startPoint y: 408, endPoint x: 288, endPoint y: 401, distance: 28.0
click at [288, 402] on p "-" at bounding box center [386, 409] width 263 height 15
drag, startPoint x: 288, startPoint y: 401, endPoint x: 281, endPoint y: 421, distance: 21.3
click at [281, 423] on p "- There are multiple areas where the shingles that butt up to a vertical wall t…" at bounding box center [386, 477] width 263 height 108
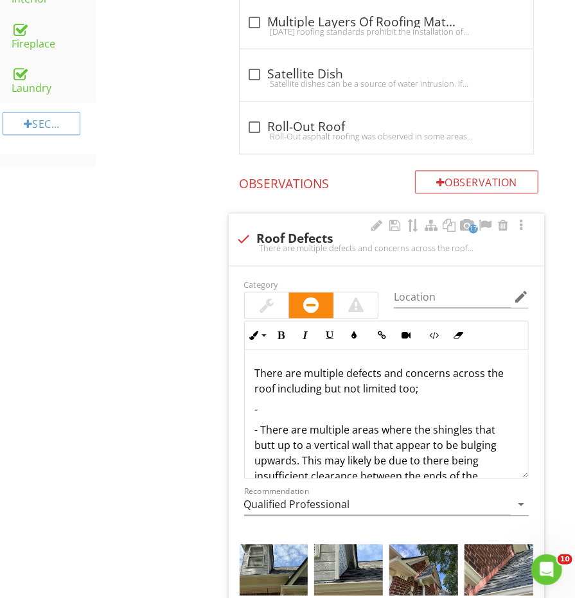
click at [281, 442] on p "- There are multiple areas where the shingles that butt up to a vertical wall t…" at bounding box center [386, 477] width 263 height 108
drag, startPoint x: 281, startPoint y: 421, endPoint x: 344, endPoint y: 442, distance: 66.6
click at [344, 442] on p "- There are multiple areas where the shingles that butt up to a vertical wall t…" at bounding box center [386, 477] width 263 height 108
drag, startPoint x: 344, startPoint y: 442, endPoint x: 293, endPoint y: 399, distance: 66.9
click at [293, 402] on p "-" at bounding box center [386, 409] width 263 height 15
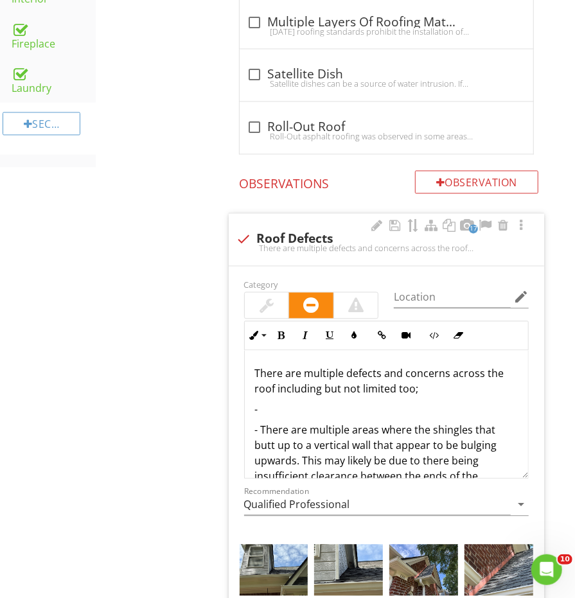
drag, startPoint x: 293, startPoint y: 399, endPoint x: 263, endPoint y: 399, distance: 29.5
click at [263, 402] on p "-" at bounding box center [386, 409] width 263 height 15
click at [259, 402] on p "-" at bounding box center [386, 409] width 263 height 15
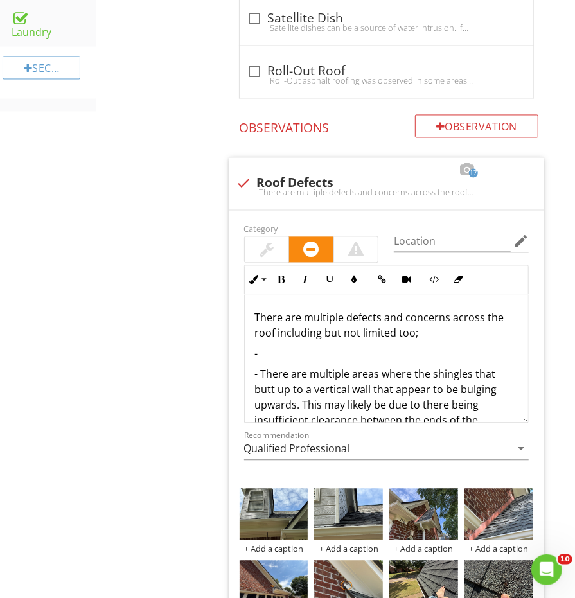
scroll to position [1017, 0]
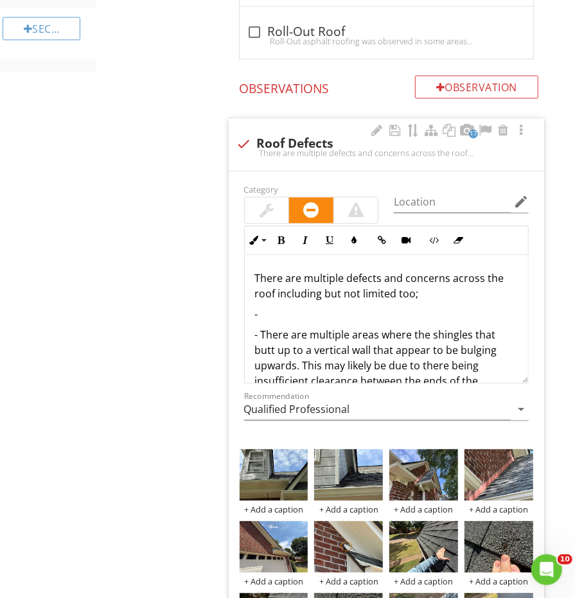
drag, startPoint x: 0, startPoint y: 0, endPoint x: 310, endPoint y: 311, distance: 439.1
click at [310, 311] on p "-" at bounding box center [386, 313] width 263 height 15
drag, startPoint x: 310, startPoint y: 311, endPoint x: 284, endPoint y: 303, distance: 27.0
click at [284, 306] on p "-" at bounding box center [386, 313] width 263 height 15
drag, startPoint x: 284, startPoint y: 303, endPoint x: 265, endPoint y: 298, distance: 19.9
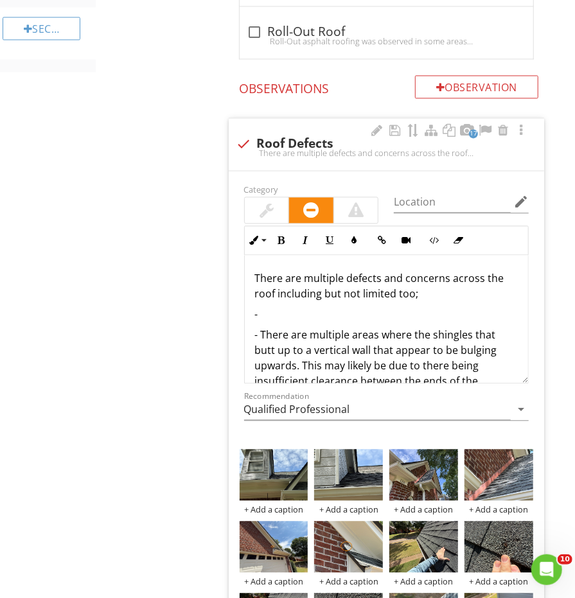
click at [265, 306] on p "-" at bounding box center [386, 313] width 263 height 15
drag, startPoint x: 265, startPoint y: 298, endPoint x: 288, endPoint y: 303, distance: 23.7
click at [288, 306] on p "-" at bounding box center [386, 313] width 263 height 15
click at [286, 306] on p "-" at bounding box center [386, 313] width 263 height 15
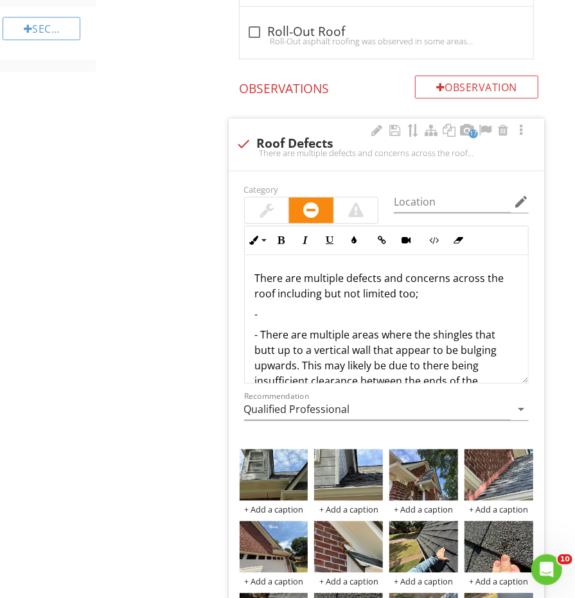
click at [286, 306] on p "-" at bounding box center [386, 313] width 263 height 15
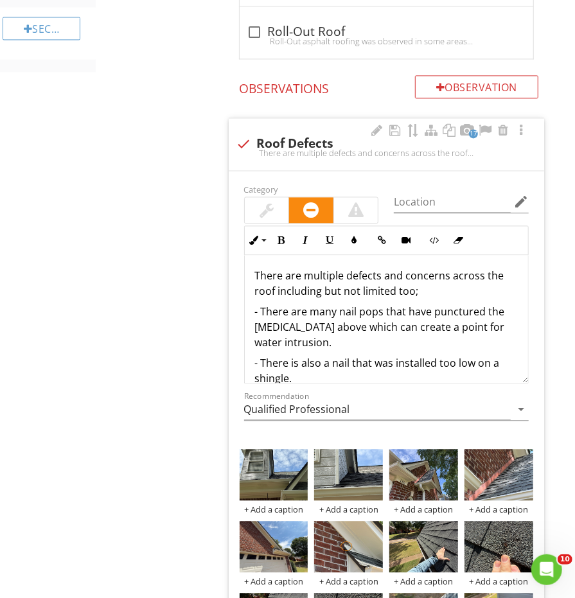
scroll to position [48, 0]
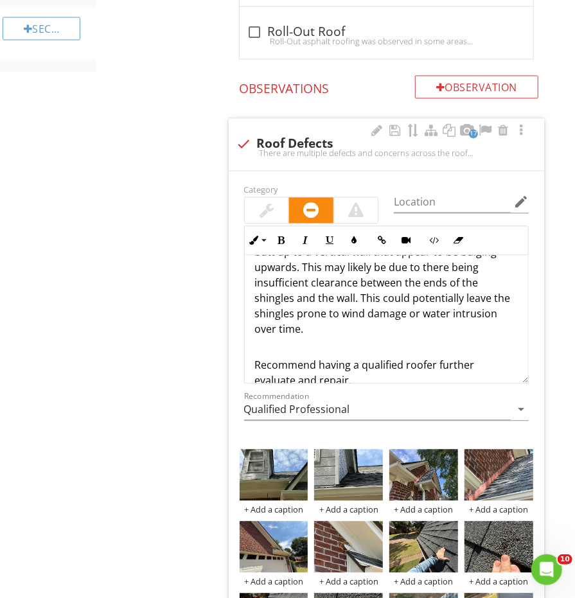
click at [412, 313] on div "There are multiple defects and concerns across the roof including but not limit…" at bounding box center [386, 246] width 283 height 313
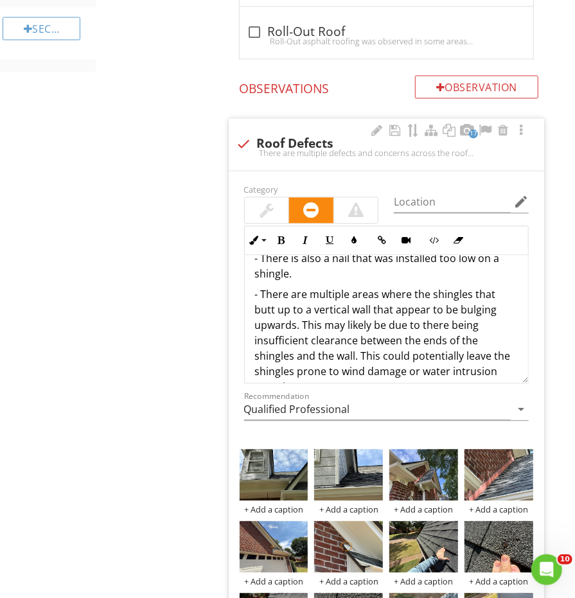
click at [365, 286] on p "- There are multiple areas where the shingles that butt up to a vertical wall t…" at bounding box center [386, 340] width 263 height 108
click at [365, 266] on p "- There is also a nail that was installed too low on a shingle." at bounding box center [386, 265] width 263 height 31
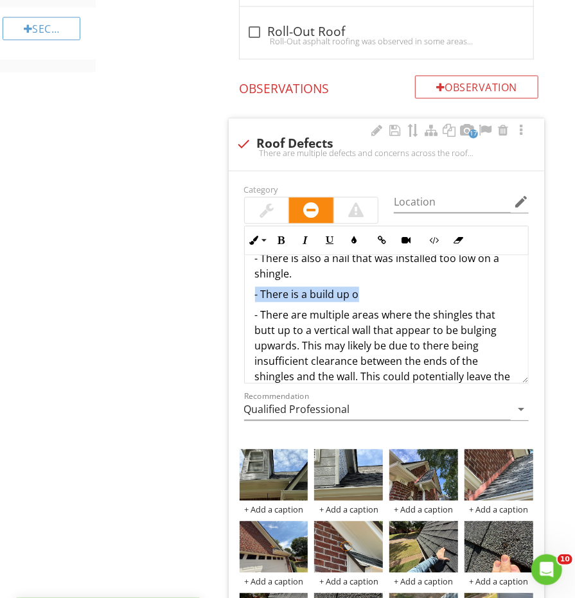
drag, startPoint x: 366, startPoint y: 281, endPoint x: 245, endPoint y: 276, distance: 121.5
click at [245, 276] on div "There are multiple defects and concerns across the roof including but not limit…" at bounding box center [386, 315] width 283 height 334
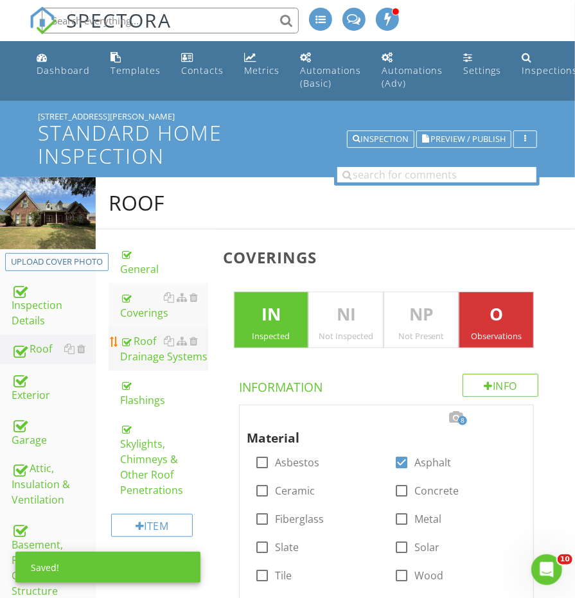
scroll to position [0, 0]
click at [155, 360] on link "Roof Drainage Systems" at bounding box center [163, 349] width 87 height 44
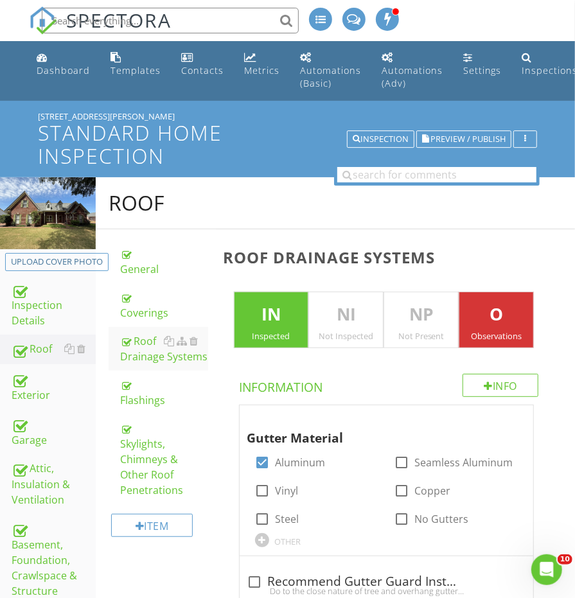
click at [31, 460] on div "Attic, Insulation & Ventilation" at bounding box center [54, 484] width 84 height 48
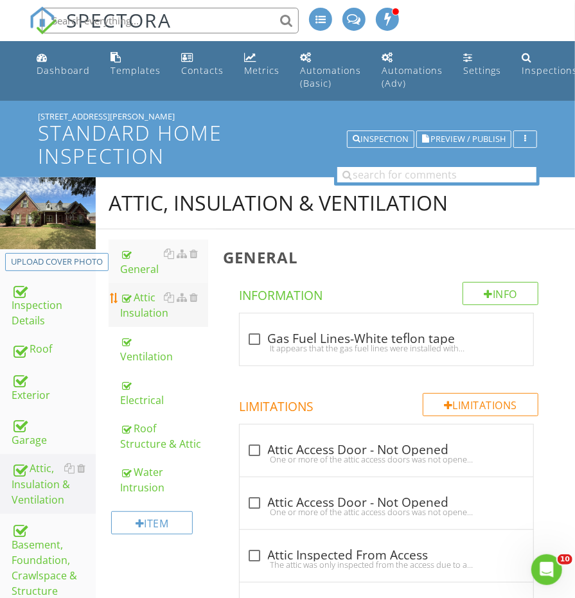
click at [140, 301] on div "Attic Insulation" at bounding box center [163, 305] width 87 height 31
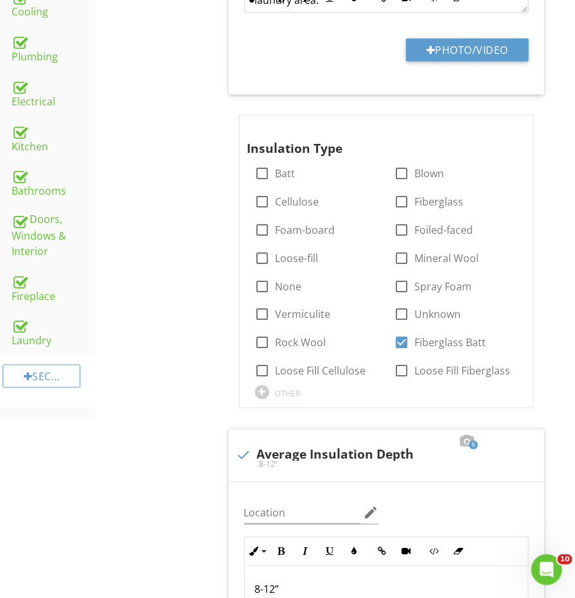
scroll to position [490, 0]
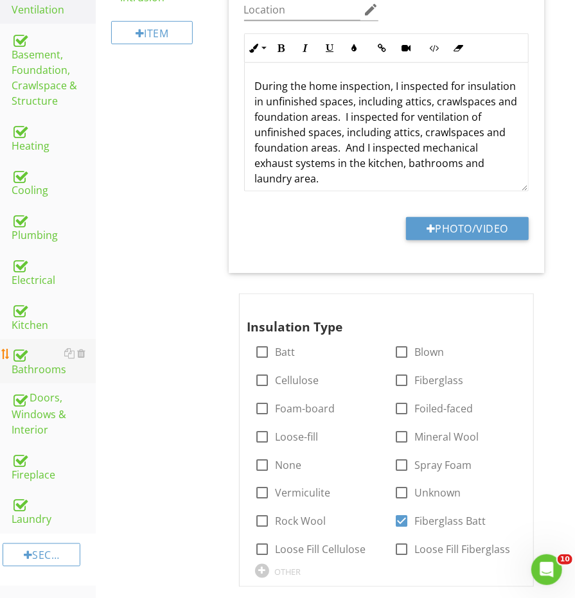
click at [49, 345] on div "Bathrooms" at bounding box center [54, 361] width 84 height 32
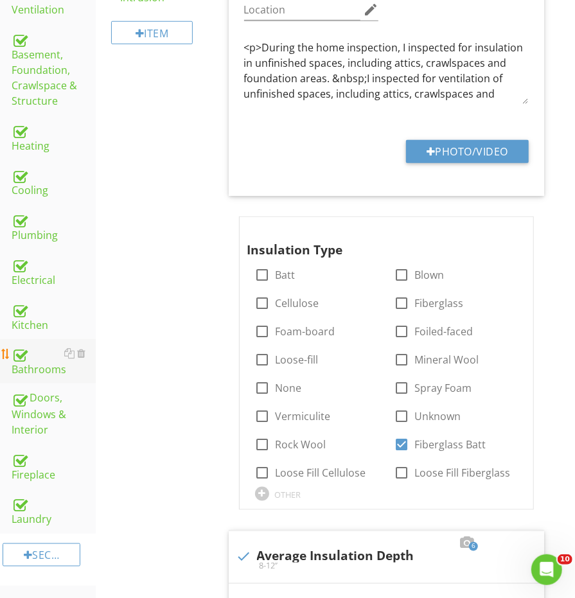
click at [49, 345] on div "Bathrooms" at bounding box center [54, 361] width 84 height 32
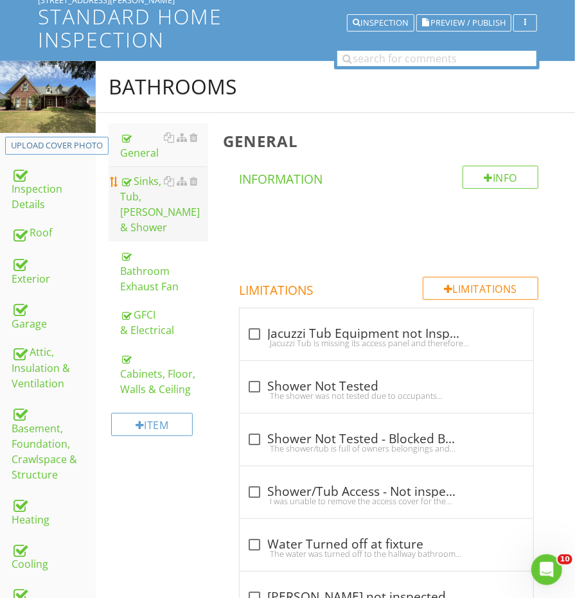
click at [148, 186] on div "Sinks, Tub, Toilet & Shower" at bounding box center [163, 204] width 87 height 62
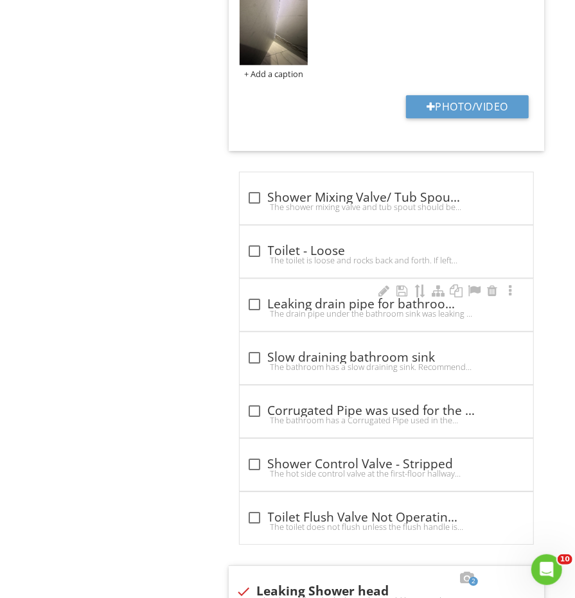
click at [271, 297] on div "check_box_outline_blank Leaking drain pipe for bathroom sink." at bounding box center [386, 304] width 278 height 15
checkbox input "true"
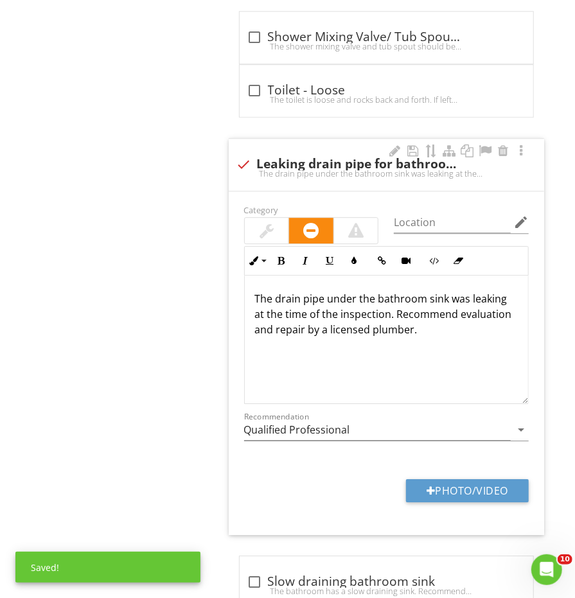
scroll to position [1403, 0]
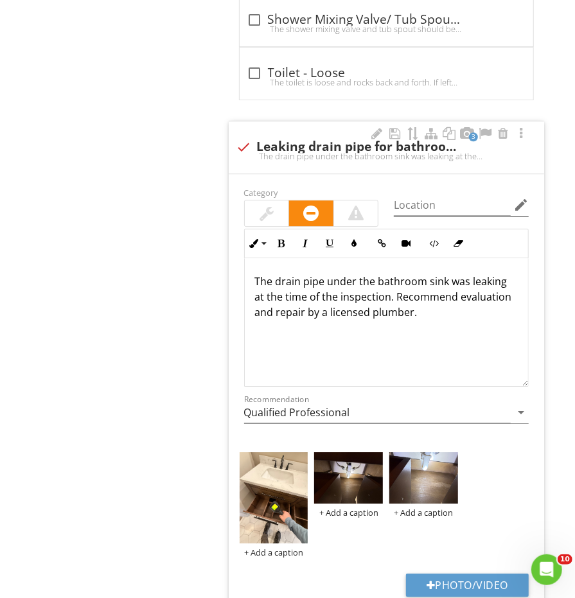
click at [527, 199] on icon "edit" at bounding box center [520, 204] width 15 height 15
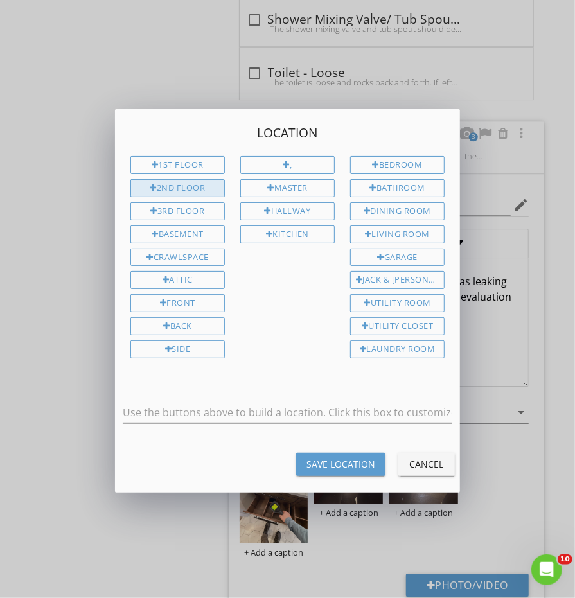
click at [191, 182] on div "2nd Floor" at bounding box center [177, 188] width 94 height 18
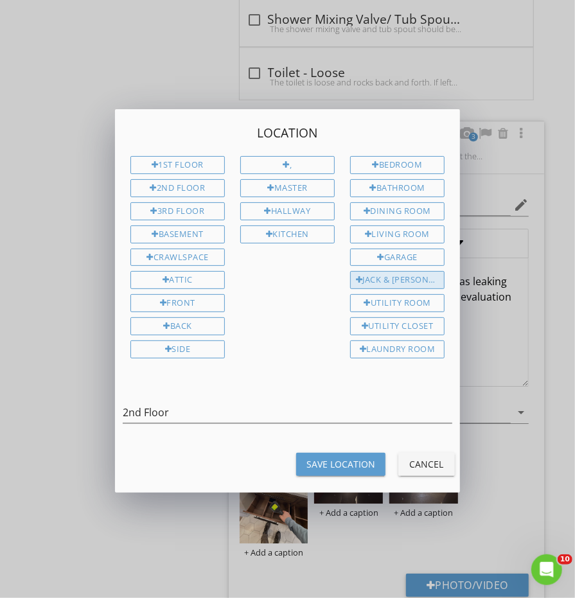
click at [414, 277] on div "Jack & Jill" at bounding box center [397, 280] width 94 height 18
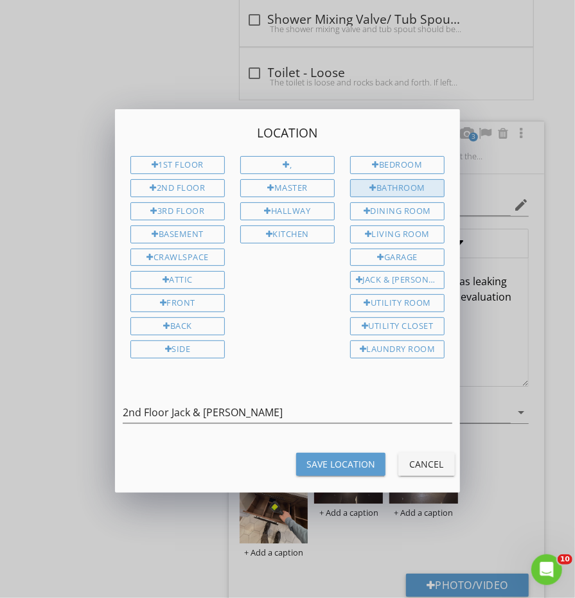
click at [399, 186] on div "Bathroom" at bounding box center [397, 188] width 94 height 18
type input "2nd Floor Jack & Jill Bathroom"
click at [332, 457] on div "Save Location" at bounding box center [340, 463] width 69 height 13
type input "2nd Floor Jack & Jill Bathroom"
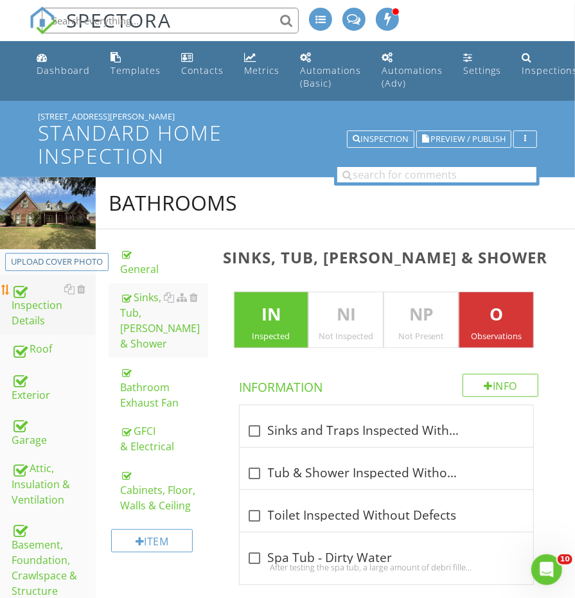
scroll to position [0, 0]
click at [49, 306] on div "Inspection Details" at bounding box center [54, 305] width 84 height 48
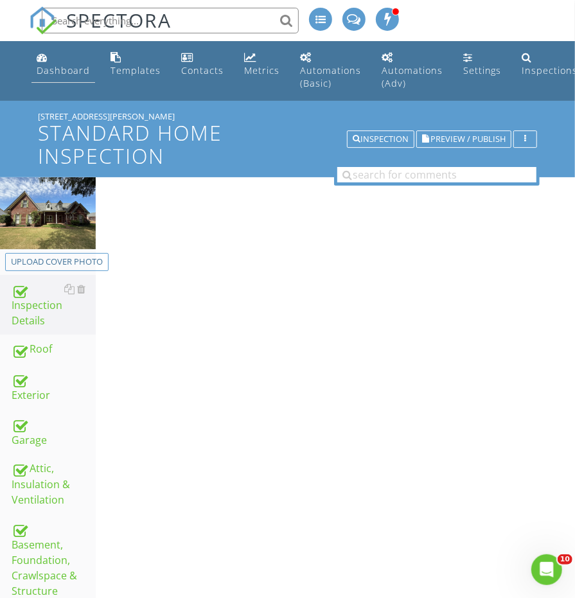
click at [61, 73] on div "Dashboard" at bounding box center [63, 70] width 53 height 12
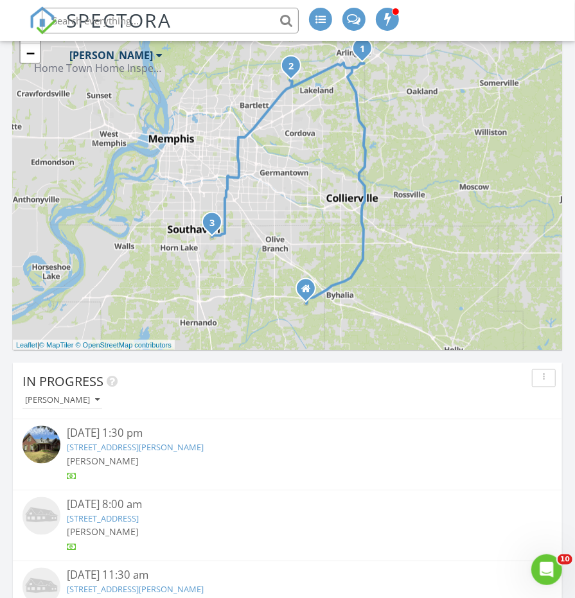
scroll to position [629, 0]
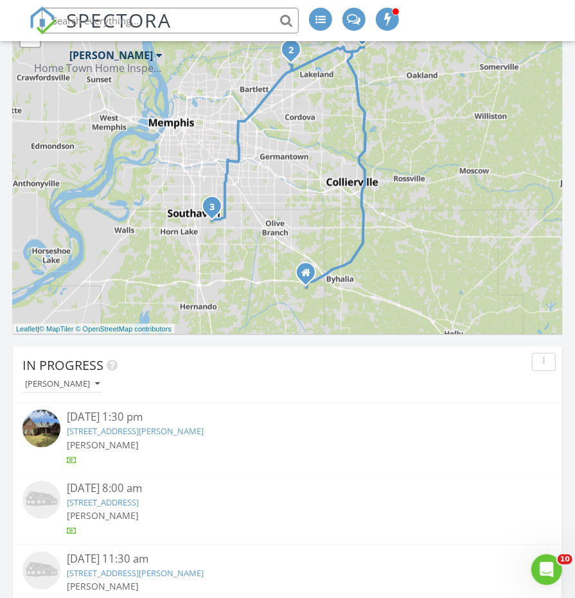
click at [57, 423] on img at bounding box center [41, 429] width 38 height 38
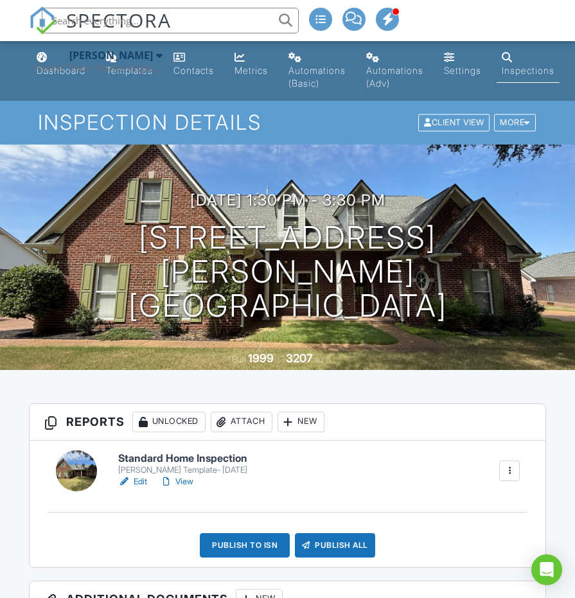
scroll to position [148, 0]
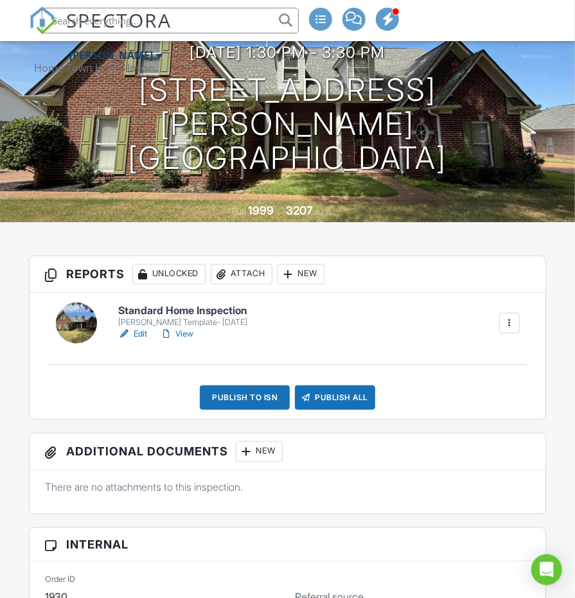
click at [245, 396] on div "Publish to ISN" at bounding box center [245, 397] width 90 height 24
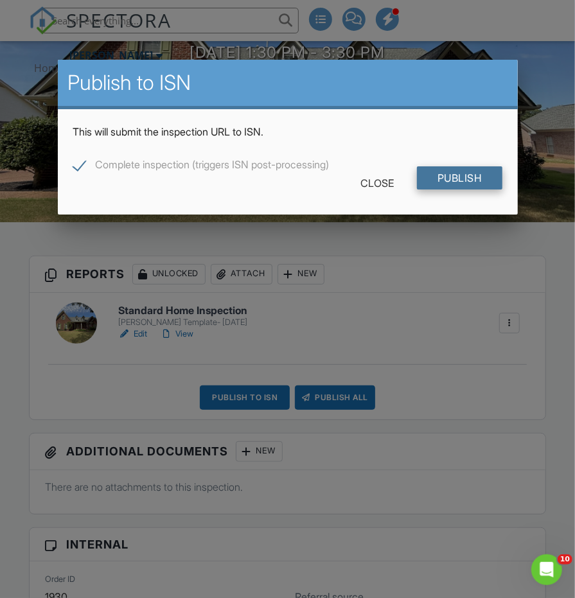
click at [448, 182] on input "Publish" at bounding box center [459, 177] width 85 height 23
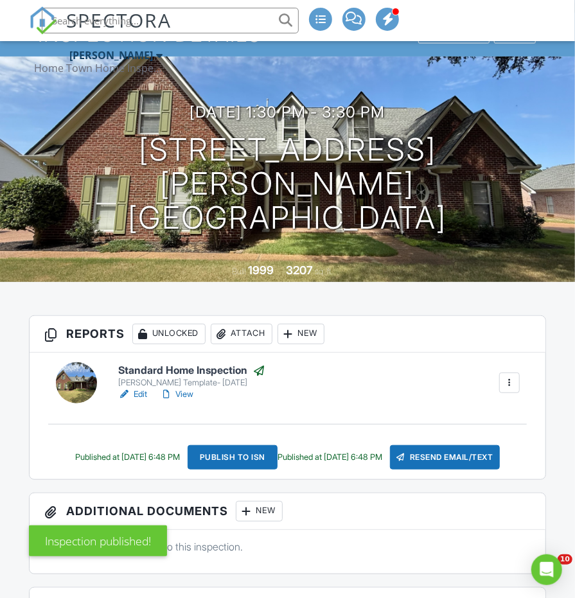
click at [173, 385] on div "[PERSON_NAME] Template- [DATE]" at bounding box center [191, 383] width 147 height 10
click at [172, 392] on div at bounding box center [166, 394] width 13 height 13
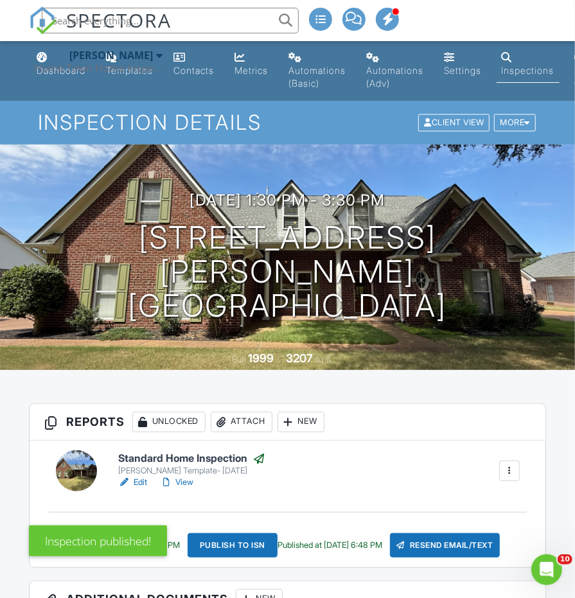
click at [66, 70] on div "Home Town Home Inspections" at bounding box center [98, 68] width 128 height 13
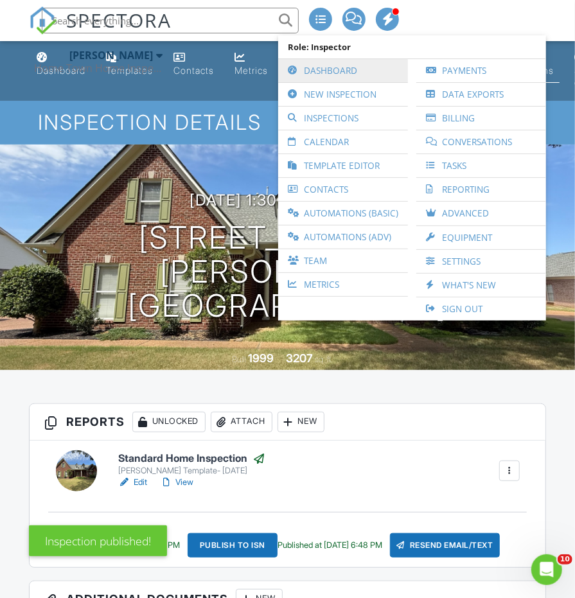
click at [315, 62] on link "Dashboard" at bounding box center [342, 70] width 117 height 23
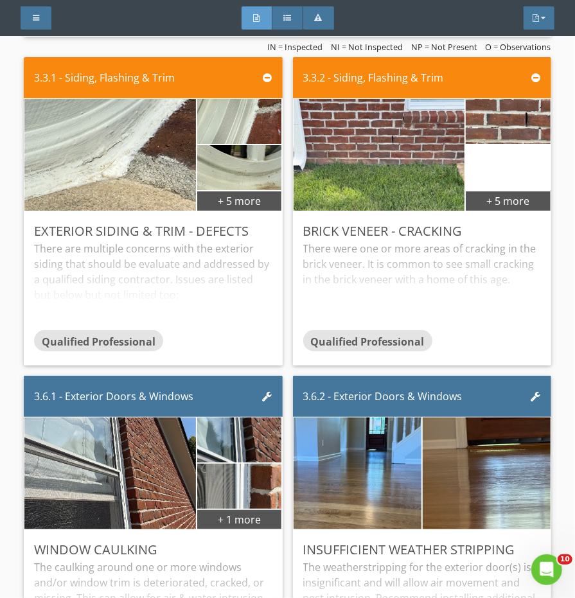
scroll to position [1639, 0]
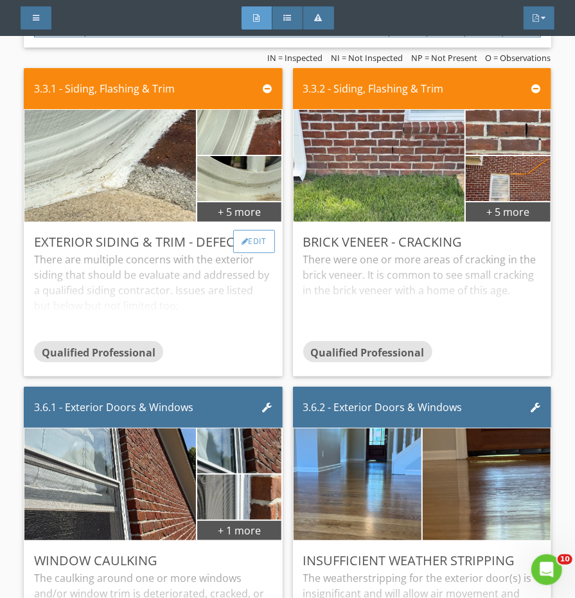
click at [254, 252] on div "Edit" at bounding box center [254, 241] width 42 height 23
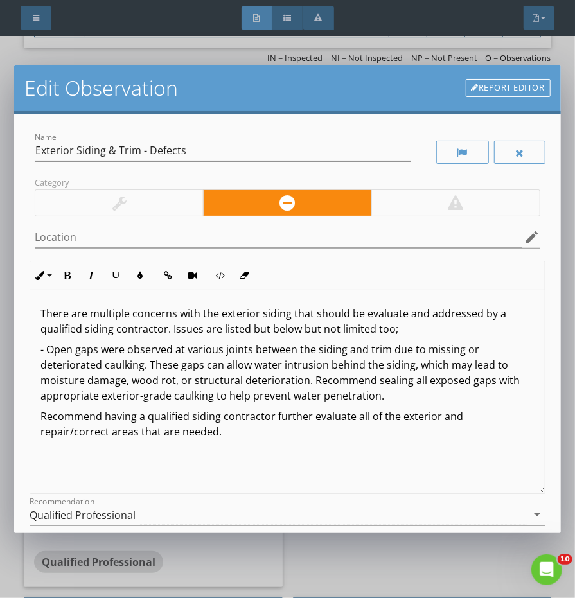
click at [164, 198] on div at bounding box center [119, 203] width 168 height 26
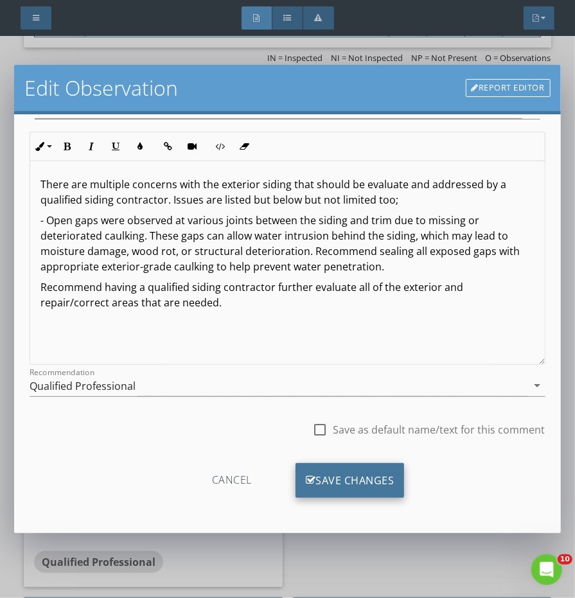
scroll to position [129, 0]
click at [343, 485] on div "Save Changes" at bounding box center [349, 480] width 109 height 35
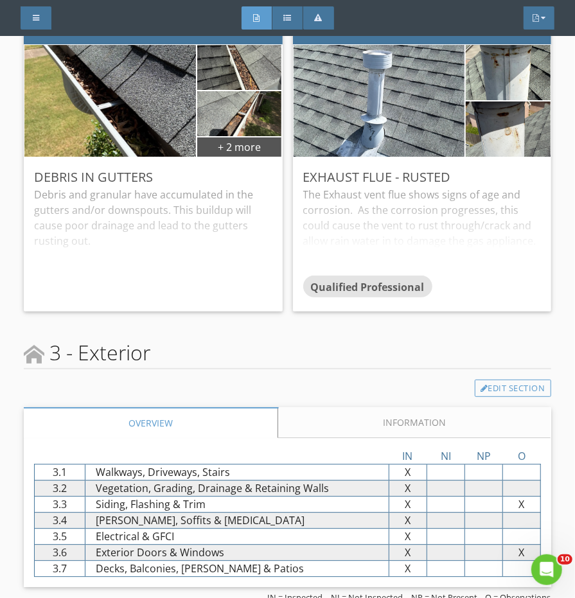
scroll to position [762, 0]
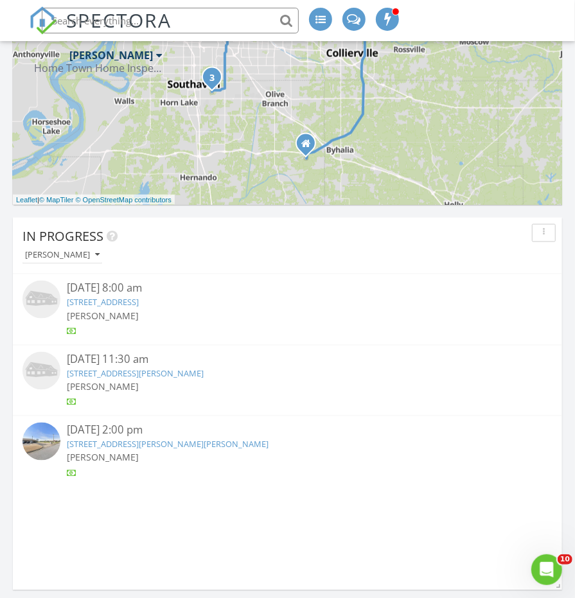
scroll to position [747, 0]
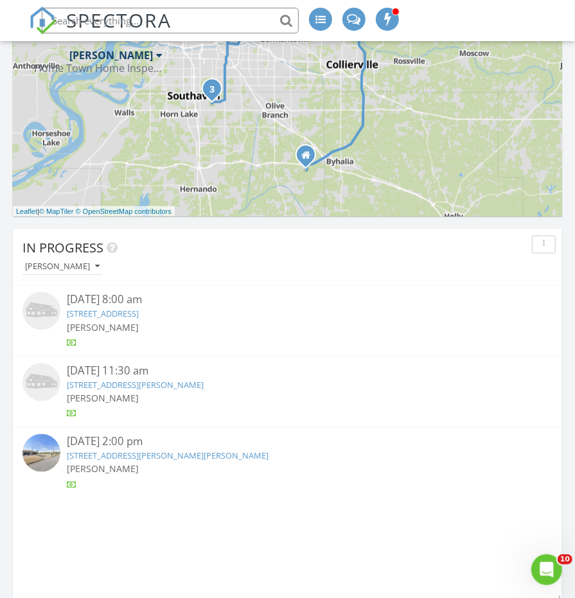
click at [49, 310] on img at bounding box center [41, 311] width 38 height 38
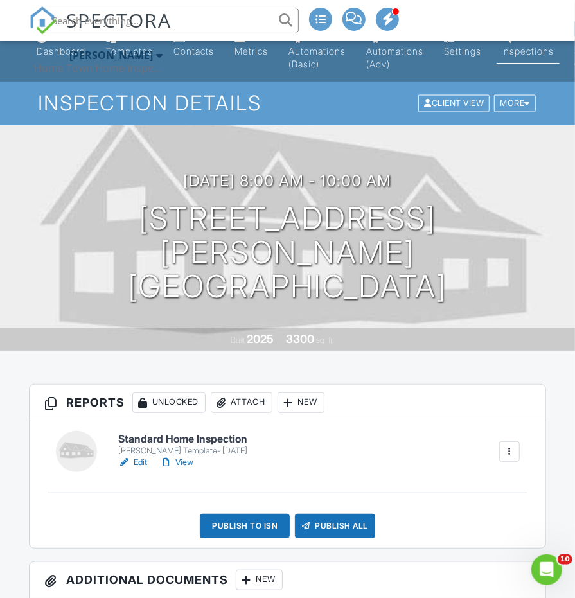
click at [211, 439] on h6 "Standard Home Inspection" at bounding box center [182, 439] width 129 height 12
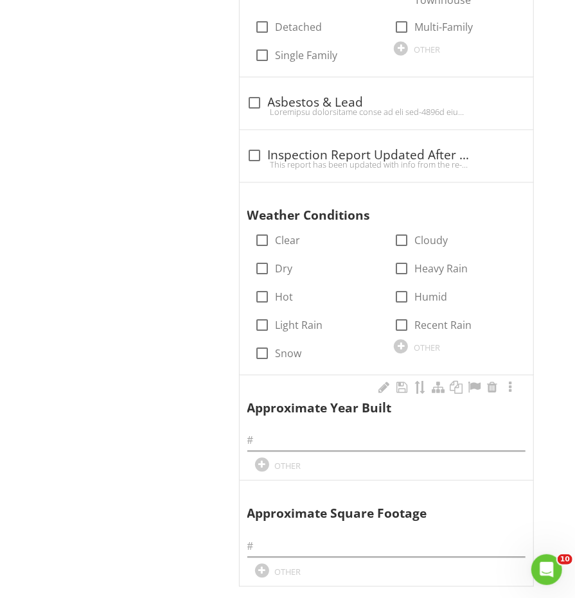
scroll to position [1113, 0]
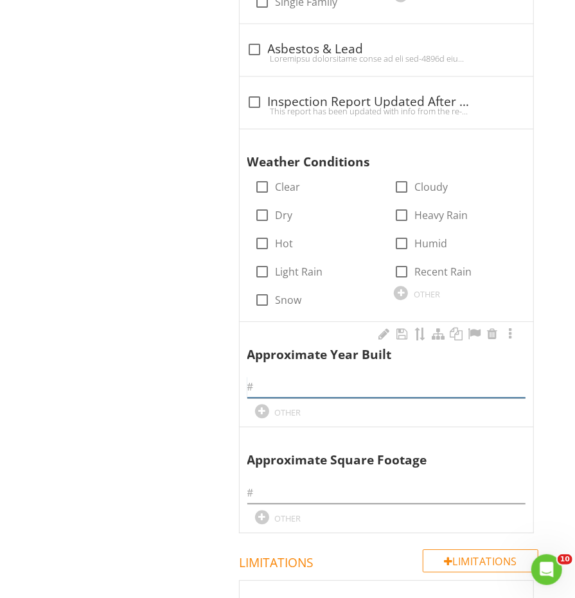
click at [288, 376] on input "text" at bounding box center [386, 386] width 278 height 21
type input "2025"
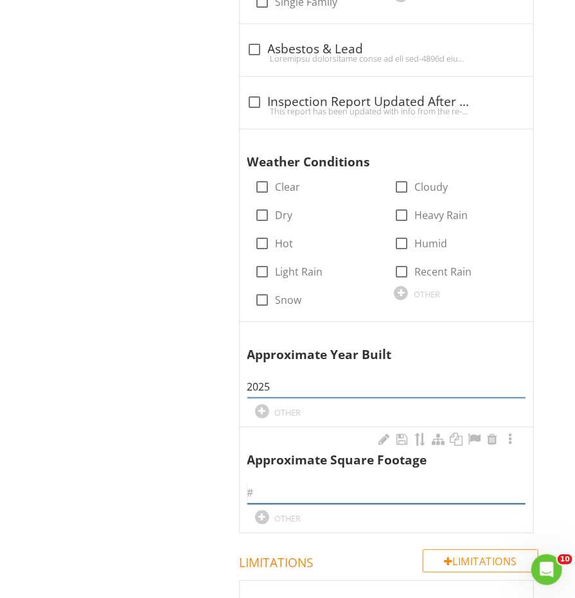
click at [286, 482] on input "text" at bounding box center [386, 492] width 278 height 21
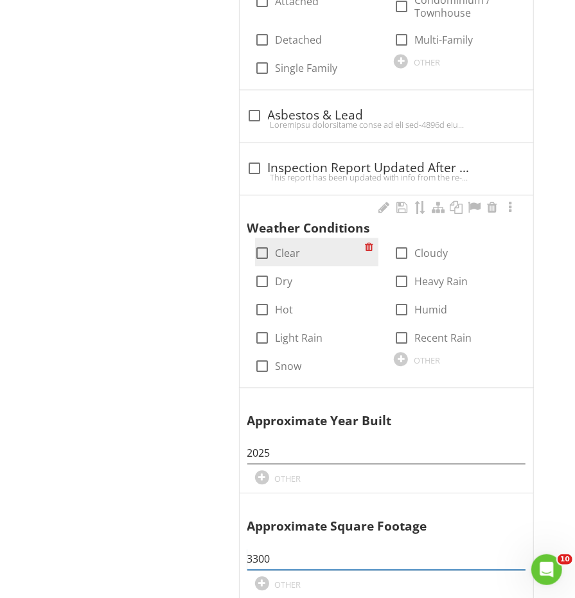
type input "3300"
click at [259, 242] on div at bounding box center [263, 253] width 22 height 22
checkbox input "true"
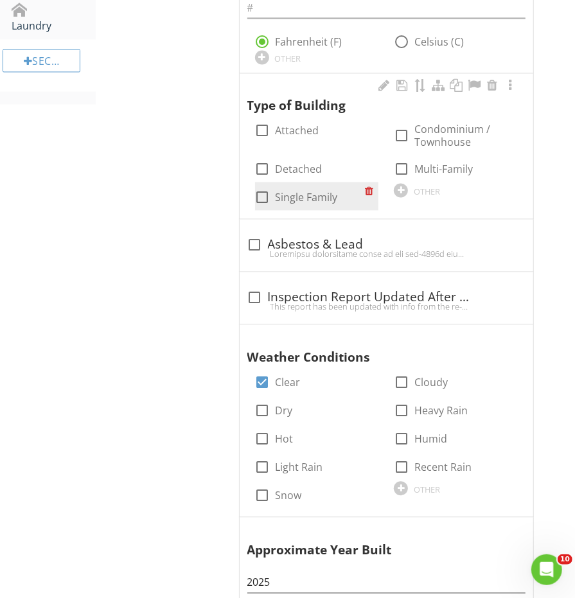
click at [266, 187] on div at bounding box center [263, 198] width 22 height 22
checkbox input "true"
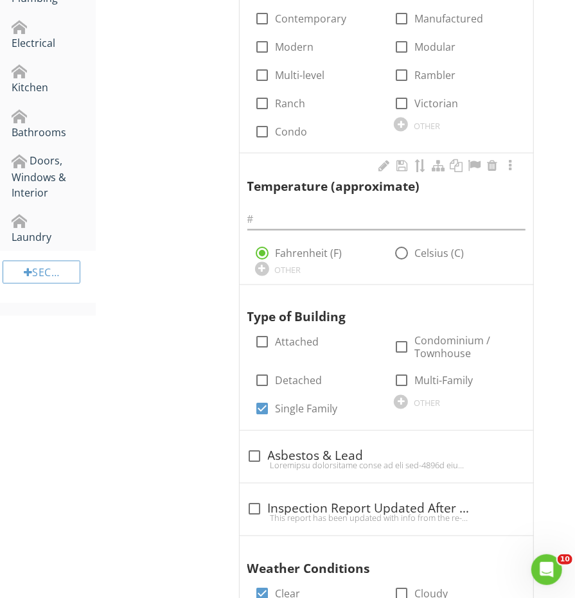
scroll to position [696, 0]
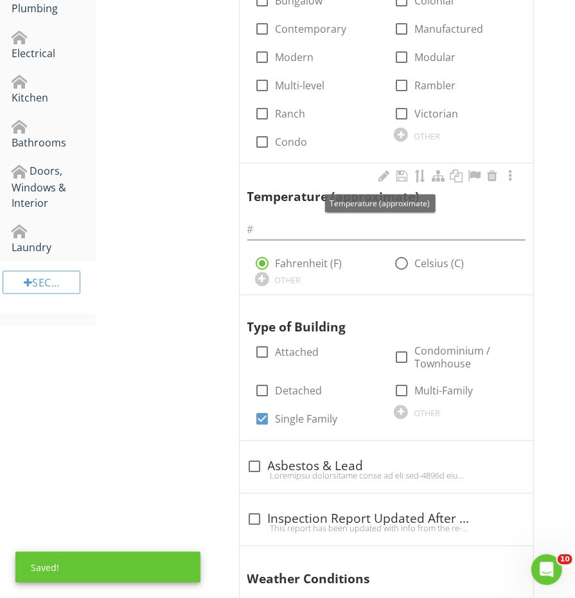
click at [296, 211] on div at bounding box center [386, 225] width 278 height 29
click at [293, 219] on input "text" at bounding box center [386, 229] width 278 height 21
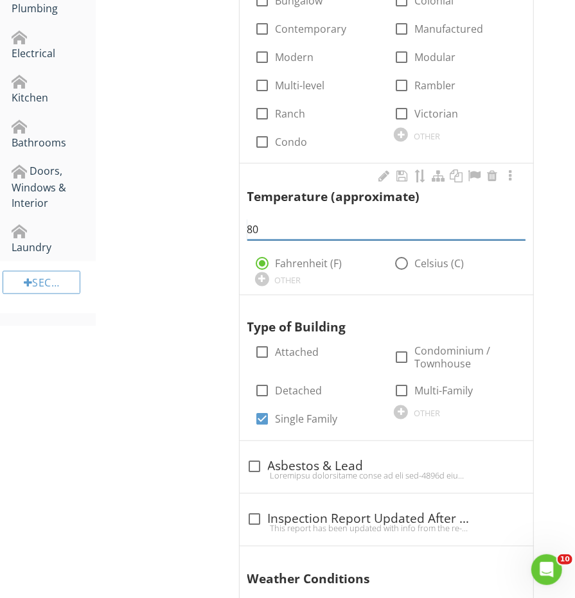
type input "8"
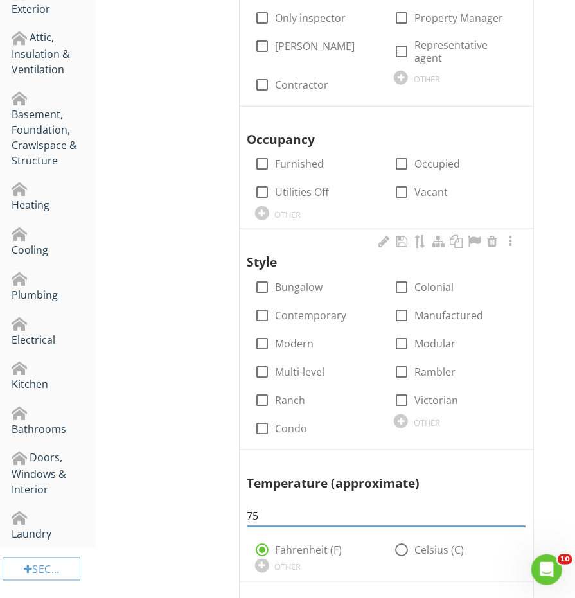
scroll to position [383, 0]
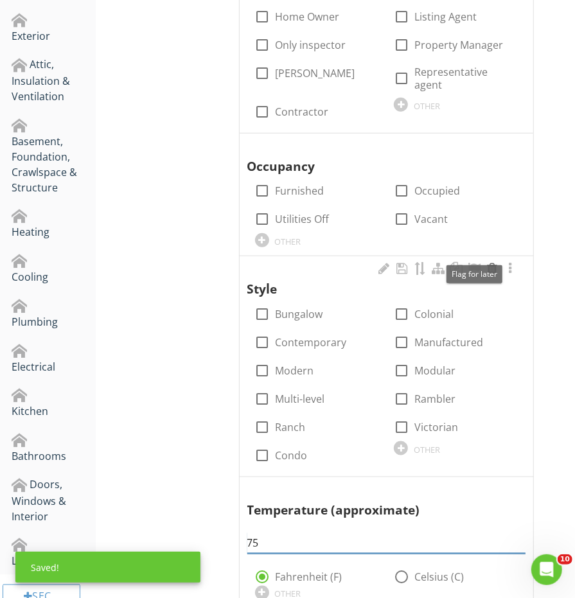
type input "75"
click at [486, 262] on div at bounding box center [491, 268] width 15 height 13
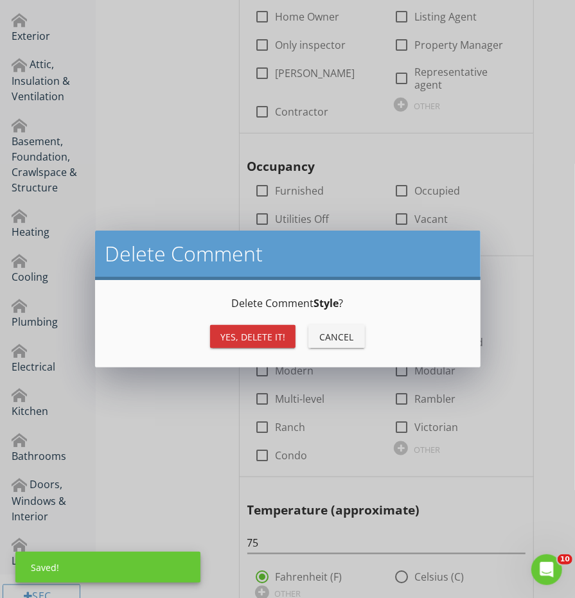
click at [295, 332] on div "Yes, Delete it! Cancel" at bounding box center [287, 336] width 354 height 31
click at [281, 336] on div "Yes, Delete it!" at bounding box center [252, 336] width 65 height 13
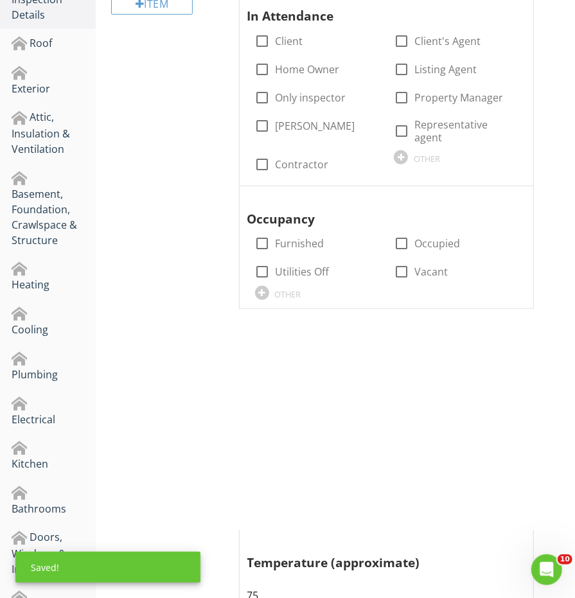
scroll to position [311, 0]
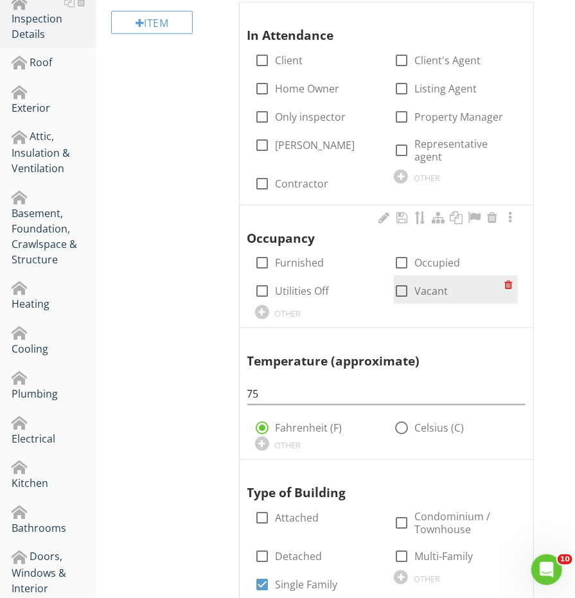
click at [405, 280] on div at bounding box center [401, 291] width 22 height 22
checkbox input "true"
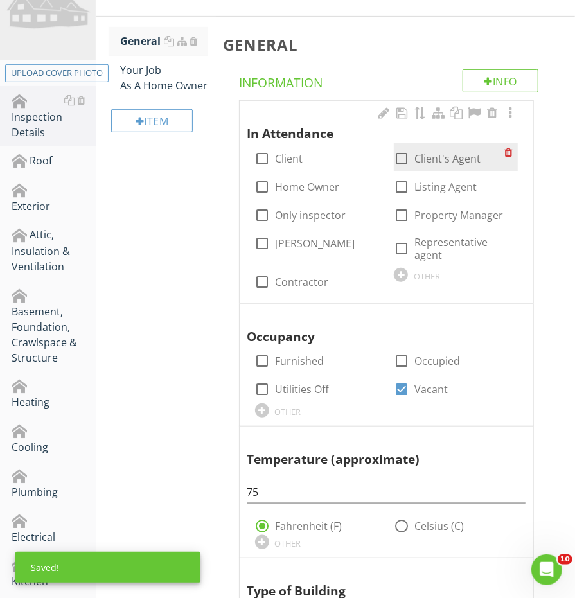
click at [401, 155] on div at bounding box center [401, 159] width 22 height 22
checkbox input "true"
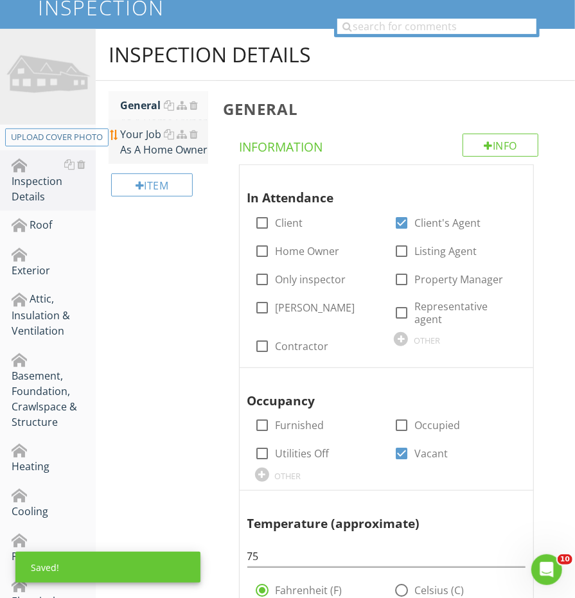
click at [156, 141] on div "Your Job As A Home Owner" at bounding box center [163, 142] width 87 height 31
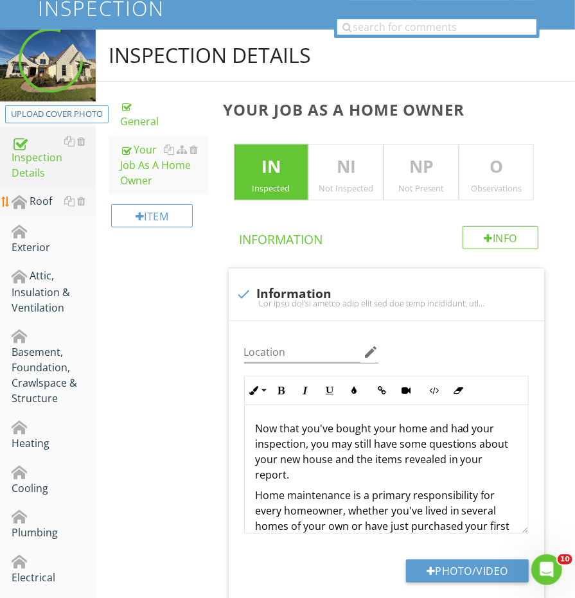
click at [40, 202] on div "Roof" at bounding box center [54, 201] width 84 height 17
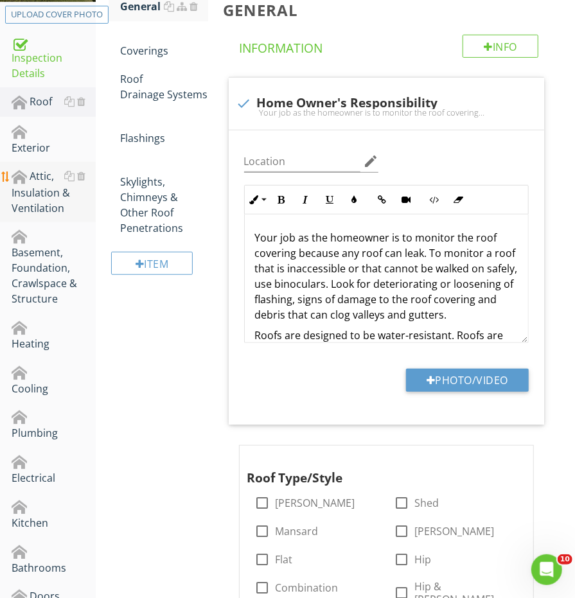
scroll to position [279, 0]
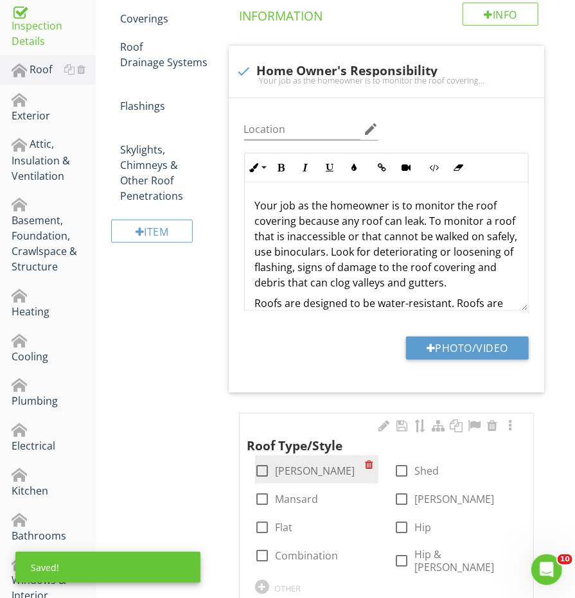
click at [256, 471] on div at bounding box center [263, 471] width 22 height 22
checkbox input "true"
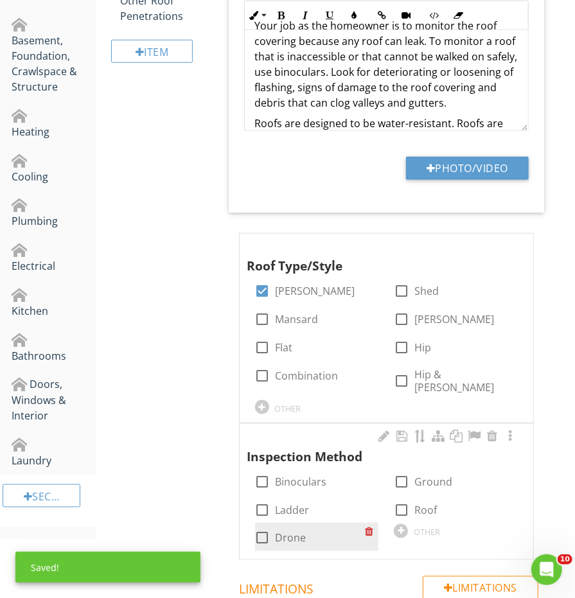
scroll to position [477, 0]
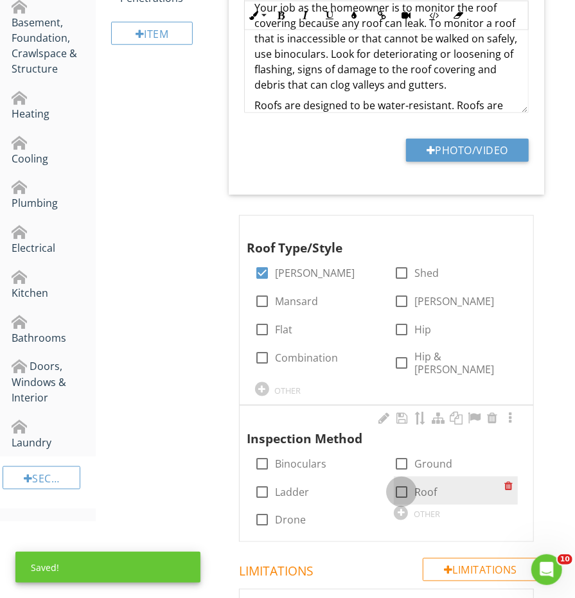
click at [391, 481] on div at bounding box center [401, 492] width 22 height 22
checkbox input "true"
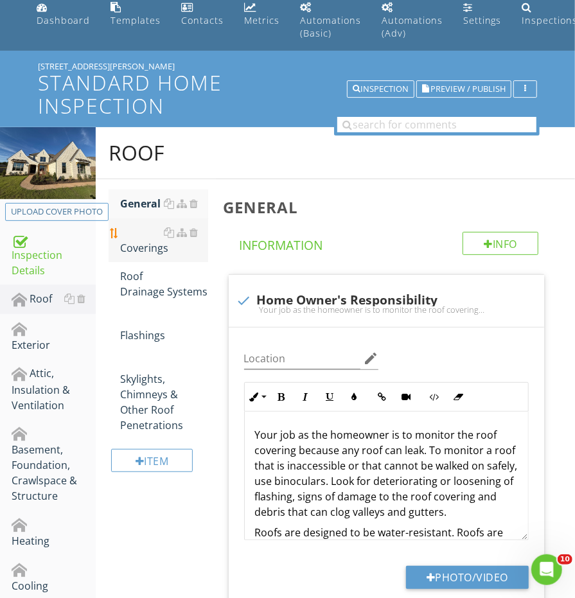
click at [148, 238] on div "Coverings" at bounding box center [163, 240] width 87 height 31
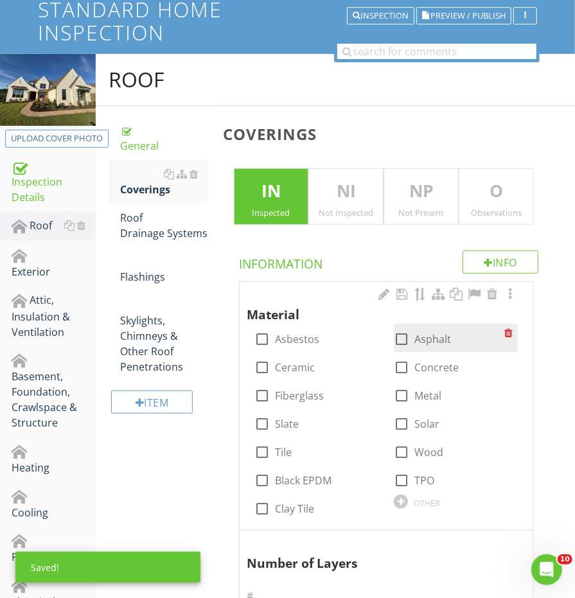
click at [397, 331] on div at bounding box center [401, 339] width 22 height 22
checkbox input "true"
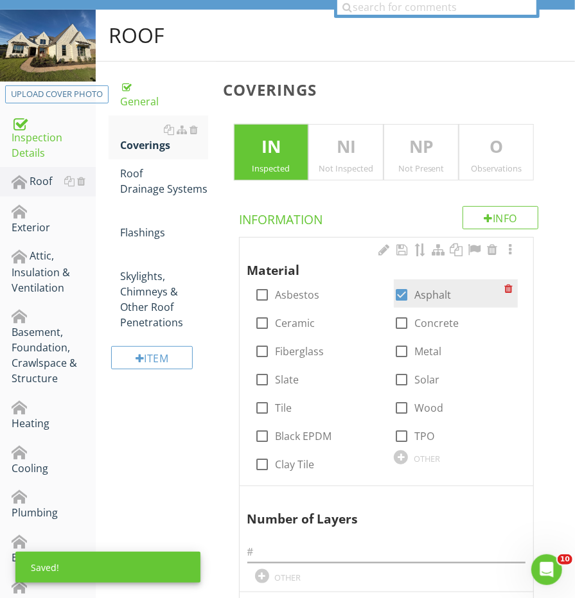
scroll to position [205, 0]
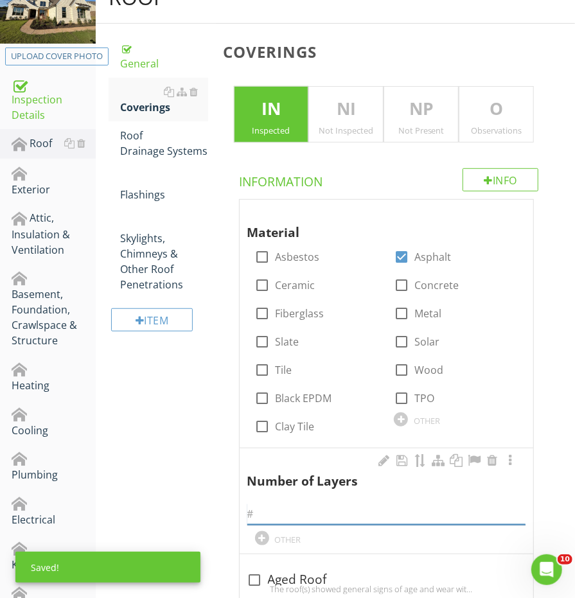
click at [328, 513] on input "text" at bounding box center [386, 513] width 278 height 21
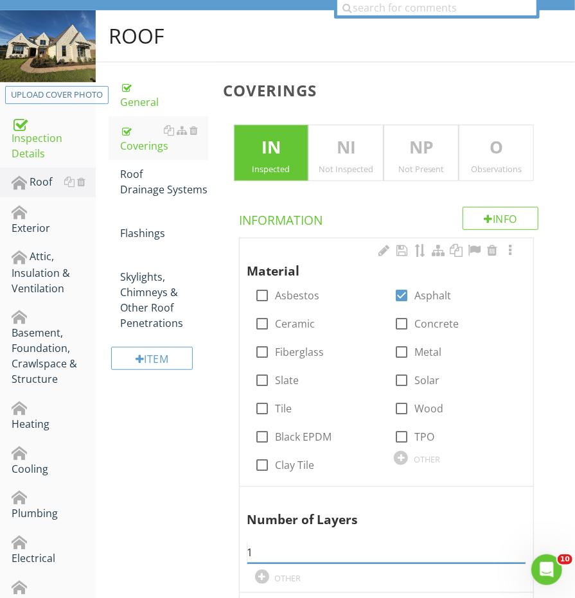
scroll to position [142, 0]
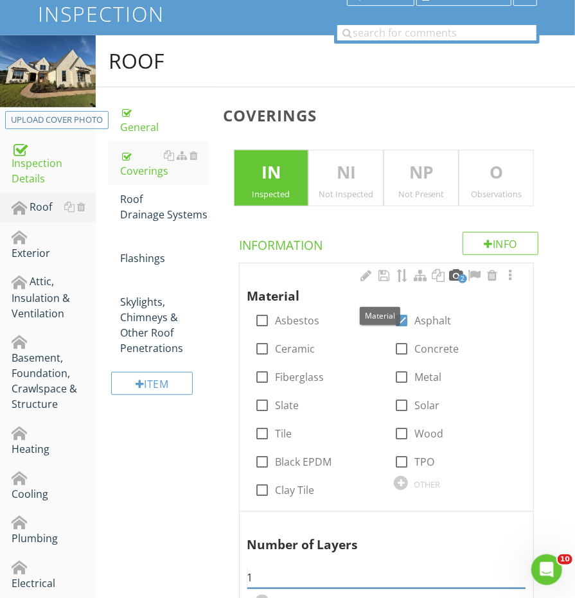
type input "1"
click at [455, 274] on div at bounding box center [455, 275] width 15 height 13
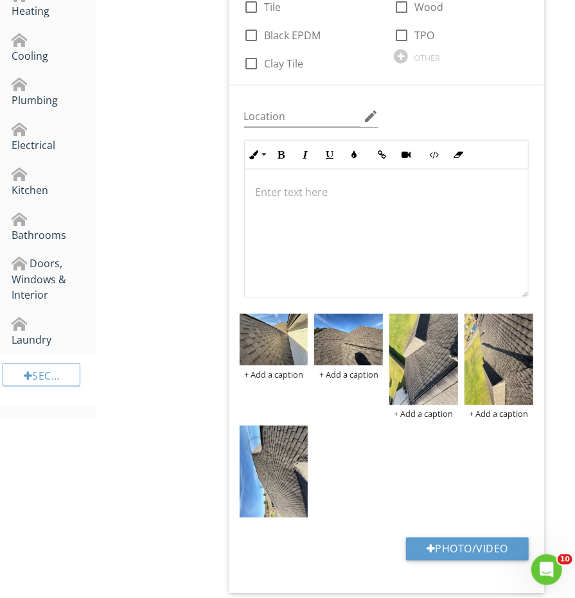
scroll to position [582, 0]
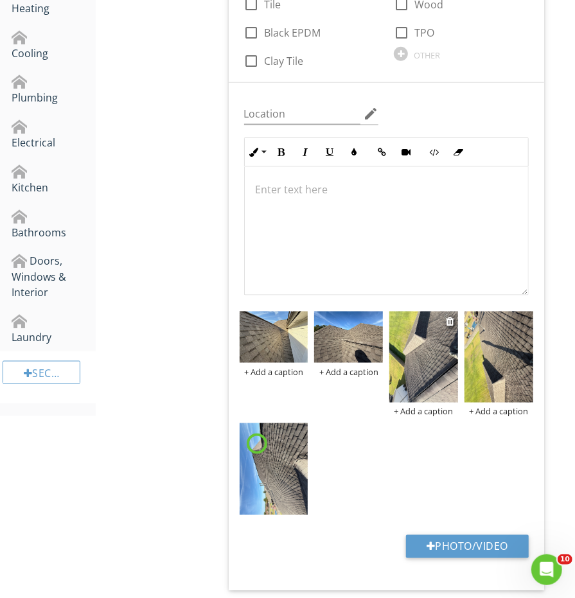
click at [431, 344] on img at bounding box center [423, 356] width 69 height 91
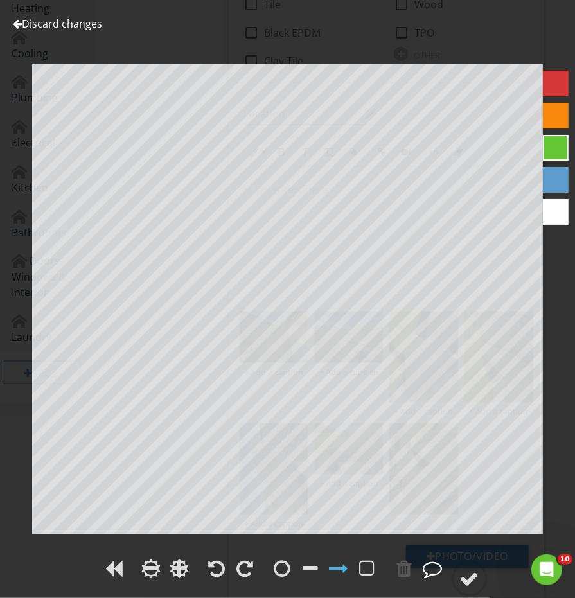
click at [243, 568] on div at bounding box center [245, 568] width 17 height 19
click at [460, 575] on div at bounding box center [469, 578] width 19 height 19
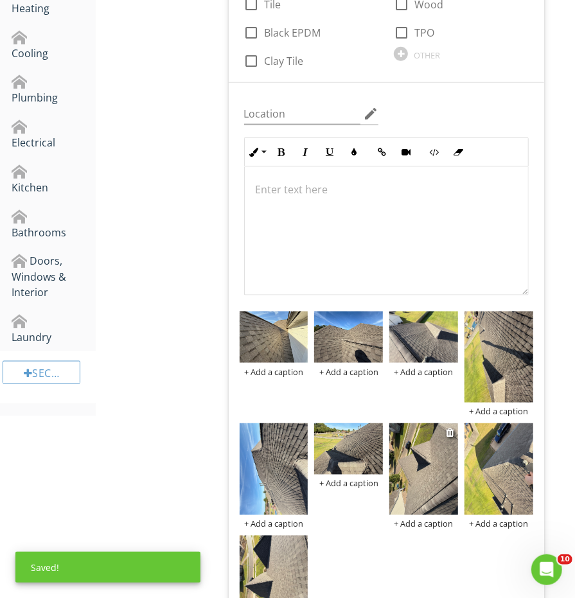
click at [417, 473] on img at bounding box center [423, 468] width 69 height 91
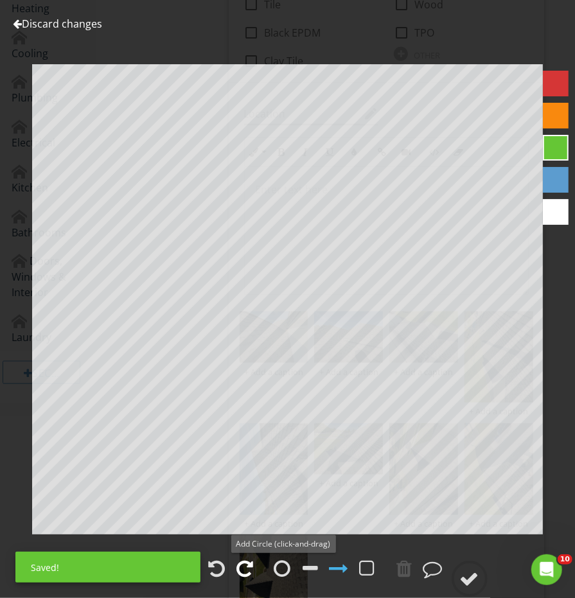
click at [251, 568] on div at bounding box center [245, 568] width 17 height 19
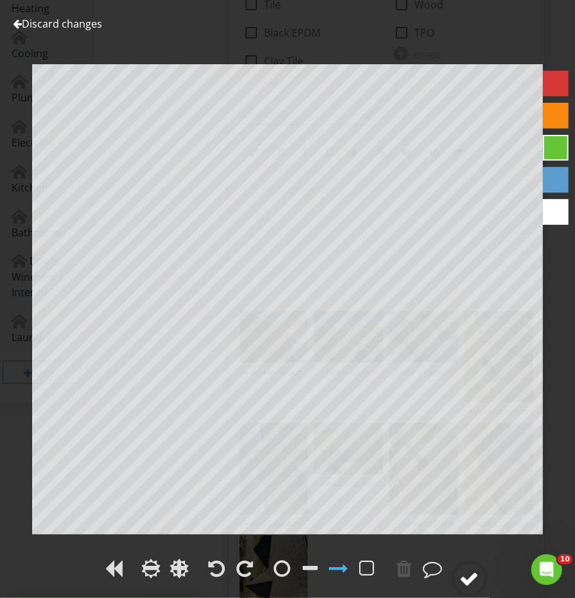
click at [467, 579] on div at bounding box center [469, 578] width 19 height 19
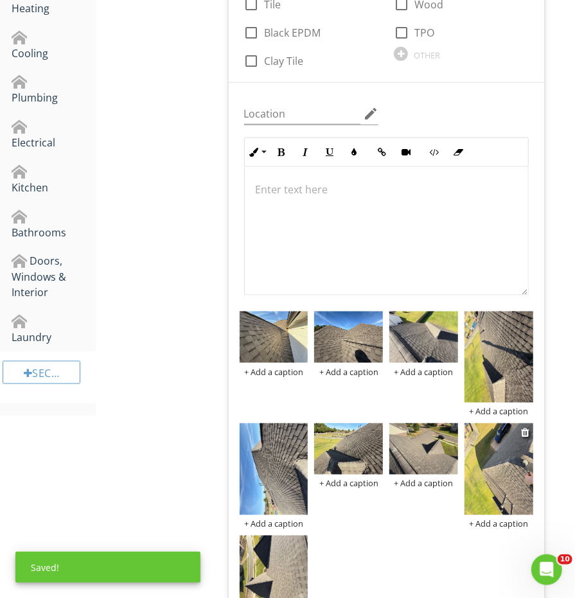
click at [477, 464] on img at bounding box center [498, 468] width 69 height 91
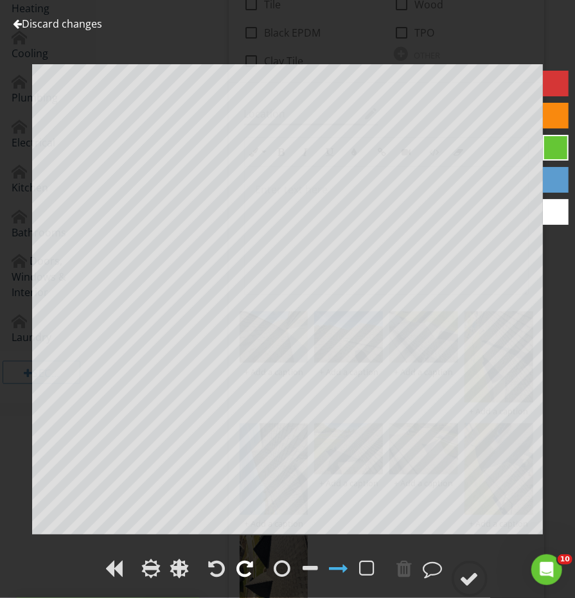
click at [249, 572] on div at bounding box center [245, 568] width 17 height 19
click at [486, 582] on circle at bounding box center [469, 578] width 33 height 33
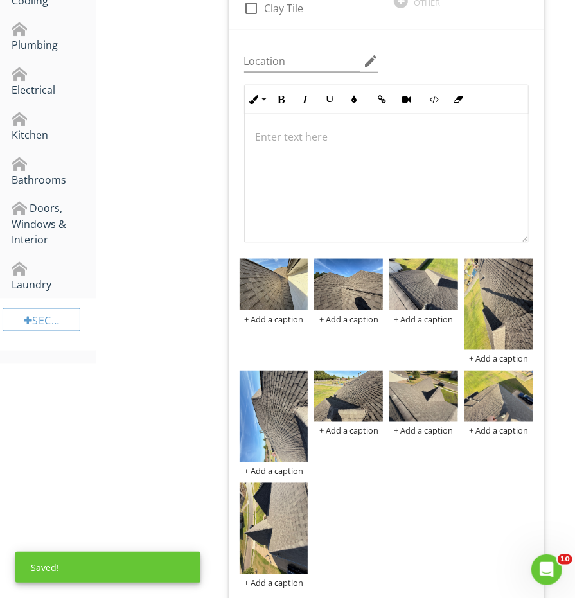
scroll to position [654, 0]
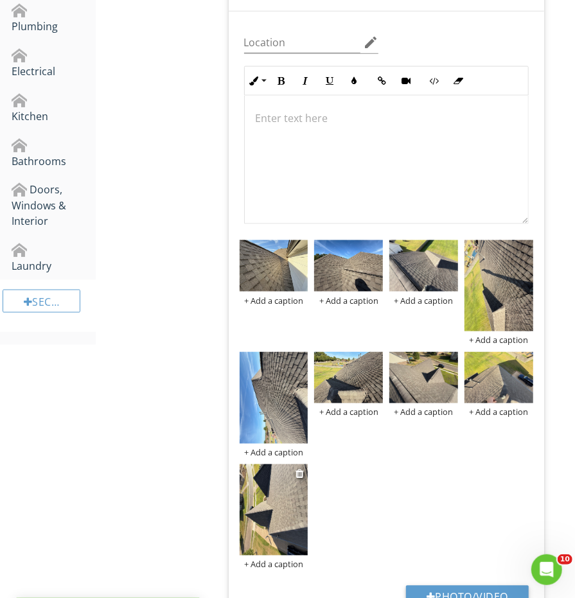
click at [299, 496] on img at bounding box center [274, 509] width 69 height 91
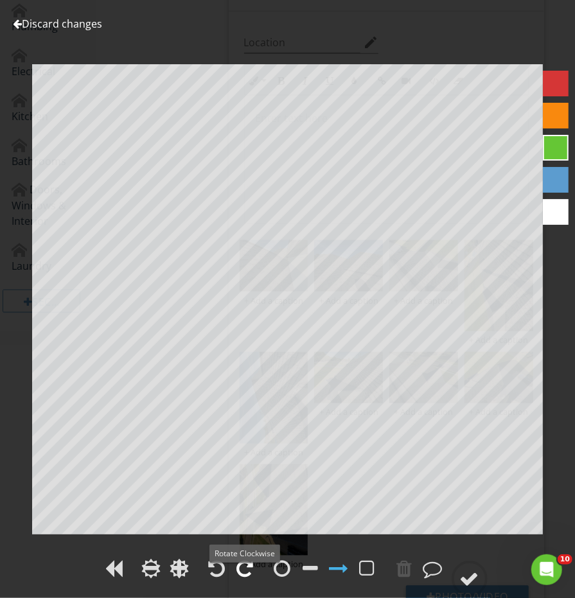
click at [243, 574] on div at bounding box center [245, 568] width 17 height 19
click at [448, 577] on div at bounding box center [287, 570] width 575 height 30
click at [469, 576] on div at bounding box center [469, 578] width 19 height 19
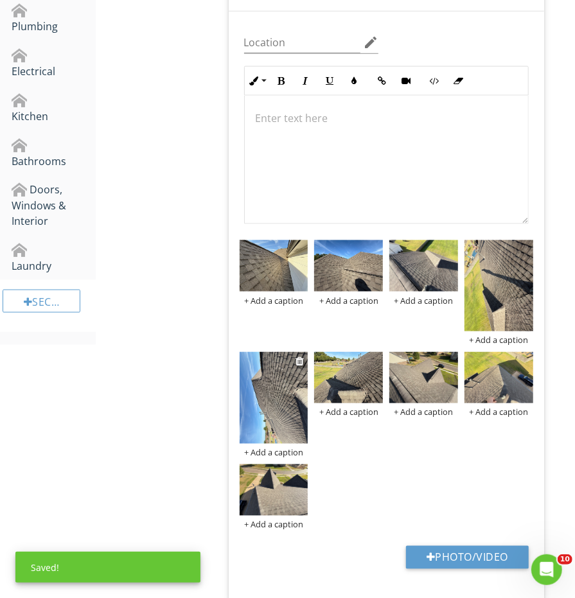
click at [260, 397] on img at bounding box center [274, 397] width 69 height 91
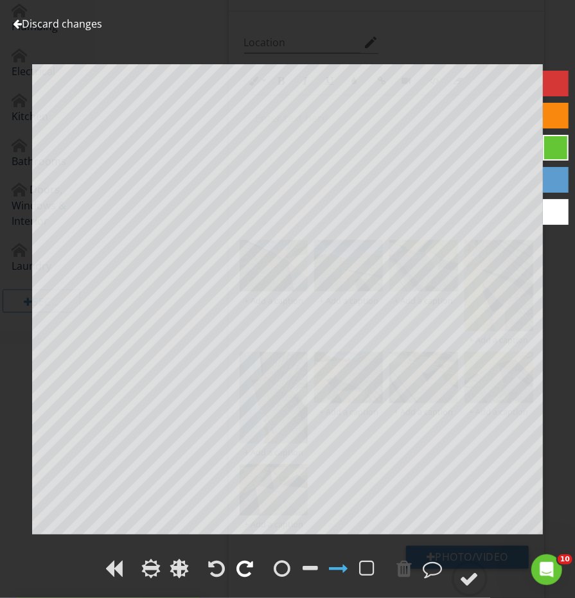
click at [238, 575] on div at bounding box center [245, 568] width 17 height 19
click at [466, 574] on div at bounding box center [469, 578] width 19 height 19
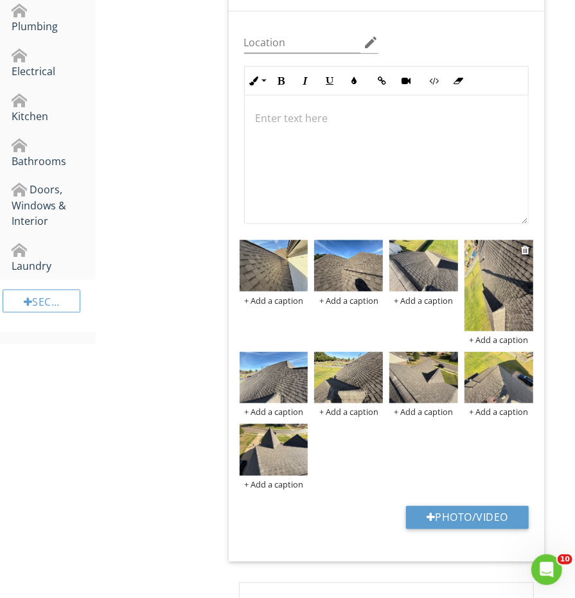
click at [489, 301] on img at bounding box center [498, 285] width 69 height 91
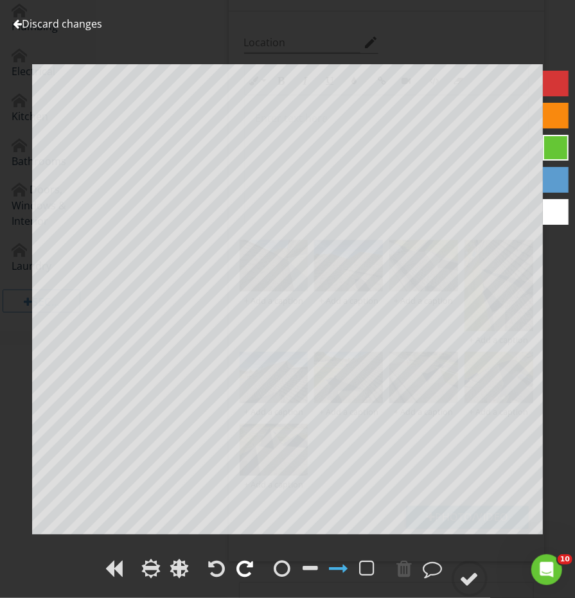
click at [252, 564] on div at bounding box center [245, 568] width 17 height 19
click at [468, 575] on div at bounding box center [469, 578] width 19 height 19
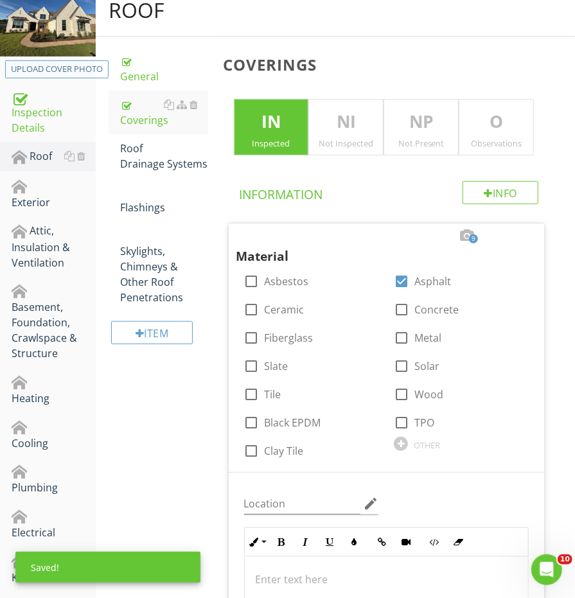
scroll to position [76, 0]
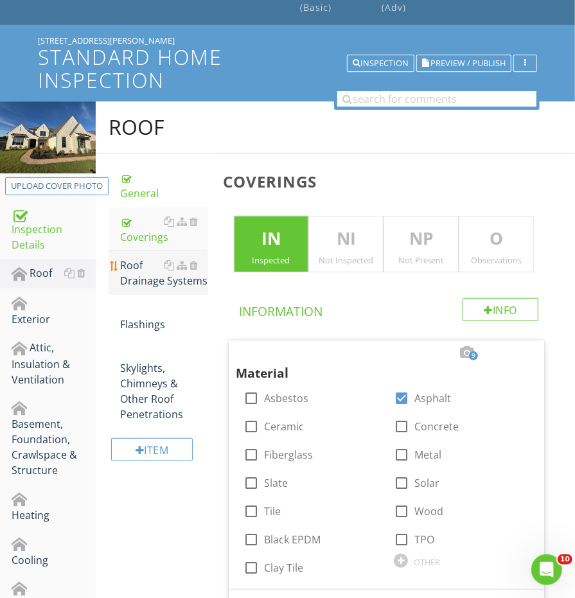
click at [146, 284] on link "Roof Drainage Systems" at bounding box center [163, 273] width 87 height 44
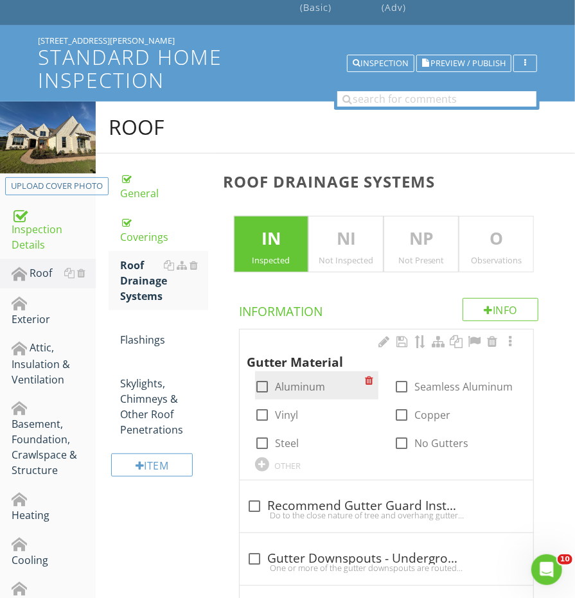
click at [261, 383] on div at bounding box center [263, 387] width 22 height 22
checkbox input "true"
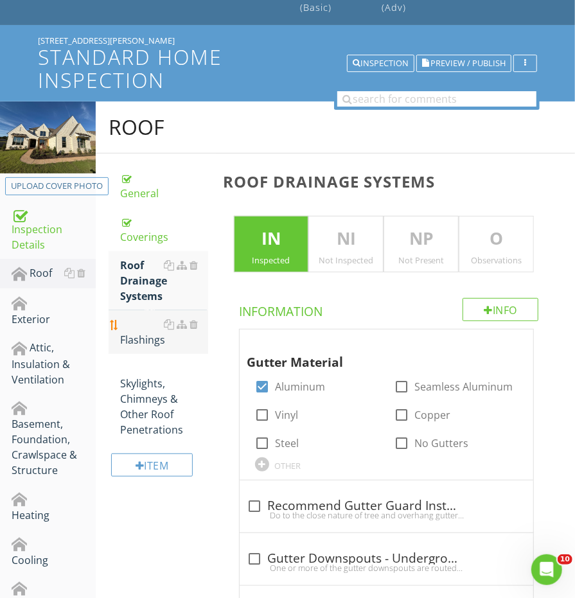
click at [142, 327] on div "Flashings" at bounding box center [163, 332] width 87 height 31
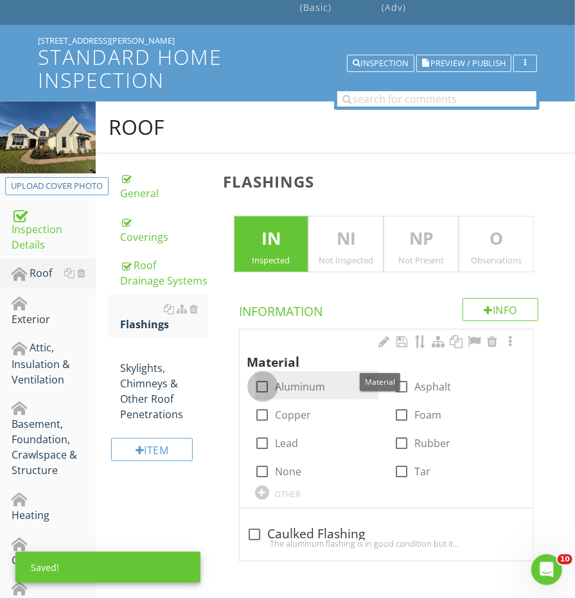
click at [256, 376] on div at bounding box center [263, 387] width 22 height 22
checkbox input "true"
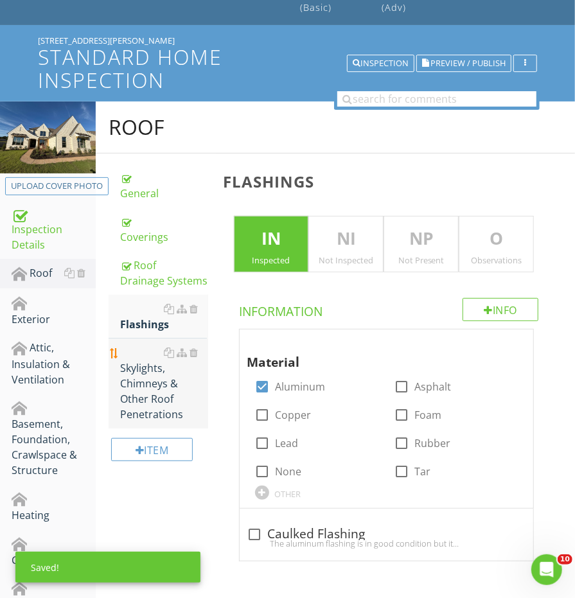
click at [157, 383] on div "Skylights, Chimneys & Other Roof Penetrations" at bounding box center [163, 383] width 87 height 77
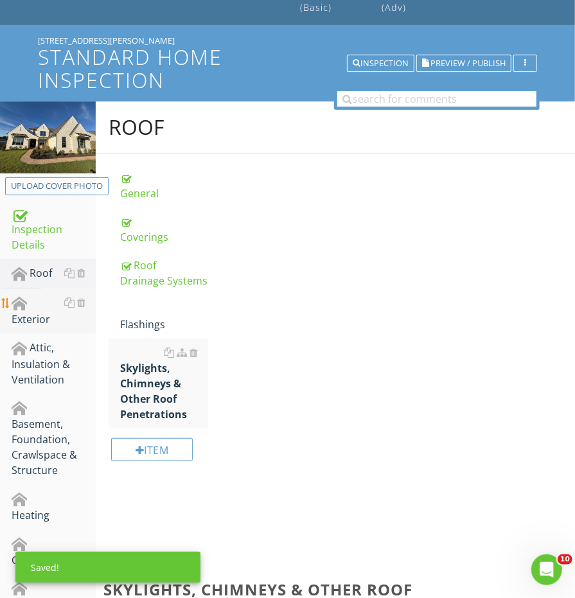
click at [33, 305] on div "Exterior" at bounding box center [54, 311] width 84 height 32
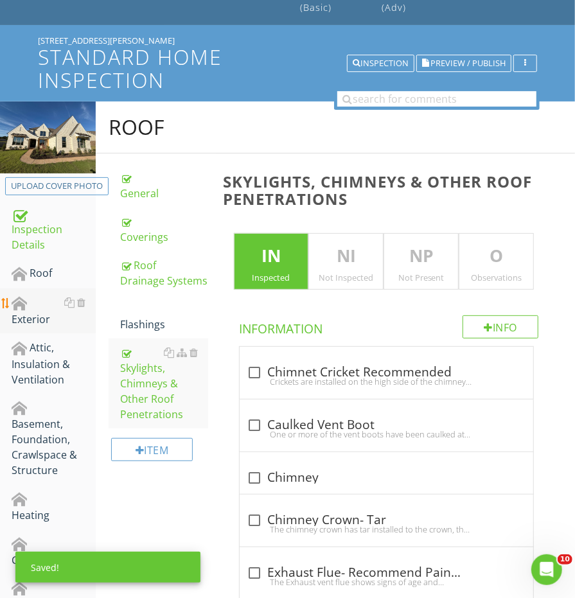
scroll to position [75, 0]
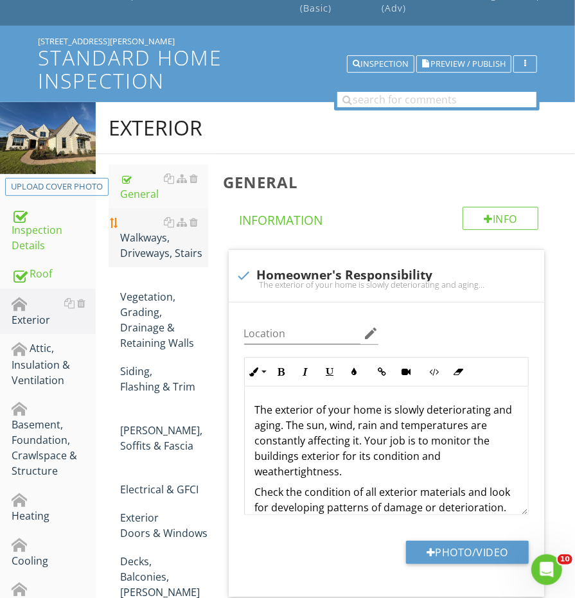
click at [155, 232] on div "Walkways, Driveways, Stairs" at bounding box center [163, 237] width 87 height 46
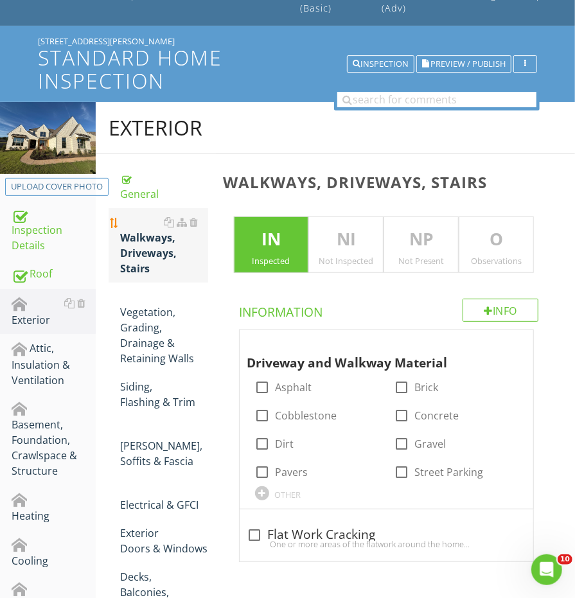
scroll to position [127, 0]
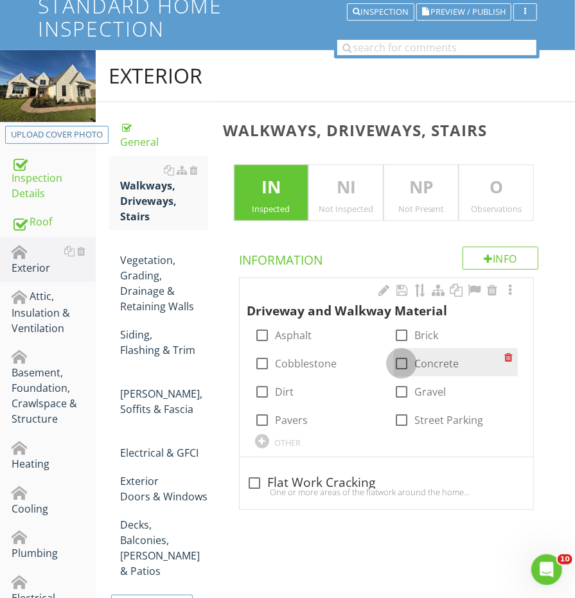
click at [399, 358] on div at bounding box center [401, 364] width 22 height 22
checkbox input "true"
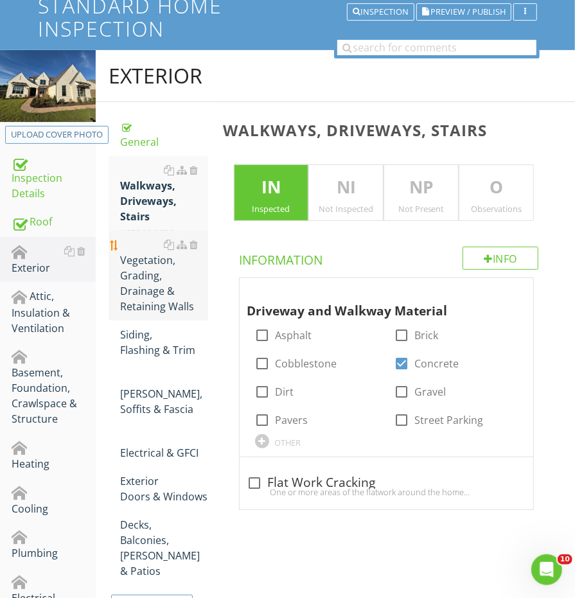
click at [153, 259] on div "Vegetation, Grading, Drainage & Retaining Walls" at bounding box center [163, 275] width 87 height 77
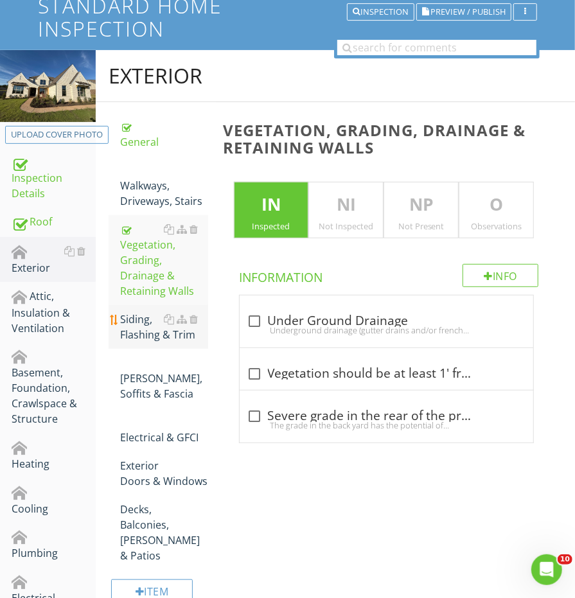
click at [134, 311] on div "Siding, Flashing & Trim" at bounding box center [163, 326] width 87 height 31
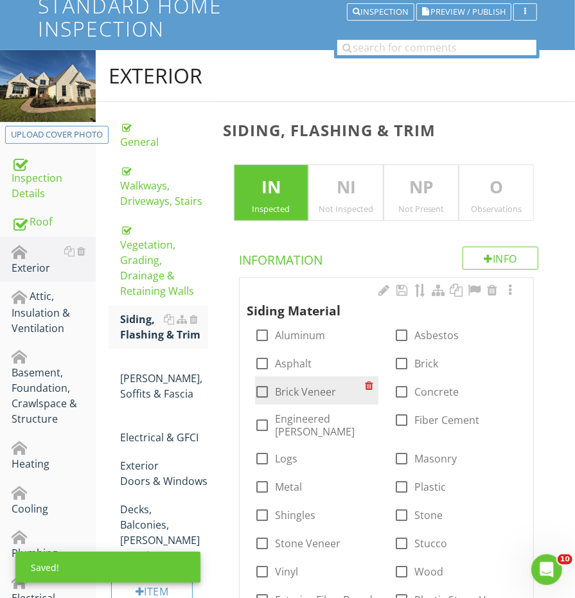
click at [272, 390] on div at bounding box center [263, 392] width 22 height 22
checkbox input "true"
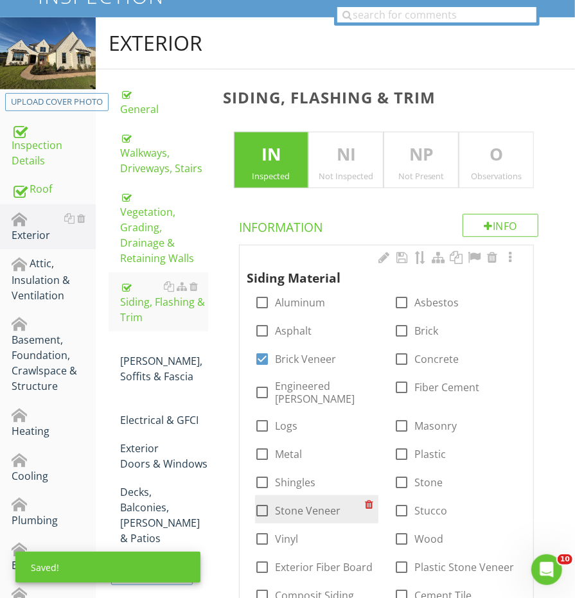
scroll to position [164, 0]
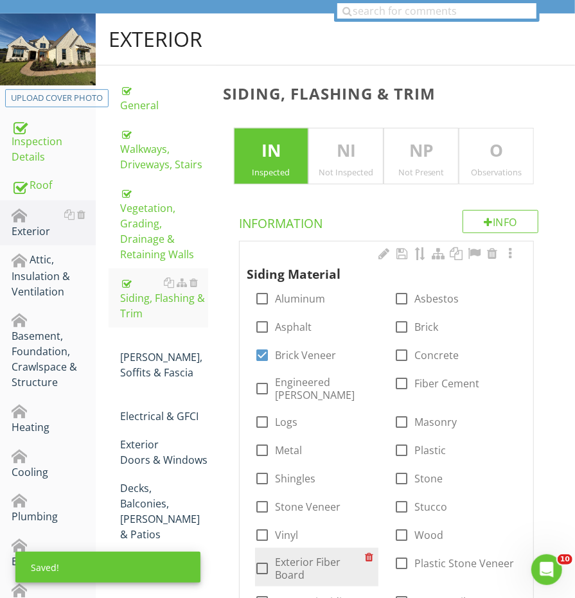
click at [261, 557] on div at bounding box center [263, 568] width 22 height 22
checkbox input "true"
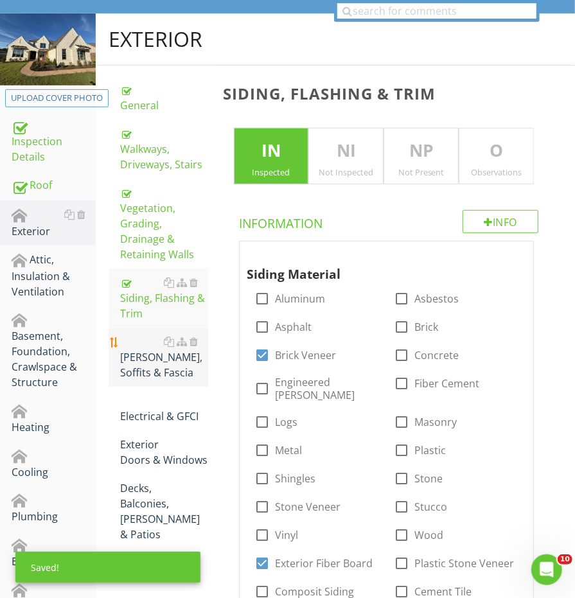
click at [140, 348] on link "[PERSON_NAME], Soffits & Fascia" at bounding box center [163, 356] width 87 height 59
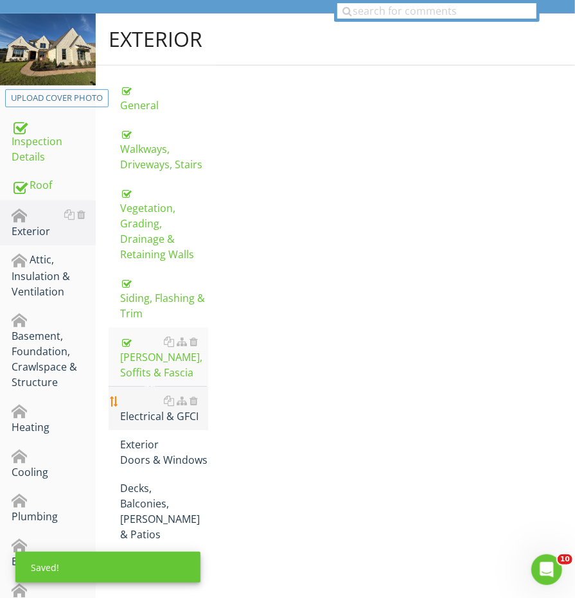
click at [139, 393] on div "Electrical & GFCI" at bounding box center [163, 408] width 87 height 31
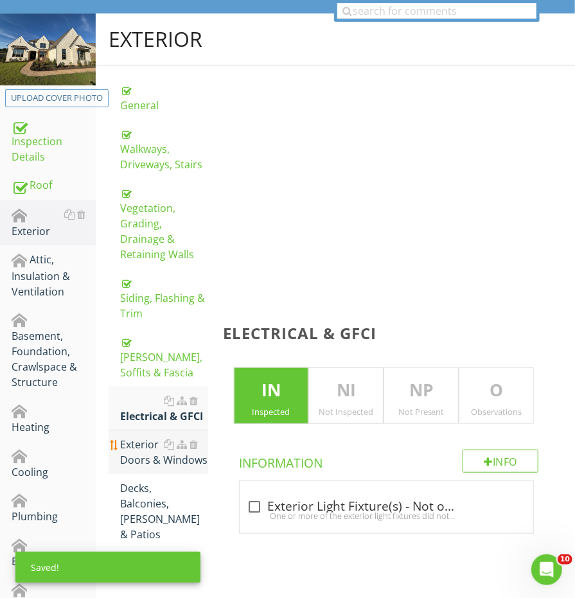
click at [139, 437] on div "Exterior Doors & Windows" at bounding box center [163, 452] width 87 height 31
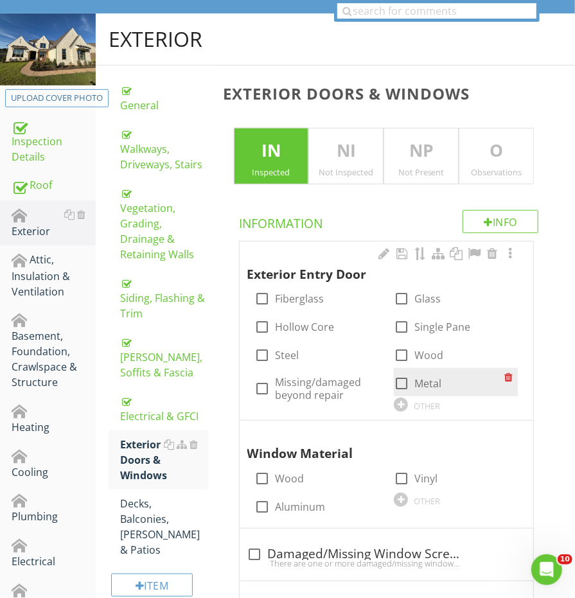
click at [396, 372] on div at bounding box center [401, 383] width 22 height 22
checkbox input "true"
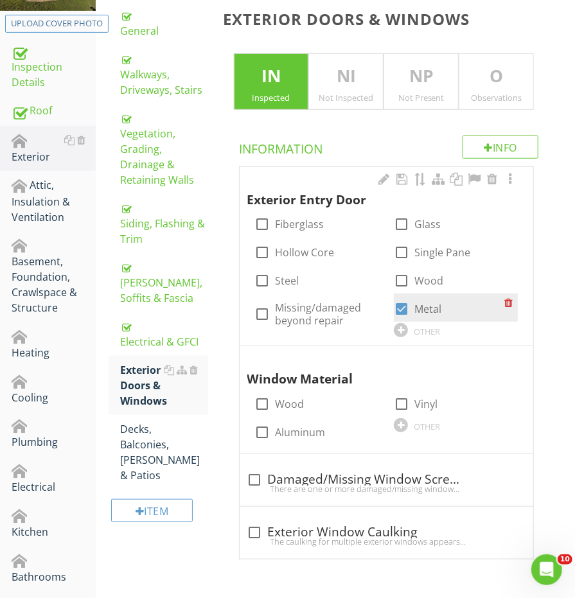
scroll to position [254, 0]
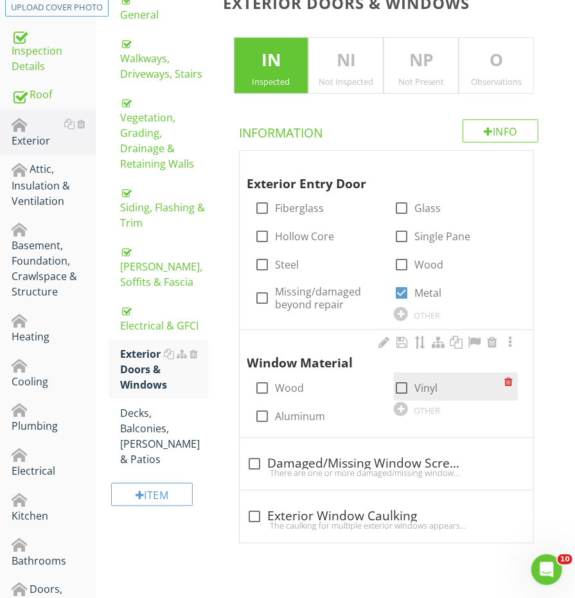
click at [397, 383] on div at bounding box center [401, 388] width 22 height 22
checkbox input "true"
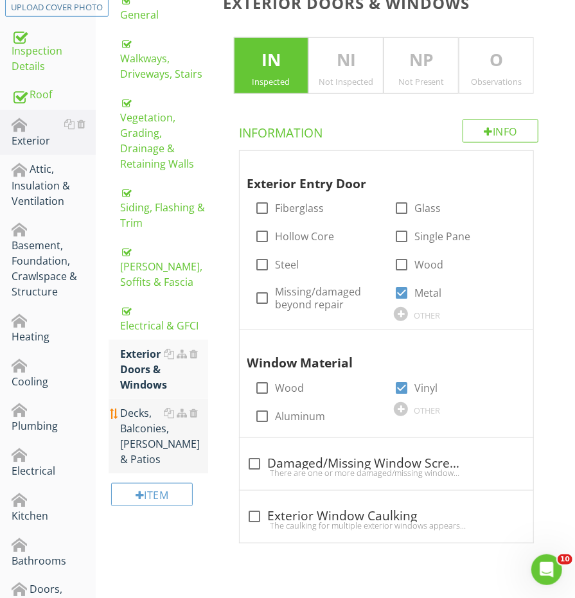
click at [140, 405] on div "Decks, Balconies, [PERSON_NAME] & Patios" at bounding box center [163, 436] width 87 height 62
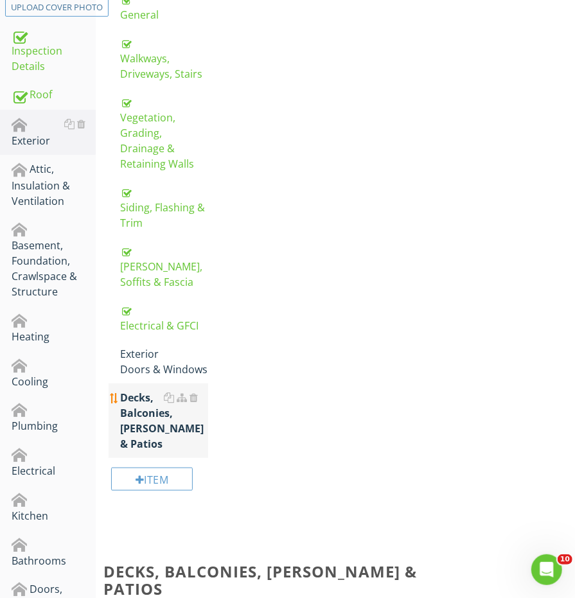
scroll to position [134, 0]
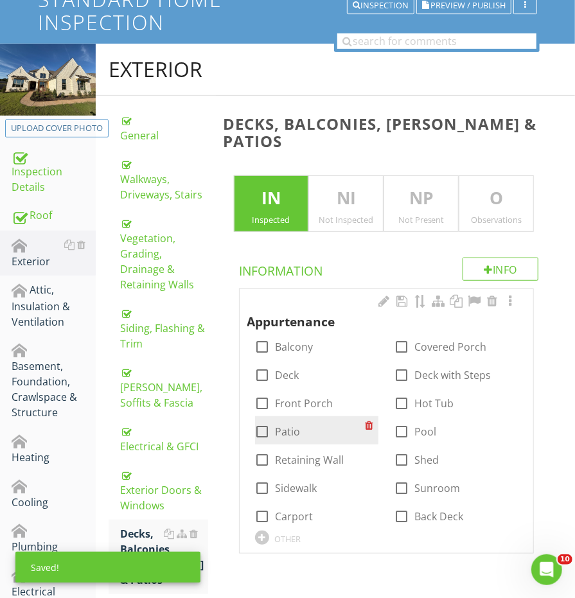
click at [261, 421] on div at bounding box center [263, 432] width 22 height 22
checkbox input "true"
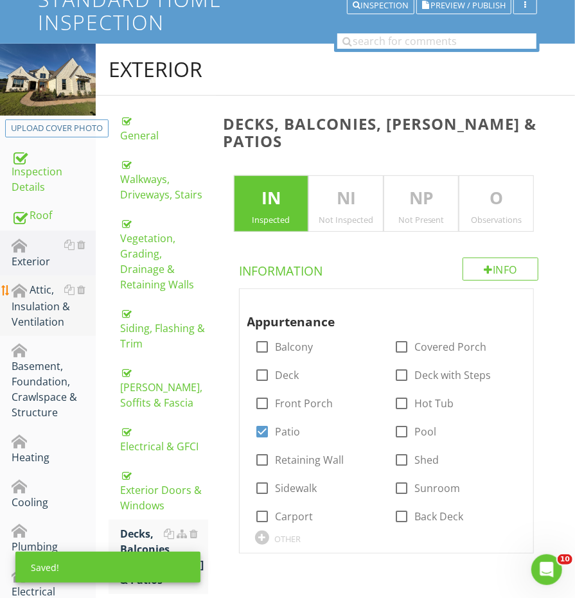
click at [45, 286] on div "Attic, Insulation & Ventilation" at bounding box center [54, 306] width 84 height 48
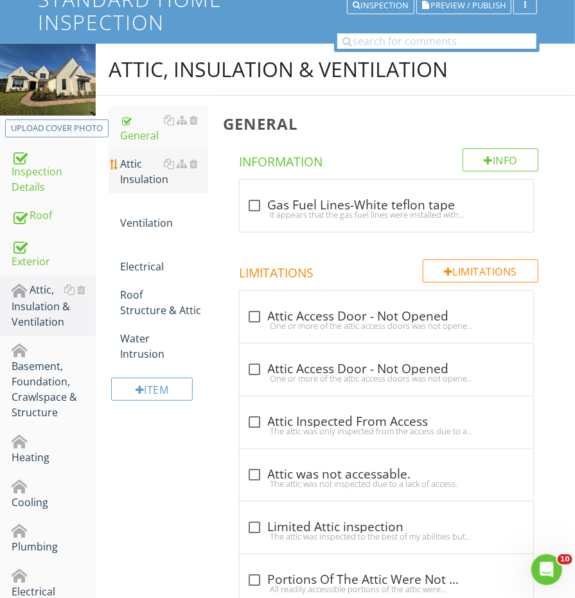
click at [138, 174] on div "Attic Insulation" at bounding box center [163, 171] width 87 height 31
